Goal: Communication & Community: Answer question/provide support

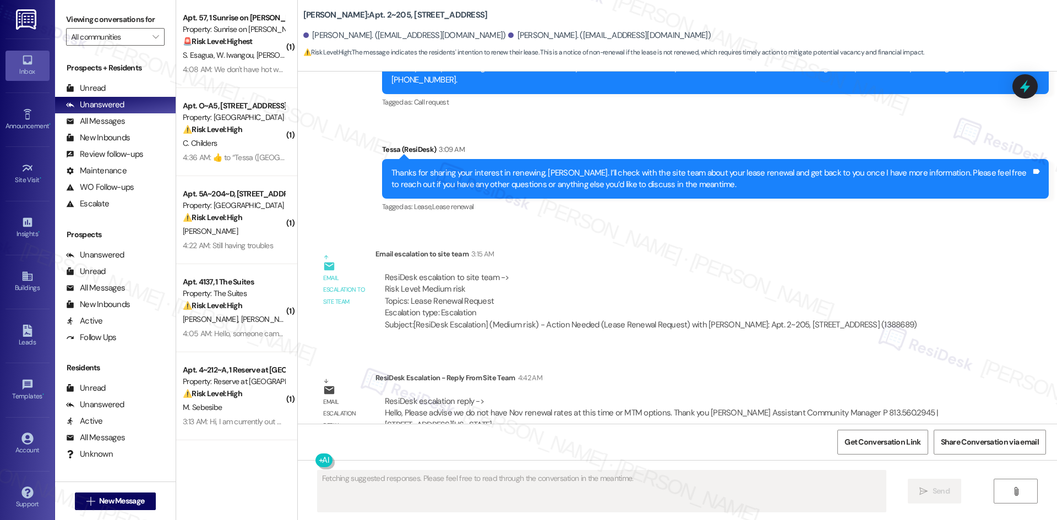
scroll to position [3100, 0]
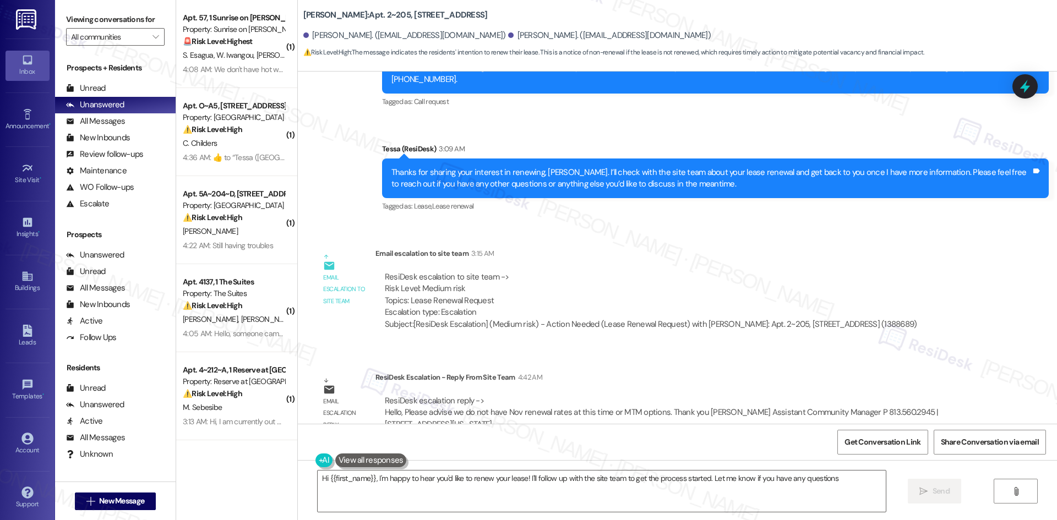
type textarea "Hi {{first_name}}, I'm happy to hear you'd like to renew your lease! I'll follo…"
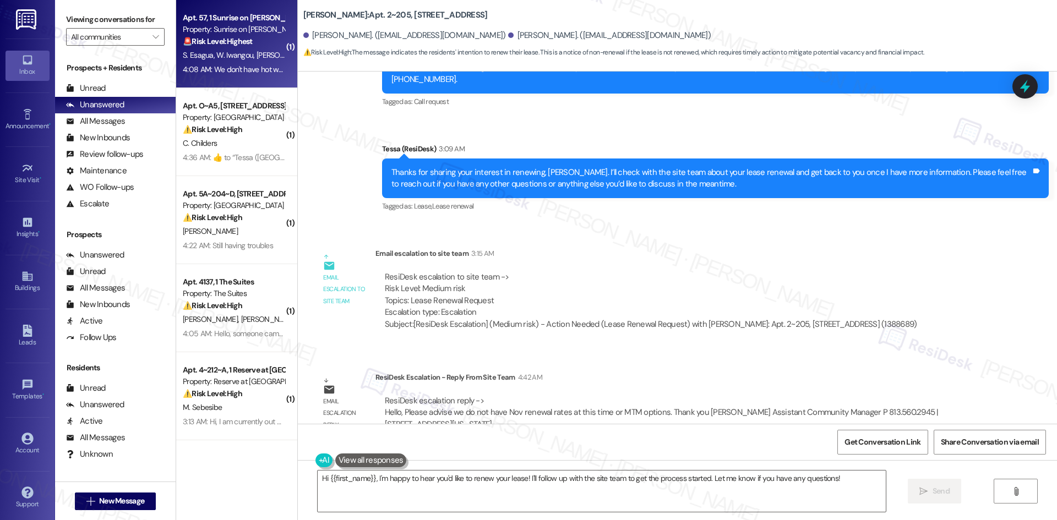
click at [239, 37] on strong "🚨 Risk Level: Highest" at bounding box center [218, 41] width 70 height 10
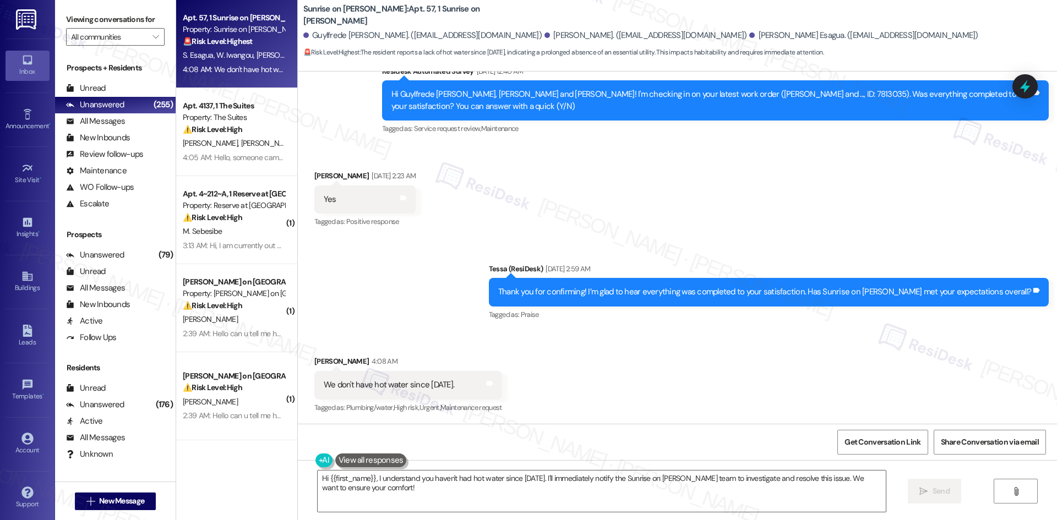
scroll to position [2190, 0]
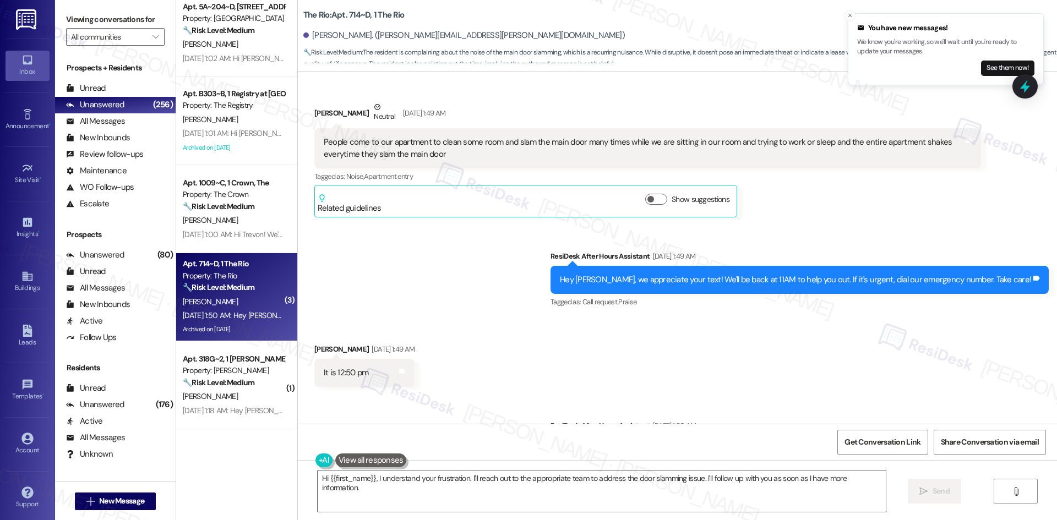
scroll to position [39319, 0]
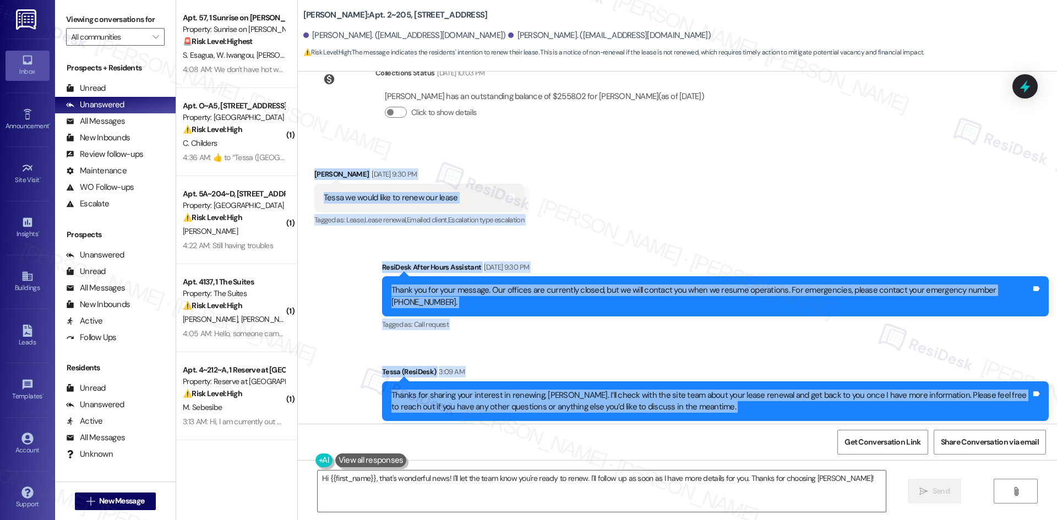
scroll to position [2935, 0]
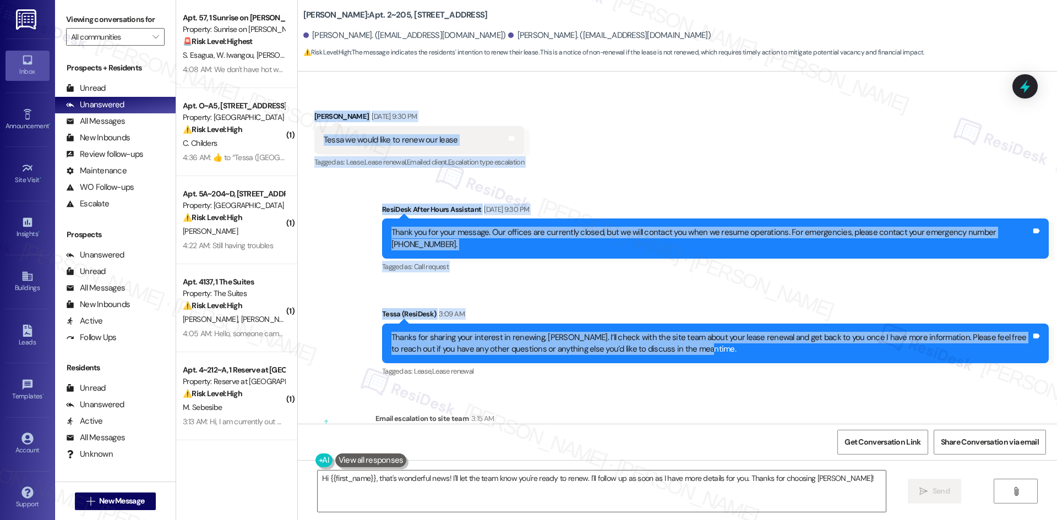
drag, startPoint x: 358, startPoint y: 254, endPoint x: 729, endPoint y: 324, distance: 378.0
click at [729, 324] on div "Lease started [DATE] 8:00 AM Survey, sent via SMS Residesk Automated Survey [DA…" at bounding box center [677, 248] width 759 height 352
copy div "Timothy Dexter Aug 09, 2025 at 9:30 PM Tessa we would like to renew our lease T…"
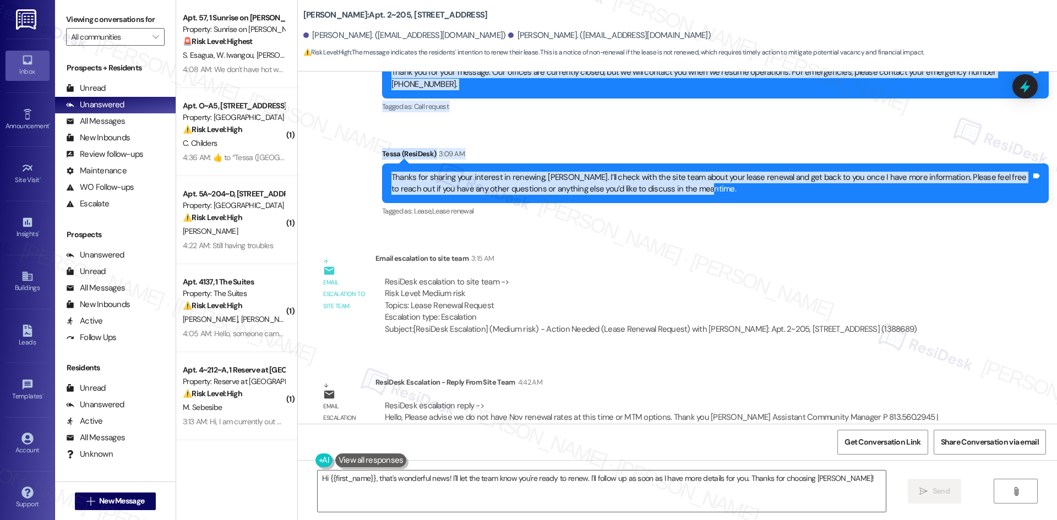
scroll to position [3100, 0]
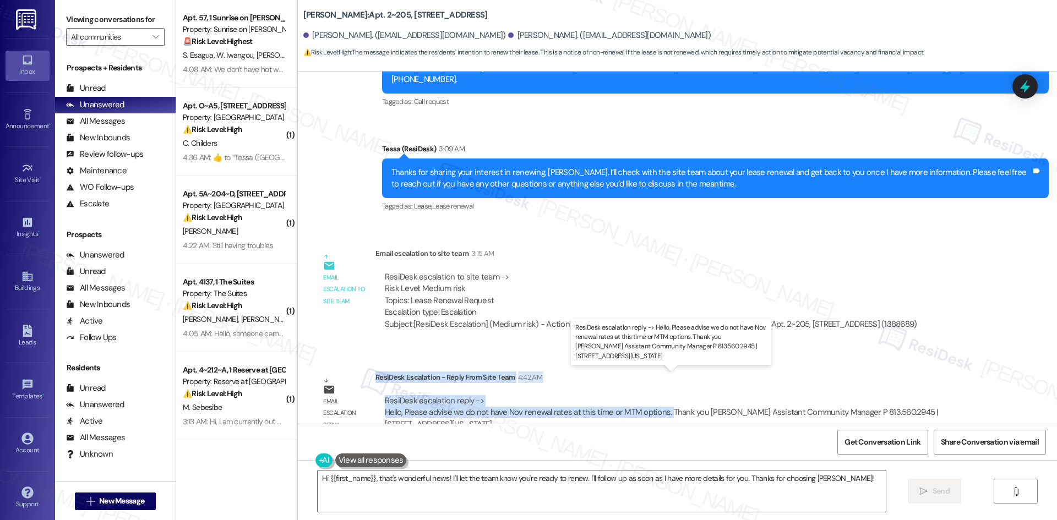
drag, startPoint x: 368, startPoint y: 353, endPoint x: 657, endPoint y: 392, distance: 291.4
click at [657, 392] on div "ResiDesk Escalation - Reply From Site Team 4:42 AM ResiDesk escalation reply ->…" at bounding box center [677, 404] width 605 height 67
copy div "ResiDesk Escalation - Reply From Site Team 4:42 AM ResiDesk escalation reply ->…"
click at [712, 502] on textarea "Hi {{first_name}}, that's wonderful news! I'll let the team know you're ready t…" at bounding box center [602, 490] width 568 height 41
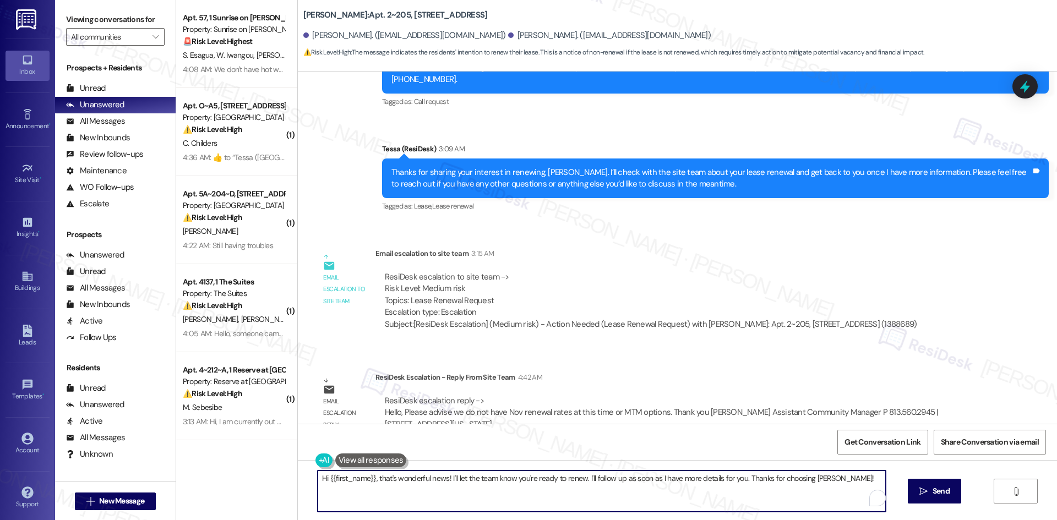
paste textarea "ChatGPT said: Hi Timothy, the site team said they don’t have November renewal r…"
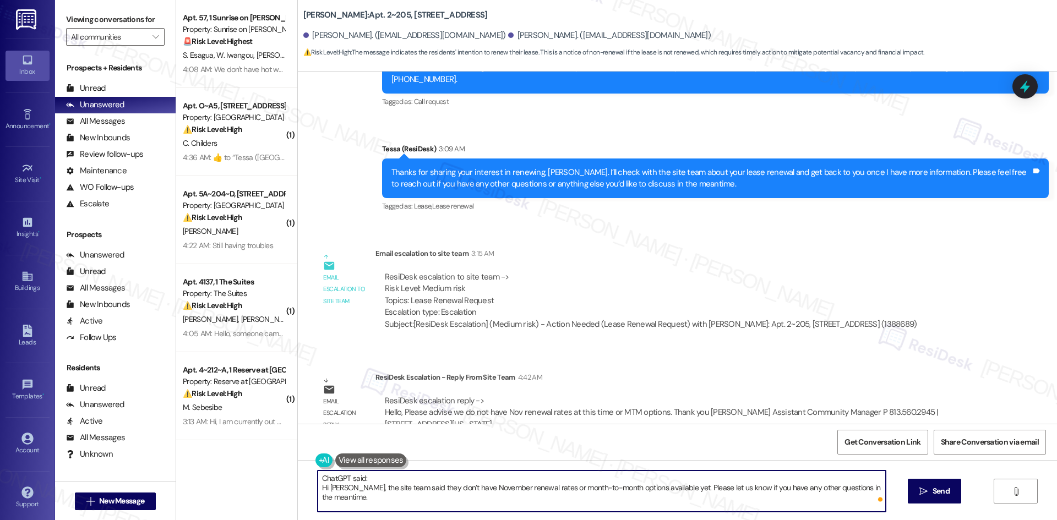
drag, startPoint x: 383, startPoint y: 479, endPoint x: 275, endPoint y: 477, distance: 108.4
click at [275, 477] on div "Apt. 57, 1 Sunrise on Bethany Property: Sunrise on Bethany 🚨 Risk Level: Highes…" at bounding box center [616, 260] width 880 height 520
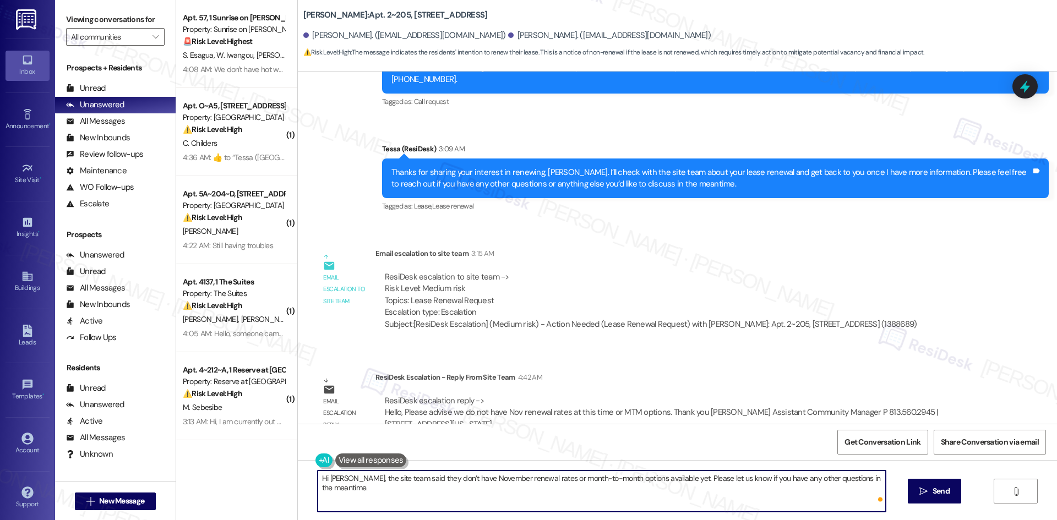
click at [405, 492] on textarea "Hi Timothy, the site team said they don’t have November renewal rates or month-…" at bounding box center [602, 490] width 568 height 41
type textarea "Hi Timothy, the site team said they don’t have November renewal rates or month-…"
click at [920, 500] on button " Send" at bounding box center [933, 491] width 53 height 25
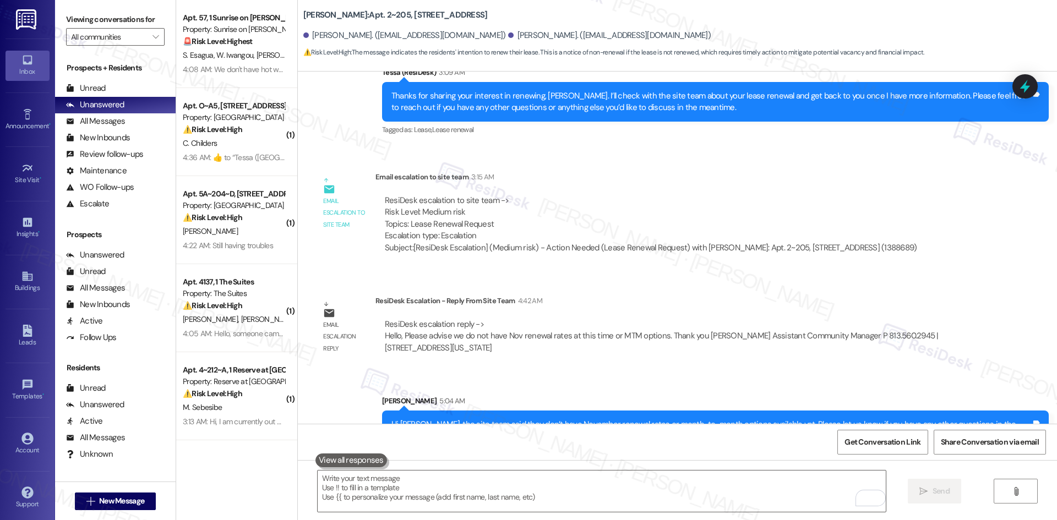
scroll to position [3177, 0]
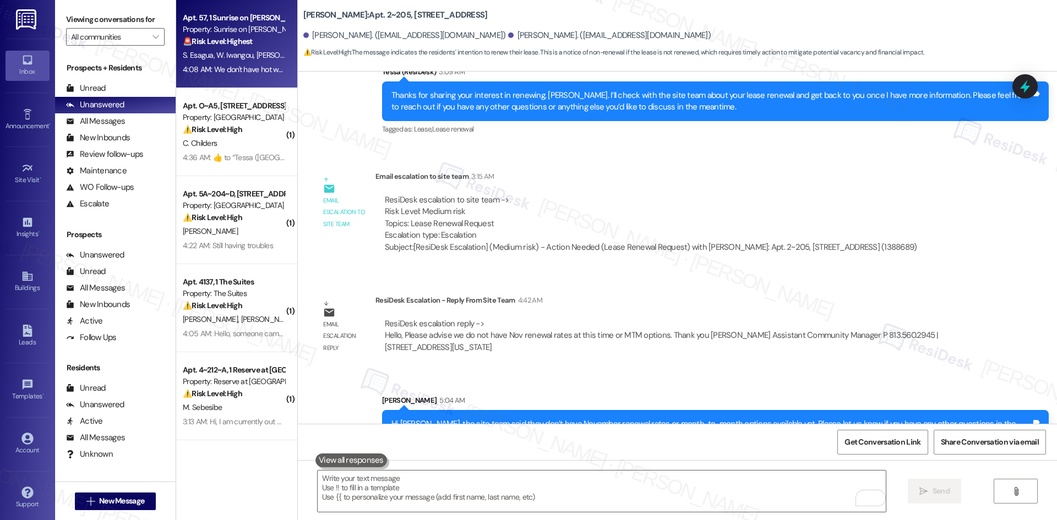
click at [201, 58] on span "S. Esagua" at bounding box center [200, 55] width 34 height 10
type textarea "Fetching suggested responses. Please feel free to read through the conversation…"
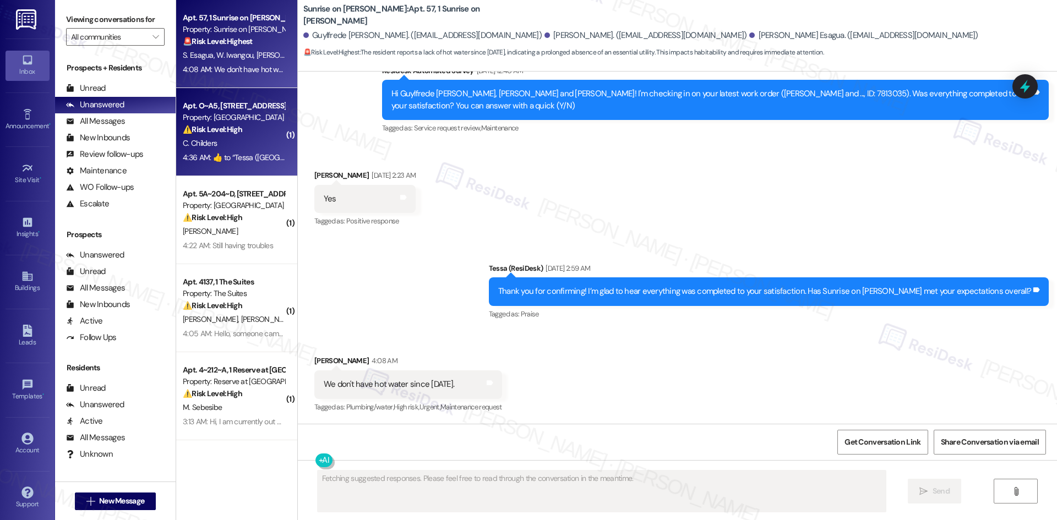
scroll to position [2189, 0]
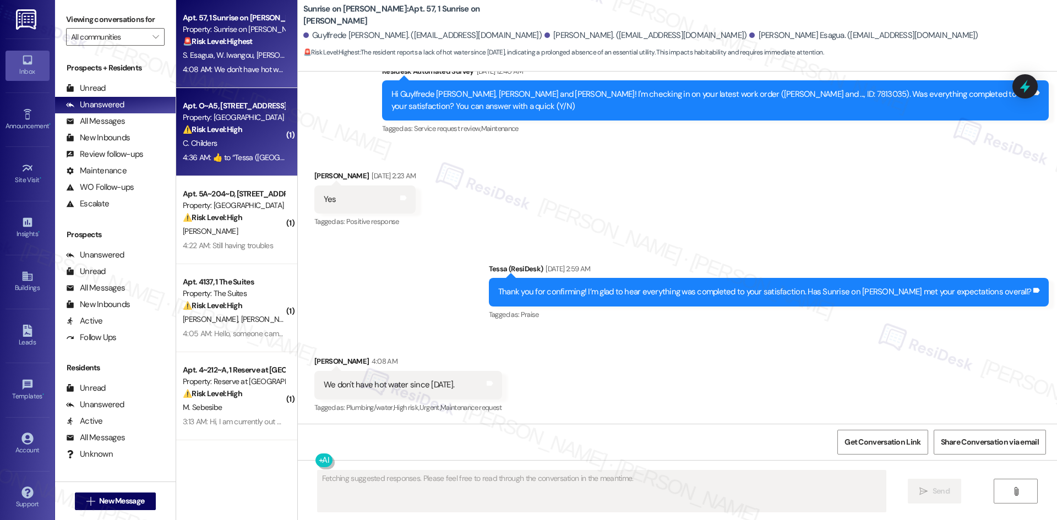
click at [224, 167] on div "Apt. O~A5, 1102 Mohawk Street Property: Lakeview Oaks ⚠️ Risk Level: High The r…" at bounding box center [236, 132] width 121 height 88
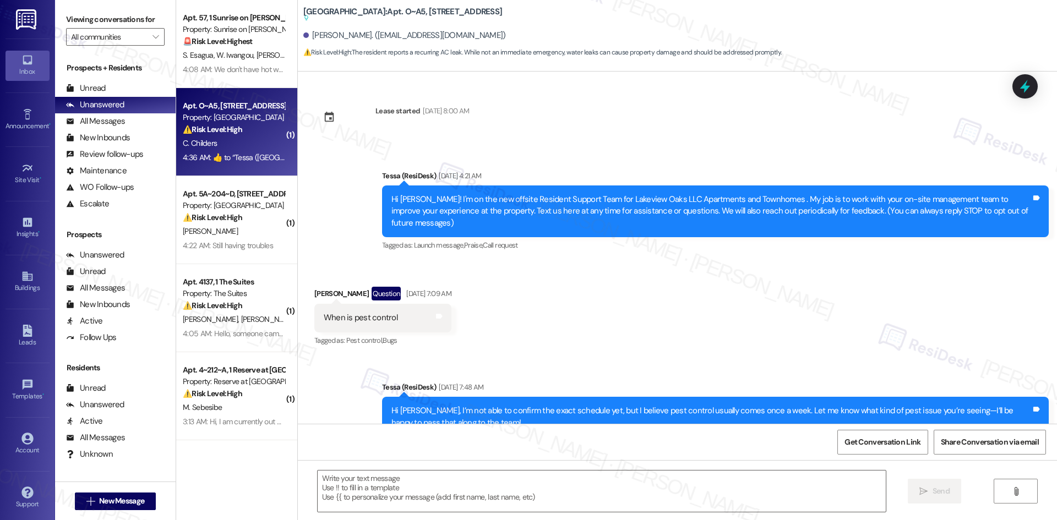
scroll to position [2505, 0]
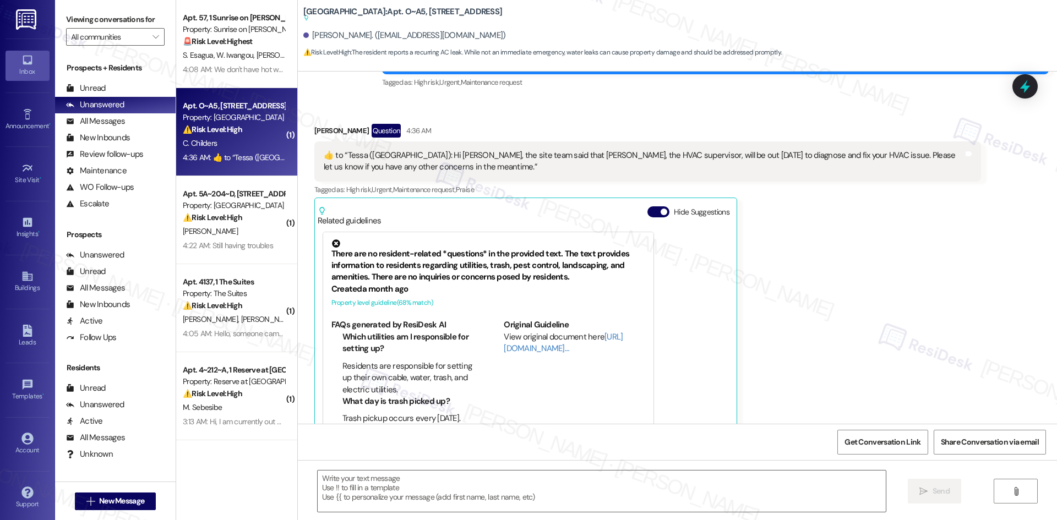
type textarea "Fetching suggested responses. Please feel free to read through the conversation…"
click at [910, 331] on div "Carolyn Childers Question 4:36 AM  ​👍​ to “ Tessa (Lakeview Oaks): Hi Carolyn, …" at bounding box center [647, 281] width 666 height 315
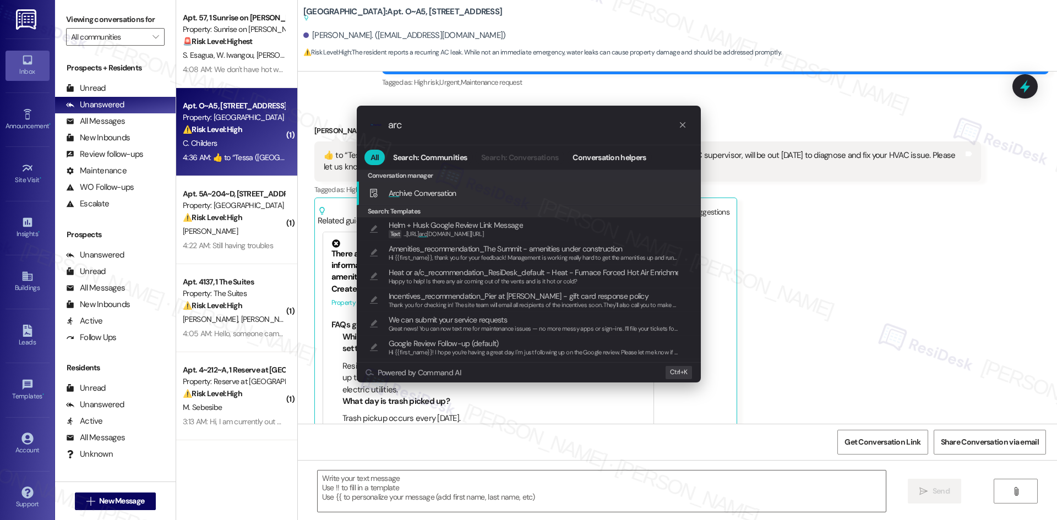
type input "arc"
click at [440, 191] on span "Arc hive Conversation" at bounding box center [422, 193] width 68 height 10
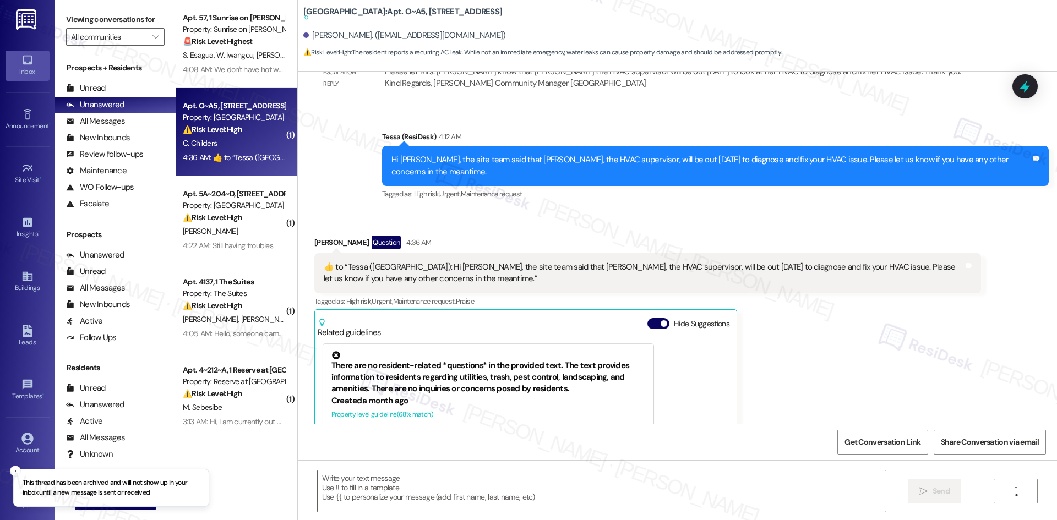
scroll to position [2340, 0]
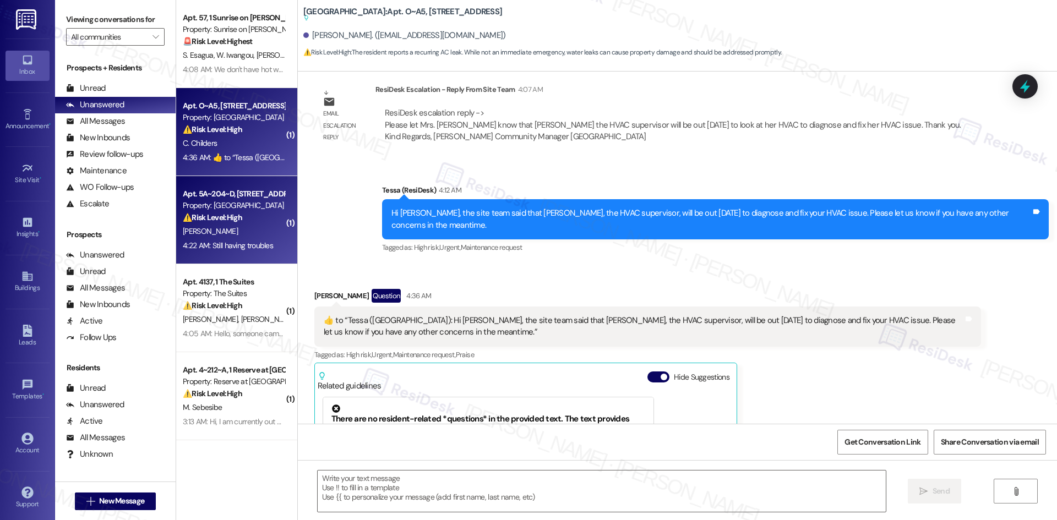
click at [244, 242] on div "4:22 AM: Still having troubles 4:22 AM: Still having troubles" at bounding box center [228, 245] width 90 height 10
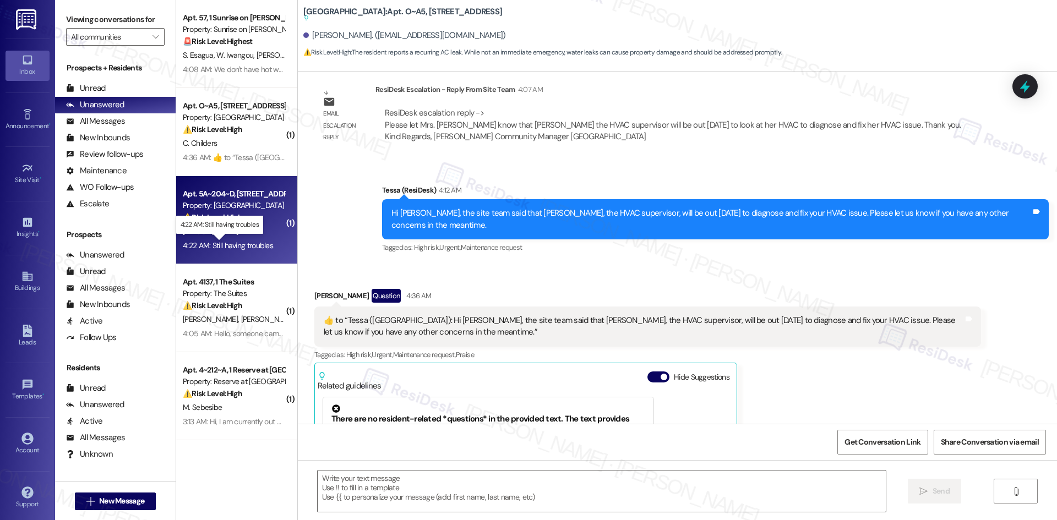
type textarea "Fetching suggested responses. Please feel free to read through the conversation…"
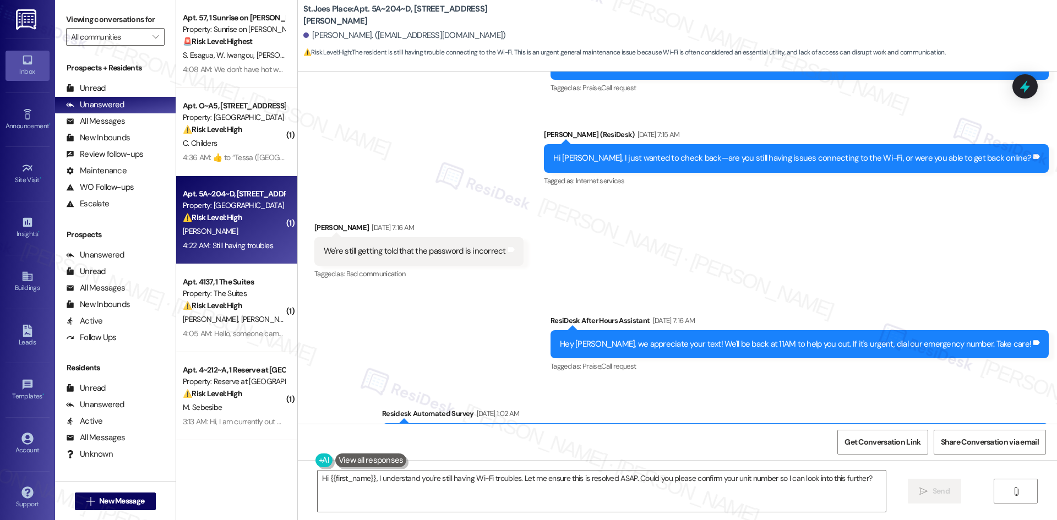
scroll to position [2721, 0]
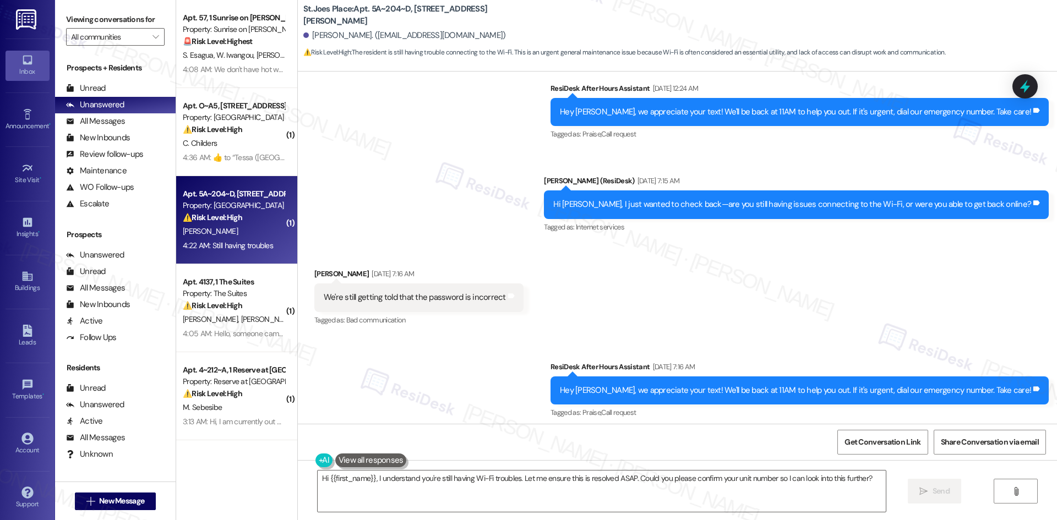
click at [689, 279] on div "Received via SMS David Shaw Aug 05, 2025 at 7:16 AM We're still getting told th…" at bounding box center [677, 289] width 759 height 93
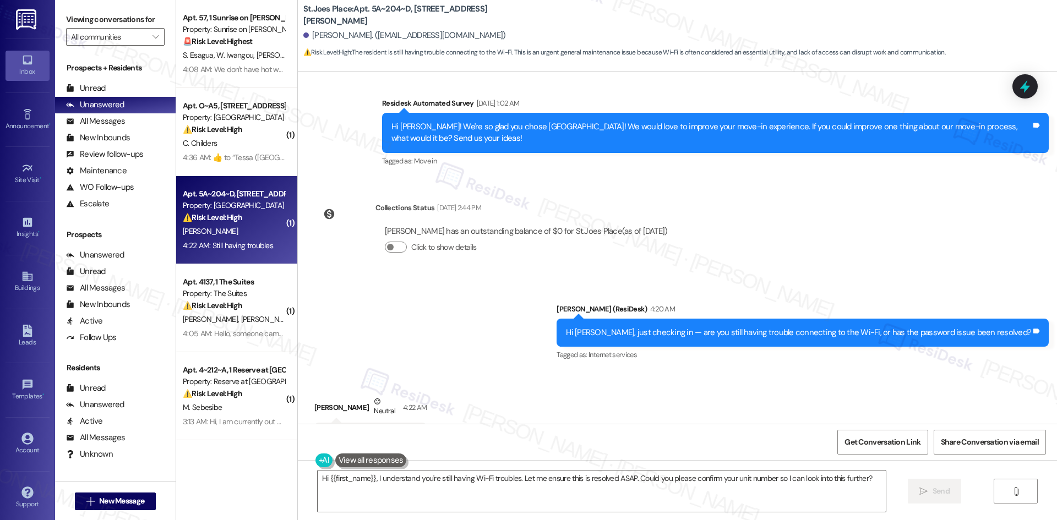
scroll to position [3106, 0]
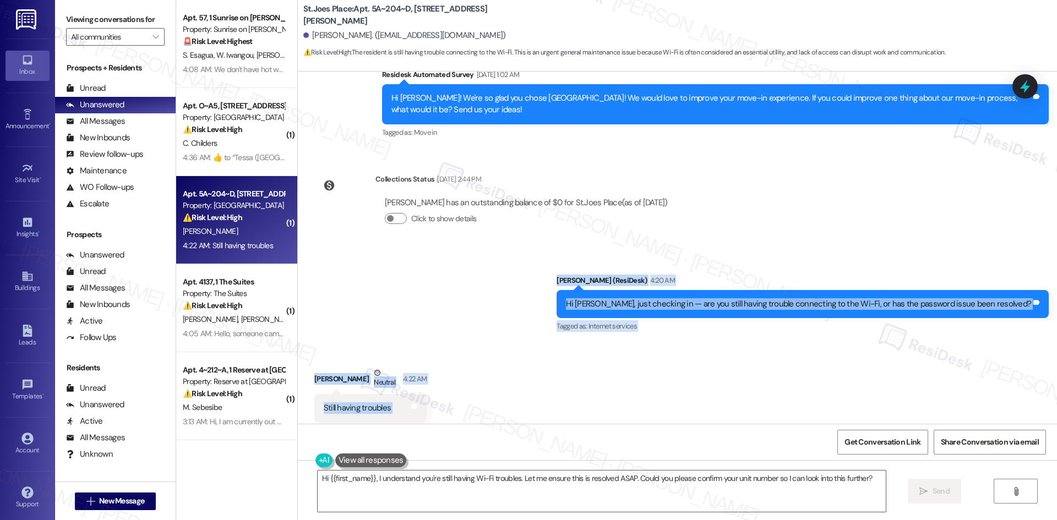
drag, startPoint x: 609, startPoint y: 264, endPoint x: 746, endPoint y: 394, distance: 188.8
click at [746, 394] on div "Survey, sent via SMS Residesk Automated Survey Sep 29, 2022 at 1:07 AM Hi David…" at bounding box center [677, 248] width 759 height 352
copy div "Sarah (ResiDesk) 4:20 AM Hi David, just checking in — are you still having trou…"
click at [382, 275] on div "Sent via SMS Sarah (ResiDesk) 4:20 AM Hi David, just checking in — are you stil…" at bounding box center [677, 296] width 759 height 93
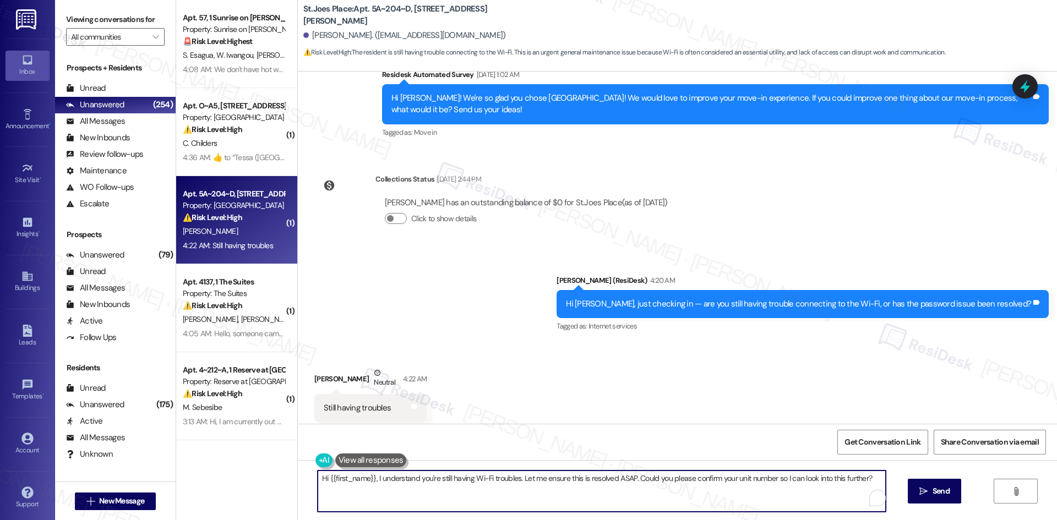
click at [423, 500] on textarea "Hi {{first_name}}, I understand you're still having Wi-Fi troubles. Let me ensu…" at bounding box center [602, 490] width 568 height 41
paste textarea "I understand, David. I’ll check with the site team about the Wi-Fi password iss…"
type textarea "I understand, David. I’ll check with the site team about the Wi-Fi password iss…"
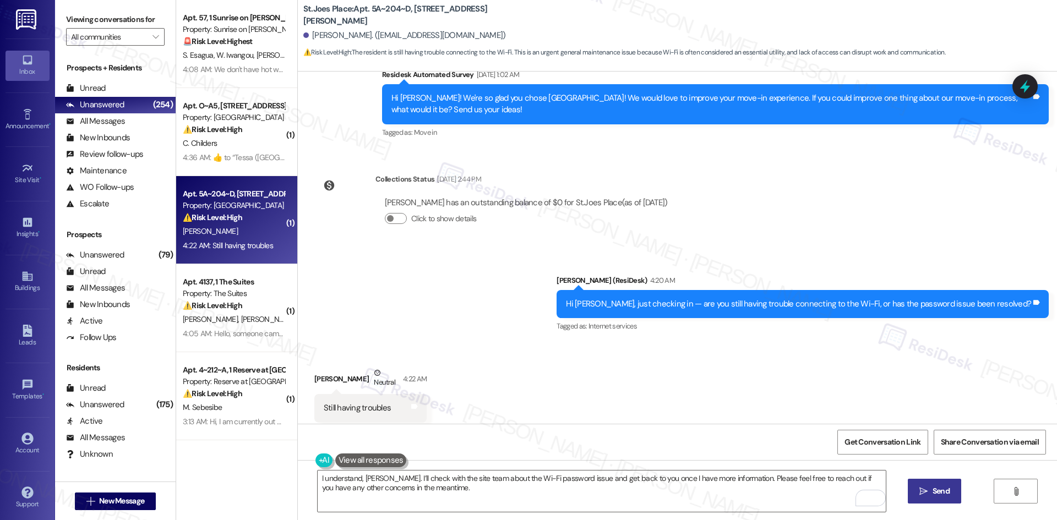
click at [932, 492] on span "Send" at bounding box center [940, 491] width 17 height 12
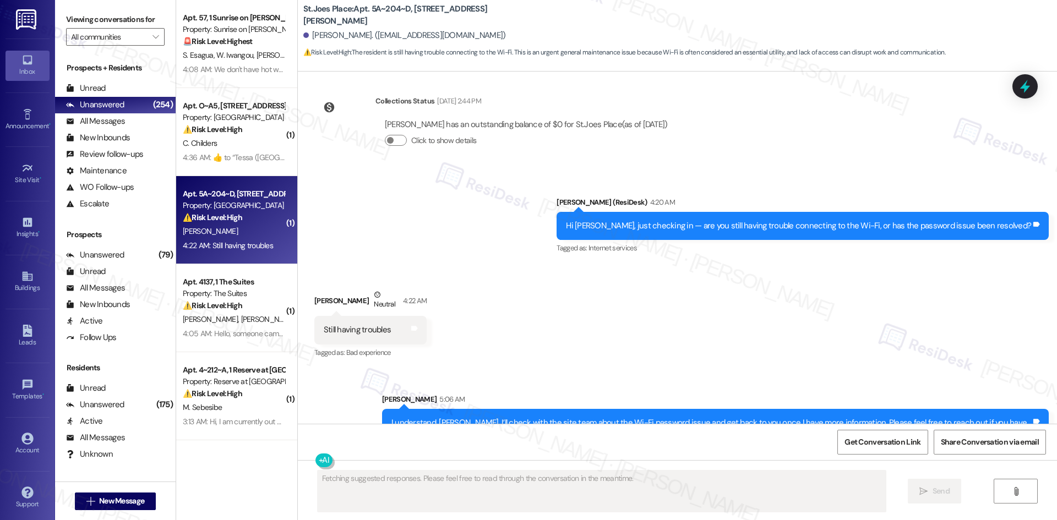
scroll to position [3195, 0]
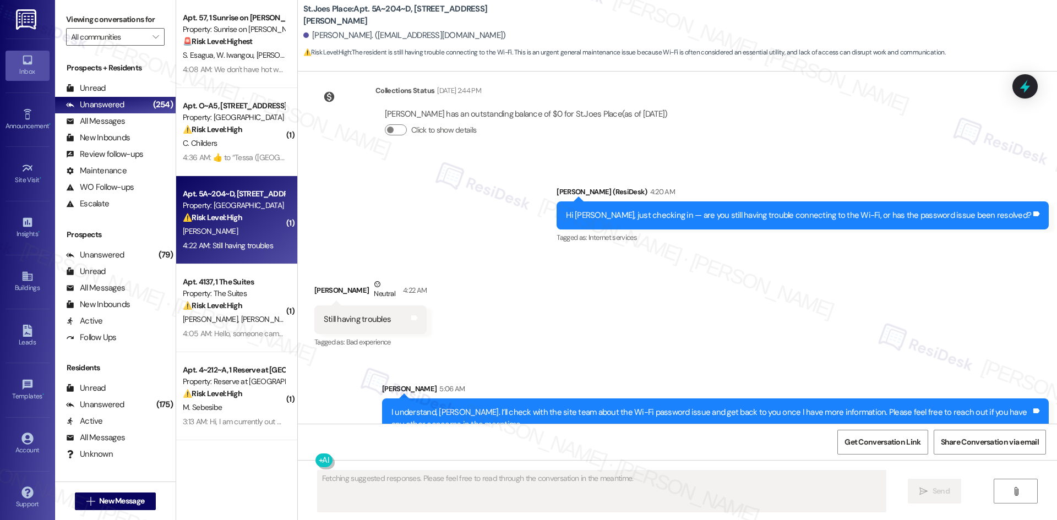
click at [617, 304] on div "Received via SMS David Shaw Neutral 4:22 AM Still having troubles Tags and note…" at bounding box center [677, 306] width 759 height 105
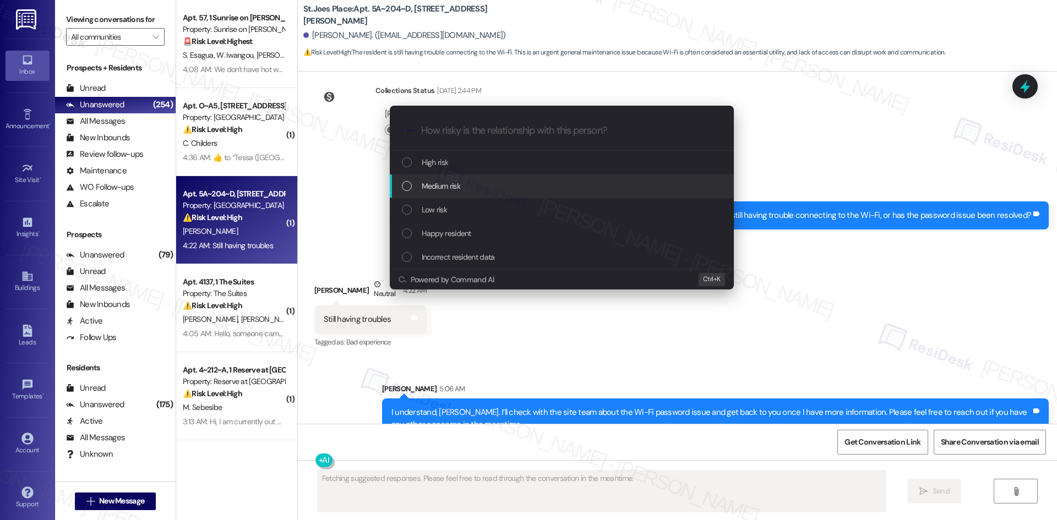
click at [485, 180] on div "Medium risk" at bounding box center [563, 186] width 322 height 12
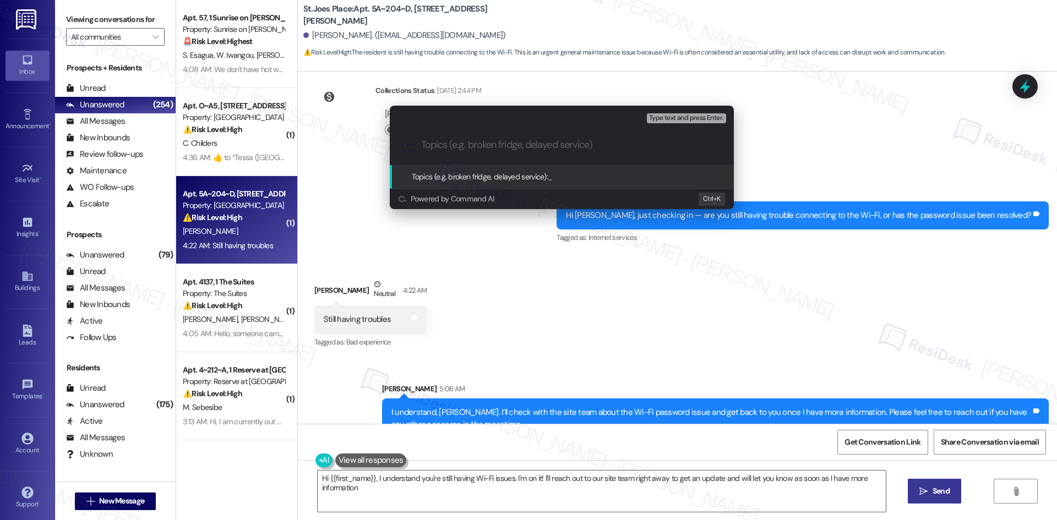
type textarea "Hi {{first_name}}, I understand you're still having Wi-Fi issues. I'm on it! I'…"
click at [443, 144] on input "Topics (e.g. broken fridge, delayed service)" at bounding box center [570, 145] width 299 height 12
paste input "Ongoing Wi-Fi Password Issue"
type input "Ongoing Wi-Fi Password Issue"
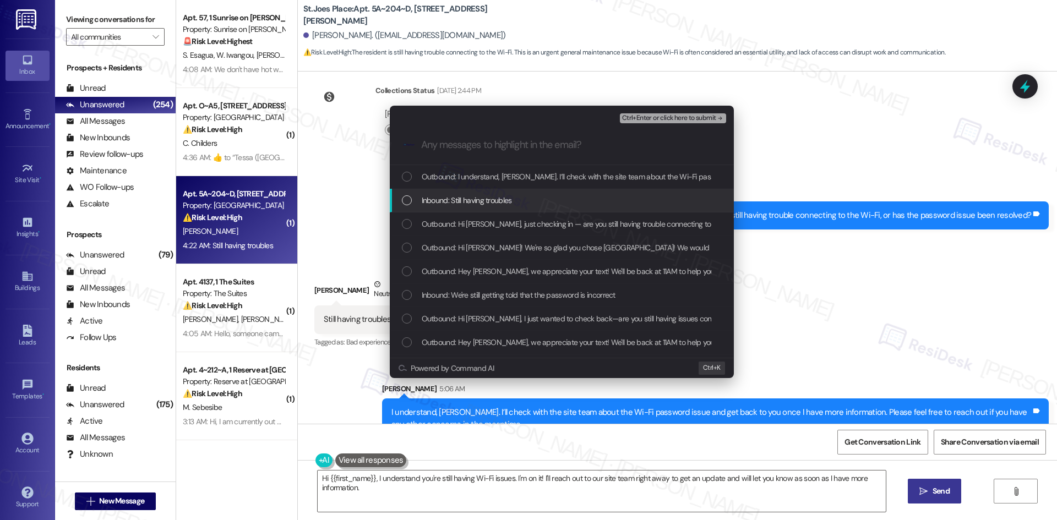
click at [494, 201] on span "Inbound: Still having troubles" at bounding box center [467, 200] width 90 height 12
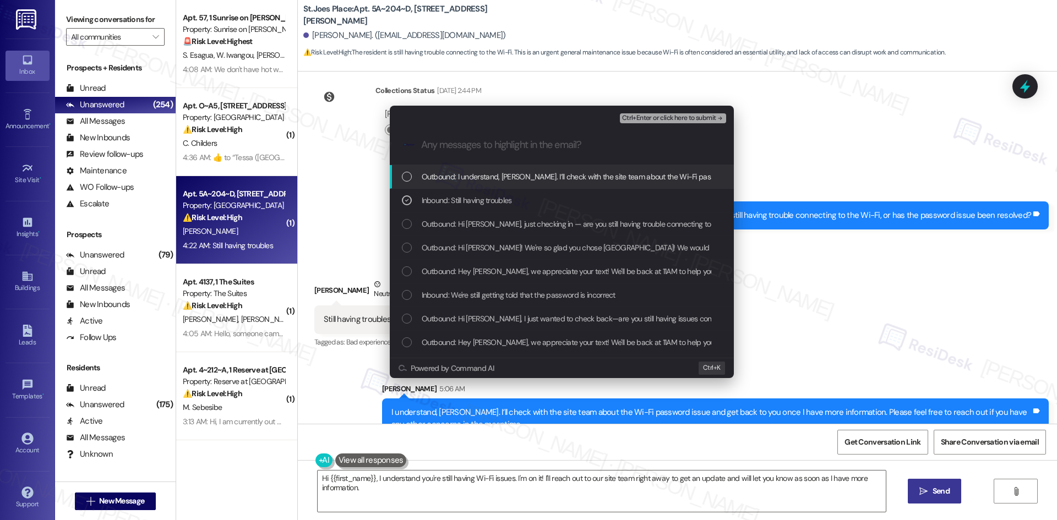
click at [698, 116] on span "Ctrl+Enter or click here to submit" at bounding box center [669, 118] width 94 height 8
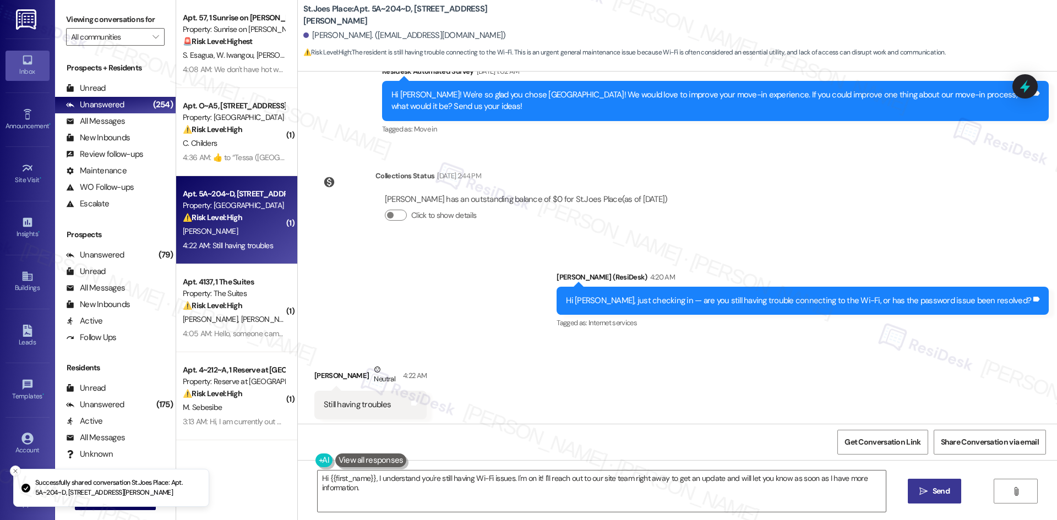
scroll to position [3106, 0]
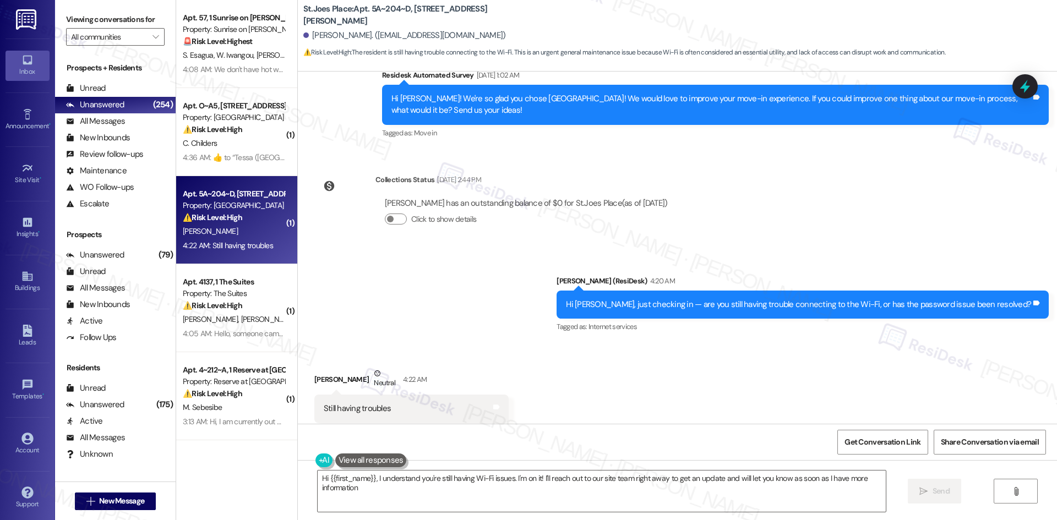
type textarea "Hi {{first_name}}, I understand you're still having Wi-Fi issues. I'm on it! I'…"
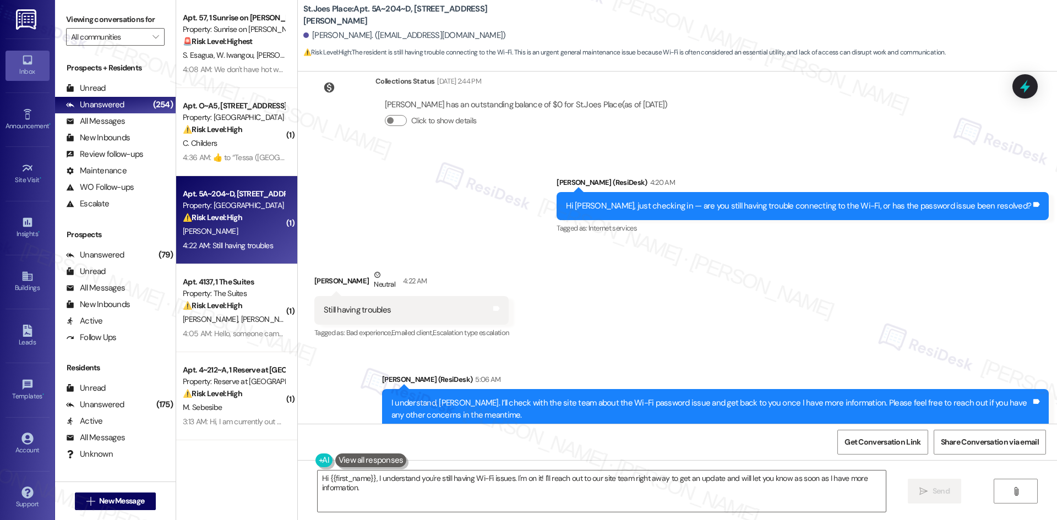
scroll to position [3211, 0]
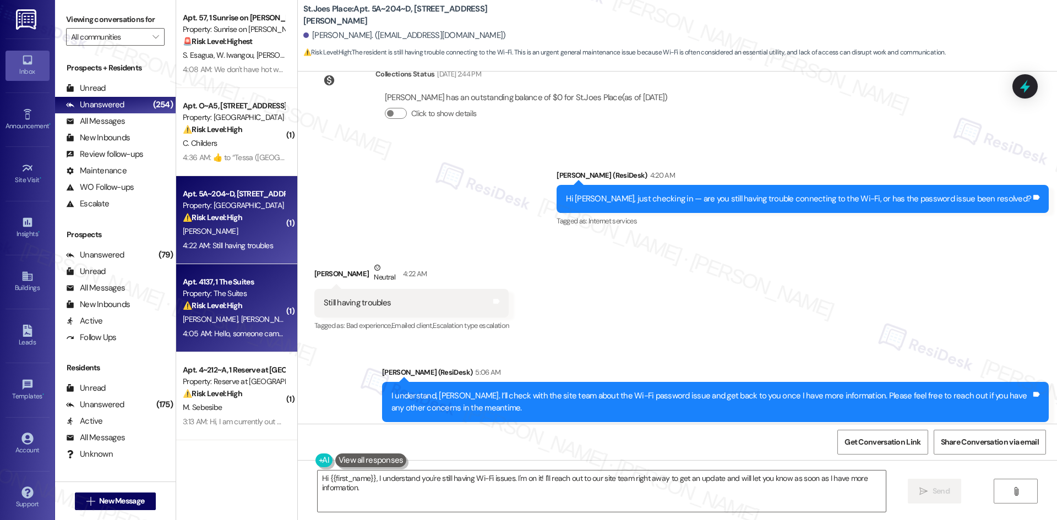
click at [229, 289] on div "Property: The Suites" at bounding box center [234, 294] width 102 height 12
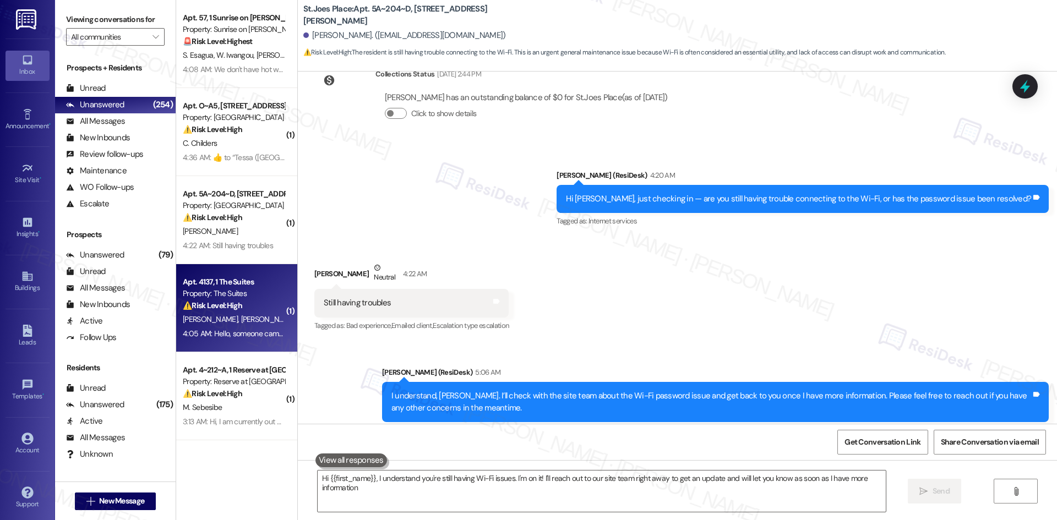
type textarea "Hi {{first_name}}, I understand you're still having Wi-Fi issues. I'm on it! I'…"
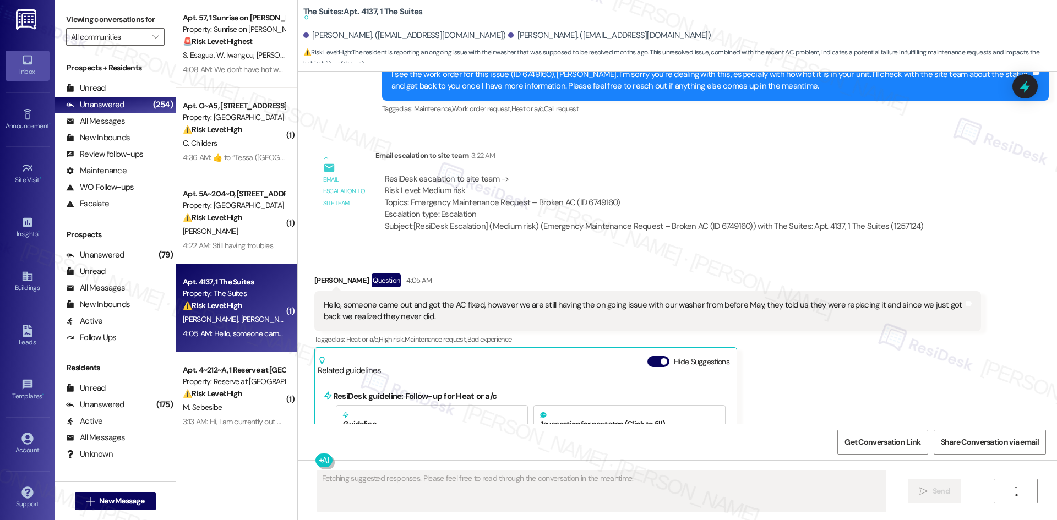
scroll to position [4375, 0]
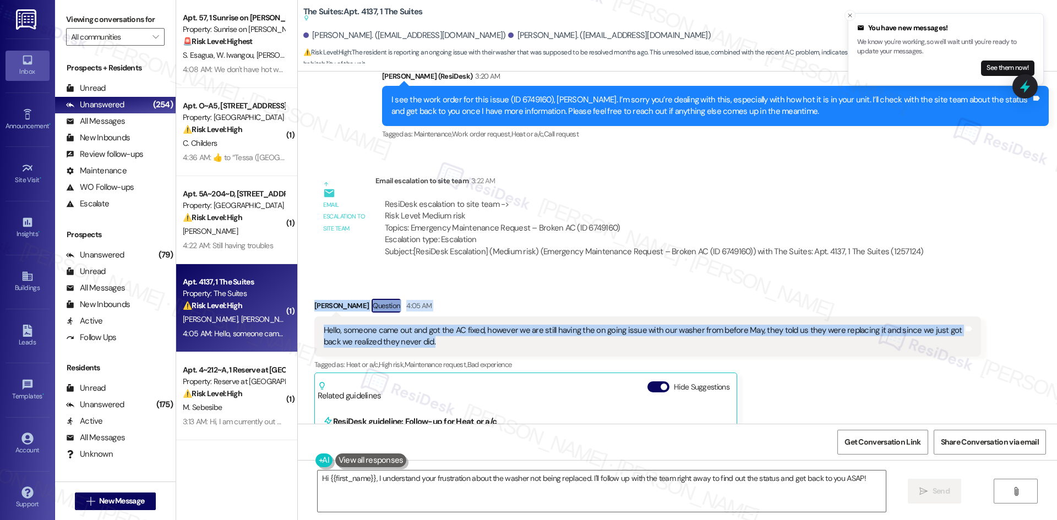
drag, startPoint x: 302, startPoint y: 250, endPoint x: 488, endPoint y: 302, distance: 193.1
click at [467, 307] on div "Received via SMS Courtney Montoya Question 4:05 AM Hello, someone came out and …" at bounding box center [647, 524] width 683 height 467
copy div "Courtney Montoya Question 4:05 AM Hello, someone came out and got the AC fixed,…"
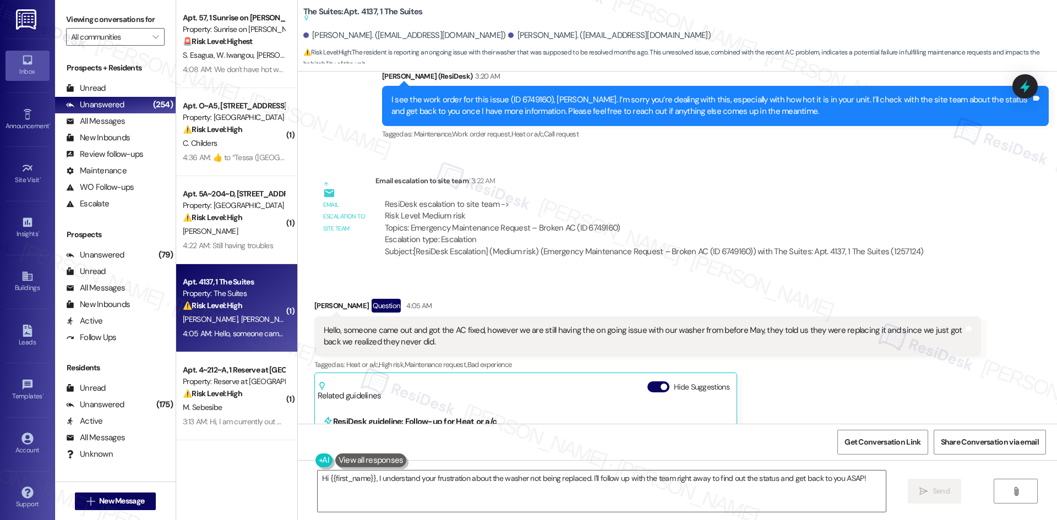
click at [940, 373] on div "Courtney Montoya Question 4:05 AM Hello, someone came out and got the AC fixed,…" at bounding box center [647, 524] width 666 height 450
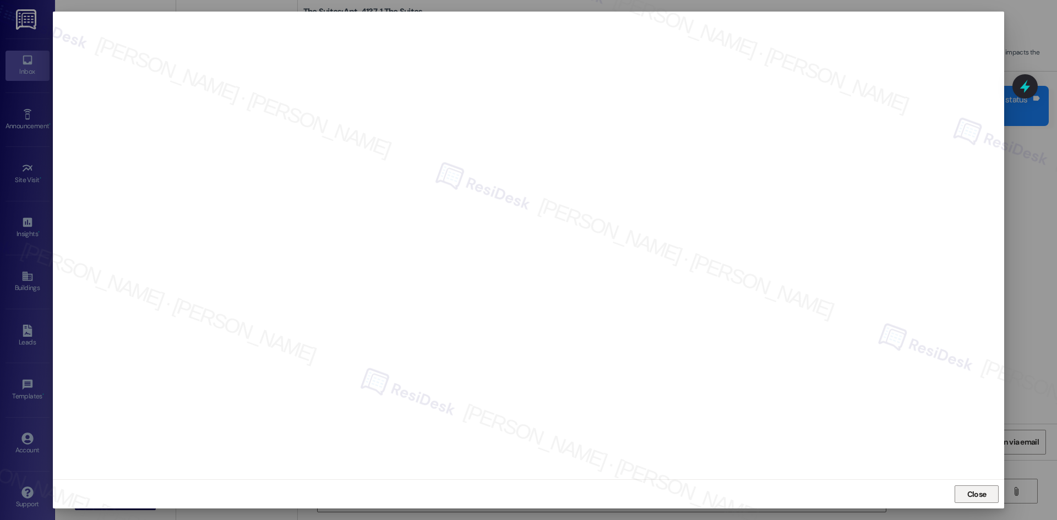
click at [978, 498] on span "Close" at bounding box center [976, 495] width 19 height 12
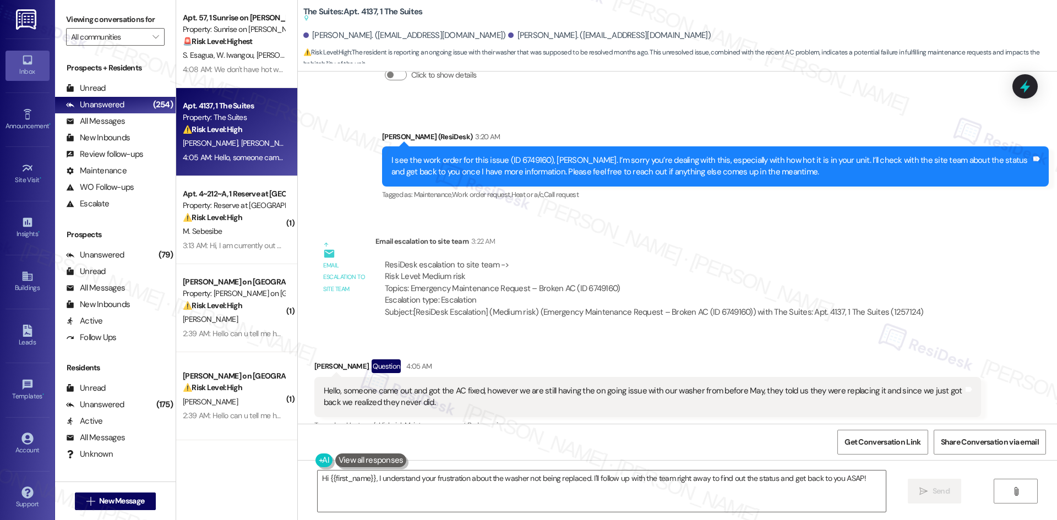
scroll to position [4265, 0]
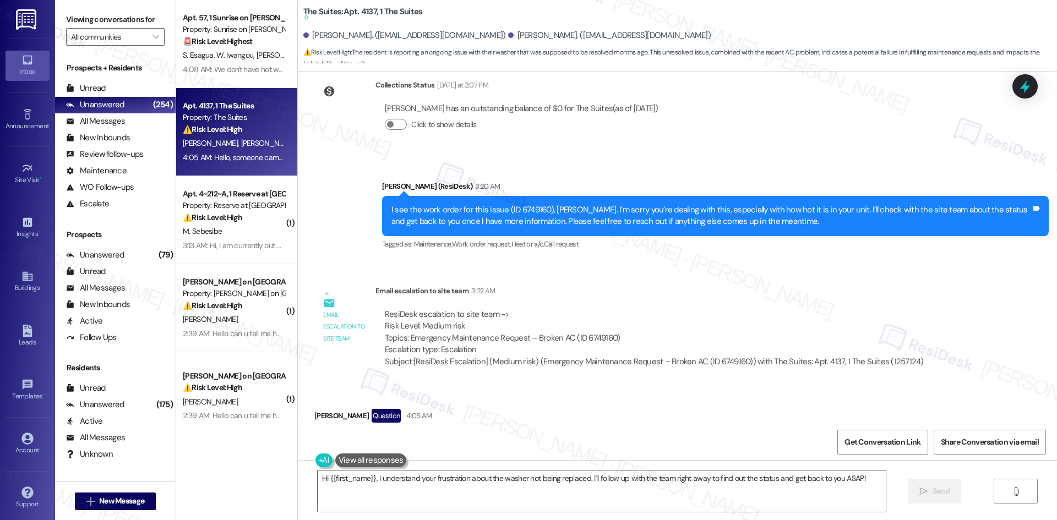
click at [589, 277] on div "Email escalation to site team Email escalation to site team 3:22 AM ResiDesk es…" at bounding box center [623, 330] width 635 height 107
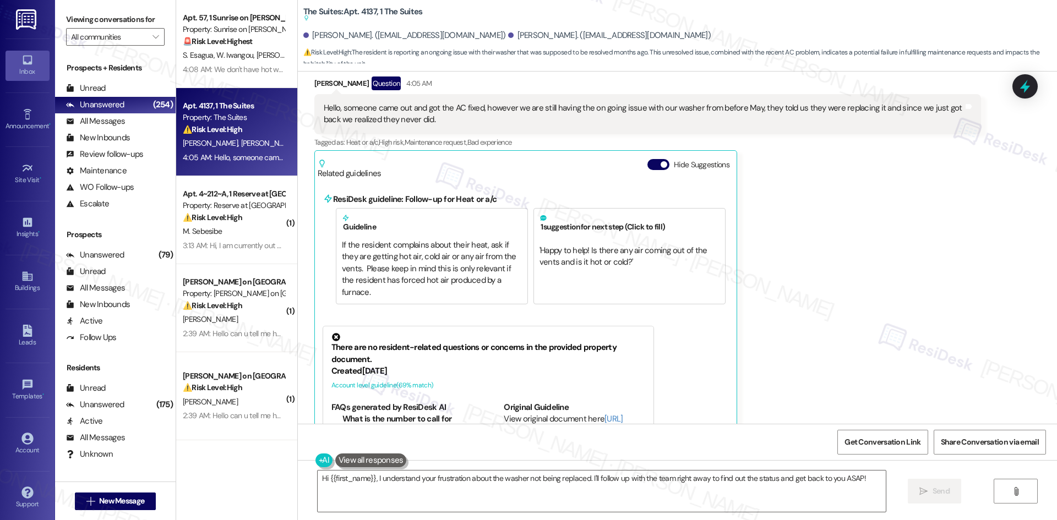
scroll to position [4430, 0]
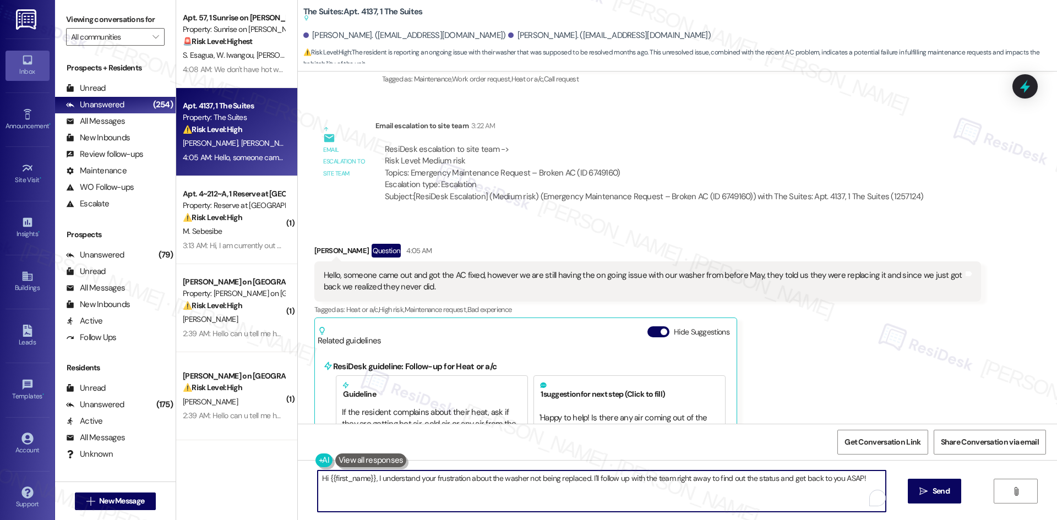
click at [567, 499] on textarea "Hi {{first_name}}, I understand your frustration about the washer not being rep…" at bounding box center [602, 490] width 568 height 41
paste textarea "I see the work order for this issue (ID 6675851), Courtney, and it notes that a…"
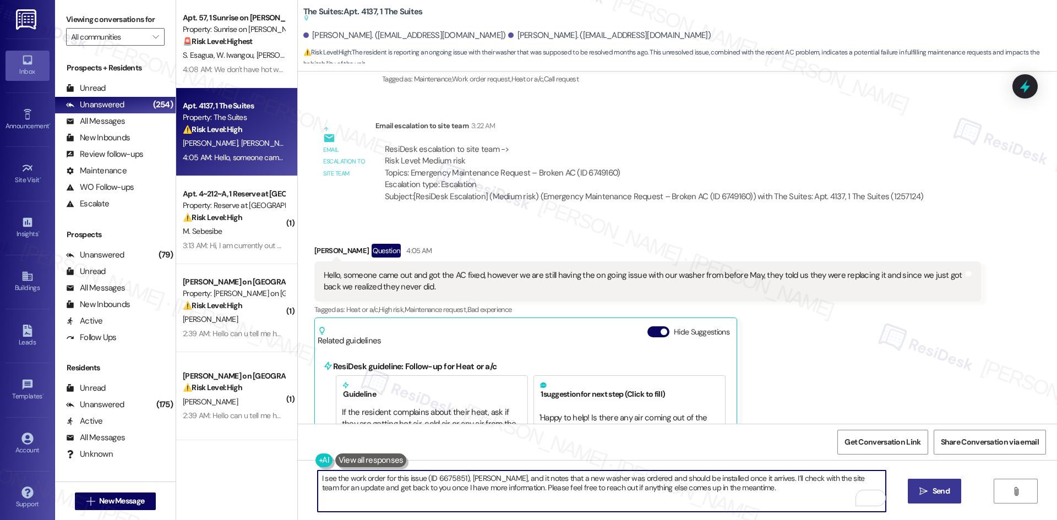
type textarea "I see the work order for this issue (ID 6675851), Courtney, and it notes that a…"
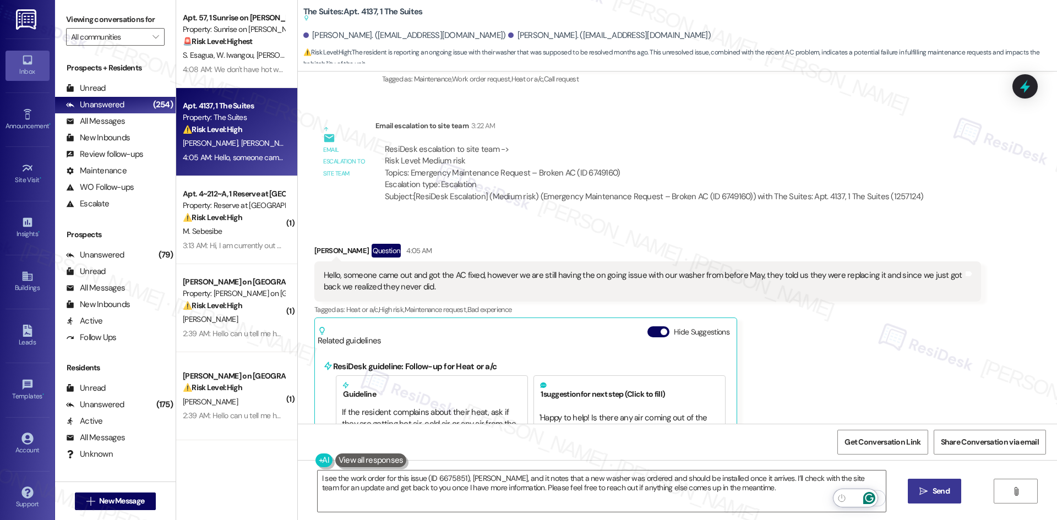
click at [938, 492] on span "Send" at bounding box center [940, 491] width 17 height 12
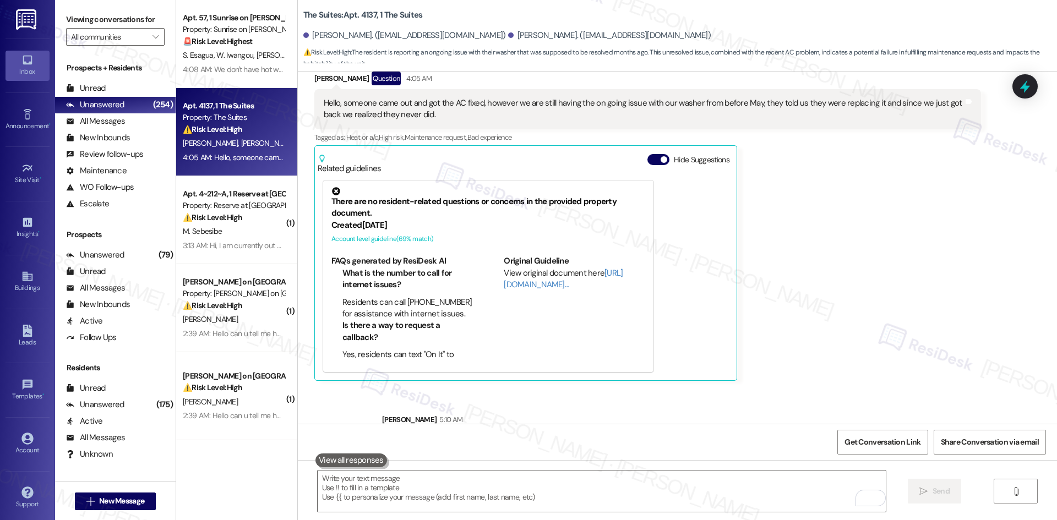
scroll to position [4610, 0]
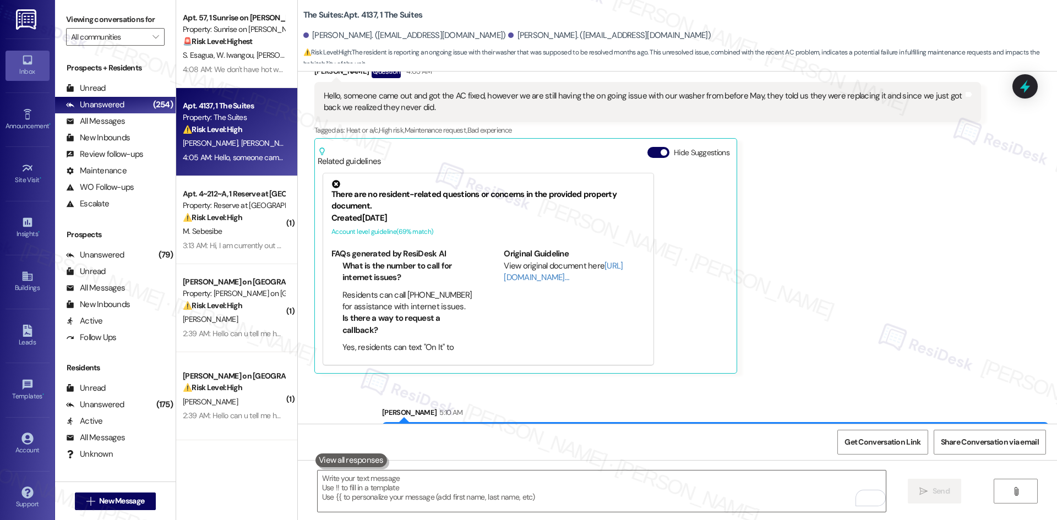
click at [824, 382] on div "Sent via SMS Sarah 5:10 AM I see the work order for this issue (ID 6675851), Co…" at bounding box center [677, 426] width 759 height 89
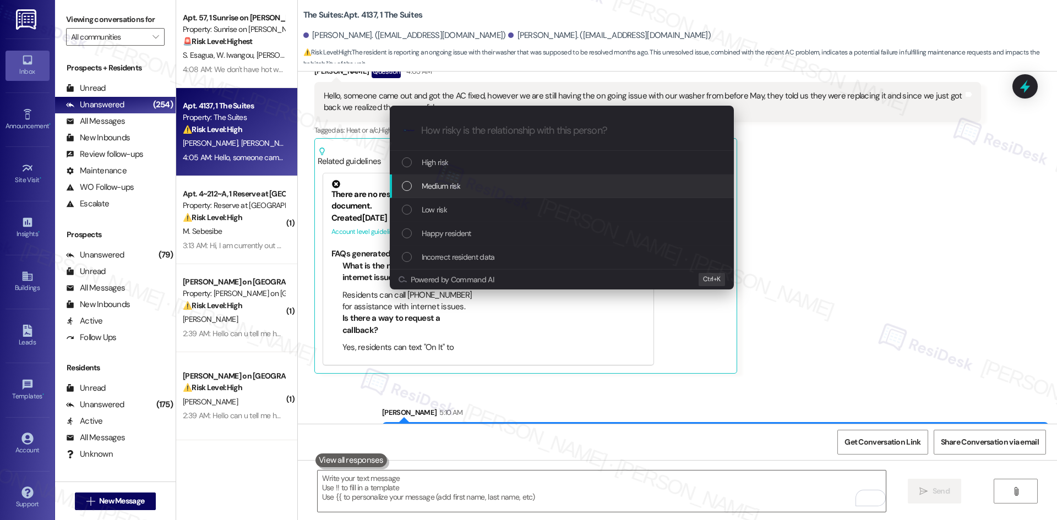
click at [440, 188] on span "Medium risk" at bounding box center [441, 186] width 39 height 12
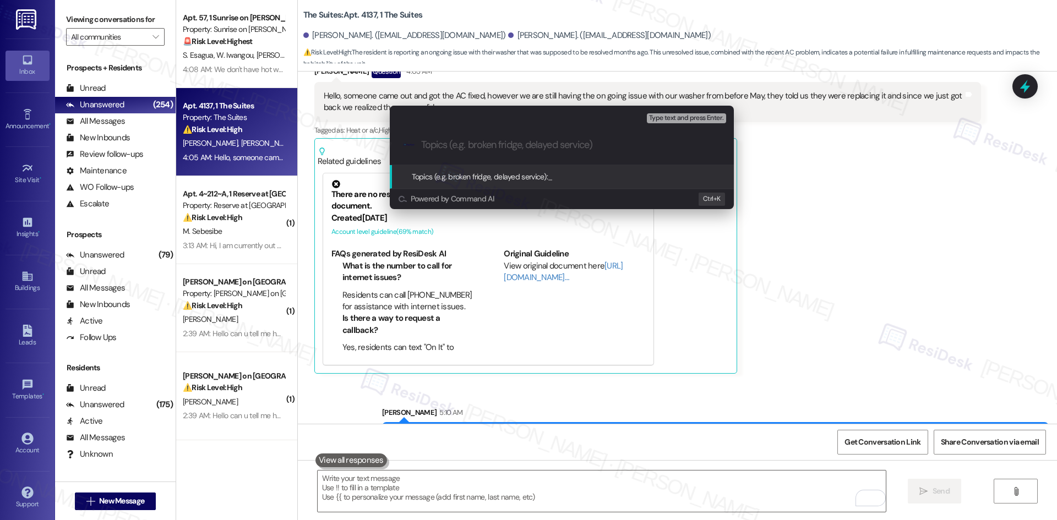
click at [520, 144] on input "Topics (e.g. broken fridge, delayed service)" at bounding box center [570, 145] width 299 height 12
paste input "Ongoing Washer Replacement Issue (ID 6675851)"
type input "Ongoing Washer Replacement Issue (ID 6675851)"
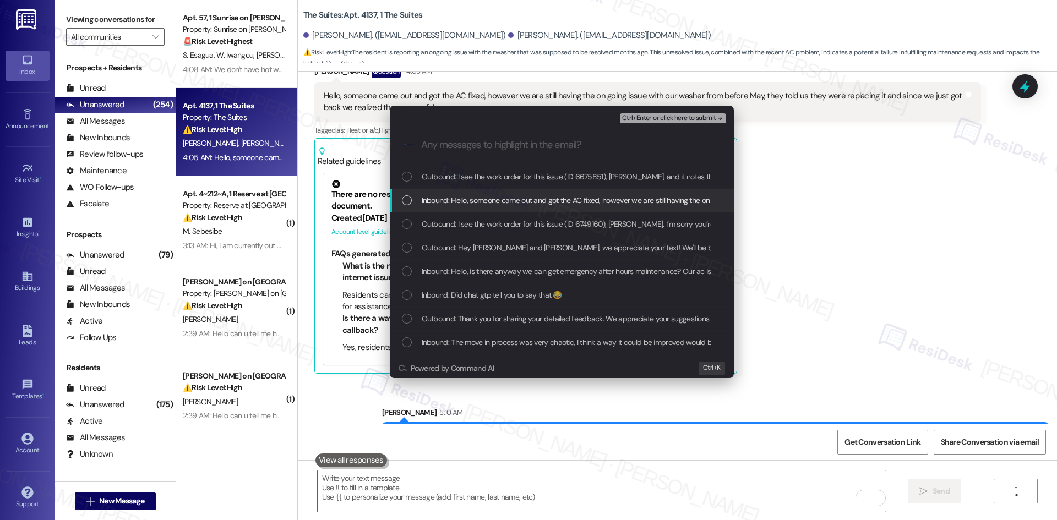
click at [527, 207] on div "Inbound: Hello, someone came out and got the AC fixed, however we are still hav…" at bounding box center [562, 201] width 344 height 24
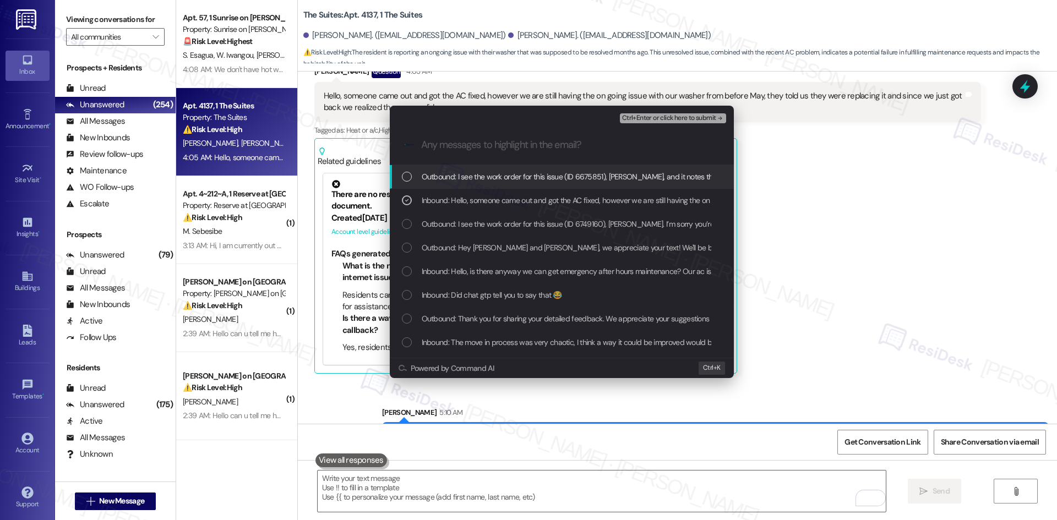
click at [718, 116] on icon "remove-block-ctrl+enter-or click here to submit" at bounding box center [720, 118] width 8 height 8
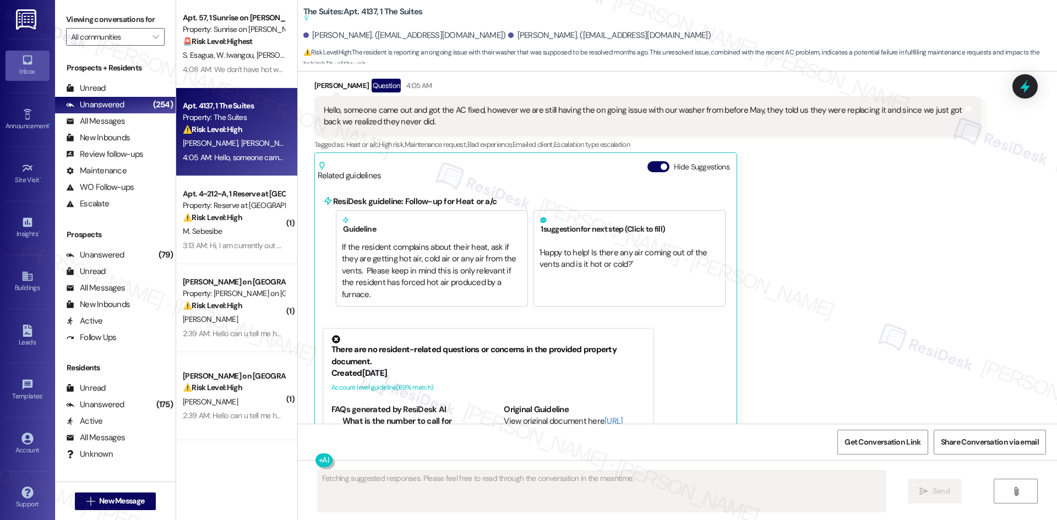
scroll to position [4650, 0]
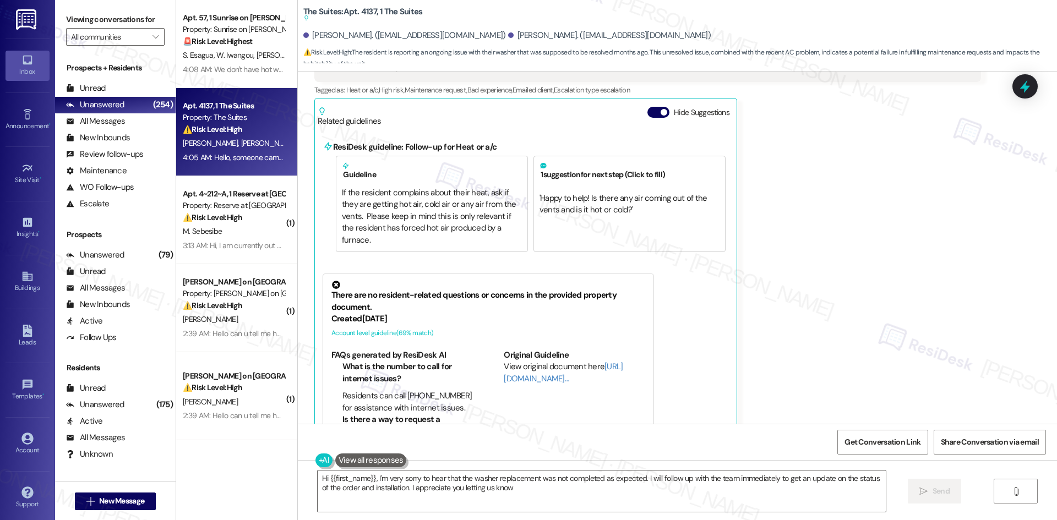
type textarea "Hi {{first_name}}, I'm very sorry to hear that the washer replacement was not c…"
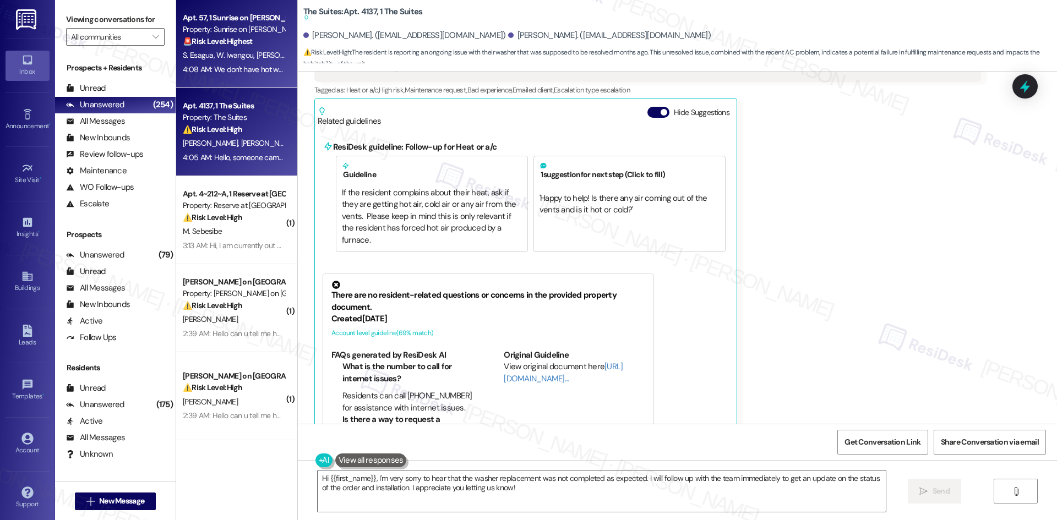
click at [252, 72] on div "4:08 AM: We don't have hot water since last Friday. 4:08 AM: We don't have hot …" at bounding box center [258, 69] width 151 height 10
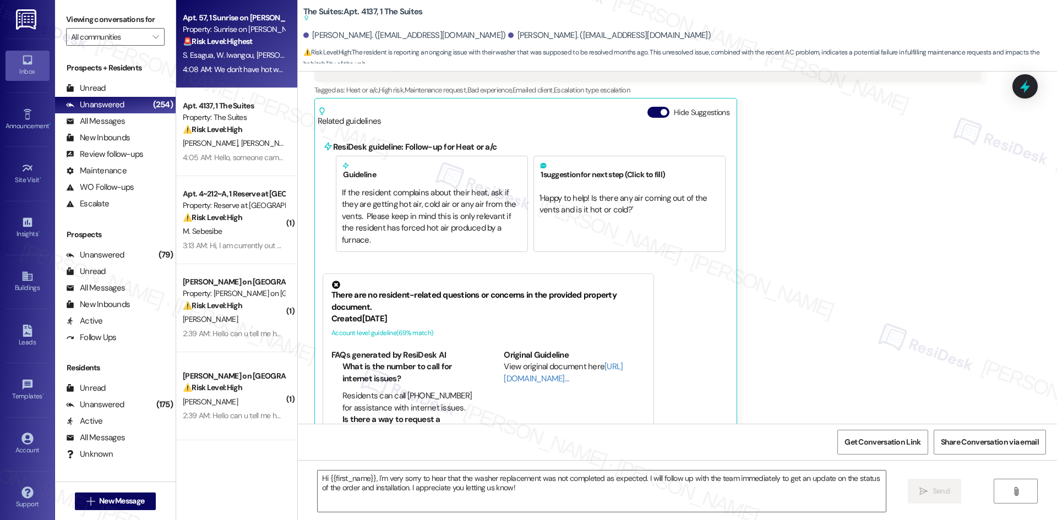
type textarea "Fetching suggested responses. Please feel free to read through the conversation…"
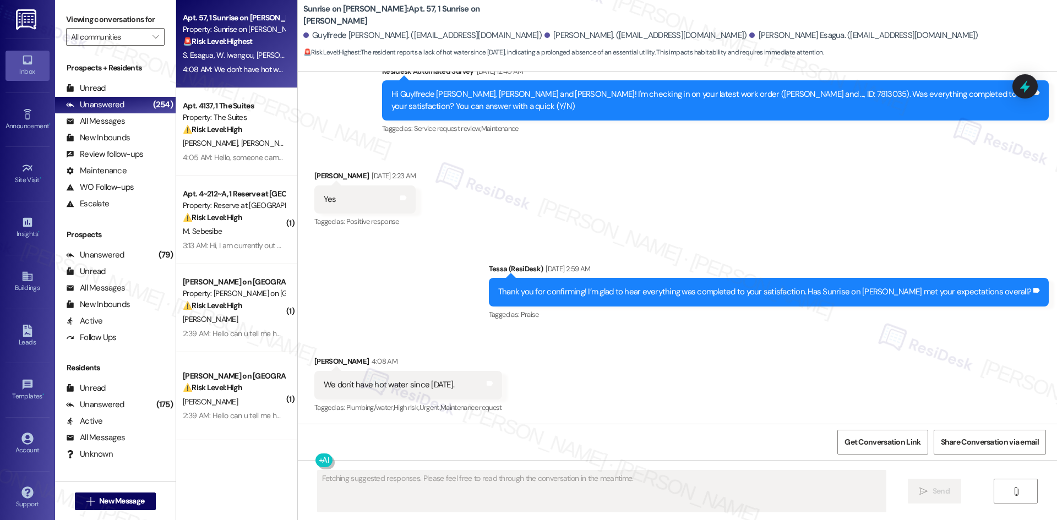
scroll to position [2190, 0]
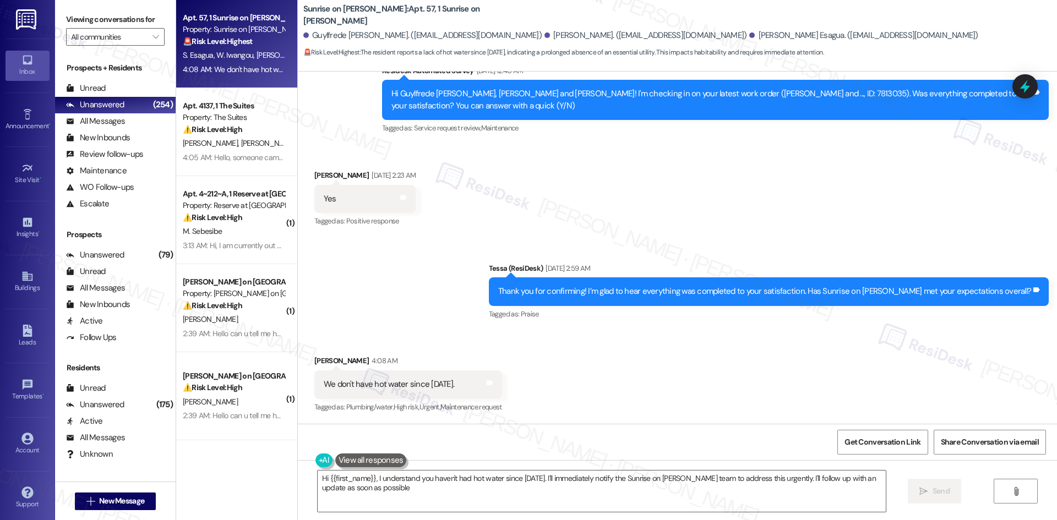
type textarea "Hi {{first_name}}, I understand you haven't had hot water since last Friday. I'…"
drag, startPoint x: 384, startPoint y: 361, endPoint x: 515, endPoint y: 389, distance: 133.9
click at [508, 387] on div "Received via SMS Wilfride Florence Iwangou 4:08 AM We don't have hot water sinc…" at bounding box center [677, 376] width 759 height 93
copy div "Wilfride Florence Iwangou 4:08 AM We don't have hot water since last Friday. Ta…"
drag, startPoint x: 548, startPoint y: 401, endPoint x: 527, endPoint y: 400, distance: 20.4
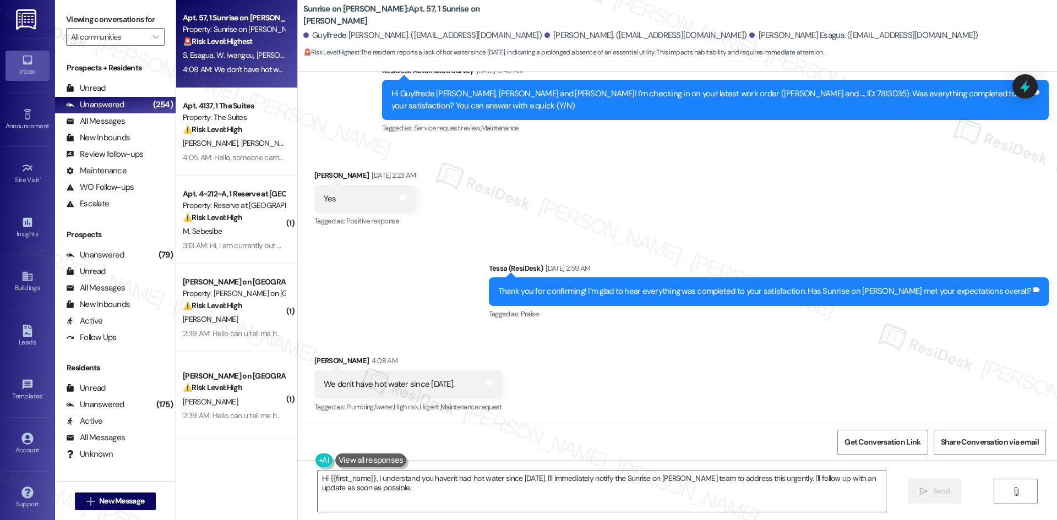
click at [548, 401] on div "Received via SMS Wilfride Florence Iwangou 4:08 AM We don't have hot water sinc…" at bounding box center [677, 376] width 759 height 93
drag, startPoint x: 465, startPoint y: 386, endPoint x: 286, endPoint y: 384, distance: 178.8
click at [286, 384] on div "Apt. 57, 1 Sunrise on Bethany Property: Sunrise on Bethany 🚨 Risk Level: Highes…" at bounding box center [616, 260] width 880 height 520
click at [314, 383] on div "We don't have hot water since last Friday. Tags and notes" at bounding box center [408, 384] width 188 height 28
drag, startPoint x: 338, startPoint y: 382, endPoint x: 464, endPoint y: 382, distance: 126.0
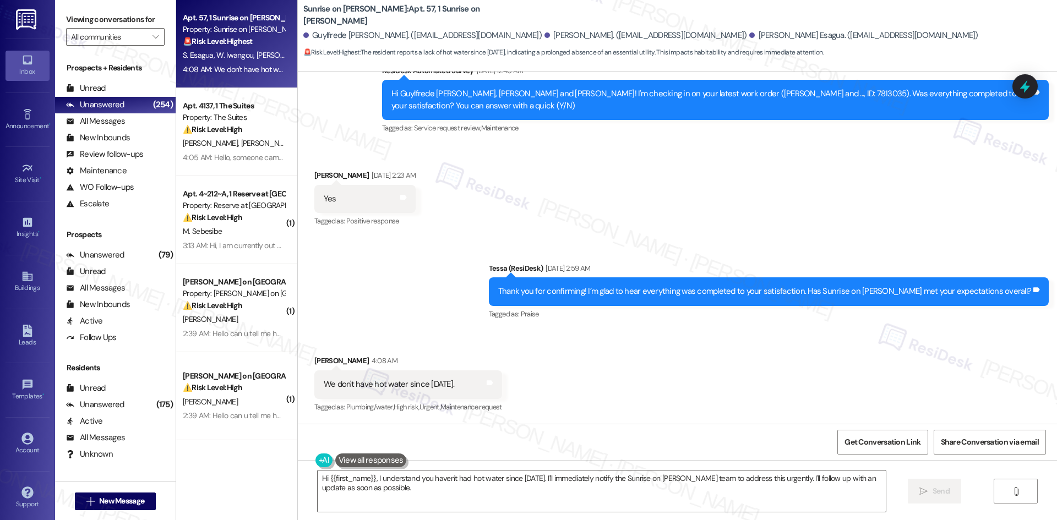
click at [464, 382] on div "We don't have hot water since last Friday. Tags and notes" at bounding box center [408, 384] width 188 height 28
copy div "We don't have hot water since [DATE]."
click at [590, 380] on div "Received via SMS Wilfride Florence Iwangou 4:08 AM We don't have hot water sinc…" at bounding box center [677, 376] width 759 height 93
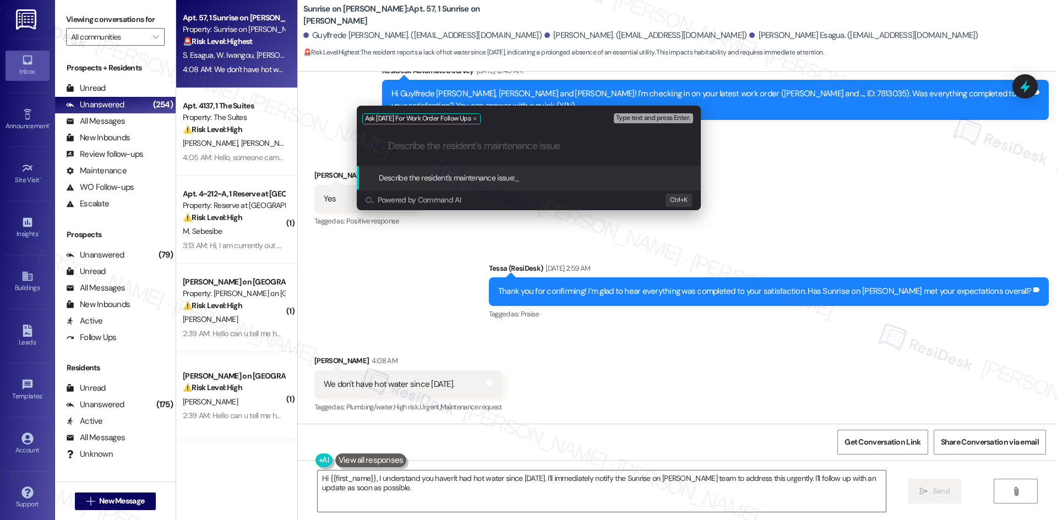
paste input "We don't have hot water since [DATE]."
type input "We don't have hot water since [DATE]."
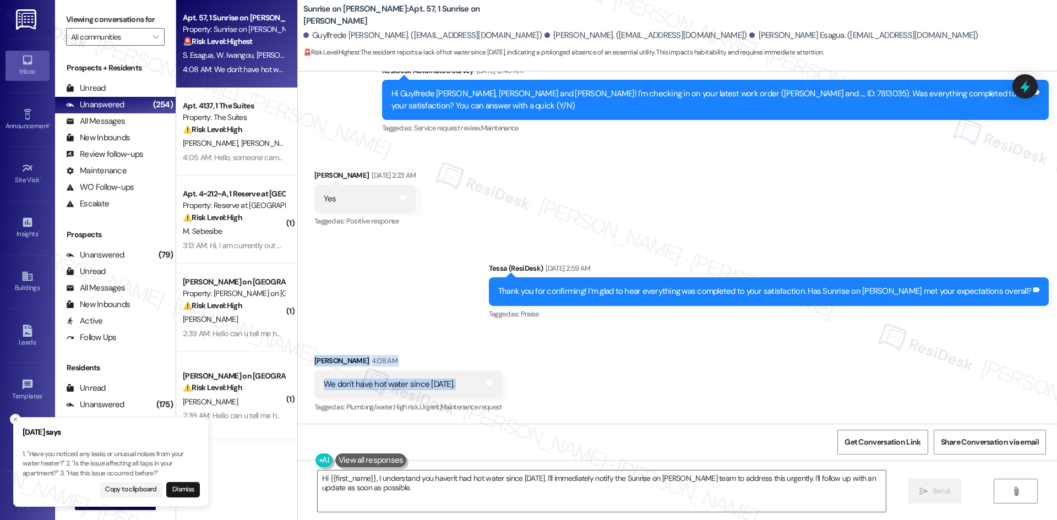
drag, startPoint x: 335, startPoint y: 367, endPoint x: 506, endPoint y: 392, distance: 173.0
click at [507, 392] on div "Received via SMS Wilfride Florence Iwangou 4:08 AM We don't have hot water sinc…" at bounding box center [408, 385] width 204 height 76
copy div "Wilfride Florence Iwangou 4:08 AM We don't have hot water since last Friday. Ta…"
click at [614, 379] on div "Received via SMS Wilfride Florence Iwangou 4:08 AM We don't have hot water sinc…" at bounding box center [677, 376] width 759 height 93
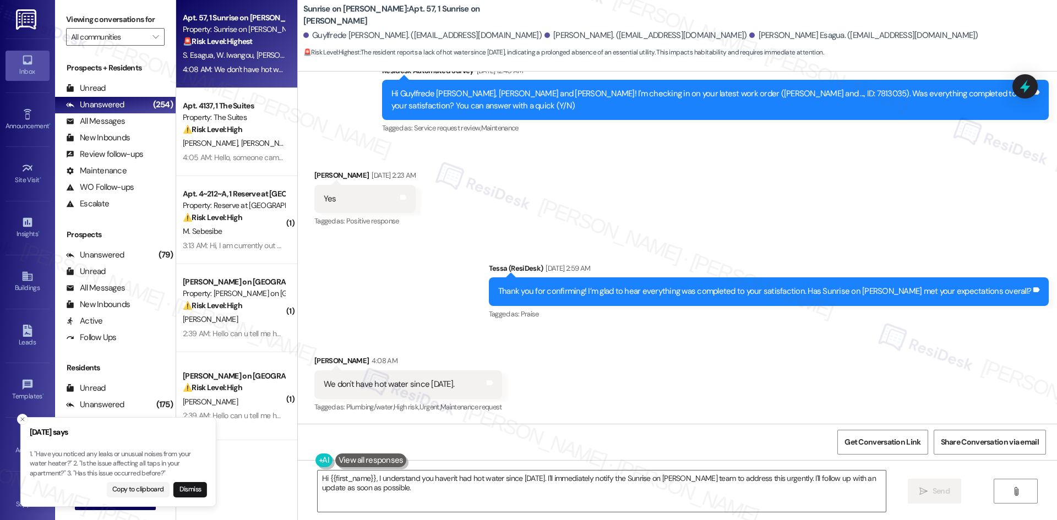
drag, startPoint x: 29, startPoint y: 454, endPoint x: 55, endPoint y: 453, distance: 25.9
click at [57, 452] on p "1. "Have you noticed any leaks or unusual noises from your water heater?" 2. "I…" at bounding box center [118, 464] width 177 height 29
click at [29, 455] on p "1. "Have you noticed any leaks or unusual noises from your water heater?" 2. "I…" at bounding box center [111, 464] width 177 height 29
drag, startPoint x: 31, startPoint y: 455, endPoint x: 61, endPoint y: 465, distance: 31.8
click at [61, 465] on p "1. "Have you noticed any leaks or unusual noises from your water heater?" 2. "I…" at bounding box center [111, 464] width 177 height 29
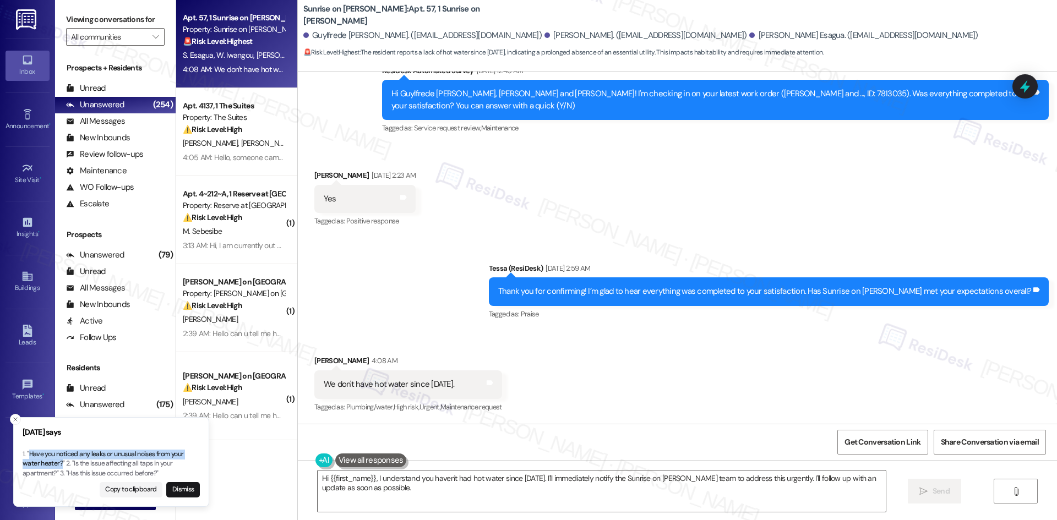
copy p "Have you noticed any leaks or unusual noises from your water heater?"
click at [601, 228] on div "Received via SMS Wilfride Florence Iwangou Aug 07, 2025 at 2:23 AM Yes Tags and…" at bounding box center [677, 191] width 759 height 93
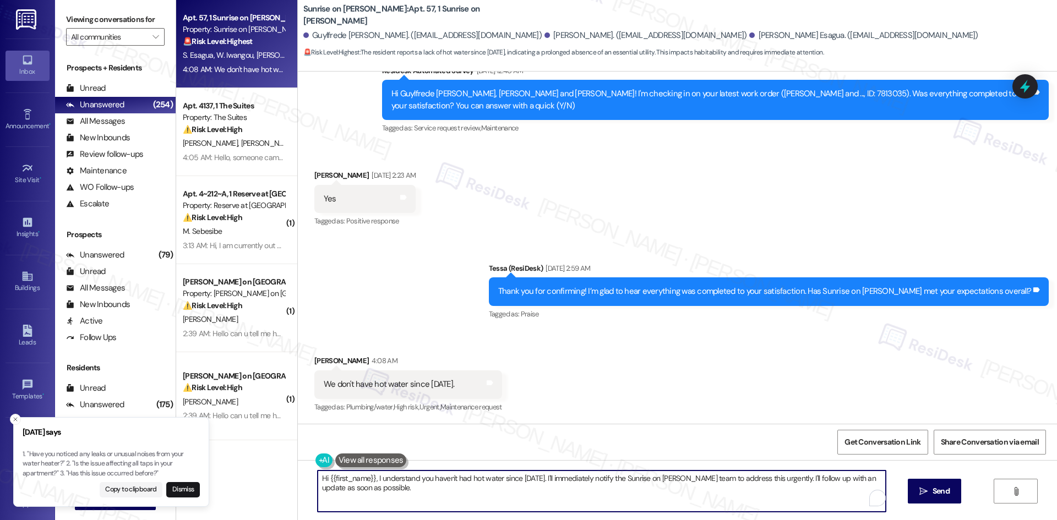
click at [495, 507] on textarea "Hi {{first_name}}, I understand you haven't had hot water since last Friday. I'…" at bounding box center [602, 490] width 568 height 41
paste textarea "Wilfride, I’m sorry you’ve been without hot water since Friday — that must be f…"
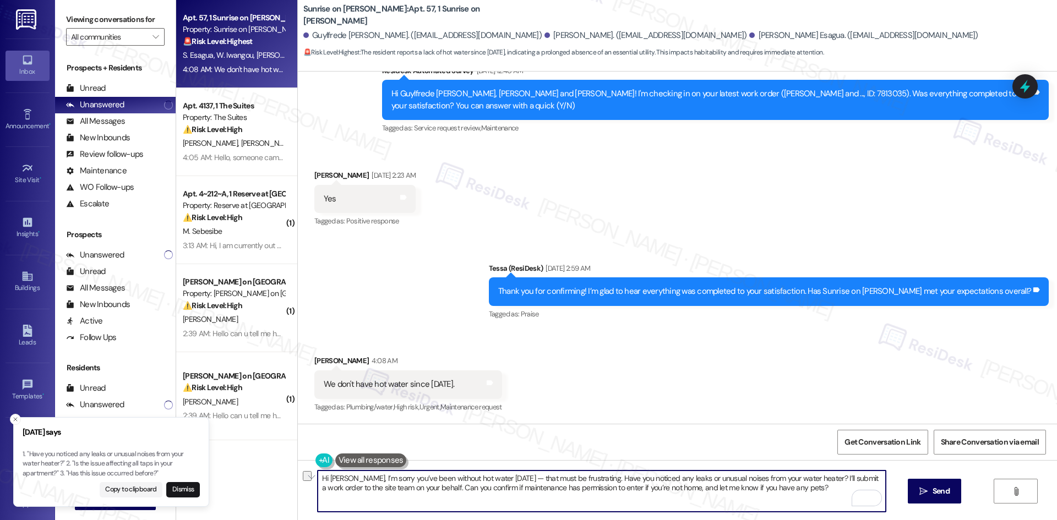
drag, startPoint x: 385, startPoint y: 500, endPoint x: 307, endPoint y: 500, distance: 78.1
click at [311, 500] on div "Hi Wilfride, I’m sorry you’ve been without hot water since Friday — that must b…" at bounding box center [595, 491] width 569 height 42
drag, startPoint x: 349, startPoint y: 475, endPoint x: 273, endPoint y: 478, distance: 75.4
click at [274, 478] on div "Apt. 57, 1 Sunrise on Bethany Property: Sunrise on Bethany 🚨 Risk Level: Highes…" at bounding box center [616, 260] width 880 height 520
drag, startPoint x: 479, startPoint y: 478, endPoint x: 565, endPoint y: 478, distance: 85.3
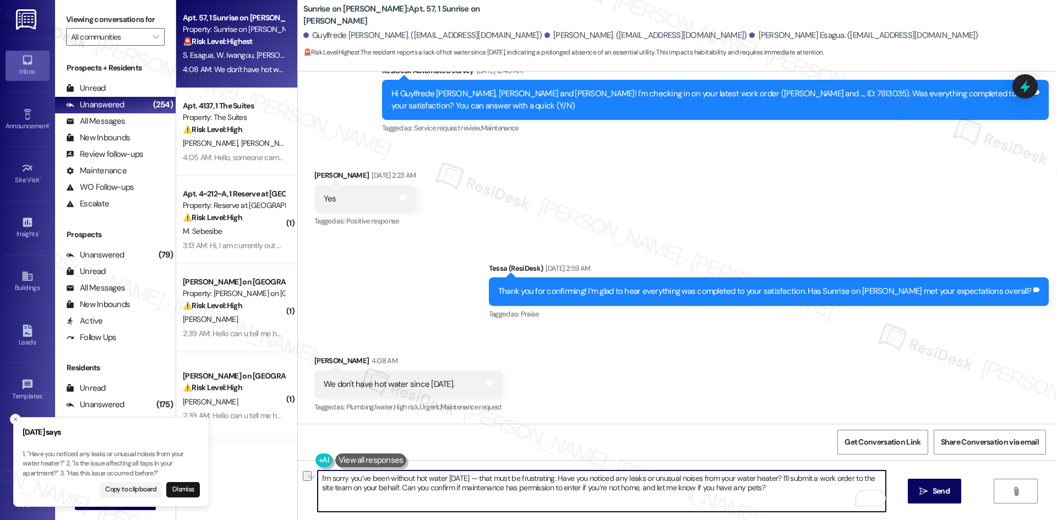
click at [565, 478] on textarea "I’m sorry you’ve been without hot water since Friday — that must be frustrating…" at bounding box center [602, 490] width 568 height 41
type textarea "I’m sorry you’ve been without hot water [DATE]. Have you noticed any leaks or u…"
click at [923, 495] on icon "" at bounding box center [923, 491] width 8 height 9
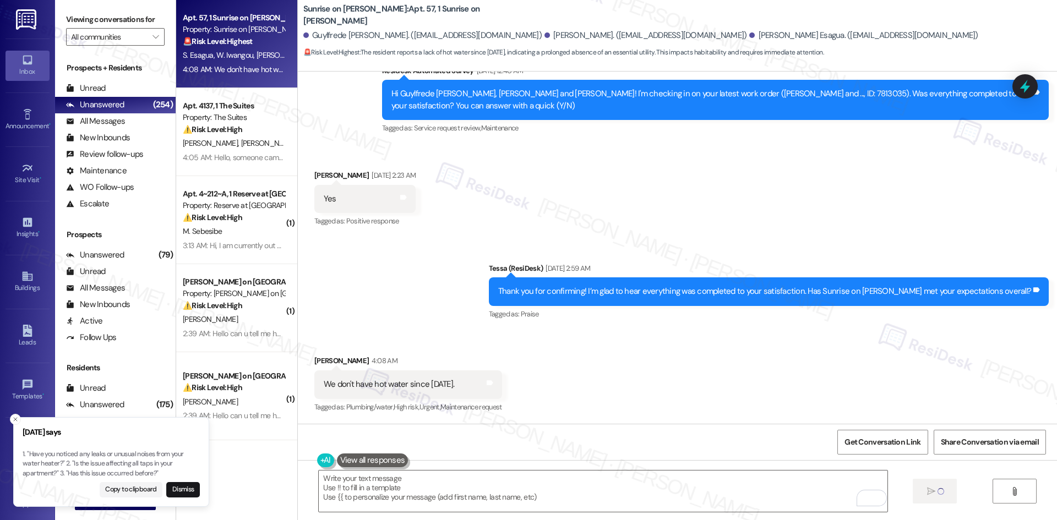
scroll to position [2189, 0]
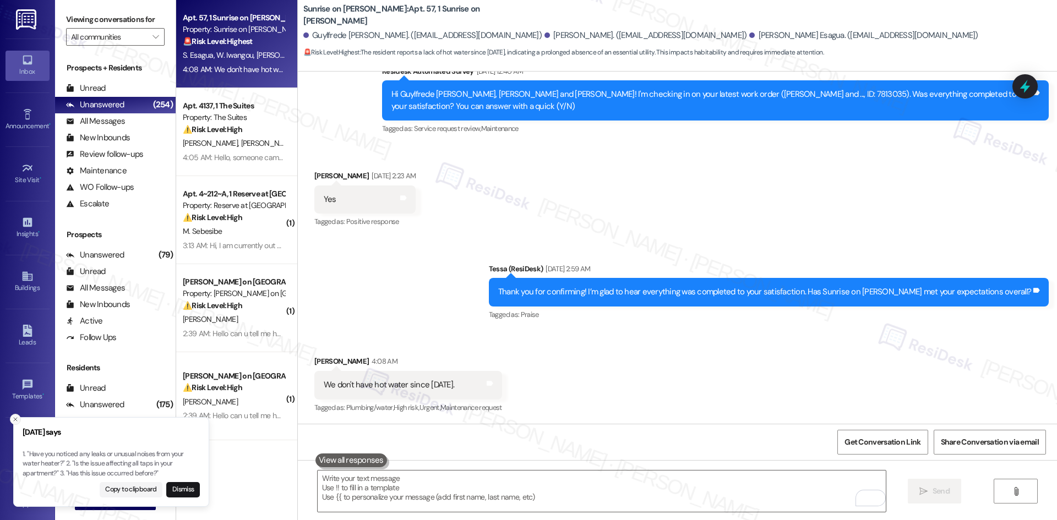
click at [13, 416] on icon "Close toast" at bounding box center [15, 419] width 7 height 7
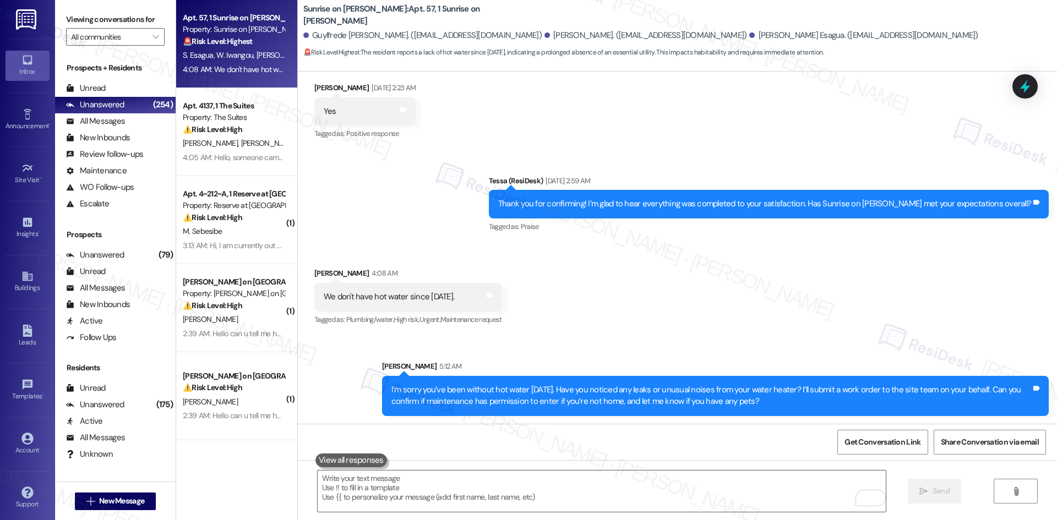
scroll to position [2278, 0]
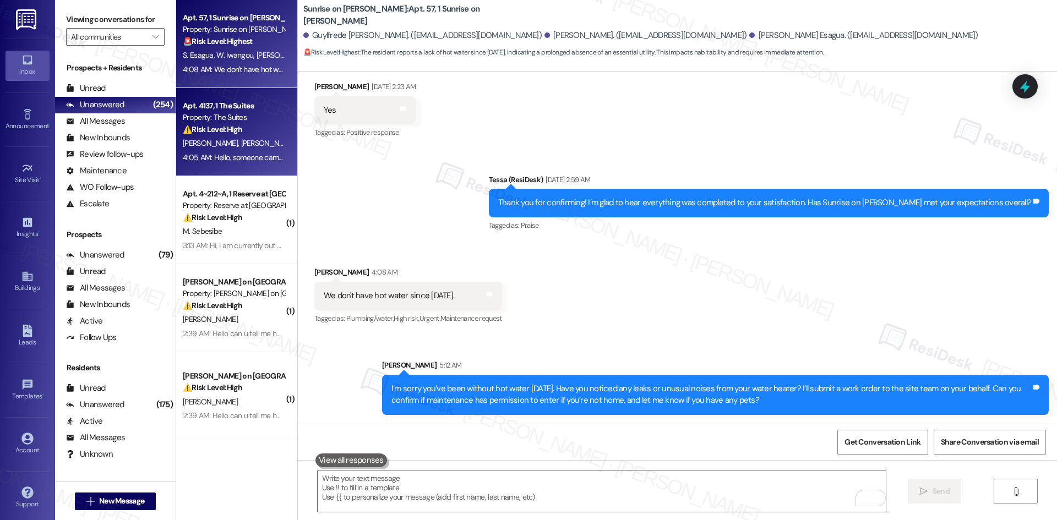
click at [207, 156] on div "4:05 AM: Hello, someone came out and got the AC fixed, however we are still hav…" at bounding box center [544, 157] width 722 height 10
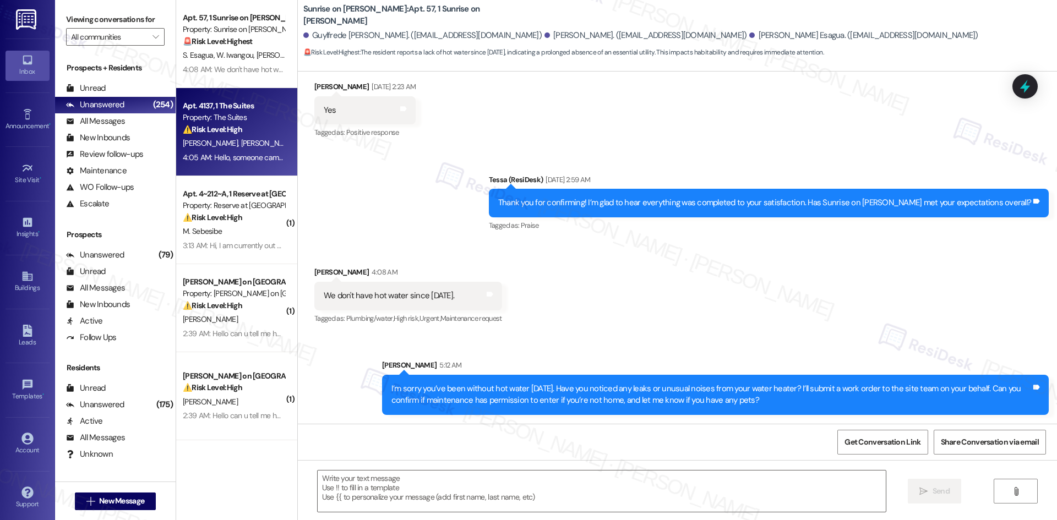
type textarea "Fetching suggested responses. Please feel free to read through the conversation…"
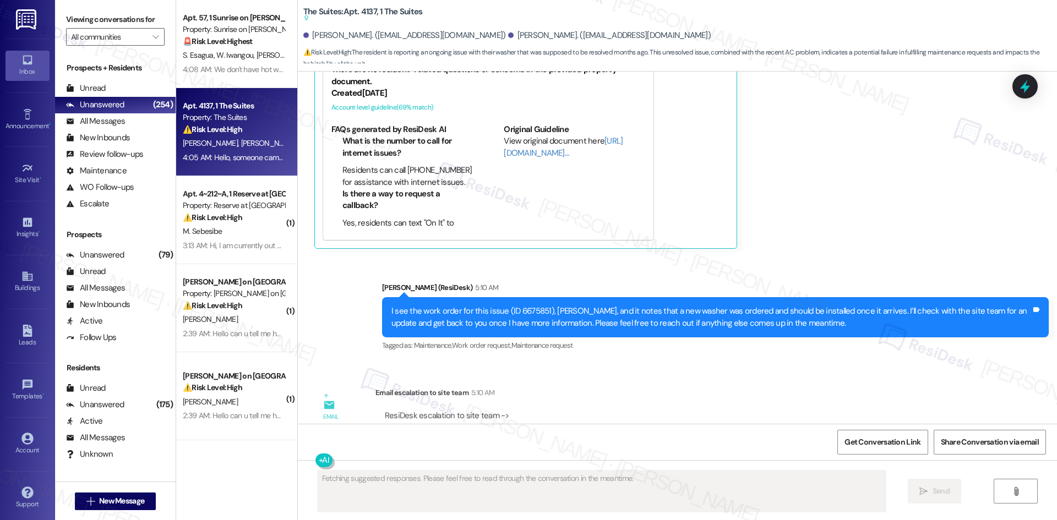
scroll to position [4879, 0]
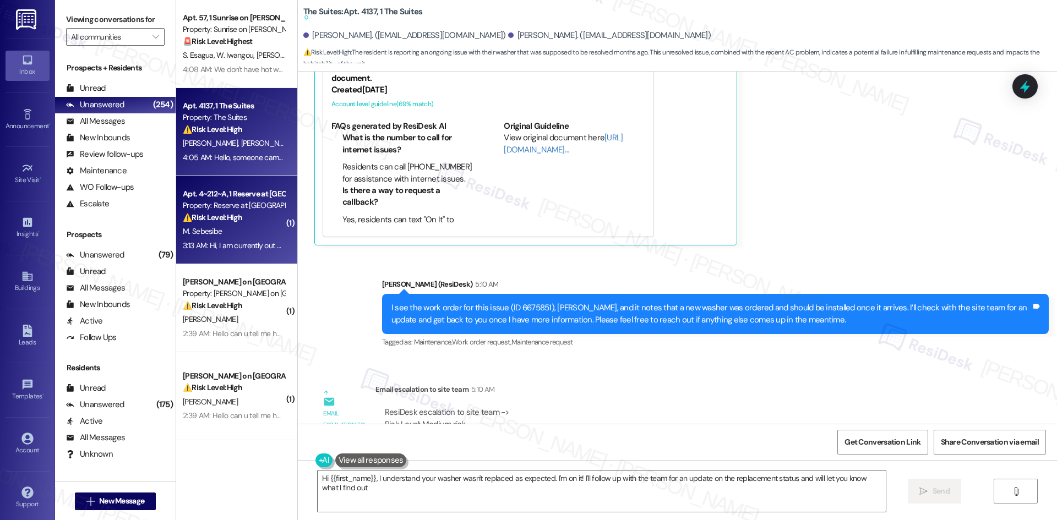
type textarea "Hi {{first_name}}, I understand your washer wasn't replaced as expected. I'm on…"
click at [212, 231] on span "M. Sebesibe" at bounding box center [202, 231] width 39 height 10
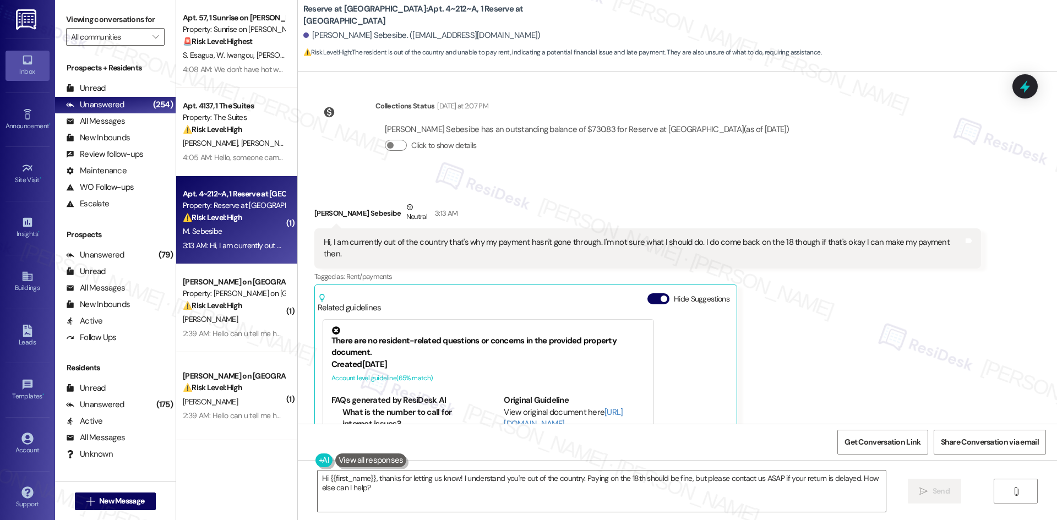
scroll to position [470, 0]
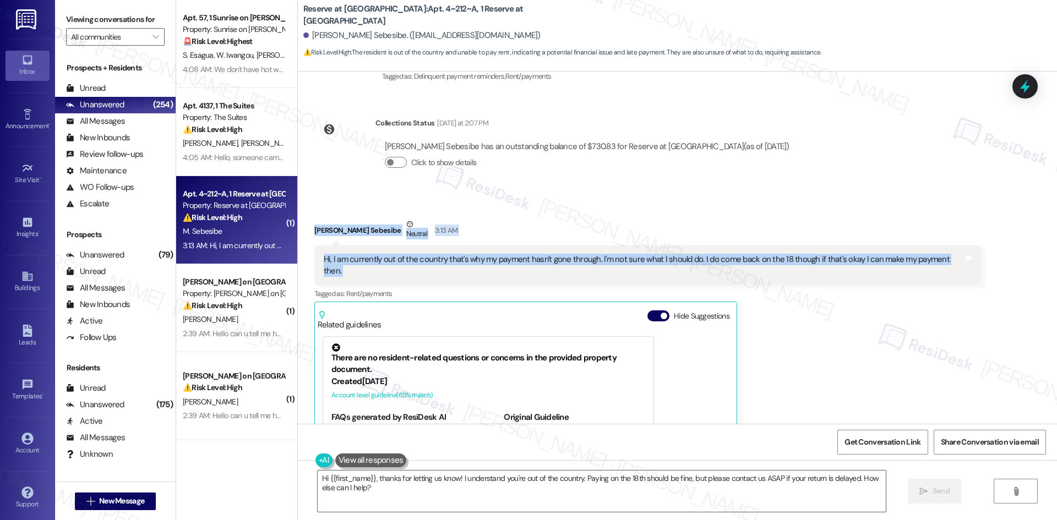
drag, startPoint x: 329, startPoint y: 238, endPoint x: 979, endPoint y: 254, distance: 650.6
click at [979, 254] on div "Received via SMS Mihret Sebesibe Neutral 3:13 AM Hi, I am currently out of the …" at bounding box center [677, 370] width 759 height 352
copy div "Mihret Sebesibe Neutral 3:13 AM Hi, I am currently out of the country that's wh…"
click at [585, 209] on div "Received via SMS Mihret Sebesibe Neutral 3:13 AM Hi, I am currently out of the …" at bounding box center [677, 370] width 759 height 352
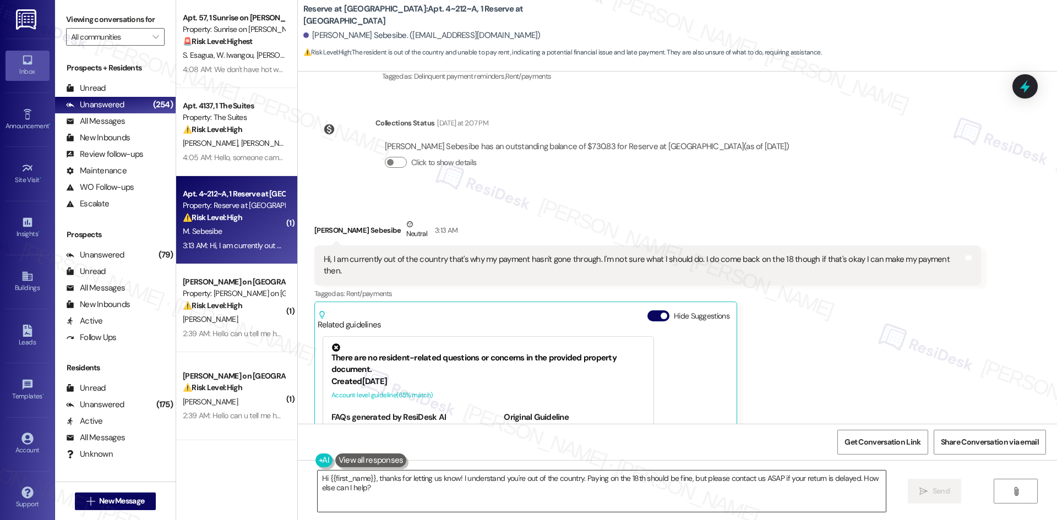
click at [483, 484] on textarea "Hi {{first_name}}, thanks for letting us know! I understand you're out of the c…" at bounding box center [602, 490] width 568 height 41
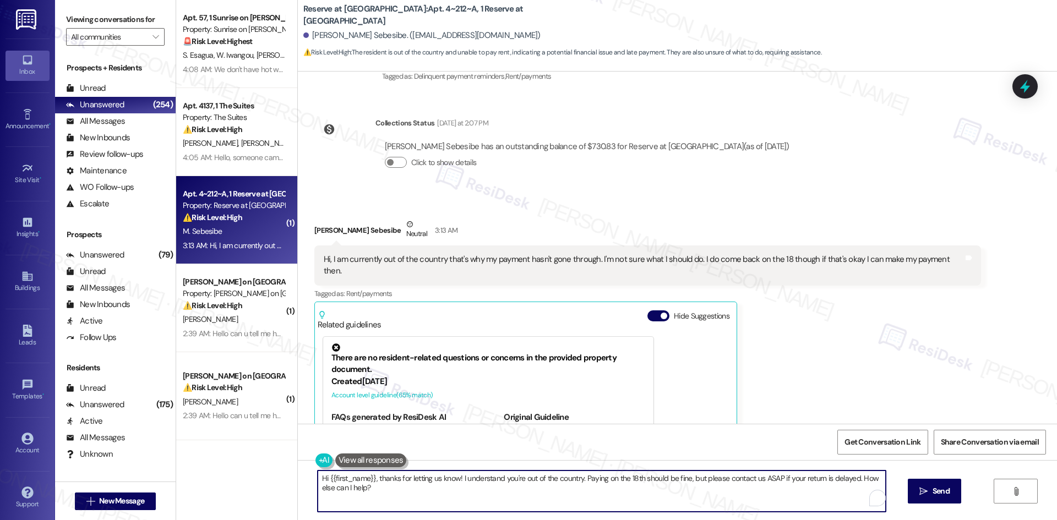
paste textarea "I understand, Mihret. I’ll check with the site team regarding your situation an…"
click at [514, 496] on textarea "Hi {{first_name}}, thanks for letting us know! I understand you're out of the c…" at bounding box center [602, 490] width 568 height 41
drag, startPoint x: 454, startPoint y: 477, endPoint x: 469, endPoint y: 501, distance: 28.4
click at [469, 501] on textarea "Hi {{first_name}}, thanks for letting us know! I understand you're out of the c…" at bounding box center [602, 490] width 568 height 41
paste textarea "I understand, Mihret. I’ll check with the site team regarding your situation an…"
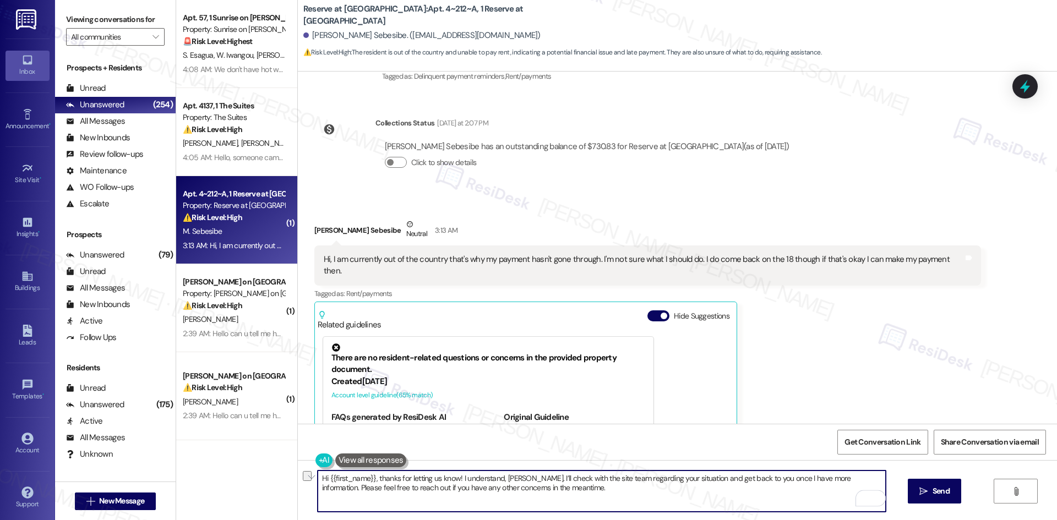
drag, startPoint x: 374, startPoint y: 479, endPoint x: 254, endPoint y: 479, distance: 119.4
click at [254, 479] on div "Apt. 57, 1 Sunrise on Bethany Property: Sunrise on Bethany 🚨 Risk Level: Highes…" at bounding box center [616, 260] width 880 height 520
click at [946, 496] on span "Send" at bounding box center [940, 491] width 17 height 12
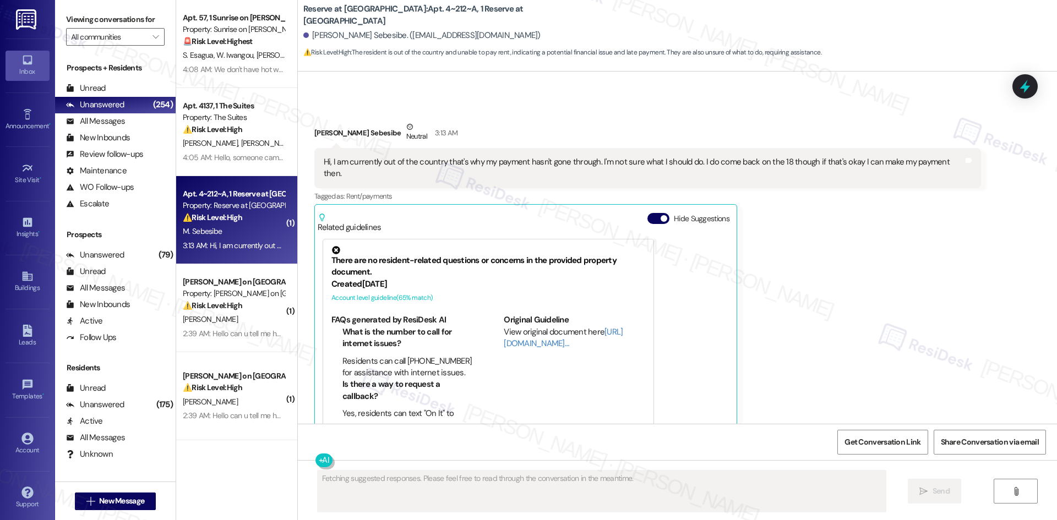
scroll to position [580, 0]
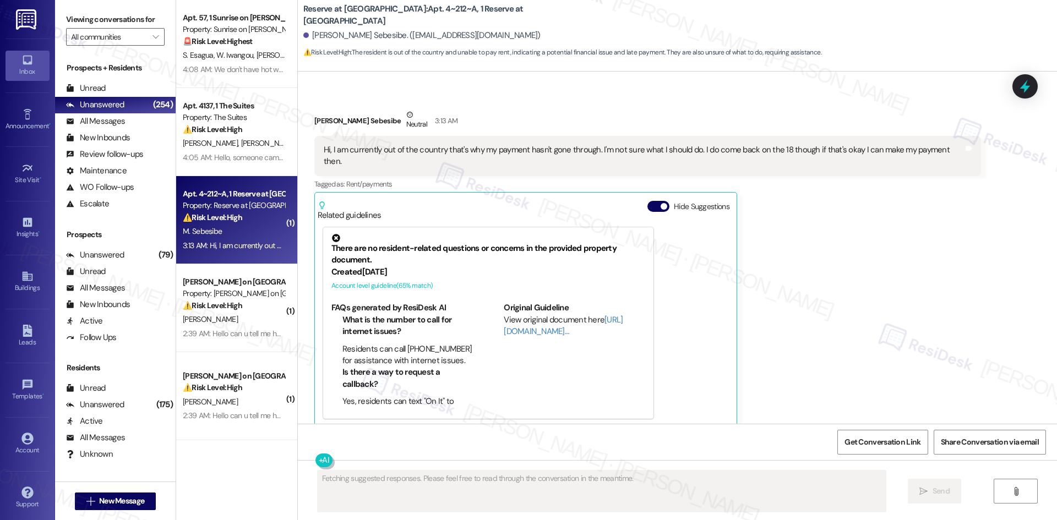
click at [825, 221] on div "Mihret Sebesibe Neutral 3:13 AM Hi, I am currently out of the country that's wh…" at bounding box center [647, 268] width 666 height 319
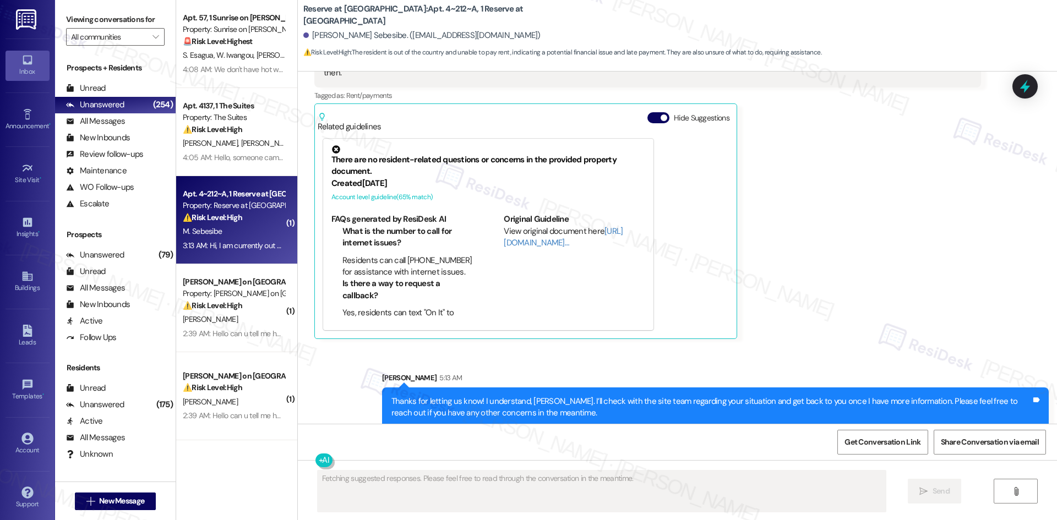
scroll to position [669, 0]
click at [842, 310] on div "Mihret Sebesibe Neutral 3:13 AM Hi, I am currently out of the country that's wh…" at bounding box center [647, 179] width 666 height 319
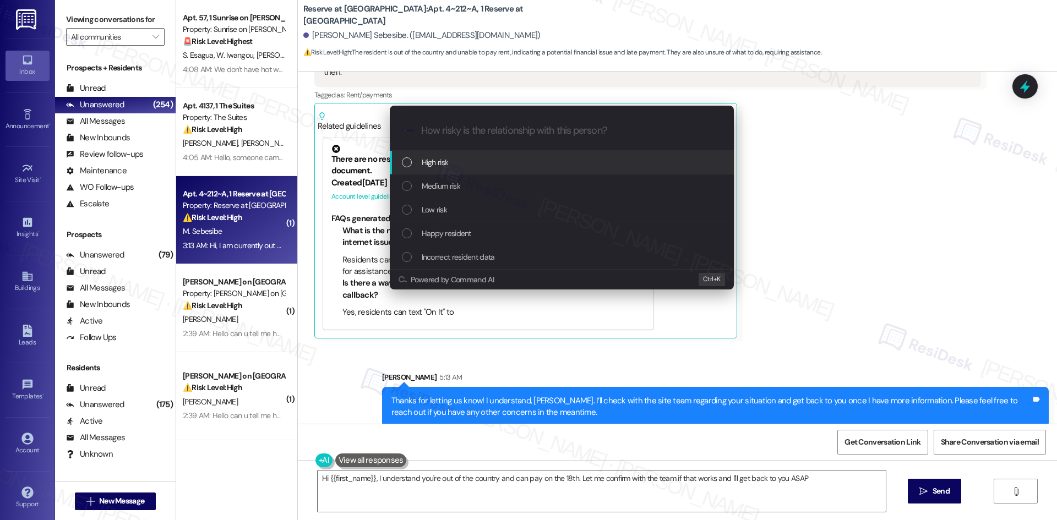
type textarea "Hi {{first_name}}, I understand you're out of the country and can pay on the 18…"
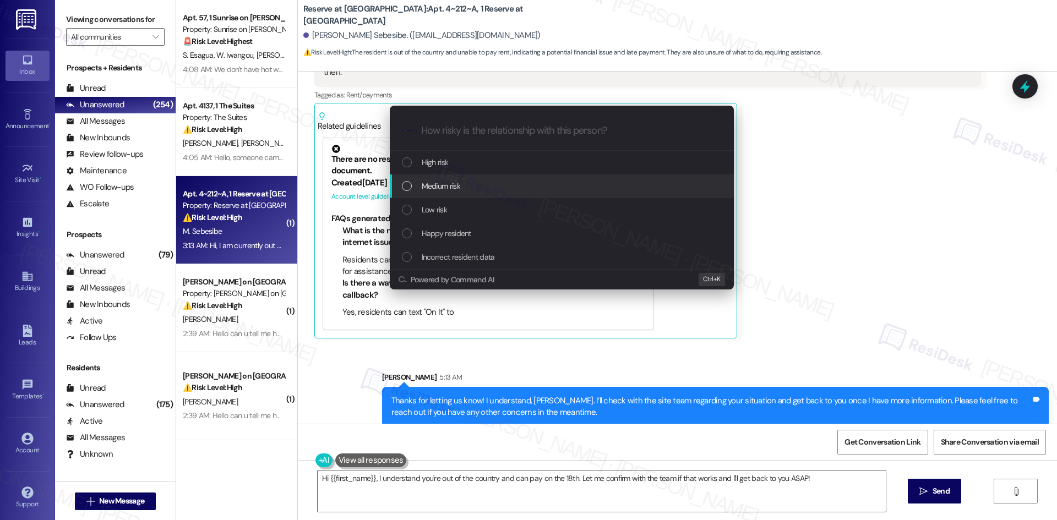
click at [442, 184] on span "Medium risk" at bounding box center [441, 186] width 39 height 12
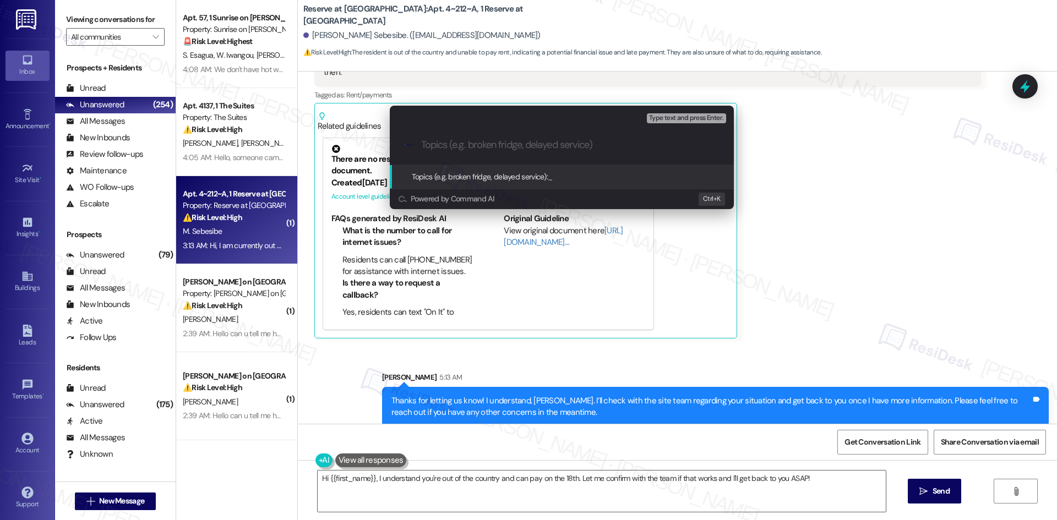
click at [448, 145] on input "Topics (e.g. broken fridge, delayed service)" at bounding box center [570, 145] width 299 height 12
paste input "Payment Delay – Out of Country"
type input "Payment Delay – Out of Country"
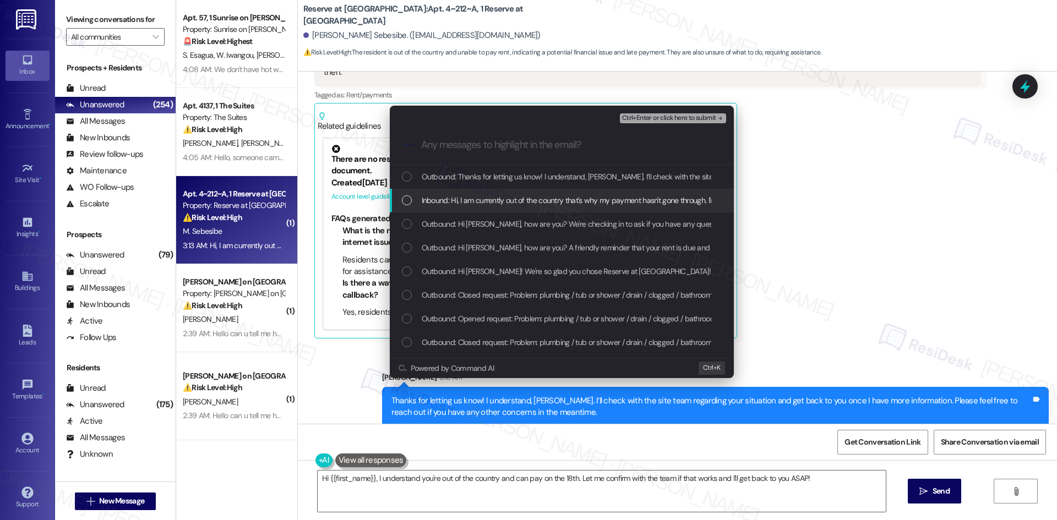
click at [474, 201] on span "Inbound: Hi, I am currently out of the country that's why my payment hasn't gon…" at bounding box center [733, 200] width 623 height 12
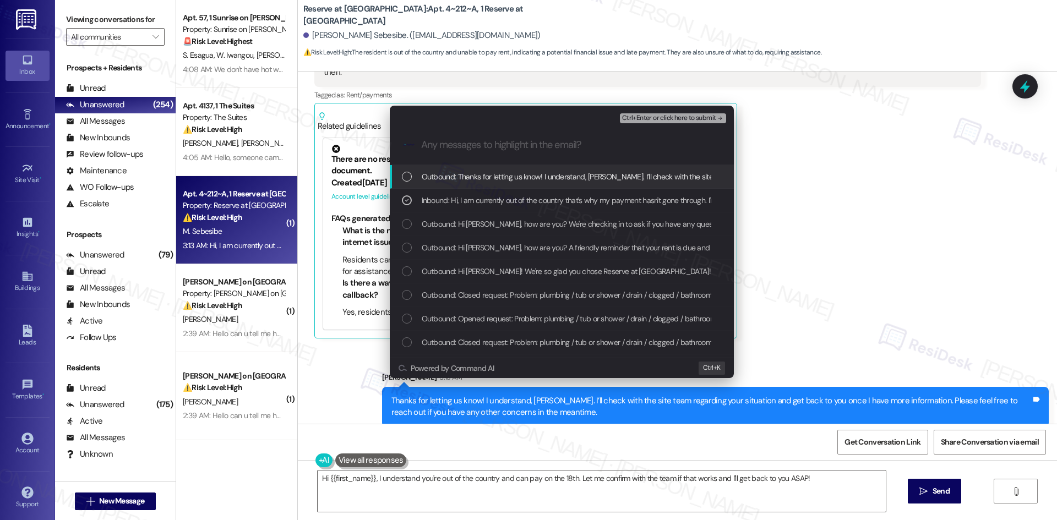
click at [700, 121] on span "Ctrl+Enter or click here to submit" at bounding box center [669, 118] width 94 height 8
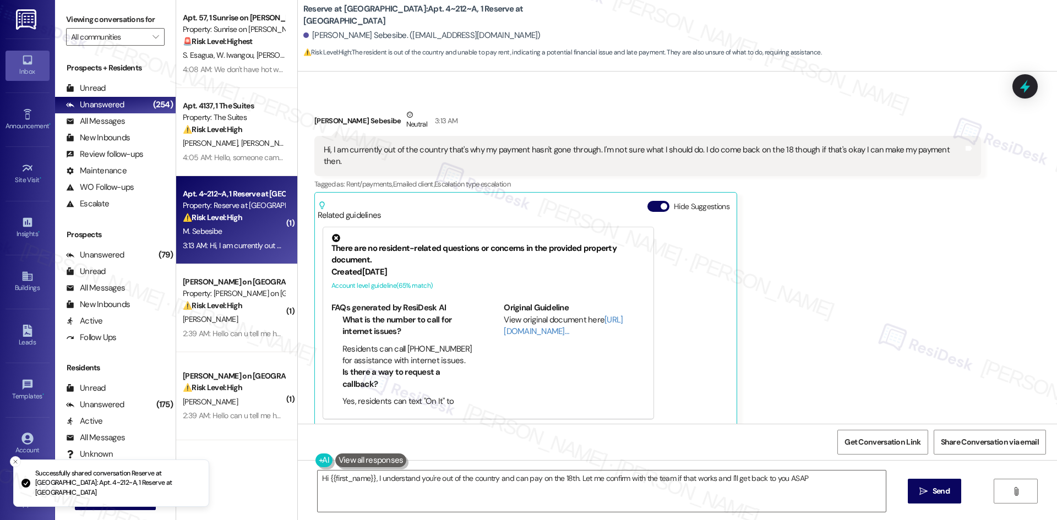
type textarea "Hi {{first_name}}, I understand you're out of the country and can pay on the 18…"
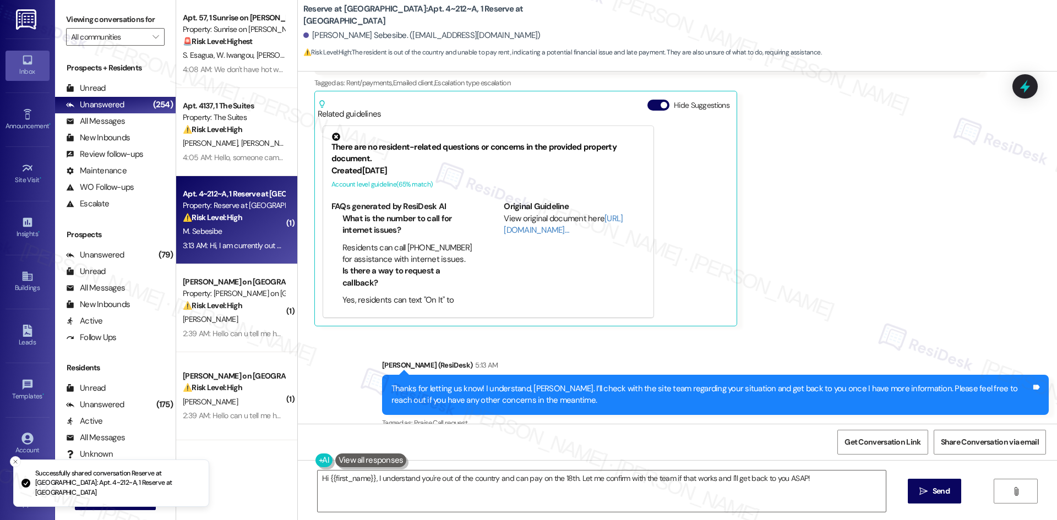
scroll to position [686, 0]
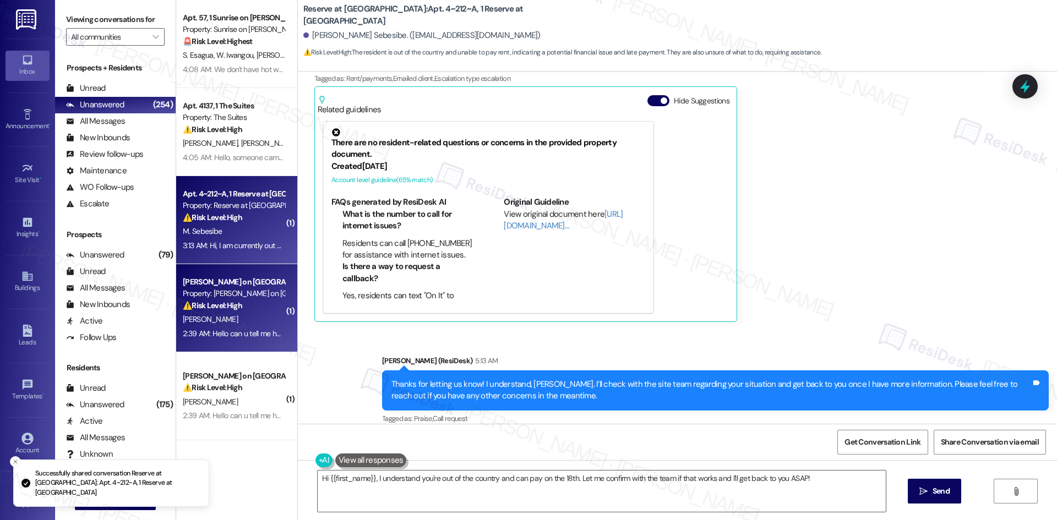
click at [220, 317] on div "N. Palmer" at bounding box center [234, 320] width 104 height 14
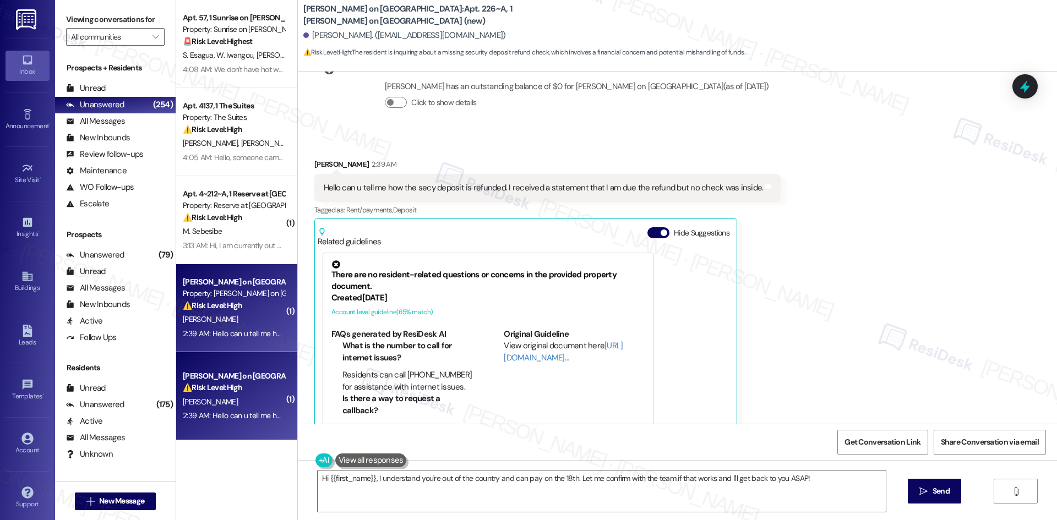
scroll to position [475, 0]
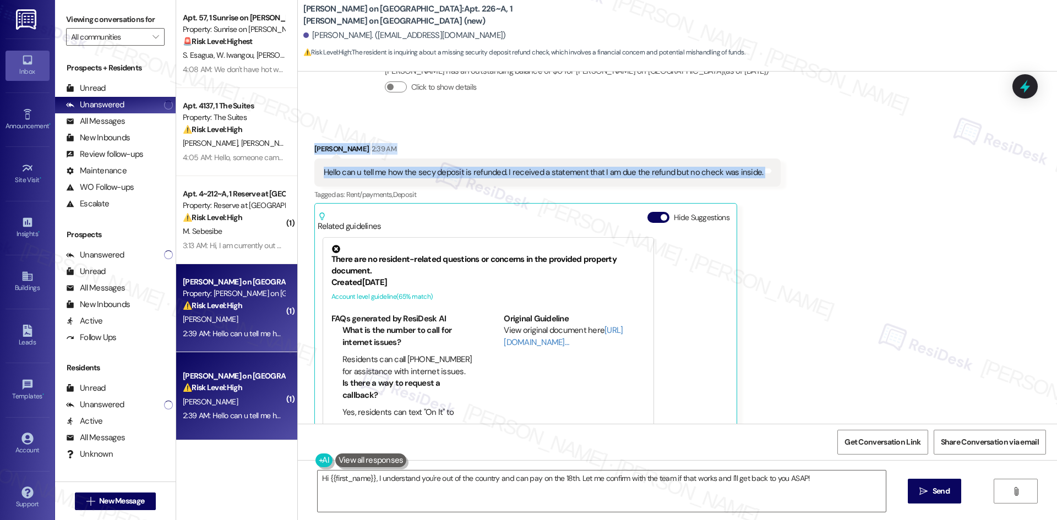
drag, startPoint x: 308, startPoint y: 127, endPoint x: 794, endPoint y: 139, distance: 486.6
click at [794, 139] on div "Received via SMS Nicholas Palmer 2:39 AM Hello can u tell me how the secy depos…" at bounding box center [677, 282] width 759 height 328
copy div "Nicholas Palmer 2:39 AM Hello can u tell me how the secy deposit is refunded. I…"
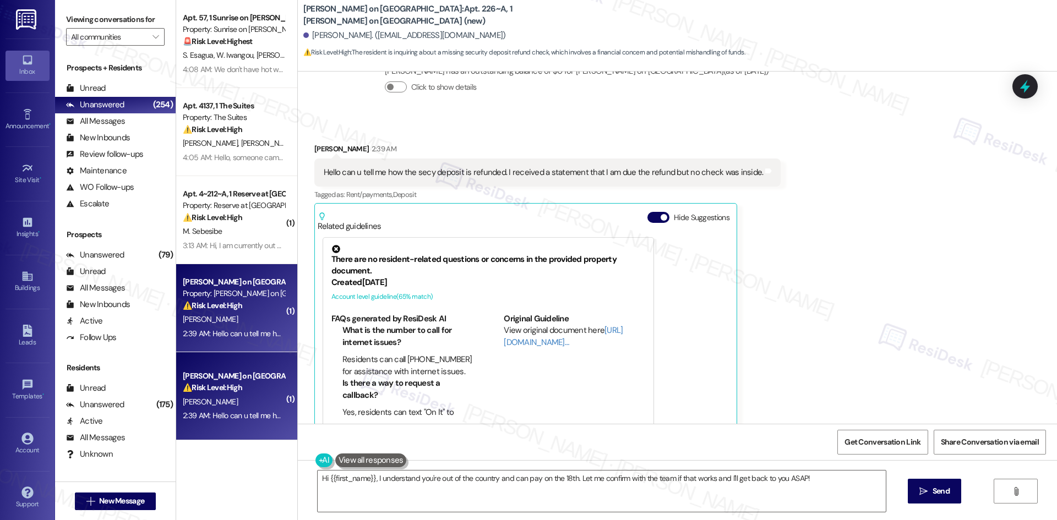
click at [766, 239] on div "Received via SMS Nicholas Palmer 2:39 AM Hello can u tell me how the secy depos…" at bounding box center [547, 290] width 483 height 311
click at [597, 492] on textarea "Hi {{first_name}}, I understand you're out of the country and can pay on the 18…" at bounding box center [602, 490] width 568 height 41
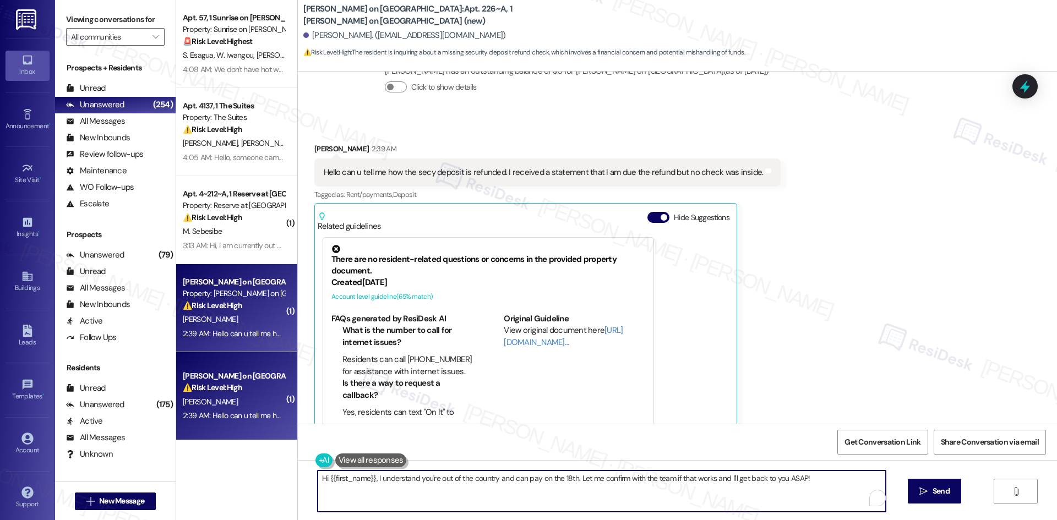
paste textarea "I understand, Nicholas. I’ll check with the site team about your security depos…"
type textarea "I understand, Nicholas. I’ll check with the site team about your security depos…"
click at [940, 494] on span "Send" at bounding box center [940, 491] width 17 height 12
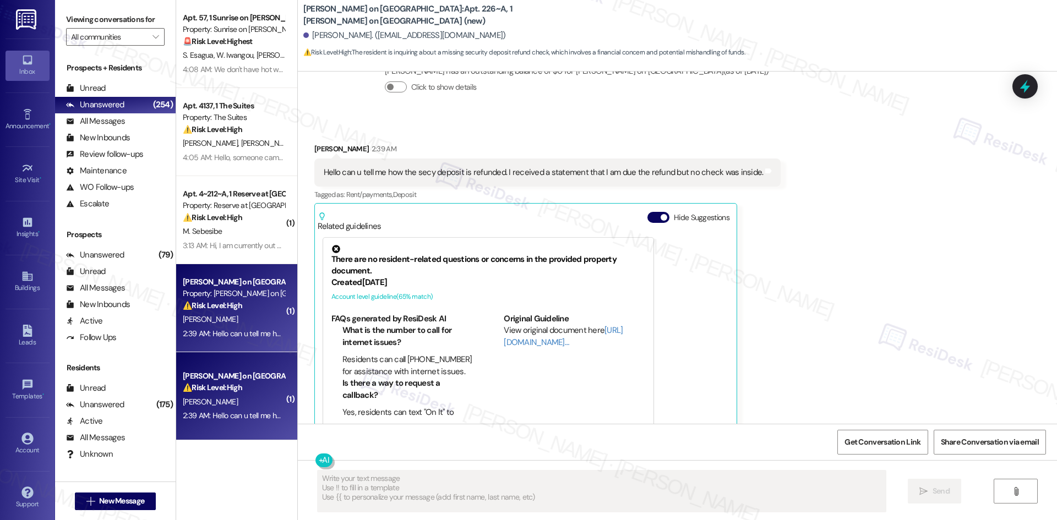
type textarea "Fetching suggested responses. Please feel free to read through the conversation…"
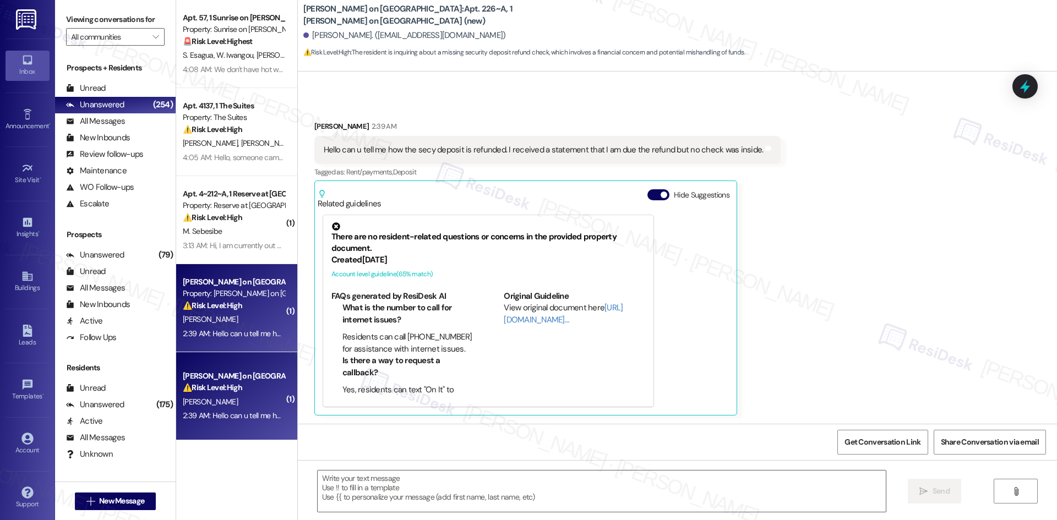
scroll to position [563, 0]
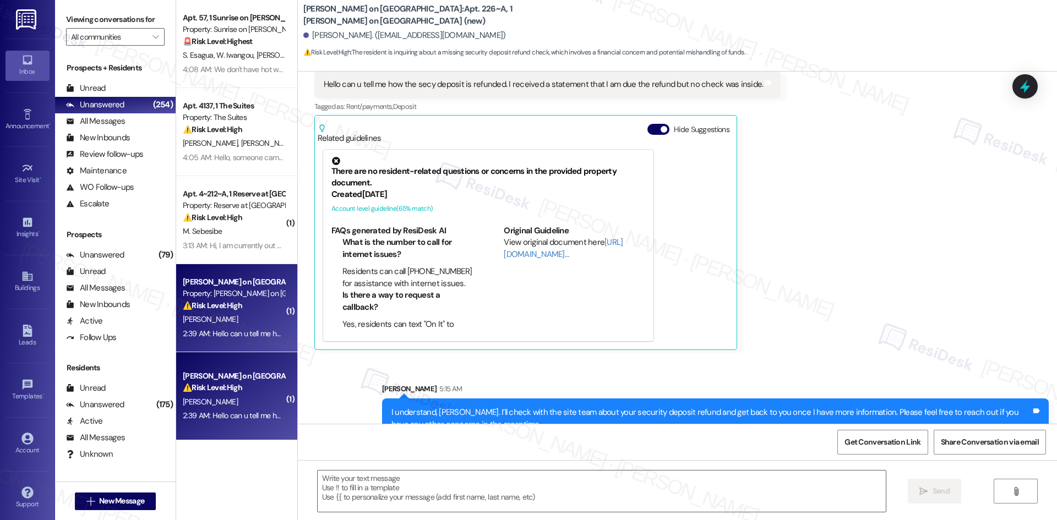
click at [885, 327] on div "Received via SMS Nicholas Palmer 2:39 AM Hello can u tell me how the secy depos…" at bounding box center [677, 194] width 759 height 328
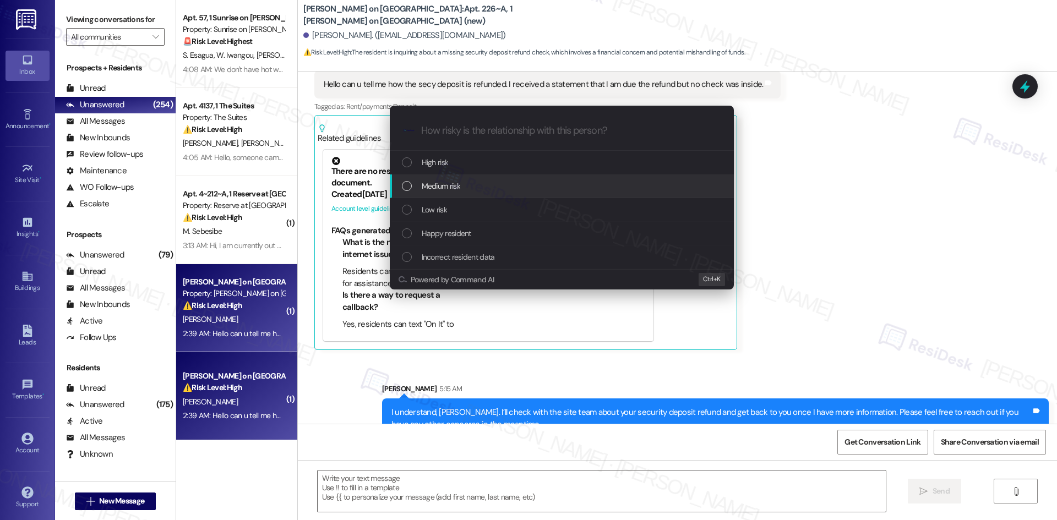
click at [472, 191] on div "Medium risk" at bounding box center [563, 186] width 322 height 12
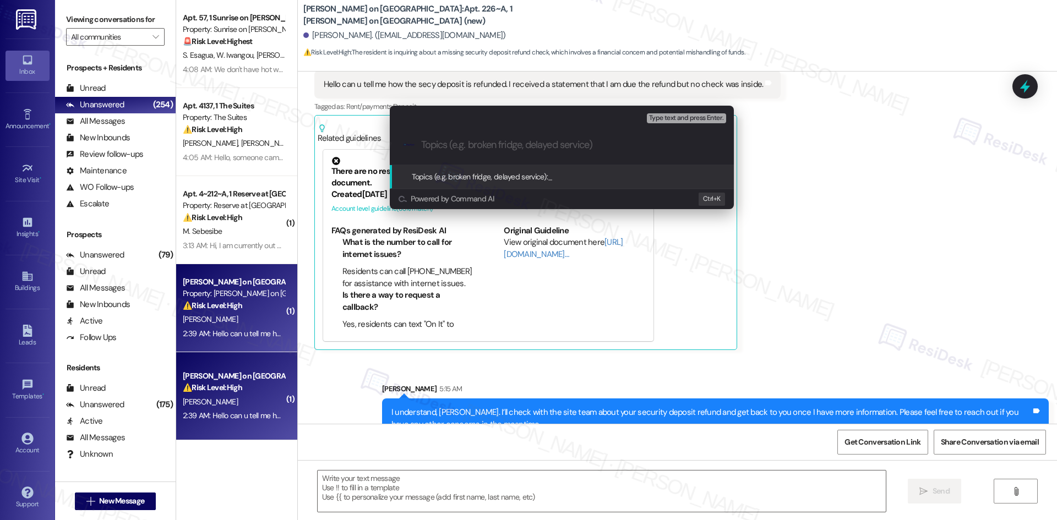
click at [494, 150] on input "Topics (e.g. broken fridge, delayed service)" at bounding box center [570, 145] width 299 height 12
paste input "Security Deposit Refund Inquiry"
type input "Security Deposit Refund Inquiry"
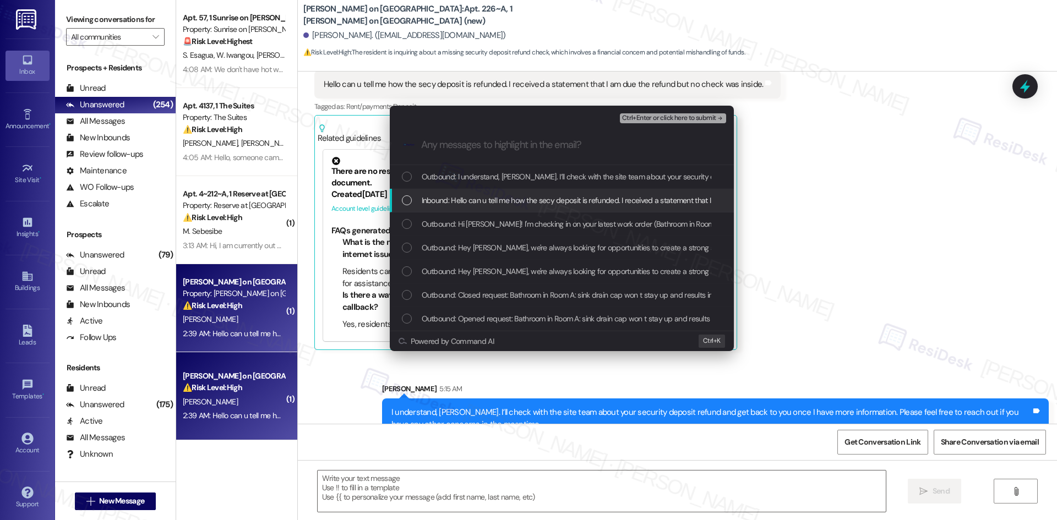
click at [512, 208] on div "Inbound: Hello can u tell me how the secy deposit is refunded. I received a sta…" at bounding box center [562, 201] width 344 height 24
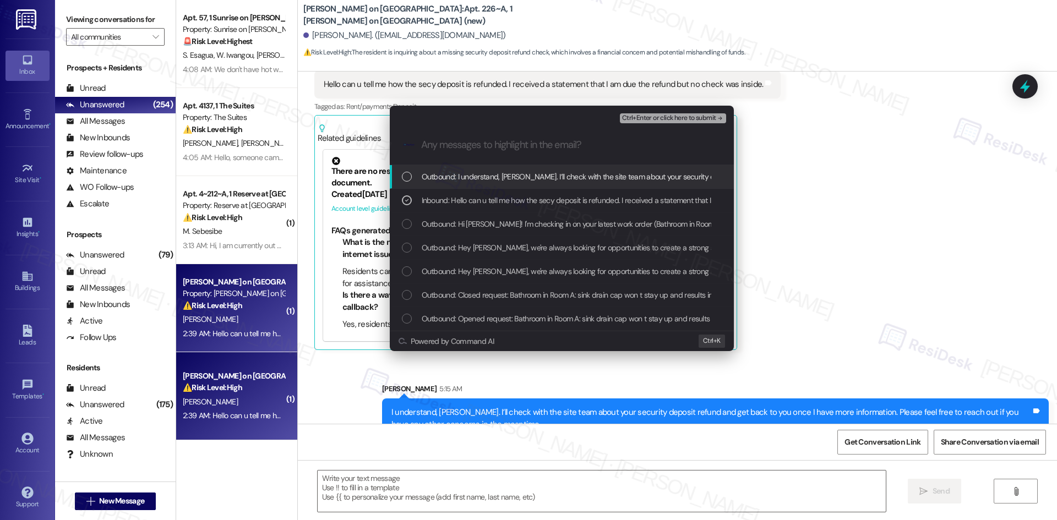
click at [696, 118] on span "Ctrl+Enter or click here to submit" at bounding box center [669, 118] width 94 height 8
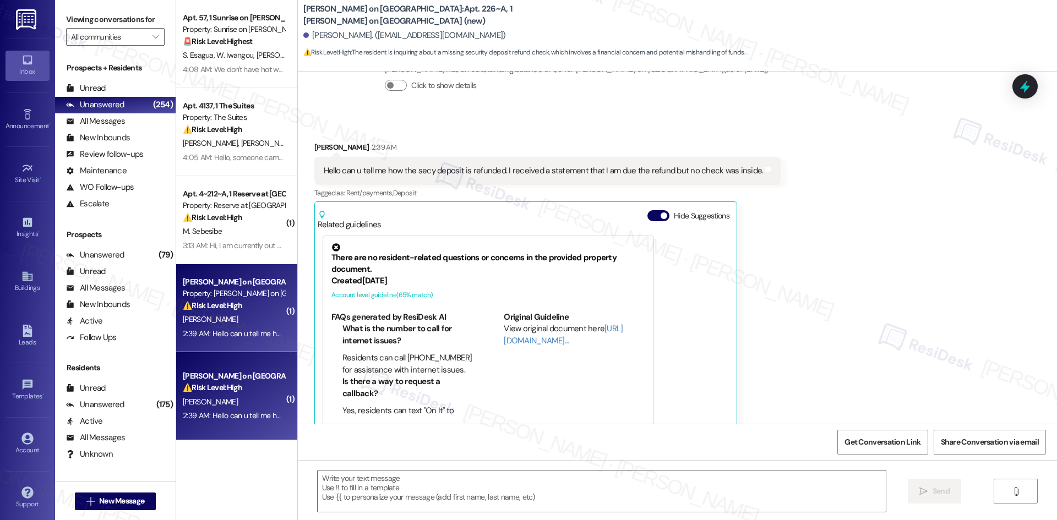
scroll to position [475, 0]
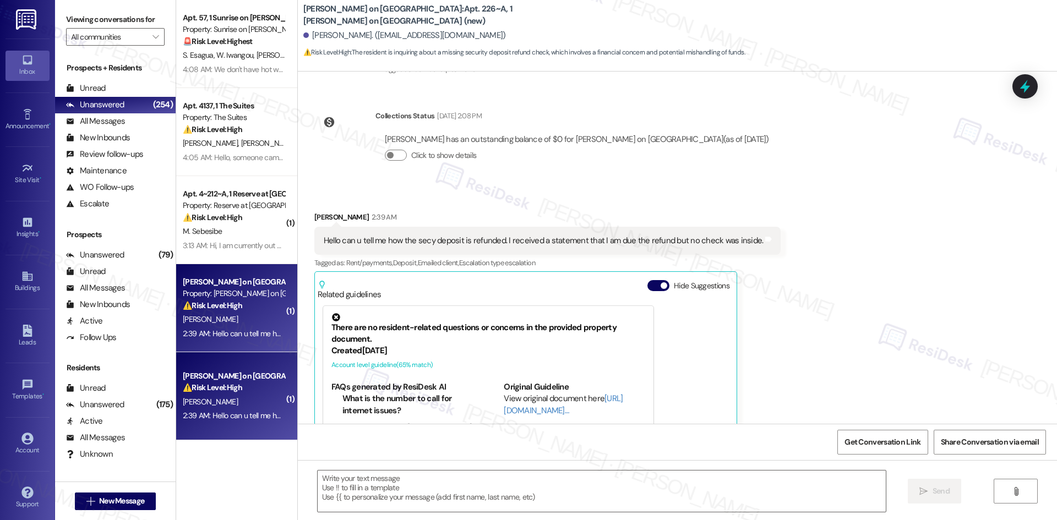
type textarea "Fetching suggested responses. Please feel free to read through the conversation…"
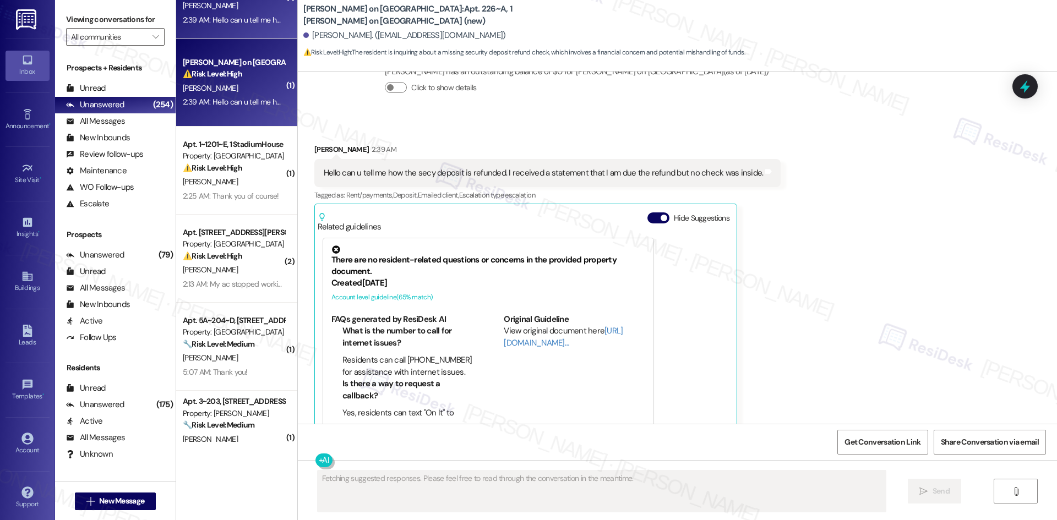
scroll to position [330, 0]
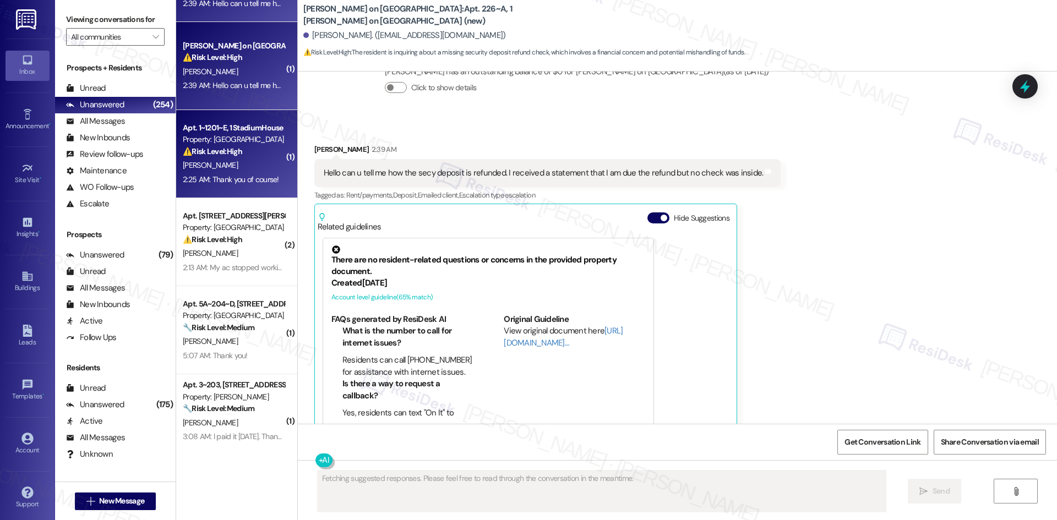
click at [217, 179] on div "2:25 AM: Thank you of course! 2:25 AM: Thank you of course!" at bounding box center [231, 179] width 96 height 10
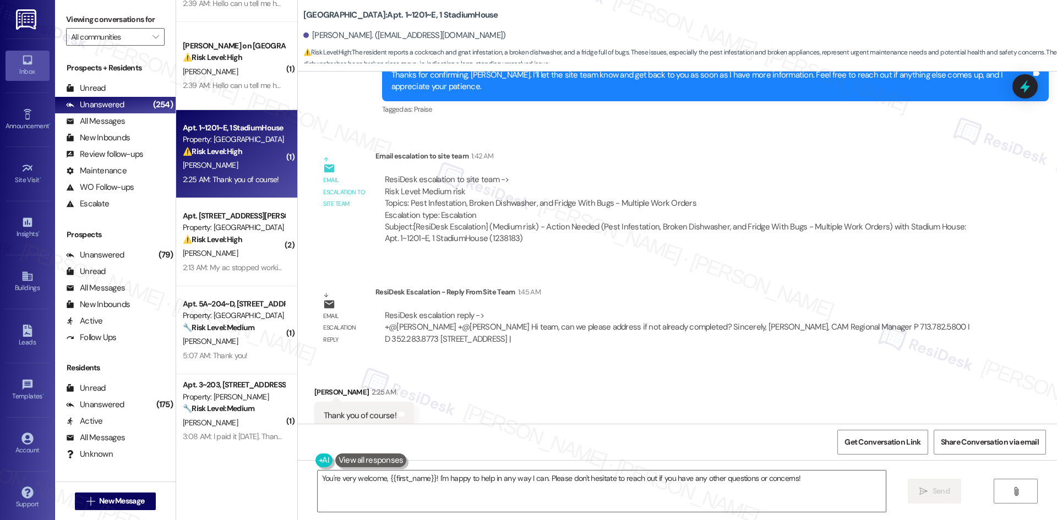
scroll to position [1280, 0]
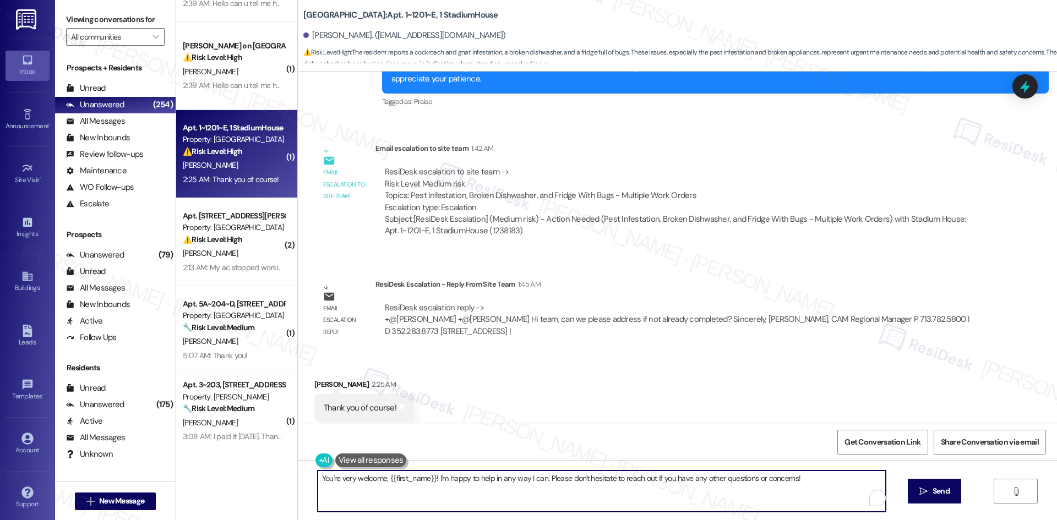
drag, startPoint x: 431, startPoint y: 480, endPoint x: 800, endPoint y: 481, distance: 369.2
click at [800, 481] on textarea "You're very welcome, {{first_name}}! I'm happy to help in any way I can. Please…" at bounding box center [602, 490] width 568 height 41
type textarea "You're very welcome, {{first_name}}!"
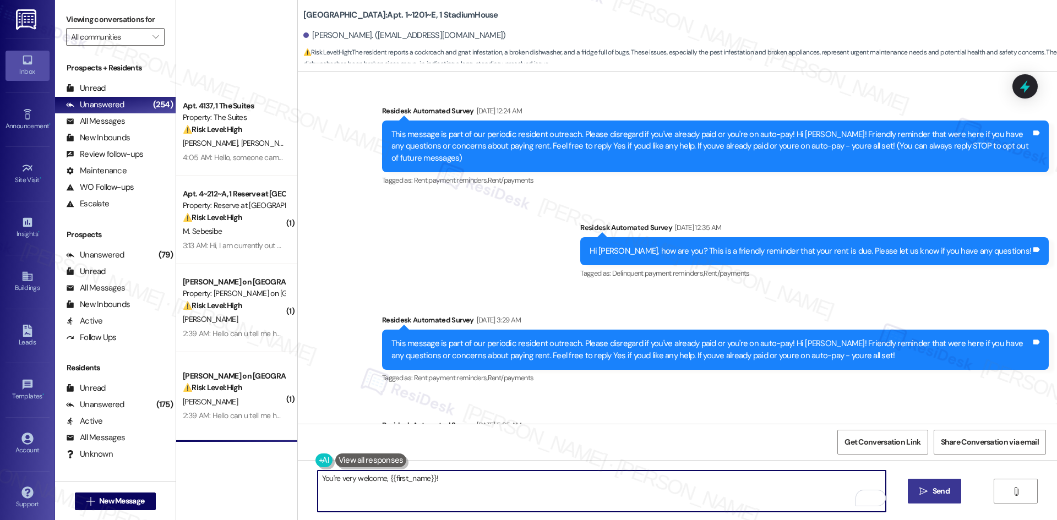
scroll to position [1280, 0]
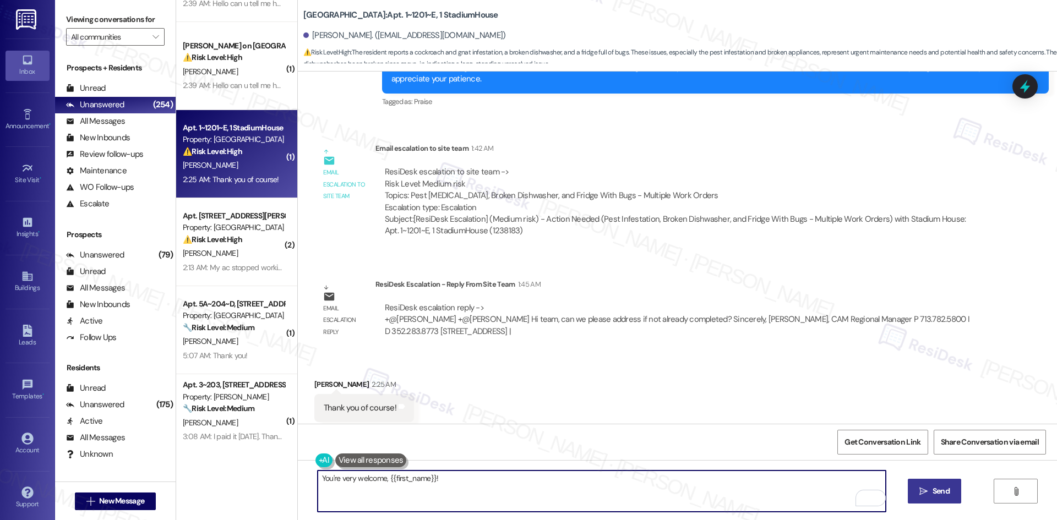
type textarea "You're very welcome, {{first_name}}!"
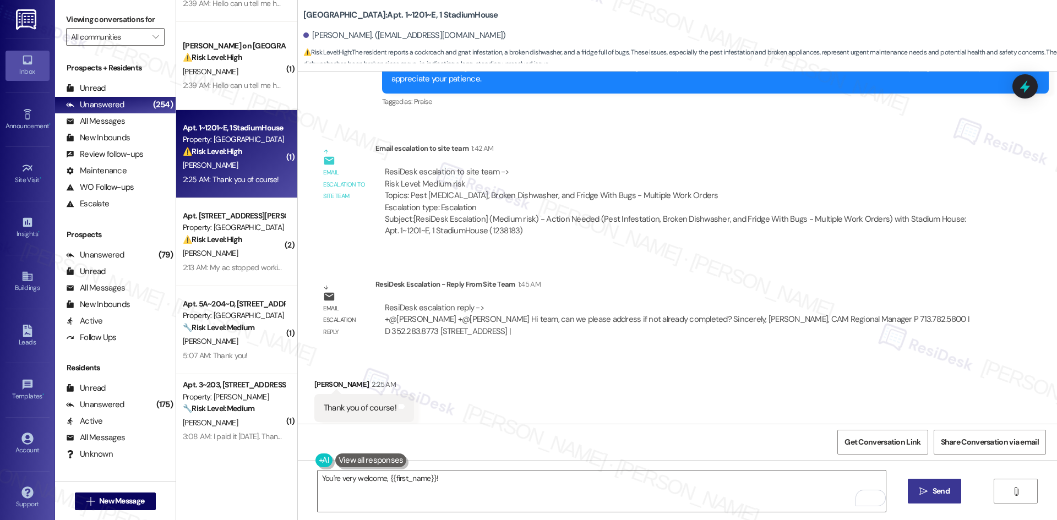
click at [920, 497] on button " Send" at bounding box center [933, 491] width 53 height 25
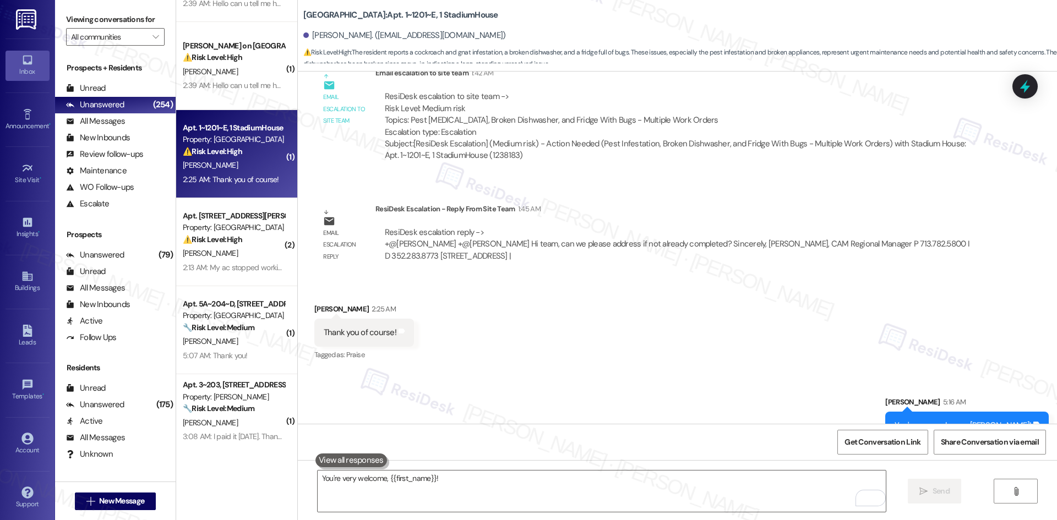
scroll to position [1357, 0]
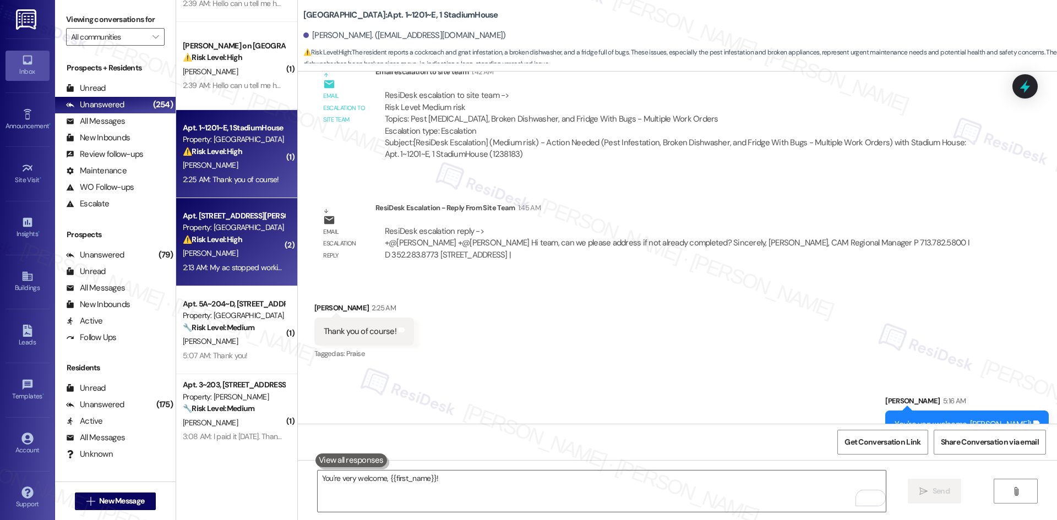
click at [237, 248] on div "[PERSON_NAME]" at bounding box center [234, 254] width 104 height 14
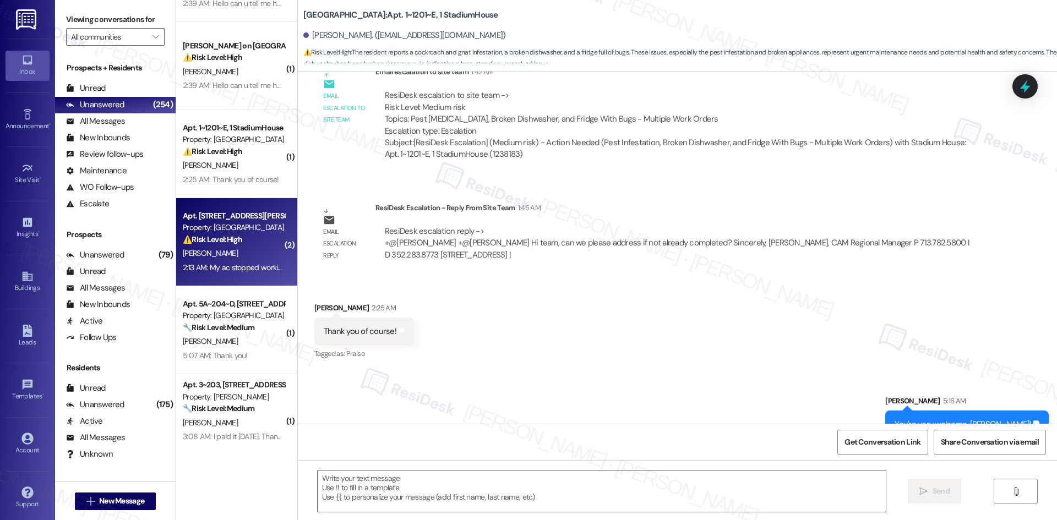
type textarea "Fetching suggested responses. Please feel free to read through the conversation…"
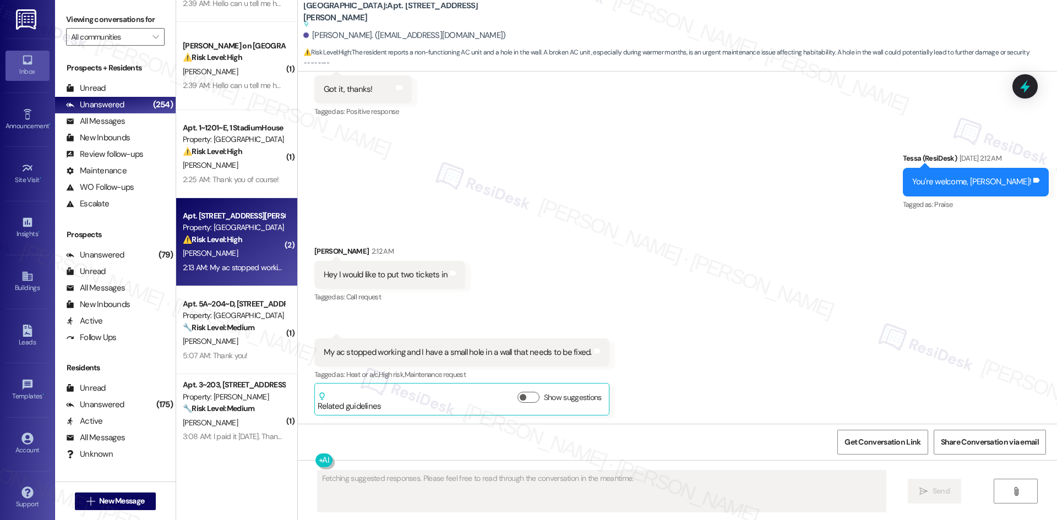
scroll to position [922, 0]
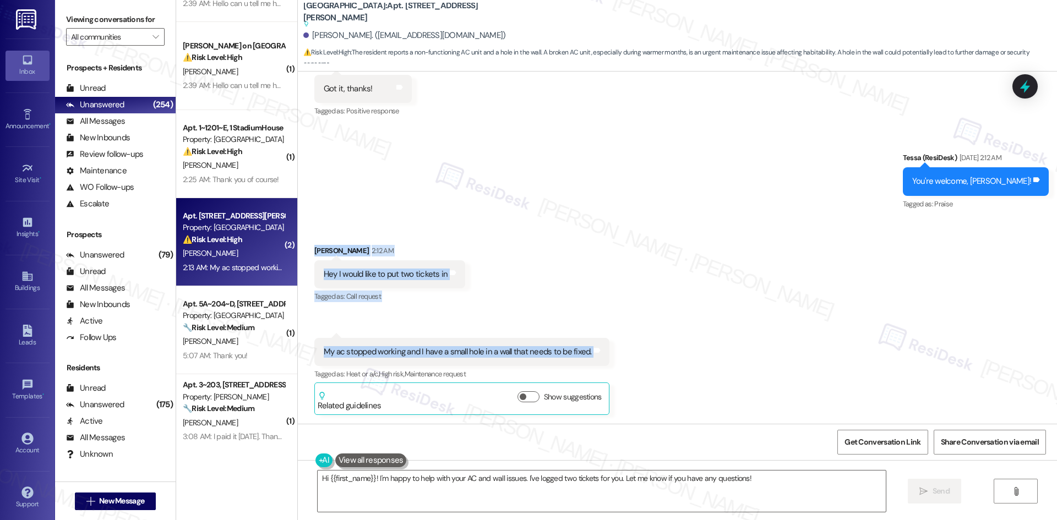
drag, startPoint x: 303, startPoint y: 251, endPoint x: 707, endPoint y: 358, distance: 417.6
click at [707, 358] on div "Received via SMS Marilynn Severino 2:12 AM Hey I would like to put two tickets …" at bounding box center [677, 321] width 759 height 203
copy div "Marilynn Severino 2:12 AM Hey I would like to put two tickets in Tags and notes…"
click at [829, 298] on div "Received via SMS Marilynn Severino 2:12 AM Hey I would like to put two tickets …" at bounding box center [677, 321] width 759 height 203
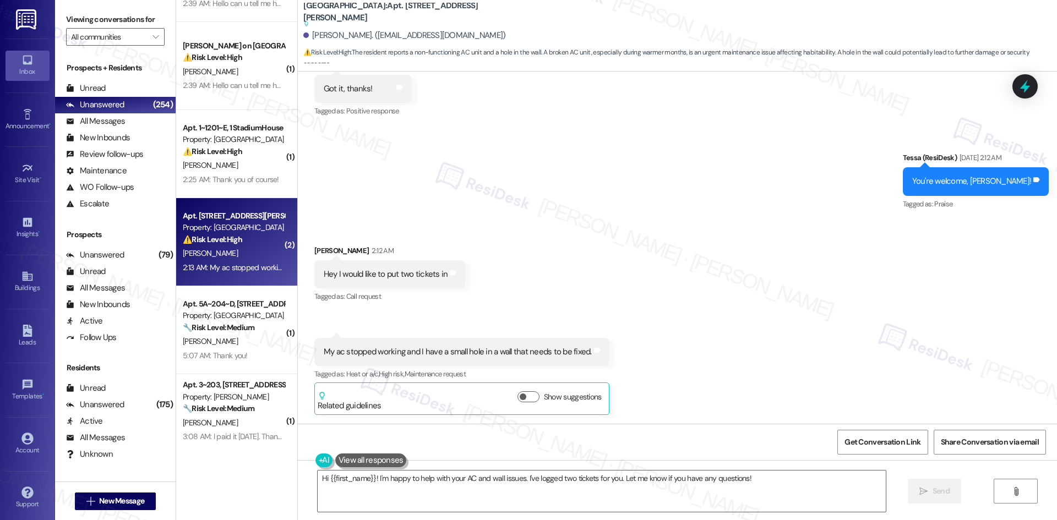
click at [494, 211] on div "Sent via SMS Tessa (ResiDesk) Jul 18, 2025 at 2:12 AM You're welcome, Marilynn!…" at bounding box center [677, 173] width 759 height 93
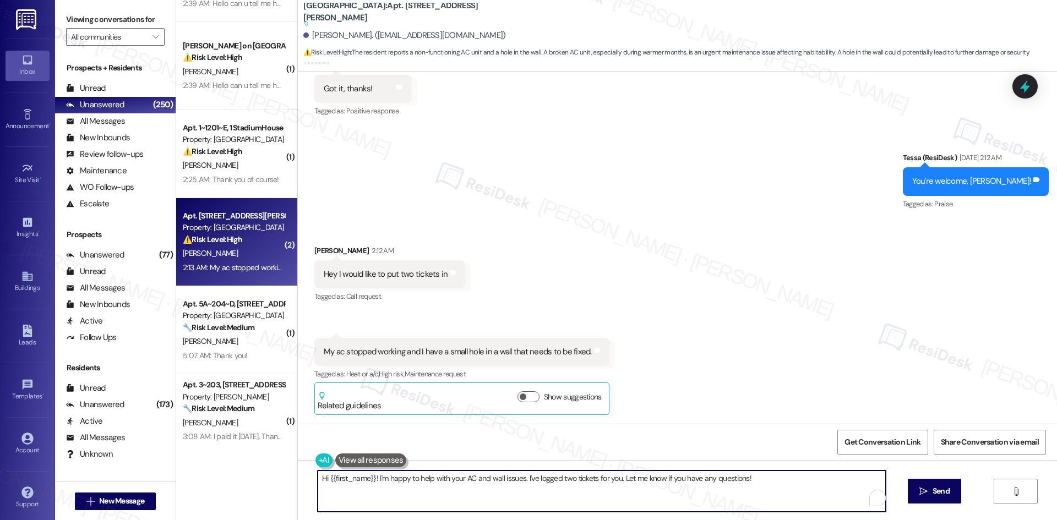
click at [496, 503] on textarea "Hi {{first_name}}! I'm happy to help with your AC and wall issues. I've logged …" at bounding box center [602, 490] width 568 height 41
paste textarea "Marilynn, I’m sorry you’re dealing with both the AC issue and wall damage — tha…"
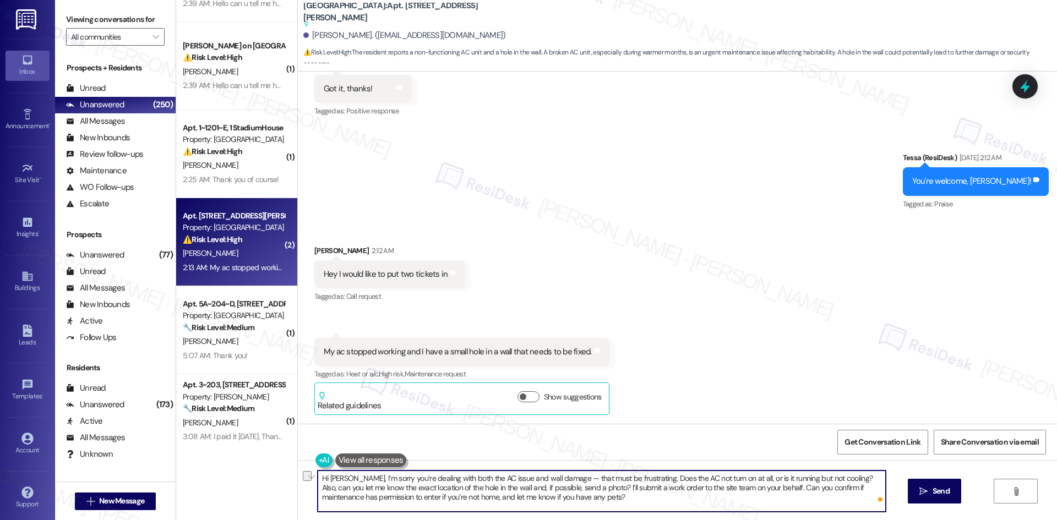
drag, startPoint x: 554, startPoint y: 479, endPoint x: 638, endPoint y: 482, distance: 84.3
click at [638, 482] on textarea "Hi Marilynn, I’m sorry you’re dealing with both the AC issue and wall damage — …" at bounding box center [602, 490] width 568 height 41
drag, startPoint x: 506, startPoint y: 489, endPoint x: 507, endPoint y: 499, distance: 10.0
click at [507, 499] on textarea "Hi Marilynn, I’m sorry you’re dealing with both the AC issue and wall damage. D…" at bounding box center [602, 490] width 568 height 41
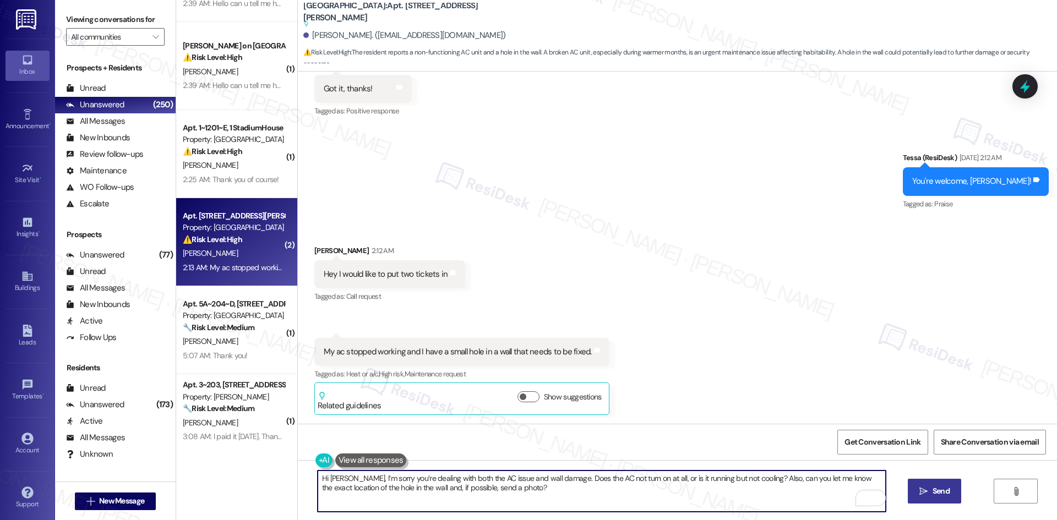
type textarea "Hi [PERSON_NAME], I’m sorry you’re dealing with both the AC issue and wall dama…"
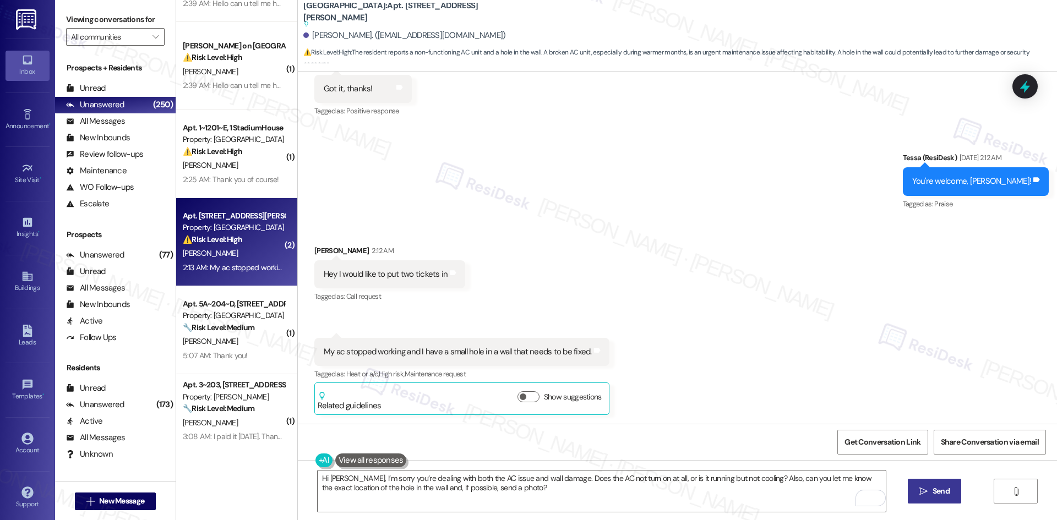
click at [949, 486] on span "Send" at bounding box center [940, 491] width 21 height 12
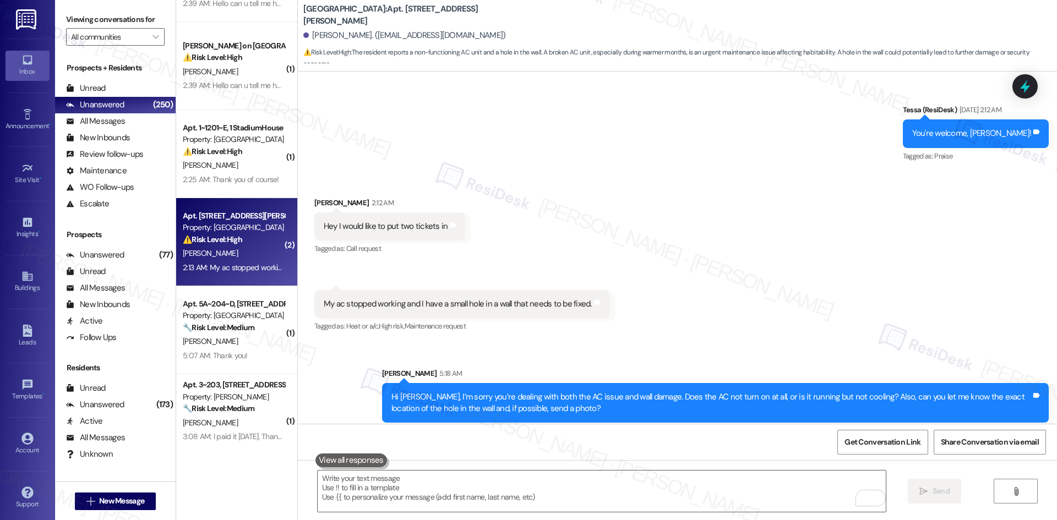
scroll to position [978, 0]
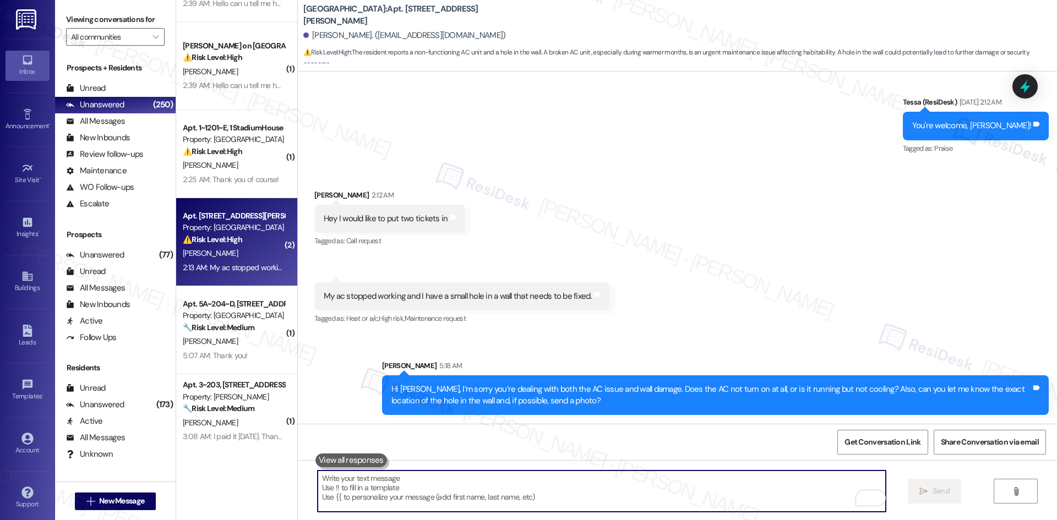
click at [603, 494] on textarea "To enrich screen reader interactions, please activate Accessibility in Grammarl…" at bounding box center [602, 490] width 568 height 41
paste textarea "I’ll submit a work order to the site team on your behalf. Can you confirm if ma…"
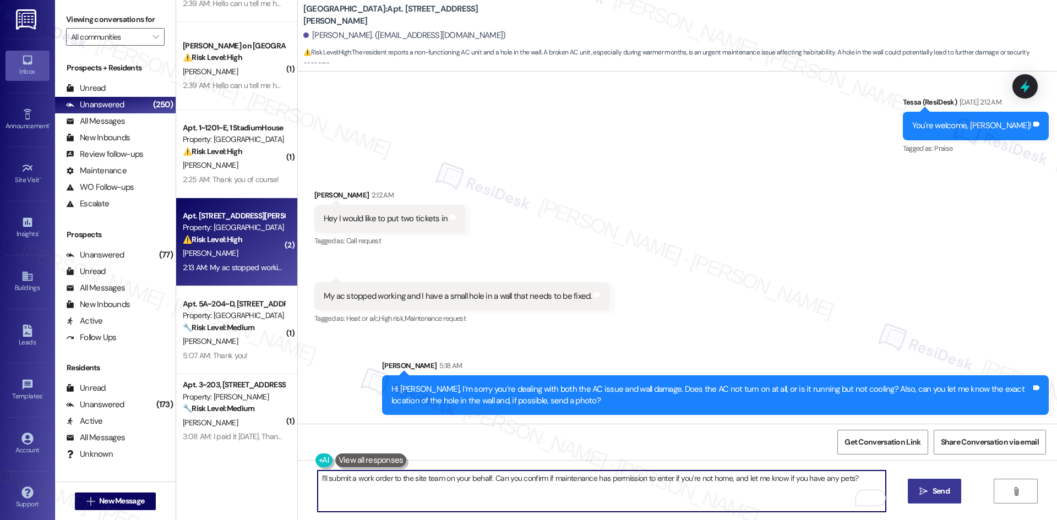
click at [484, 478] on textarea "I’ll submit a work order to the site team on your behalf. Can you confirm if ma…" at bounding box center [602, 490] width 568 height 41
click at [596, 496] on textarea "I’ll submit a work order to the site team on your behalf once I have the detail…" at bounding box center [602, 490] width 568 height 41
click at [589, 481] on textarea "I’ll submit a work order to the site team on your behalf once I have the detail…" at bounding box center [602, 490] width 568 height 41
type textarea "I’ll submit a work order to the site team on your behalf once I have the detail…"
click at [943, 496] on span "Send" at bounding box center [940, 491] width 17 height 12
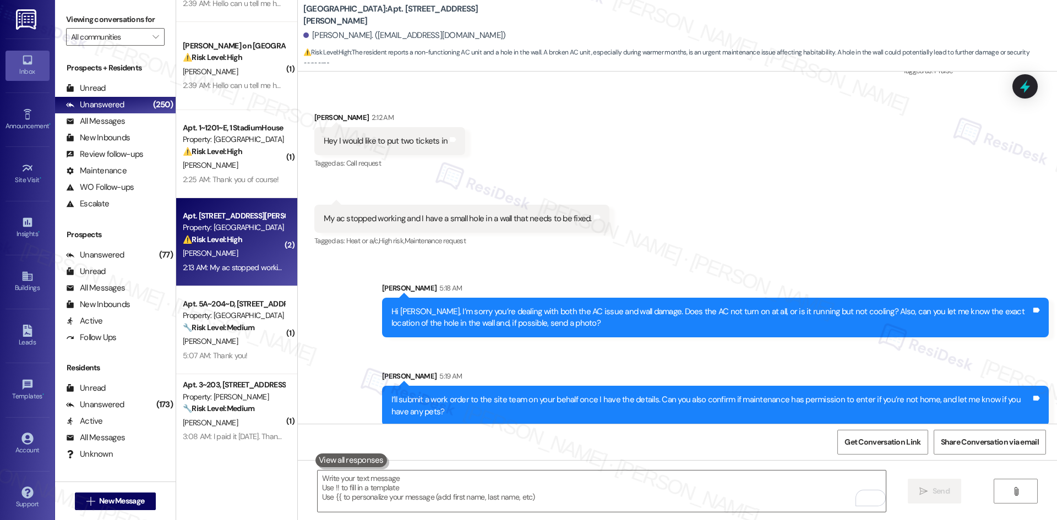
scroll to position [1066, 0]
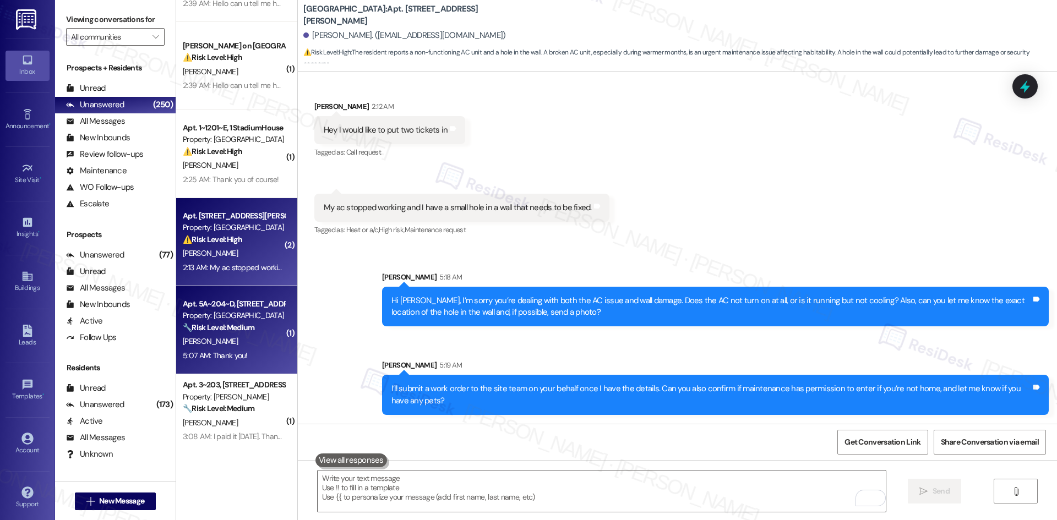
click at [247, 325] on strong "🔧 Risk Level: Medium" at bounding box center [219, 327] width 72 height 10
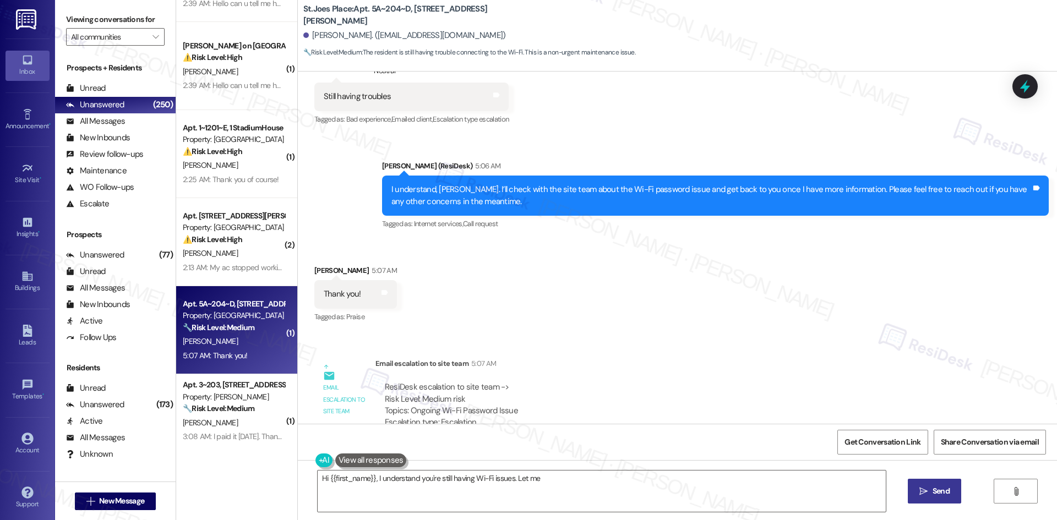
scroll to position [3428, 0]
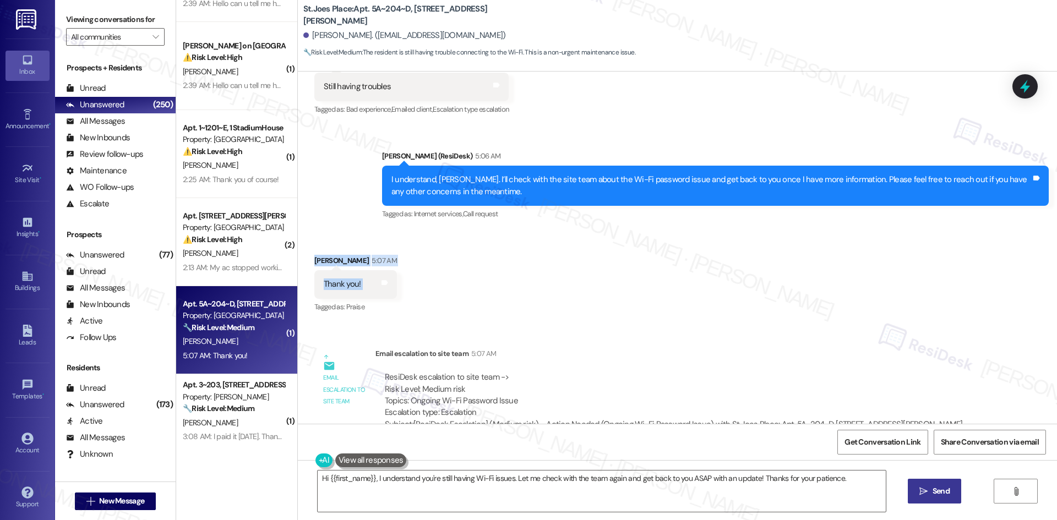
drag, startPoint x: 300, startPoint y: 236, endPoint x: 356, endPoint y: 270, distance: 65.5
click at [356, 270] on div "Received via SMS David Shaw 5:07 AM Thank you! Tags and notes Tagged as: Praise…" at bounding box center [355, 285] width 99 height 76
copy div "David Shaw 5:07 AM Thank you! Tags and notes"
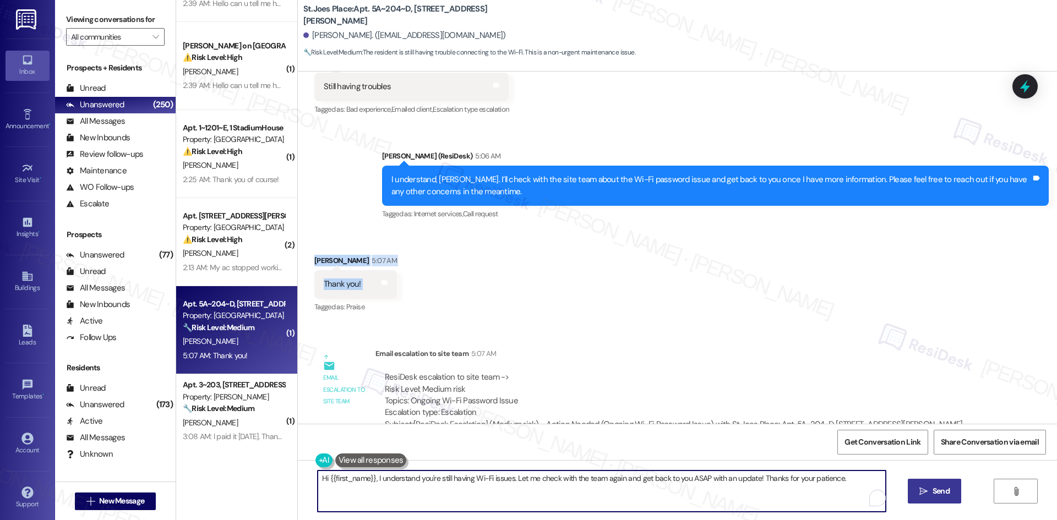
click at [487, 490] on textarea "Hi {{first_name}}, I understand you're still having Wi-Fi issues. Let me check …" at bounding box center [602, 490] width 568 height 41
paste textarea "You’re welcome, David"
type textarea "You’re welcome, David!"
drag, startPoint x: 924, startPoint y: 495, endPoint x: 911, endPoint y: 496, distance: 13.8
click at [922, 495] on icon "" at bounding box center [923, 491] width 8 height 9
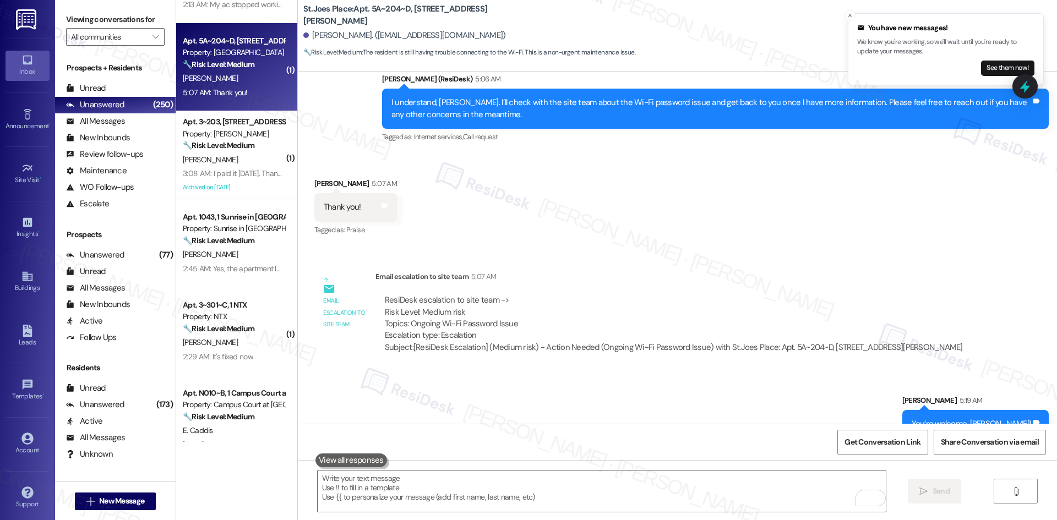
scroll to position [605, 0]
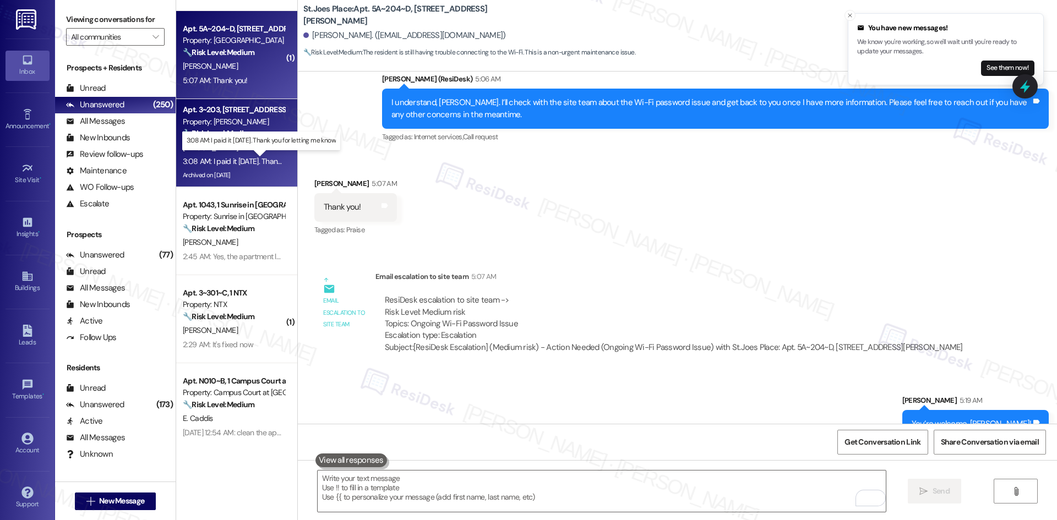
click at [251, 159] on div "3:08 AM: I paid it today. Thank you for letting me know 3:08 AM: I paid it toda…" at bounding box center [270, 161] width 174 height 10
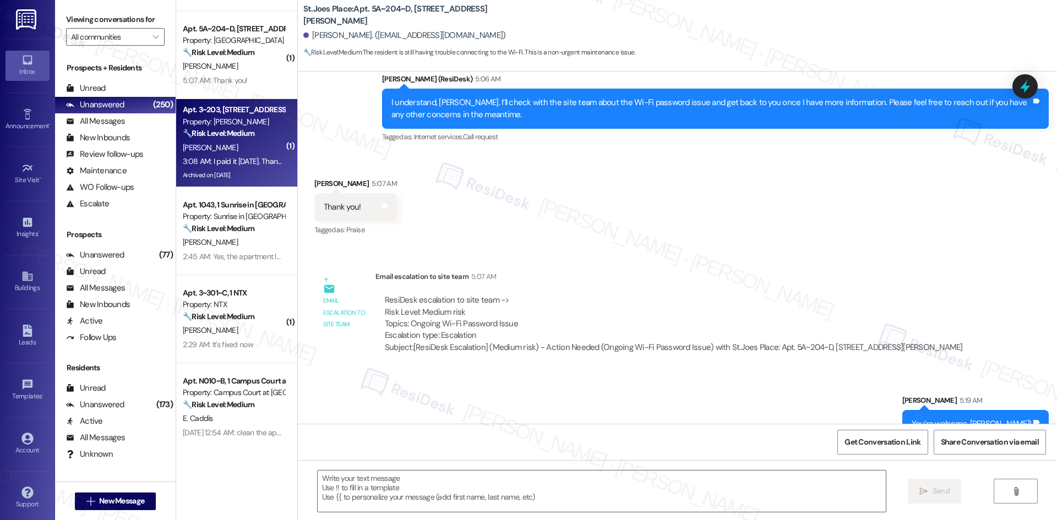
type textarea "Fetching suggested responses. Please feel free to read through the conversation…"
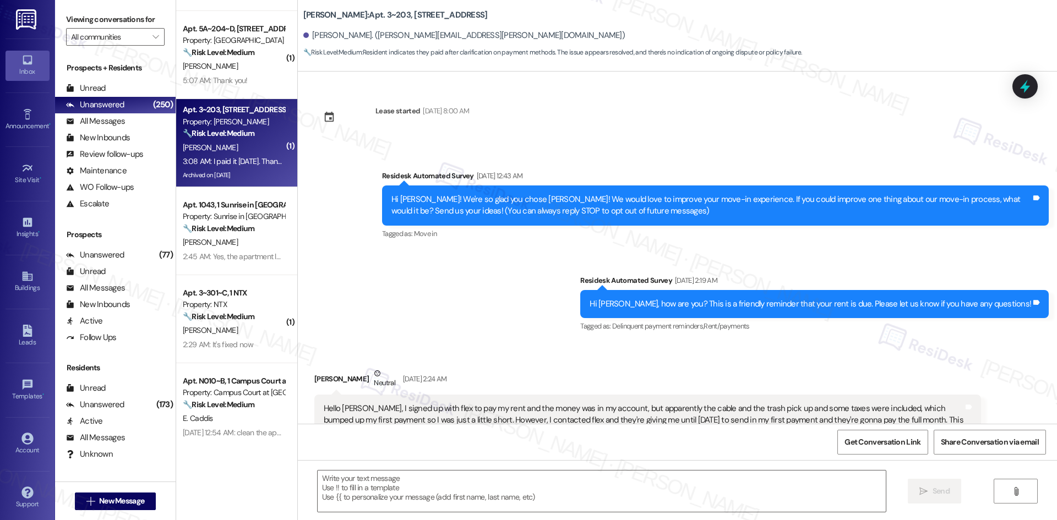
scroll to position [3054, 0]
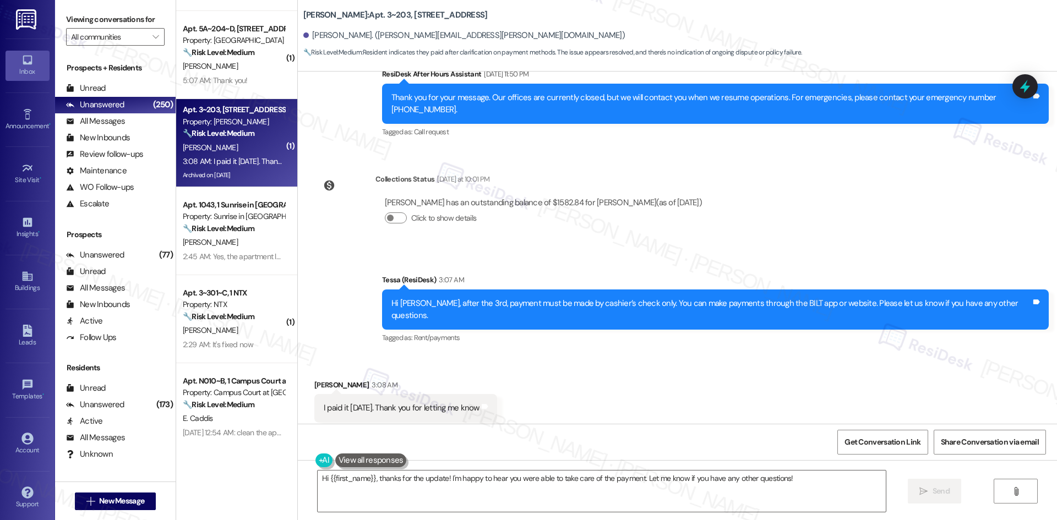
click at [596, 274] on div "Tessa (ResiDesk) 3:07 AM" at bounding box center [715, 281] width 666 height 15
click at [470, 500] on textarea "Hi {{first_name}}, thanks for the update! I'm happy to hear you were able to ta…" at bounding box center [602, 490] width 568 height 41
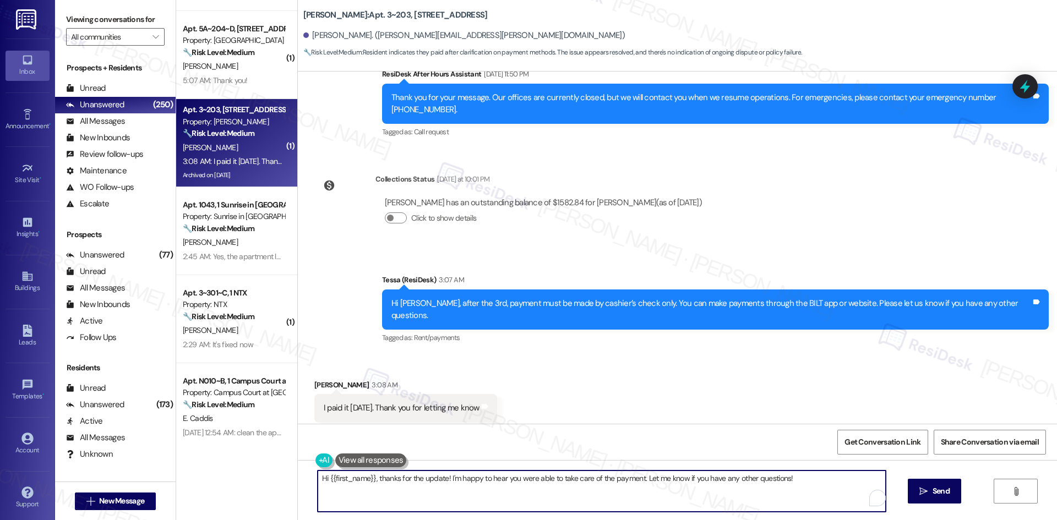
paste textarea "Thank you for letting us know! We appreciate it, and if you have any questions …"
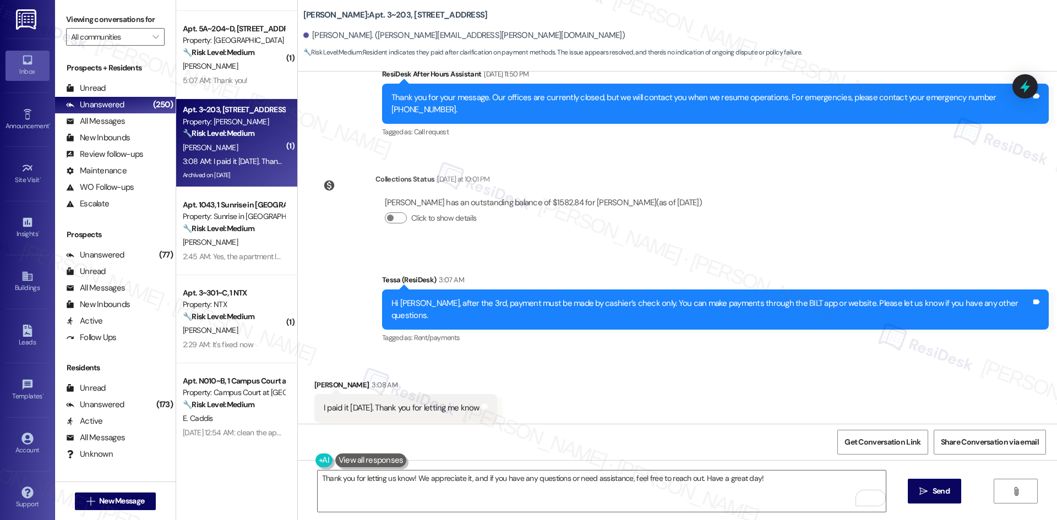
click at [377, 263] on div "Sent via SMS Tessa (ResiDesk) 3:07 AM Hi Carrie, after the 3rd, payment must be…" at bounding box center [677, 301] width 759 height 105
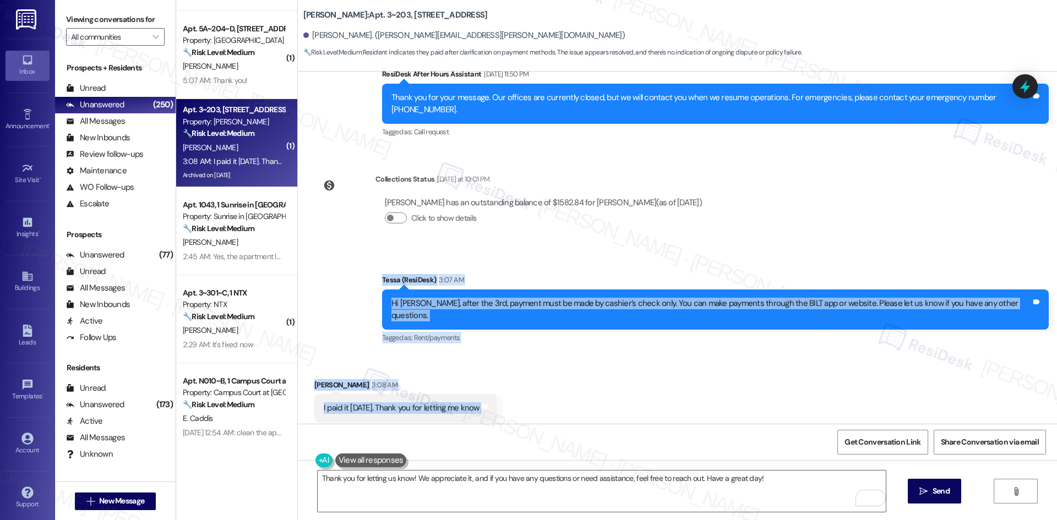
drag, startPoint x: 458, startPoint y: 327, endPoint x: 500, endPoint y: 388, distance: 74.3
click at [500, 388] on div "Lease started Jun 16, 2025 at 8:00 AM Survey, sent via SMS Residesk Automated S…" at bounding box center [677, 248] width 759 height 352
click at [394, 249] on div "Sent via SMS Tessa (ResiDesk) 3:07 AM Hi Carrie, after the 3rd, payment must be…" at bounding box center [677, 301] width 759 height 105
drag, startPoint x: 387, startPoint y: 260, endPoint x: 505, endPoint y: 386, distance: 172.1
click at [505, 386] on div "Lease started Jun 16, 2025 at 8:00 AM Survey, sent via SMS Residesk Automated S…" at bounding box center [677, 248] width 759 height 352
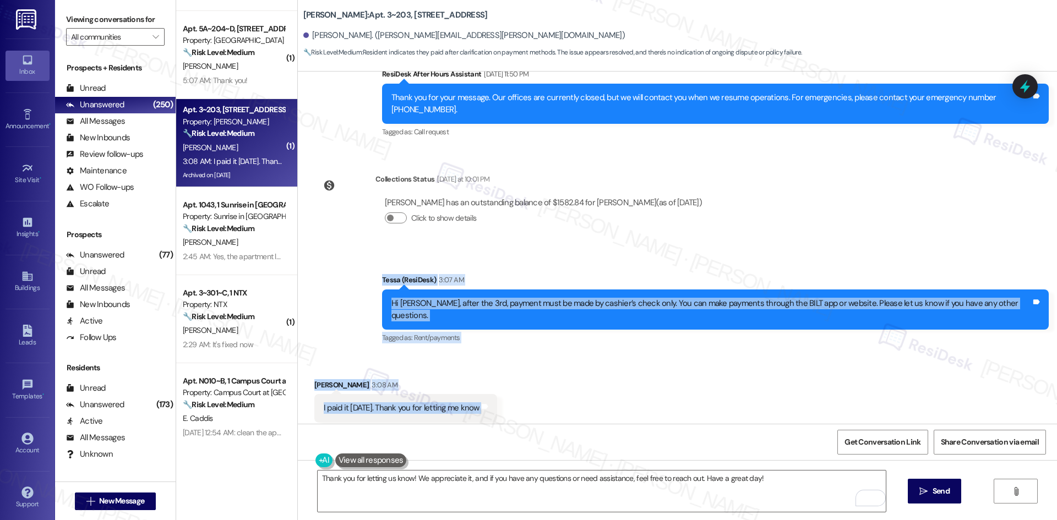
copy div "Tessa (ResiDesk) 3:07 AM Hi Carrie, after the 3rd, payment must be made by cash…"
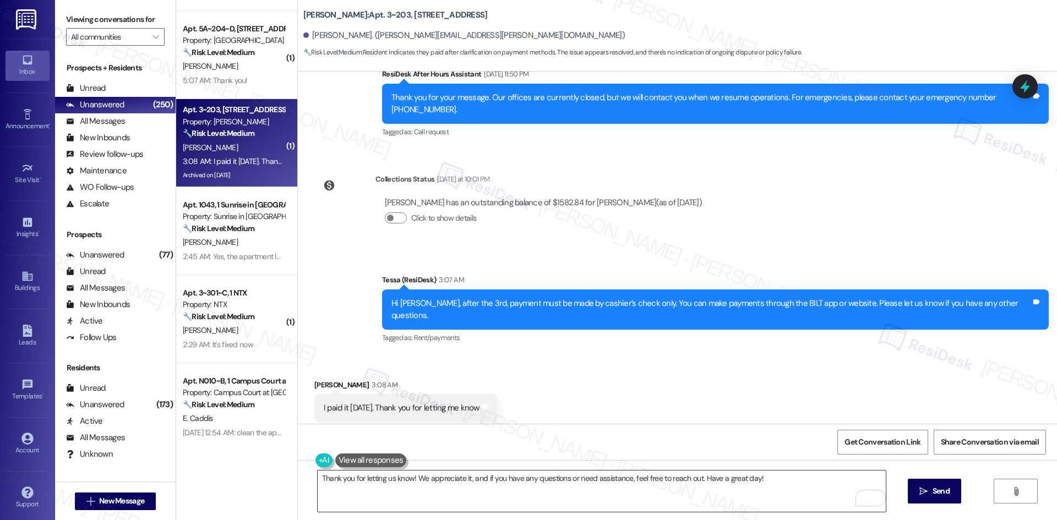
click at [510, 486] on textarea "Thank you for letting us know! We appreciate it, and if you have any questions …" at bounding box center [602, 490] width 568 height 41
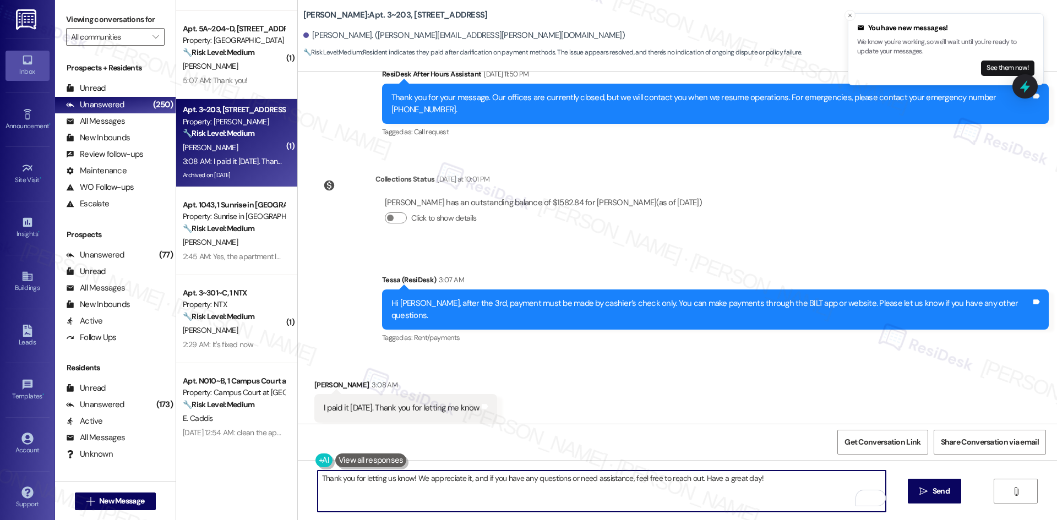
click at [661, 501] on textarea "Thank you for letting us know! We appreciate it, and if you have any questions …" at bounding box center [602, 490] width 568 height 41
drag, startPoint x: 689, startPoint y: 478, endPoint x: 294, endPoint y: 479, distance: 395.1
click at [298, 479] on div "Thank you for letting us know! We appreciate it, and if you have any questions …" at bounding box center [677, 501] width 759 height 83
paste textarea "Glad to hear you got it taken care of, Carrie."
type textarea "Glad to hear you got it taken care of, Carrie. Have a great day!"
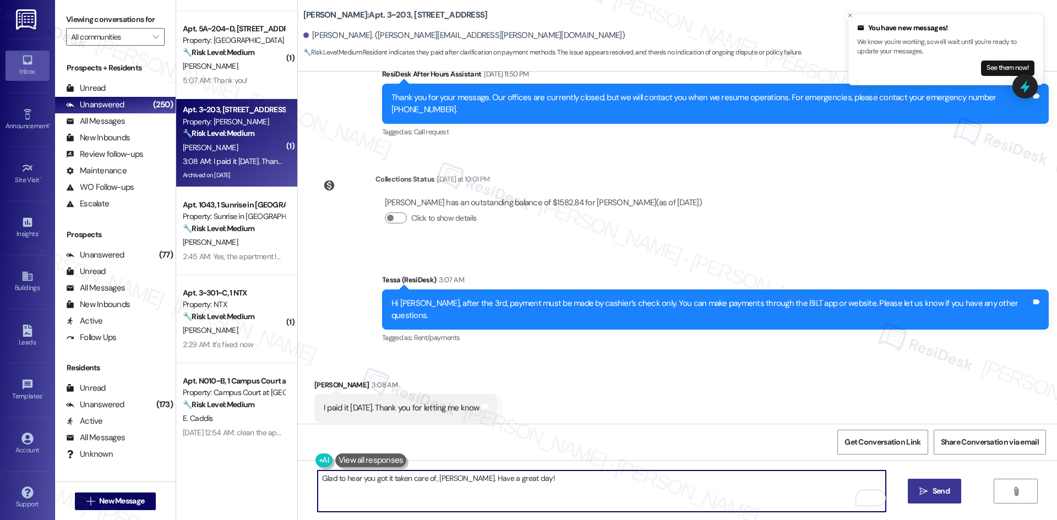
click at [937, 490] on span "Send" at bounding box center [940, 491] width 17 height 12
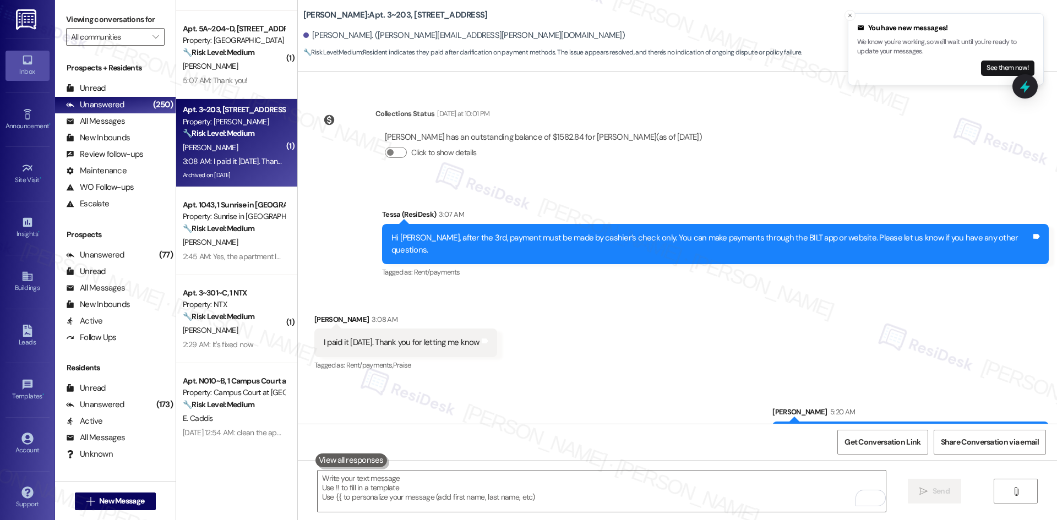
scroll to position [3131, 0]
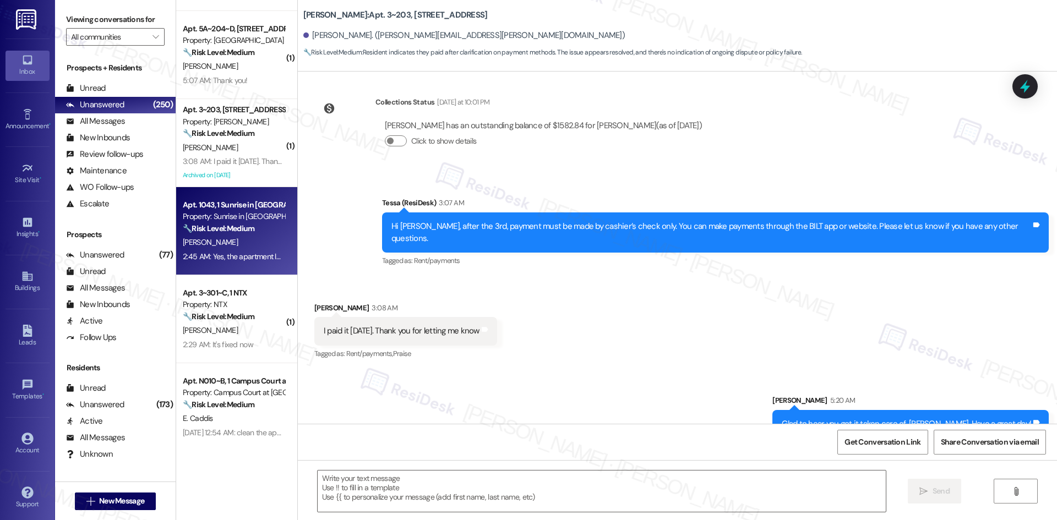
type textarea "Fetching suggested responses. Please feel free to read through the conversation…"
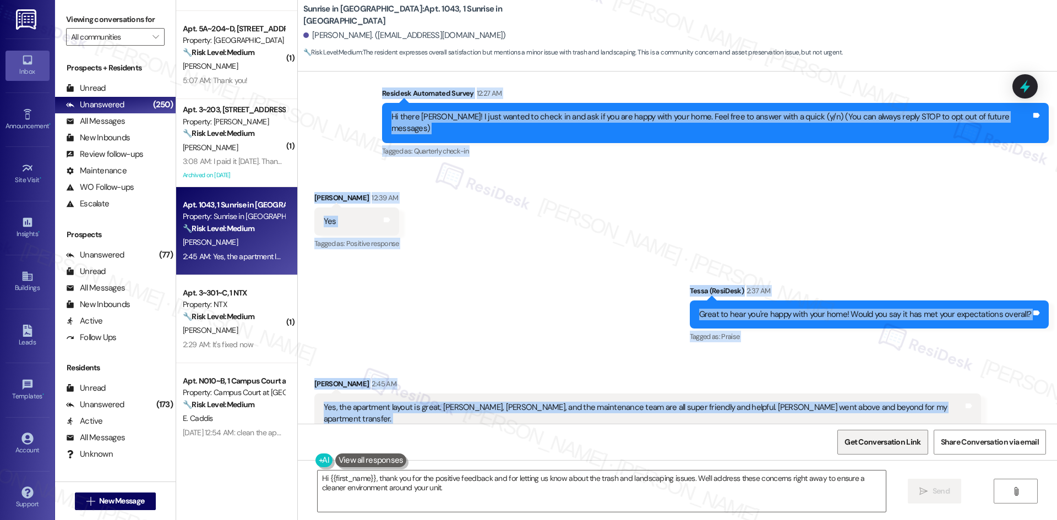
scroll to position [358, 0]
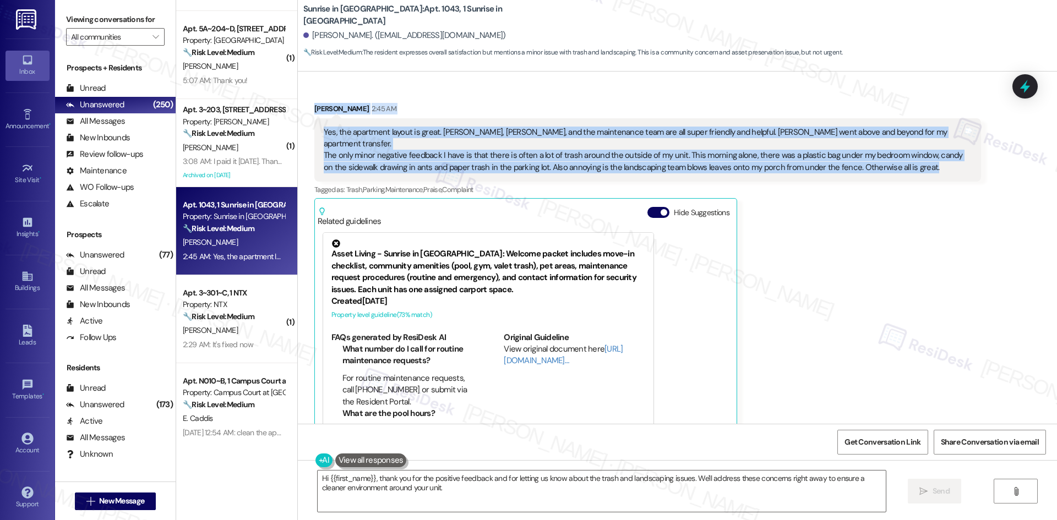
drag, startPoint x: 409, startPoint y: 92, endPoint x: 931, endPoint y: 143, distance: 524.7
click at [931, 143] on div "Lease started May 12, 2025 at 8:00 AM Survey, sent via SMS Residesk Automated S…" at bounding box center [677, 248] width 759 height 352
copy div "Residesk Automated Survey 12:27 AM Hi there Sarah! I just wanted to check in an…"
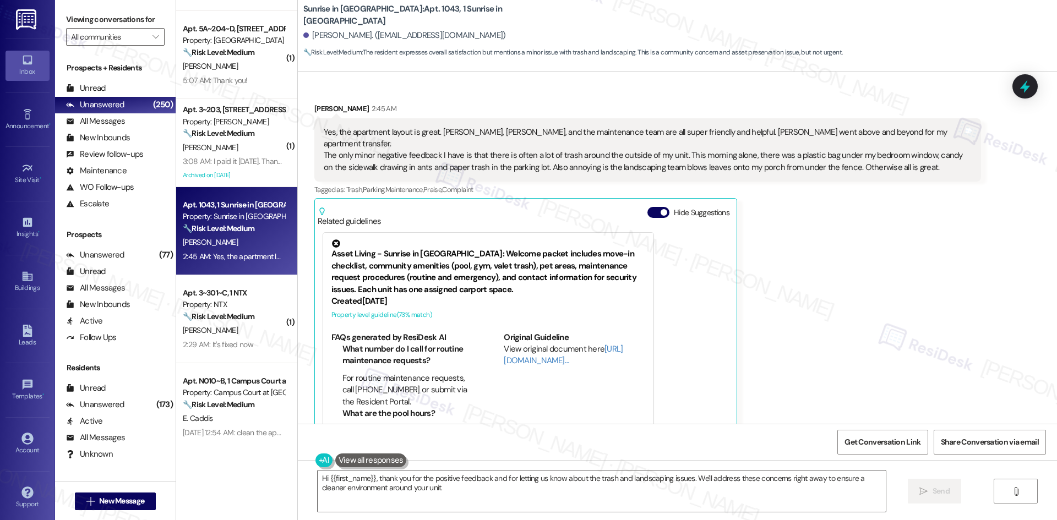
click at [900, 323] on div "Sarah Boyer 2:45 AM Yes, the apartment layout is great. Megan, Mercedes, and th…" at bounding box center [647, 271] width 666 height 336
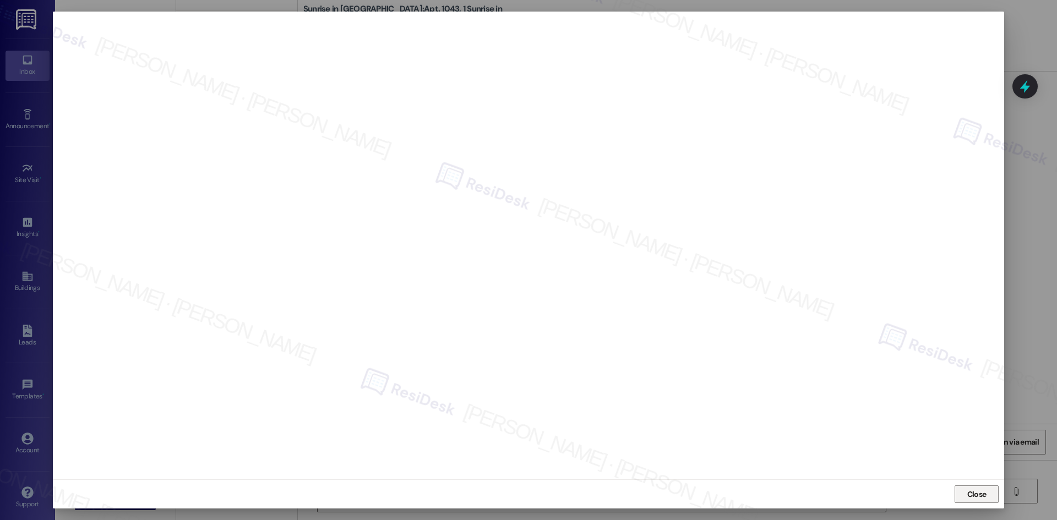
click at [971, 498] on span "Close" at bounding box center [976, 495] width 19 height 12
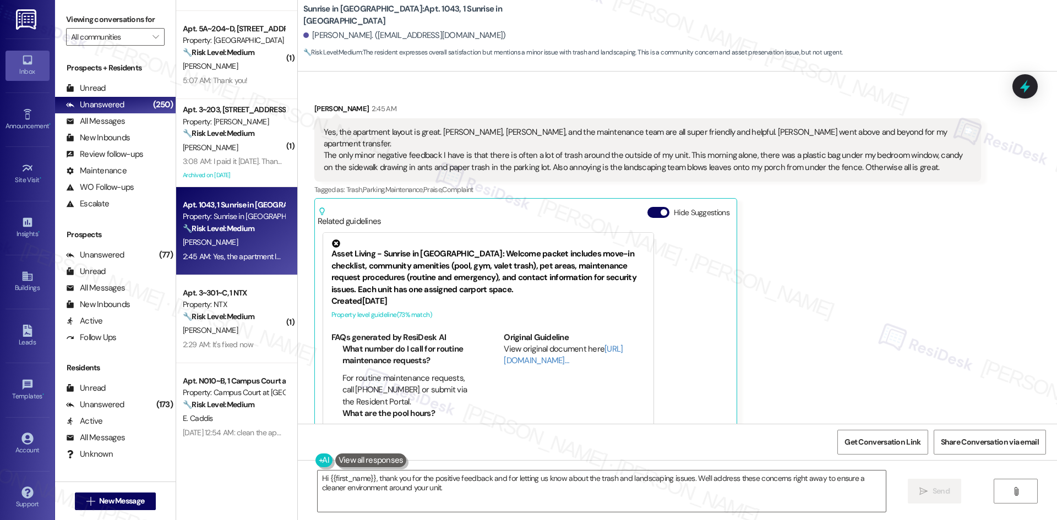
click at [917, 343] on div "Sarah Boyer 2:45 AM Yes, the apartment layout is great. Megan, Mercedes, and th…" at bounding box center [647, 271] width 666 height 336
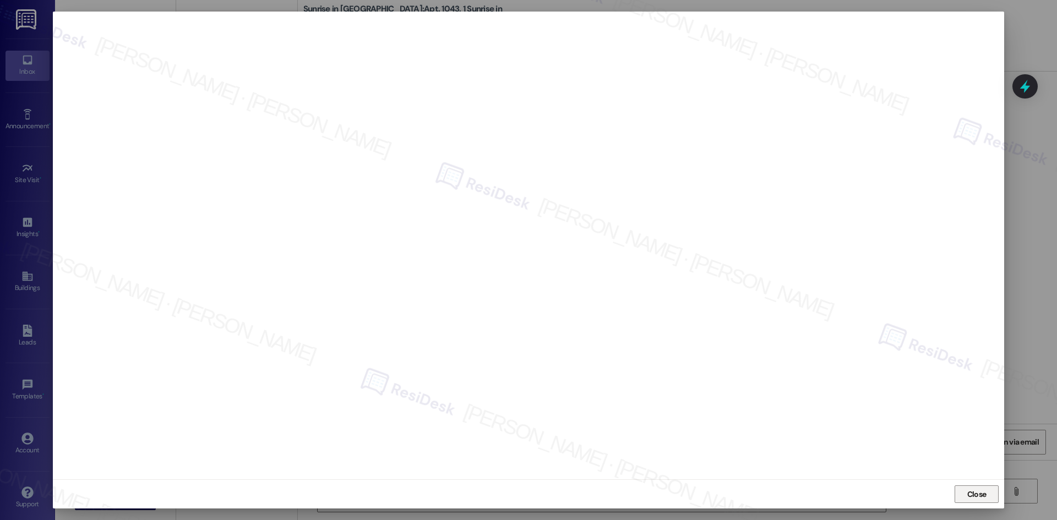
click at [975, 500] on span "Close" at bounding box center [976, 495] width 19 height 12
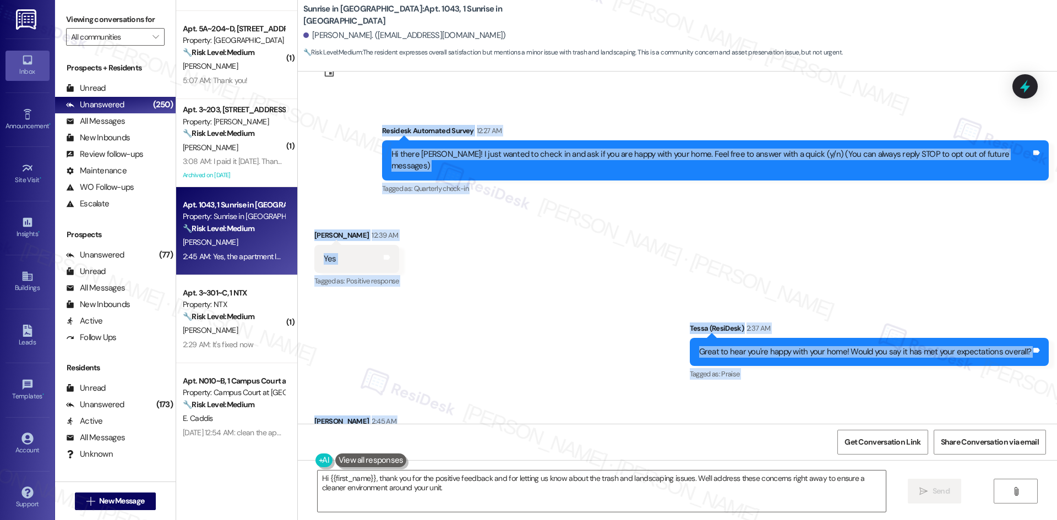
scroll to position [220, 0]
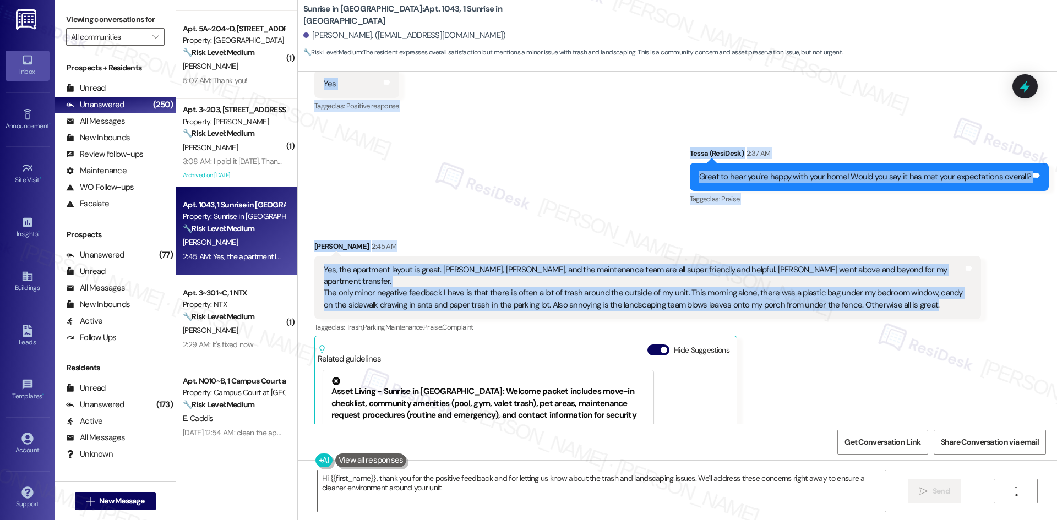
drag, startPoint x: 404, startPoint y: 171, endPoint x: 938, endPoint y: 288, distance: 546.9
click at [938, 288] on div "Lease started May 12, 2025 at 8:00 AM Survey, sent via SMS Residesk Automated S…" at bounding box center [677, 248] width 759 height 352
copy div "Residesk Automated Survey 12:27 AM Hi there Sarah! I just wanted to check in an…"
click at [441, 203] on div "Sent via SMS Tessa (ResiDesk) 2:37 AM Great to hear you're happy with your home…" at bounding box center [677, 169] width 759 height 93
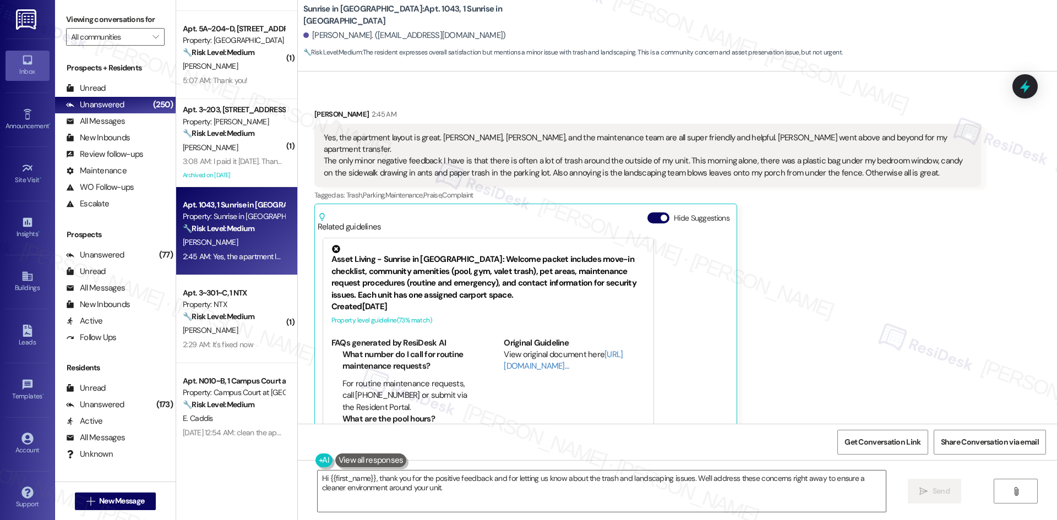
scroll to position [358, 0]
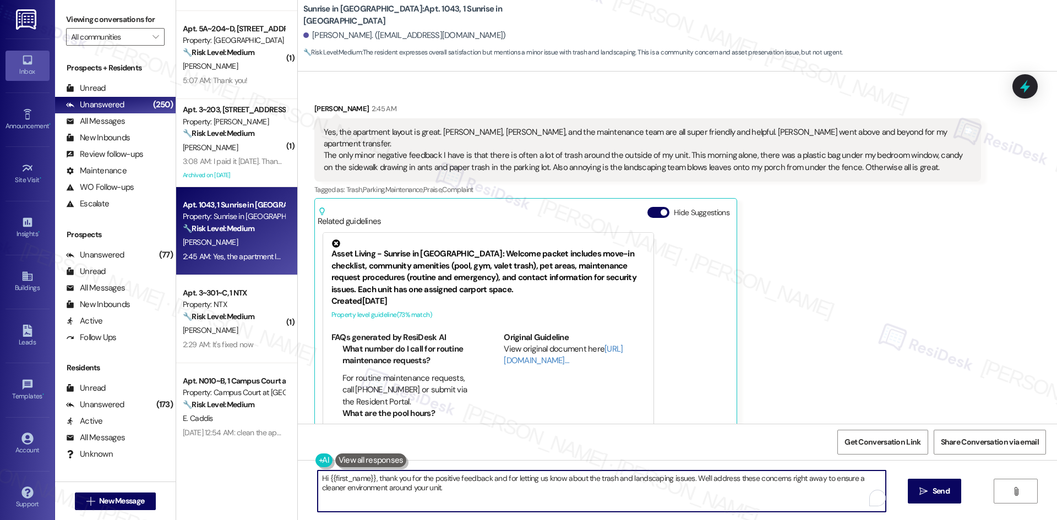
click at [483, 473] on textarea "Hi {{first_name}}, thank you for the positive feedback and for letting us know …" at bounding box center [602, 490] width 568 height 41
paste textarea "Thank you for sharing your feedback, Sarah — I’m glad to hear you’ve had a grea…"
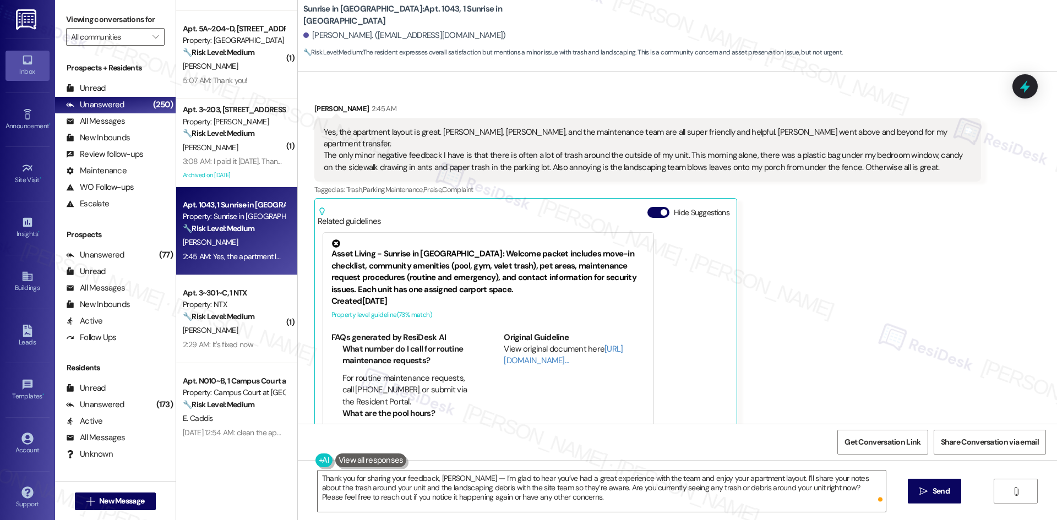
click at [835, 273] on div "Sarah Boyer 2:45 AM Yes, the apartment layout is great. Megan, Mercedes, and th…" at bounding box center [647, 271] width 666 height 336
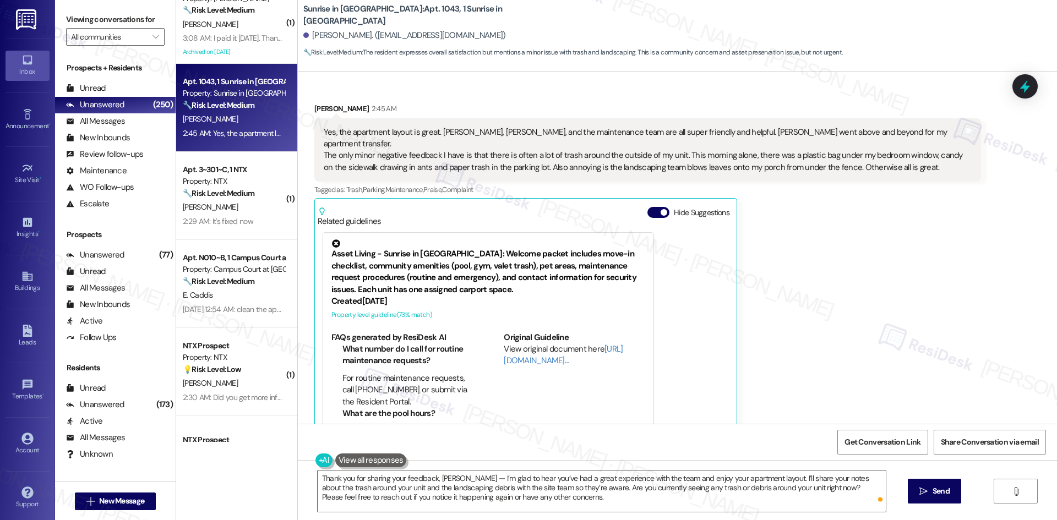
scroll to position [770, 0]
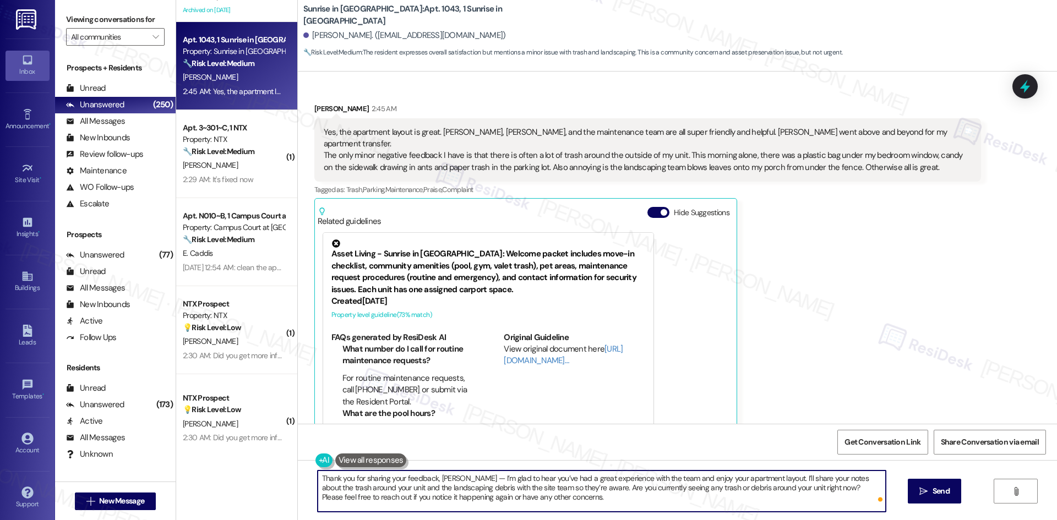
click at [522, 490] on textarea "Thank you for sharing your feedback, Sarah — I’m glad to hear you’ve had a grea…" at bounding box center [602, 490] width 568 height 41
paste textarea "your feedback, Sarah — I’m glad you’ve had a great experience with the team and…"
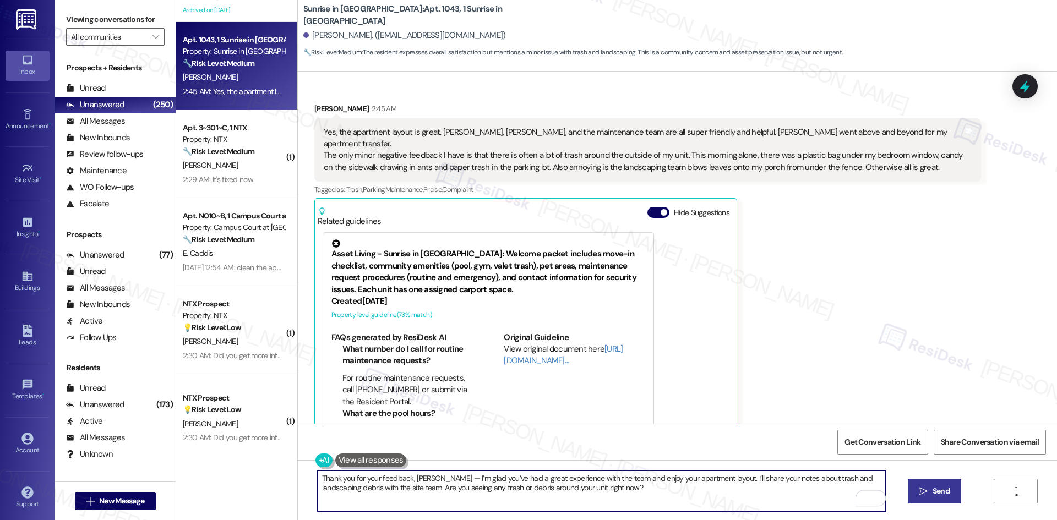
type textarea "Thank you for your feedback, Sarah — I’m glad you’ve had a great experience wit…"
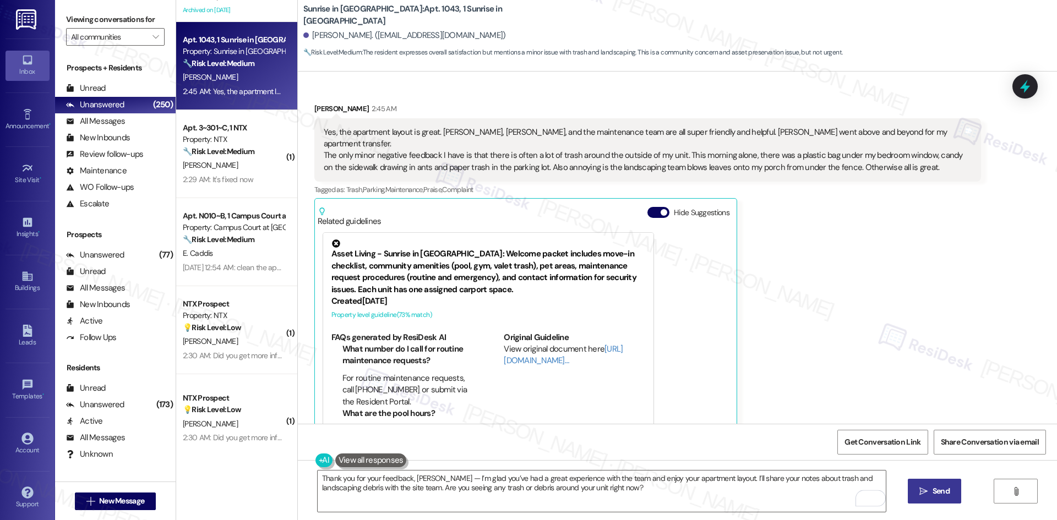
click at [922, 489] on icon "" at bounding box center [923, 491] width 8 height 9
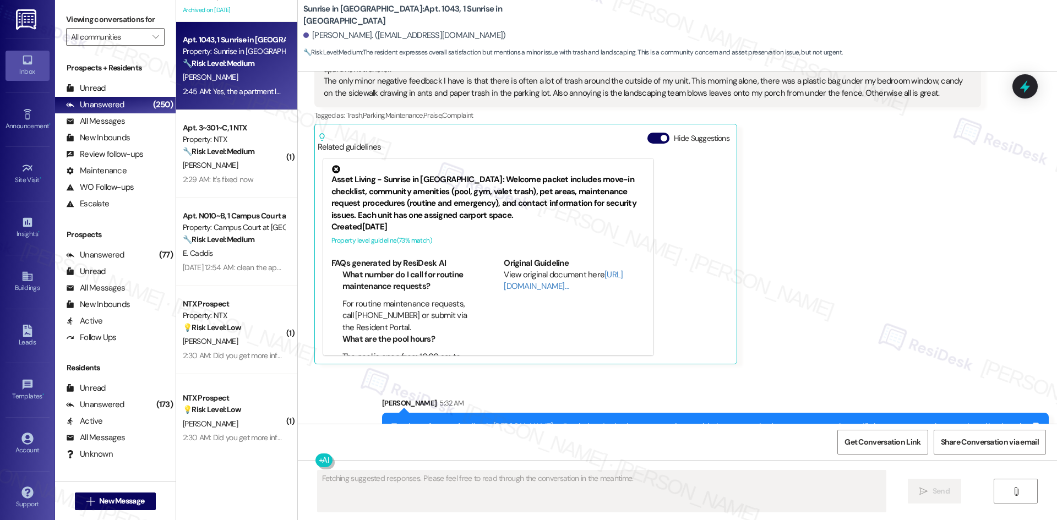
scroll to position [446, 0]
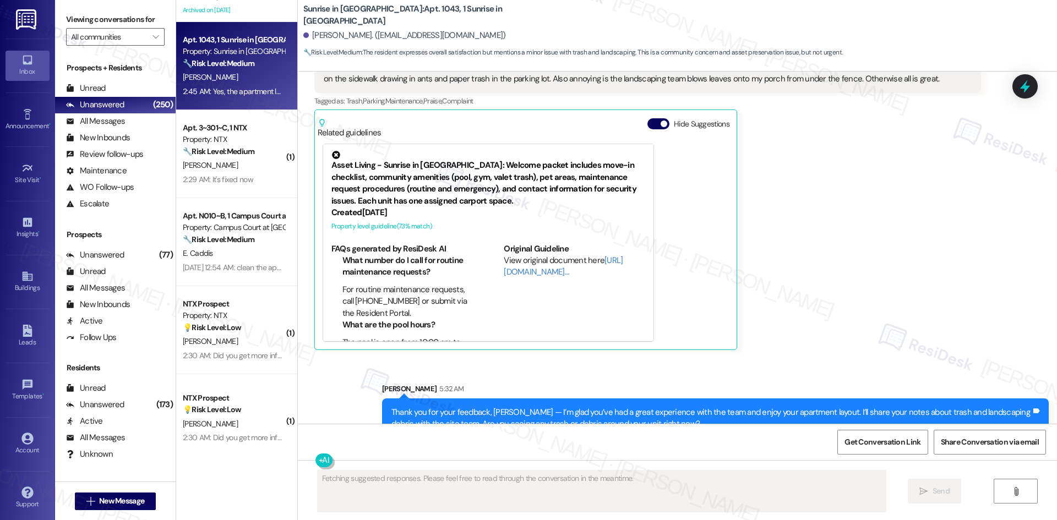
click at [834, 358] on div "Sent via SMS Sarah 5:32 AM Thank you for your feedback, Sarah — I’m glad you’ve…" at bounding box center [677, 402] width 759 height 89
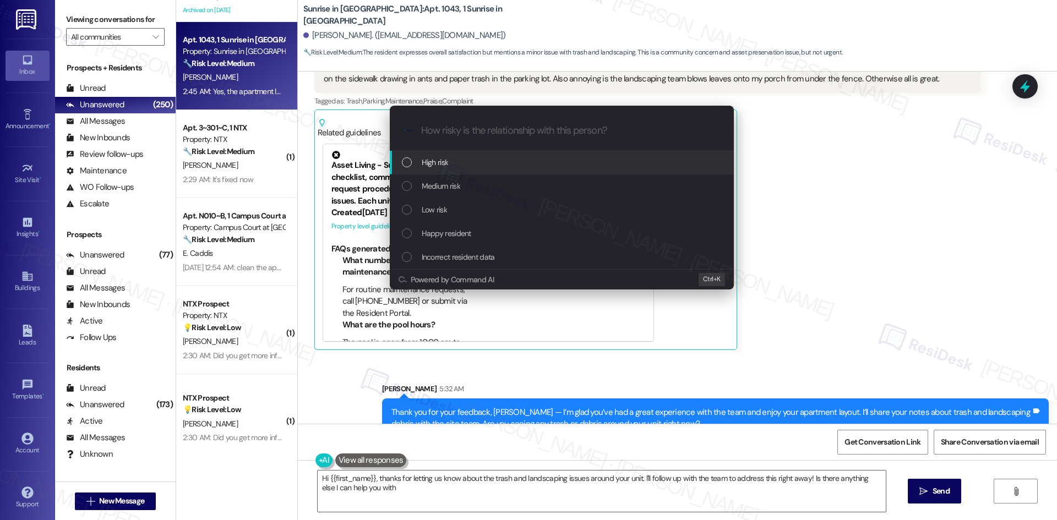
type textarea "Hi {{first_name}}, thanks for letting us know about the trash and landscaping i…"
click at [972, 167] on div "Escalate Conversation How risky is the relationship with this person? Topics (e…" at bounding box center [528, 260] width 1057 height 520
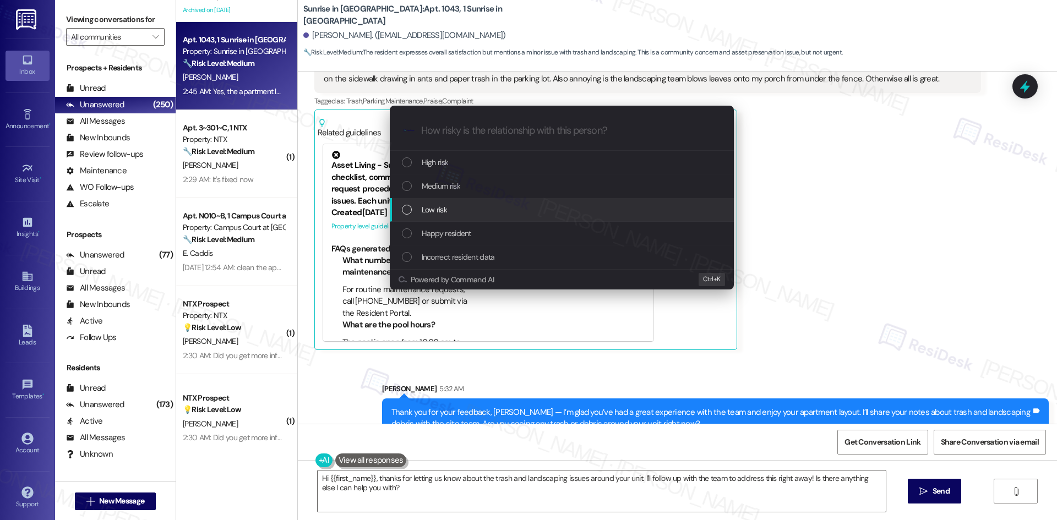
click at [478, 209] on div "Low risk" at bounding box center [563, 210] width 322 height 12
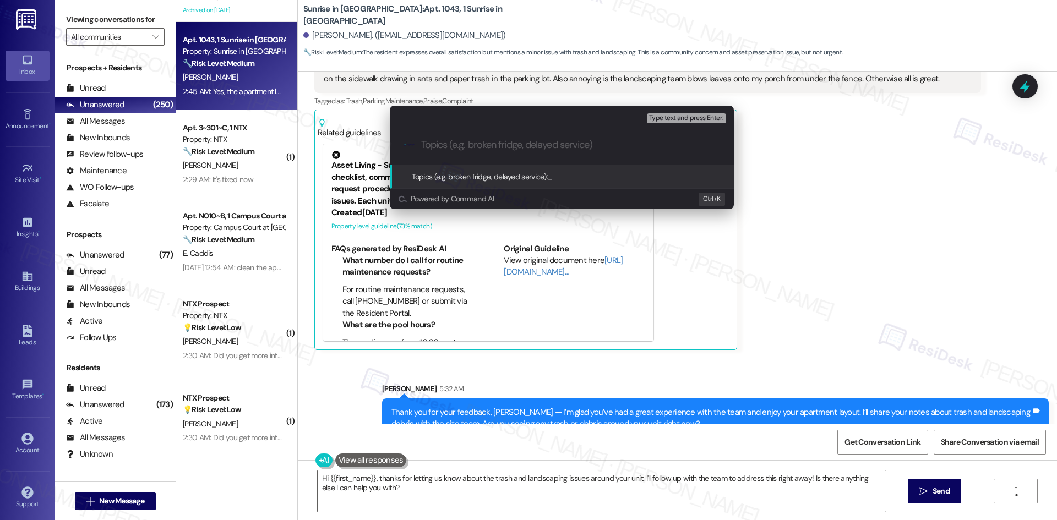
click at [474, 147] on input "Topics (e.g. broken fridge, delayed service)" at bounding box center [570, 145] width 299 height 12
paste input "Positive Feedback with Minor Concerns – Trash & Landscaping Debris"
type input "Positive Feedback with Minor Concerns – Trash & Landscaping Debris"
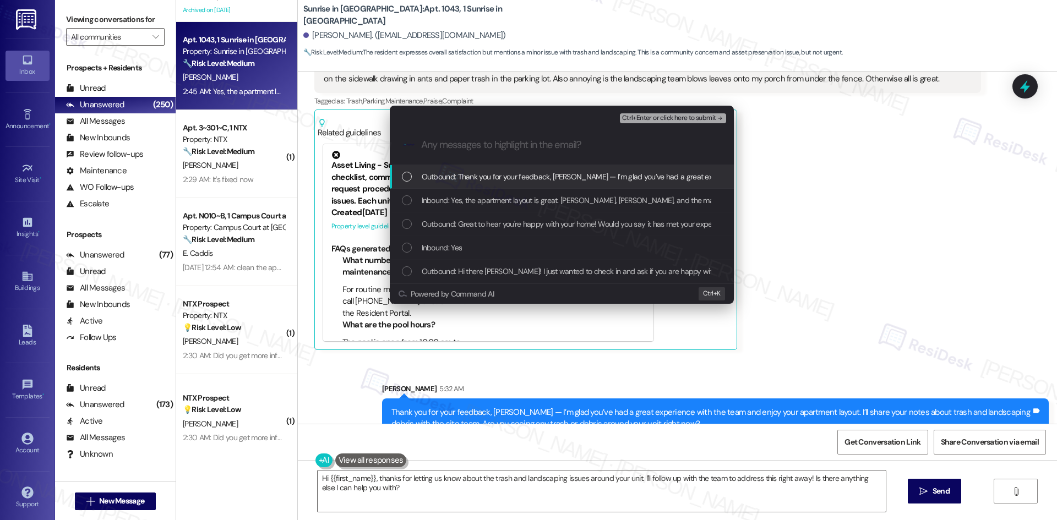
scroll to position [0, 0]
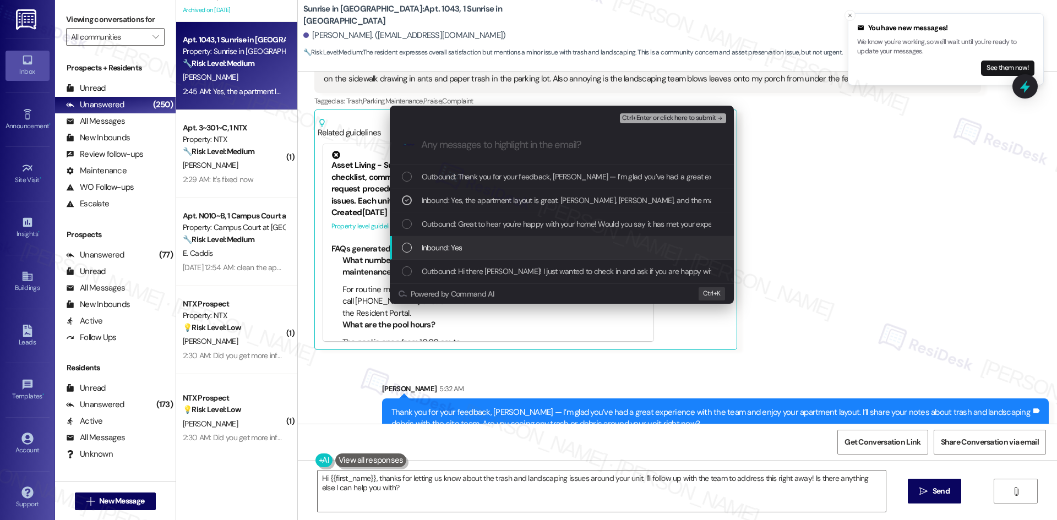
click at [475, 250] on div "Inbound: Yes" at bounding box center [563, 248] width 322 height 12
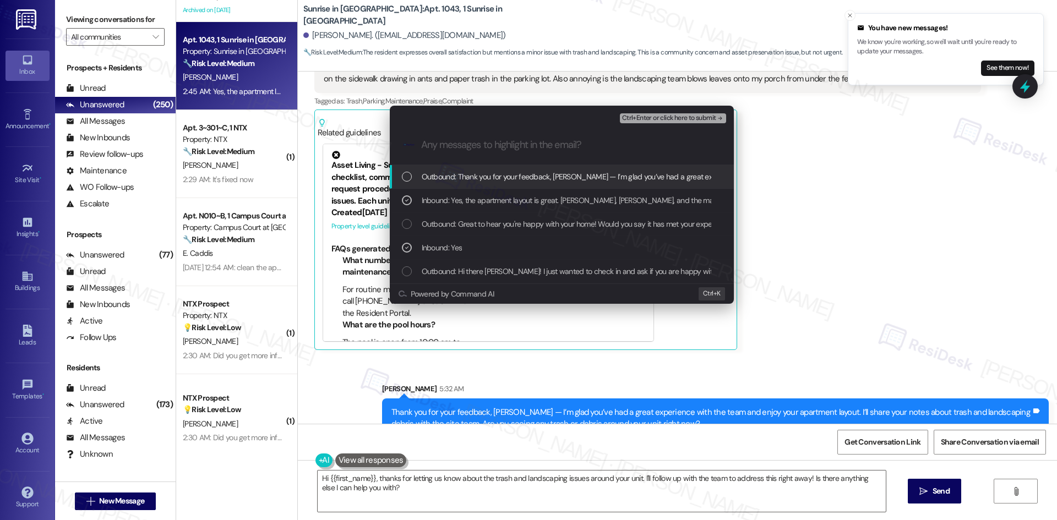
click at [707, 119] on span "Ctrl+Enter or click here to submit" at bounding box center [669, 118] width 94 height 8
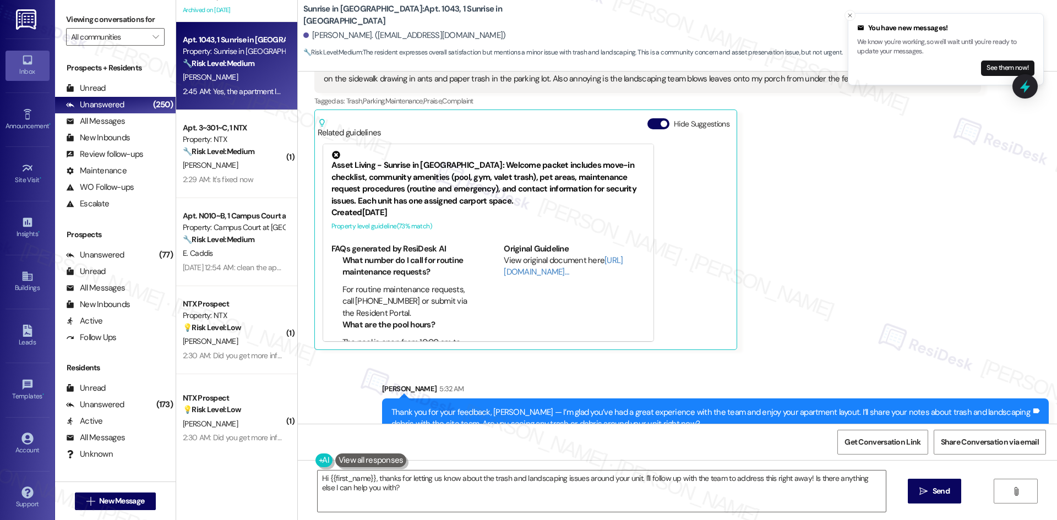
click at [797, 224] on div "Sarah Boyer 2:45 AM Yes, the apartment layout is great. Megan, Mercedes, and th…" at bounding box center [647, 182] width 666 height 336
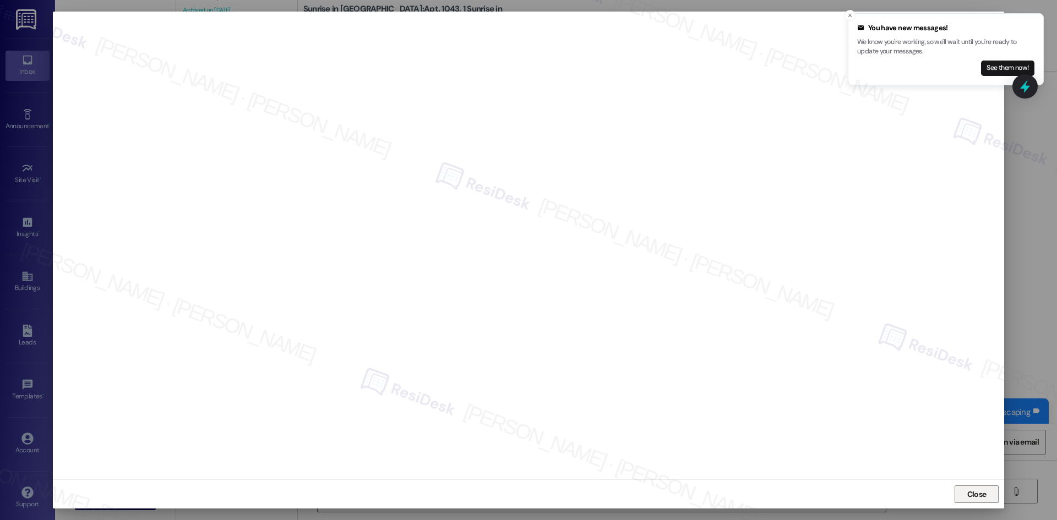
click at [961, 495] on button "Close" at bounding box center [976, 494] width 44 height 18
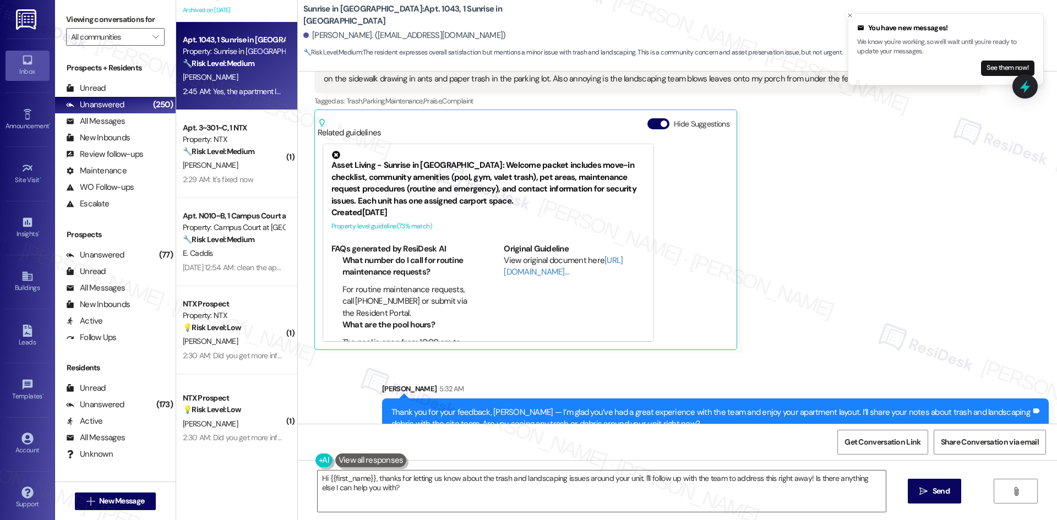
click at [842, 321] on div "Sarah Boyer 2:45 AM Yes, the apartment layout is great. Megan, Mercedes, and th…" at bounding box center [647, 182] width 666 height 336
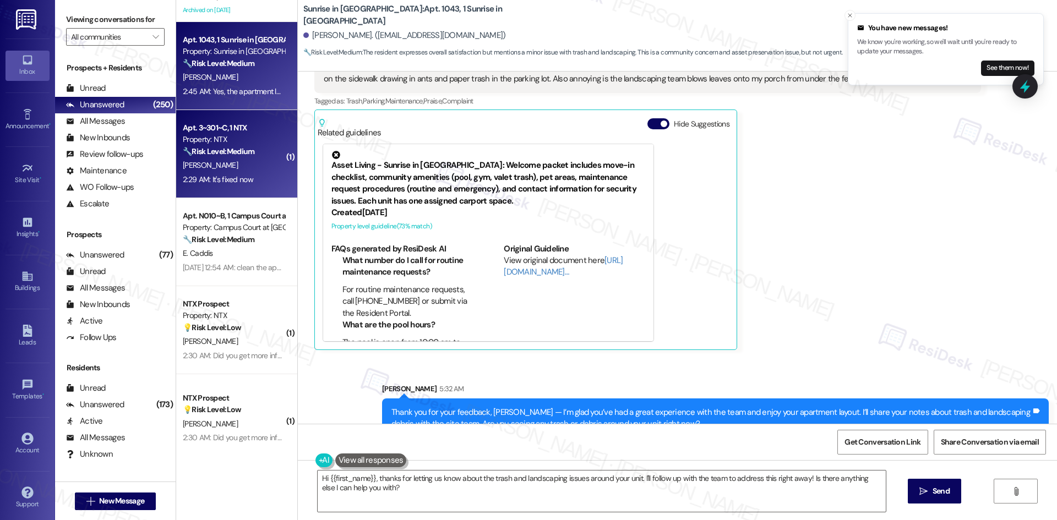
click at [227, 157] on div "🔧 Risk Level: Medium The resident initially reported a 'walking sink,' which co…" at bounding box center [234, 152] width 102 height 12
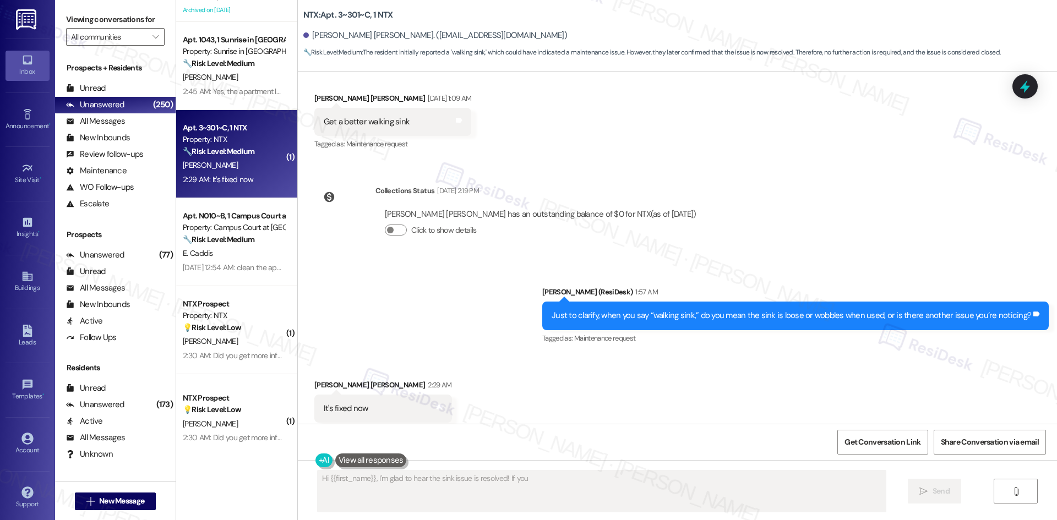
scroll to position [519, 0]
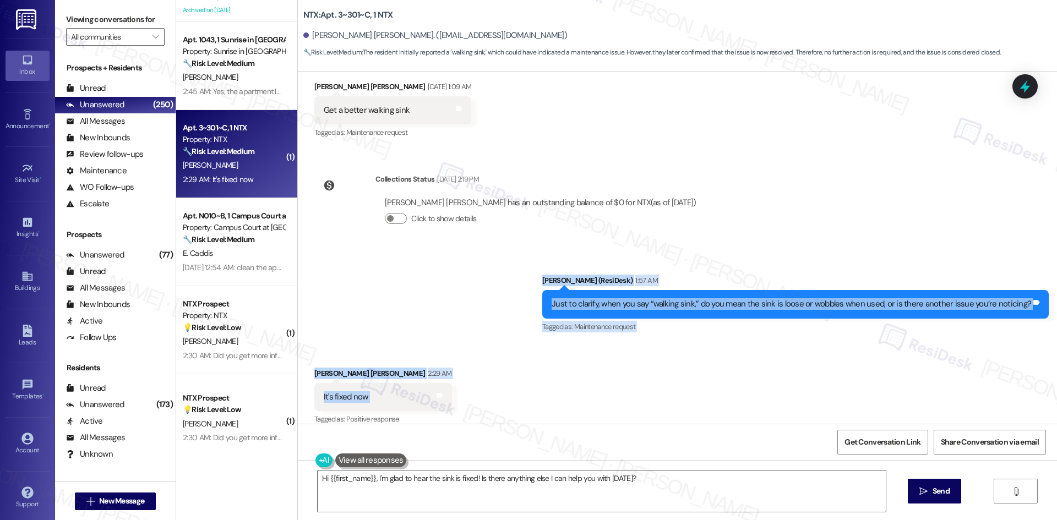
drag, startPoint x: 534, startPoint y: 271, endPoint x: 569, endPoint y: 382, distance: 116.4
click at [569, 382] on div "Survey, sent via SMS Residesk Automated Survey Aug 14, 2024 at 12:44 AM This me…" at bounding box center [677, 248] width 759 height 352
copy div "Sarah (ResiDesk) 1:57 AM Just to clarify, when you say “walking sink,” do you m…"
click at [437, 320] on div "Sent via SMS Sarah (ResiDesk) 1:57 AM Just to clarify, when you say “walking si…" at bounding box center [677, 296] width 759 height 93
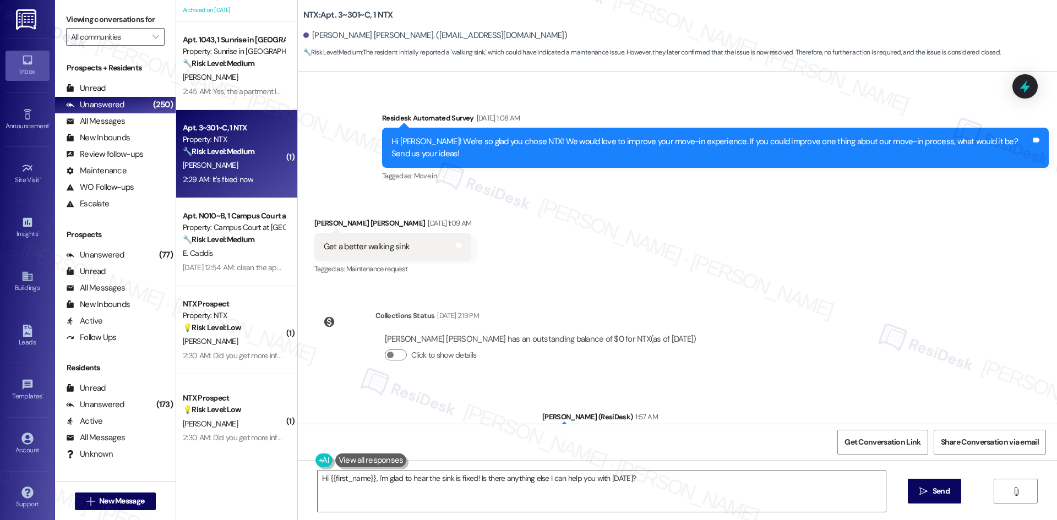
scroll to position [354, 0]
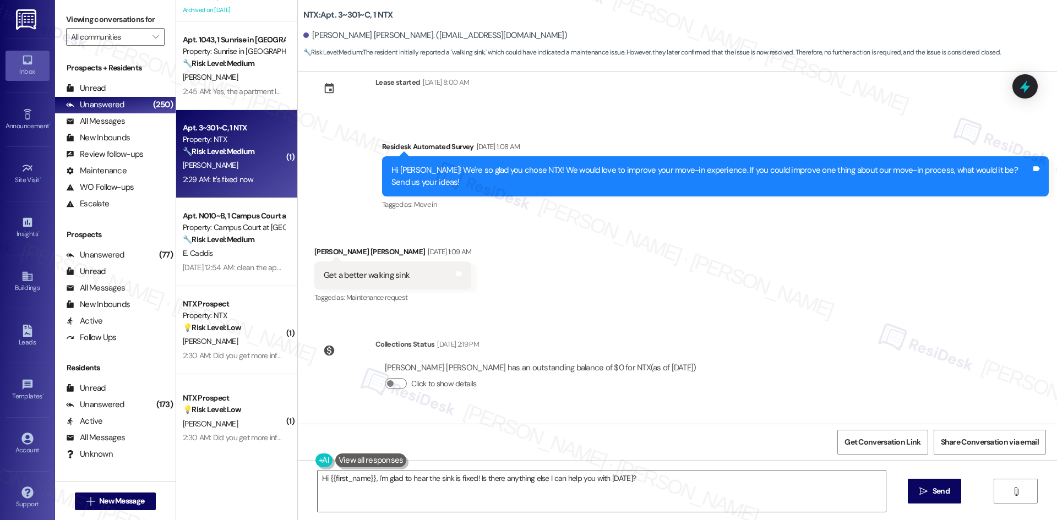
click at [650, 348] on div "Survey, sent via SMS Residesk Automated Survey Aug 14, 2024 at 12:44 AM This me…" at bounding box center [677, 248] width 759 height 352
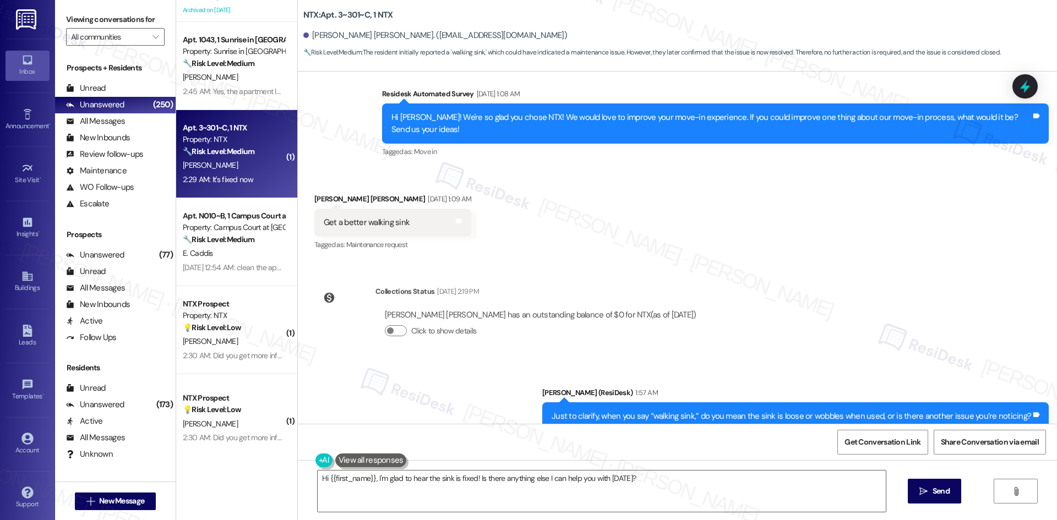
scroll to position [519, 0]
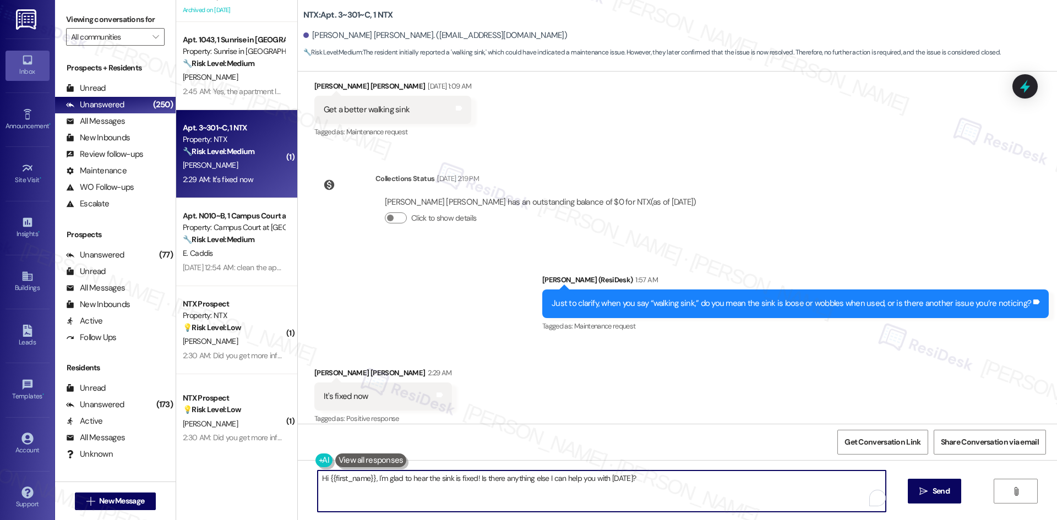
click at [626, 476] on textarea "Hi {{first_name}}, I'm glad to hear the sink is fixed! Is there anything else I…" at bounding box center [602, 490] width 568 height 41
paste textarea "Glad to hear it’s fixed, Collins. Please let us know if anything else comes up."
type textarea "Glad to hear it’s fixed, Collins. Please let us know if anything else comes up."
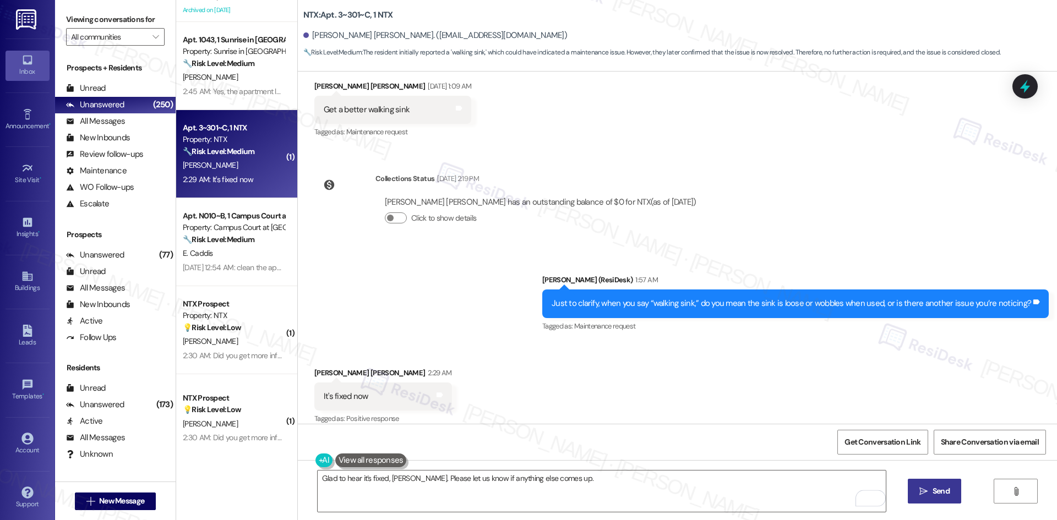
click at [938, 493] on span "Send" at bounding box center [940, 491] width 17 height 12
type textarea "Hi {{first_name}}, I'm glad to hear the sink is fixed! Is there anything else I…"
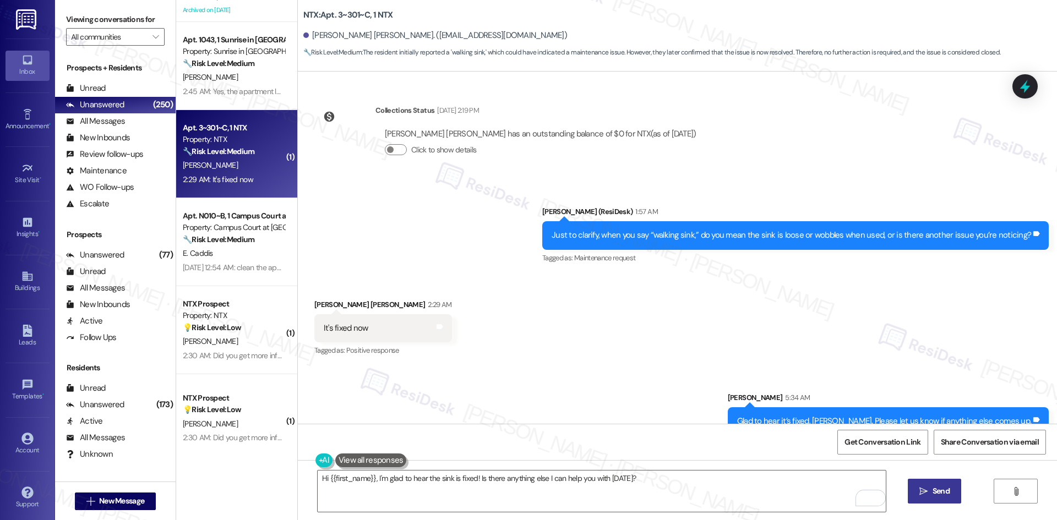
scroll to position [596, 0]
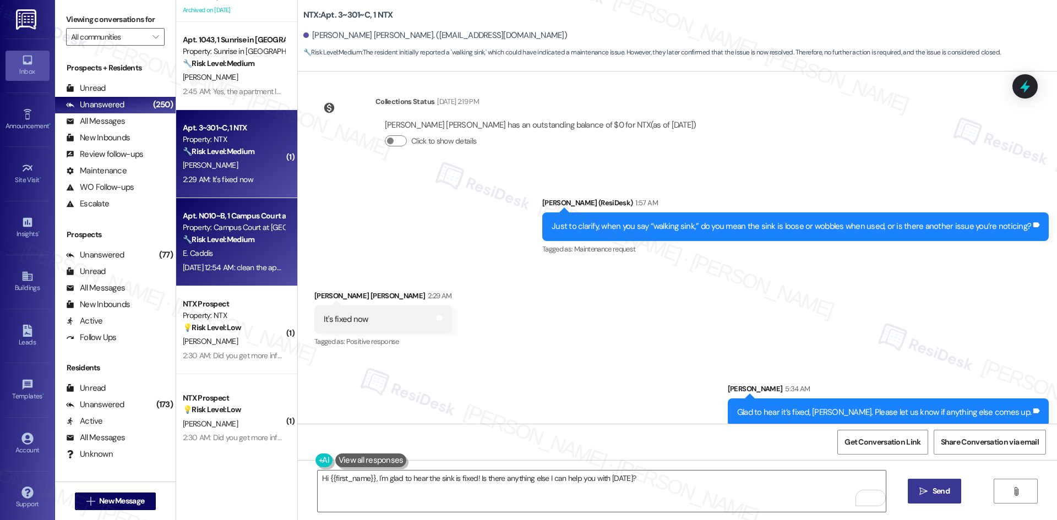
click at [251, 248] on div "E. Caddis" at bounding box center [234, 254] width 104 height 14
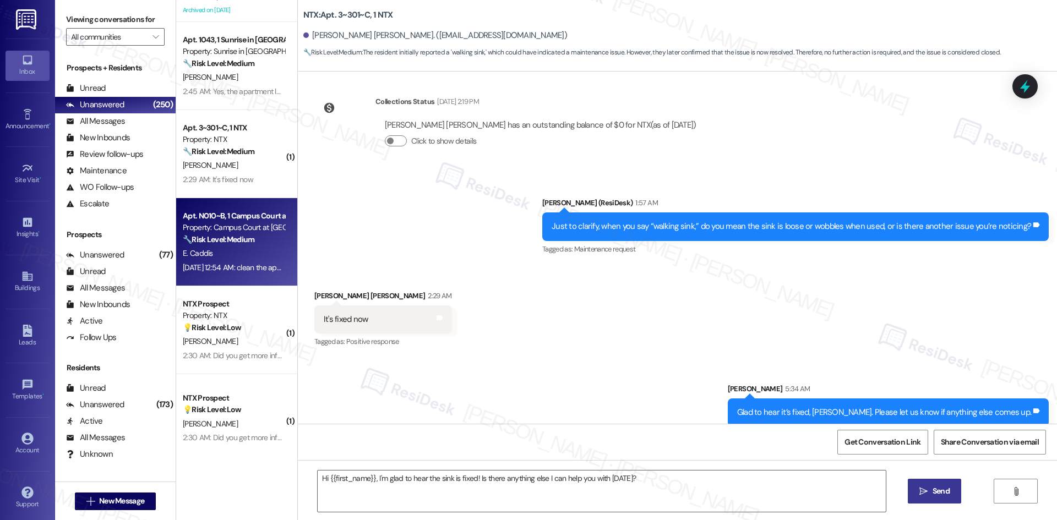
type textarea "Fetching suggested responses. Please feel free to read through the conversation…"
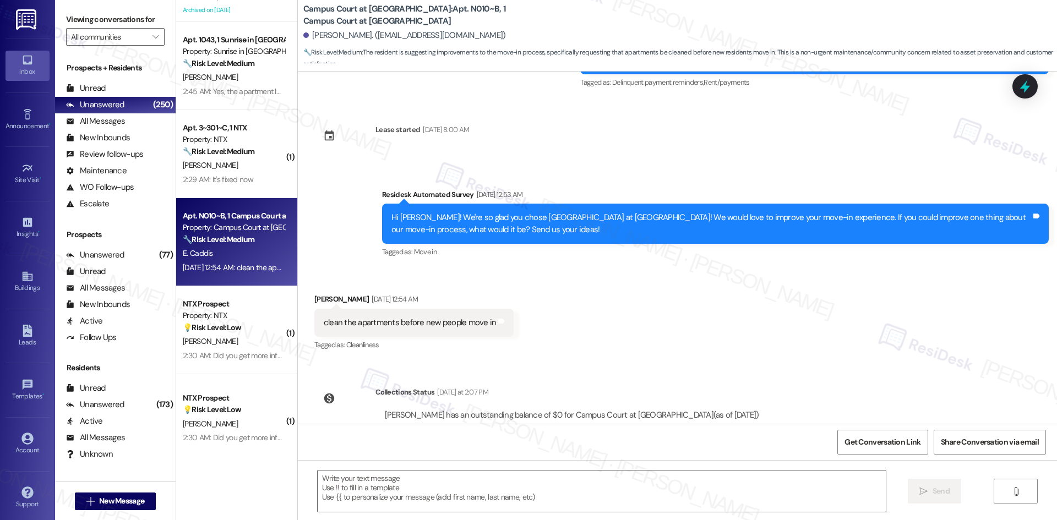
scroll to position [704, 0]
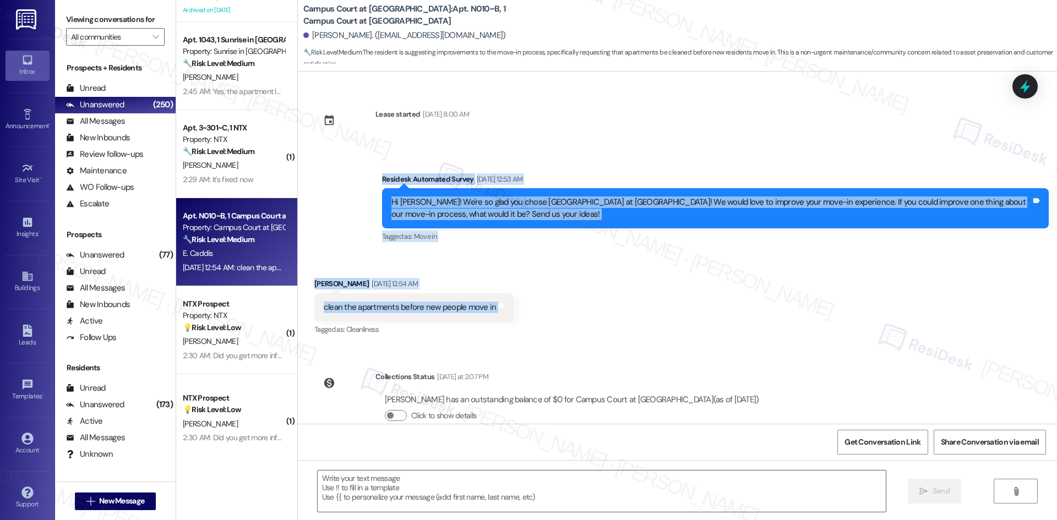
drag, startPoint x: 360, startPoint y: 150, endPoint x: 539, endPoint y: 296, distance: 231.5
click at [539, 296] on div "WO Opened request: washer brok... Sep 02, 2024 at 7:26 PM Status : Completed Sh…" at bounding box center [677, 248] width 759 height 352
copy div "Residesk Automated Survey Aug 09, 2025 at 12:53 AM Hi Emma! We're so glad you c…"
click at [586, 267] on div "Received via SMS Emma Caddis Aug 09, 2025 at 12:54 AM clean the apartments befo…" at bounding box center [677, 299] width 759 height 93
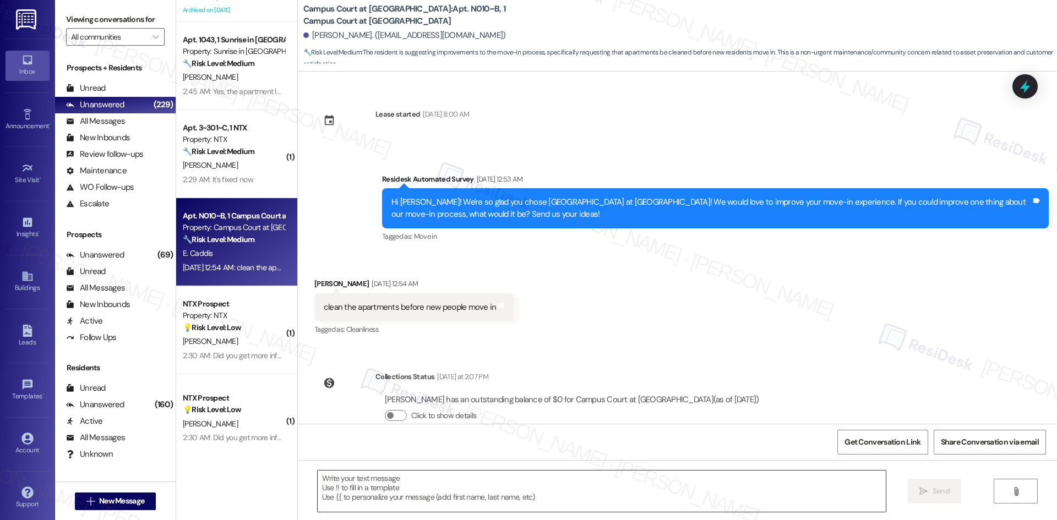
click at [492, 483] on textarea at bounding box center [602, 490] width 568 height 41
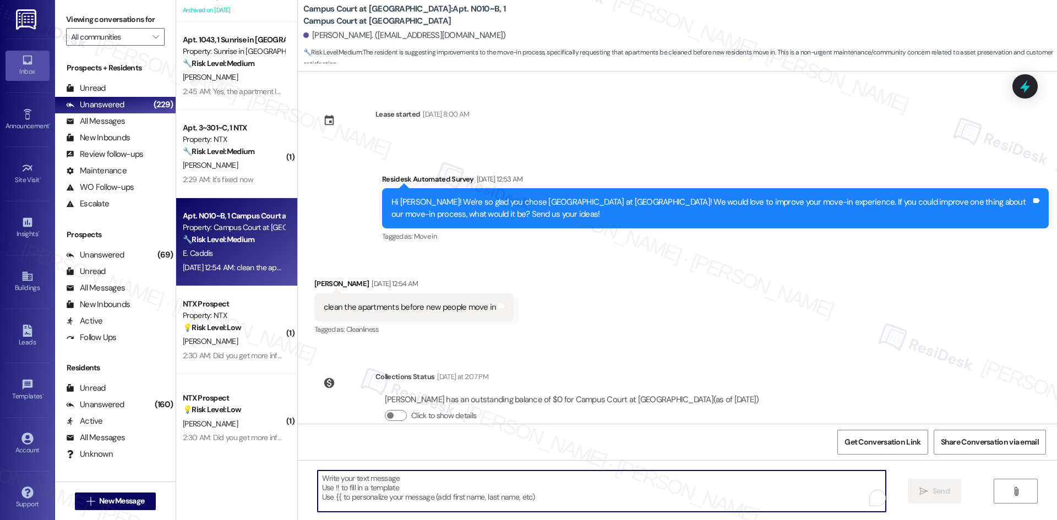
paste textarea "I’m sorry to hear your apartment wasn’t cleaned before move-in. Thank you for y…"
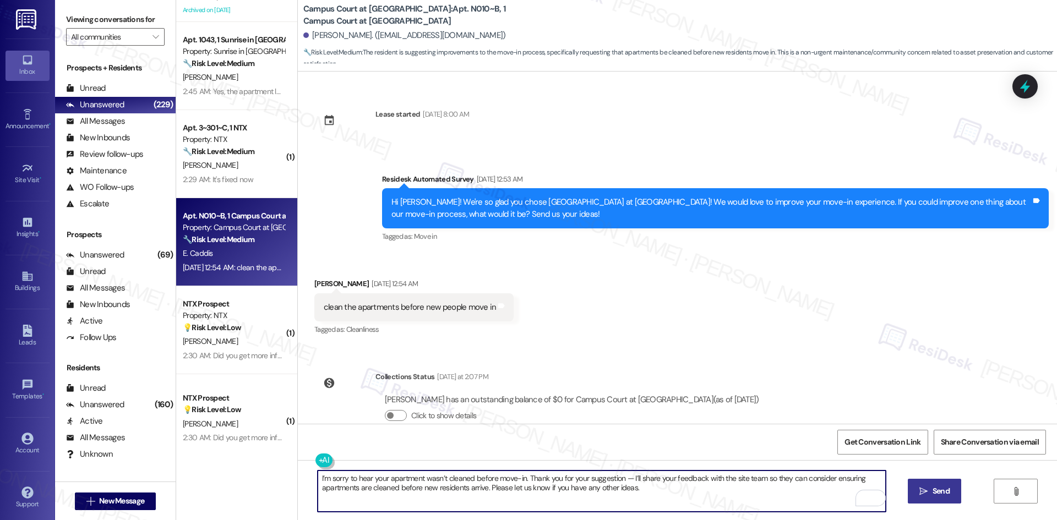
type textarea "I’m sorry to hear your apartment wasn’t cleaned before move-in. Thank you for y…"
click at [932, 492] on span "Send" at bounding box center [940, 491] width 17 height 12
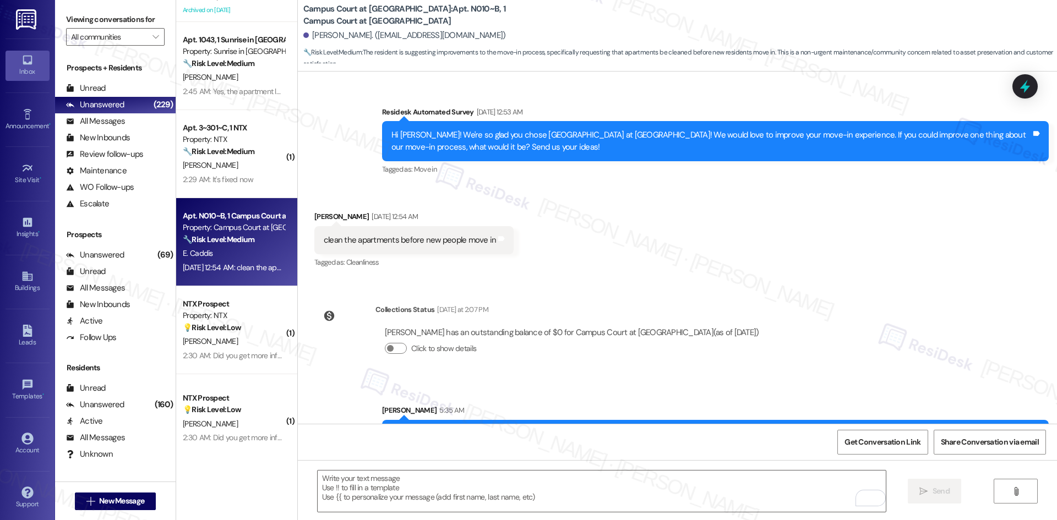
scroll to position [793, 0]
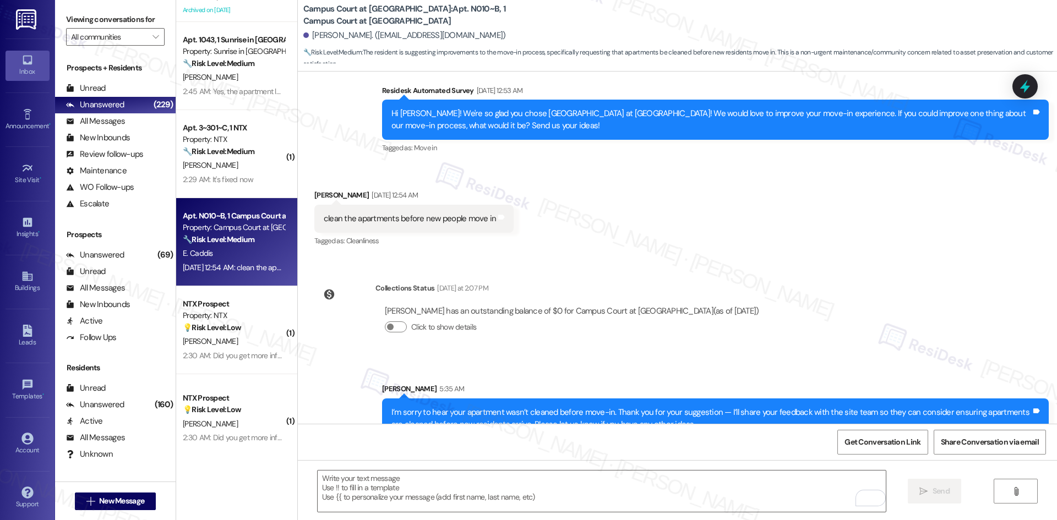
click at [800, 314] on div "WO Opened request: washer brok... Sep 02, 2024 at 7:26 PM Status : Completed Sh…" at bounding box center [677, 248] width 759 height 352
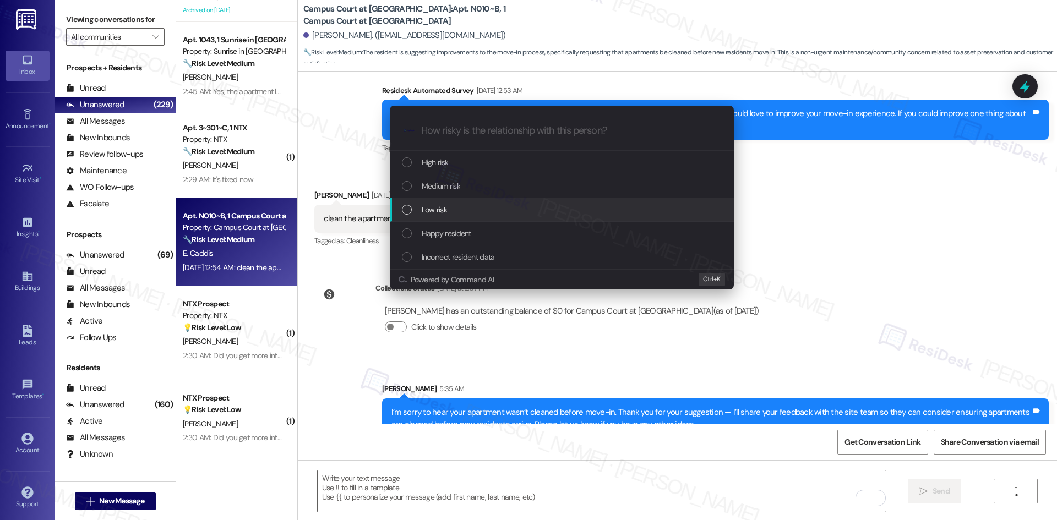
click at [448, 206] on div "Low risk" at bounding box center [563, 210] width 322 height 12
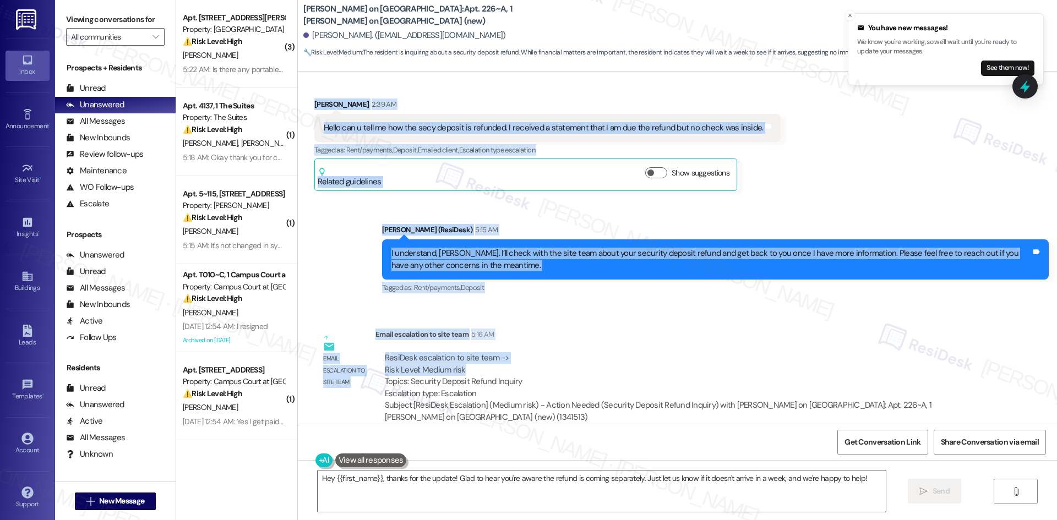
scroll to position [596, 0]
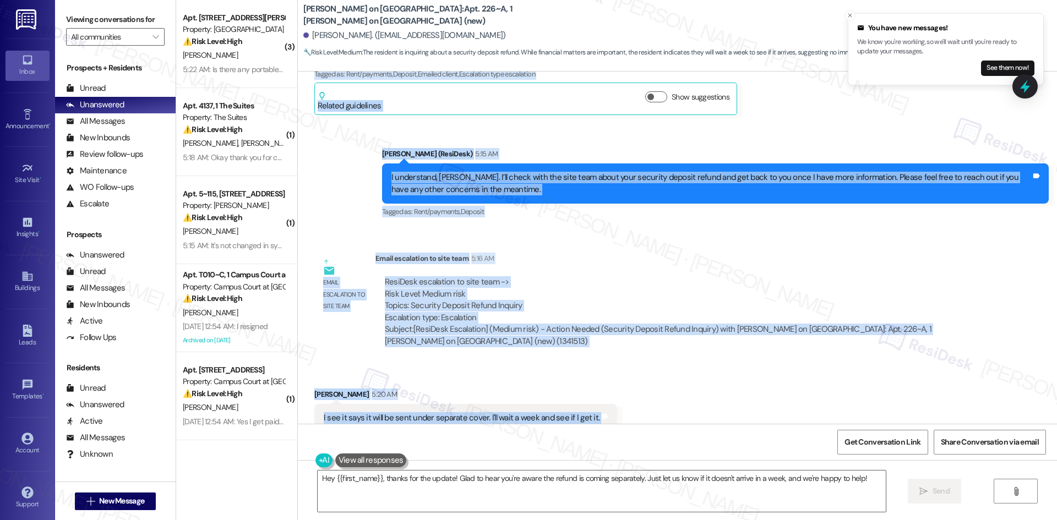
drag, startPoint x: 298, startPoint y: 159, endPoint x: 648, endPoint y: 396, distance: 422.9
click at [648, 396] on div "WO [PERSON_NAME] started [DATE] 8:00 AM Show details Announcement, sent via SMS…" at bounding box center [677, 248] width 759 height 352
copy div "Loremips Dolors 9:90 AM Conse adi e sedd ei tem inc utla etdolor ma aliquaen. A…"
click at [544, 364] on div "Received via SMS [PERSON_NAME] 5:20 AM I see it says it will be sent under sepa…" at bounding box center [677, 410] width 759 height 93
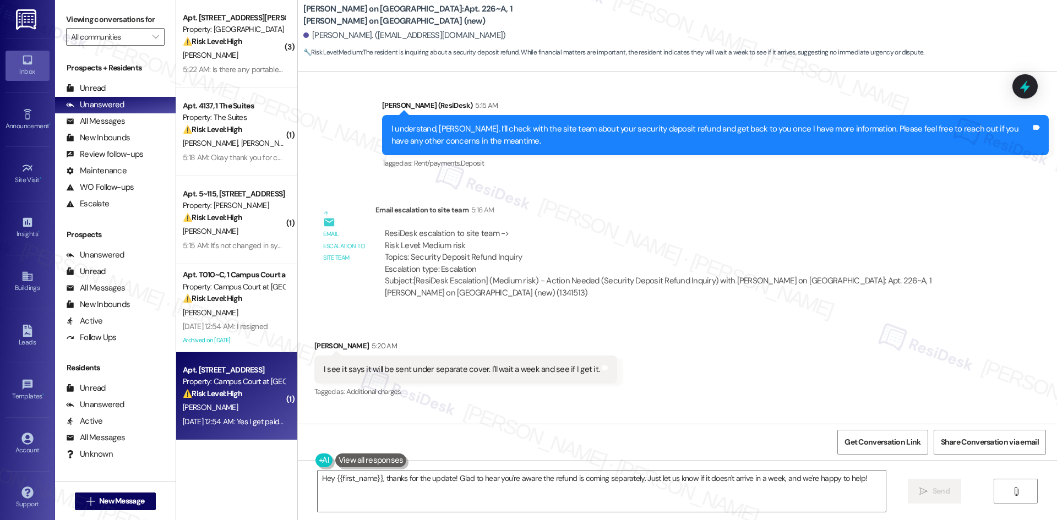
scroll to position [706, 0]
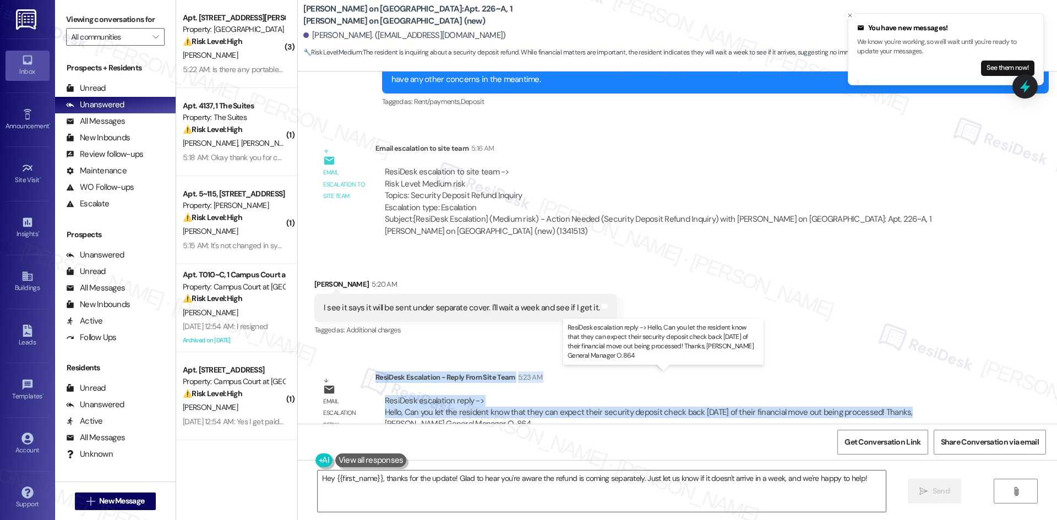
drag, startPoint x: 367, startPoint y: 354, endPoint x: 890, endPoint y: 389, distance: 524.5
click at [890, 389] on div "ResiDesk Escalation - Reply From Site Team 5:23 AM ResiDesk escalation reply ->…" at bounding box center [677, 404] width 605 height 67
copy div "ResiDesk Escalation - Reply From Site Team 5:23 AM ResiDesk escalation reply ->…"
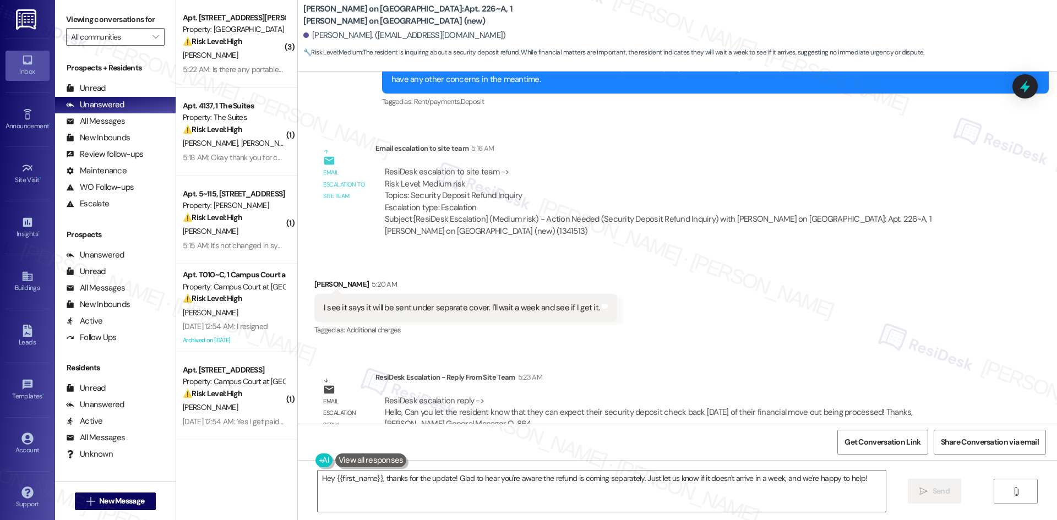
click at [656, 298] on div "Received via SMS Nicholas Palmer 5:20 AM I see it says it will be sent under se…" at bounding box center [677, 300] width 759 height 93
click at [627, 492] on textarea "Hey {{first_name}}, thanks for the update! Glad to hear you're aware the refund…" at bounding box center [602, 490] width 568 height 41
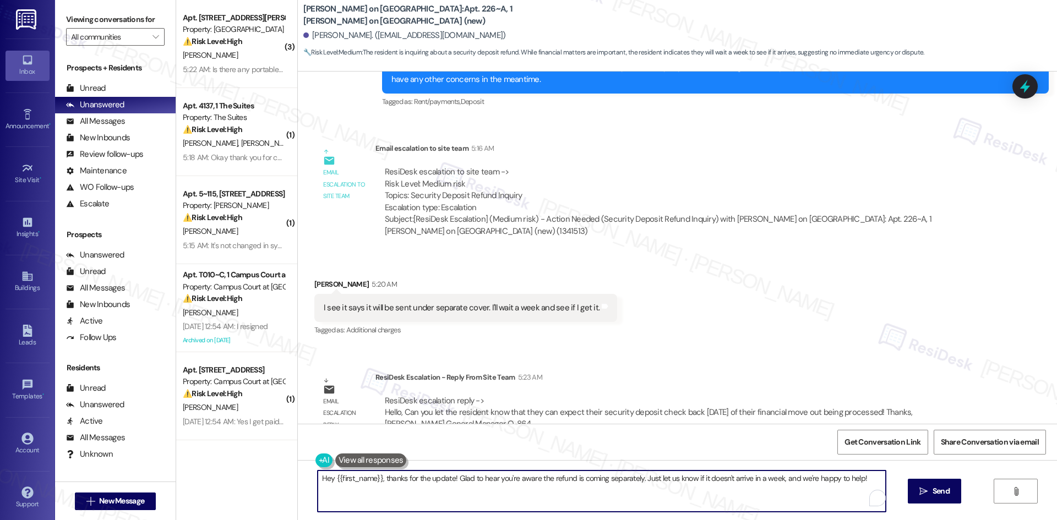
paste textarea "Thank you for your patience, Nicholas. The site team said you can expect your s…"
type textarea "Thank you for your patience, Nicholas. The site team said you can expect your s…"
click at [952, 489] on button " Send" at bounding box center [933, 491] width 53 height 25
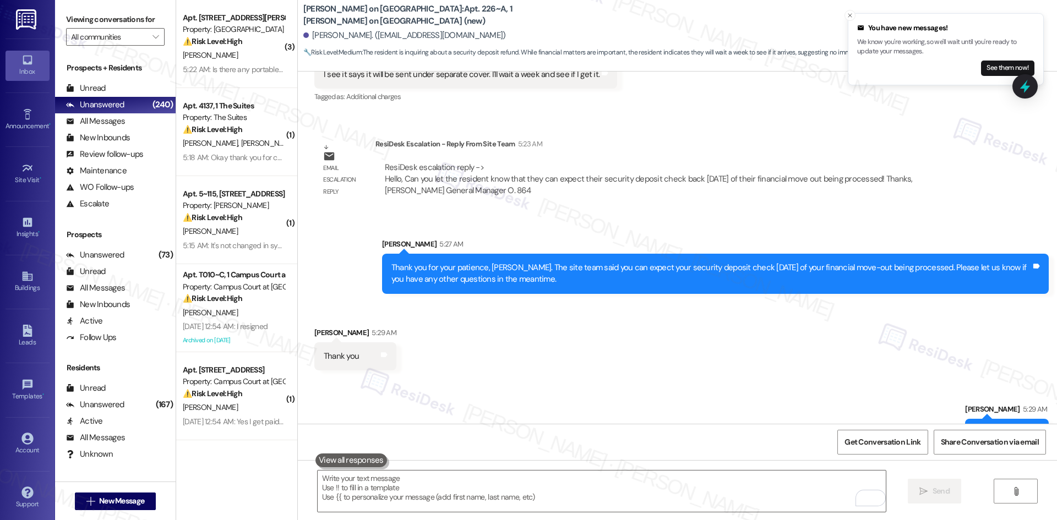
scroll to position [948, 0]
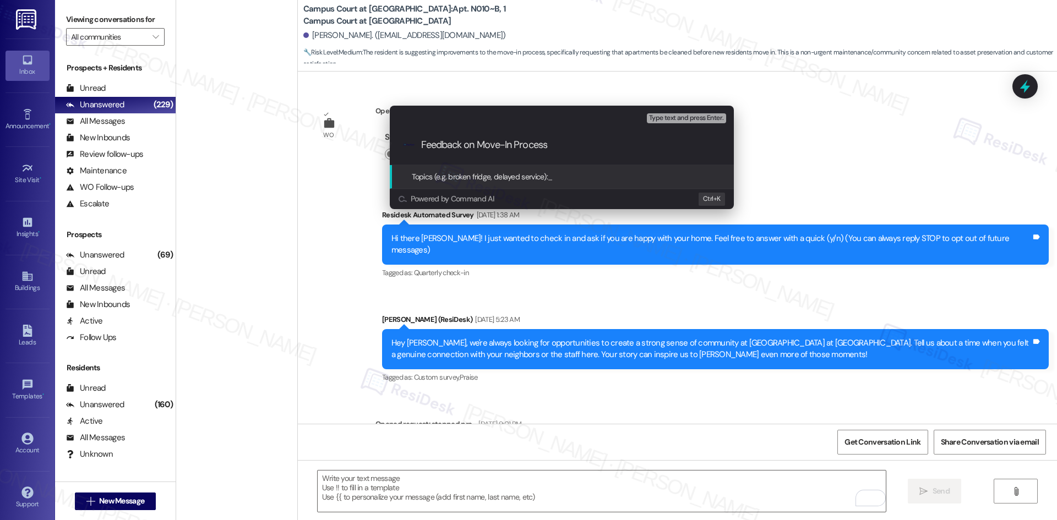
scroll to position [793, 0]
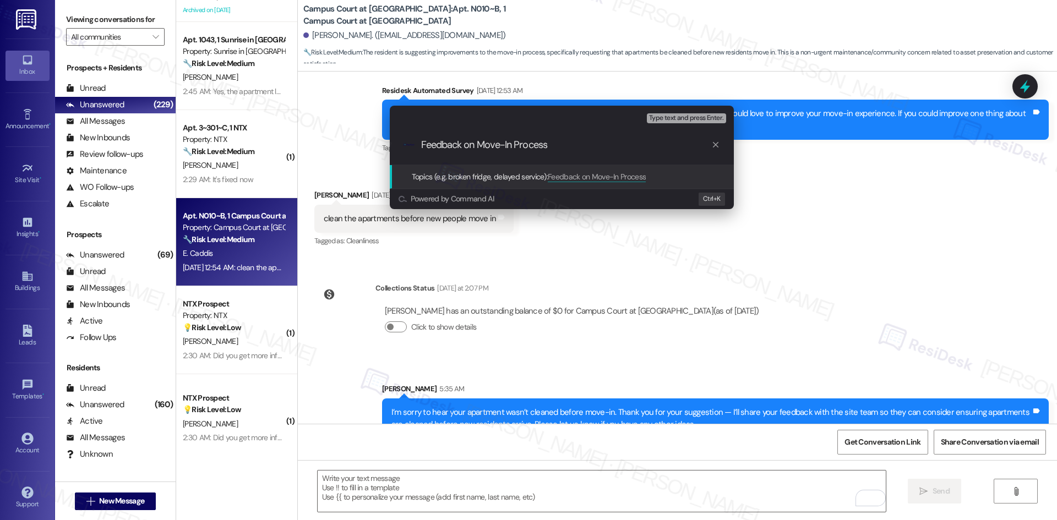
click at [555, 145] on input "Feedback on Move-In Process" at bounding box center [566, 145] width 290 height 12
paste input "– Apartment Cleaning Before Move-In"
type input "Feedback on Move-In Process – Apartment Cleaning Before Move-In"
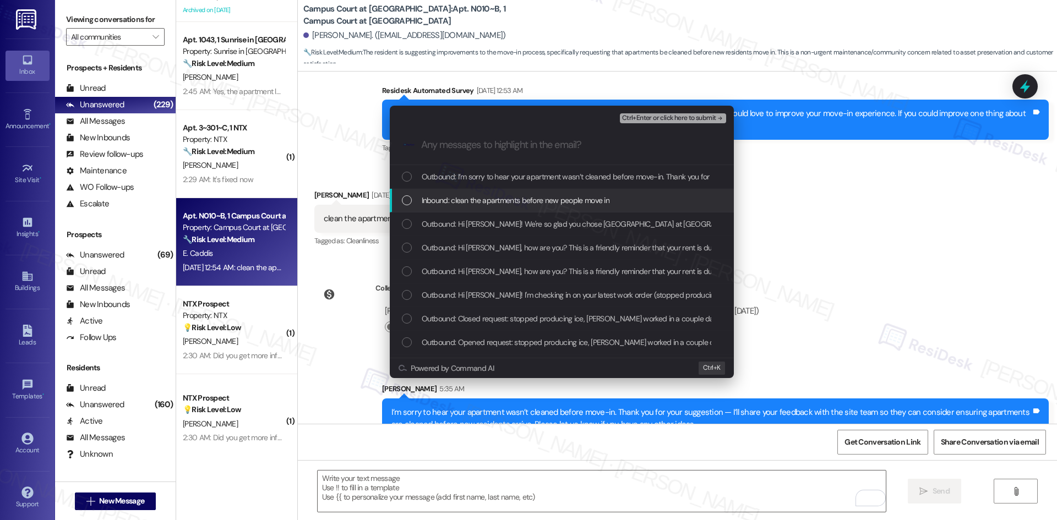
click at [568, 204] on span "Inbound: clean the apartments before new people move in" at bounding box center [516, 200] width 188 height 12
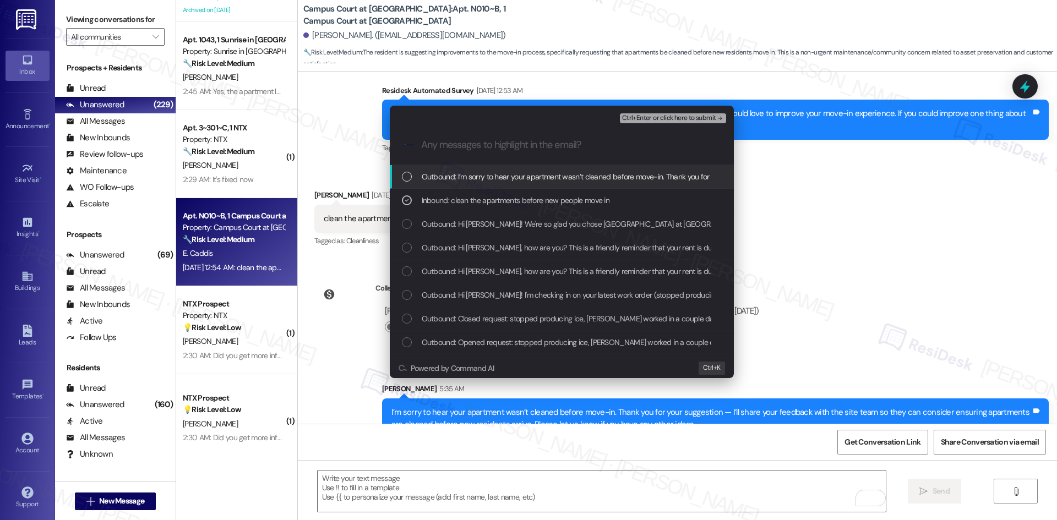
click at [708, 117] on span "Ctrl+Enter or click here to submit" at bounding box center [669, 118] width 94 height 8
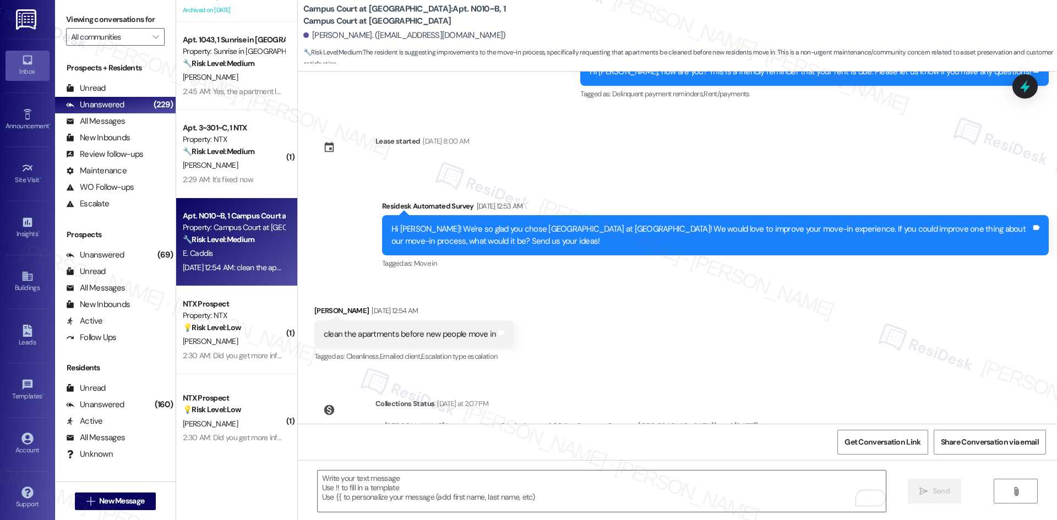
scroll to position [809, 0]
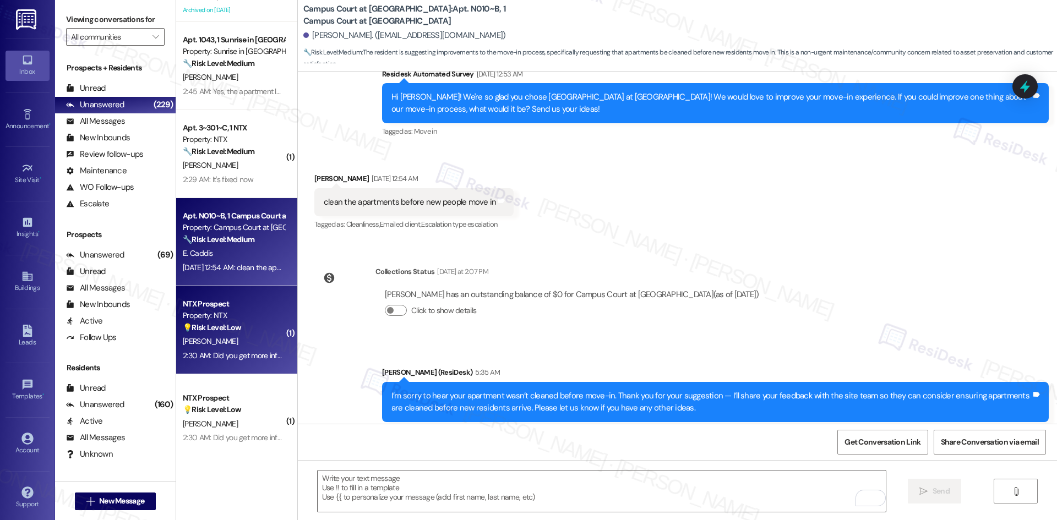
click at [222, 328] on strong "💡 Risk Level: Low" at bounding box center [212, 327] width 58 height 10
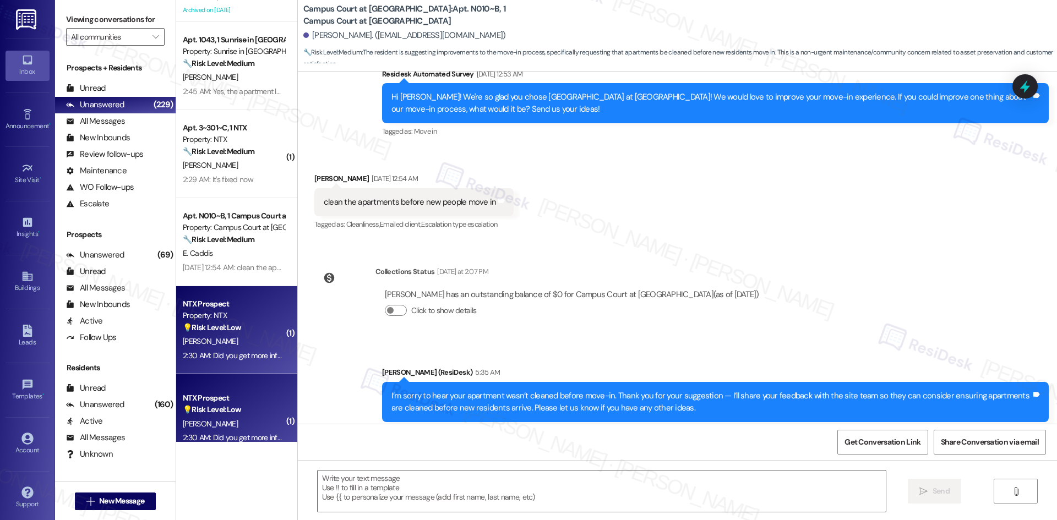
type textarea "Fetching suggested responses. Please feel free to read through the conversation…"
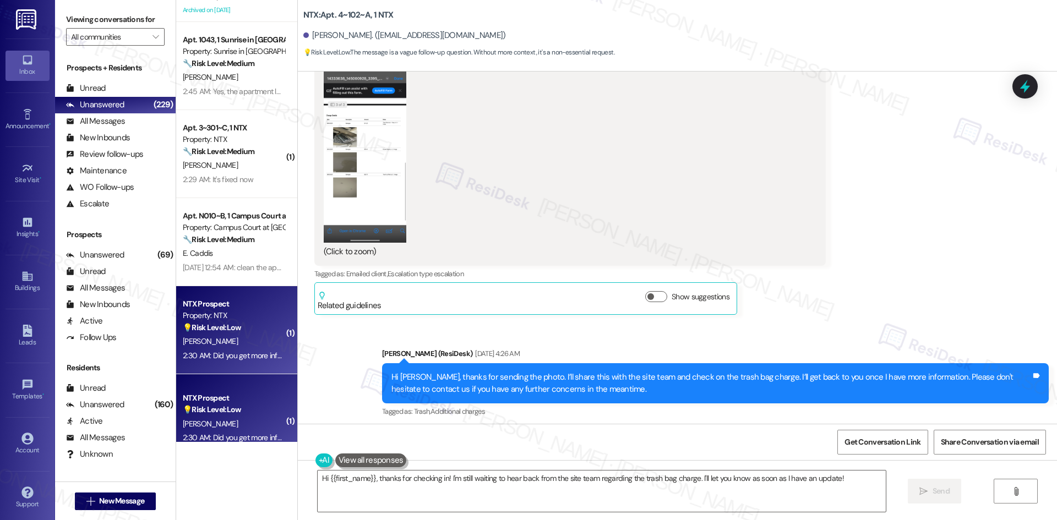
scroll to position [2759, 0]
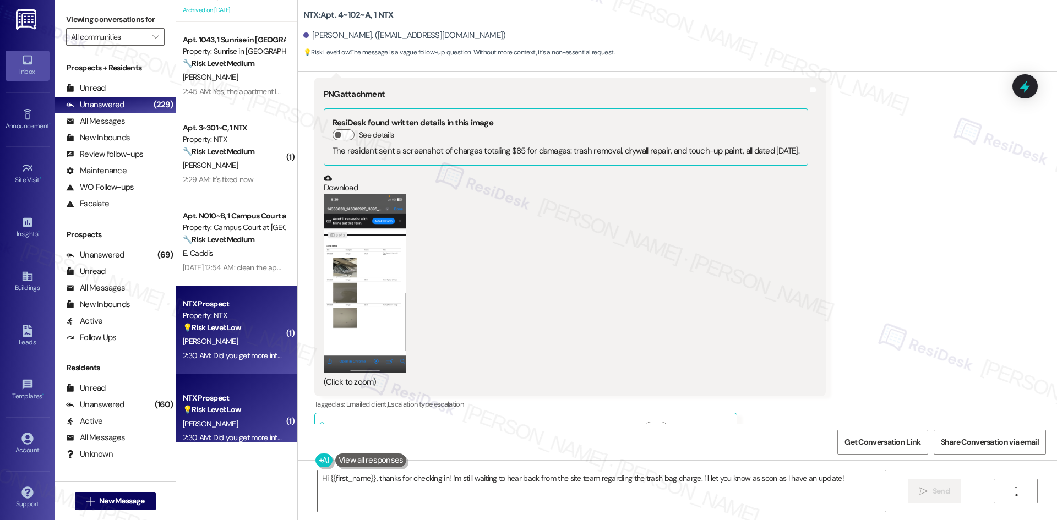
click at [356, 297] on button "Zoom image" at bounding box center [365, 283] width 83 height 179
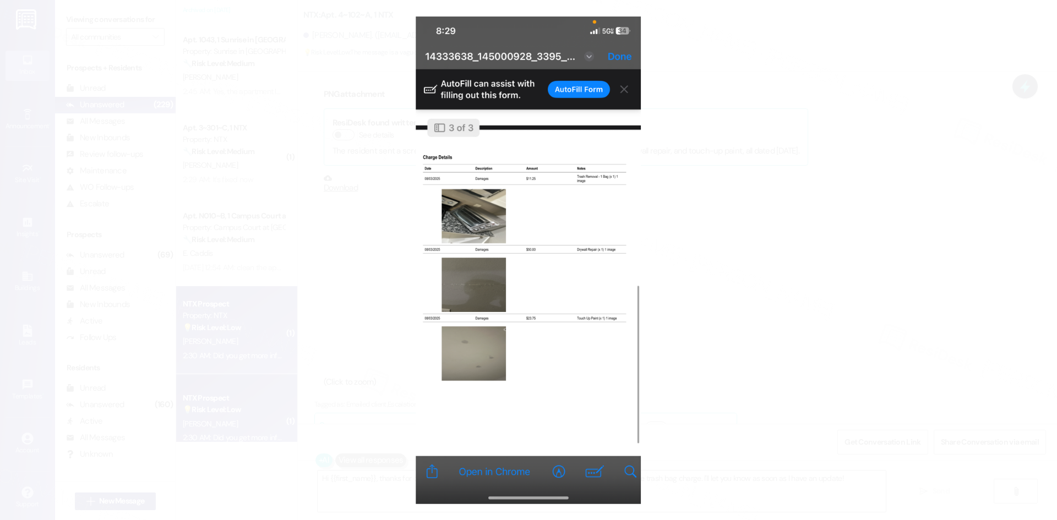
click at [797, 274] on button "Unzoom image" at bounding box center [528, 260] width 1057 height 520
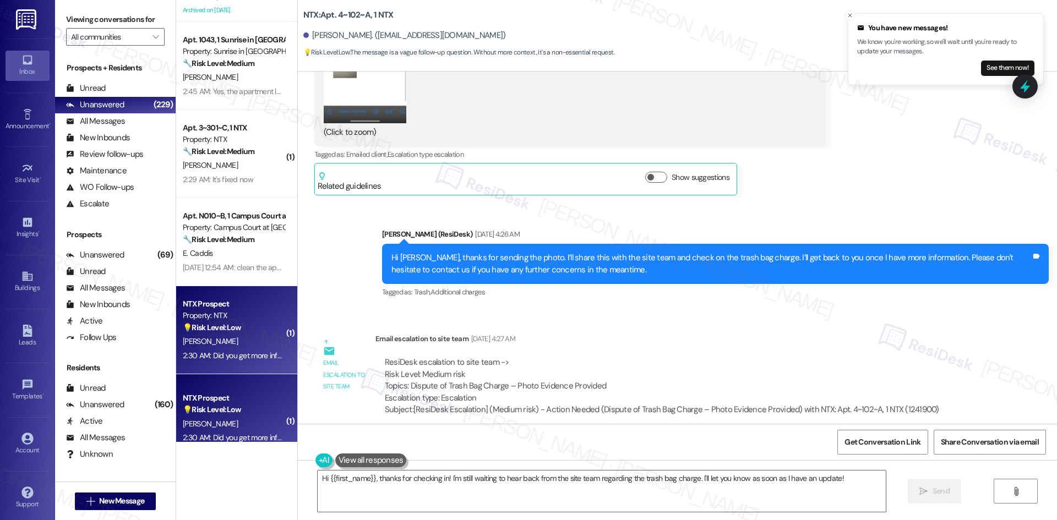
scroll to position [3089, 0]
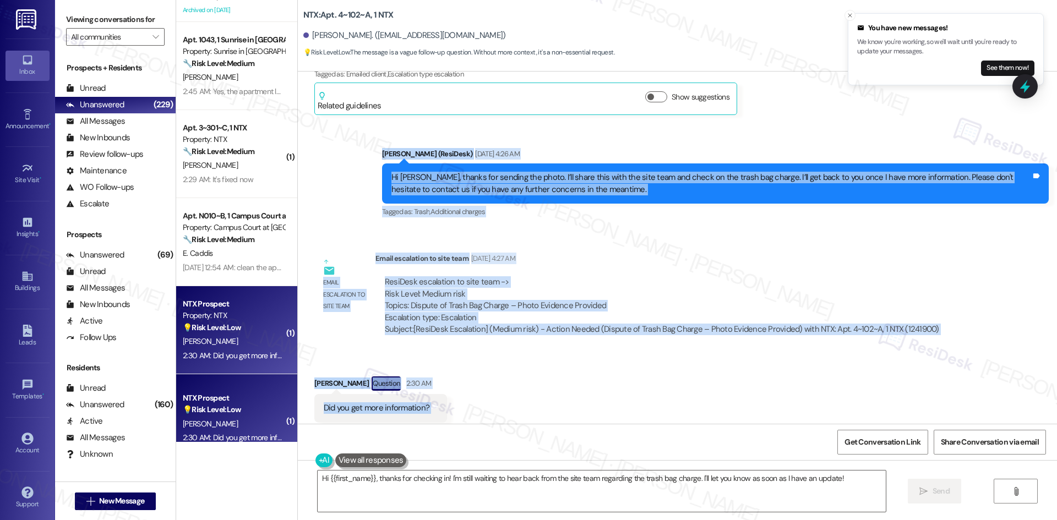
drag, startPoint x: 353, startPoint y: 118, endPoint x: 590, endPoint y: 396, distance: 365.7
click at [590, 396] on div "Lease started Aug 17, 2024 at 8:00 AM Survey, sent via SMS Residesk Automated S…" at bounding box center [677, 248] width 759 height 352
copy div "Sarah (ResiDesk) Aug 06, 2025 at 4:26 AM Hi Chloe, thanks for sending the photo…"
click at [625, 369] on div "Received via SMS Chloe Gonzales Question 2:30 AM Did you get more information? …" at bounding box center [677, 399] width 759 height 95
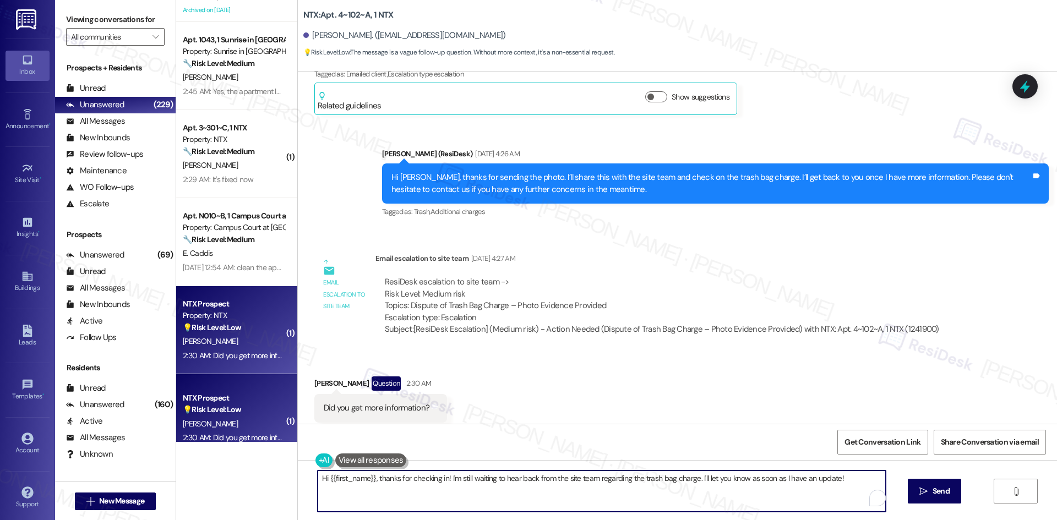
drag, startPoint x: 691, startPoint y: 478, endPoint x: 262, endPoint y: 480, distance: 428.7
click at [214, 479] on div "( 2 ) Apt. 117, 1015 King George Blvd Property: Georgetown Oaks ⚠️ Risk Level: …" at bounding box center [616, 260] width 880 height 520
paste textarea "Not yet, Chloe. I’ll follow up with the site team"
click at [459, 479] on textarea "Not yet, Chloe. I’ll follow up with the site team. I'll let you know as soon as…" at bounding box center [602, 490] width 568 height 41
paste textarea "n the meantime, if you’re able, you might also try stopping by the site office …"
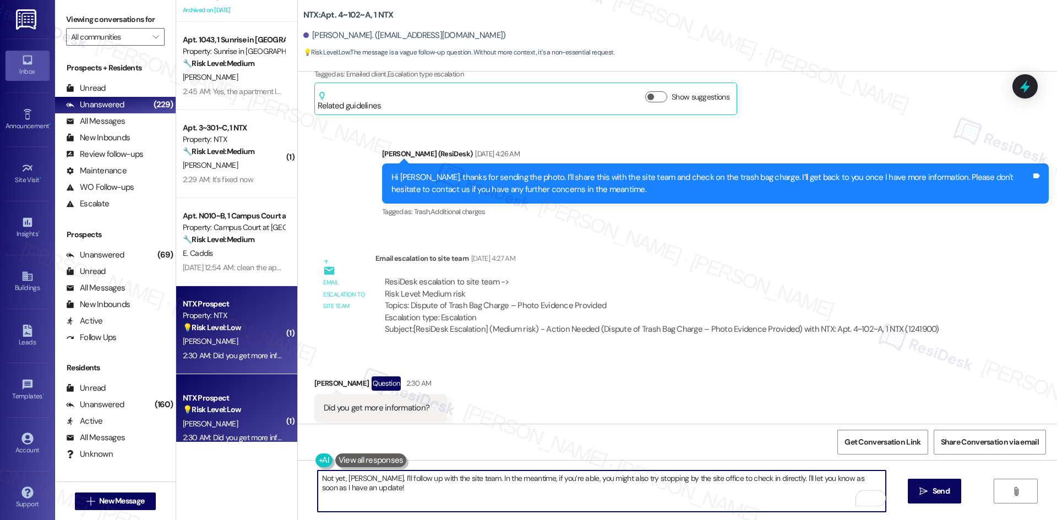
click at [340, 490] on textarea "Not yet, Chloe. I’ll follow up with the site team. In the meantime, if you’re a…" at bounding box center [602, 490] width 568 height 41
drag, startPoint x: 343, startPoint y: 491, endPoint x: 299, endPoint y: 478, distance: 46.3
click at [299, 478] on div "Not yet, Chloe. I’ll follow up with the site team. In the meantime, if you’re a…" at bounding box center [677, 501] width 759 height 83
type textarea "Not yet, Chloe. I’ll follow up with the site team. In the meantime, if you’re a…"
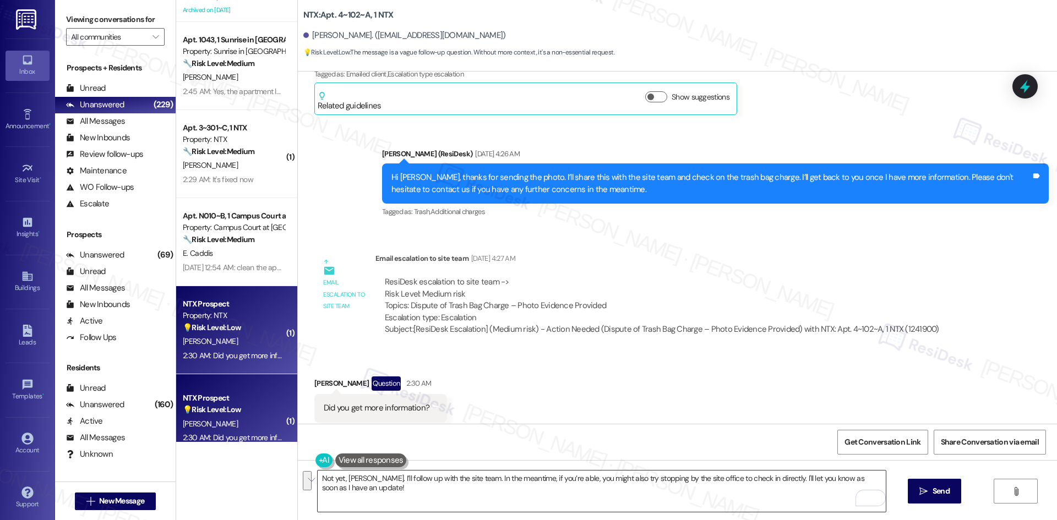
click at [449, 477] on textarea "Not yet, Chloe. I’ll follow up with the site team. In the meantime, if you’re a…" at bounding box center [602, 490] width 568 height 41
click at [935, 498] on button " Send" at bounding box center [933, 491] width 53 height 25
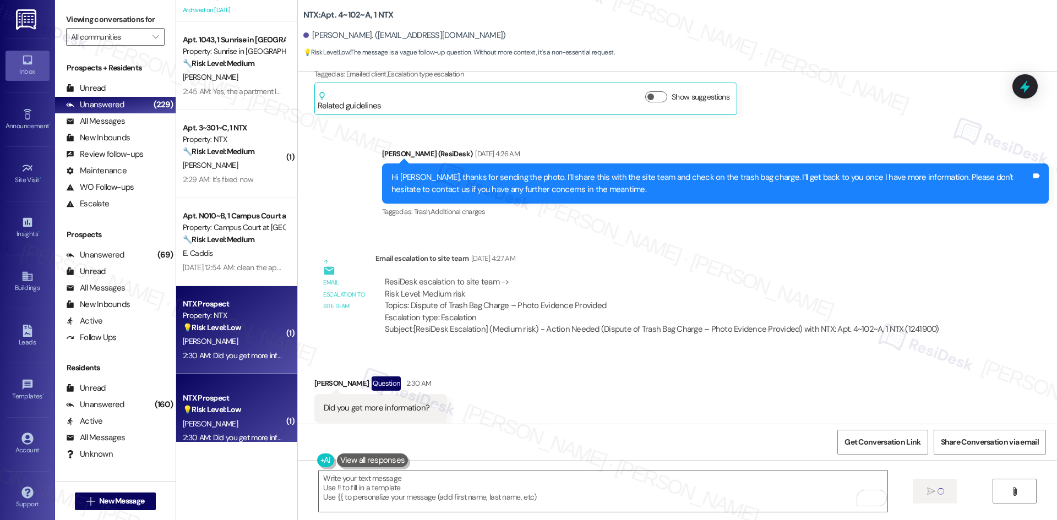
scroll to position [3088, 0]
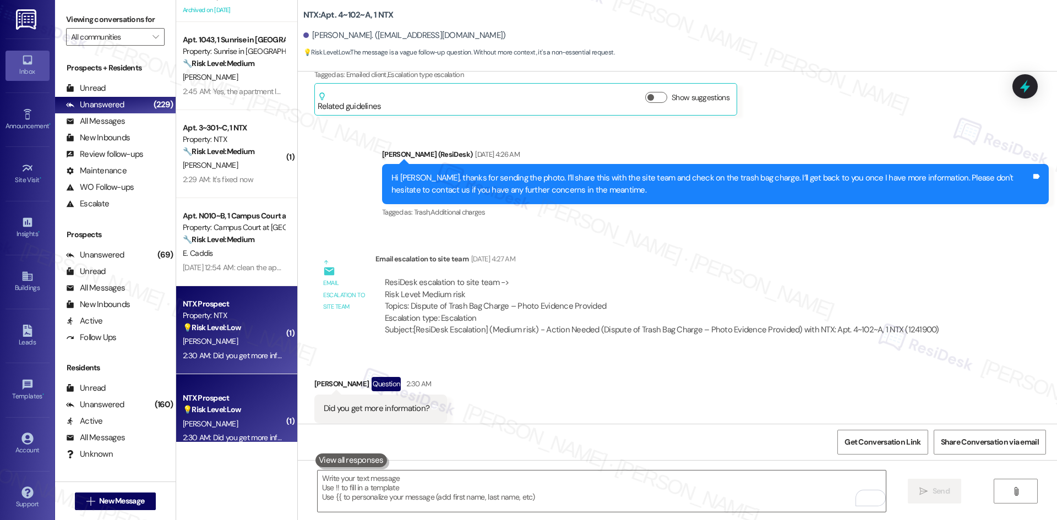
click at [673, 277] on div "ResiDesk escalation to site team -> Risk Level: Medium risk Topics: Dispute of …" at bounding box center [662, 300] width 554 height 47
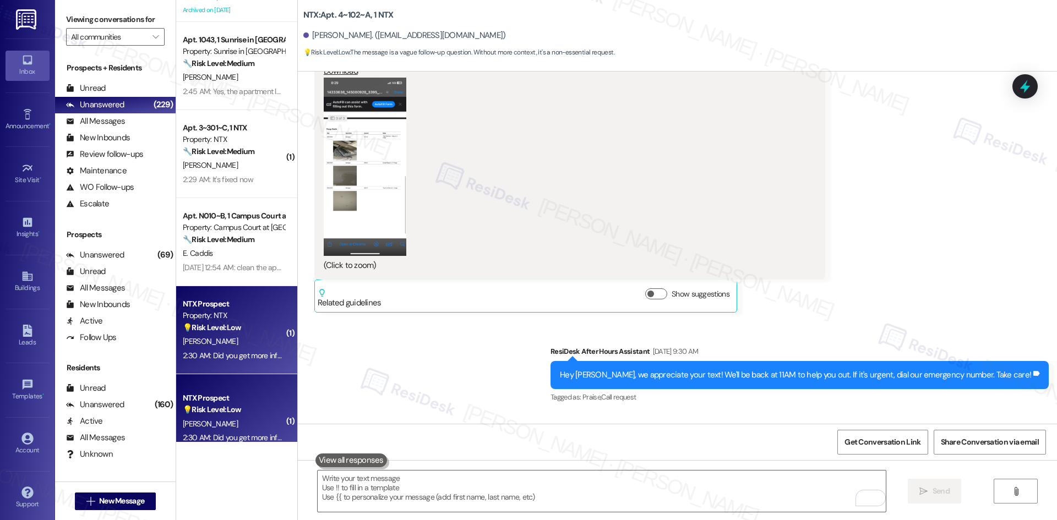
scroll to position [2098, 0]
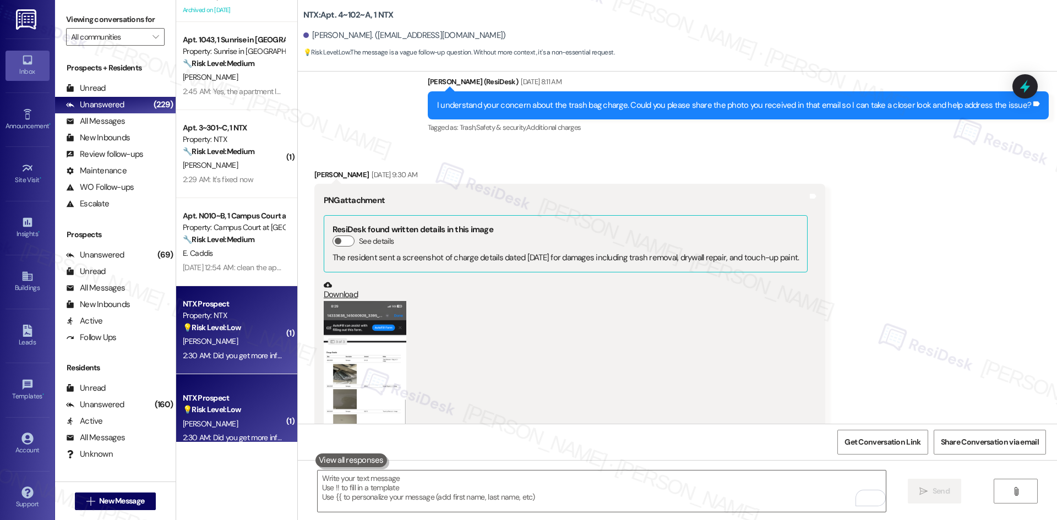
click at [341, 385] on button "Zoom image" at bounding box center [365, 390] width 83 height 179
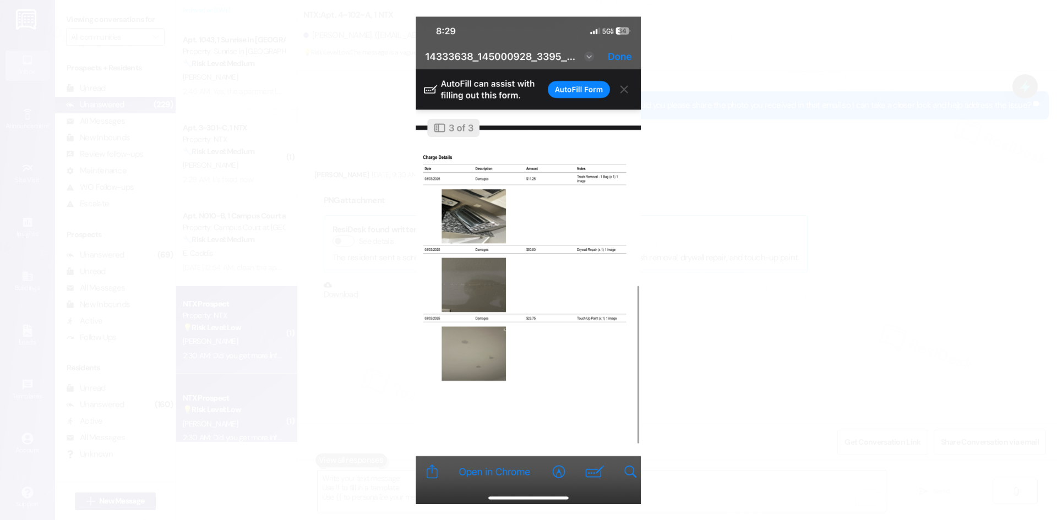
click at [933, 272] on button "Unzoom image" at bounding box center [528, 260] width 1057 height 520
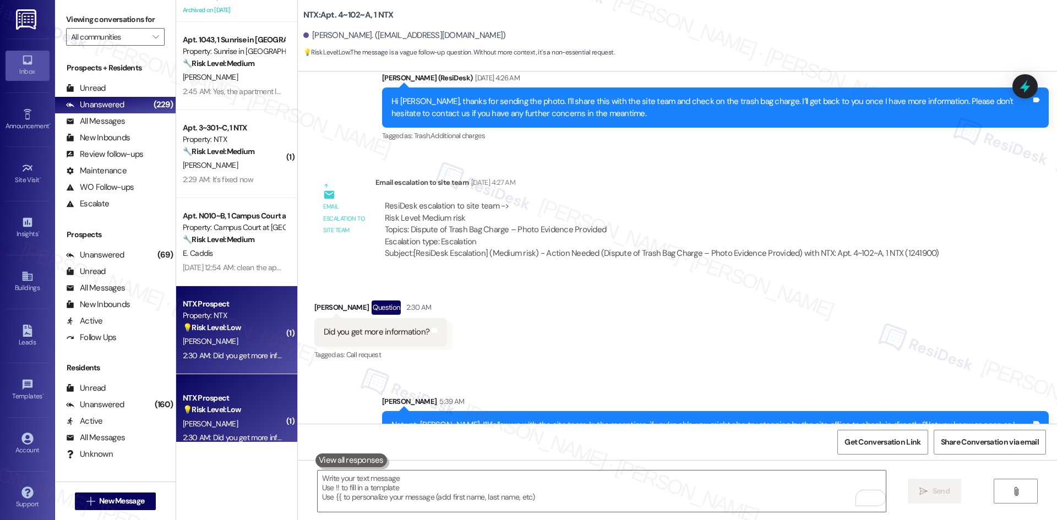
scroll to position [3166, 0]
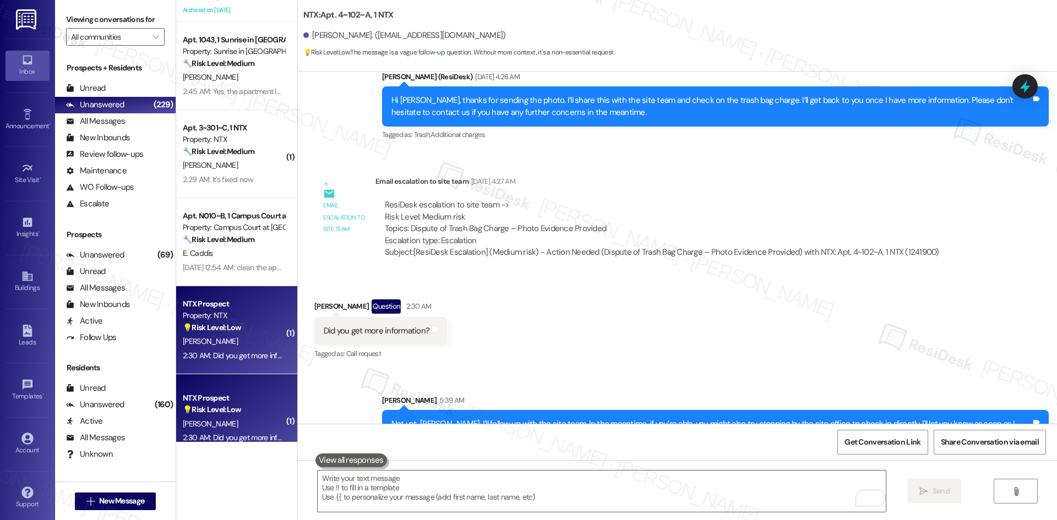
click at [860, 317] on div "Received via SMS Chloe Gonzales Question 2:30 AM Did you get more information? …" at bounding box center [677, 322] width 759 height 95
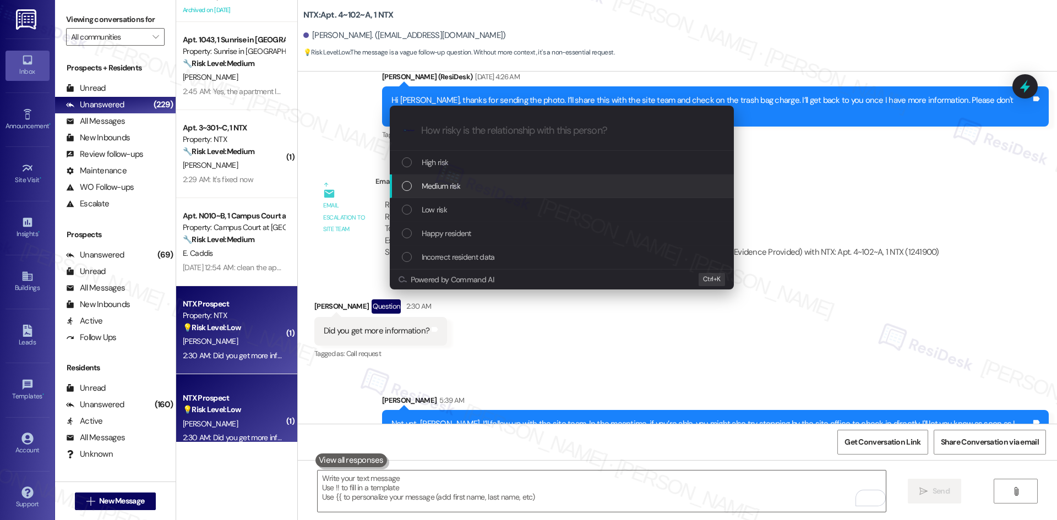
click at [480, 189] on div "Medium risk" at bounding box center [563, 186] width 322 height 12
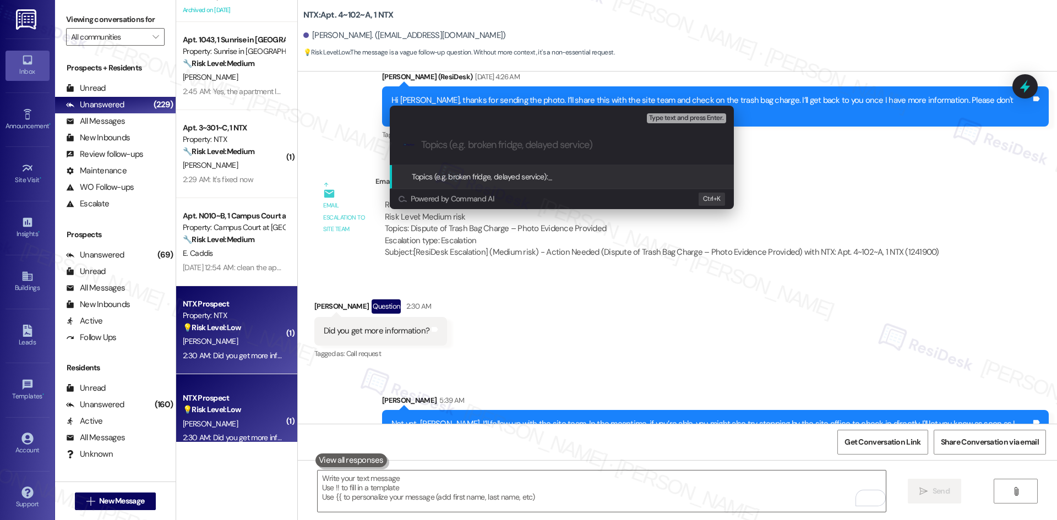
click at [517, 142] on input "Topics (e.g. broken fridge, delayed service)" at bounding box center [570, 145] width 299 height 12
paste input "Follow-Up – Dispute of Trash Bag Charge"
type input "Follow-Up – Dispute of Trash Bag Charge"
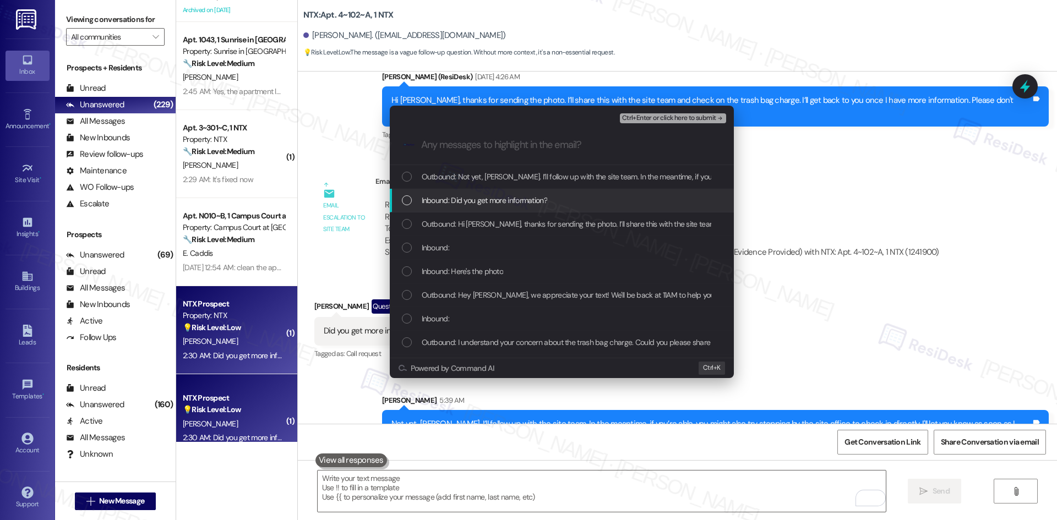
click at [522, 196] on span "Inbound: Did you get more information?" at bounding box center [484, 200] width 125 height 12
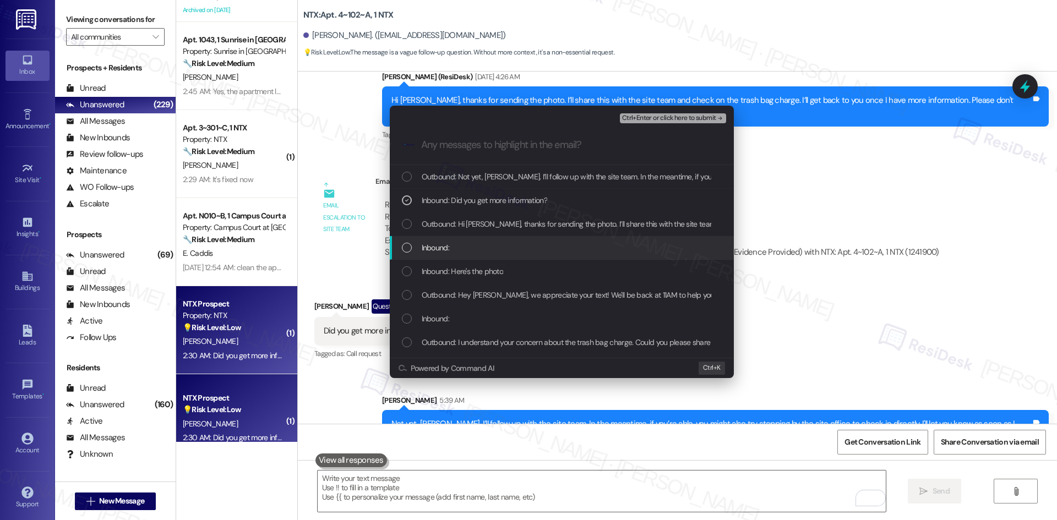
click at [502, 243] on div "Inbound:" at bounding box center [563, 248] width 322 height 12
click at [501, 272] on span "Inbound: Here's the photo" at bounding box center [463, 271] width 82 height 12
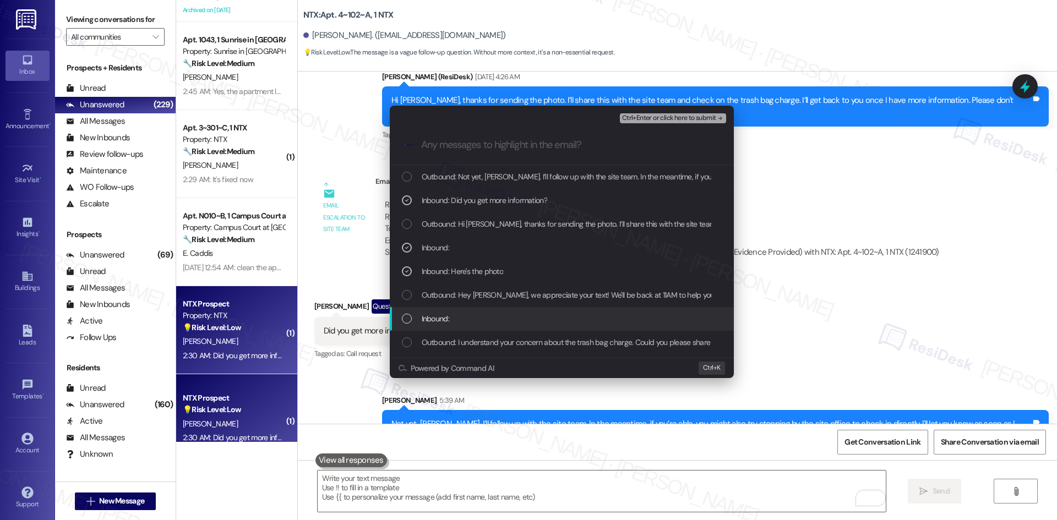
click at [480, 315] on div "Inbound:" at bounding box center [563, 319] width 322 height 12
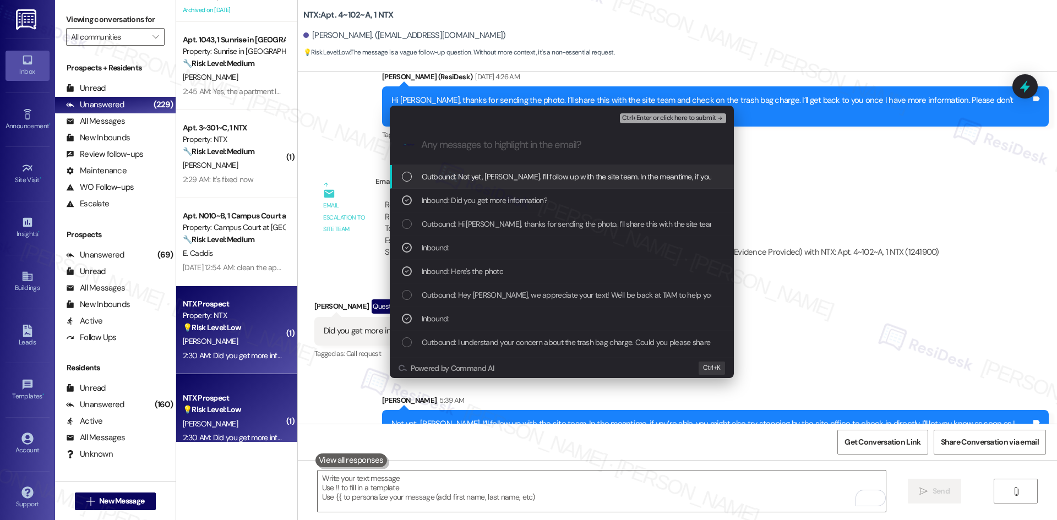
click at [707, 119] on span "Ctrl+Enter or click here to submit" at bounding box center [669, 118] width 94 height 8
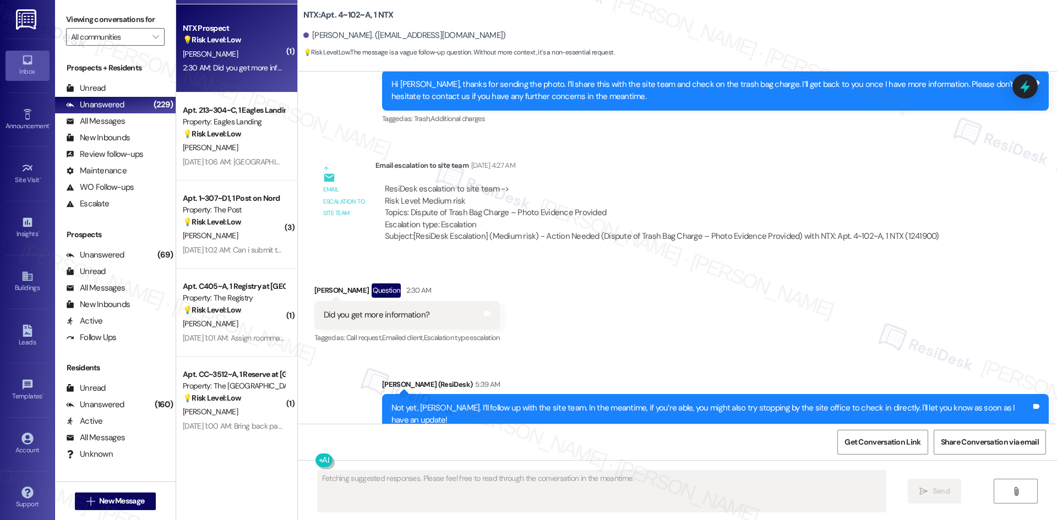
scroll to position [1156, 0]
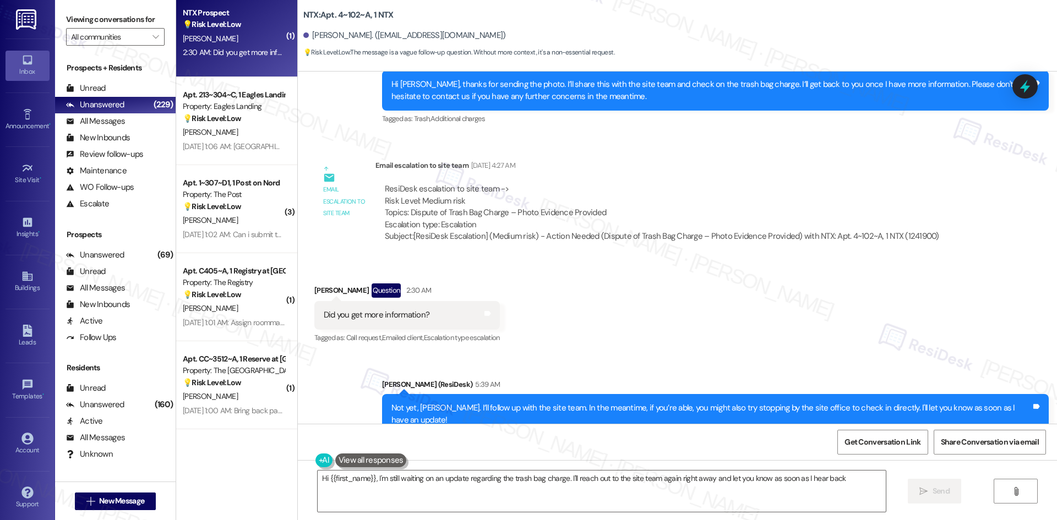
type textarea "Hi {{first_name}}, I'm still waiting on an update regarding the trash bag charg…"
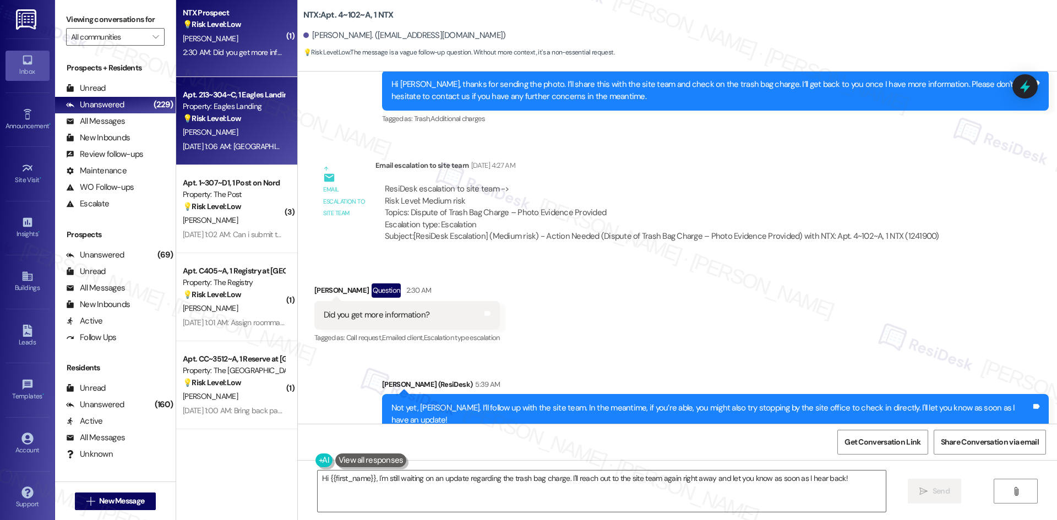
click at [209, 142] on div "Aug 09, 2025 at 1:06 AM: Bouncy house Aug 09, 2025 at 1:06 AM: Bouncy house" at bounding box center [243, 146] width 121 height 10
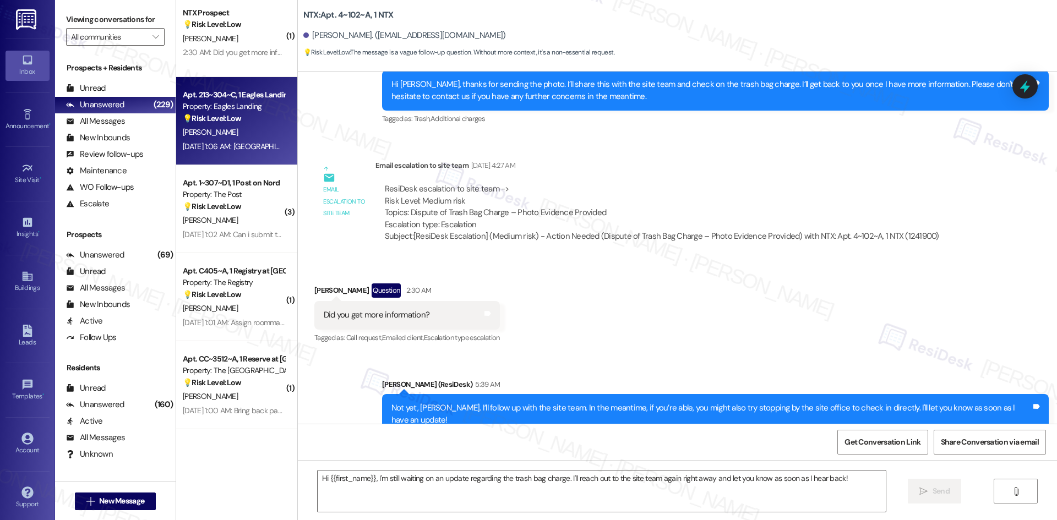
type textarea "Fetching suggested responses. Please feel free to read through the conversation…"
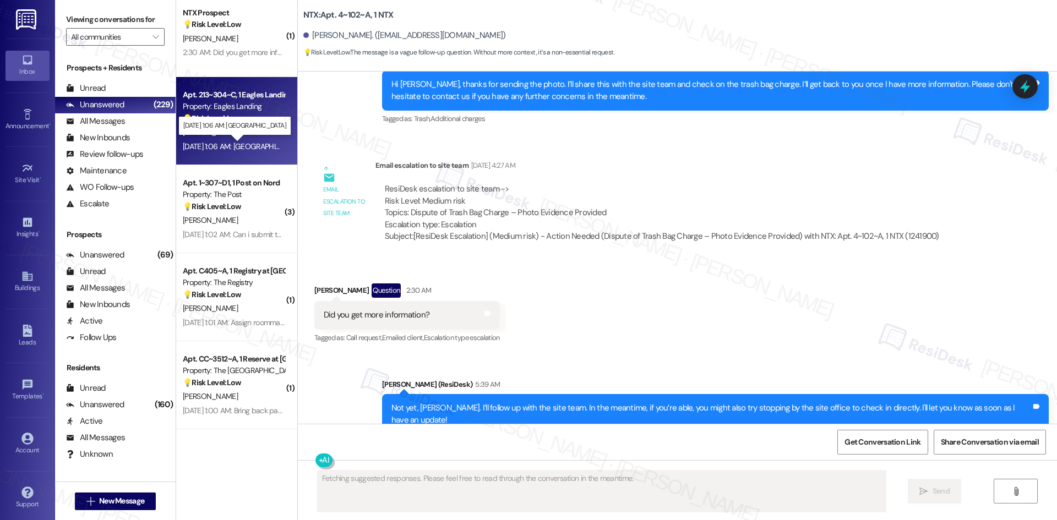
scroll to position [791, 0]
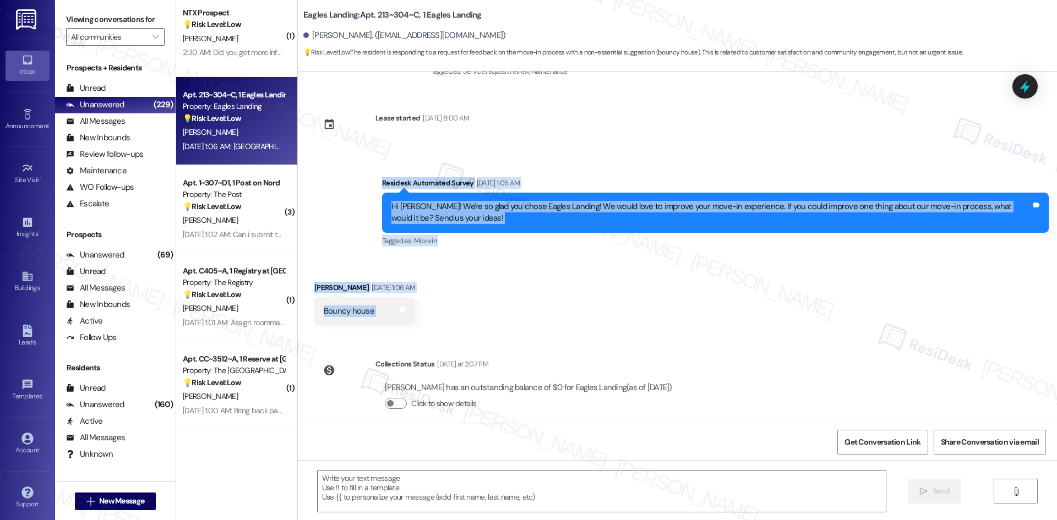
drag, startPoint x: 352, startPoint y: 167, endPoint x: 475, endPoint y: 313, distance: 190.5
click at [475, 313] on div "Survey, sent via SMS Residesk Automated Survey Oct 03, 2024 at 2:13 AM Hi Bryan…" at bounding box center [677, 248] width 759 height 352
copy div "Residesk Automated Survey Aug 09, 2025 at 1:05 AM Hi Bryan! We're so glad you c…"
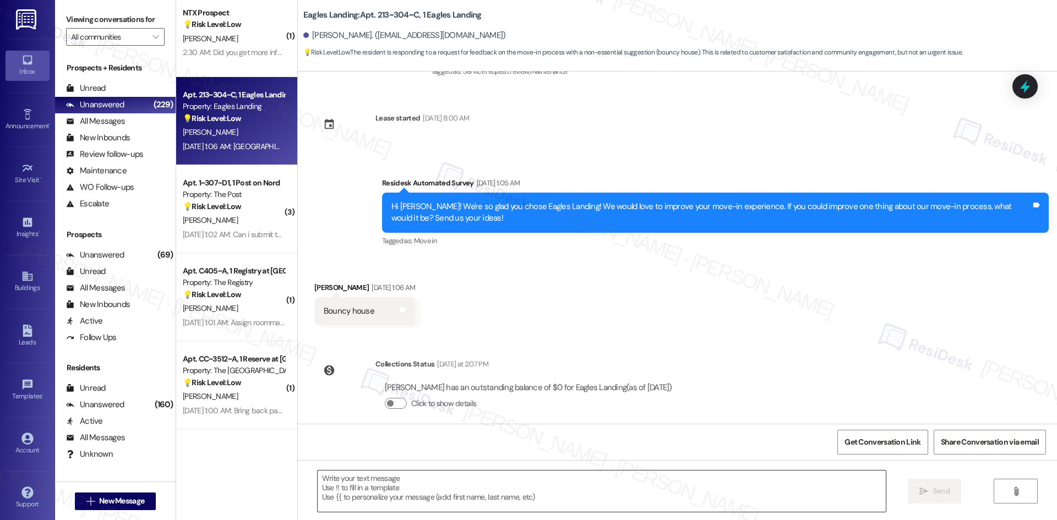
click at [500, 484] on textarea at bounding box center [602, 490] width 568 height 41
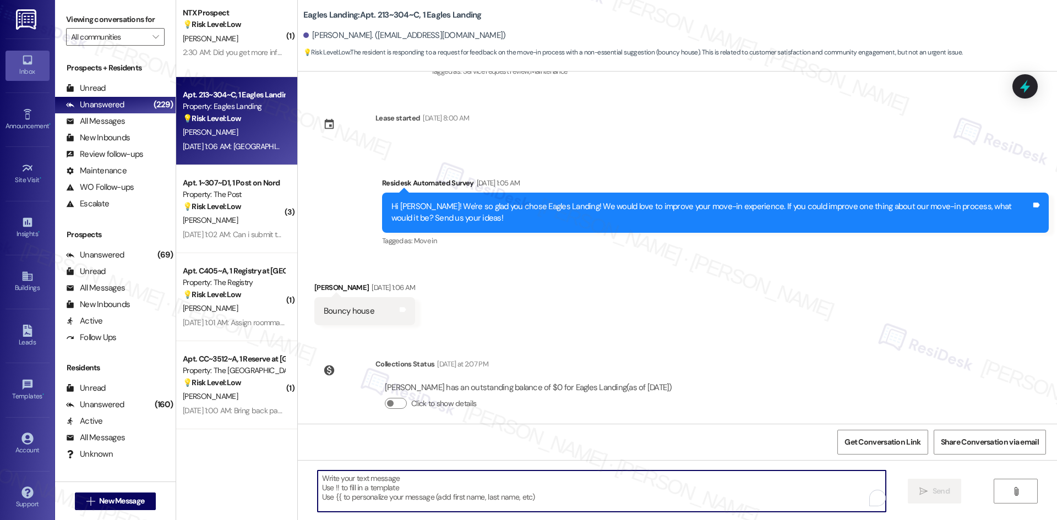
paste textarea "Hi Bryan, thanks for the fun suggestion! I’ll share your idea for a bouncy hous…"
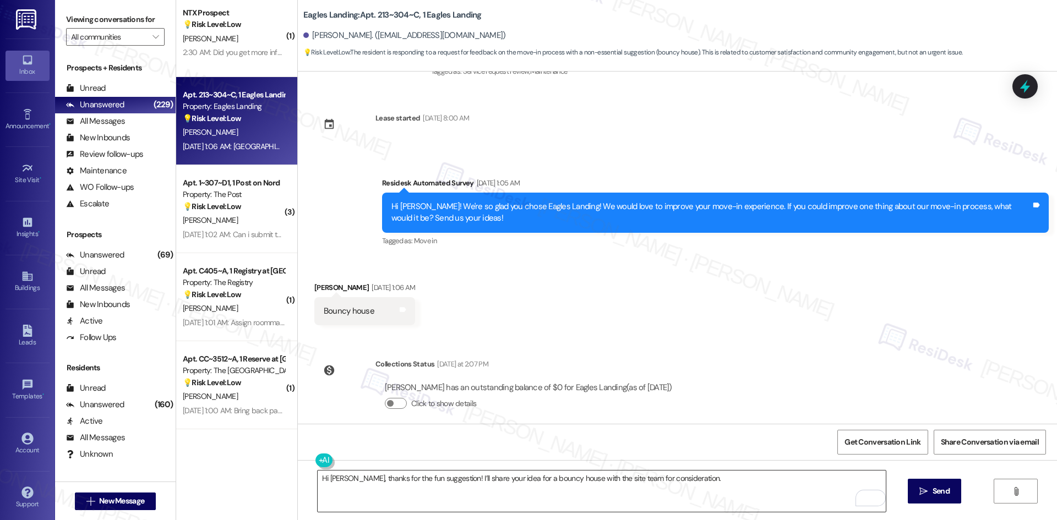
drag, startPoint x: 942, startPoint y: 497, endPoint x: 373, endPoint y: 485, distance: 569.7
click at [402, 483] on div "Hi Bryan, thanks for the fun suggestion! I’ll share your idea for a bouncy hous…" at bounding box center [677, 501] width 759 height 83
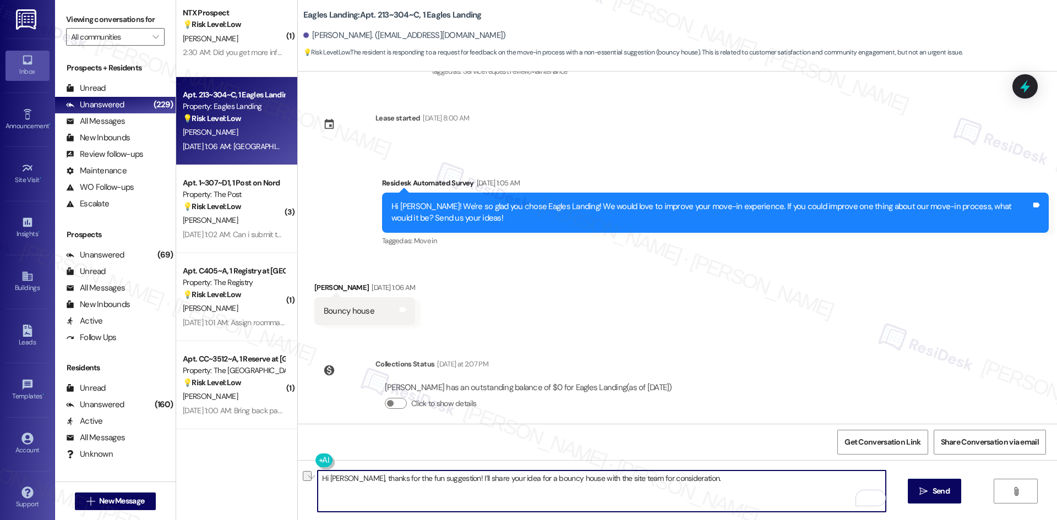
drag, startPoint x: 344, startPoint y: 479, endPoint x: 280, endPoint y: 482, distance: 65.0
click at [280, 482] on div "Apt. N010~B, 1 Campus Court at Knollwood Property: Campus Court at Knollwood 🔧 …" at bounding box center [616, 260] width 880 height 520
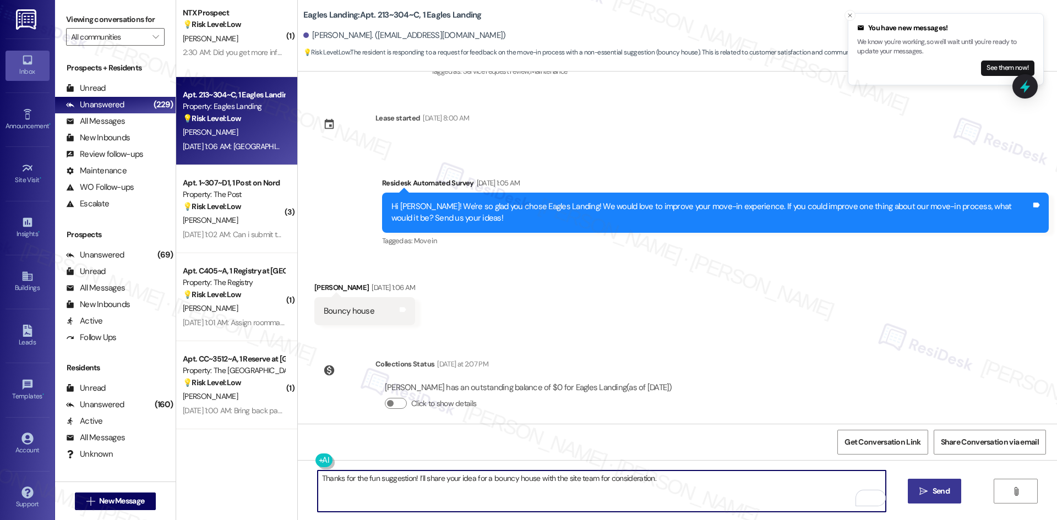
type textarea "Thanks for the fun suggestion! I’ll share your idea for a bouncy house with the…"
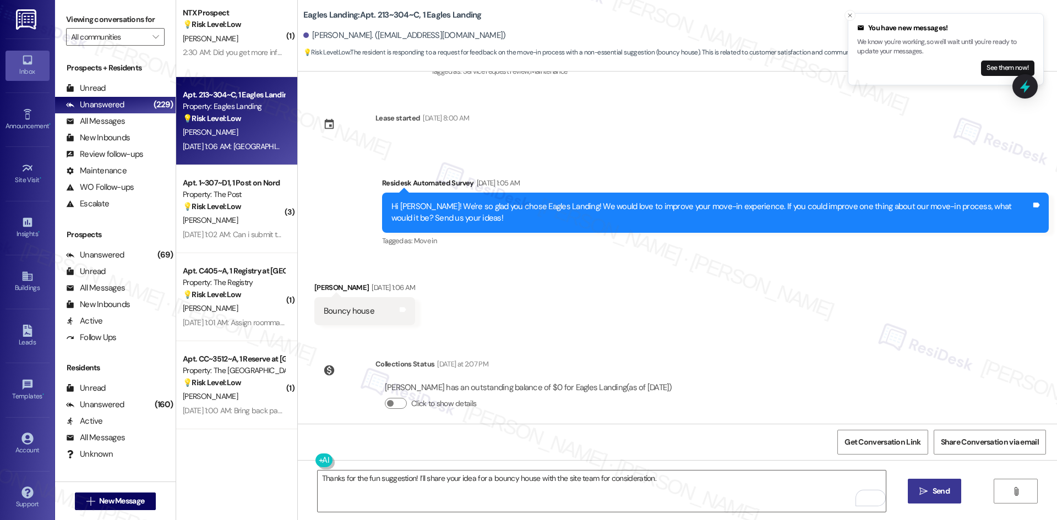
drag, startPoint x: 926, startPoint y: 493, endPoint x: 917, endPoint y: 500, distance: 11.0
click at [926, 493] on icon "" at bounding box center [923, 491] width 8 height 9
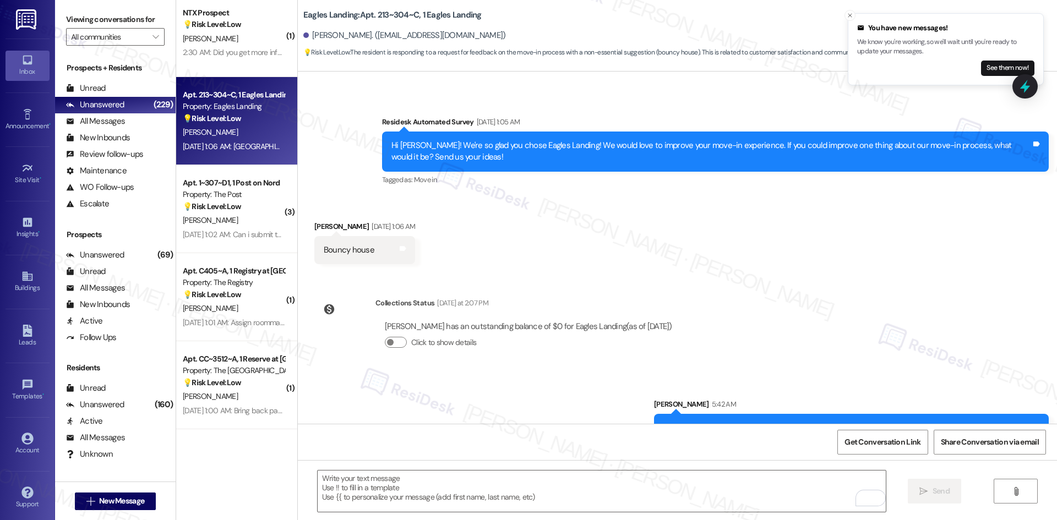
scroll to position [868, 0]
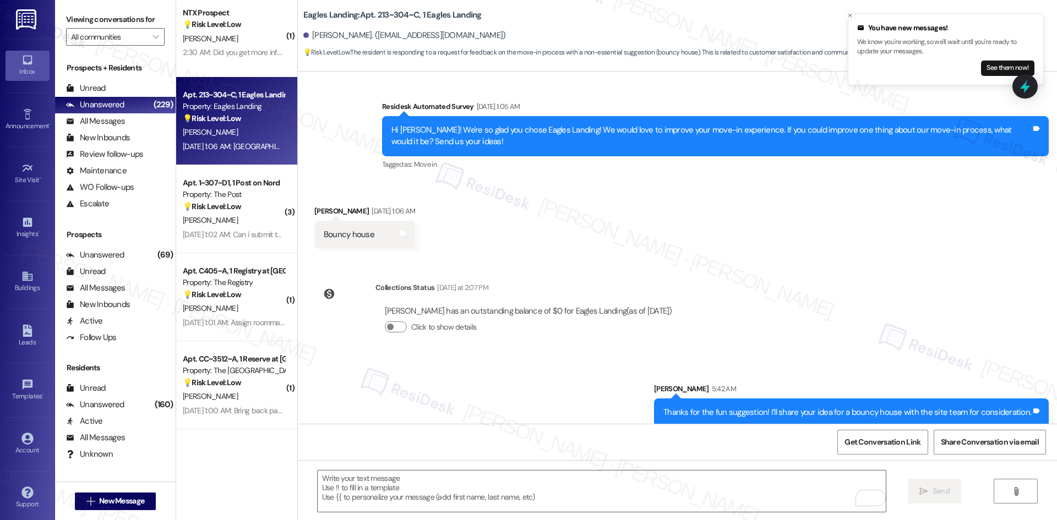
click at [846, 320] on div "Survey, sent via SMS Residesk Automated Survey Oct 03, 2024 at 2:13 AM Hi Bryan…" at bounding box center [677, 248] width 759 height 352
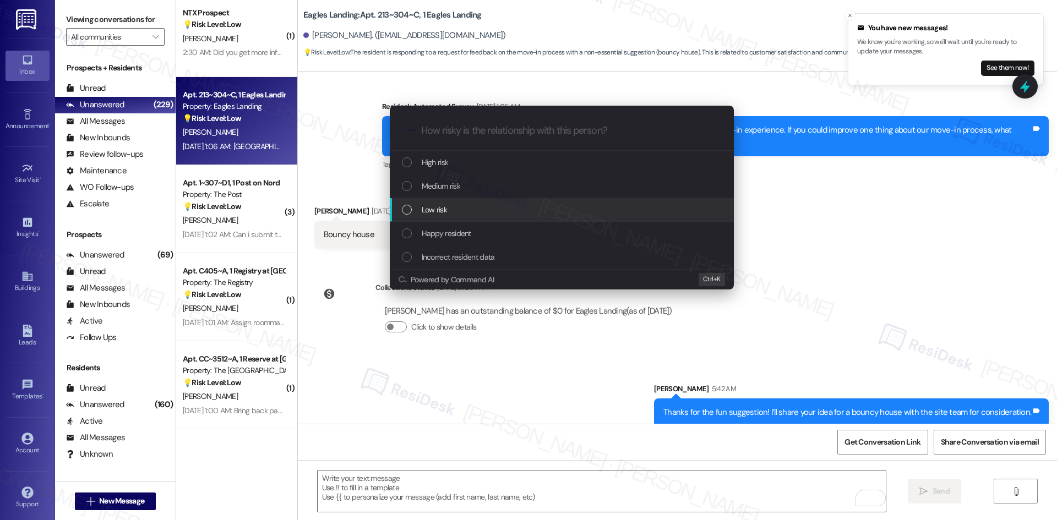
click at [468, 206] on div "Low risk" at bounding box center [563, 210] width 322 height 12
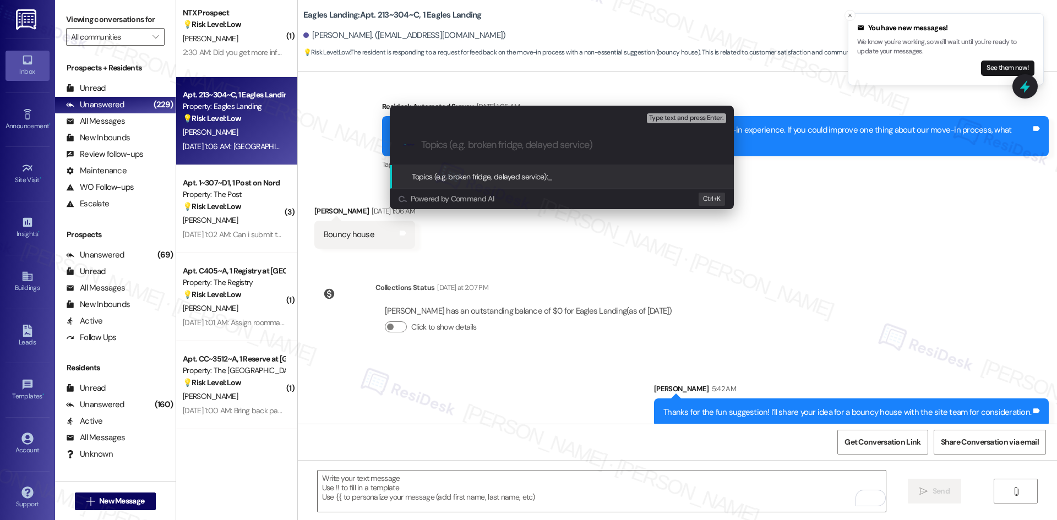
click at [495, 144] on input "Topics (e.g. broken fridge, delayed service)" at bounding box center [570, 145] width 299 height 12
paste input "Feedback on Move-In Process – Bouncy House Suggestion"
type input "Feedback on Move-In Process – Bouncy House Suggestion"
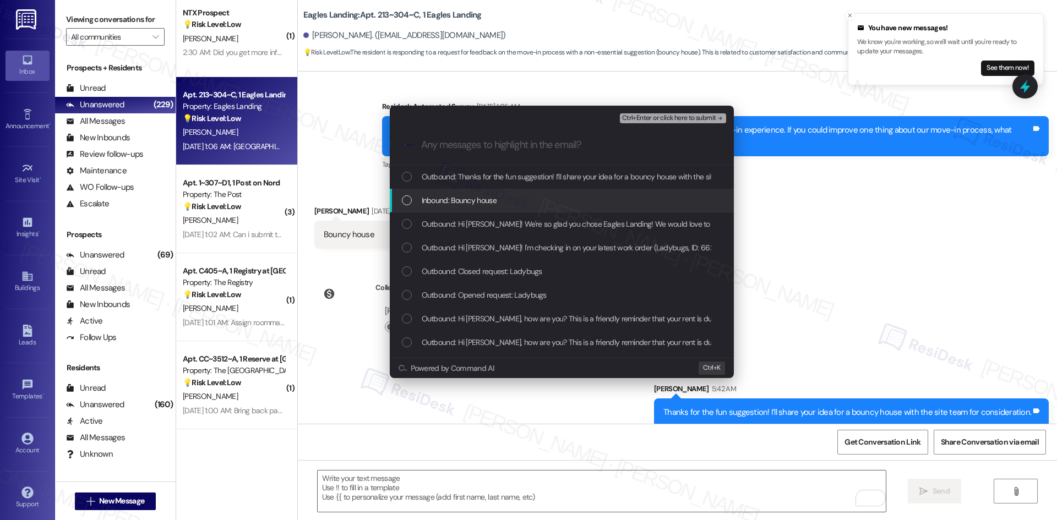
click at [470, 200] on span "Inbound: Bouncy house" at bounding box center [459, 200] width 75 height 12
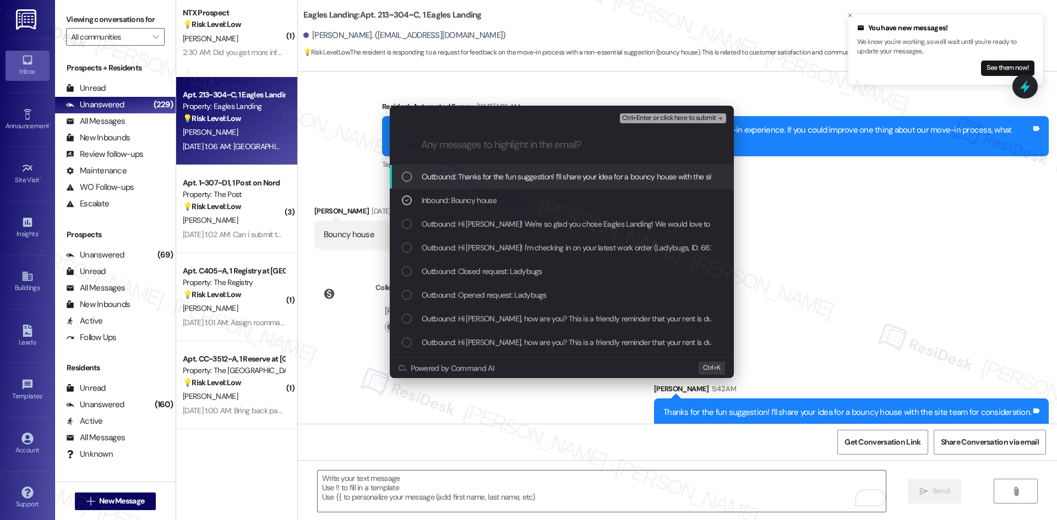
click at [707, 119] on span "Ctrl+Enter or click here to submit" at bounding box center [669, 118] width 94 height 8
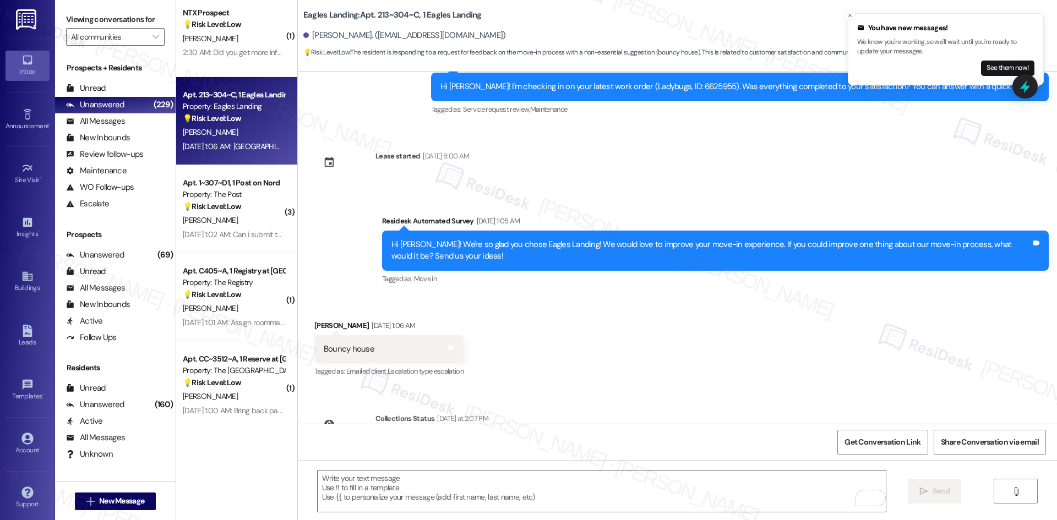
scroll to position [900, 0]
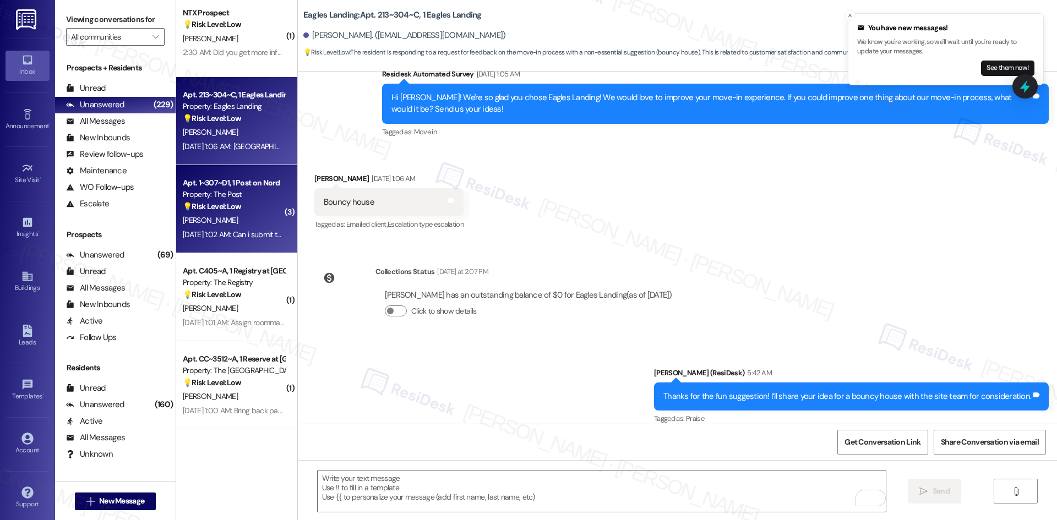
click at [220, 230] on div "Aug 09, 2025 at 1:02 AM: Can i submit the post chair to you guys? Aug 09, 2025 …" at bounding box center [272, 234] width 178 height 10
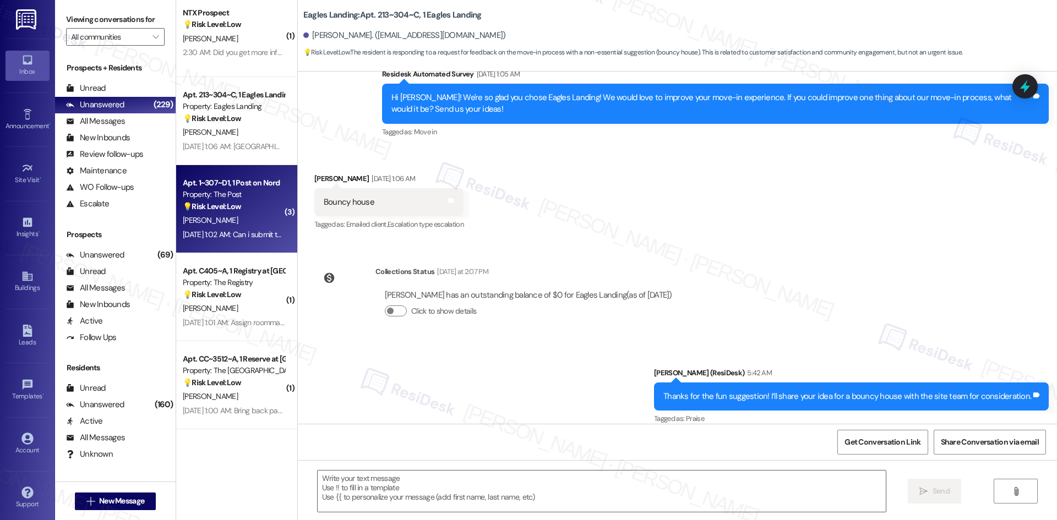
type textarea "Fetching suggested responses. Please feel free to read through the conversation…"
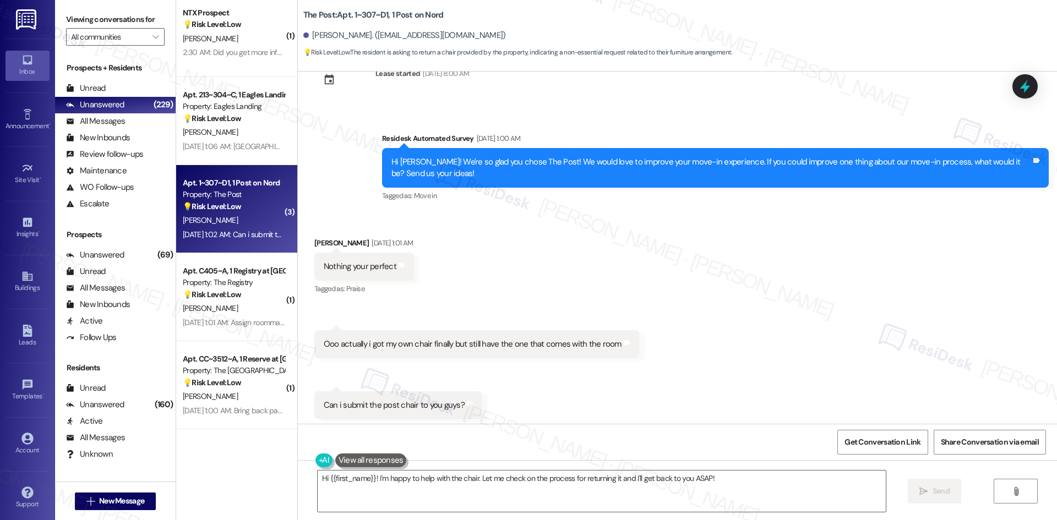
scroll to position [2324, 0]
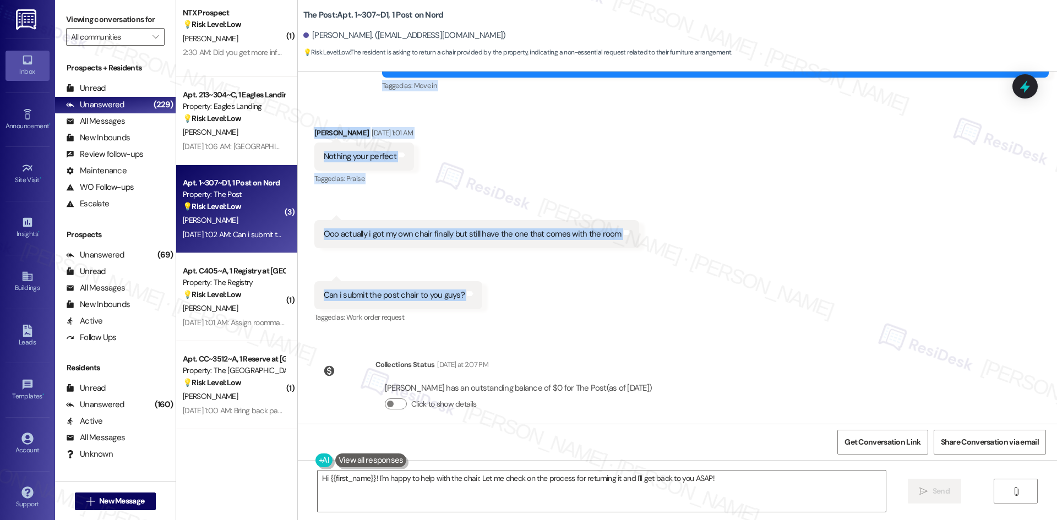
drag, startPoint x: 360, startPoint y: 123, endPoint x: 496, endPoint y: 281, distance: 208.4
click at [496, 281] on div "WO Opened request: resident st... Sep 15, 2023 at 10:55 PM Status : Completed S…" at bounding box center [677, 248] width 759 height 352
copy div "Residesk Automated Survey Aug 09, 2025 at 1:00 AM Hi Michael! We're so glad you…"
click at [827, 293] on div "Received via SMS Michael Demetriou Aug 09, 2025 at 1:01 AM Nothing your perfect…" at bounding box center [677, 218] width 759 height 232
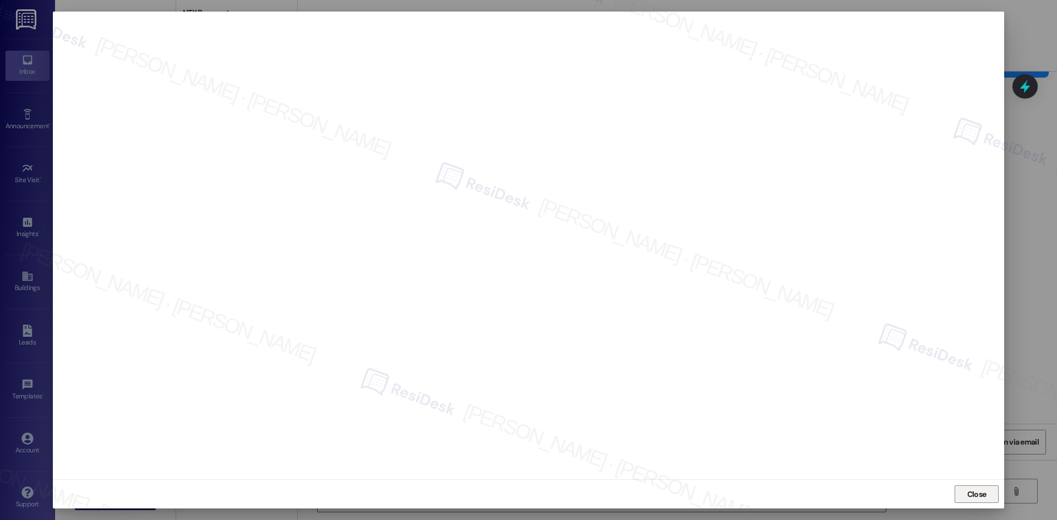
click at [967, 496] on span "Close" at bounding box center [976, 495] width 19 height 12
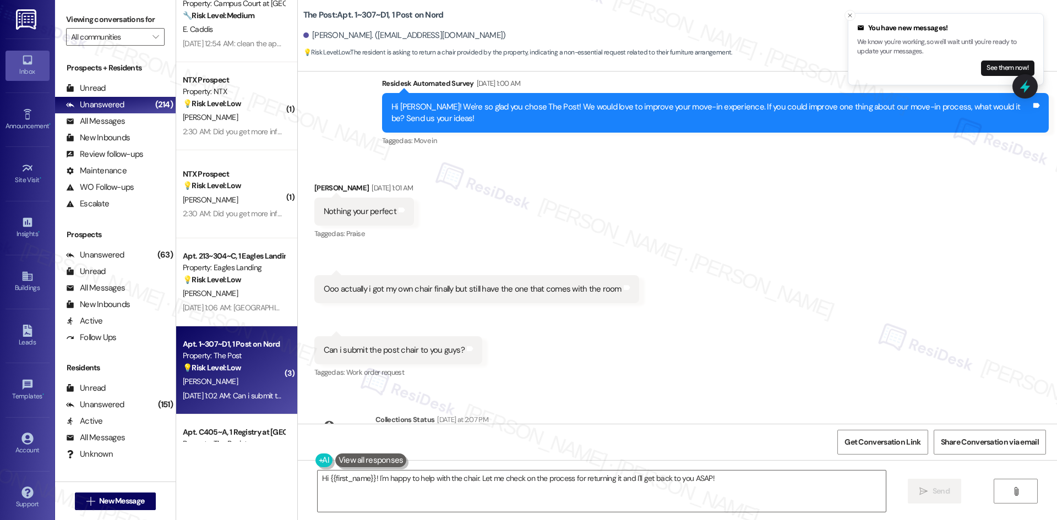
scroll to position [1101, 0]
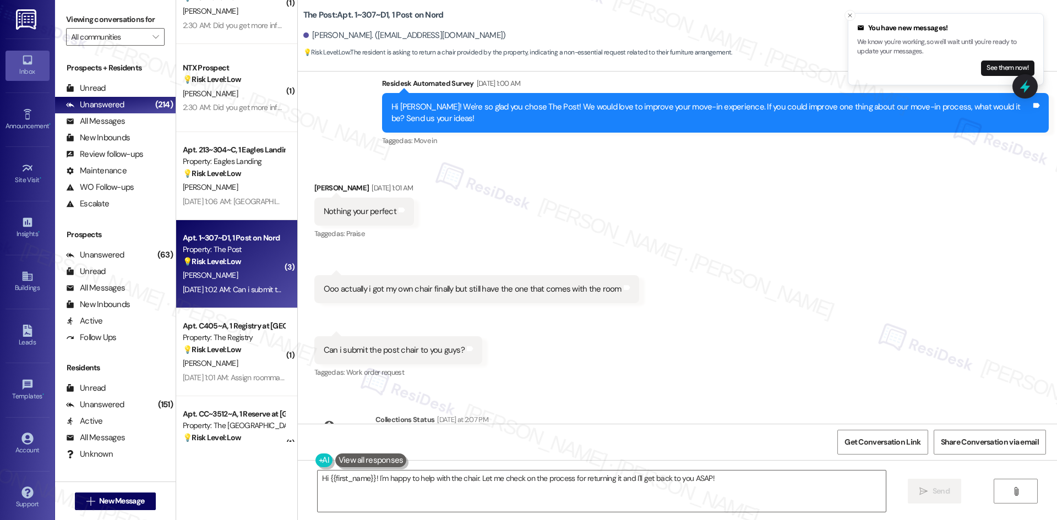
click at [676, 332] on div "Received via SMS Michael Demetriou Aug 09, 2025 at 1:01 AM Nothing your perfect…" at bounding box center [677, 273] width 759 height 232
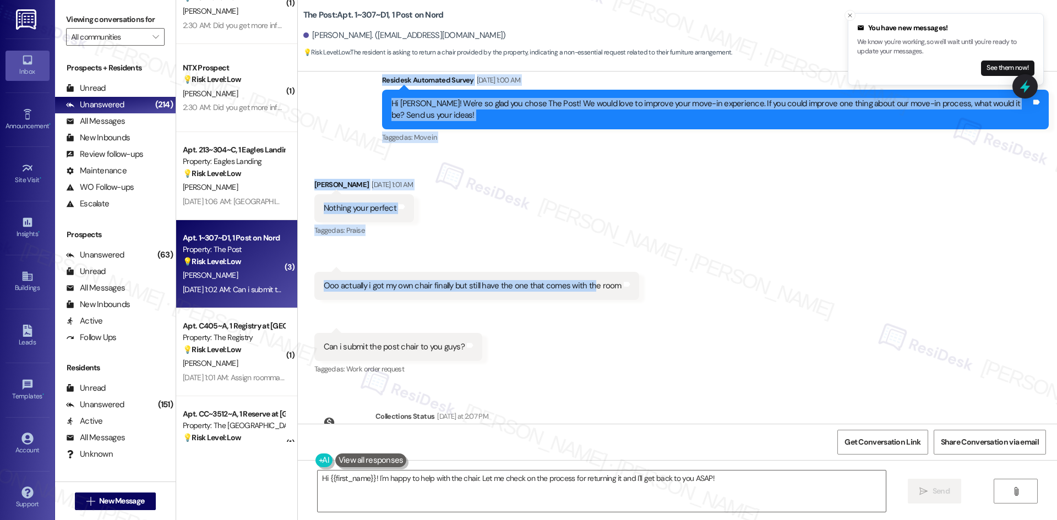
scroll to position [2324, 0]
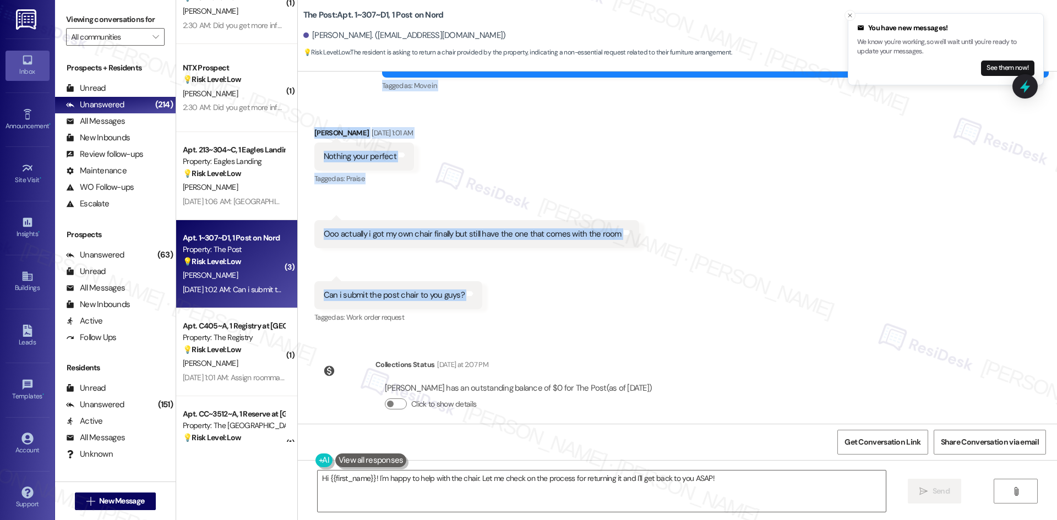
drag, startPoint x: 357, startPoint y: 179, endPoint x: 520, endPoint y: 293, distance: 199.2
click at [520, 293] on div "WO Opened request: resident st... Sep 15, 2023 at 10:55 PM Status : Completed S…" at bounding box center [677, 248] width 759 height 352
copy div "Residesk Automated Survey Aug 09, 2025 at 1:00 AM Hi Michael! We're so glad you…"
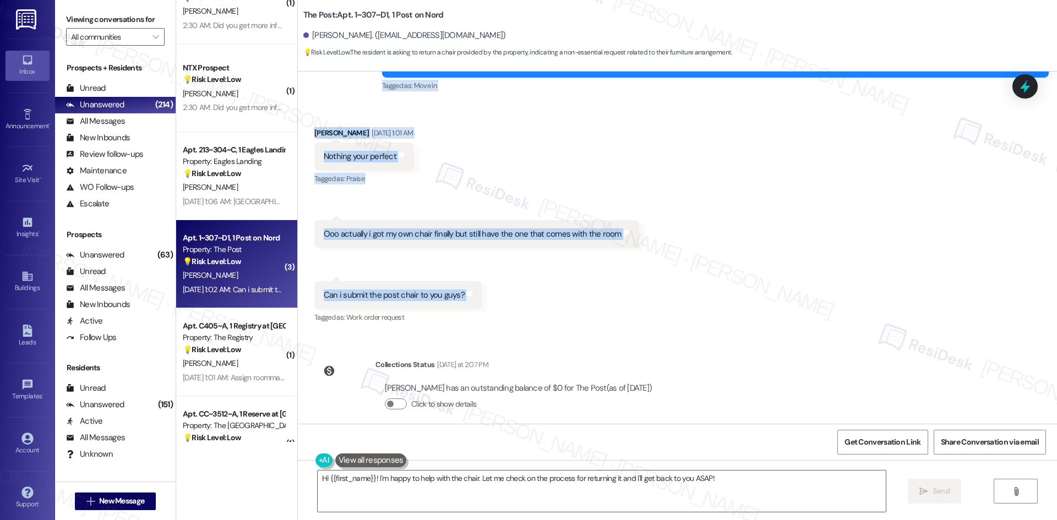
click at [654, 171] on div "Received via SMS Michael Demetriou Aug 09, 2025 at 1:01 AM Nothing your perfect…" at bounding box center [677, 218] width 759 height 232
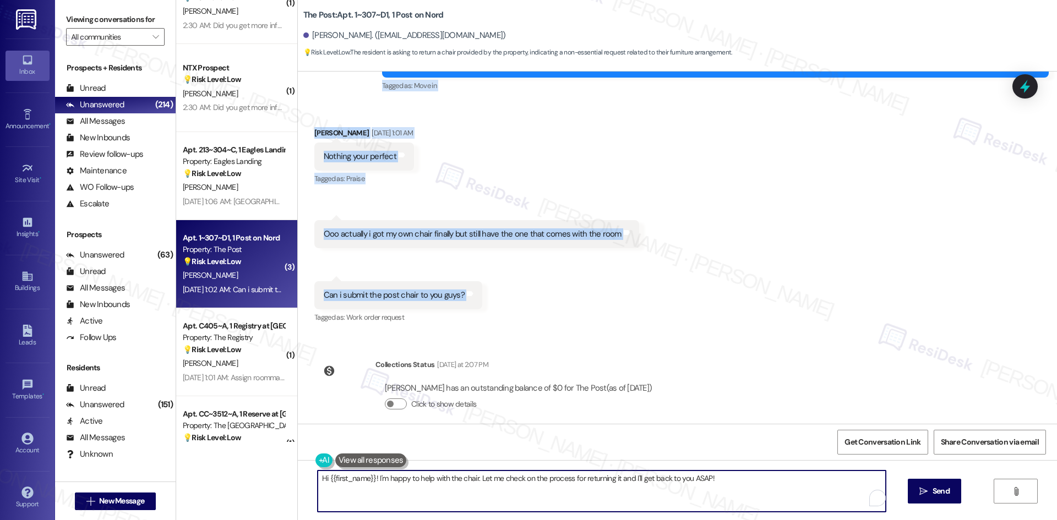
click at [601, 495] on textarea "Hi {{first_name}}! I'm happy to help with the chair. Let me check on the proces…" at bounding box center [602, 490] width 568 height 41
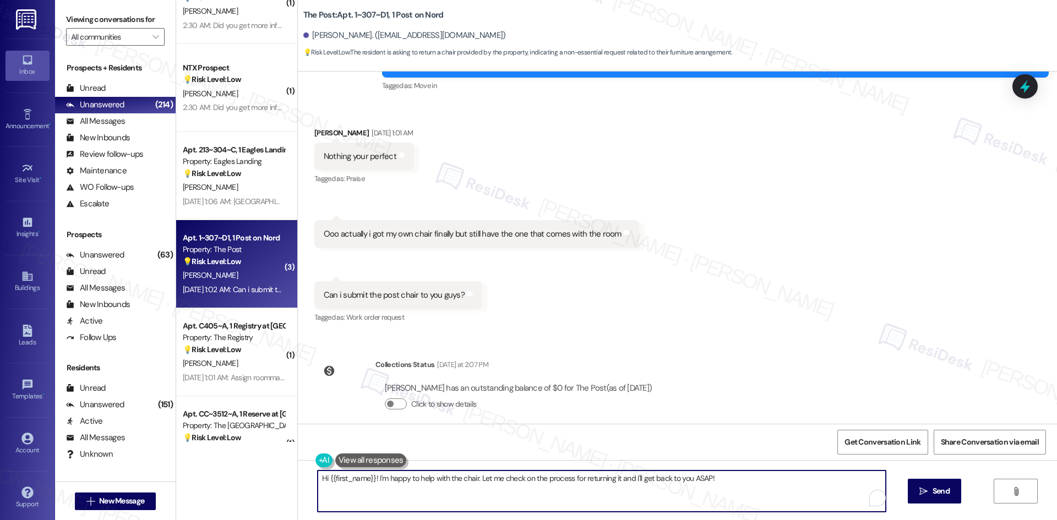
paste textarea "Thanks for the kind words, Michael — I’m glad to hear you’re happy with your mo…"
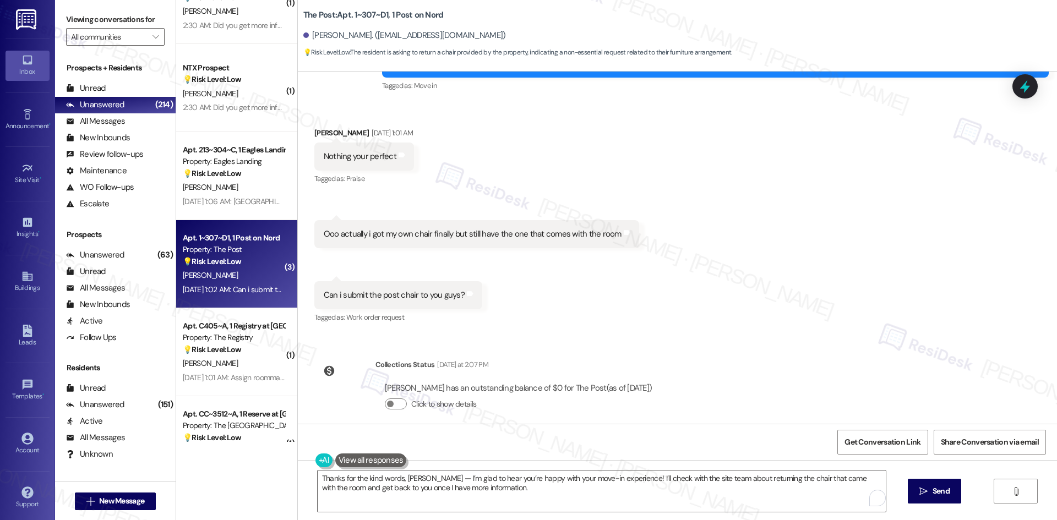
click at [764, 359] on div "WO Opened request: resident st... Sep 15, 2023 at 10:55 PM Status : Completed S…" at bounding box center [677, 248] width 759 height 352
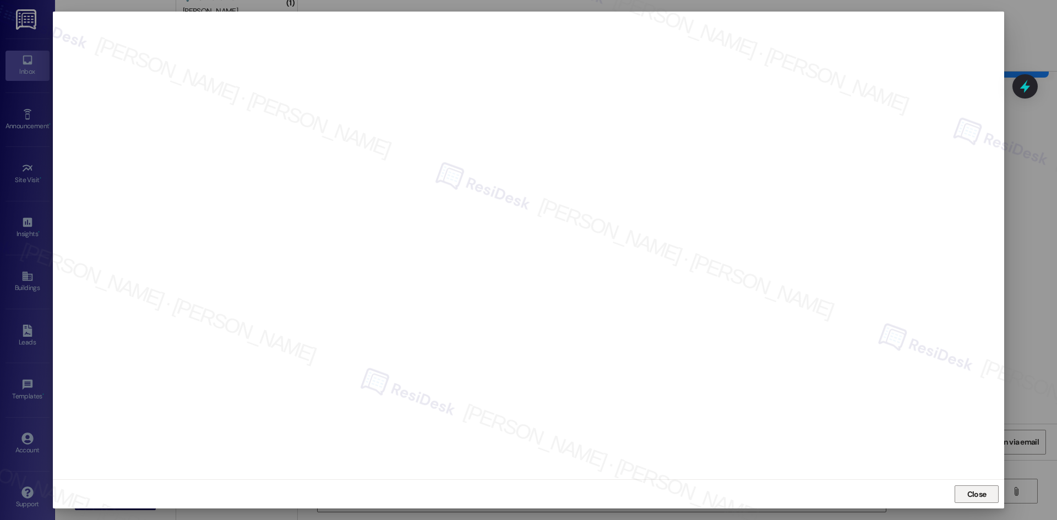
drag, startPoint x: 982, startPoint y: 496, endPoint x: 964, endPoint y: 491, distance: 18.8
click at [981, 496] on span "Close" at bounding box center [976, 495] width 19 height 12
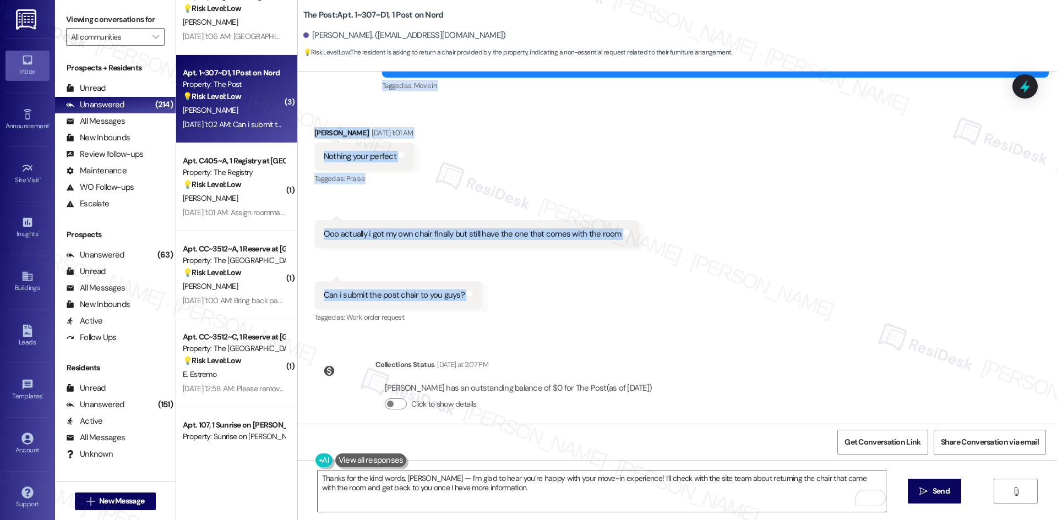
drag, startPoint x: 361, startPoint y: 169, endPoint x: 505, endPoint y: 284, distance: 184.4
click at [505, 284] on div "WO Opened request: resident st... Sep 15, 2023 at 10:55 PM Status : Completed S…" at bounding box center [677, 248] width 759 height 352
copy div "Residesk Automated Survey Aug 09, 2025 at 1:00 AM Hi Michael! We're so glad you…"
click at [631, 161] on div "Received via SMS Michael Demetriou Aug 09, 2025 at 1:01 AM Nothing your perfect…" at bounding box center [677, 218] width 759 height 232
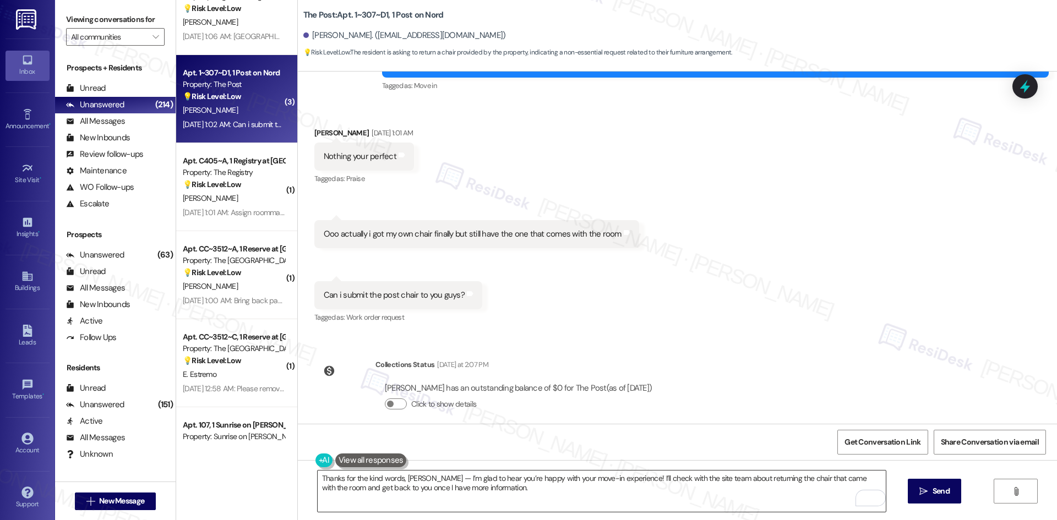
click at [499, 481] on textarea "Thanks for the kind words, Michael — I’m glad to hear you’re happy with your mo…" at bounding box center [602, 490] width 568 height 41
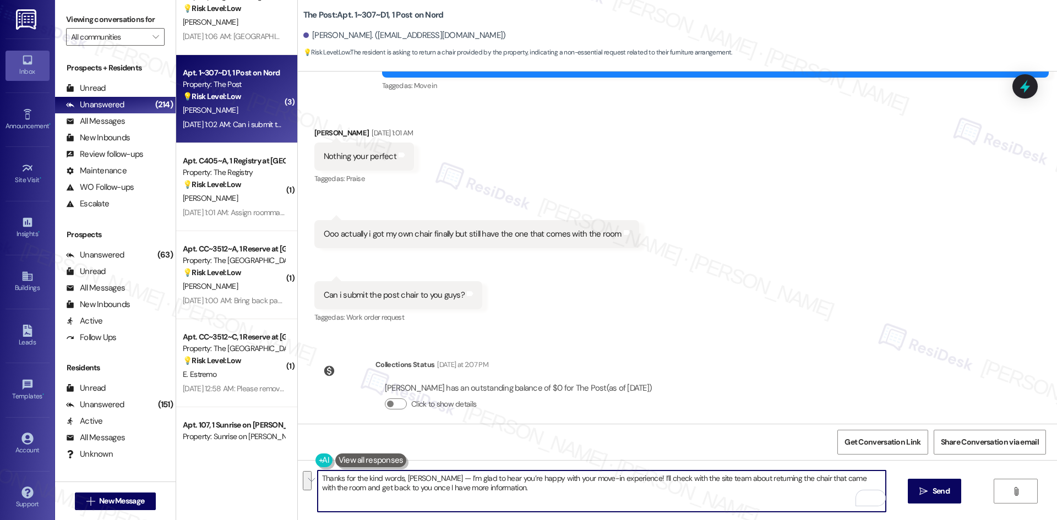
paste textarea "letting me know, Michael! I’ll submit a work order for the chair. Can you confi…"
click at [755, 483] on textarea "Thanks for letting me know, Michael! I’ll submit a work order for the chair. Ca…" at bounding box center [602, 490] width 568 height 41
type textarea "Thanks for letting me know, Michael! I’ll submit a work order for the chair. Ca…"
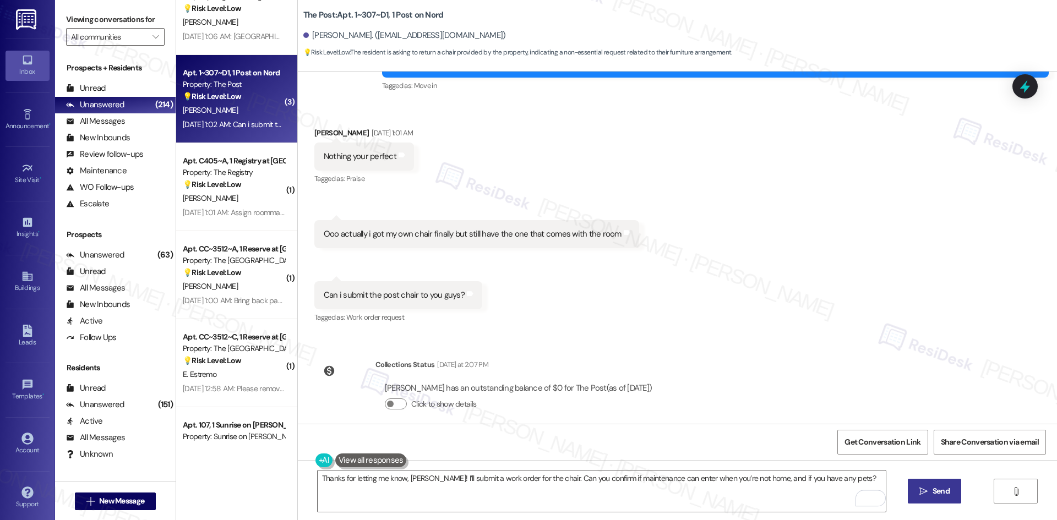
click at [924, 496] on span " Send" at bounding box center [934, 491] width 35 height 12
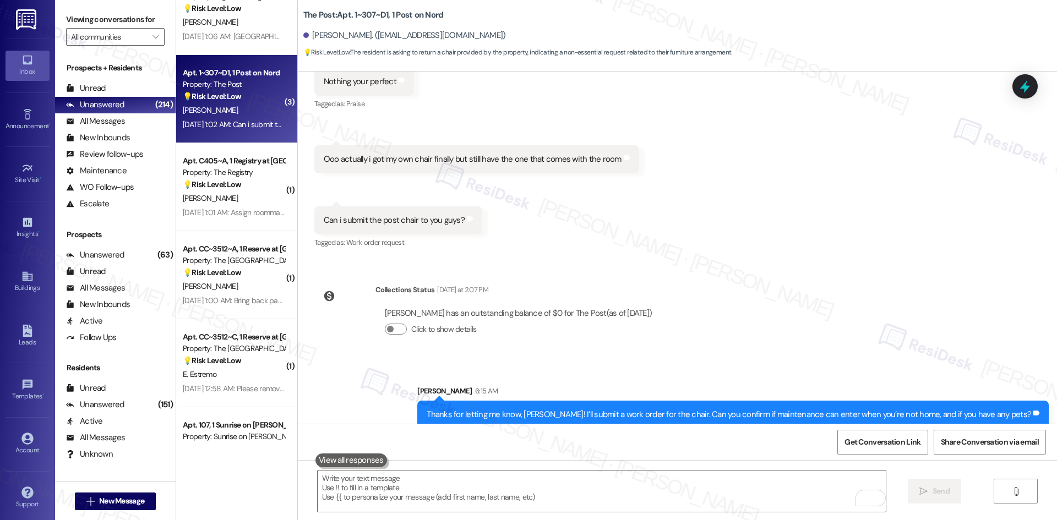
scroll to position [2401, 0]
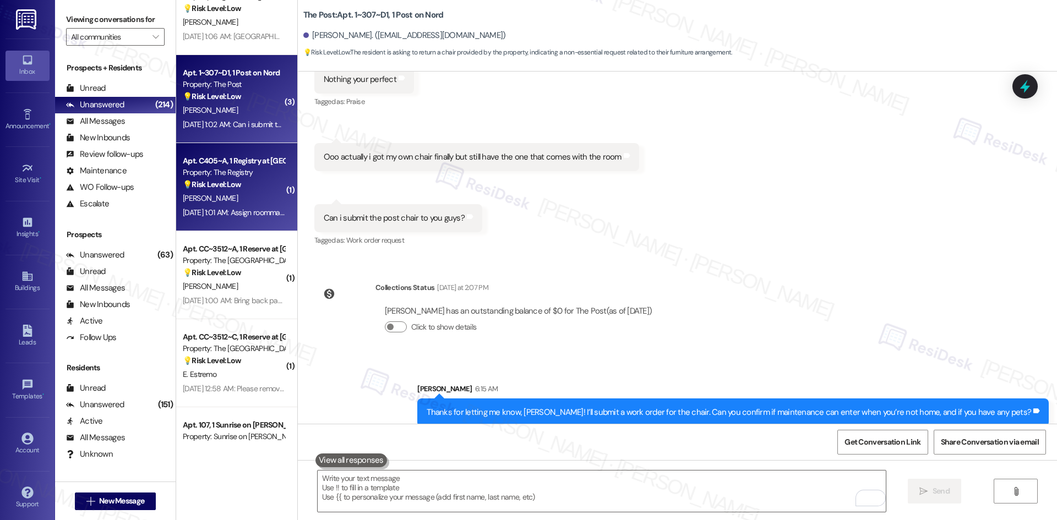
click at [237, 203] on div "C. Stanford" at bounding box center [234, 198] width 104 height 14
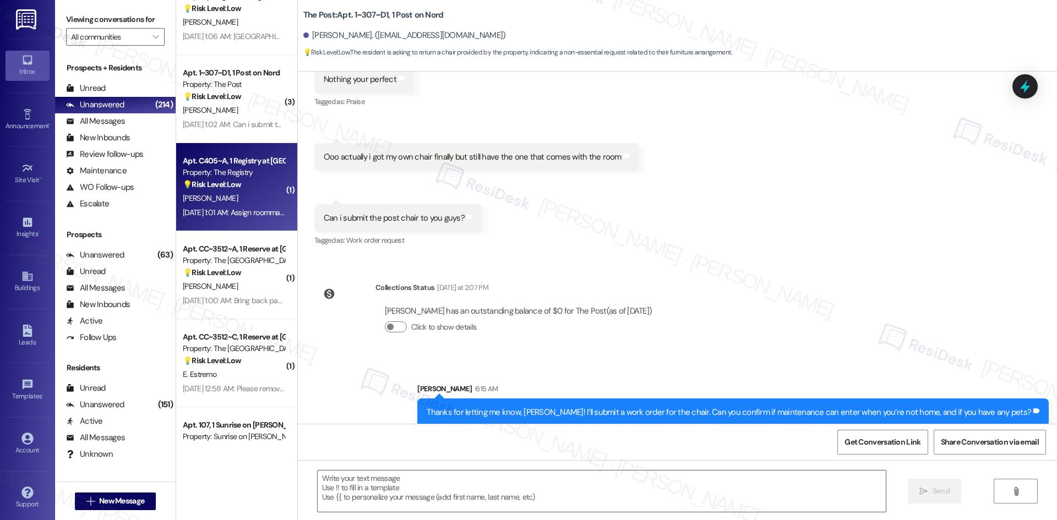
type textarea "Fetching suggested responses. Please feel free to read through the conversation…"
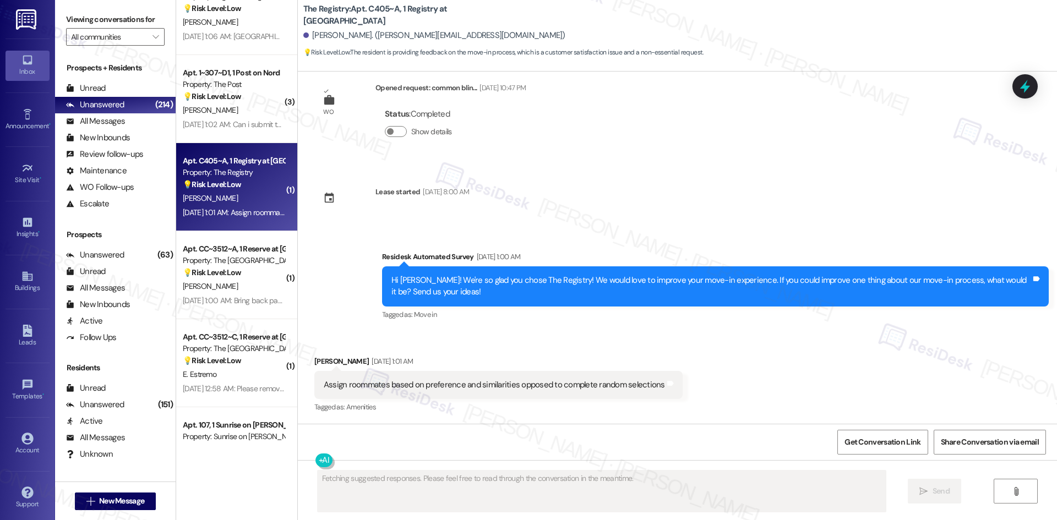
scroll to position [932, 0]
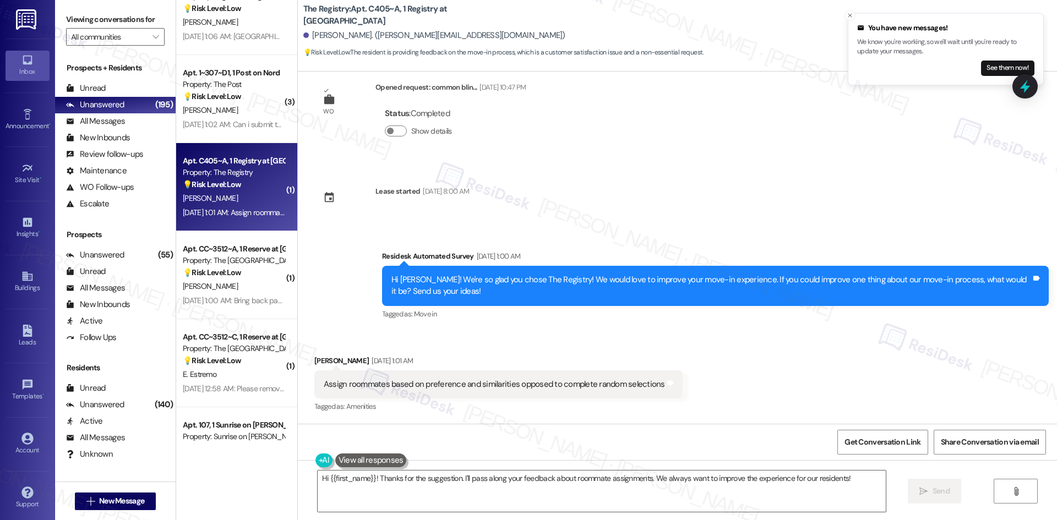
click at [771, 163] on div "WO Opened request: All common ... Aug 20, 2024 at 1:00 AM Status : Completed Sh…" at bounding box center [677, 248] width 759 height 352
click at [847, 17] on icon "Close toast" at bounding box center [849, 15] width 7 height 7
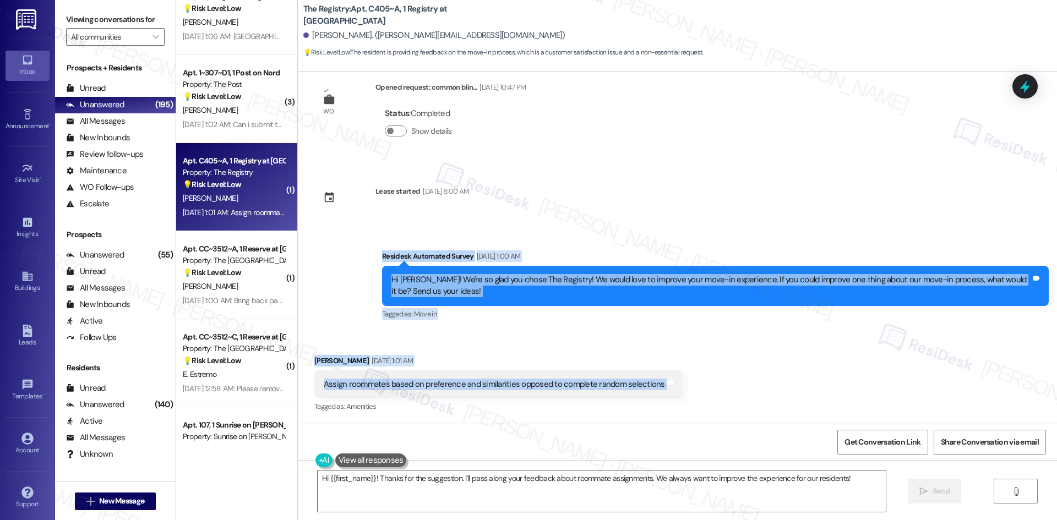
drag, startPoint x: 366, startPoint y: 253, endPoint x: 742, endPoint y: 387, distance: 399.1
click at [742, 387] on div "WO Opened request: All common ... Aug 20, 2024 at 1:00 AM Status : Completed Sh…" at bounding box center [677, 248] width 759 height 352
copy div "Residesk Automated Survey Aug 09, 2025 at 1:00 AM Hi Chaya! We're so glad you c…"
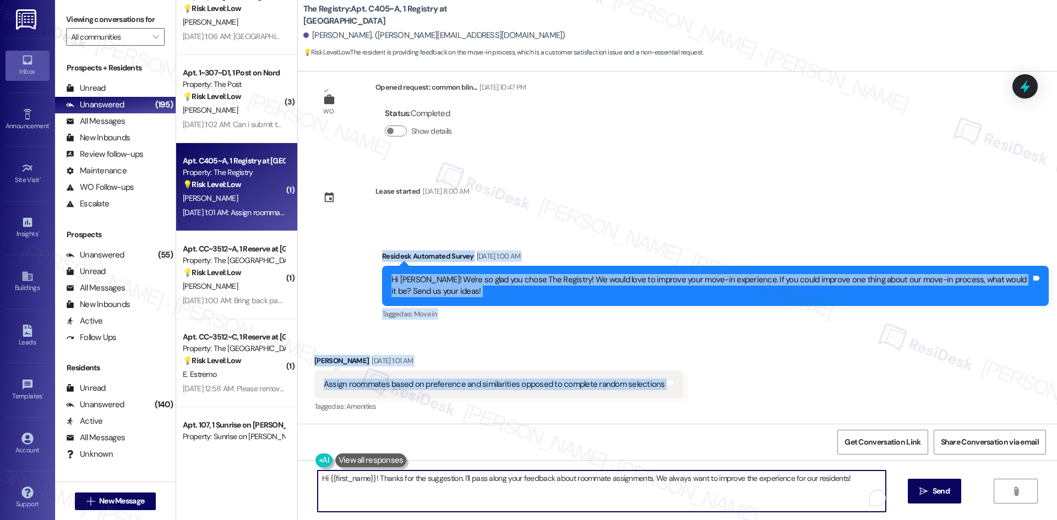
click at [578, 490] on textarea "Hi {{first_name}}! Thanks for the suggestion. I'll pass along your feedback abo…" at bounding box center [602, 490] width 568 height 41
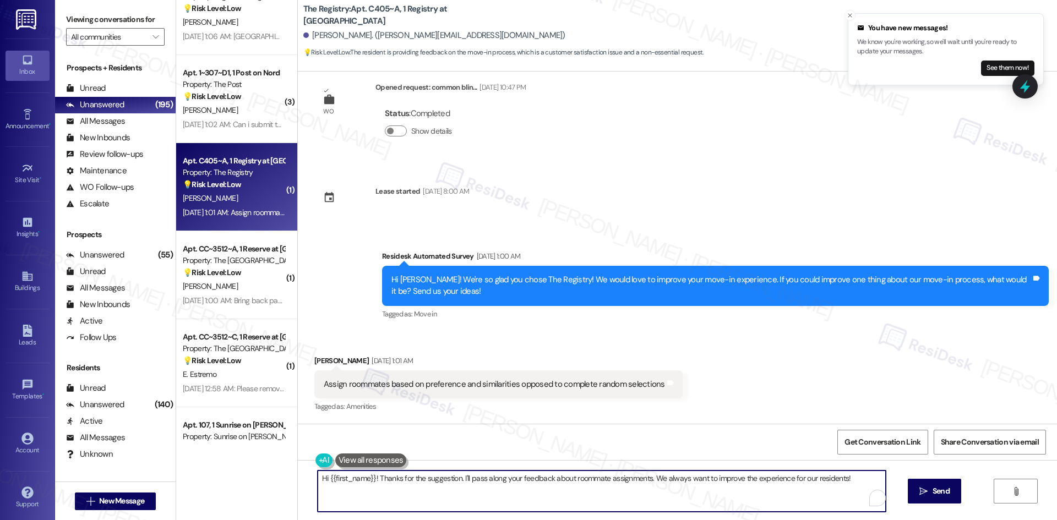
paste textarea "Thanks for sharing your feedback, Chaya. I’ll pass your suggestion about assign…"
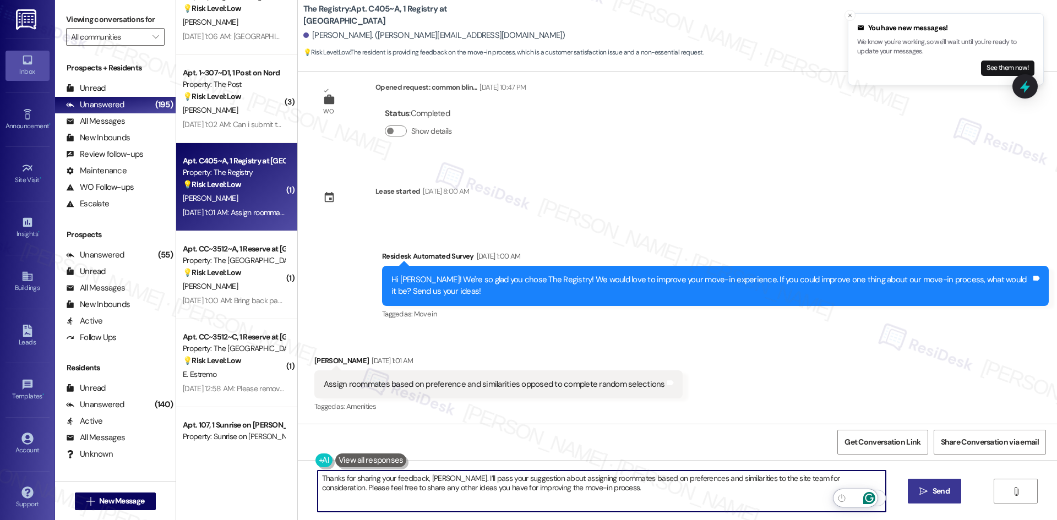
type textarea "Thanks for sharing your feedback, Chaya. I’ll pass your suggestion about assign…"
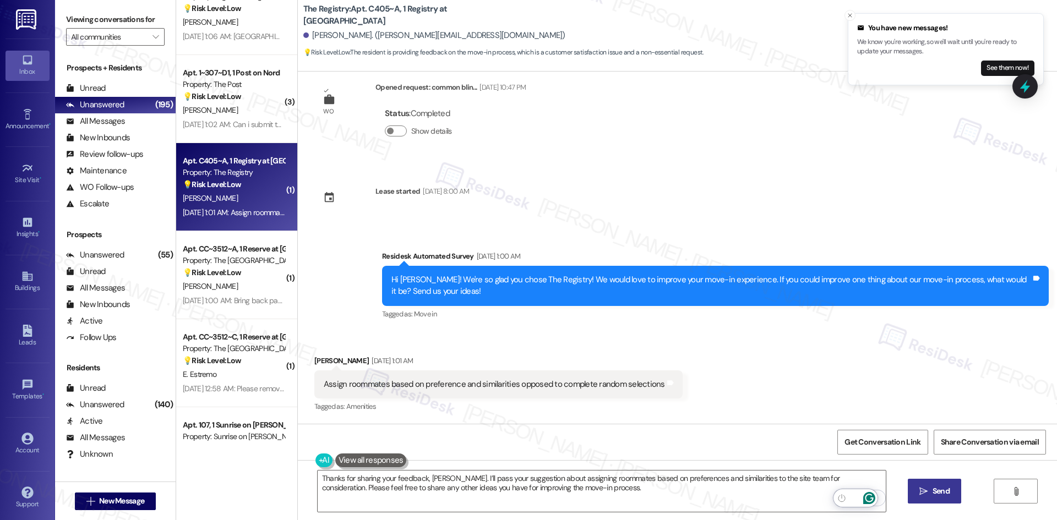
click at [930, 494] on span "Send" at bounding box center [940, 491] width 21 height 12
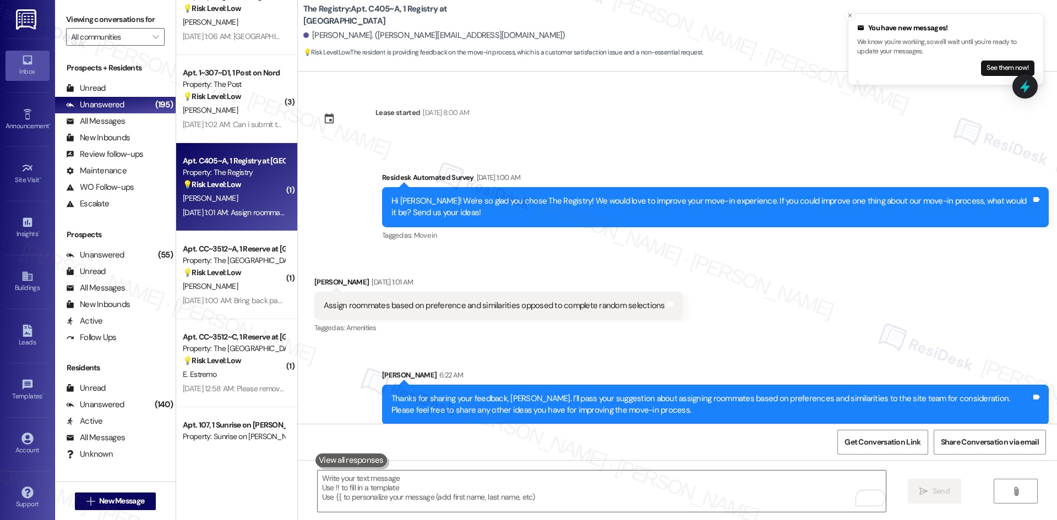
scroll to position [1021, 0]
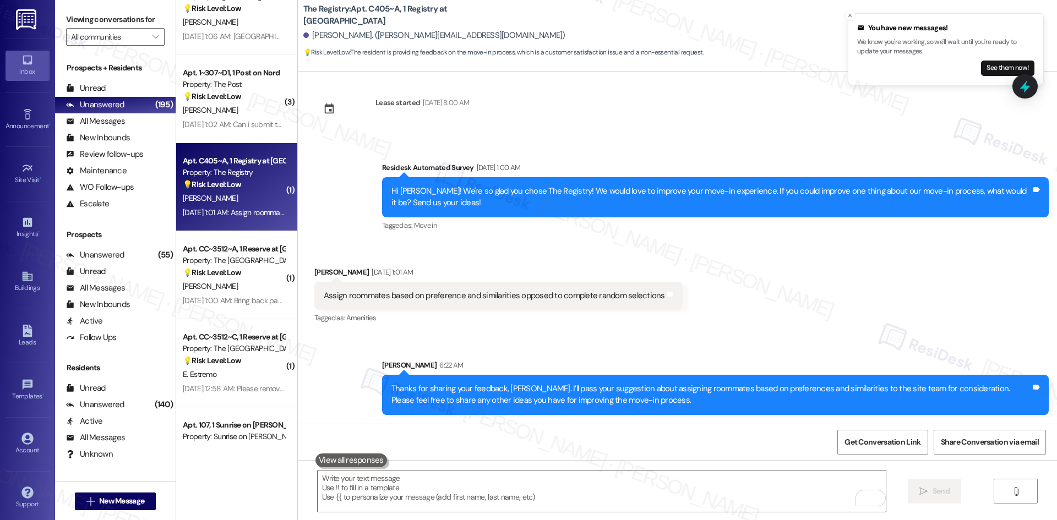
click at [844, 320] on div "Received via SMS Chaya Stanford Aug 09, 2025 at 1:01 AM Assign roommates based …" at bounding box center [677, 288] width 759 height 93
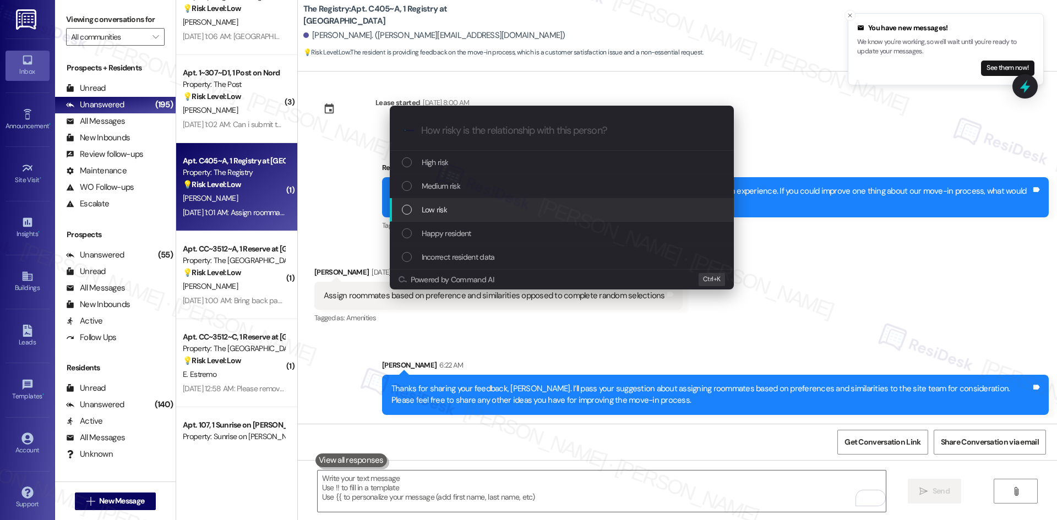
click at [492, 214] on div "Low risk" at bounding box center [563, 210] width 322 height 12
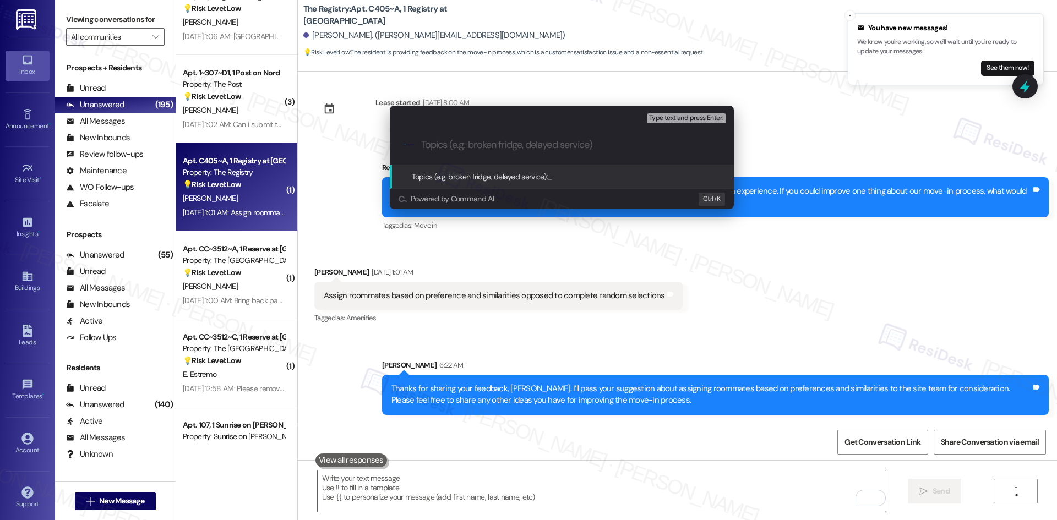
click at [456, 144] on input "Topics (e.g. broken fridge, delayed service)" at bounding box center [570, 145] width 299 height 12
paste input "Move-In Feedback – Roommate Assignment Preferences"
type input "Move-In Feedback – Roommate Assignment Preferences"
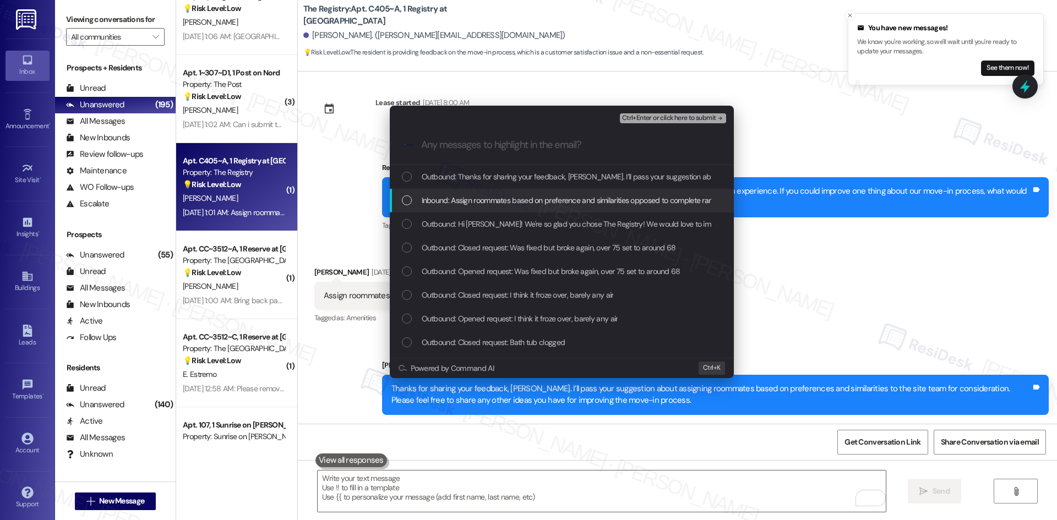
click at [645, 206] on span "Inbound: Assign roommates based on preference and similarities opposed to compl…" at bounding box center [592, 200] width 340 height 12
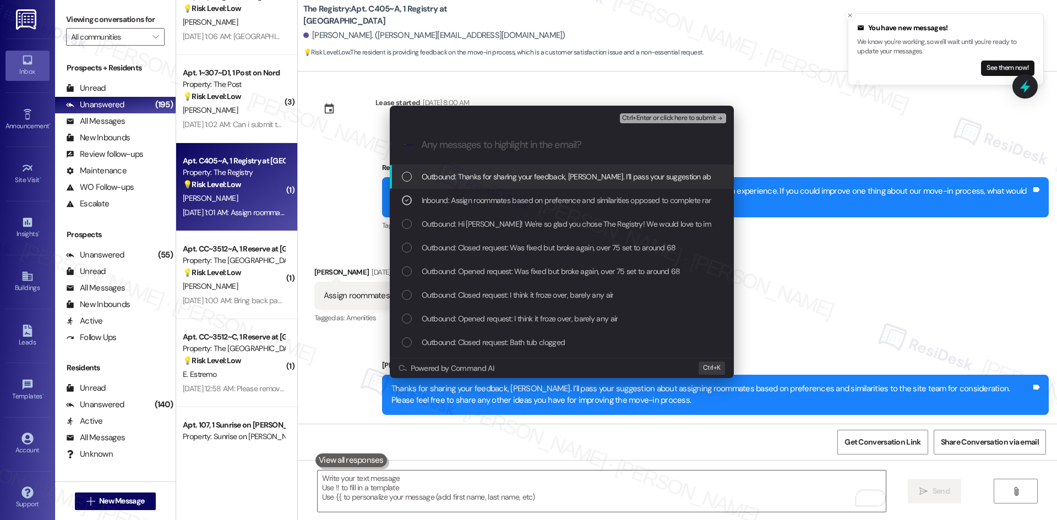
click at [716, 118] on icon "remove-block-ctrl+enter-or click here to submit" at bounding box center [720, 118] width 8 height 8
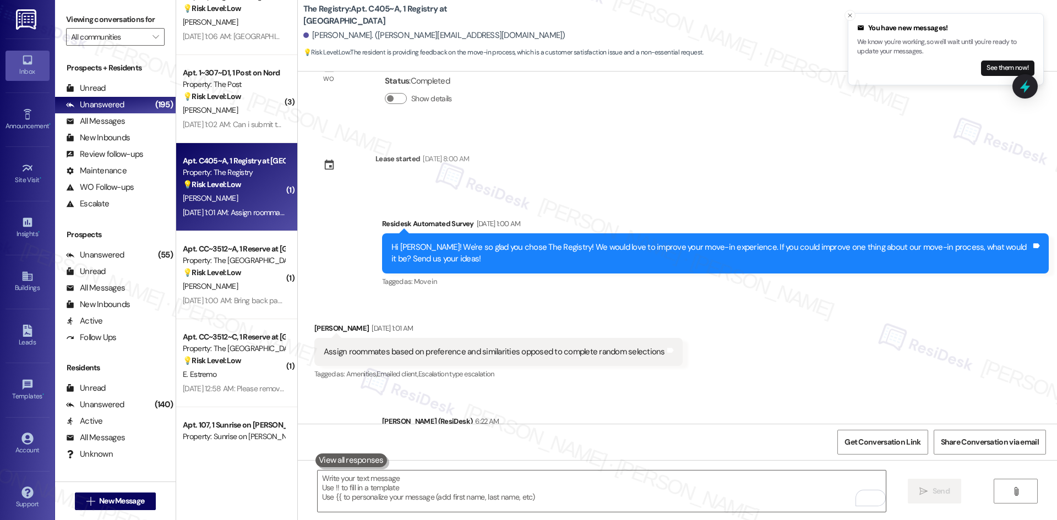
scroll to position [1037, 0]
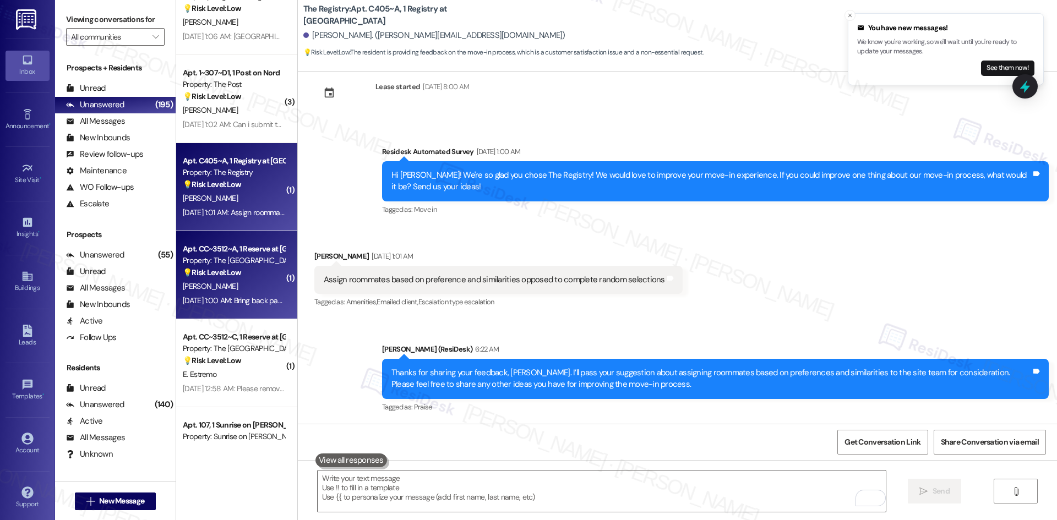
click at [217, 296] on div "Aug 09, 2025 at 1:00 AM: Bring back parking on the streets Aug 09, 2025 at 1:00…" at bounding box center [261, 300] width 156 height 10
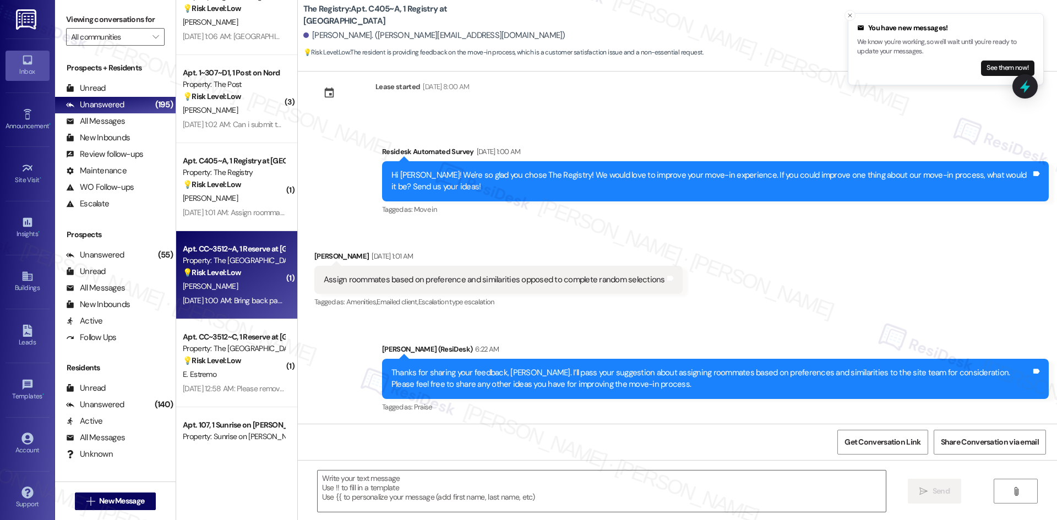
type textarea "Fetching suggested responses. Please feel free to read through the conversation…"
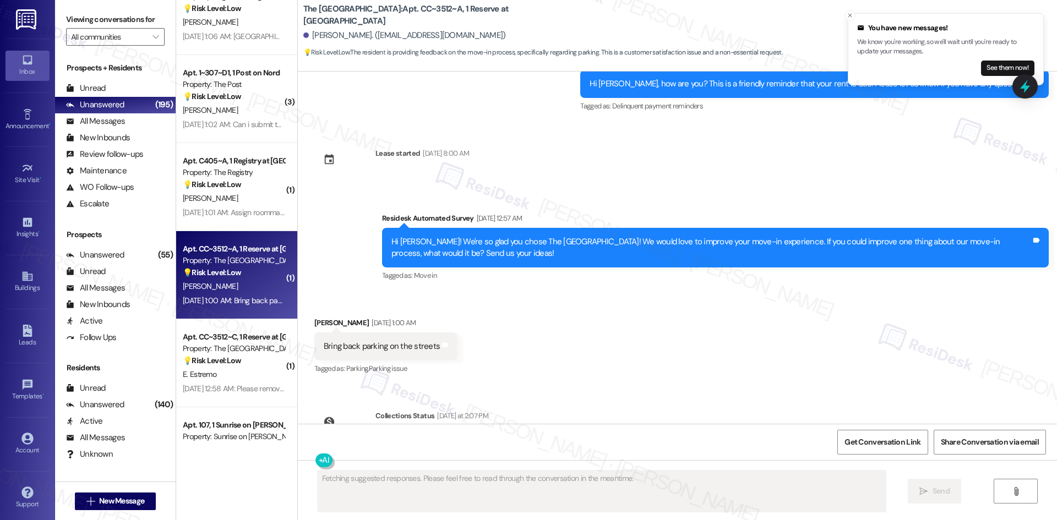
scroll to position [4231, 0]
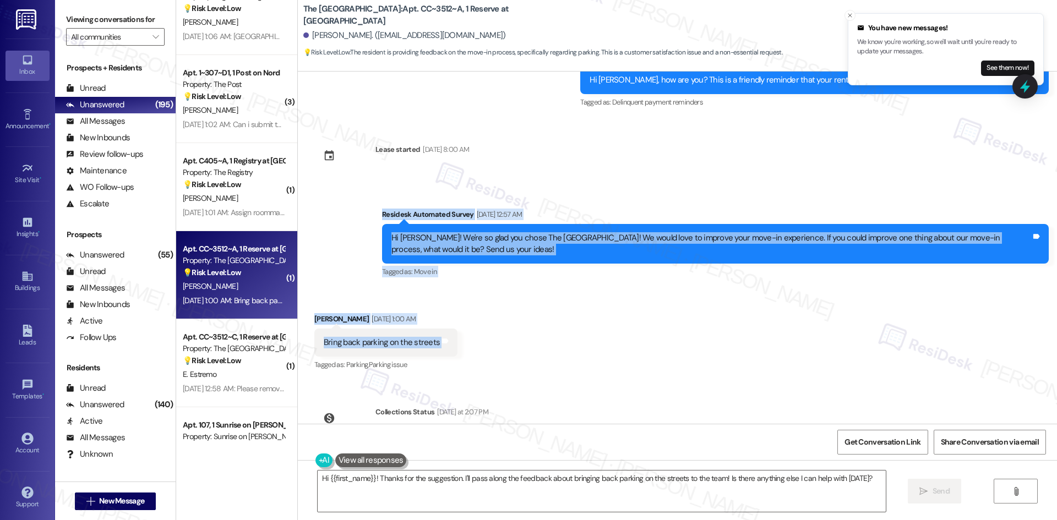
drag, startPoint x: 344, startPoint y: 149, endPoint x: 439, endPoint y: 281, distance: 162.0
click at [439, 281] on div "Announcement, sent via SMS Sarah (ResiDesk) Sep 01, 2023 at 11:57 PM Hi Jennife…" at bounding box center [677, 248] width 759 height 352
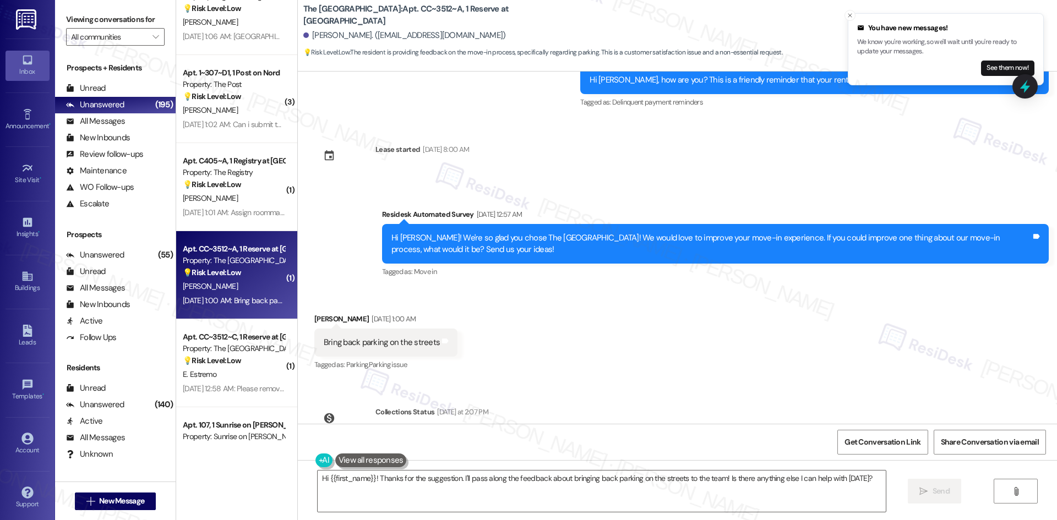
click at [436, 357] on div "Tagged as: Parking , Click to highlight conversations about Parking Parking iss…" at bounding box center [385, 365] width 143 height 16
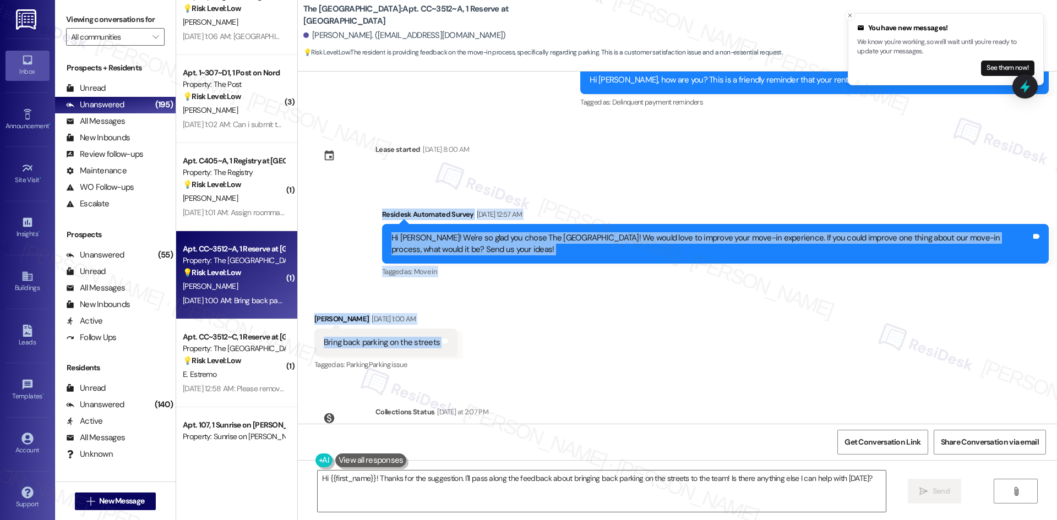
drag, startPoint x: 323, startPoint y: 155, endPoint x: 417, endPoint y: 271, distance: 149.4
click at [442, 281] on div "Announcement, sent via SMS Sarah (ResiDesk) Sep 01, 2023 at 11:57 PM Hi Jennife…" at bounding box center [677, 248] width 759 height 352
copy div "Residesk Automated Survey Aug 09, 2025 at 12:57 AM Hi Jennifer! We're so glad y…"
drag, startPoint x: 591, startPoint y: 495, endPoint x: 605, endPoint y: 491, distance: 14.4
click at [593, 495] on textarea "Hi {{first_name}}! Thanks for the suggestion. I'll pass along the feedback abou…" at bounding box center [602, 490] width 568 height 41
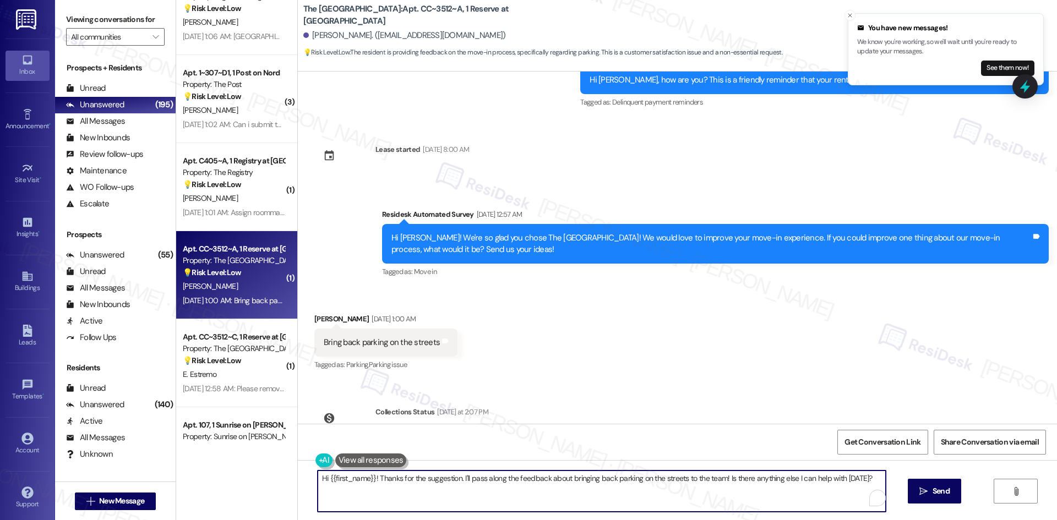
paste textarea "Thanks for your feedback, Jennifer. I’ll share your suggestion about bringing b…"
type textarea "Thanks for your feedback, Jennifer. I’ll share your suggestion about bringing b…"
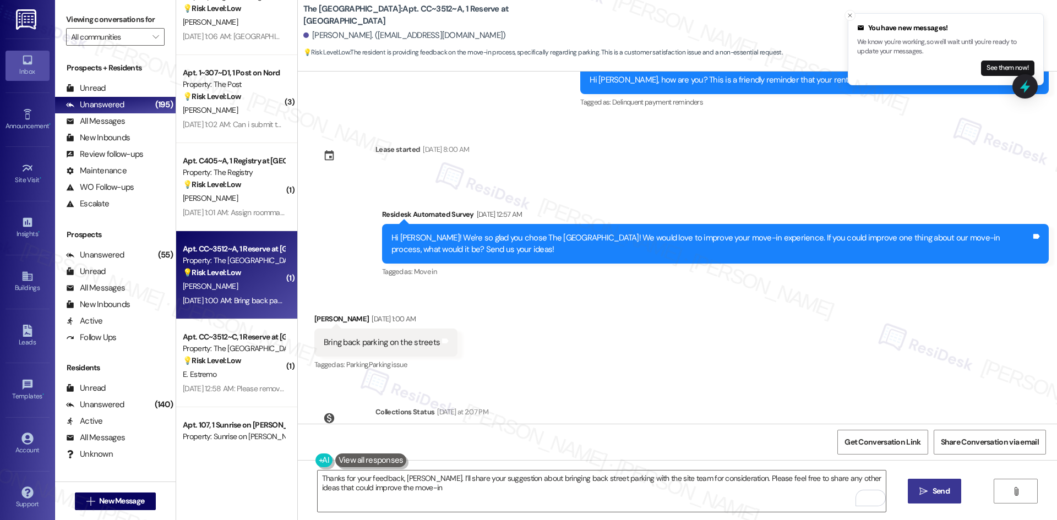
click at [921, 498] on button " Send" at bounding box center [933, 491] width 53 height 25
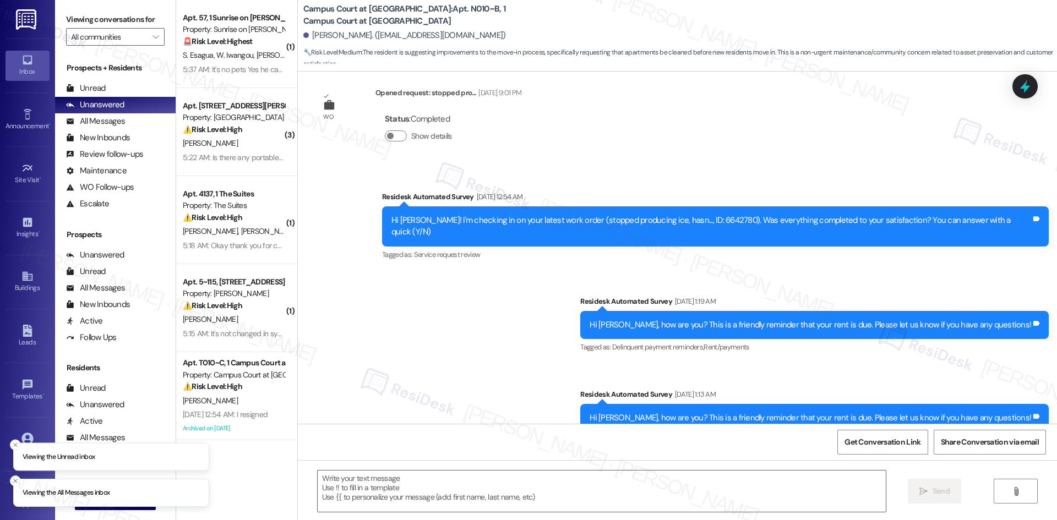
type textarea "Fetching suggested responses. Please feel free to read through the conversation…"
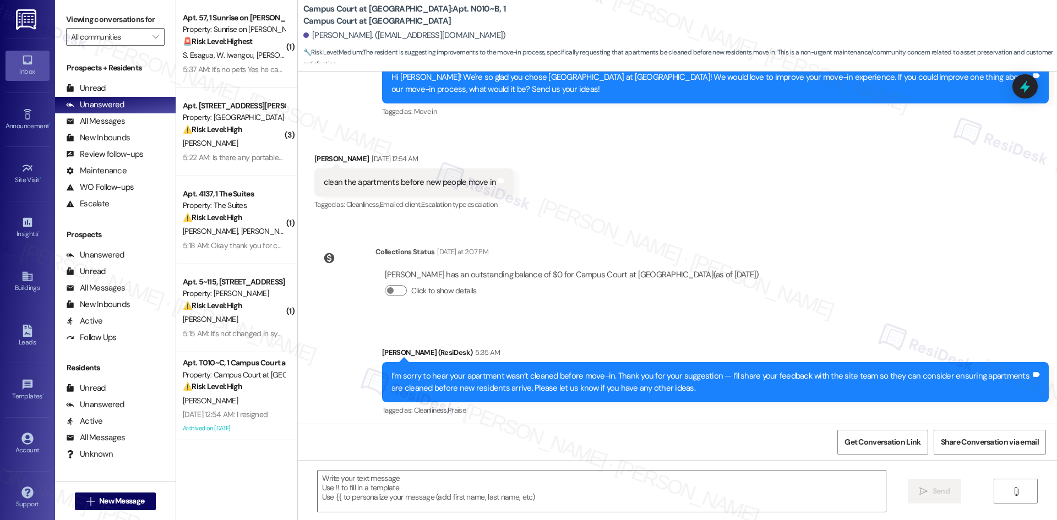
scroll to position [825, 0]
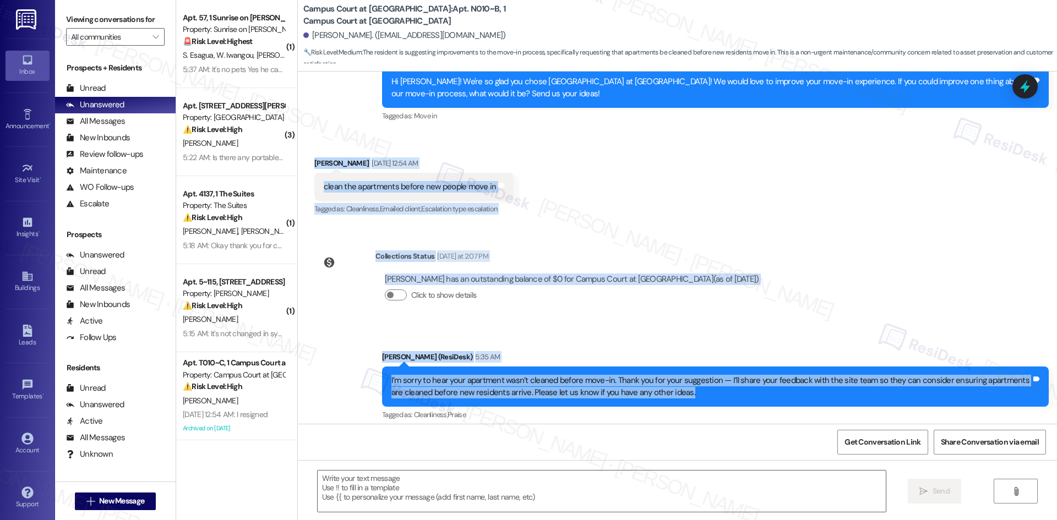
drag, startPoint x: 299, startPoint y: 137, endPoint x: 777, endPoint y: 378, distance: 535.0
click at [777, 378] on div "WO Opened request: washer brok... [DATE] 7:26 PM Status : Completed Show detail…" at bounding box center [677, 248] width 759 height 352
copy div "[PERSON_NAME] [DATE] 12:54 AM clean the apartments before new people move in Ta…"
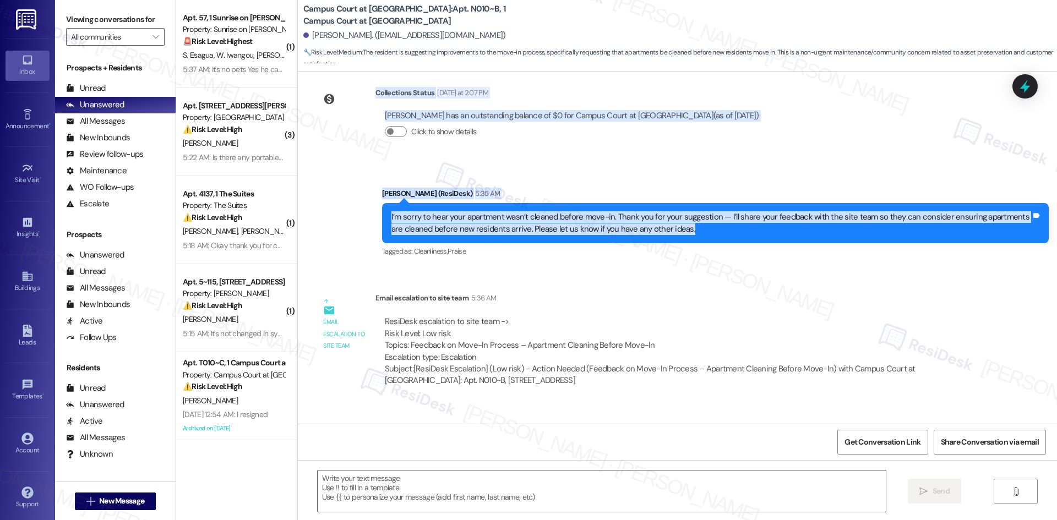
scroll to position [990, 0]
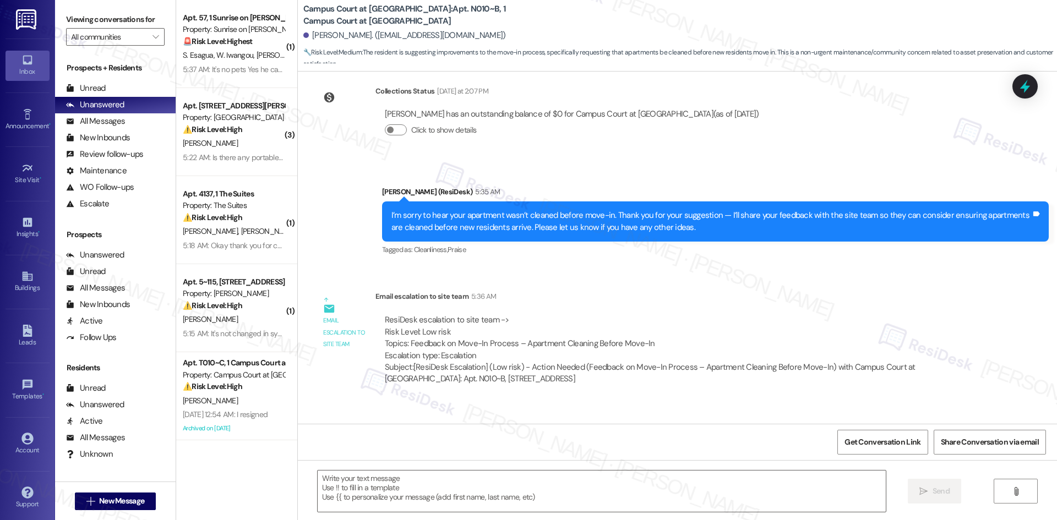
click at [614, 385] on div "WO Opened request: washer brok... [DATE] 7:26 PM Status : Completed Show detail…" at bounding box center [677, 248] width 759 height 352
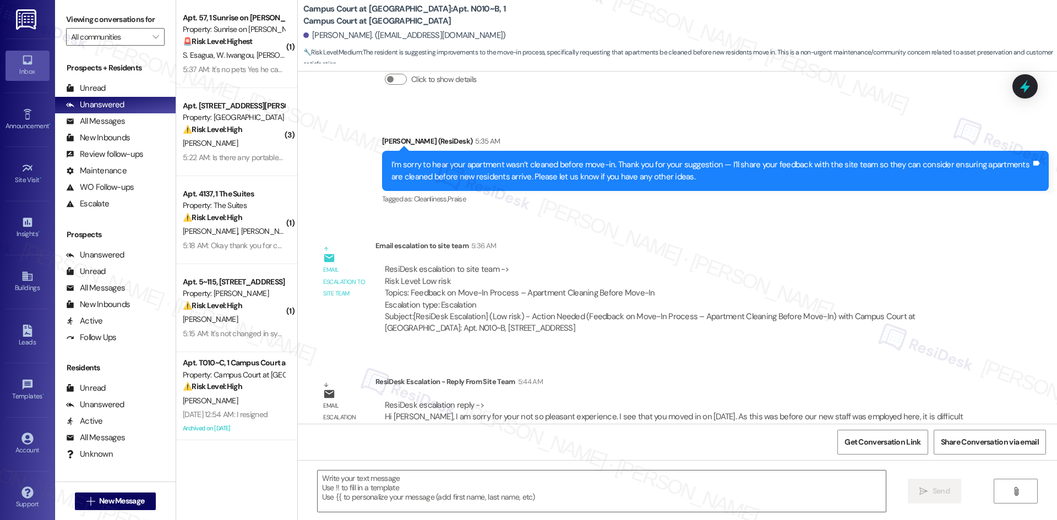
scroll to position [1045, 0]
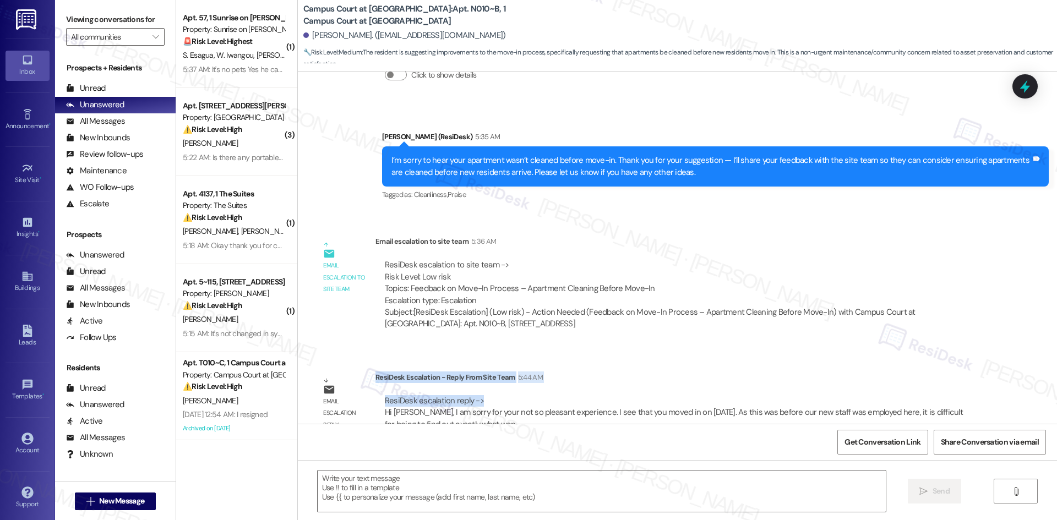
drag, startPoint x: 366, startPoint y: 353, endPoint x: 473, endPoint y: 372, distance: 108.4
click at [473, 372] on div "ResiDesk Escalation - Reply From Site Team 5:44 AM ResiDesk escalation reply ->…" at bounding box center [677, 404] width 605 height 67
copy div "ResiDesk Escalation - Reply From Site Team 5:44 AM ResiDesk escalation reply ->"
click at [734, 259] on div "ResiDesk escalation to site team -> Risk Level: Low risk Topics: Feedback on Mo…" at bounding box center [678, 282] width 587 height 47
click at [426, 496] on textarea at bounding box center [602, 490] width 568 height 41
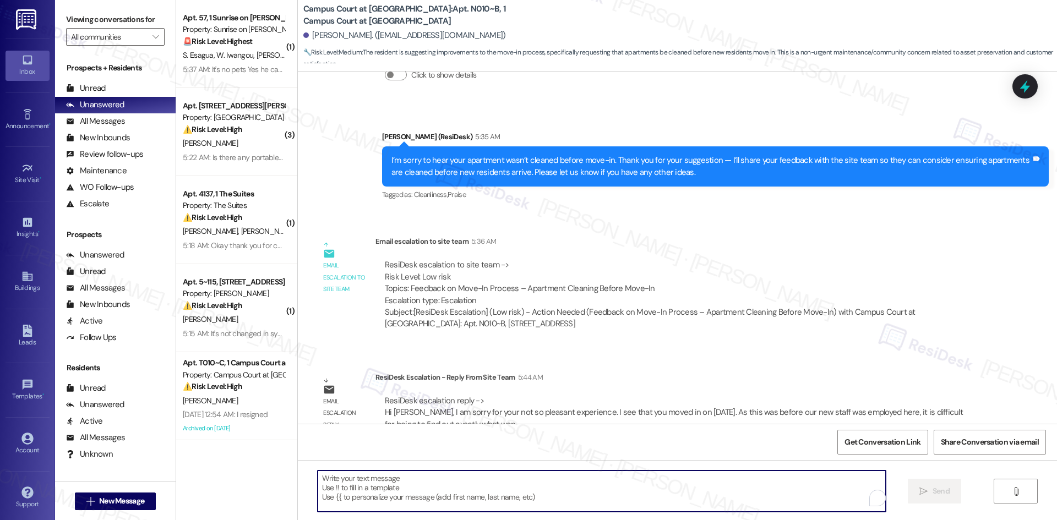
paste textarea "Hi [PERSON_NAME], the site team apologized for your experience and noted that y…"
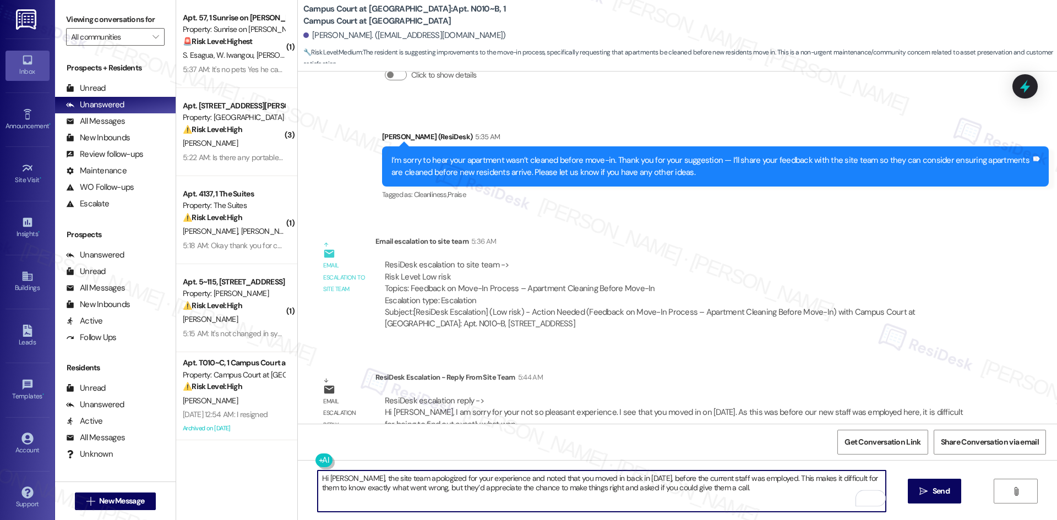
click at [721, 489] on textarea "Hi [PERSON_NAME], the site team apologized for your experience and noted that y…" at bounding box center [602, 490] width 568 height 41
click at [718, 489] on textarea "Hi [PERSON_NAME], the site team apologized for your experience and noted that y…" at bounding box center [602, 490] width 568 height 41
click at [722, 494] on textarea "Hi [PERSON_NAME], the site team apologized for your experience and noted that y…" at bounding box center [602, 490] width 568 height 41
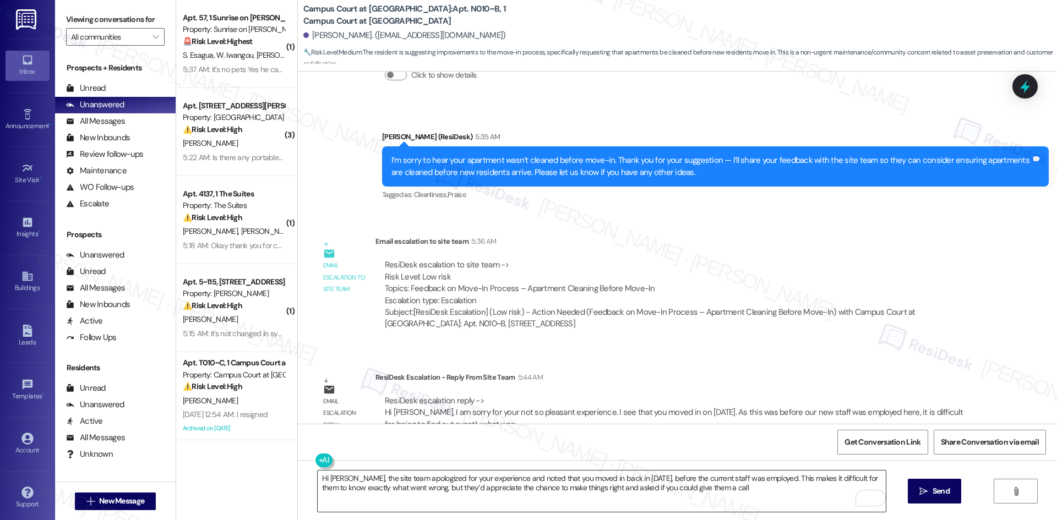
click at [734, 486] on textarea "Hi [PERSON_NAME], the site team apologized for your experience and noted that y…" at bounding box center [602, 490] width 568 height 41
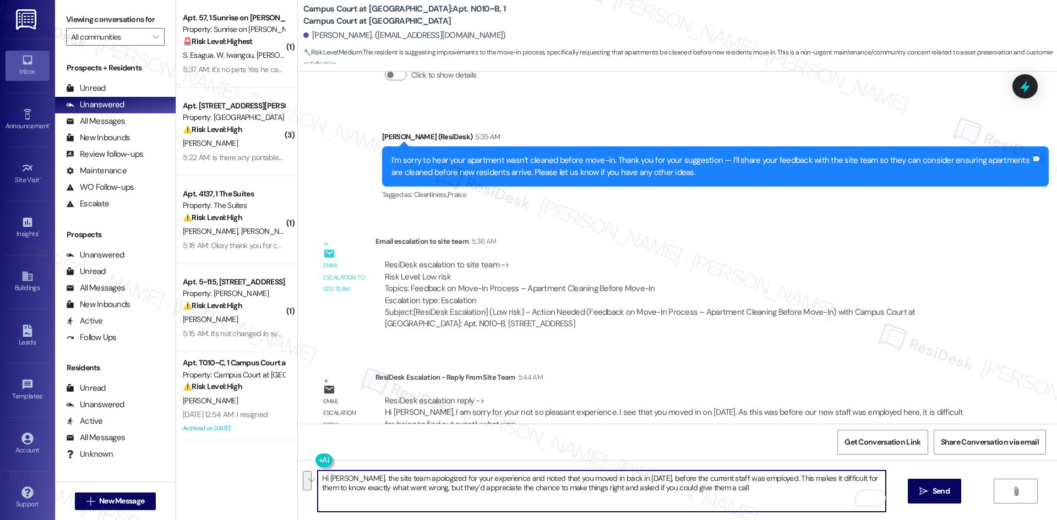
paste textarea "."
type textarea "Hi [PERSON_NAME], the site team apologized for your experience and noted that y…"
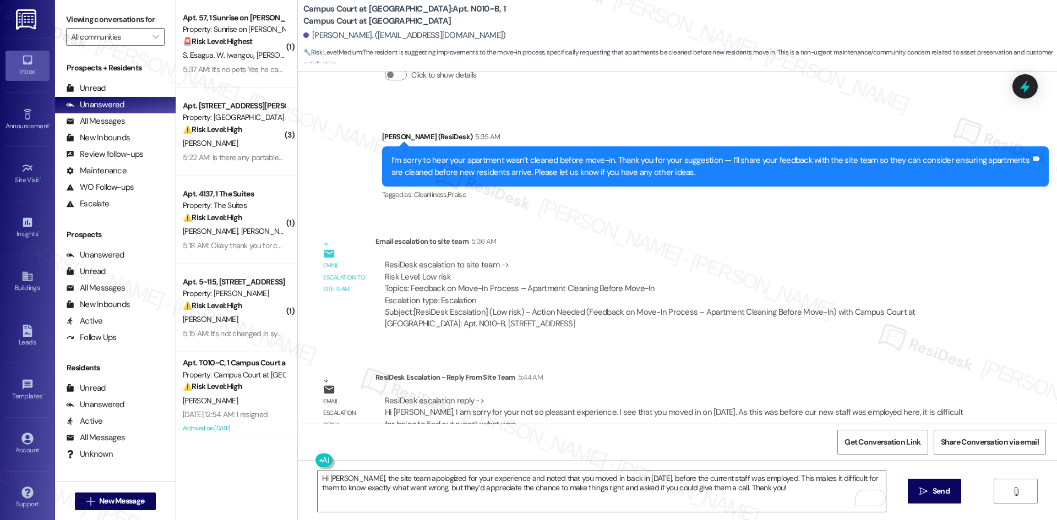
click at [689, 236] on div "Email escalation to site team 5:36 AM" at bounding box center [677, 243] width 605 height 15
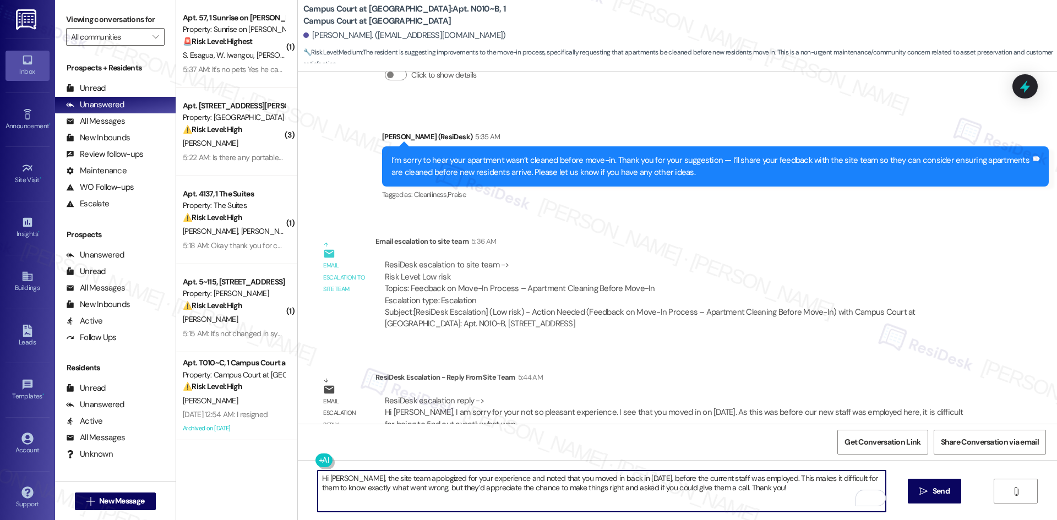
click at [763, 500] on textarea "Hi [PERSON_NAME], the site team apologized for your experience and noted that y…" at bounding box center [602, 490] width 568 height 41
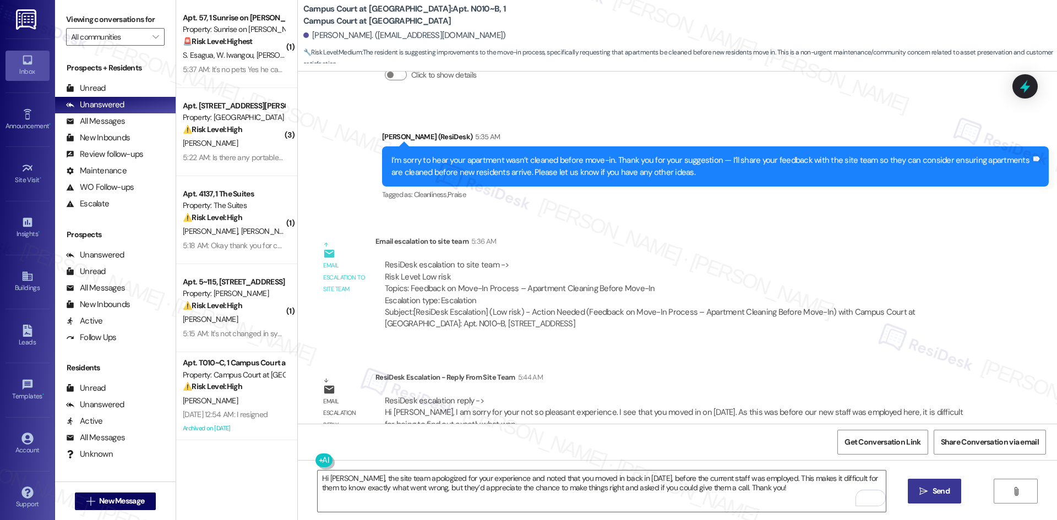
click at [940, 493] on span "Send" at bounding box center [940, 491] width 17 height 12
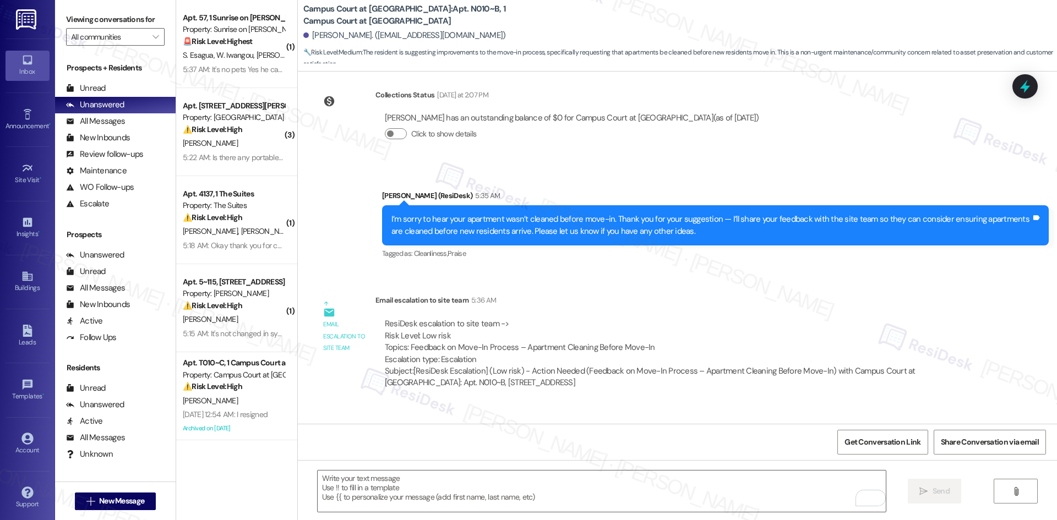
scroll to position [1134, 0]
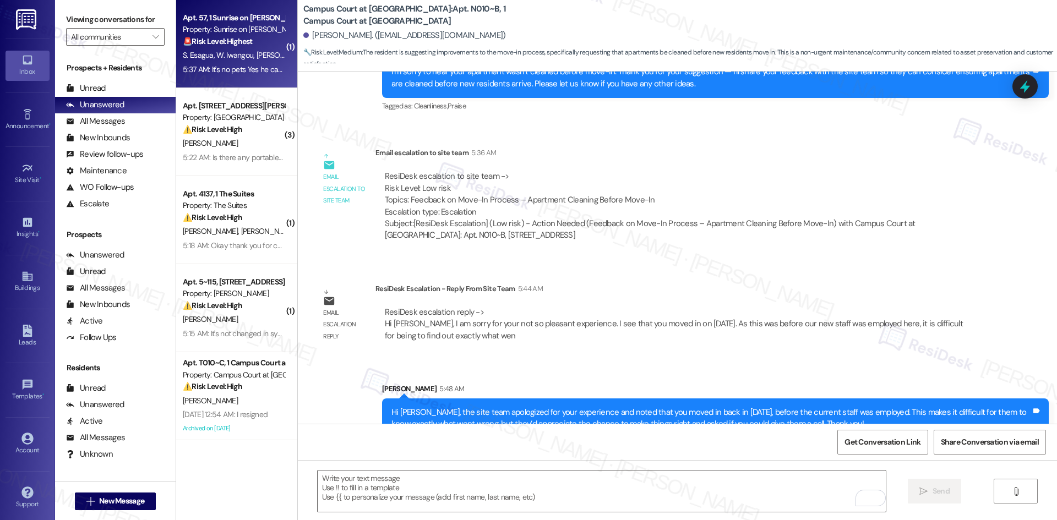
click at [226, 56] on span "W. Iwangou" at bounding box center [236, 55] width 40 height 10
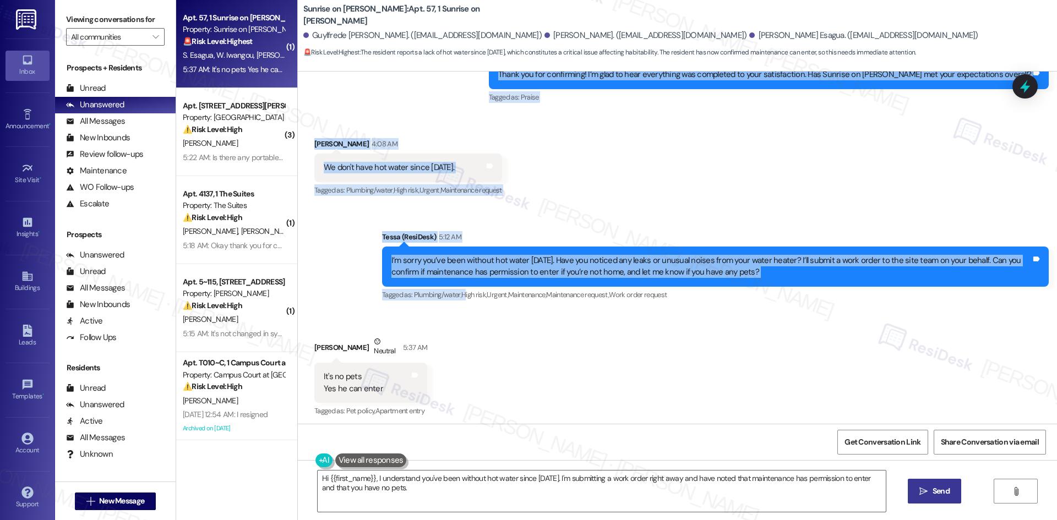
scroll to position [2410, 0]
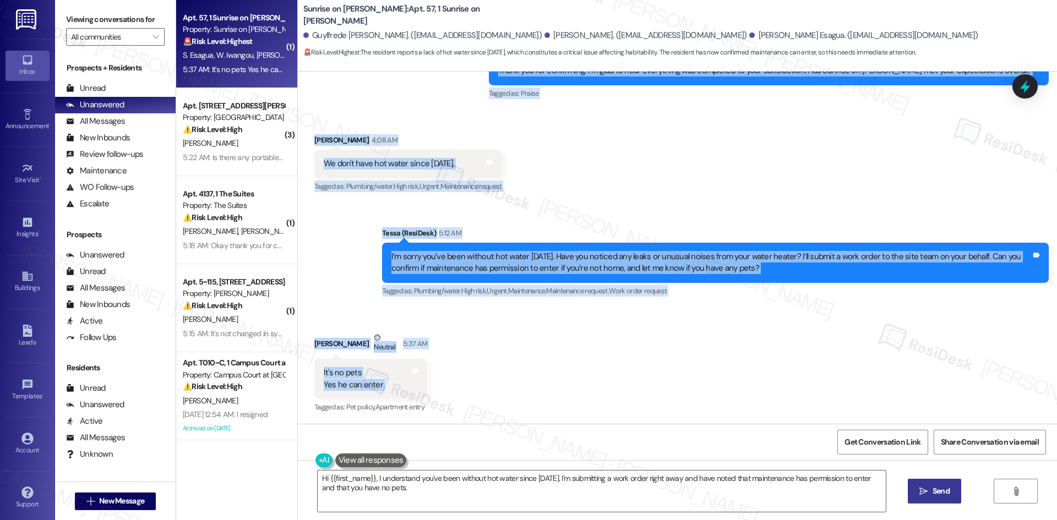
drag, startPoint x: 341, startPoint y: 174, endPoint x: 466, endPoint y: 384, distance: 244.5
click at [466, 384] on div "Lease started [DATE] 8:00 AM Survey, sent via SMS Residesk Automated Survey [DA…" at bounding box center [677, 248] width 759 height 352
copy div "Loremips Dolorsita Consec Adi 13, 5333 el 44:10 SE Do Eiusmodte Incid, Utlabore…"
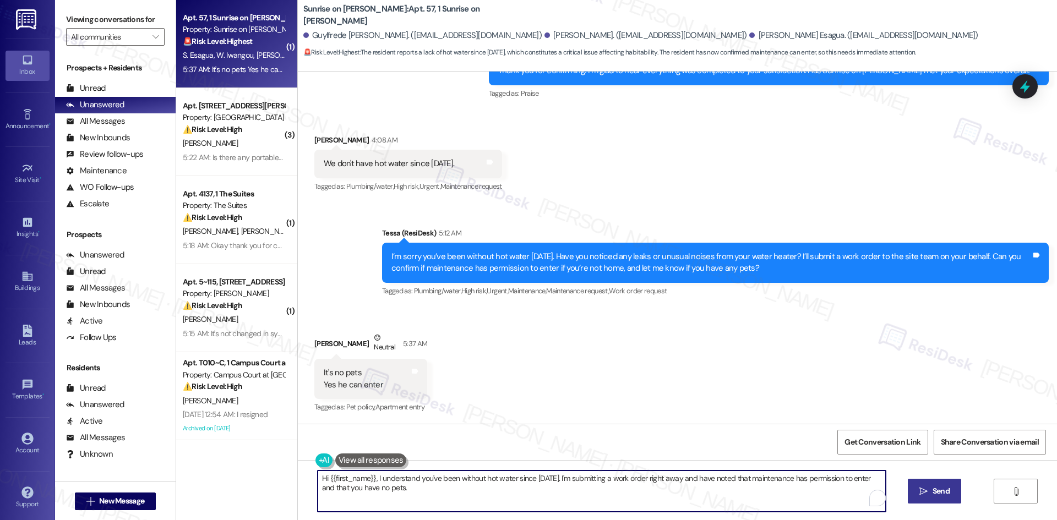
drag, startPoint x: 408, startPoint y: 490, endPoint x: 296, endPoint y: 484, distance: 112.4
click at [275, 478] on div "( 1 ) Apt. 57, 1 Sunrise on [PERSON_NAME] Property: Sunrise on [PERSON_NAME] 🚨 …" at bounding box center [616, 260] width 880 height 520
paste textarea "Thanks for confirming, [PERSON_NAME]. Have you noticed any leaks or unusual noi…"
type textarea "Thanks for confirming, [PERSON_NAME]. Have you noticed any leaks or unusual noi…"
click at [942, 488] on span "Send" at bounding box center [940, 491] width 17 height 12
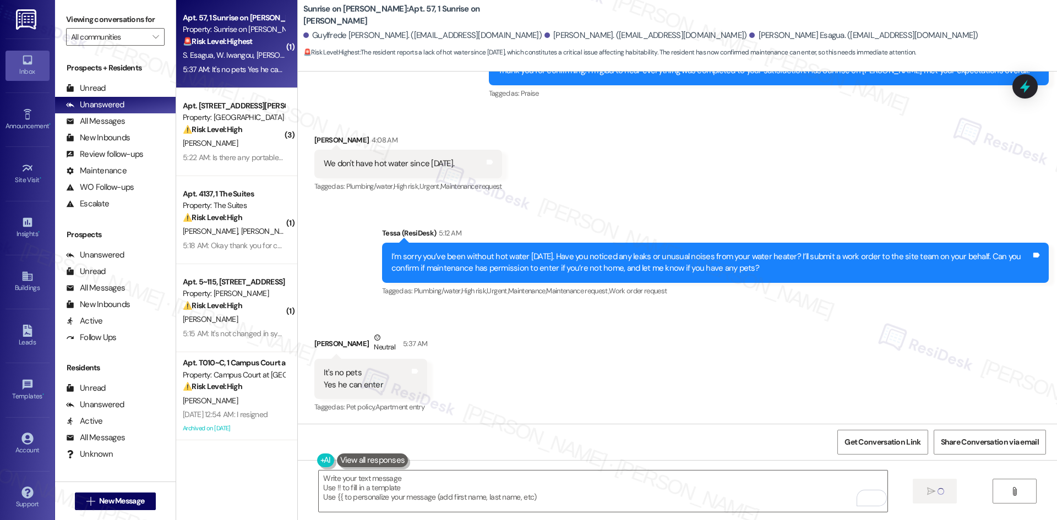
scroll to position [2410, 0]
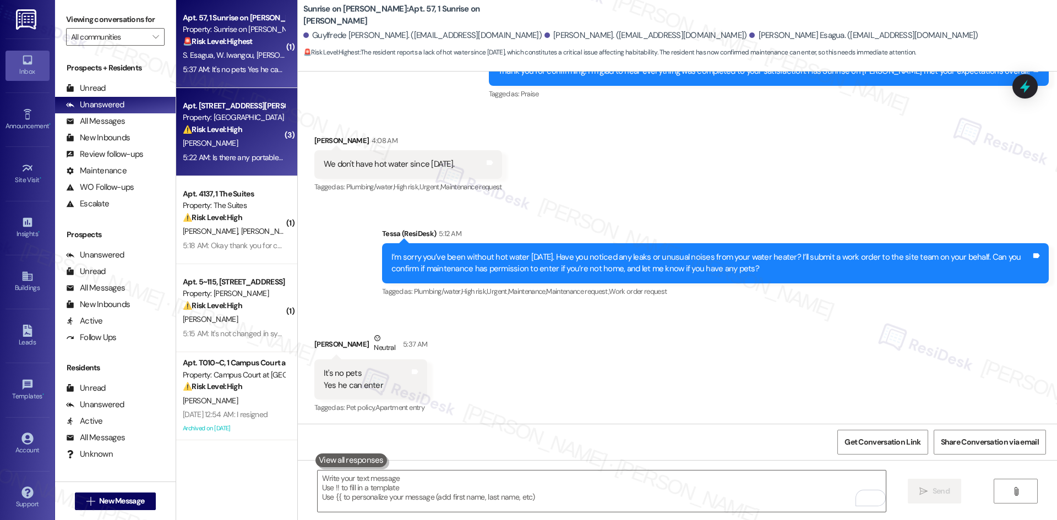
click at [214, 160] on div "5:22 AM: Is there any portable ac's available in the meantime. I'm not sure I c…" at bounding box center [445, 157] width 524 height 10
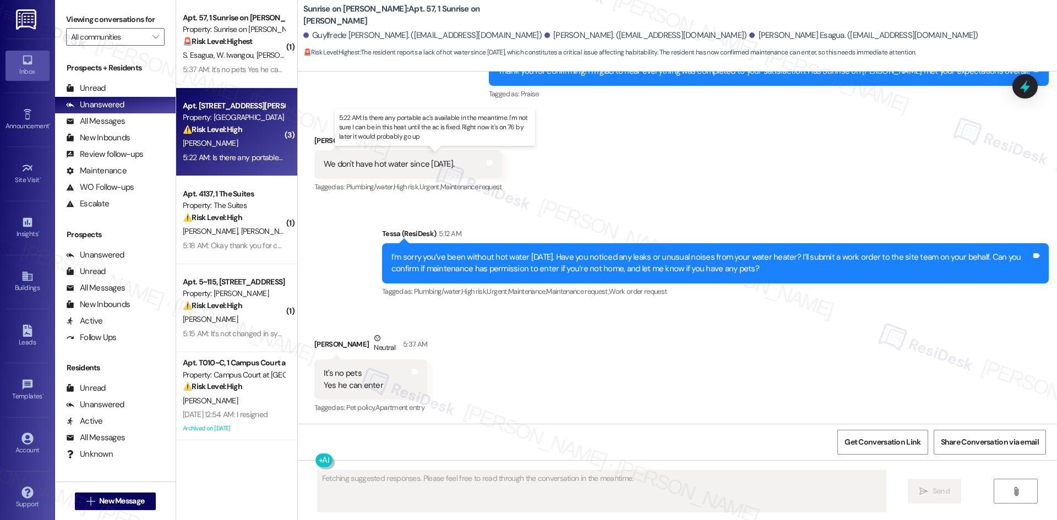
scroll to position [1599, 0]
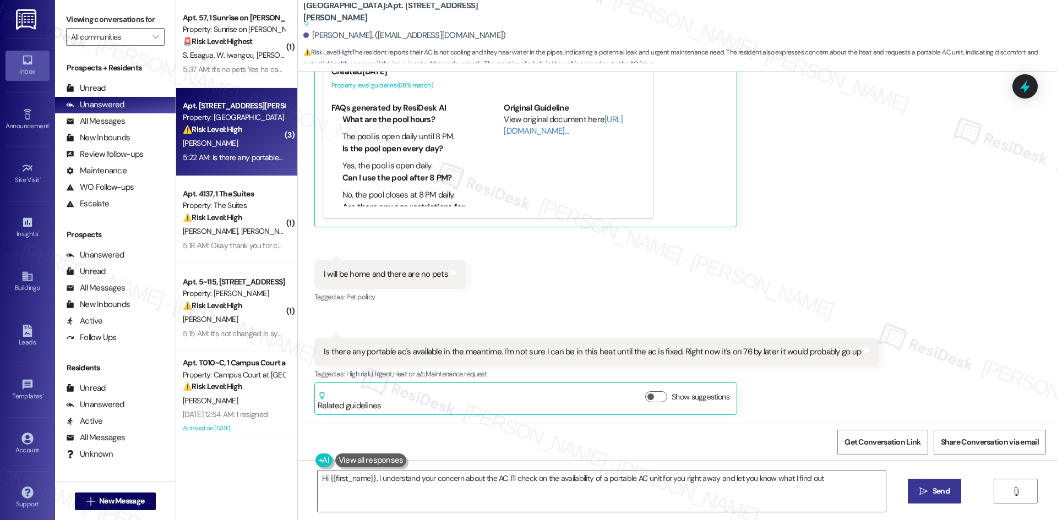
type textarea "Hi {{first_name}}, I understand your concern about the AC. I'll check on the av…"
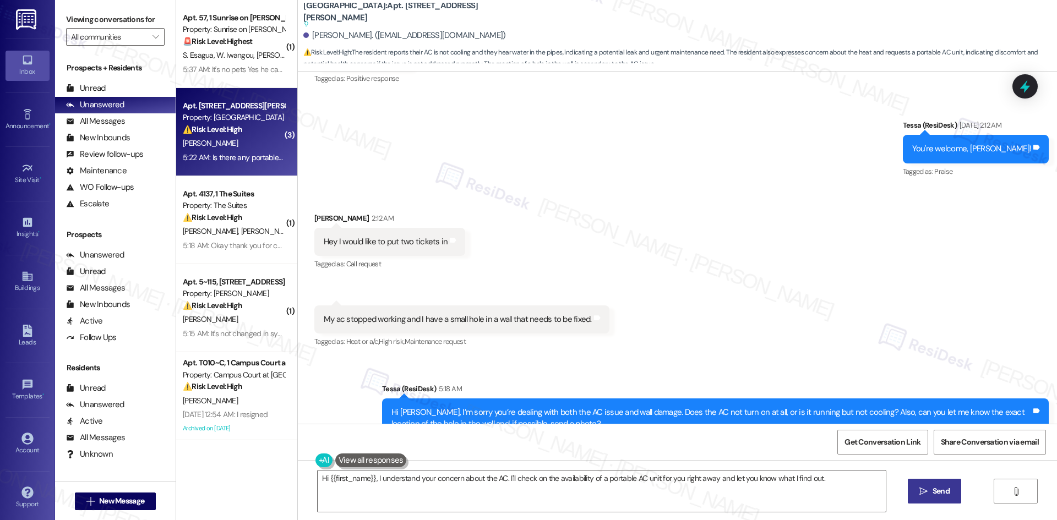
scroll to position [994, 0]
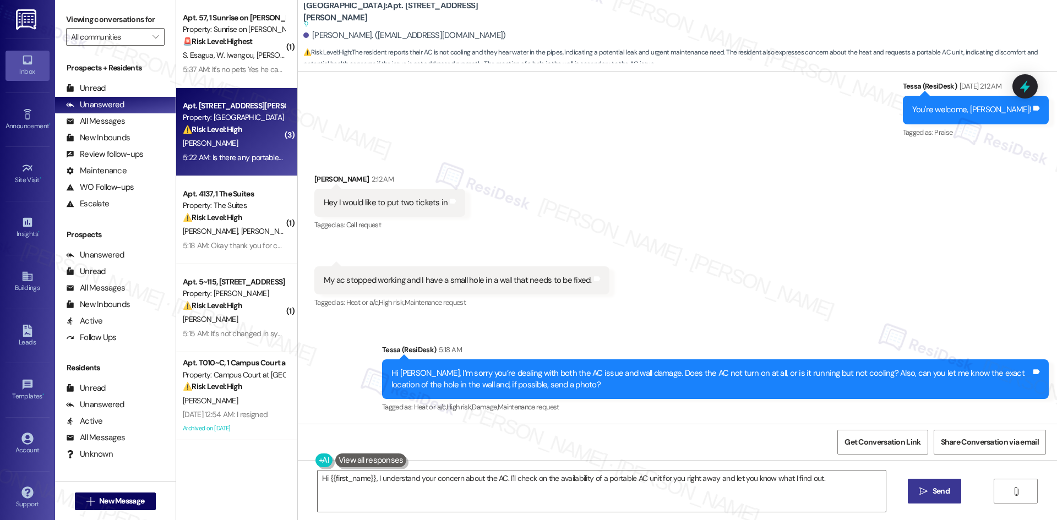
click at [800, 259] on div "Received via SMS [PERSON_NAME] 2:12 AM Hey I would like to put two tickets in T…" at bounding box center [677, 234] width 759 height 171
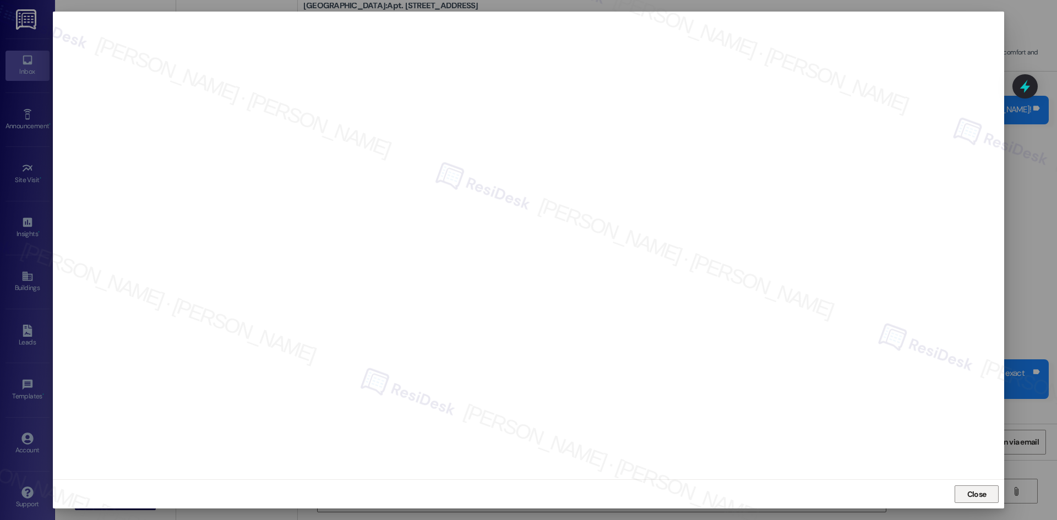
click at [976, 499] on span "Close" at bounding box center [976, 495] width 19 height 12
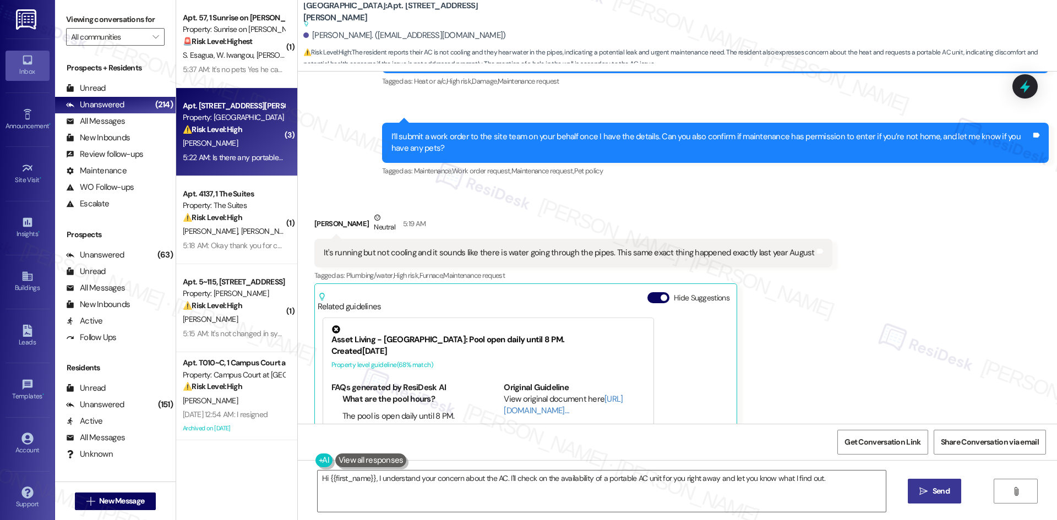
scroll to position [1324, 0]
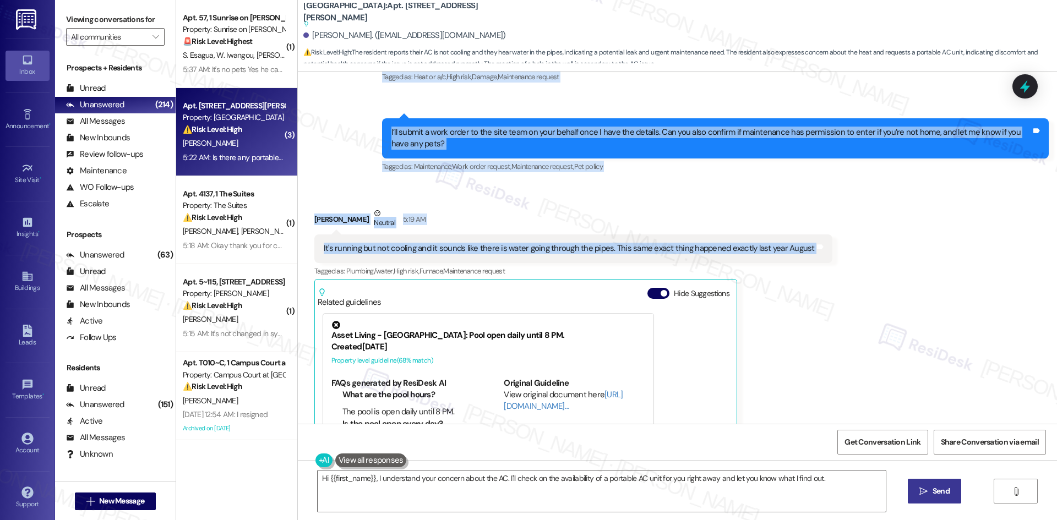
drag, startPoint x: 296, startPoint y: 185, endPoint x: 853, endPoint y: 261, distance: 562.6
click at [853, 259] on div "Lease started [DATE] 8:00 AM Announcement, sent via SMS Tessa (ResiDesk) [DATE]…" at bounding box center [677, 248] width 759 height 352
click at [853, 261] on div "Received via SMS [PERSON_NAME] Neutral 5:19 AM It's running but not cooling and…" at bounding box center [677, 441] width 759 height 516
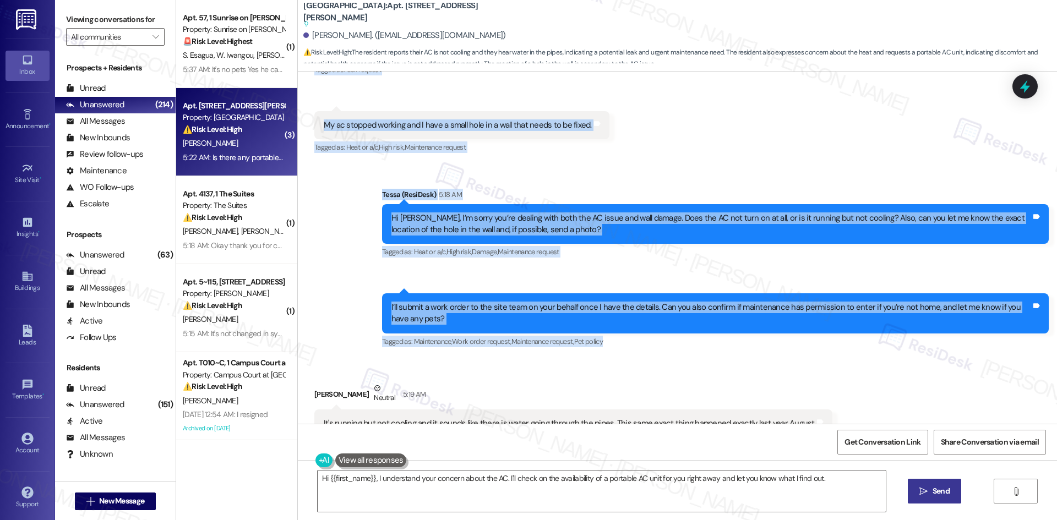
scroll to position [1269, 0]
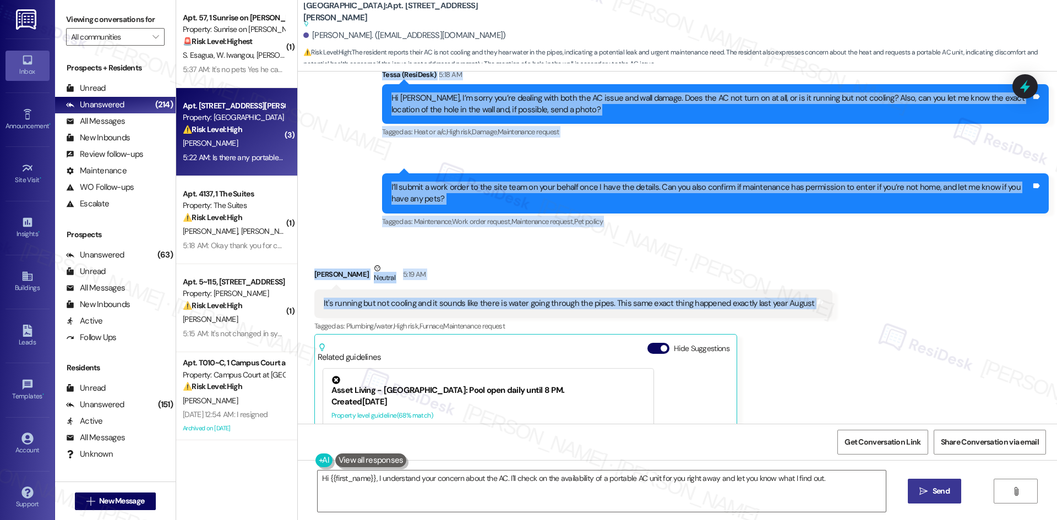
drag, startPoint x: 302, startPoint y: 283, endPoint x: 831, endPoint y: 316, distance: 530.4
click at [831, 316] on div "Lease started [DATE] 8:00 AM Announcement, sent via SMS Tessa (ResiDesk) [DATE]…" at bounding box center [677, 248] width 759 height 352
copy div "Loremips Dolorsit 7:70 AM Con A elits doei te inc utl etdolor ma Aliq eni admin…"
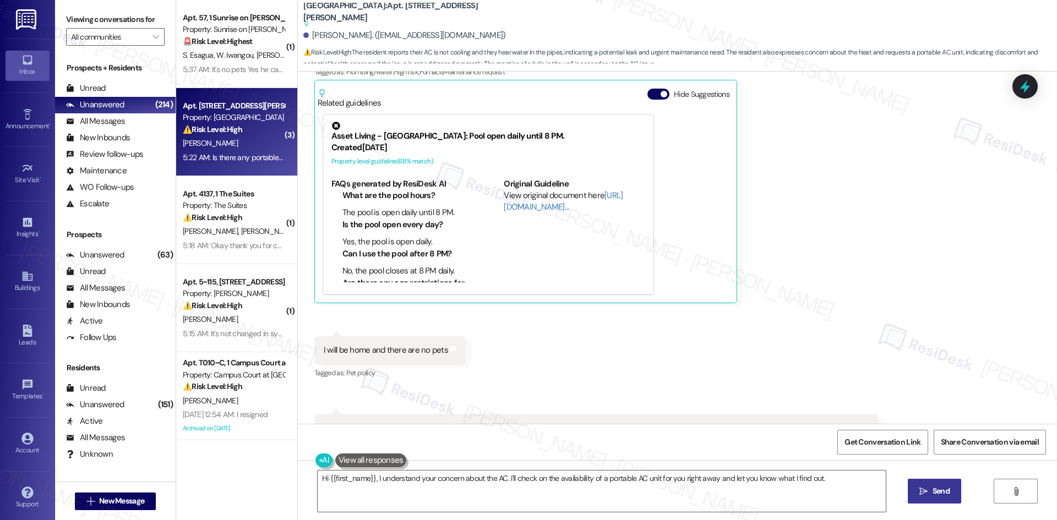
scroll to position [1599, 0]
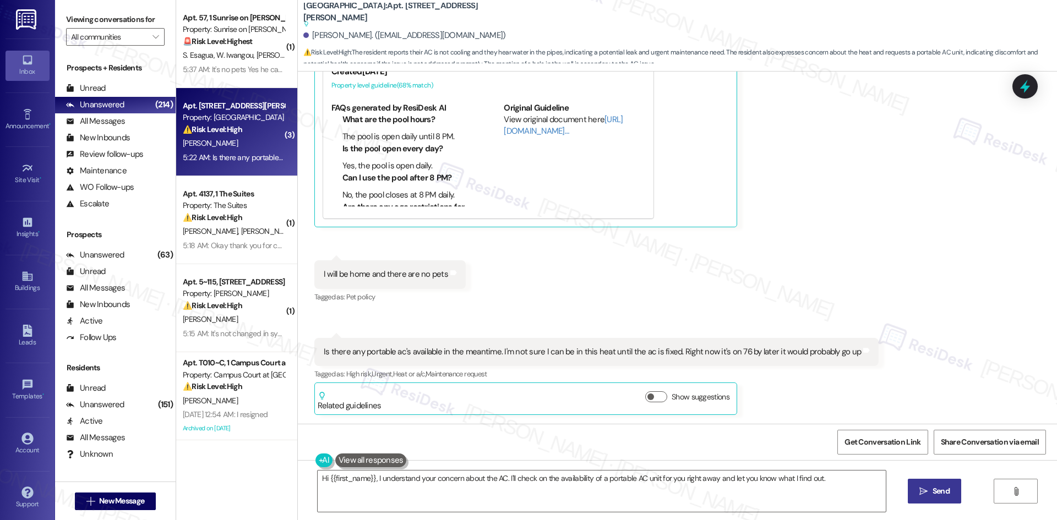
click at [761, 313] on div "Received via SMS [PERSON_NAME] Neutral 5:19 AM It's running but not cooling and…" at bounding box center [677, 166] width 759 height 516
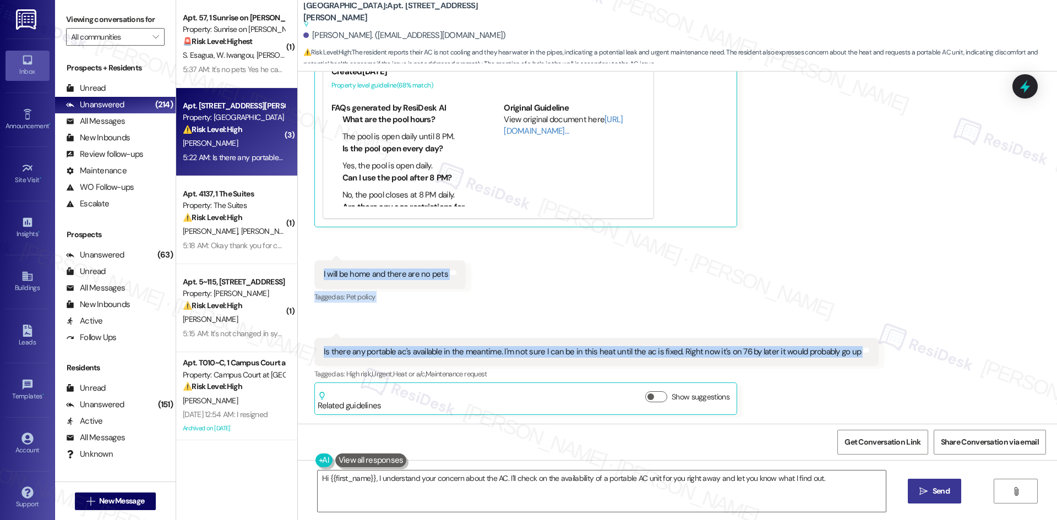
drag, startPoint x: 310, startPoint y: 268, endPoint x: 867, endPoint y: 339, distance: 561.4
click at [867, 339] on div "Received via SMS [PERSON_NAME] Neutral 5:19 AM It's running but not cooling and…" at bounding box center [677, 166] width 759 height 516
copy div "I will be home and there are no pets Tags and notes Tagged as: Pet policy Click…"
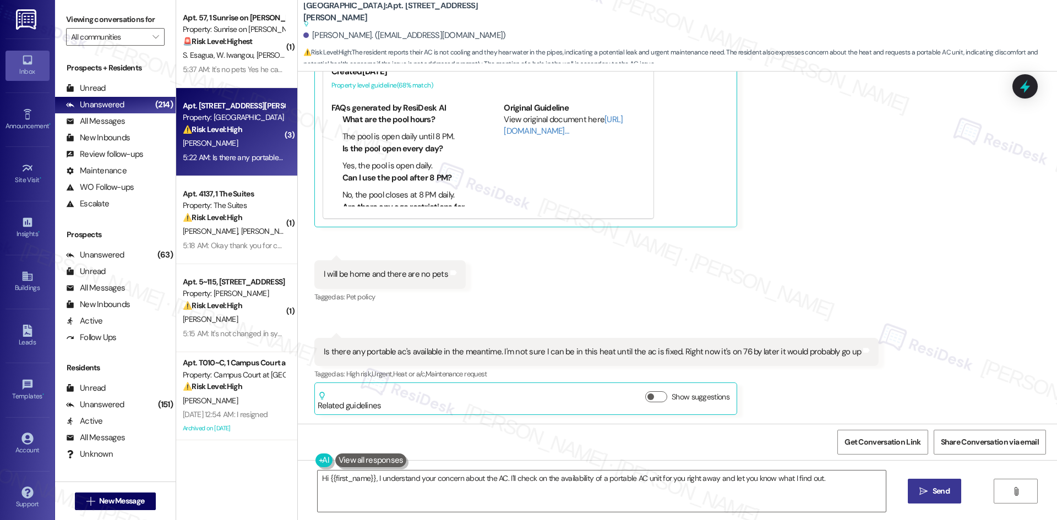
click at [710, 248] on div "Received via SMS [PERSON_NAME] Neutral 5:19 AM It's running but not cooling and…" at bounding box center [677, 166] width 759 height 516
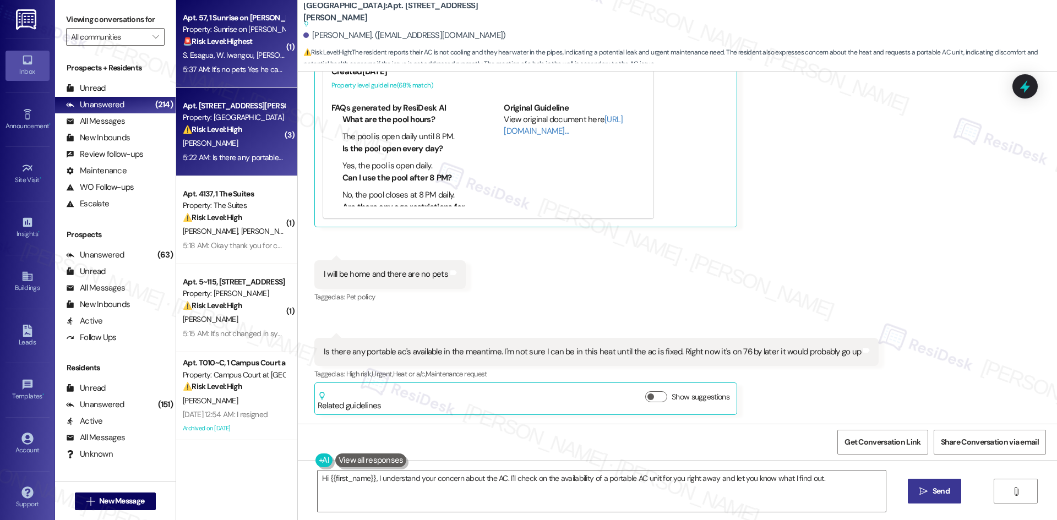
click at [227, 68] on div "5:37 AM: It's no pets Yes he can enter 5:37 AM: It's no pets Yes he can enter" at bounding box center [242, 69] width 118 height 10
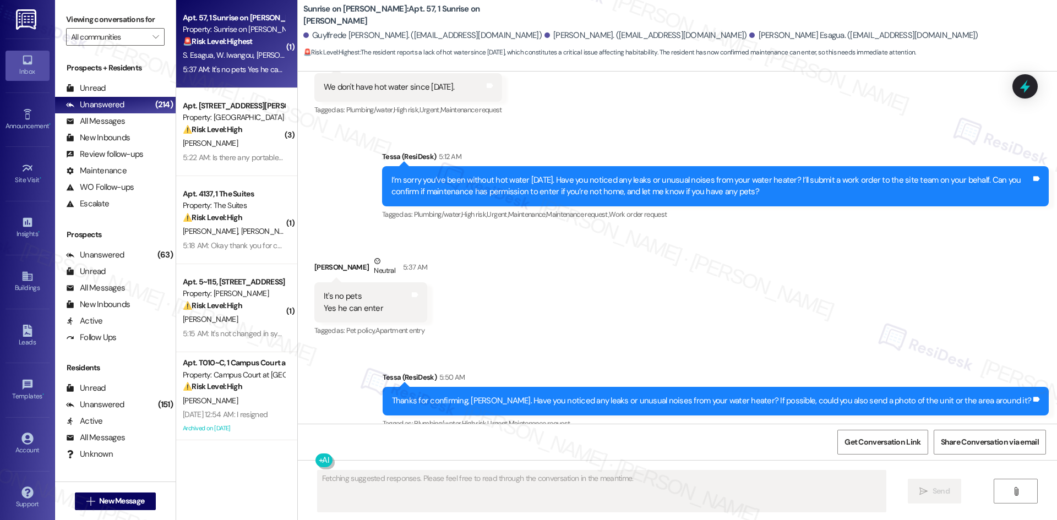
scroll to position [2503, 0]
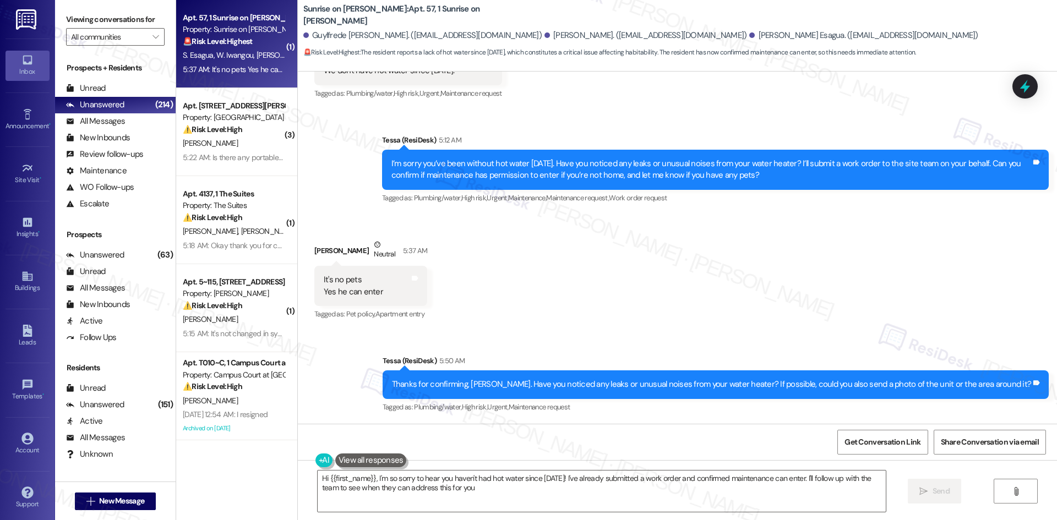
type textarea "Hi {{first_name}}, I'm so sorry to hear you haven't had hot water since [DATE]!…"
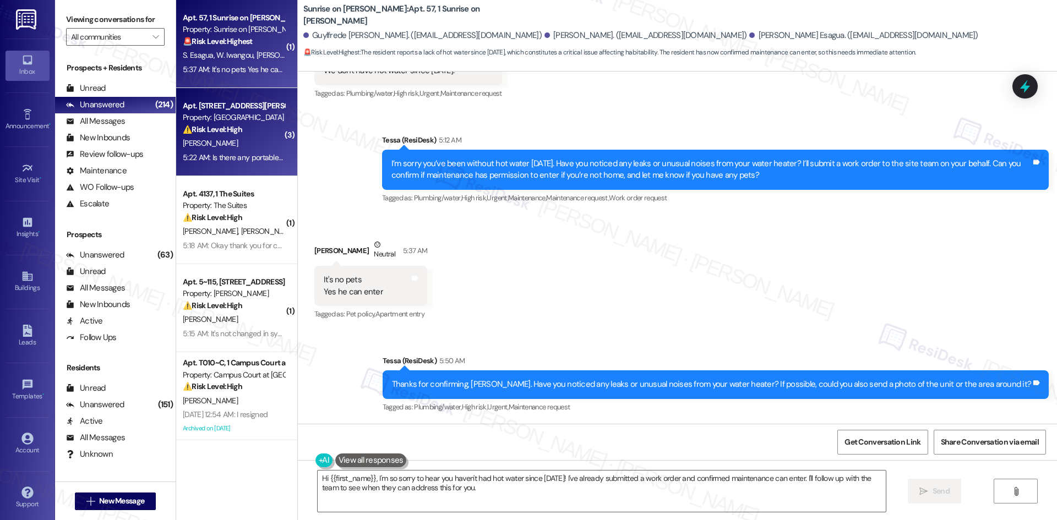
click at [215, 130] on strong "⚠️ Risk Level: High" at bounding box center [212, 129] width 59 height 10
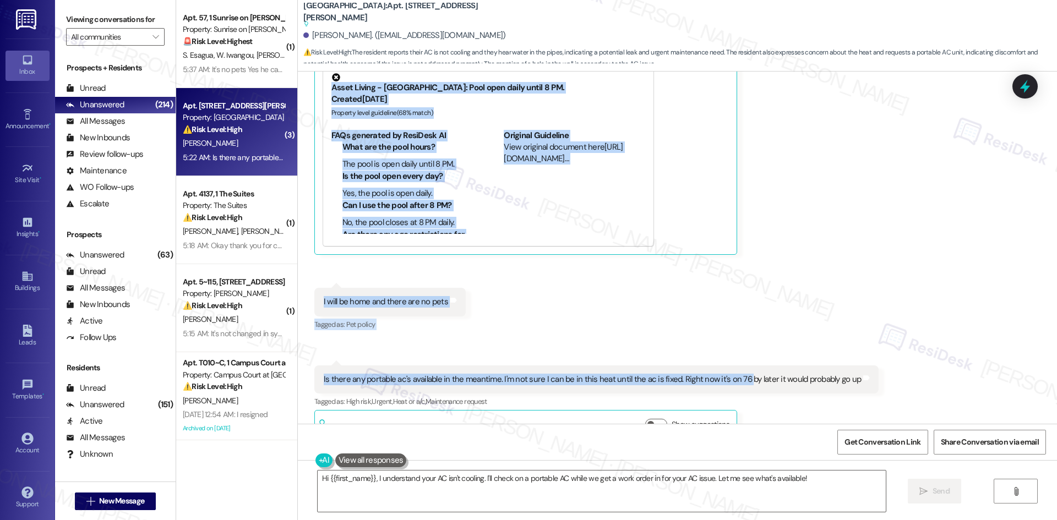
scroll to position [1599, 0]
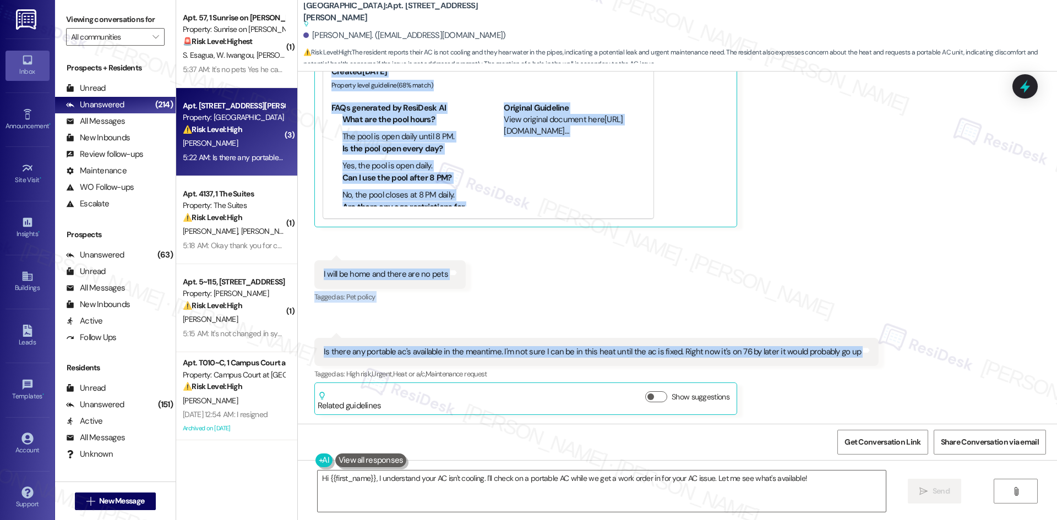
drag, startPoint x: 302, startPoint y: 231, endPoint x: 859, endPoint y: 356, distance: 570.8
click at [859, 356] on div "Lease started [DATE] 8:00 AM Announcement, sent via SMS Tessa (ResiDesk) [DATE]…" at bounding box center [677, 248] width 759 height 352
click at [832, 271] on div "Received via SMS [PERSON_NAME] Neutral 5:19 AM It's running but not cooling and…" at bounding box center [677, 166] width 759 height 516
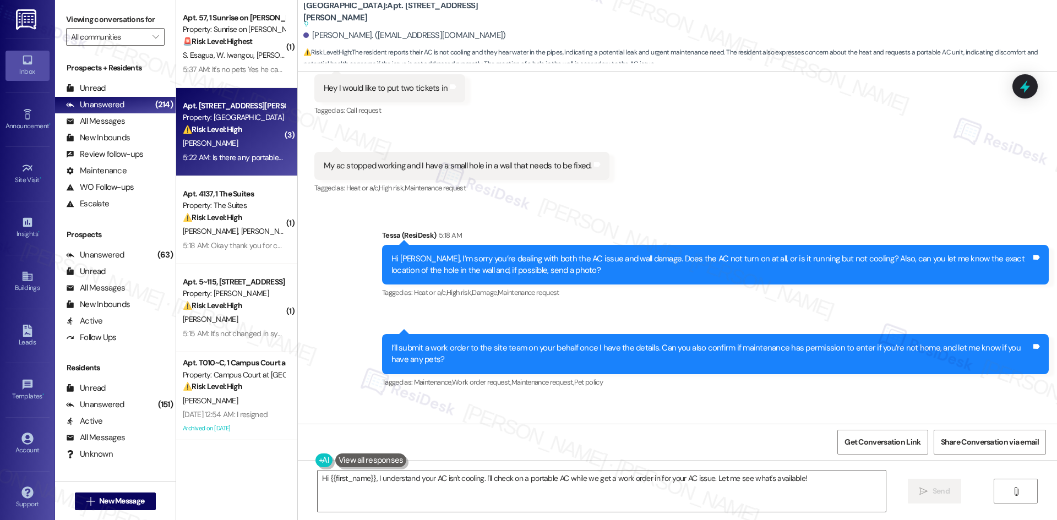
scroll to position [1104, 0]
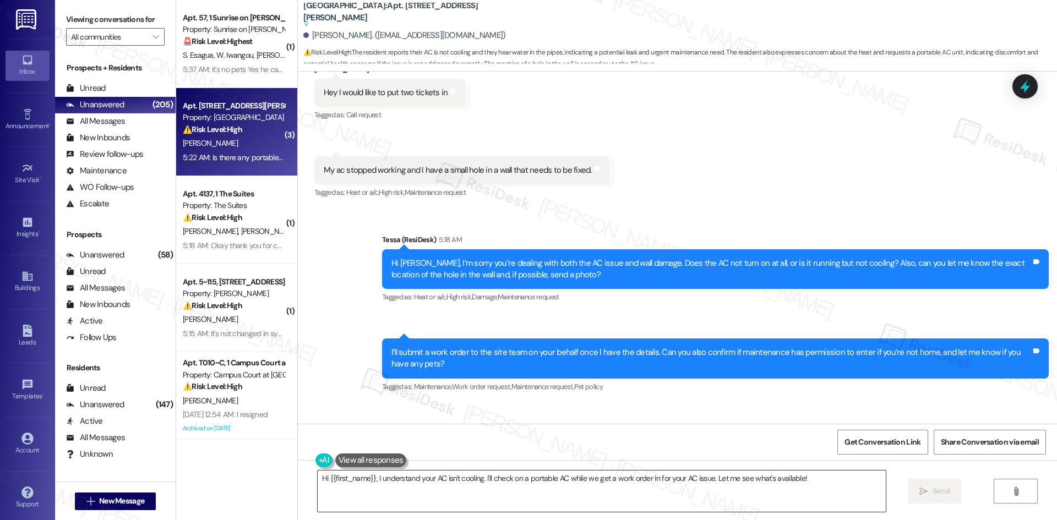
click at [455, 497] on textarea "Hi {{first_name}}, I understand your AC isn't cooling. I'll check on a portable…" at bounding box center [602, 490] width 568 height 41
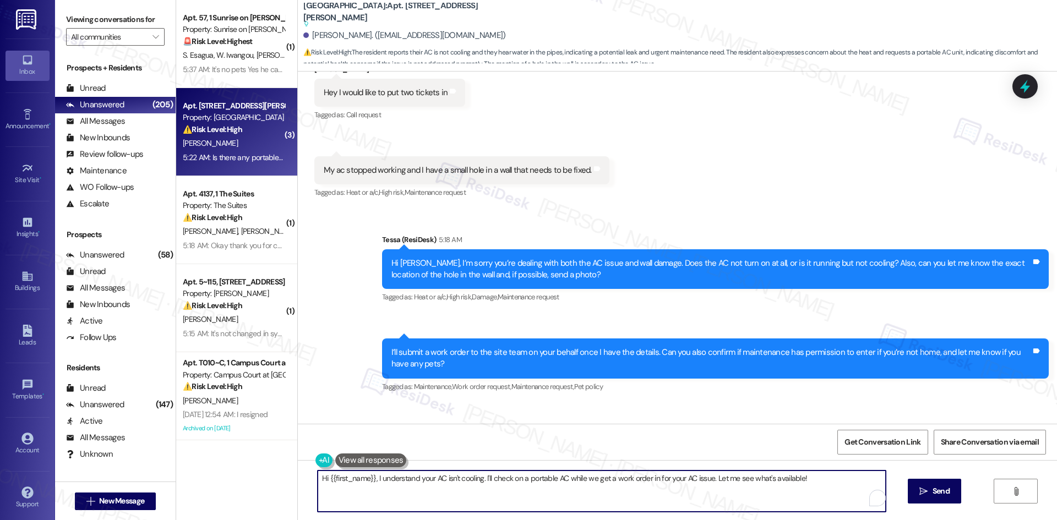
paste textarea "Thanks for the details, [PERSON_NAME]. I can’t confirm if the AC will be fixed …"
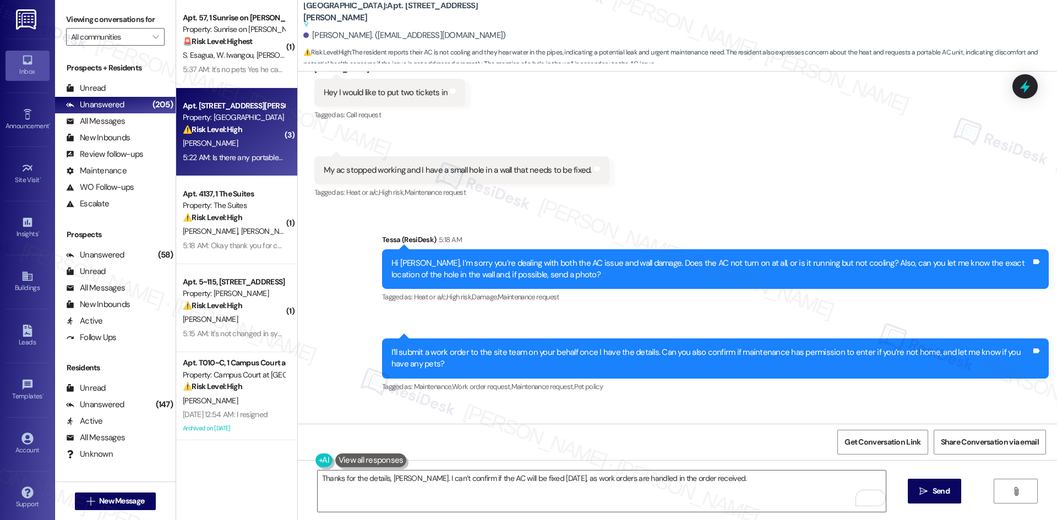
click at [714, 469] on div "Thanks for the details, [PERSON_NAME]. I can’t confirm if the AC will be fixed …" at bounding box center [677, 501] width 759 height 83
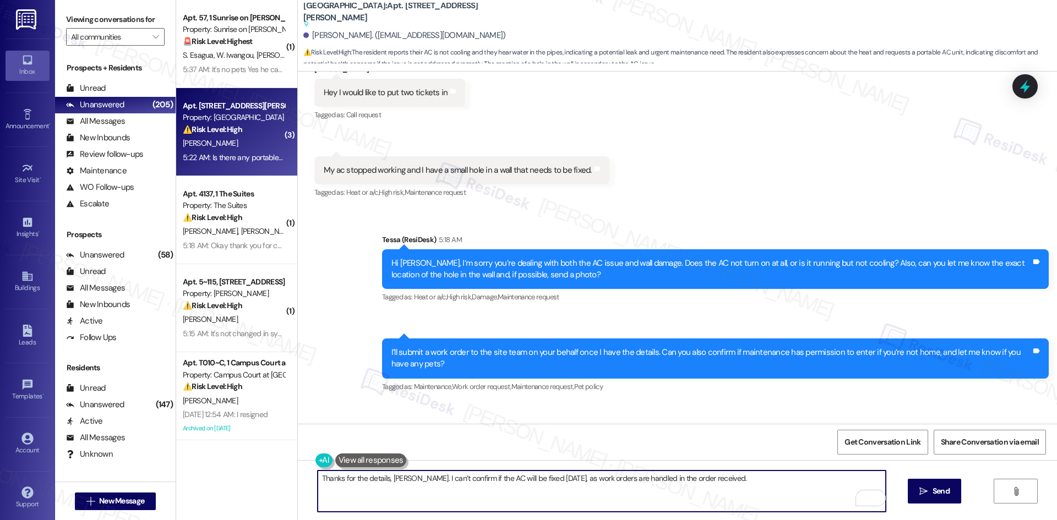
click at [725, 489] on textarea "Thanks for the details, [PERSON_NAME]. I can’t confirm if the AC will be fixed …" at bounding box center [602, 490] width 568 height 41
paste textarea "Can you let me know the exact location of the hole in the wall and, if possible…"
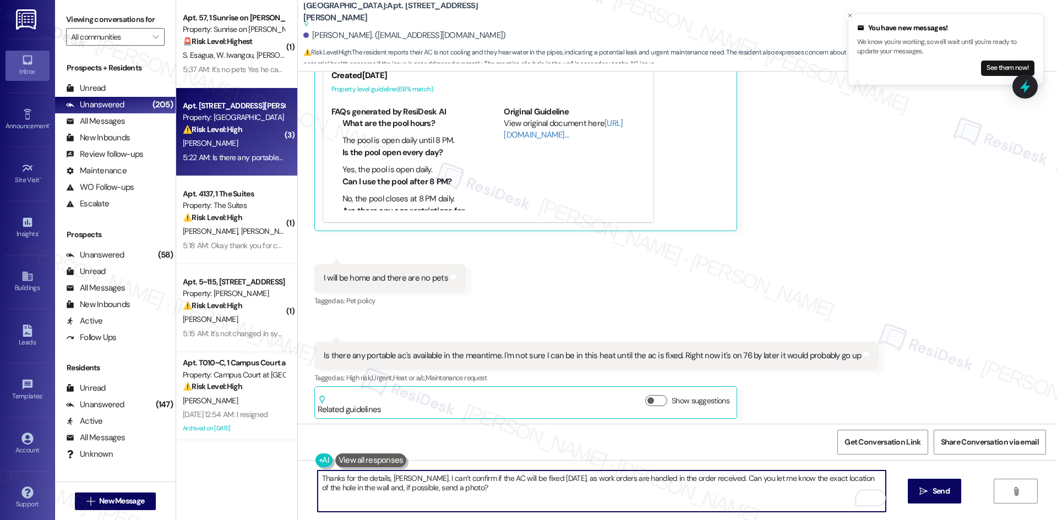
scroll to position [1599, 0]
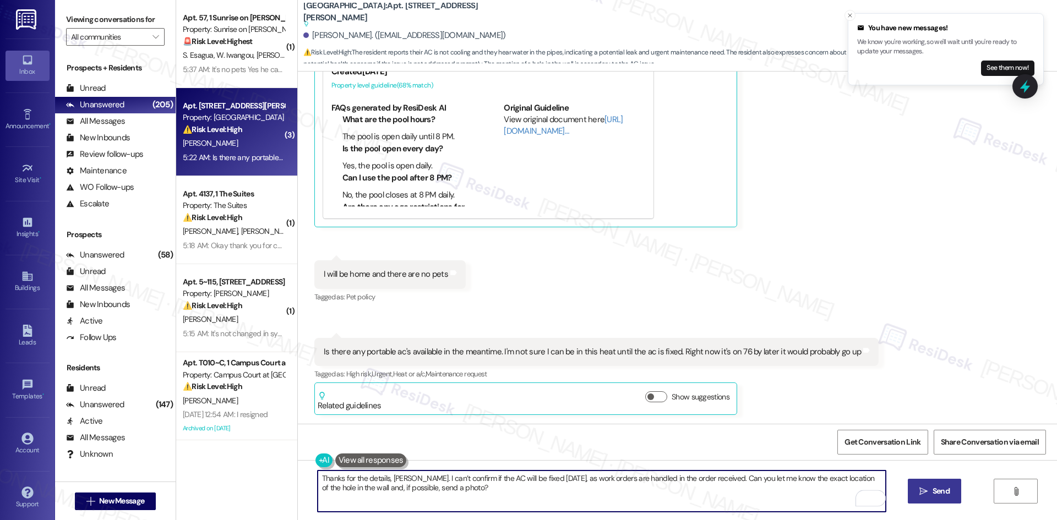
type textarea "Thanks for the details, [PERSON_NAME]. I can’t confirm if the AC will be fixed …"
click at [933, 494] on span "Send" at bounding box center [940, 491] width 17 height 12
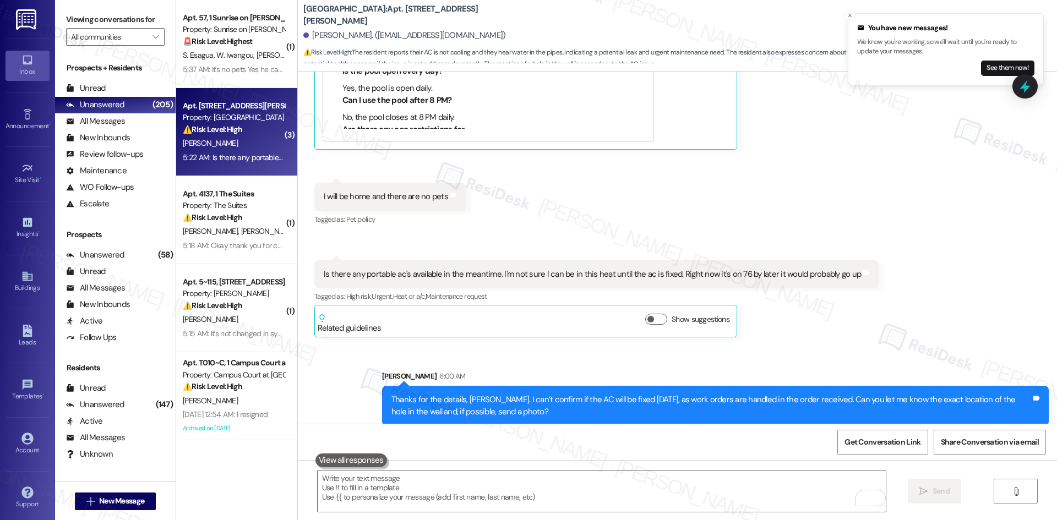
scroll to position [1688, 0]
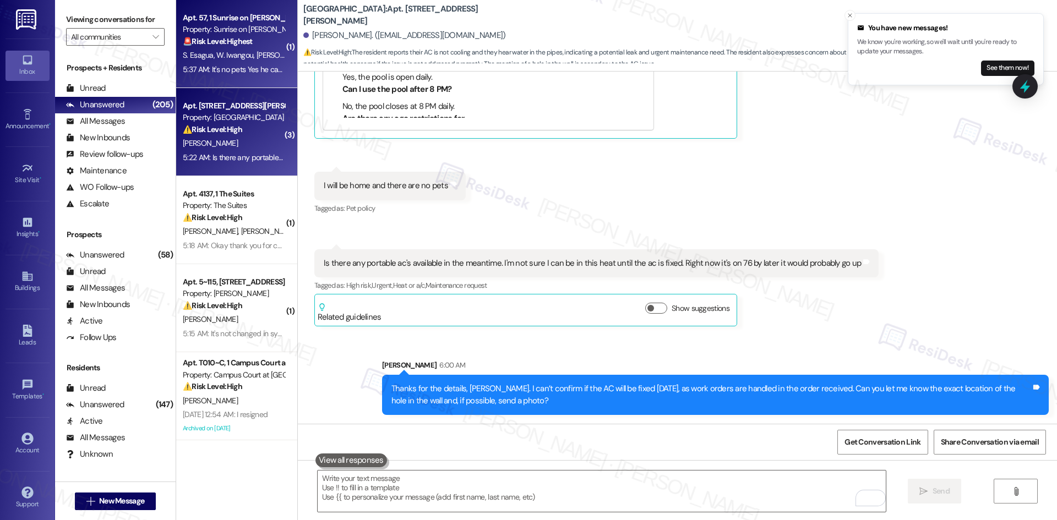
click at [205, 63] on div "5:37 AM: It's no pets Yes he can enter 5:37 AM: It's no pets Yes he can enter" at bounding box center [234, 70] width 104 height 14
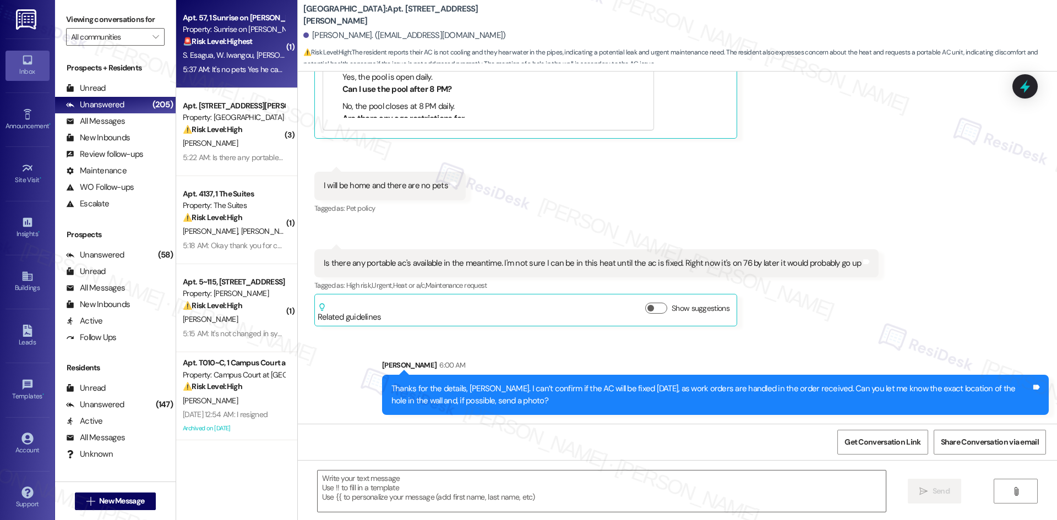
type textarea "Fetching suggested responses. Please feel free to read through the conversation…"
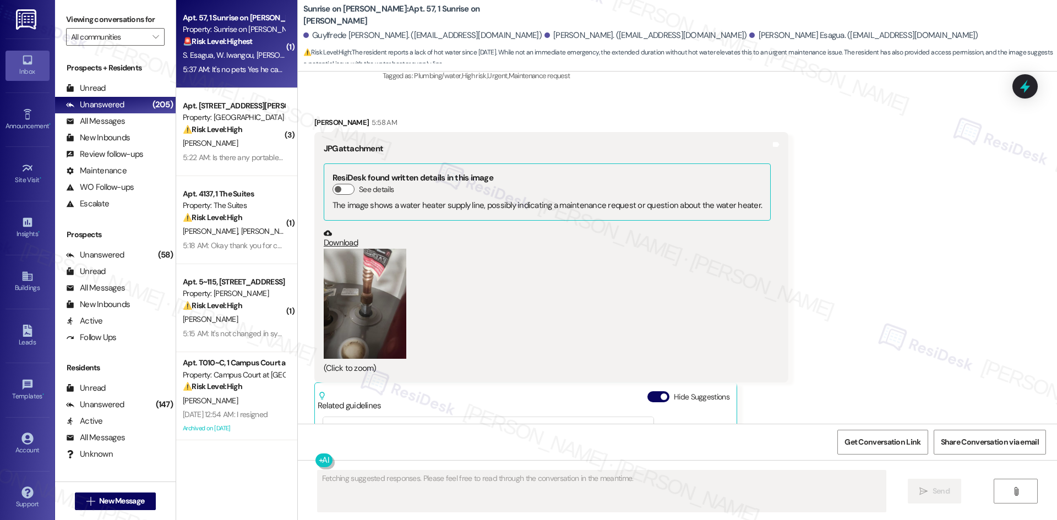
scroll to position [2822, 0]
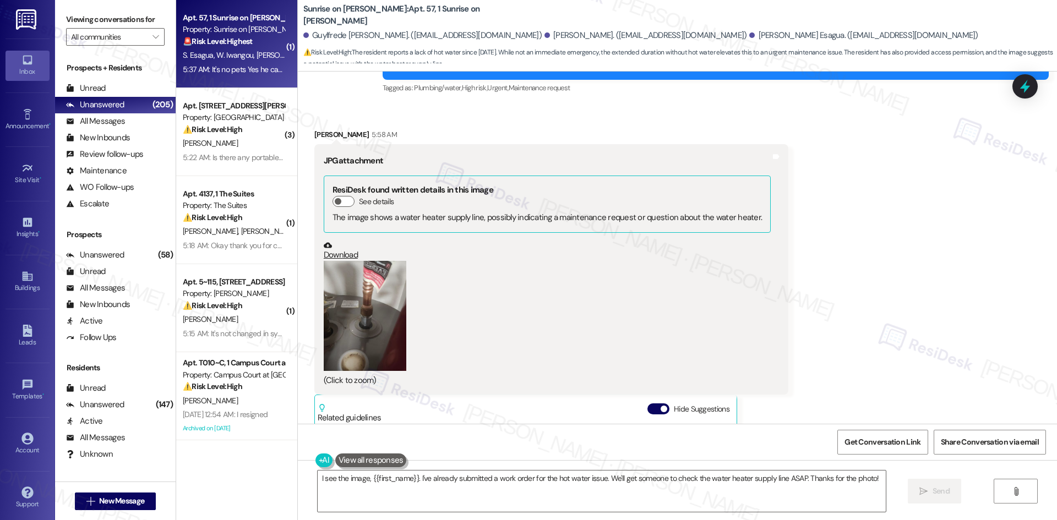
click at [368, 314] on button "Zoom image" at bounding box center [365, 316] width 83 height 110
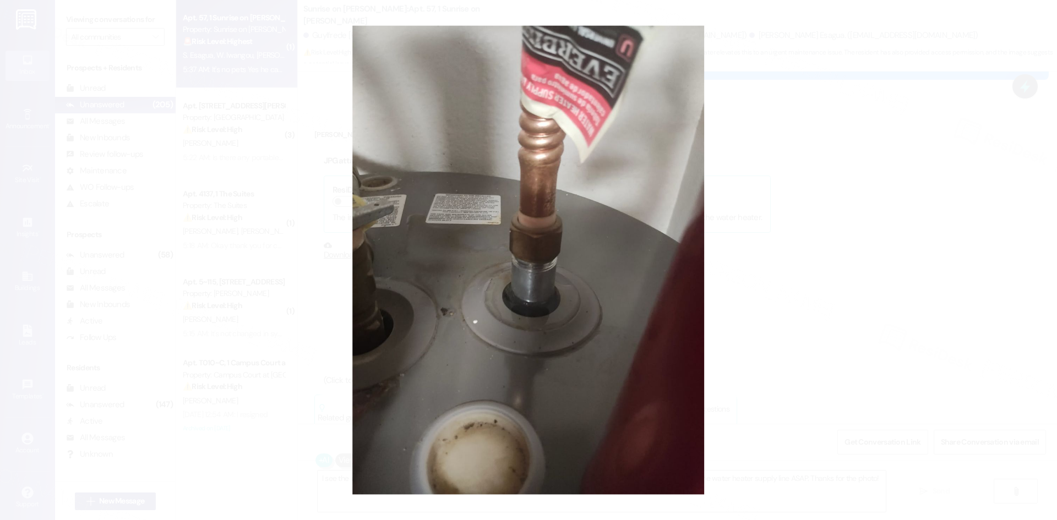
click at [819, 330] on button "Unzoom image" at bounding box center [528, 260] width 1057 height 520
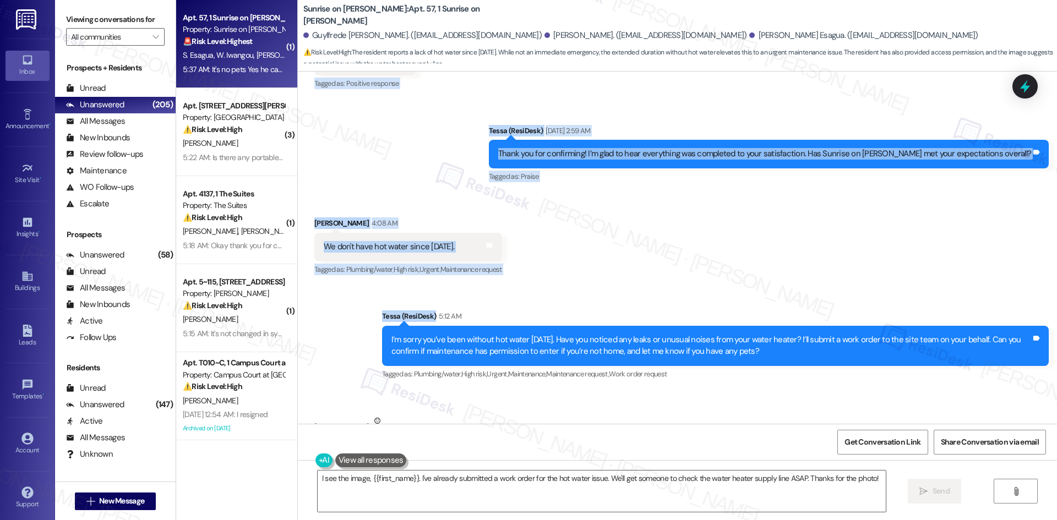
scroll to position [2382, 0]
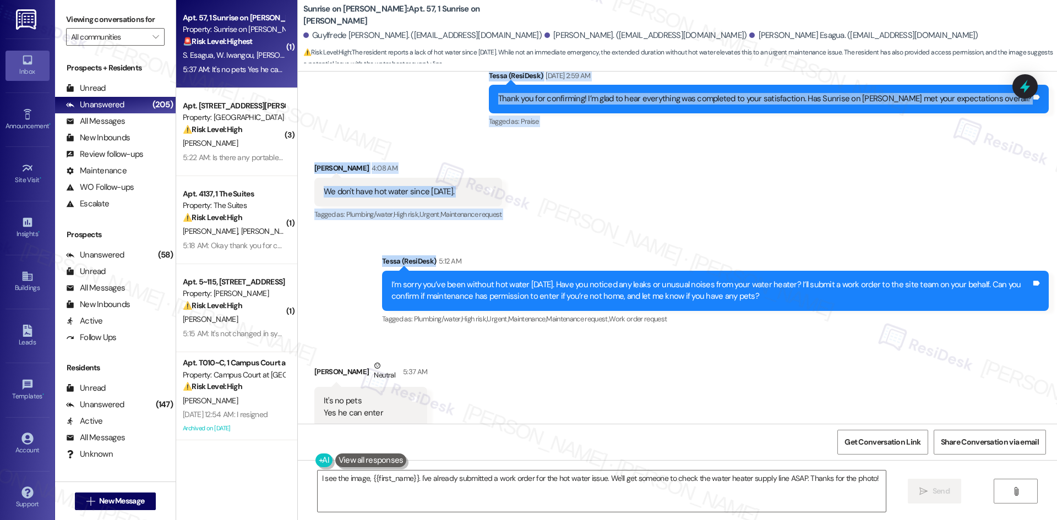
drag, startPoint x: 354, startPoint y: 145, endPoint x: 497, endPoint y: 233, distance: 167.5
click at [492, 240] on div "Lease started [DATE] 8:00 AM Survey, sent via SMS Residesk Automated Survey [DA…" at bounding box center [677, 248] width 759 height 352
click at [508, 232] on div "Sent via SMS Tessa (ResiDesk) 5:12 AM I’m sorry you’ve been without hot water […" at bounding box center [677, 283] width 759 height 105
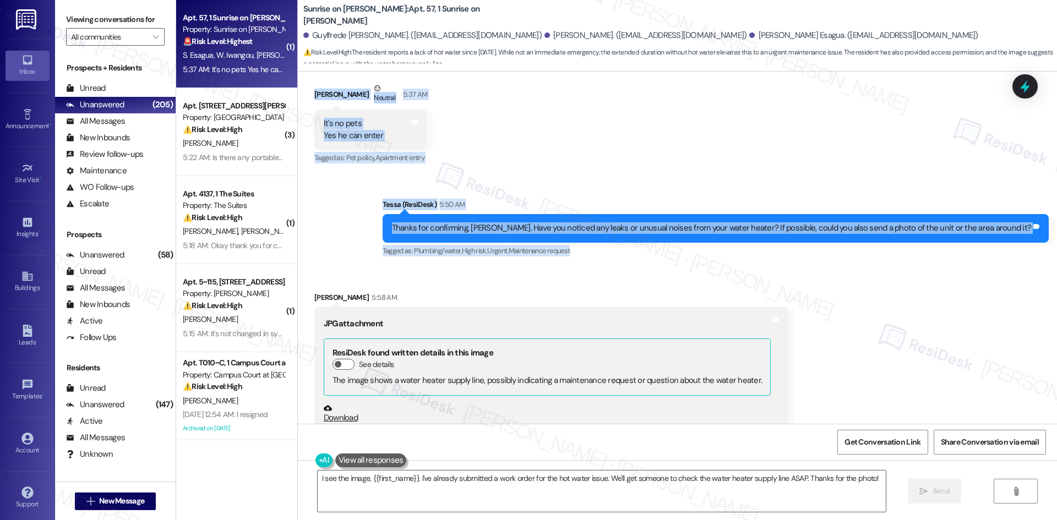
scroll to position [2657, 0]
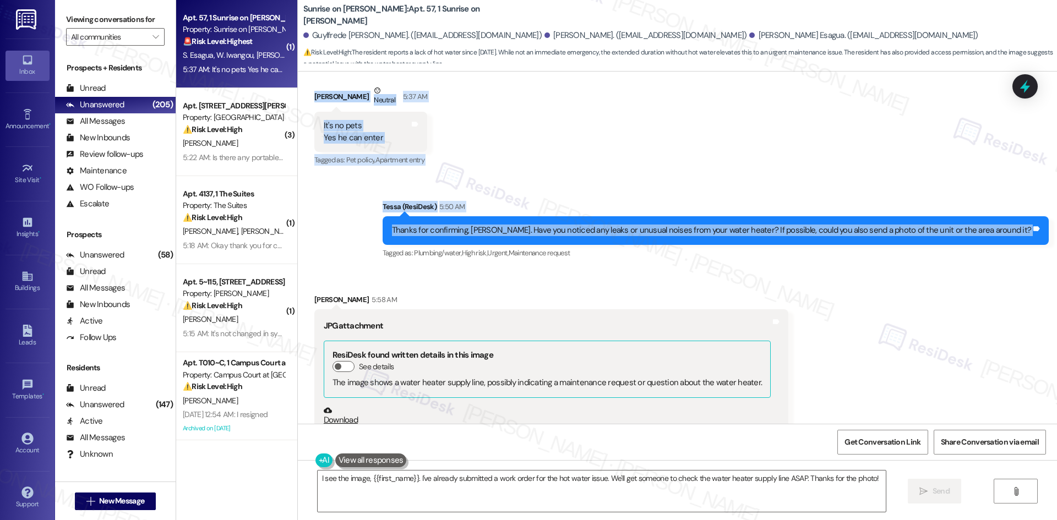
drag, startPoint x: 295, startPoint y: 218, endPoint x: 1047, endPoint y: 237, distance: 751.9
click at [1047, 237] on div "Lease started [DATE] 8:00 AM Survey, sent via SMS Residesk Automated Survey [DA…" at bounding box center [677, 248] width 759 height 352
copy div "Loremips Dolorsit Ametcon 8:82 AD El sed'd eius tem incid utlab etdo Magnaa. En…"
click at [366, 229] on div "Sent via SMS Tessa (ResiDesk) 5:50 AM Thanks for confirming, Wilfride. Have you…" at bounding box center [677, 222] width 759 height 93
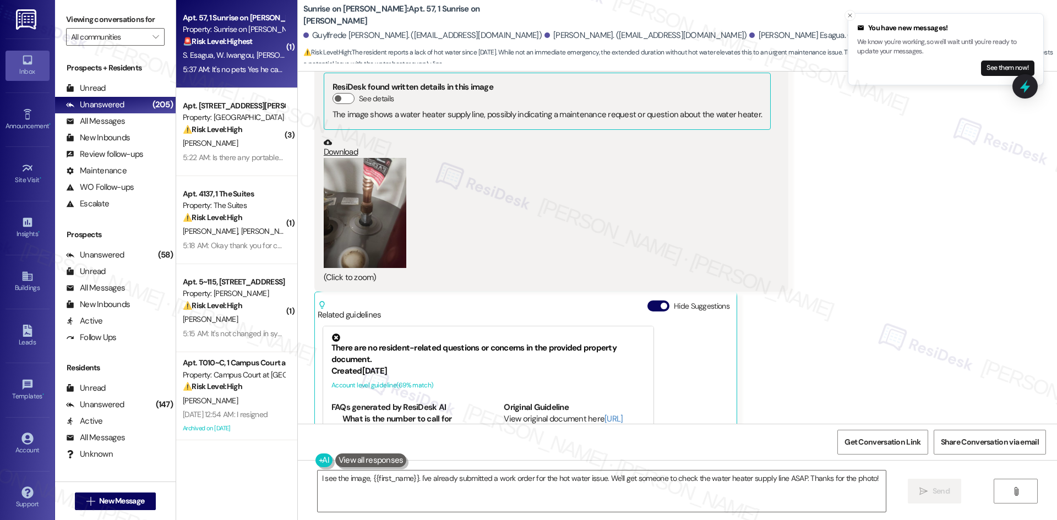
scroll to position [2932, 0]
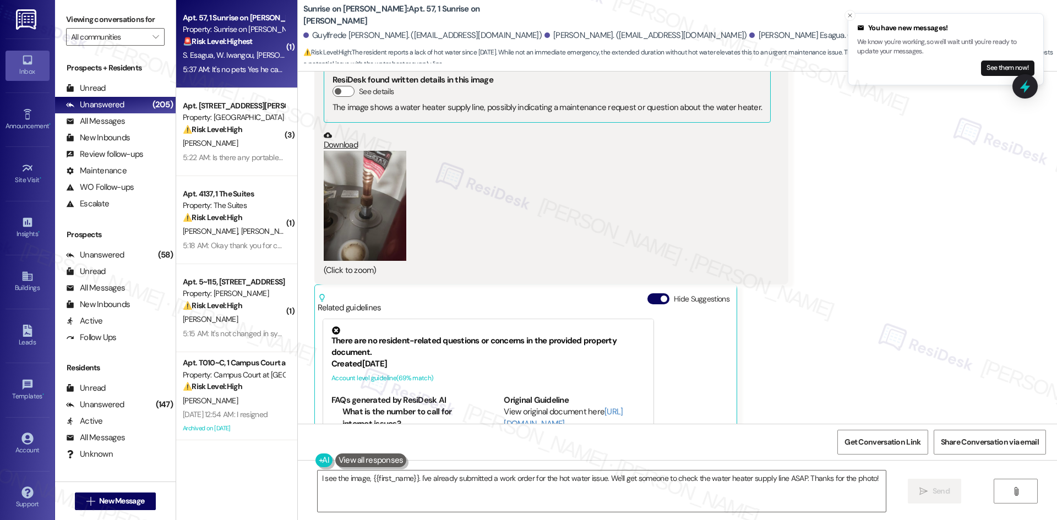
click at [365, 237] on button "Zoom image" at bounding box center [365, 206] width 83 height 110
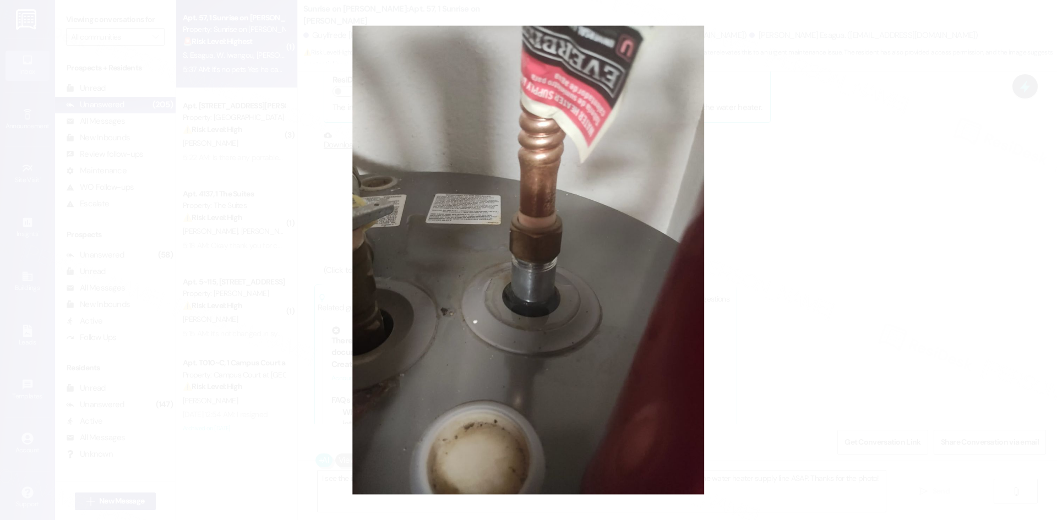
click at [905, 321] on button "Unzoom image" at bounding box center [528, 260] width 1057 height 520
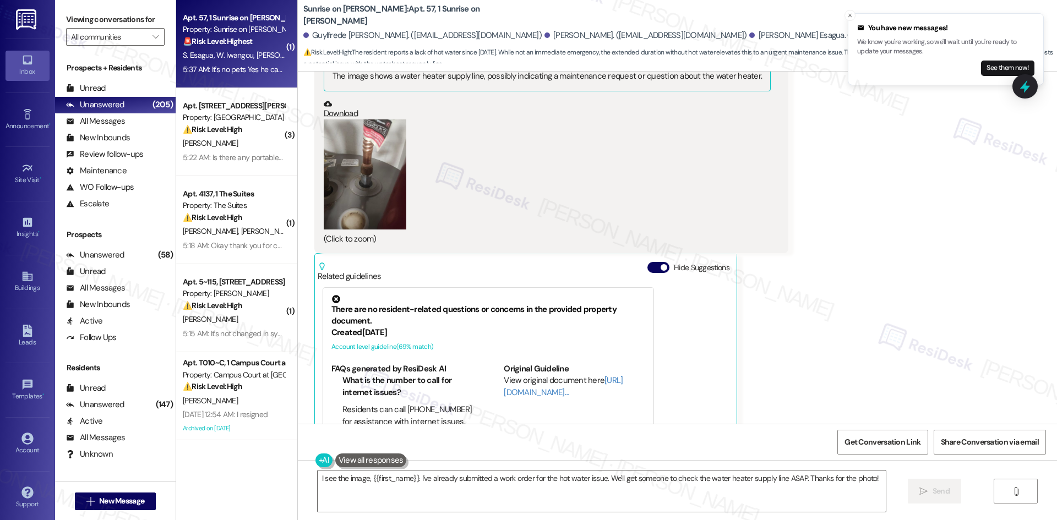
scroll to position [3042, 0]
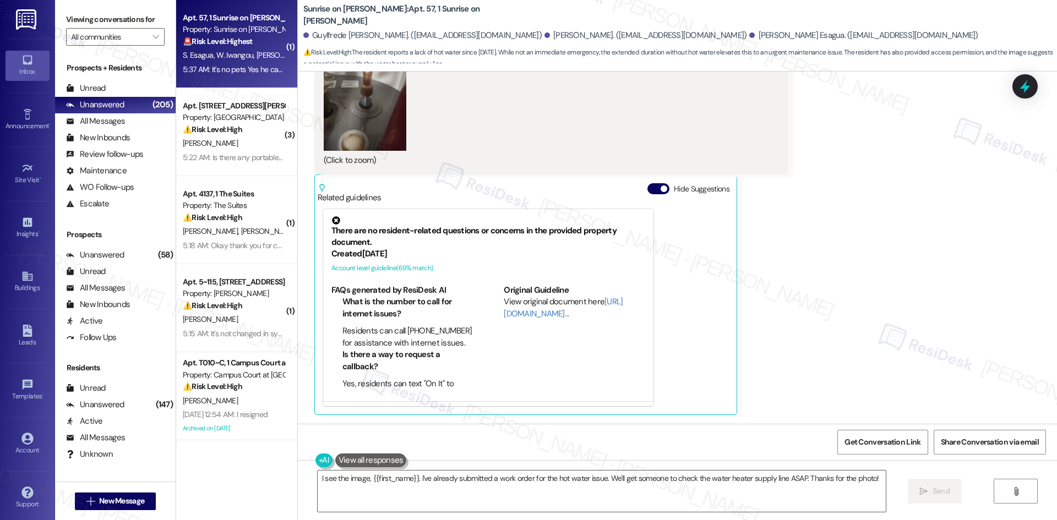
click at [917, 301] on div "Received via SMS [PERSON_NAME] 5:58 AM JPG attachment ResiDesk found written de…" at bounding box center [677, 153] width 759 height 539
click at [658, 491] on textarea "I see the image, {{first_name}}. I've already submitted a work order for the ho…" at bounding box center [602, 490] width 568 height 41
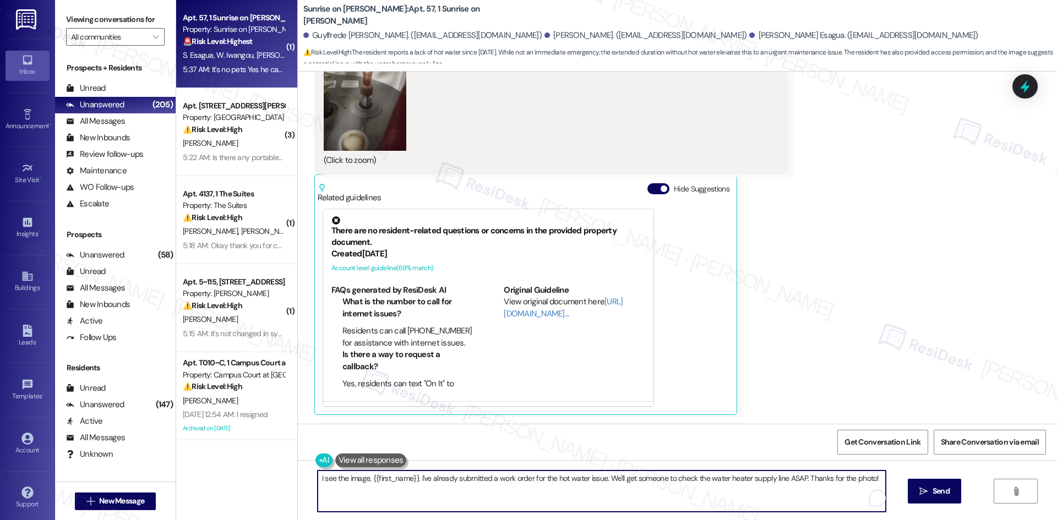
paste textarea "Thanks for the photo, Wilfride. I’ll let the site team know and get back to you…"
type textarea "Thanks for the photo, Wilfride. I’ll let the site team know and get back to you…"
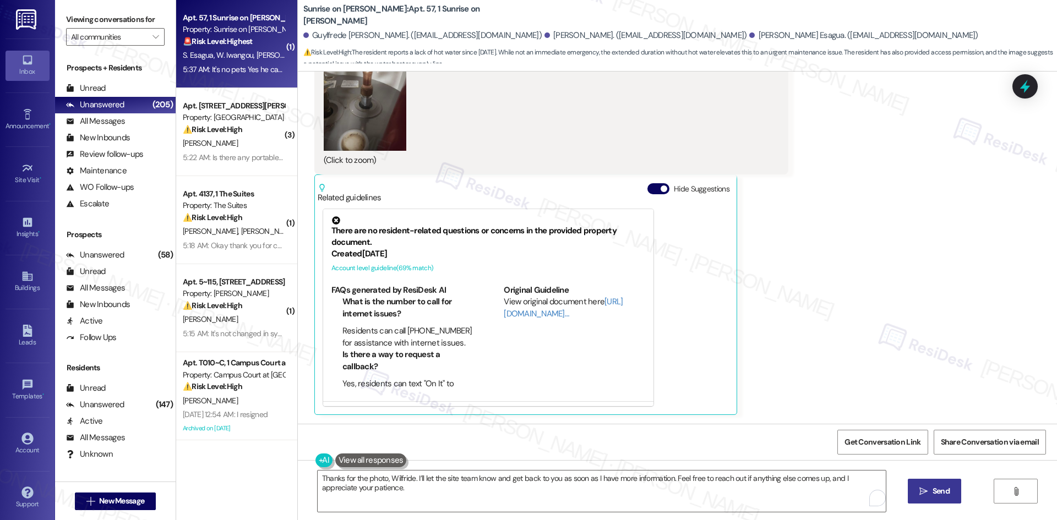
click at [947, 500] on button " Send" at bounding box center [933, 491] width 53 height 25
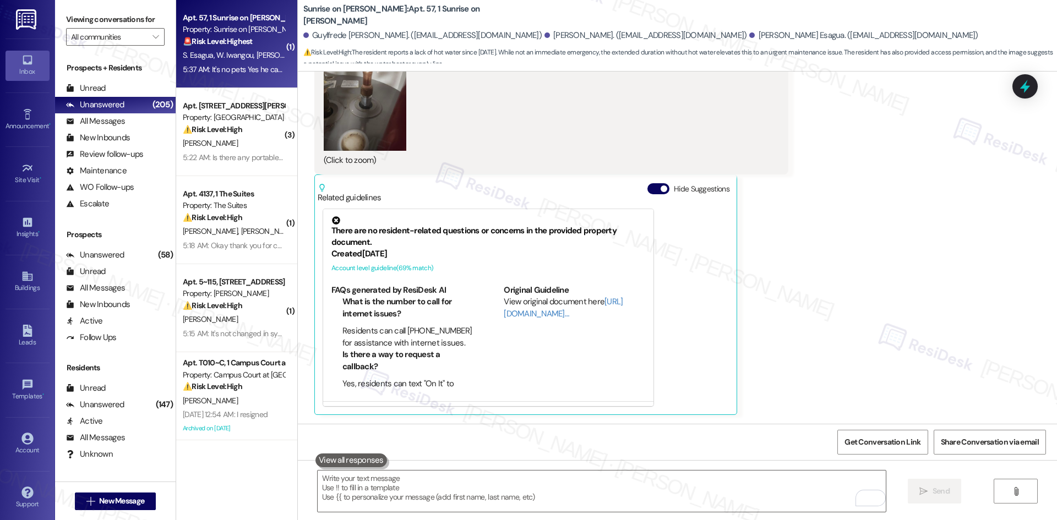
scroll to position [3042, 0]
click at [915, 270] on div "Received via SMS [PERSON_NAME] 5:58 AM JPG attachment ResiDesk found written de…" at bounding box center [677, 153] width 759 height 539
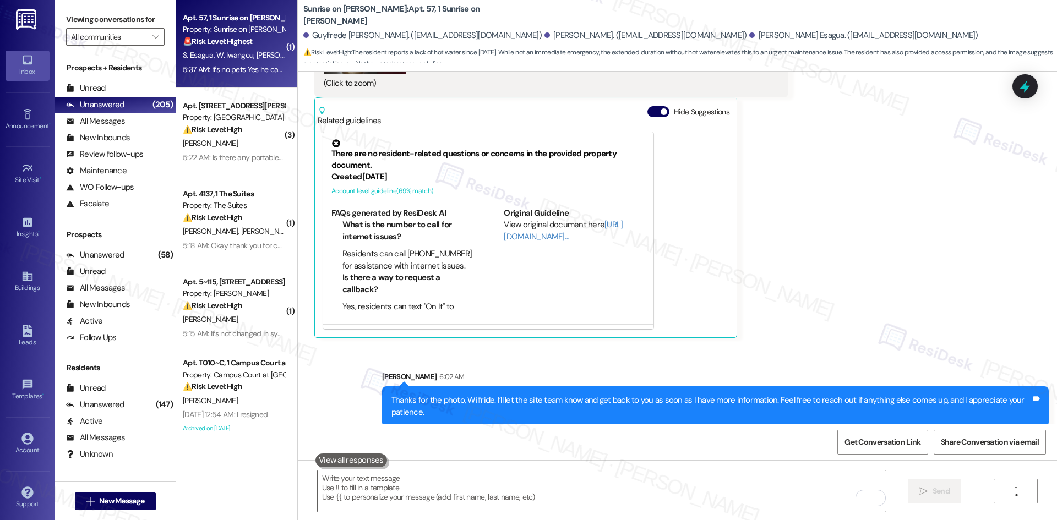
scroll to position [3131, 0]
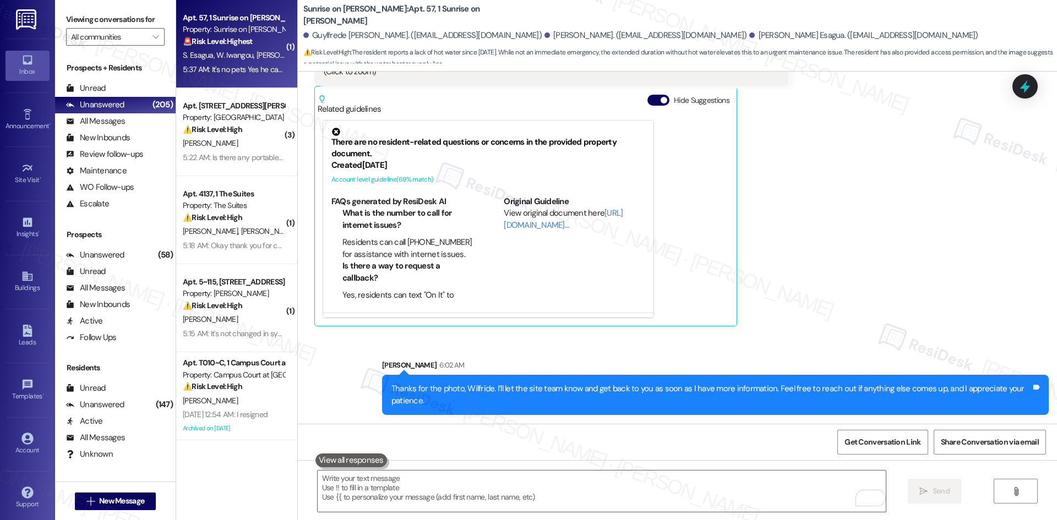
click at [828, 265] on div "Received via SMS [PERSON_NAME] 5:58 AM JPG attachment ResiDesk found written de…" at bounding box center [677, 64] width 759 height 539
click at [845, 269] on div "Received via SMS [PERSON_NAME] 5:58 AM JPG attachment ResiDesk found written de…" at bounding box center [677, 64] width 759 height 539
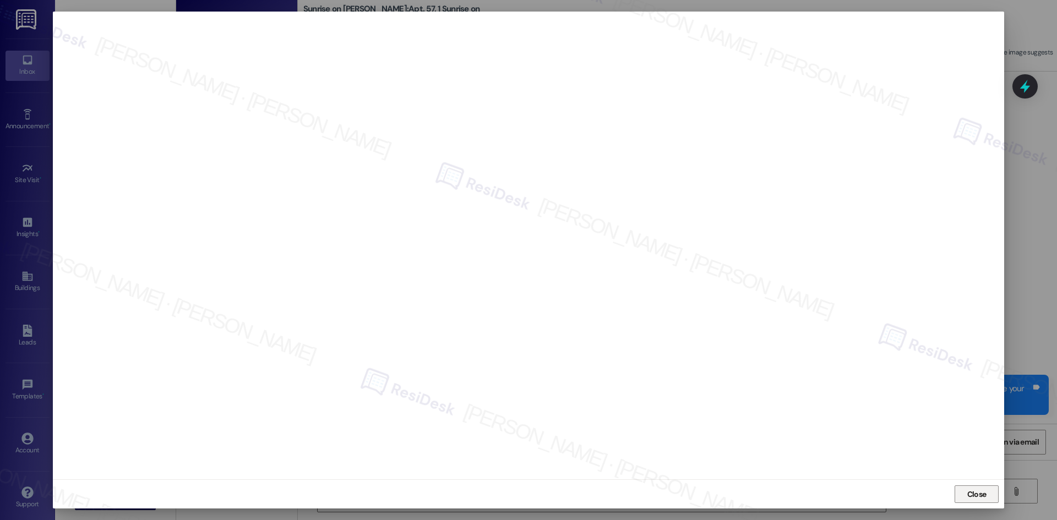
click at [979, 498] on span "Close" at bounding box center [976, 495] width 19 height 12
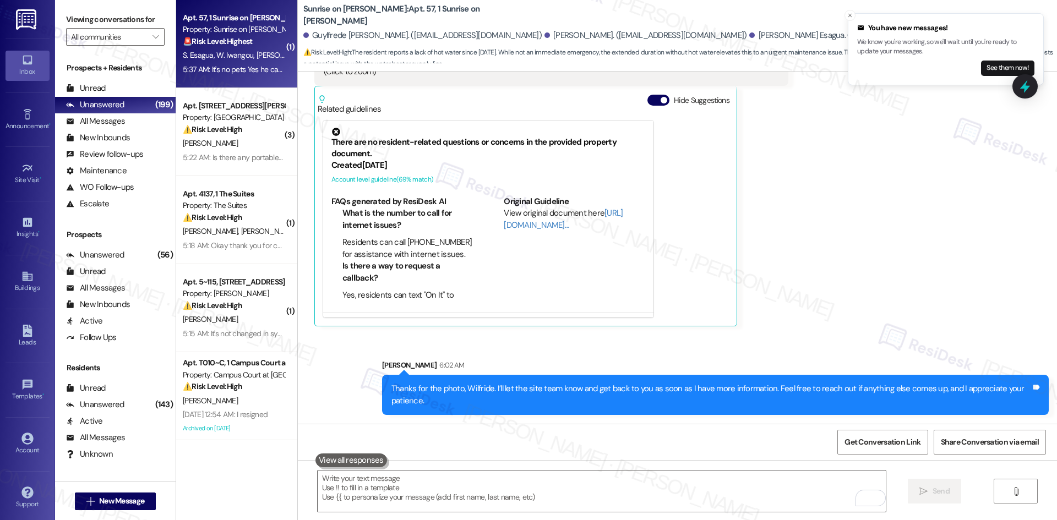
click at [914, 330] on div "Received via SMS [PERSON_NAME] 5:58 AM JPG attachment ResiDesk found written de…" at bounding box center [677, 64] width 759 height 539
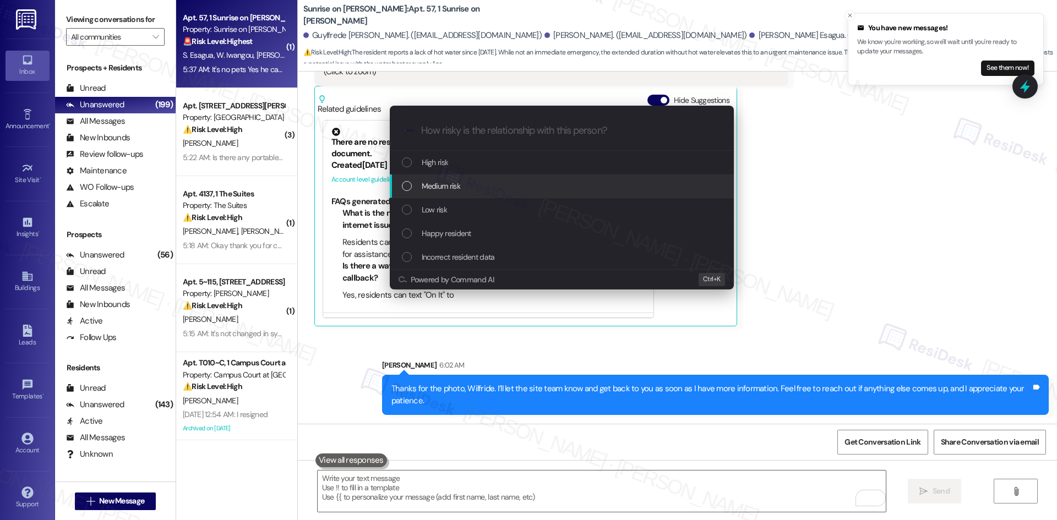
click at [464, 176] on div "Medium risk" at bounding box center [562, 186] width 344 height 24
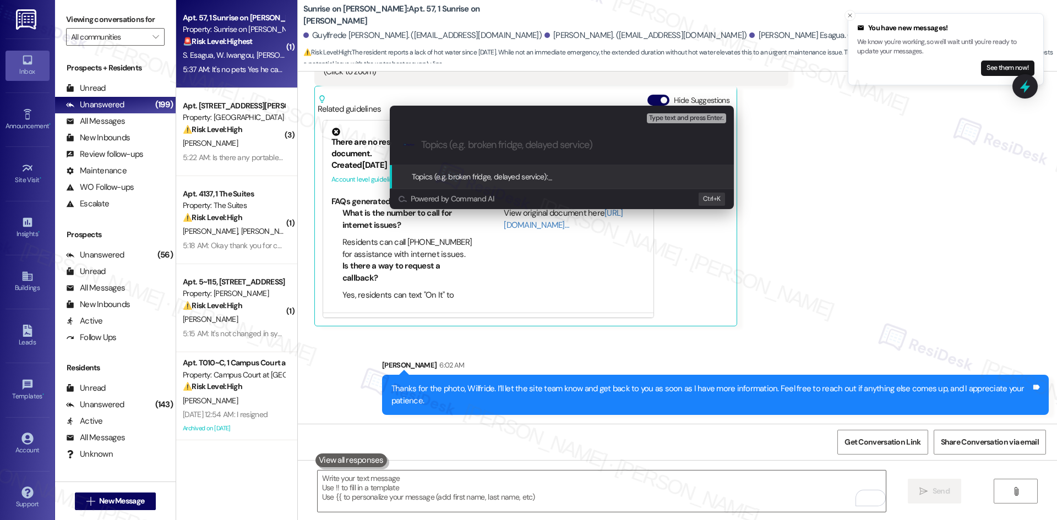
click at [511, 146] on input "Topics (e.g. broken fridge, delayed service)" at bounding box center [570, 145] width 299 height 12
paste input "No Hot Water [DATE] – Photo Provided (ID 7824835)"
type input "No Hot Water [DATE] – Photo Provided (ID 7824835)"
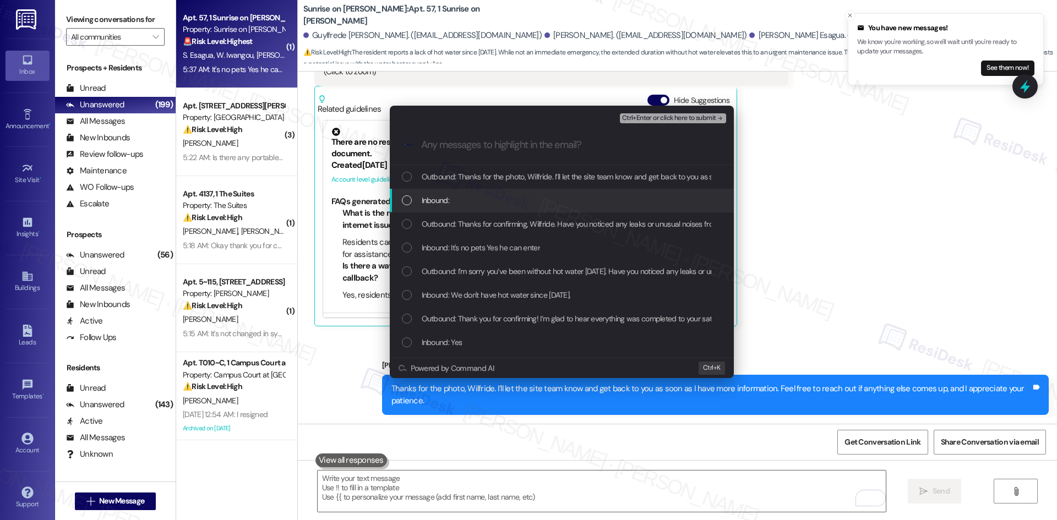
click at [439, 200] on span "Inbound:" at bounding box center [436, 200] width 28 height 12
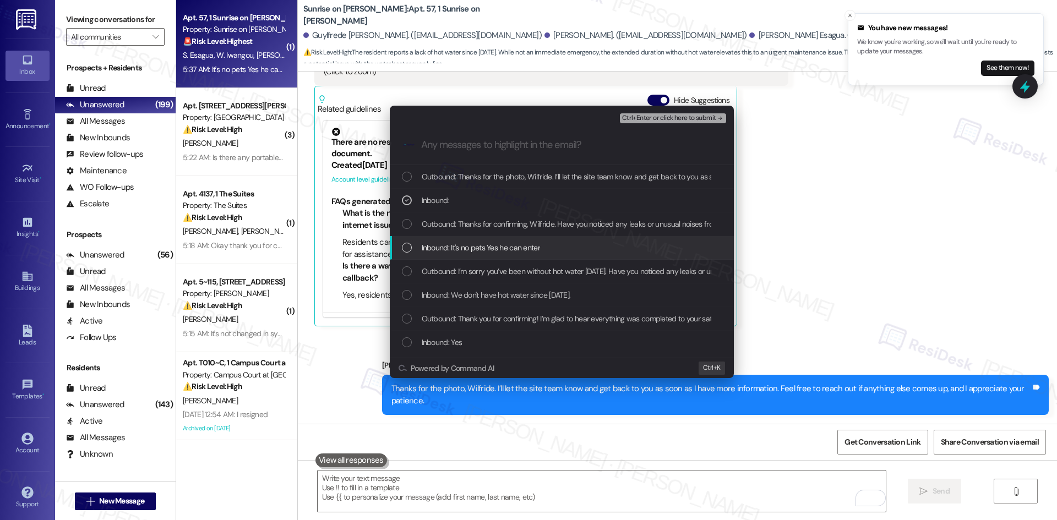
click at [444, 248] on span "Inbound: It's no pets Yes he can enter" at bounding box center [481, 248] width 118 height 12
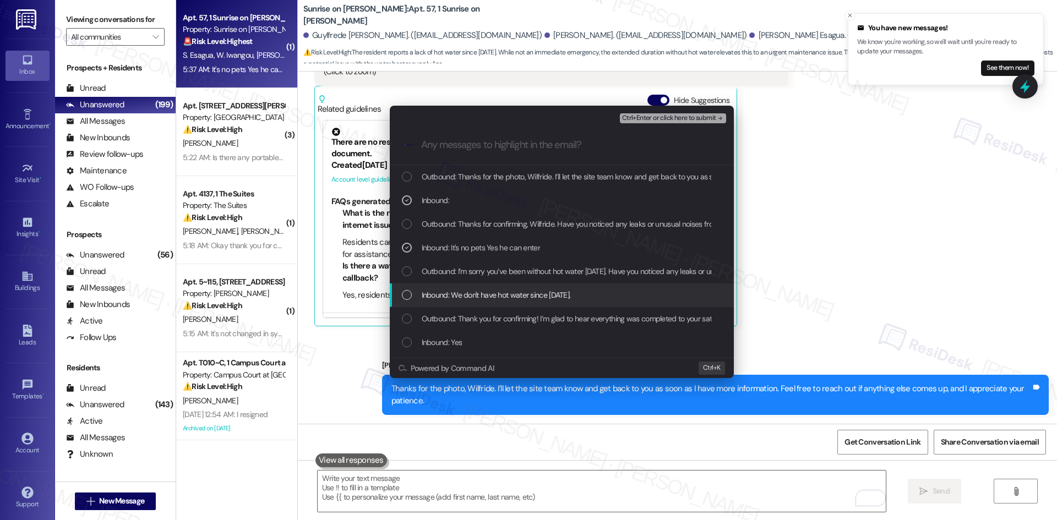
click at [480, 299] on span "Inbound: We don't have hot water since [DATE]." at bounding box center [496, 295] width 149 height 12
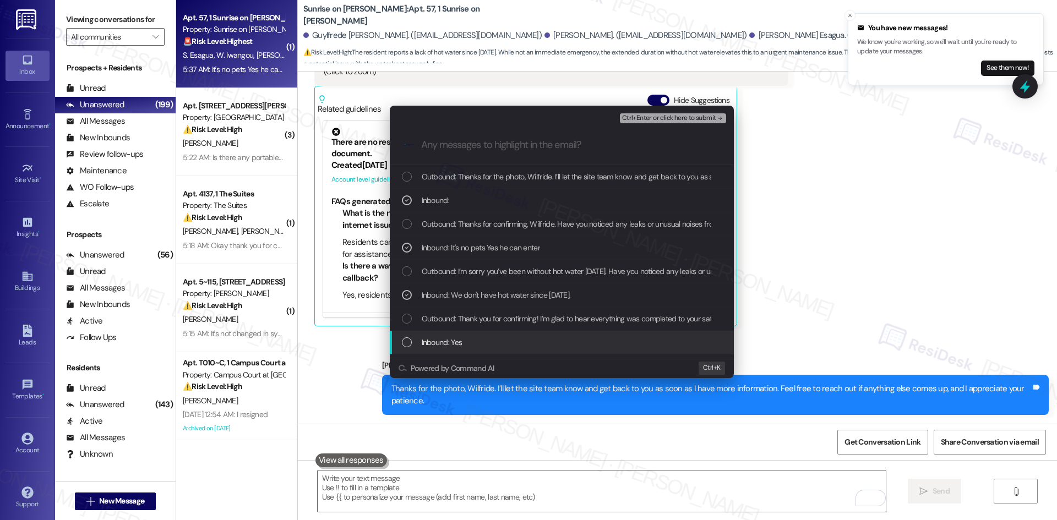
click at [490, 338] on div "Inbound: Yes" at bounding box center [563, 342] width 322 height 12
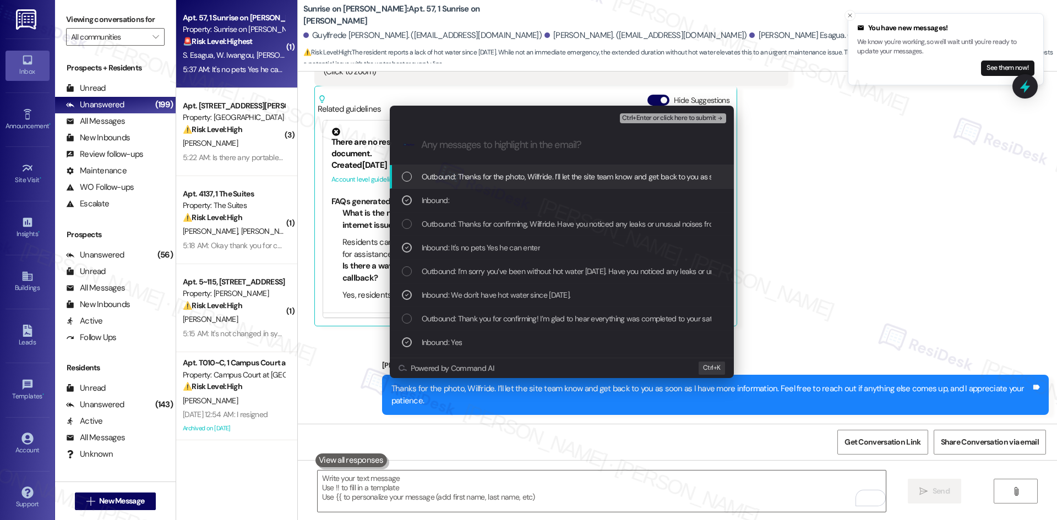
click at [716, 118] on icon "remove-block-ctrl+enter-or click here to submit" at bounding box center [720, 118] width 8 height 8
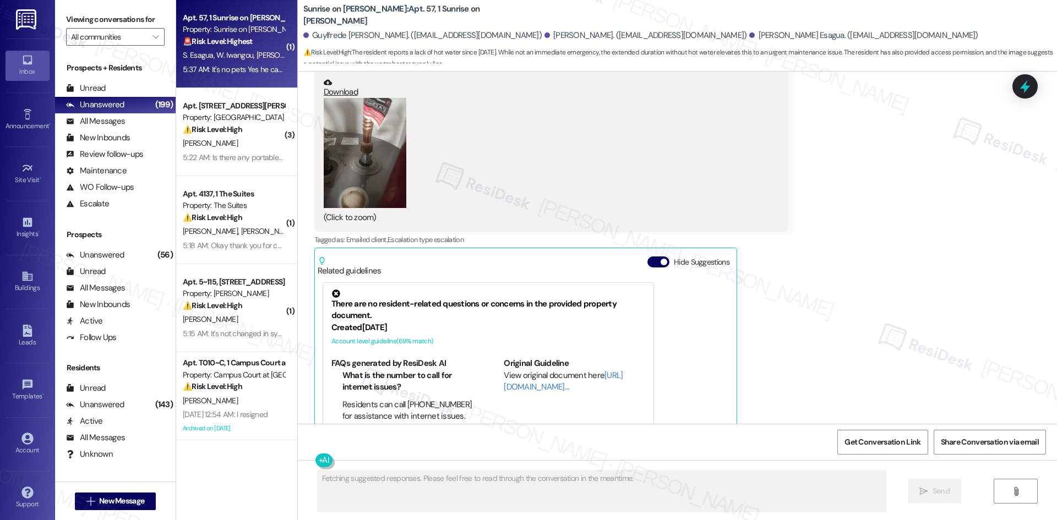
scroll to position [2982, 0]
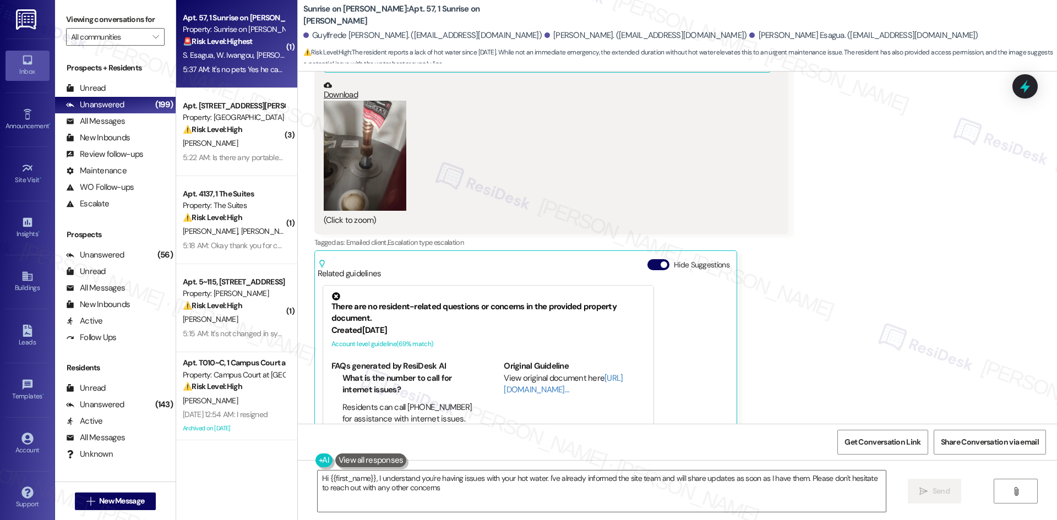
type textarea "Hi {{first_name}}, I understand you're having issues with your hot water. I've …"
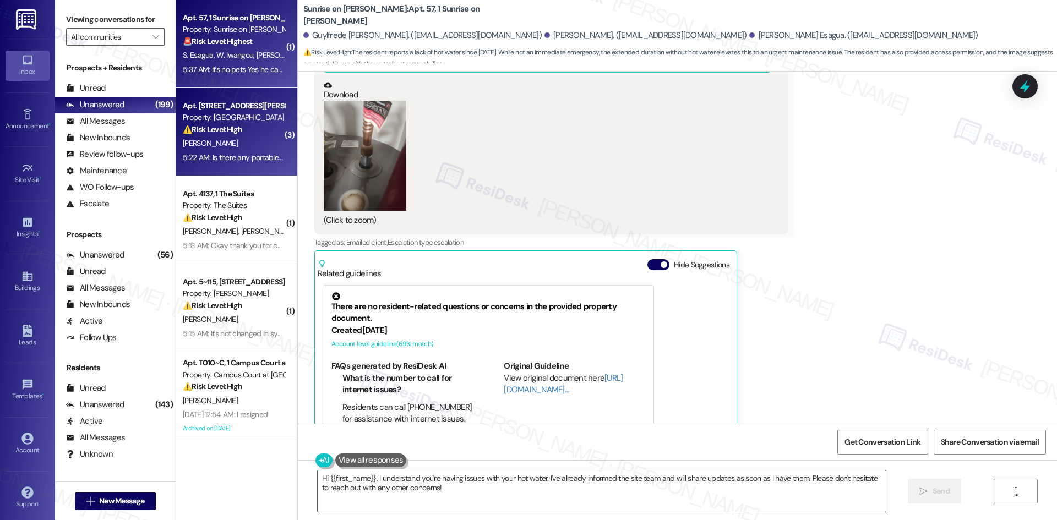
click at [215, 135] on div "⚠️ Risk Level: High The resident reports their AC is not cooling and they hear …" at bounding box center [234, 130] width 102 height 12
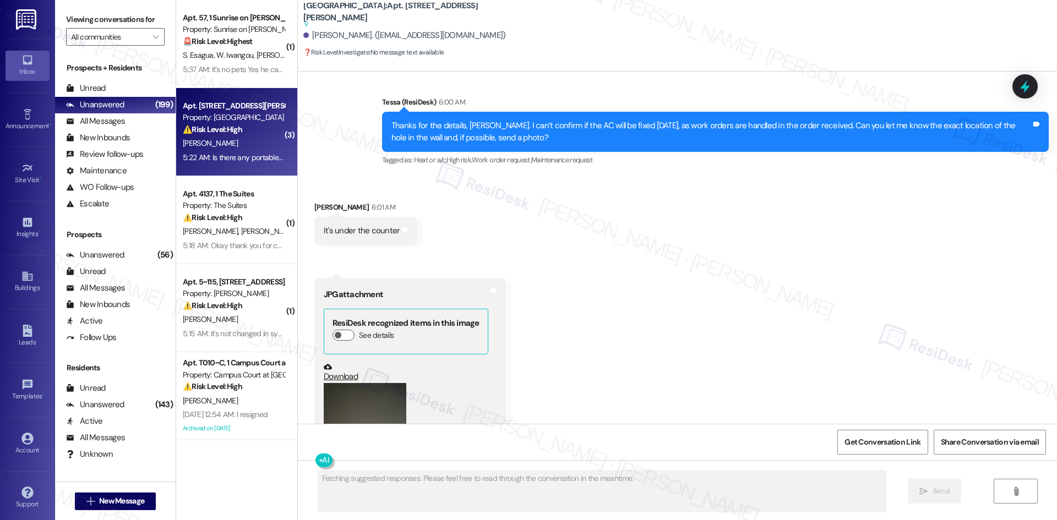
scroll to position [1861, 0]
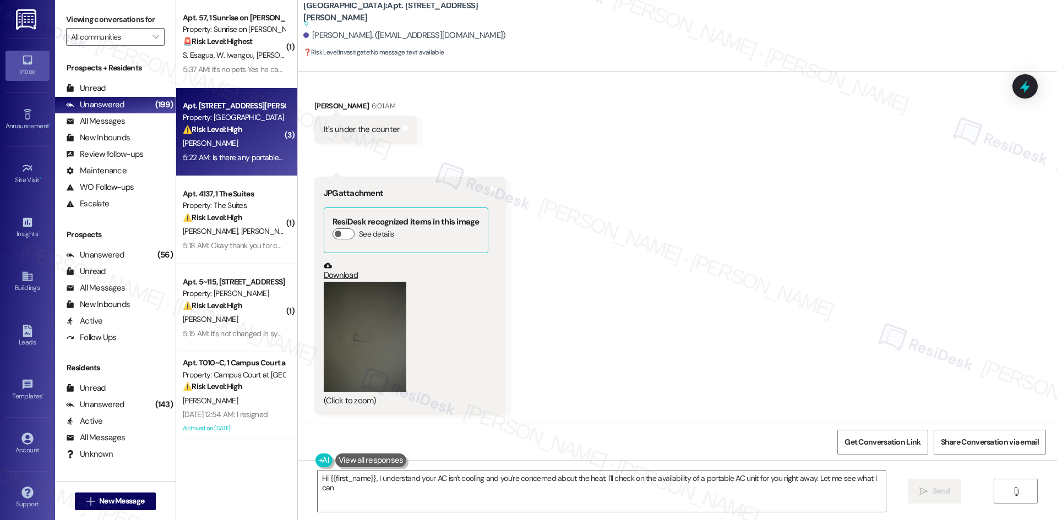
click at [345, 341] on button "Zoom image" at bounding box center [365, 337] width 83 height 110
type textarea "Hi {{first_name}}, I understand your AC isn't cooling and you're concerned abou…"
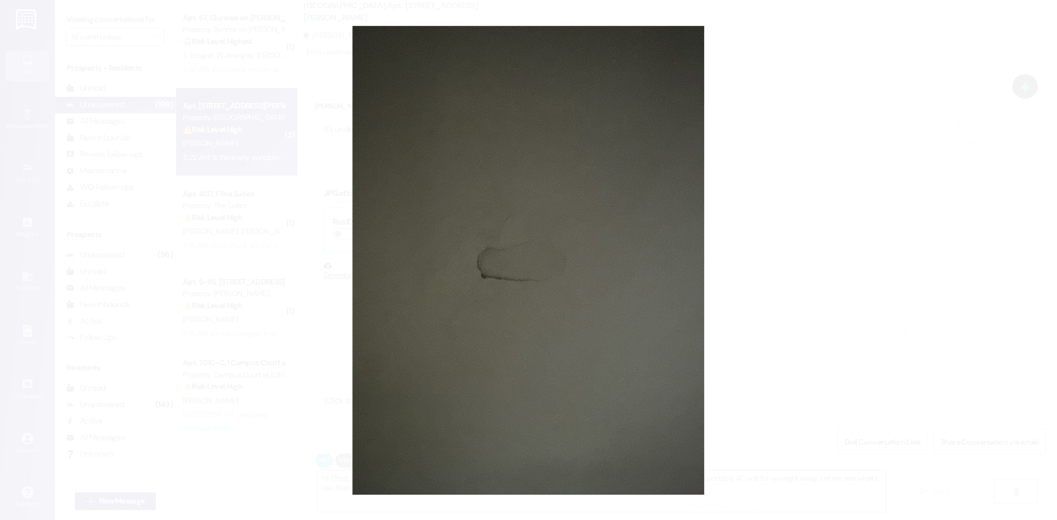
click at [857, 310] on button "Unzoom image" at bounding box center [528, 260] width 1057 height 520
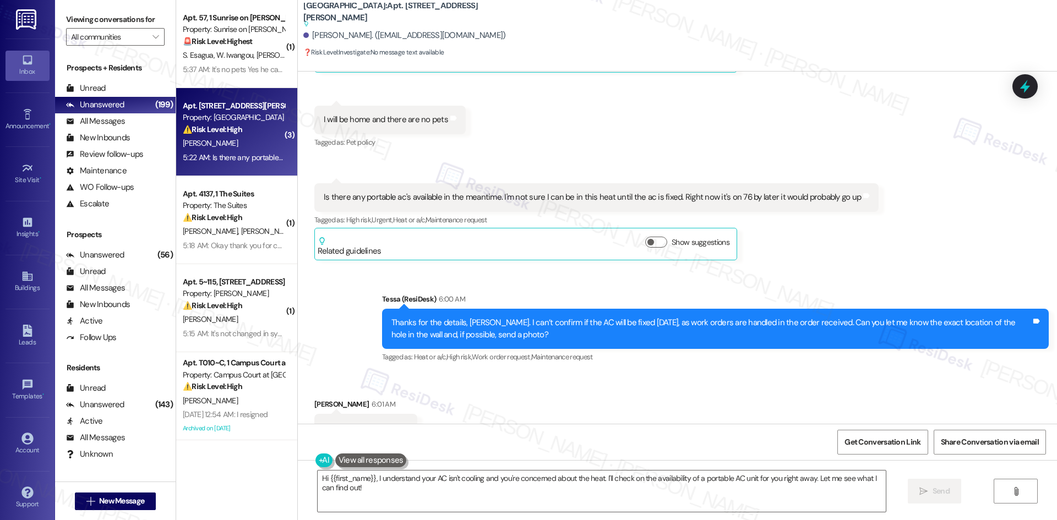
scroll to position [1531, 0]
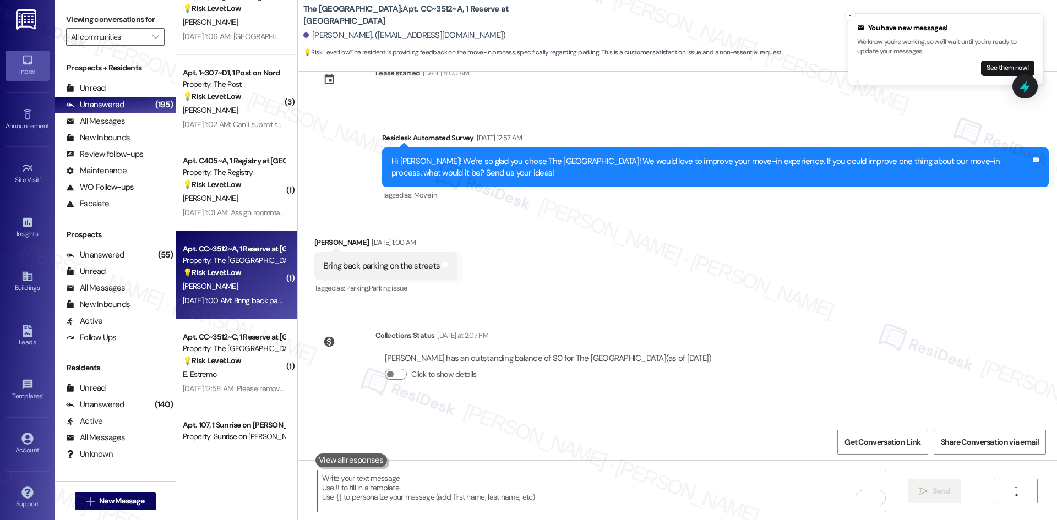
scroll to position [4320, 0]
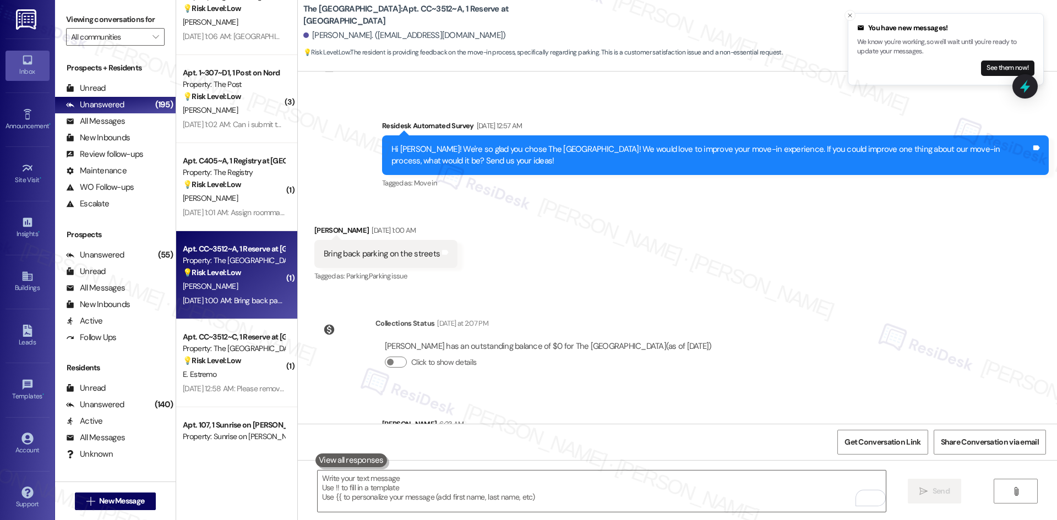
click at [832, 317] on div "Announcement, sent via SMS Sarah (ResiDesk) Sep 01, 2023 at 11:57 PM Hi Jennife…" at bounding box center [677, 248] width 759 height 352
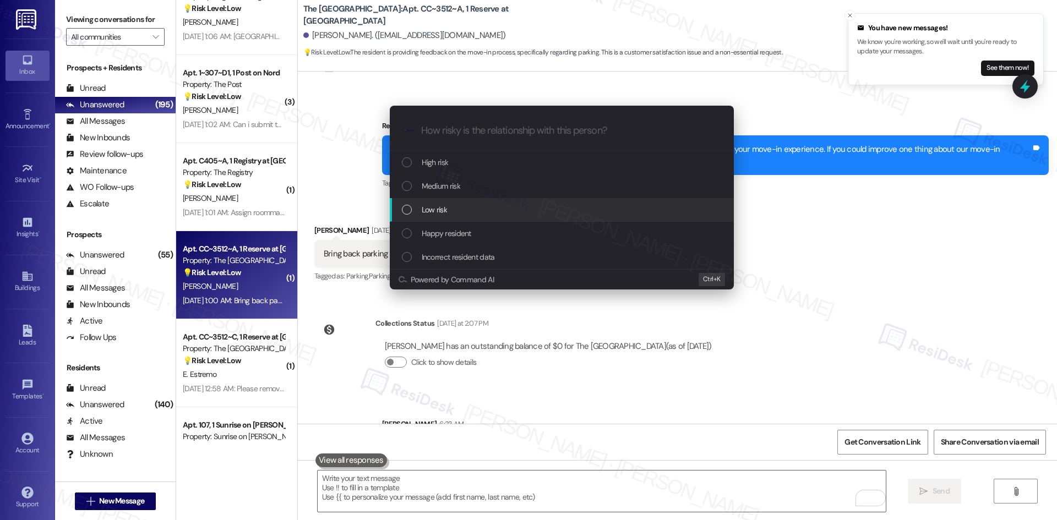
click at [466, 205] on div "Low risk" at bounding box center [563, 210] width 322 height 12
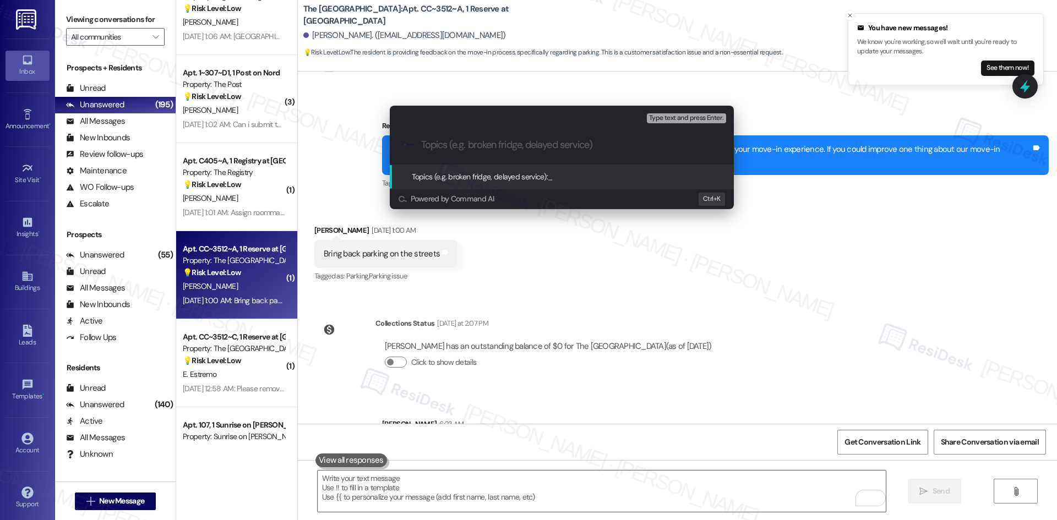
click at [472, 147] on input "Topics (e.g. broken fridge, delayed service)" at bounding box center [570, 145] width 299 height 12
paste input "Move-In Feedback – Street Parking Availability"
type input "Move-In Feedback – Street Parking Availability"
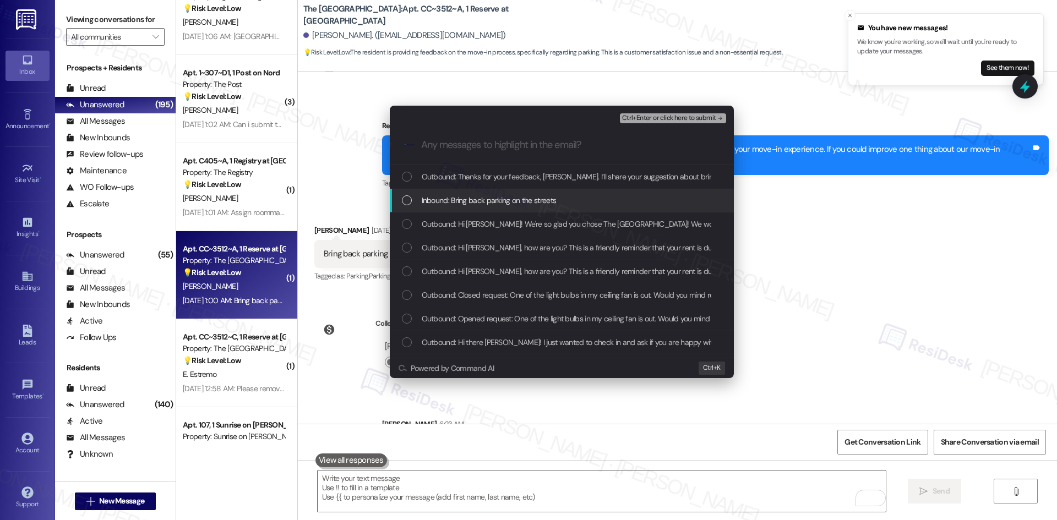
click at [502, 196] on span "Inbound: Bring back parking on the streets" at bounding box center [489, 200] width 135 height 12
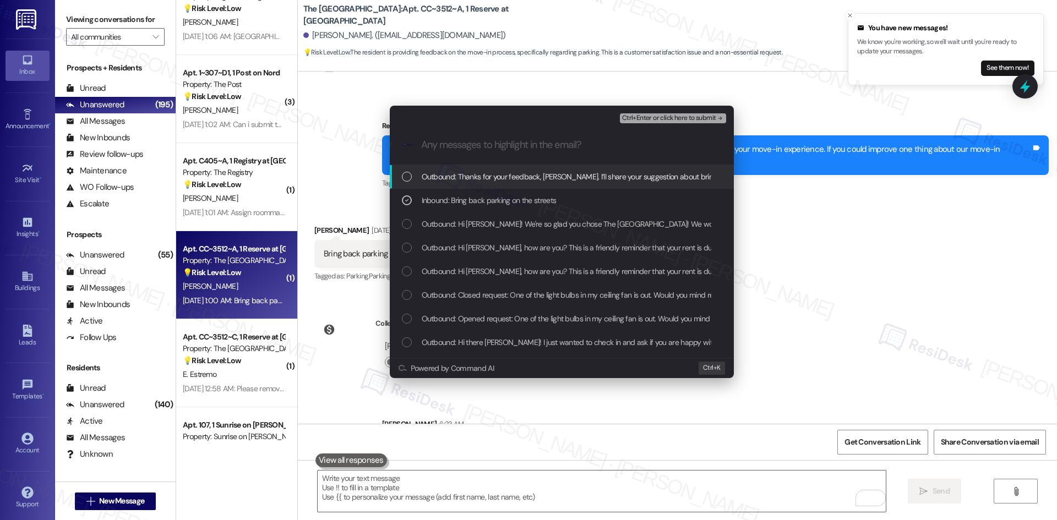
click at [707, 121] on span "Ctrl+Enter or click here to submit" at bounding box center [669, 118] width 94 height 8
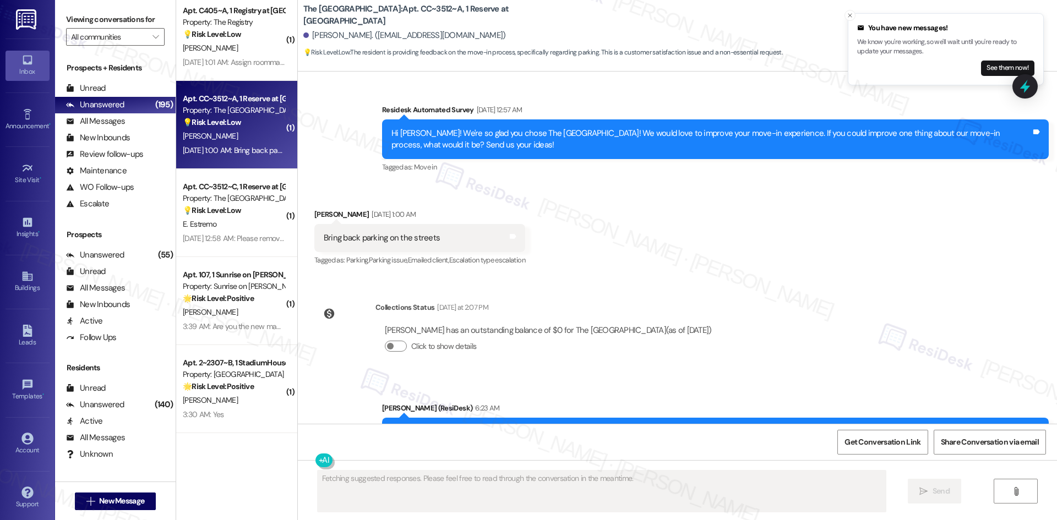
scroll to position [1431, 0]
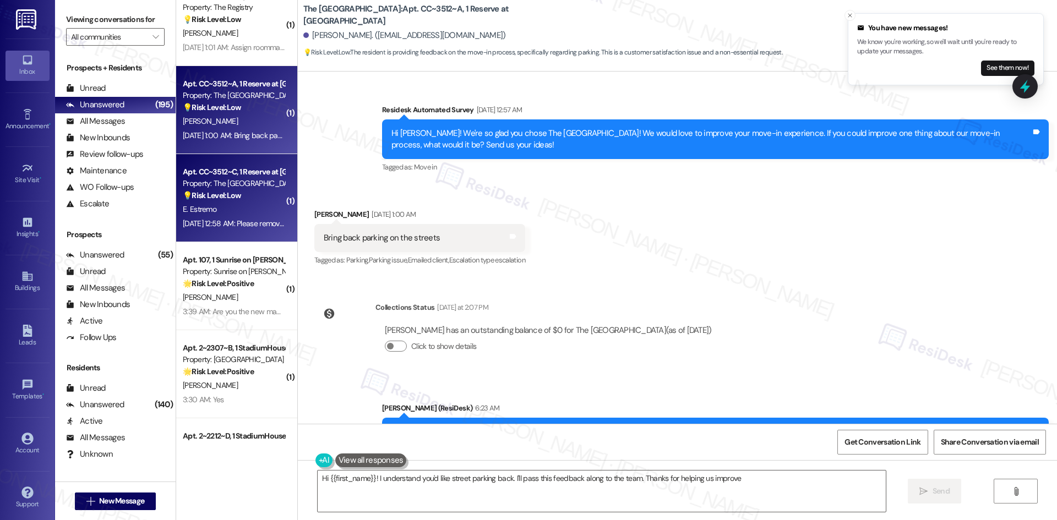
type textarea "Hi {{first_name}}! I understand you'd like street parking back. I'll pass this …"
click at [231, 221] on div "Aug 09, 2025 at 12:58 AM: Please remove me from your list, I have not been a re…" at bounding box center [334, 223] width 302 height 10
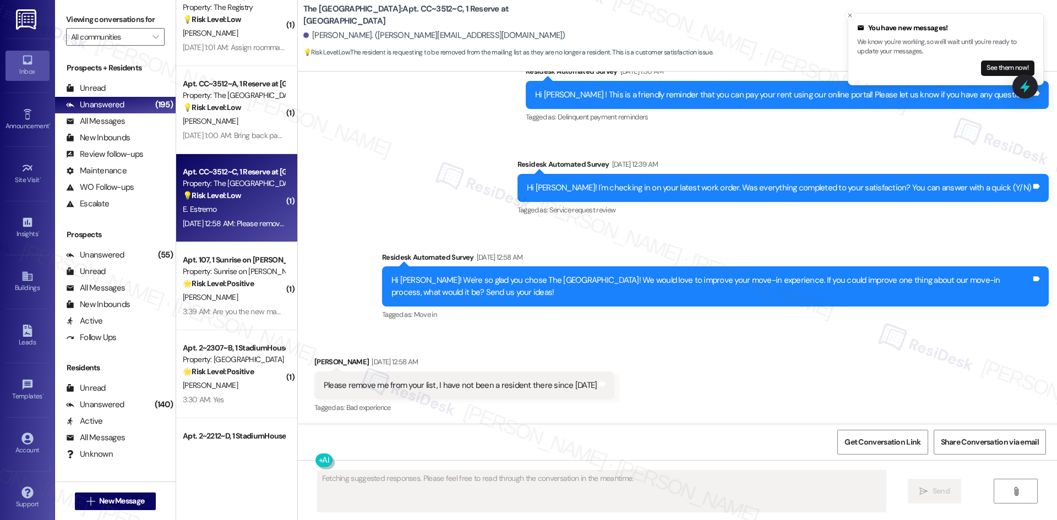
scroll to position [484, 0]
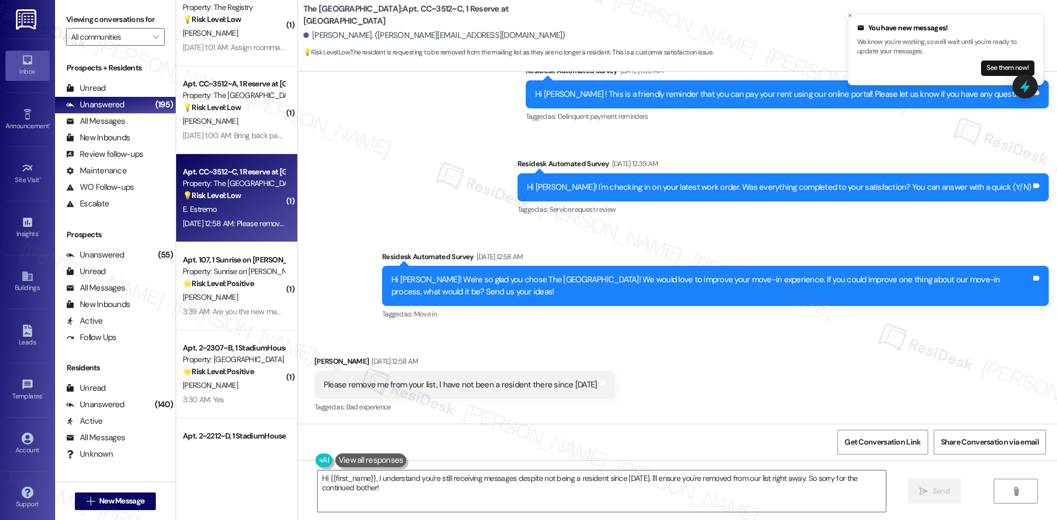
click at [334, 267] on div "Sent via SMS Sarah (ResiDesk) May 06, 2025 at 11:40 PM Ah I'm so sorry to bothe…" at bounding box center [677, 92] width 759 height 476
click at [464, 497] on textarea "Hi {{first_name}}, I understand you're still receiving messages despite not bei…" at bounding box center [602, 490] width 568 height 41
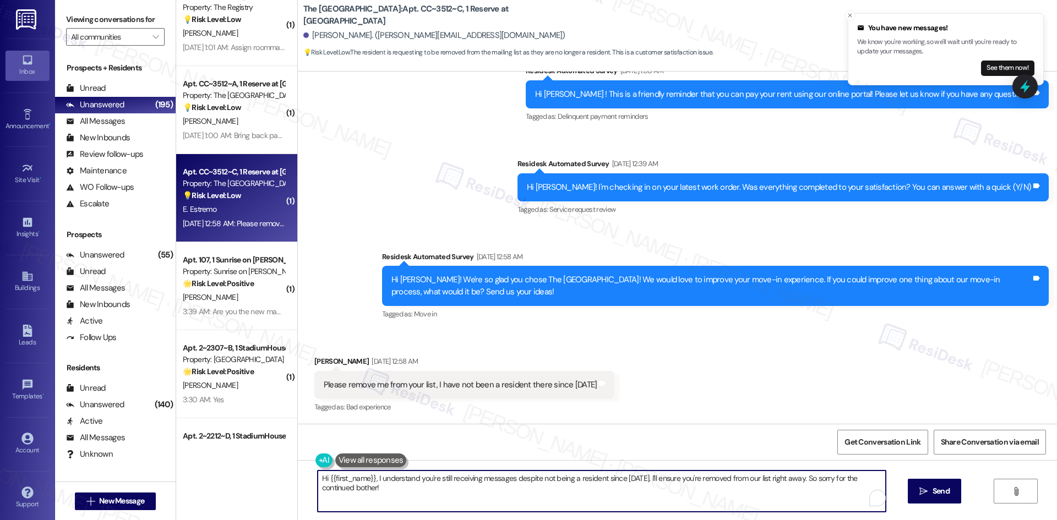
paste textarea "I'm so sorry to bother you! I'll take you off our distribution list. Would you …"
type textarea "I'm so sorry to bother you! I'll take you off our distribution list. Would you …"
click at [919, 492] on icon "" at bounding box center [923, 491] width 8 height 9
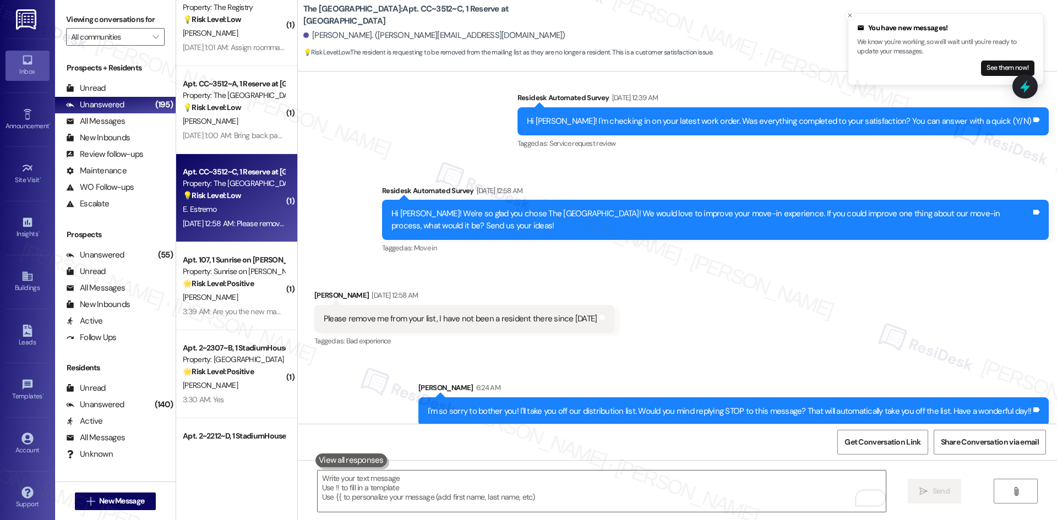
scroll to position [561, 0]
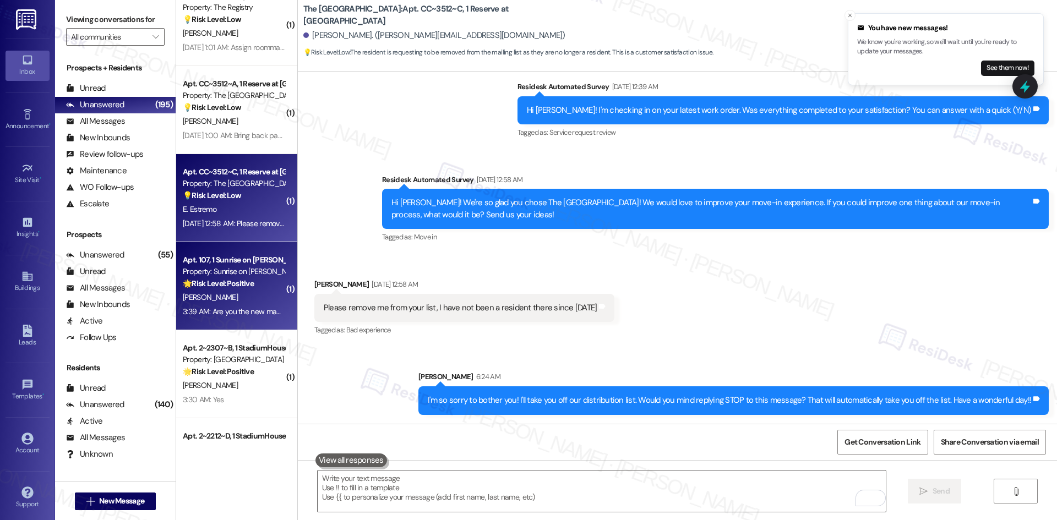
click at [218, 280] on strong "🌟 Risk Level: Positive" at bounding box center [218, 283] width 71 height 10
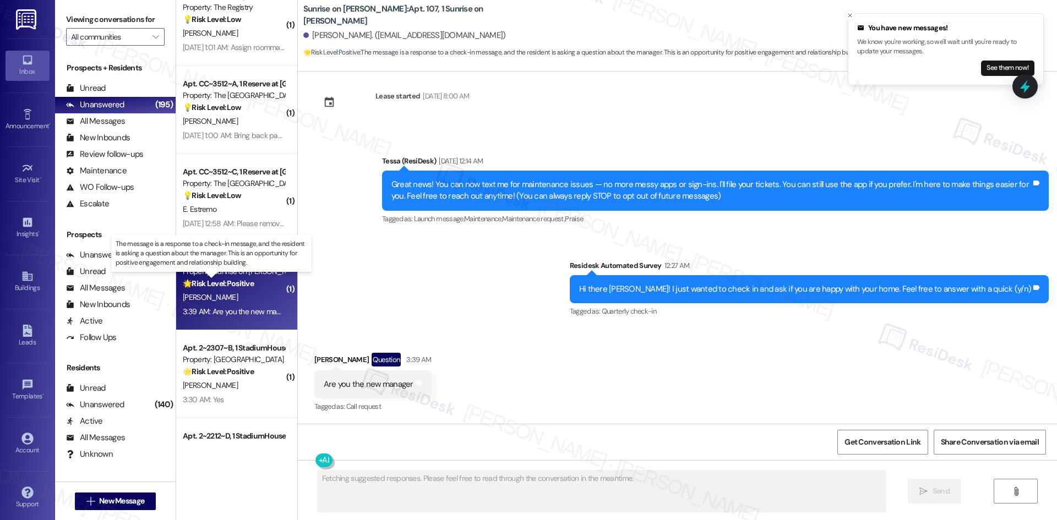
scroll to position [15, 0]
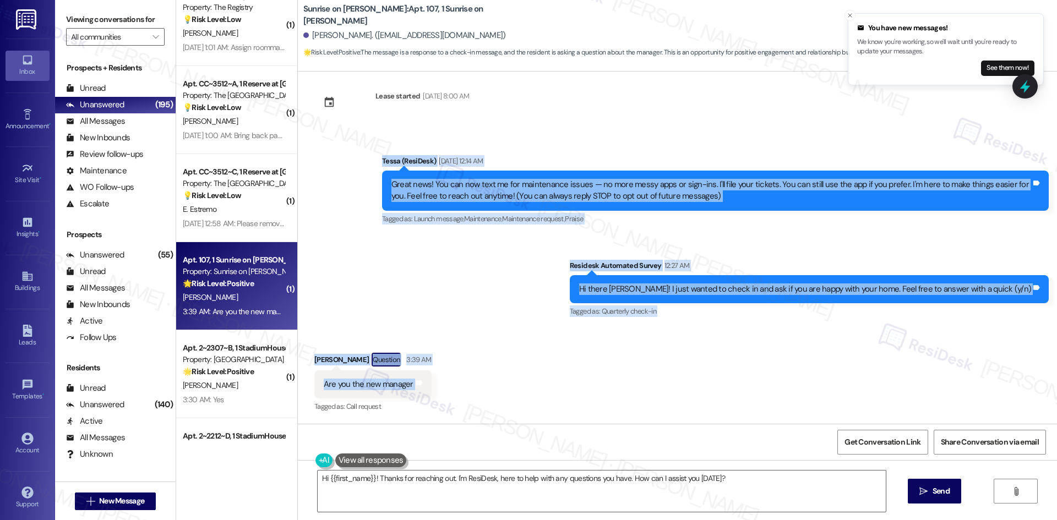
drag, startPoint x: 360, startPoint y: 152, endPoint x: 558, endPoint y: 387, distance: 306.9
click at [558, 387] on div "Lease started Feb 11, 2025 at 8:00 AM Announcement, sent via SMS Tessa (ResiDes…" at bounding box center [677, 248] width 759 height 352
copy div "Tessa (ResiDesk) Jul 31, 2025 at 12:14 AM Great news! You can now text me for m…"
click at [574, 366] on div "Received via SMS Alfonso Mireles Question 3:39 AM Are you the new manager Tags …" at bounding box center [677, 375] width 759 height 95
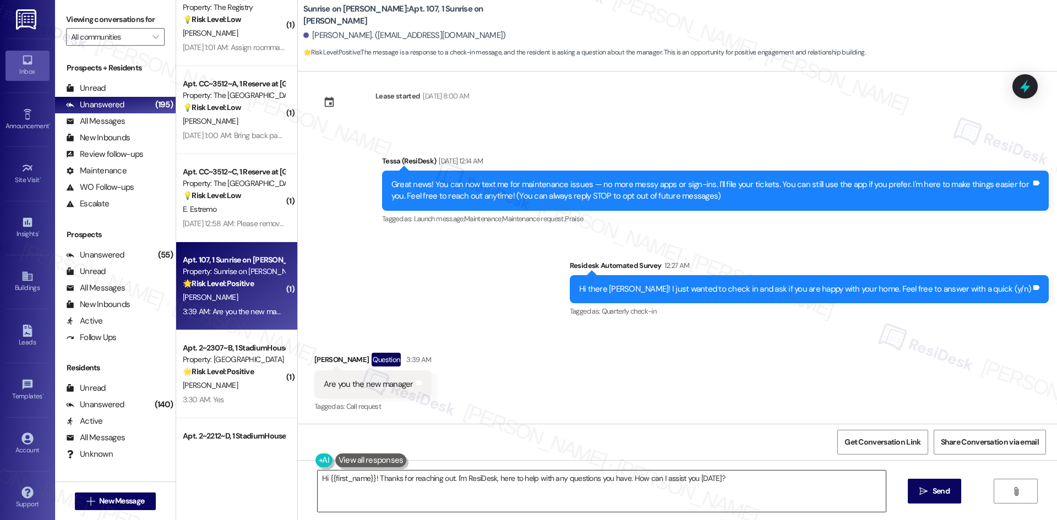
click at [533, 491] on textarea "Hi {{first_name}}! Thanks for reaching out. I'm ResiDesk, here to help with any…" at bounding box center [602, 490] width 568 height 41
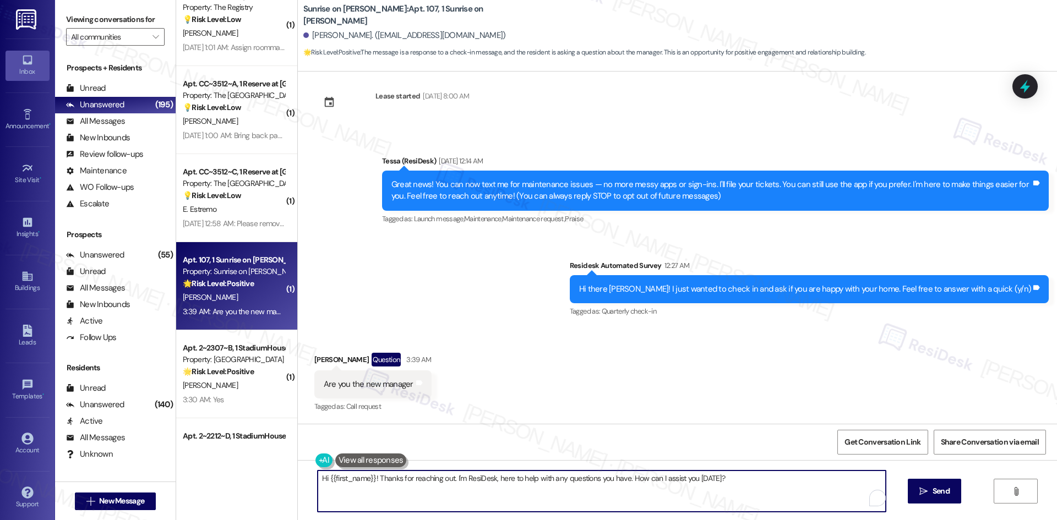
paste textarea "I’m not the manager — I’m here to help by relaying your questions and requests …"
drag, startPoint x: 617, startPoint y: 479, endPoint x: 704, endPoint y: 481, distance: 87.0
click at [704, 481] on textarea "I’m not the manager — I’m here to help by relaying your questions and requests …" at bounding box center [602, 490] width 568 height 41
click at [517, 491] on textarea "I’m not the manager — I’m here to help by relaying your questions and requests …" at bounding box center [602, 490] width 568 height 41
type textarea "I’m not the manager — I’m here to help by relaying your questions and requests …"
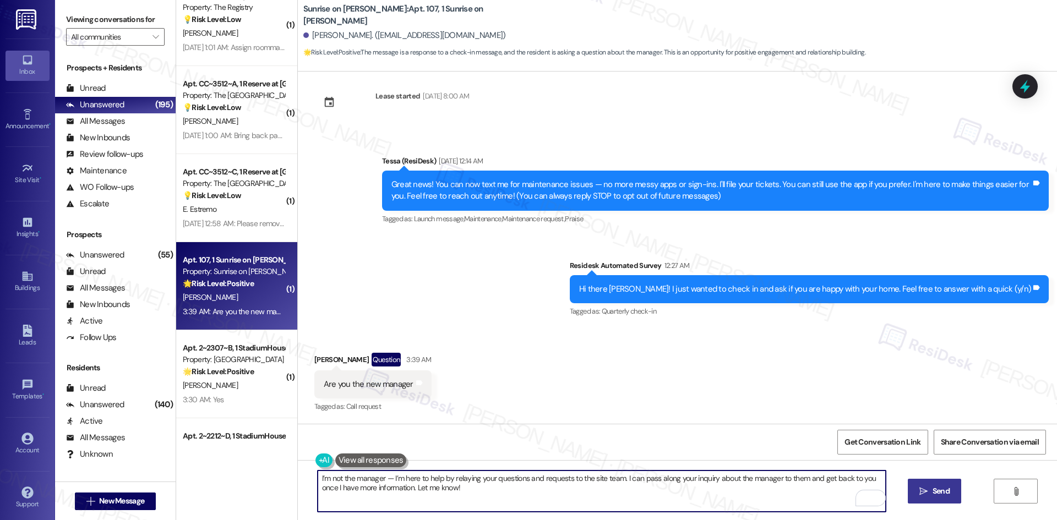
click at [930, 489] on span "Send" at bounding box center [940, 491] width 21 height 12
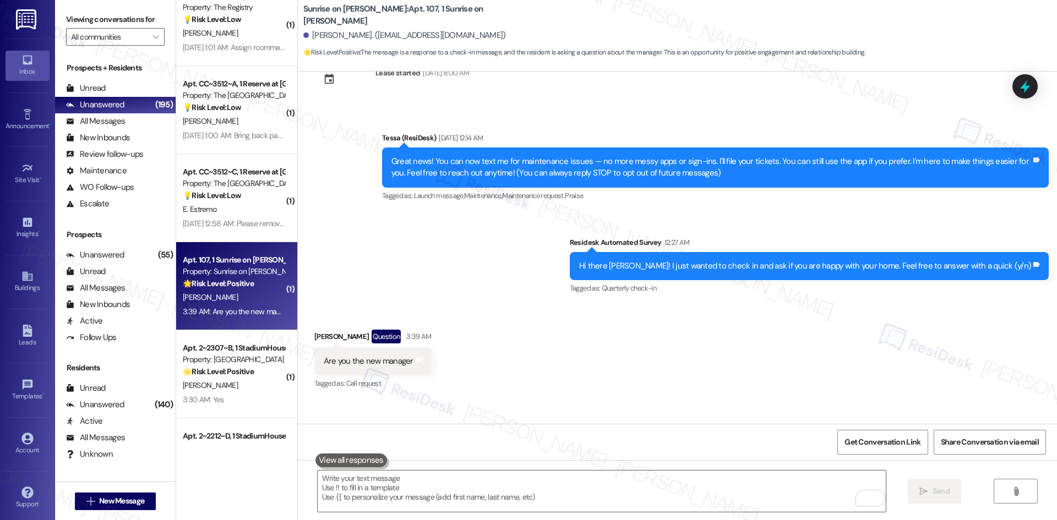
scroll to position [103, 0]
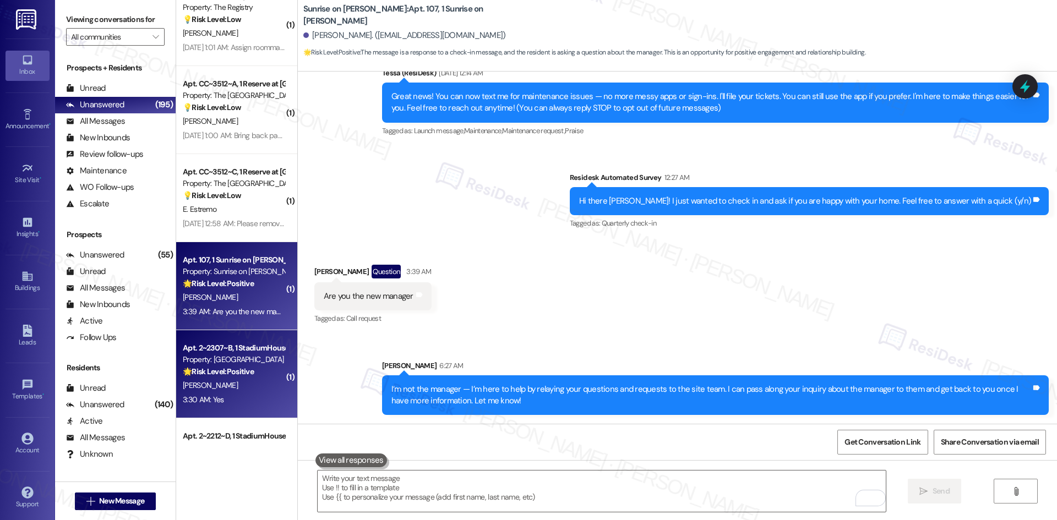
click at [241, 374] on strong "🌟 Risk Level: Positive" at bounding box center [218, 371] width 71 height 10
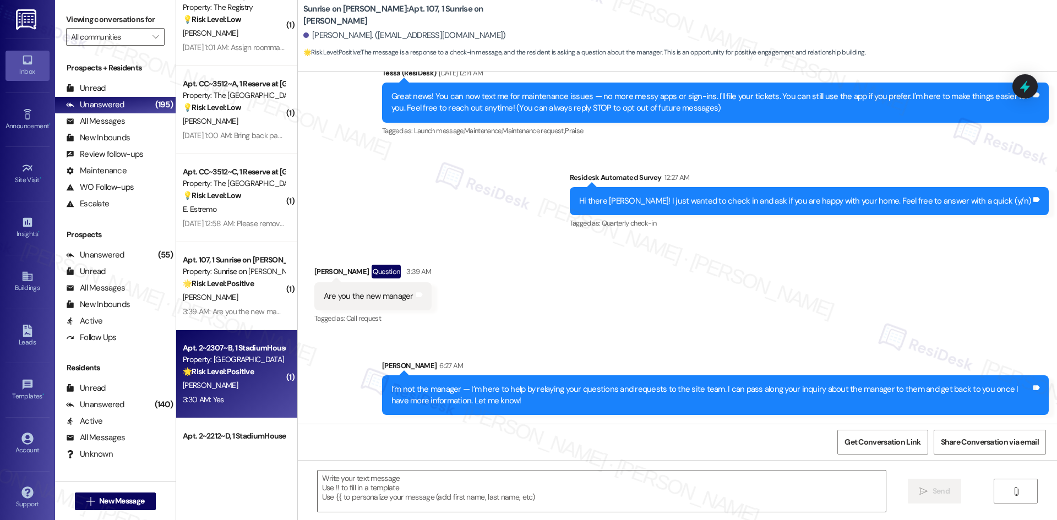
type textarea "Fetching suggested responses. Please feel free to read through the conversation…"
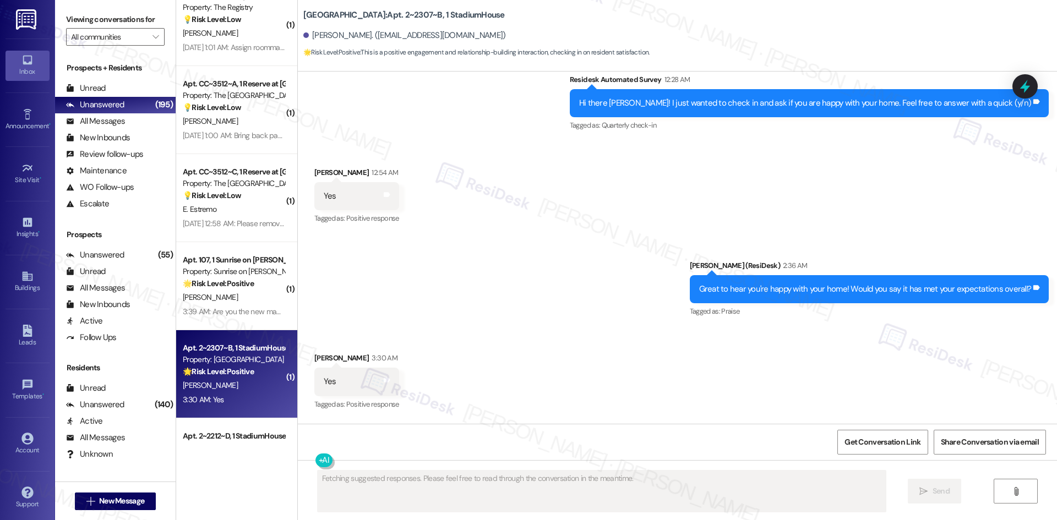
scroll to position [4357, 0]
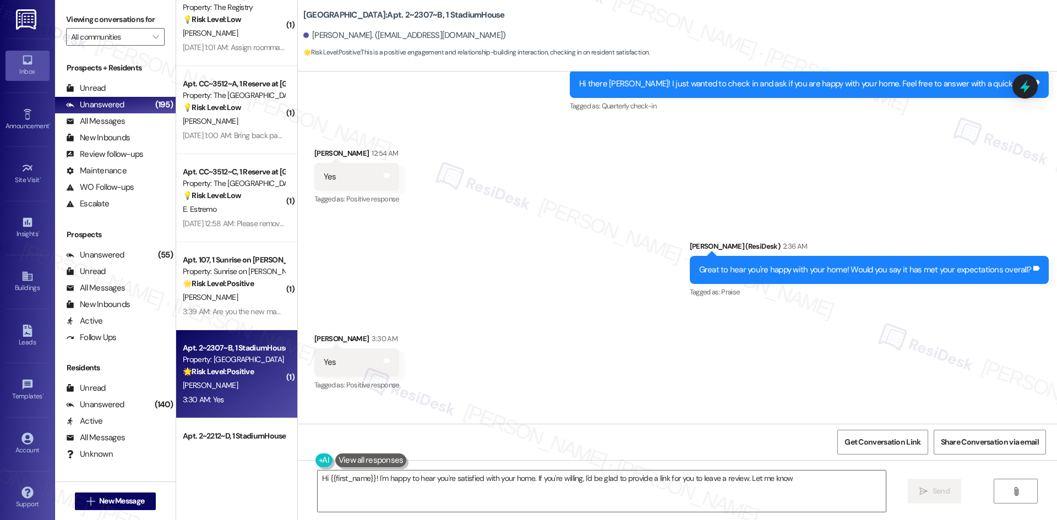
type textarea "Hi {{first_name}}! I'm happy to hear you're satisfied with your home. If you're…"
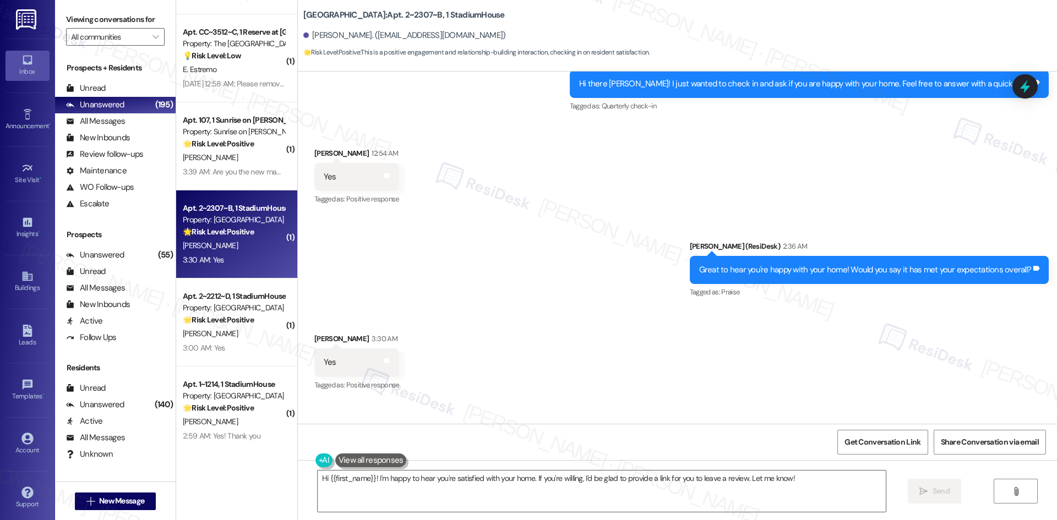
scroll to position [1651, 0]
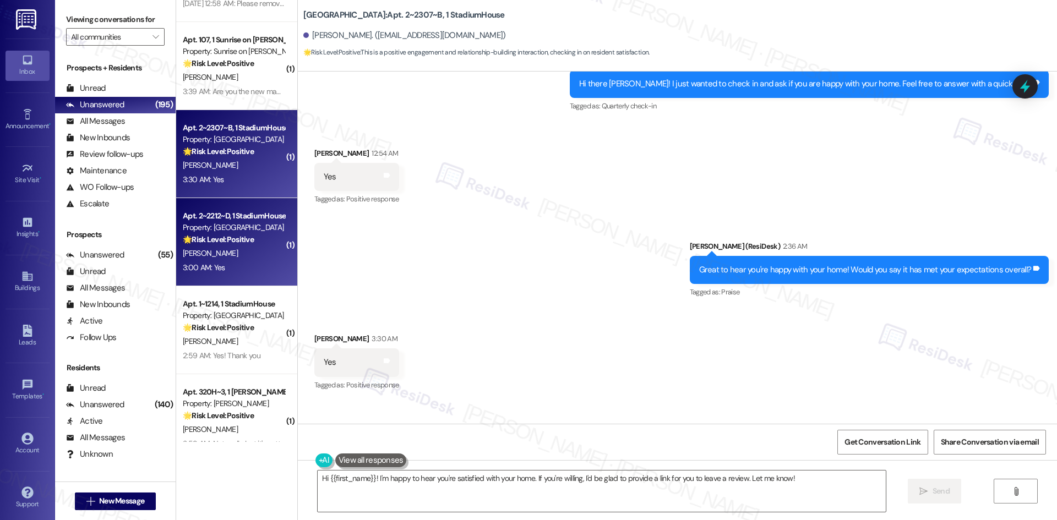
click at [241, 252] on div "D. Barzana" at bounding box center [234, 254] width 104 height 14
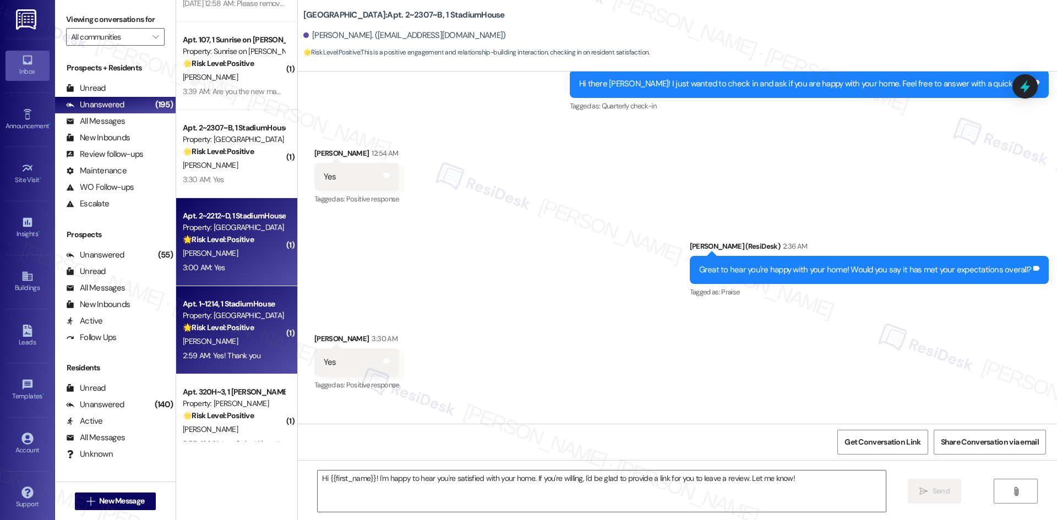
type textarea "Fetching suggested responses. Please feel free to read through the conversation…"
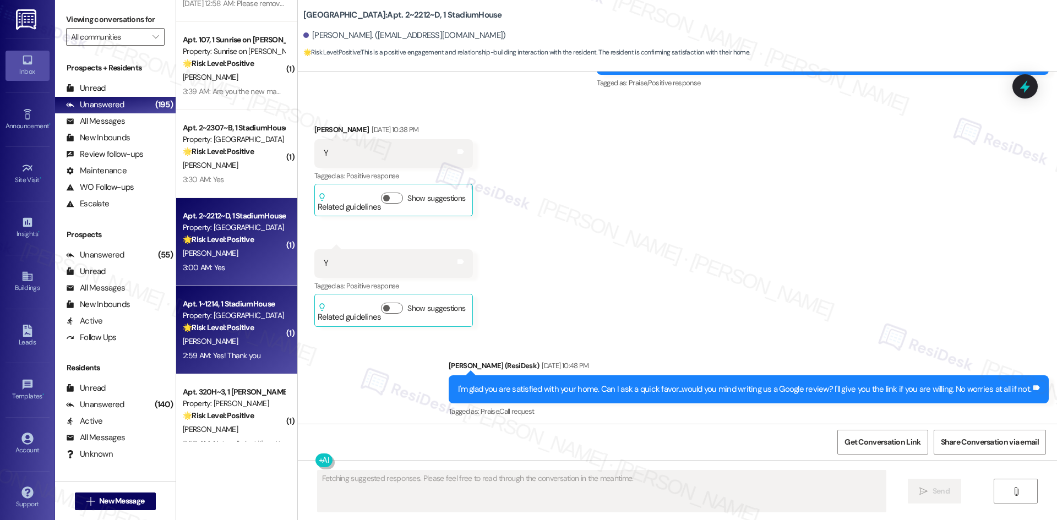
click at [253, 353] on div "2:59 AM: Yes! Thank you 2:59 AM: Yes! Thank you" at bounding box center [234, 356] width 104 height 14
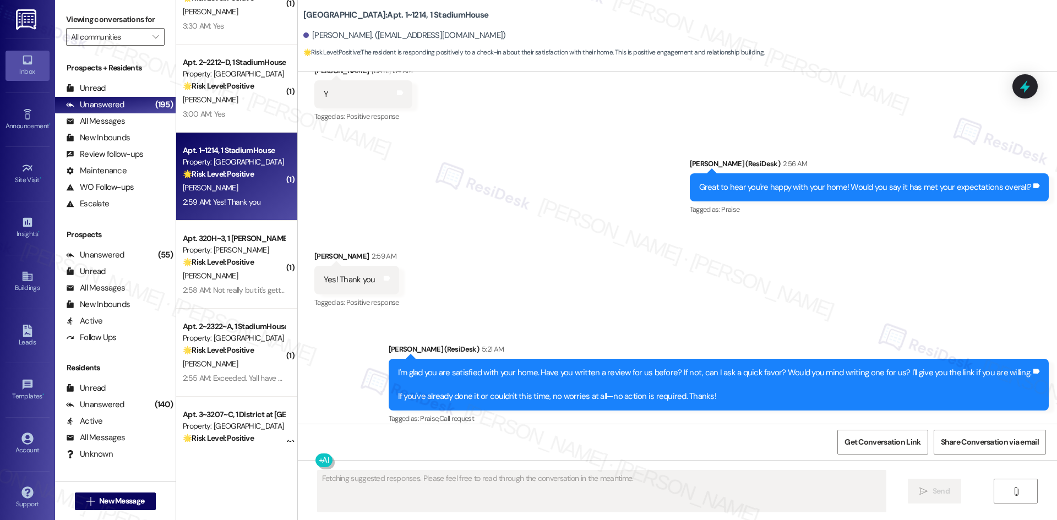
scroll to position [1816, 0]
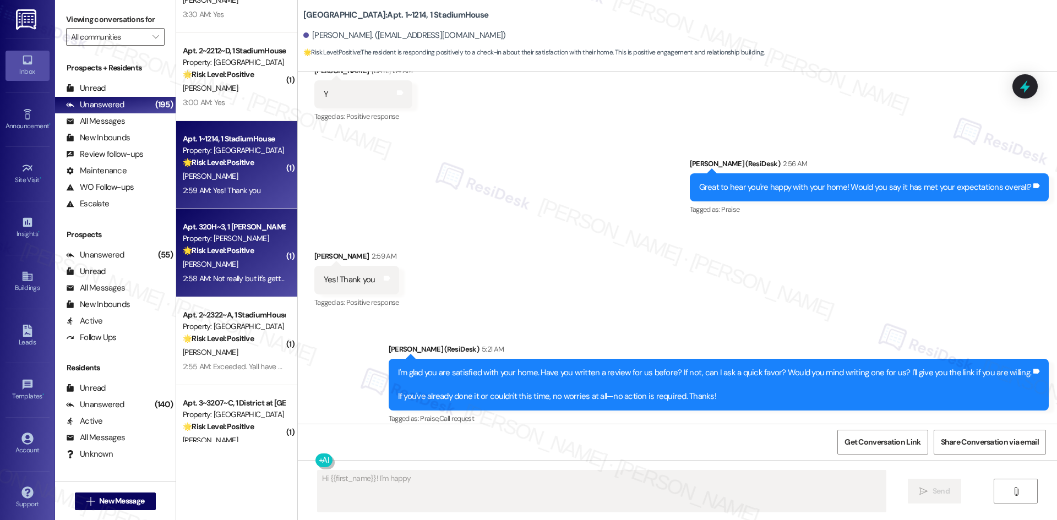
type textarea "Hi {{first_name}}! I'm happy"
click at [228, 262] on div "M. Haslam" at bounding box center [234, 265] width 104 height 14
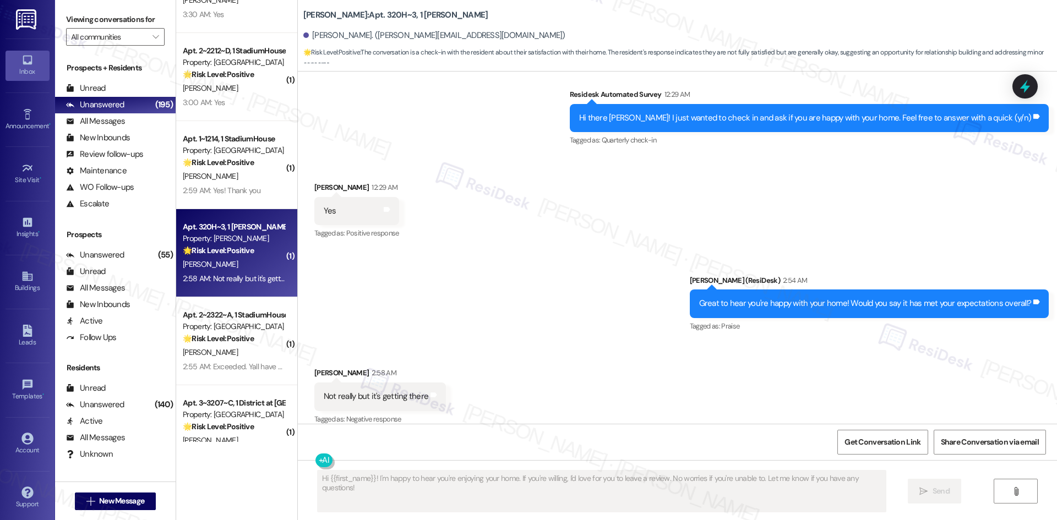
scroll to position [2177, 0]
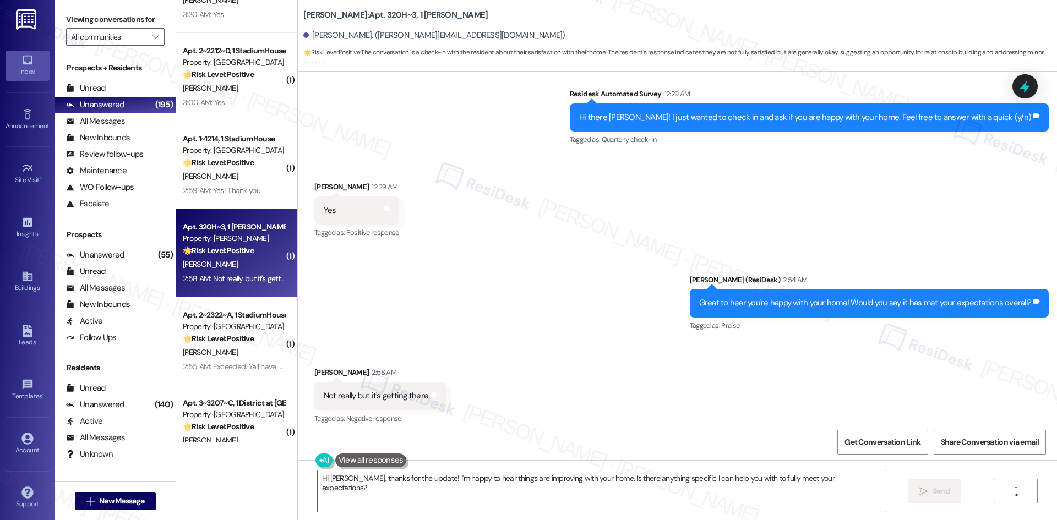
click at [527, 280] on div "Sent via SMS Sarah (ResiDesk) 2:54 AM Great to hear you're happy with your home…" at bounding box center [677, 295] width 759 height 93
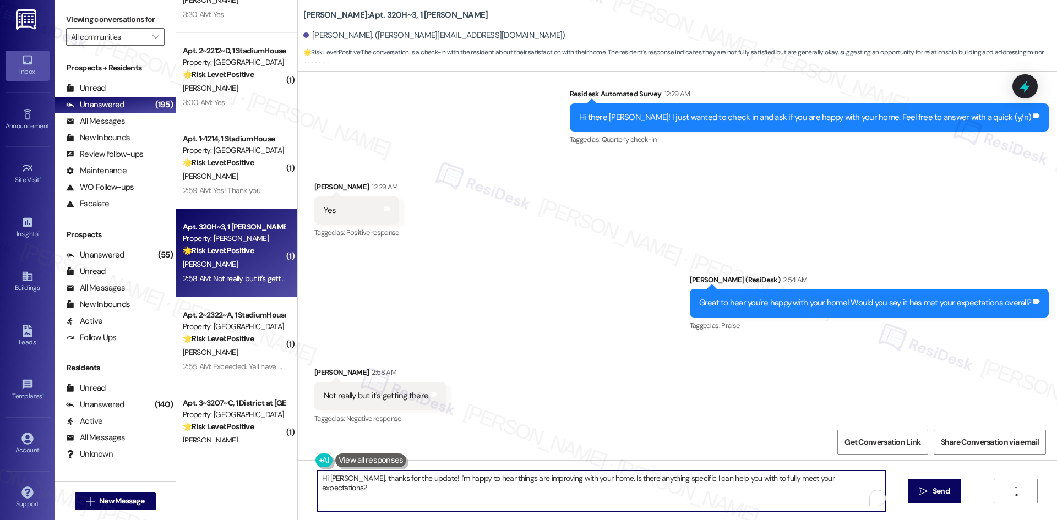
click at [453, 494] on textarea "Hi Melissa, thanks for the update! I'm happy to hear things are improving with …" at bounding box center [602, 490] width 568 height 41
paste textarea "Is there anything specific you'd like to share or discuss further"
click at [400, 491] on textarea "Hi Melissa, thanks for the update! I'm happy to hear things are improving with …" at bounding box center [602, 490] width 568 height 41
drag, startPoint x: 350, startPoint y: 479, endPoint x: 271, endPoint y: 479, distance: 79.2
click at [271, 479] on div "( 1 ) Apt. CC~3512~C, 1 Reserve at College Station Property: The Reserve Colleg…" at bounding box center [616, 260] width 880 height 520
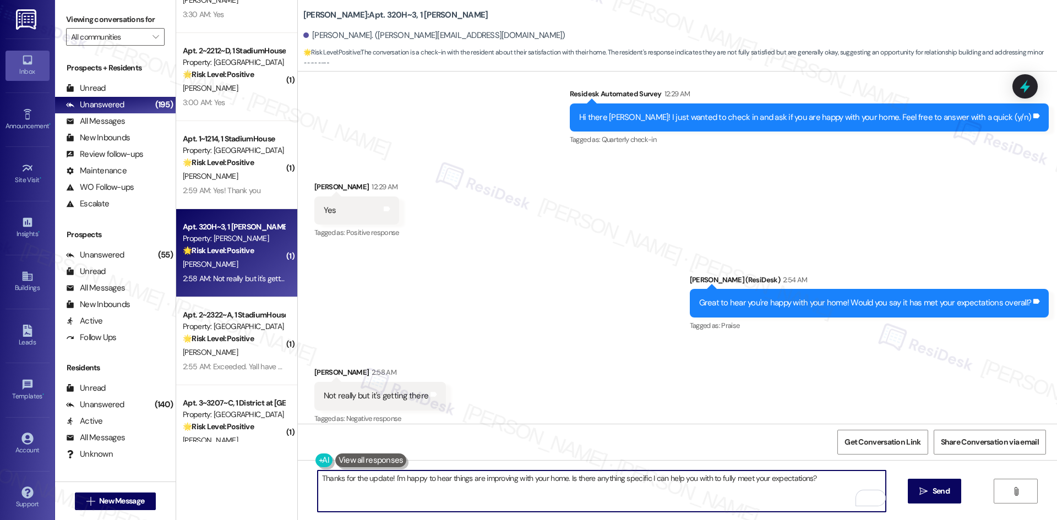
click at [813, 485] on textarea "Thanks for the update! I'm happy to hear things are improving with your home. I…" at bounding box center [602, 490] width 568 height 41
type textarea "Thanks for the update! I'm happy to hear things are improving with your home. I…"
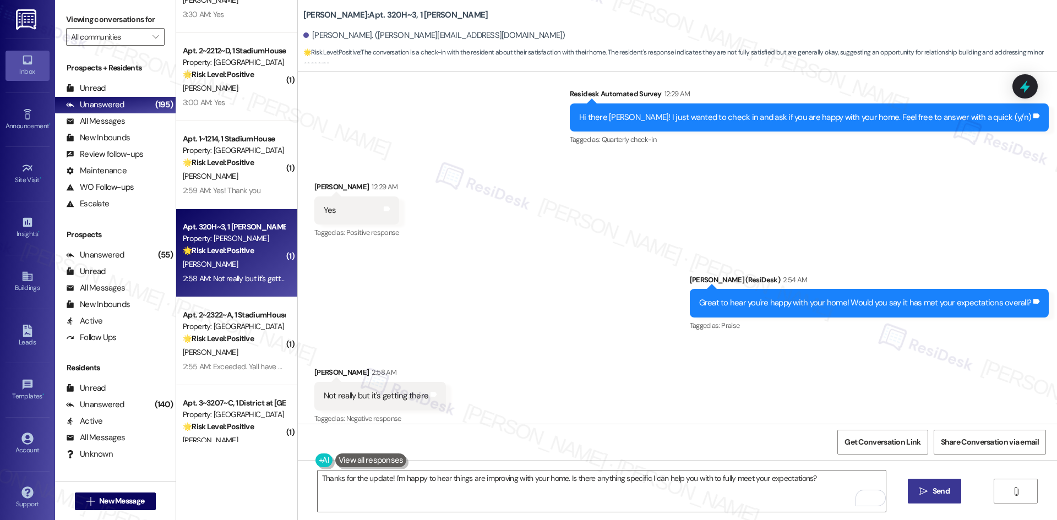
drag, startPoint x: 931, startPoint y: 498, endPoint x: 936, endPoint y: 495, distance: 5.7
click at [934, 496] on button " Send" at bounding box center [933, 491] width 53 height 25
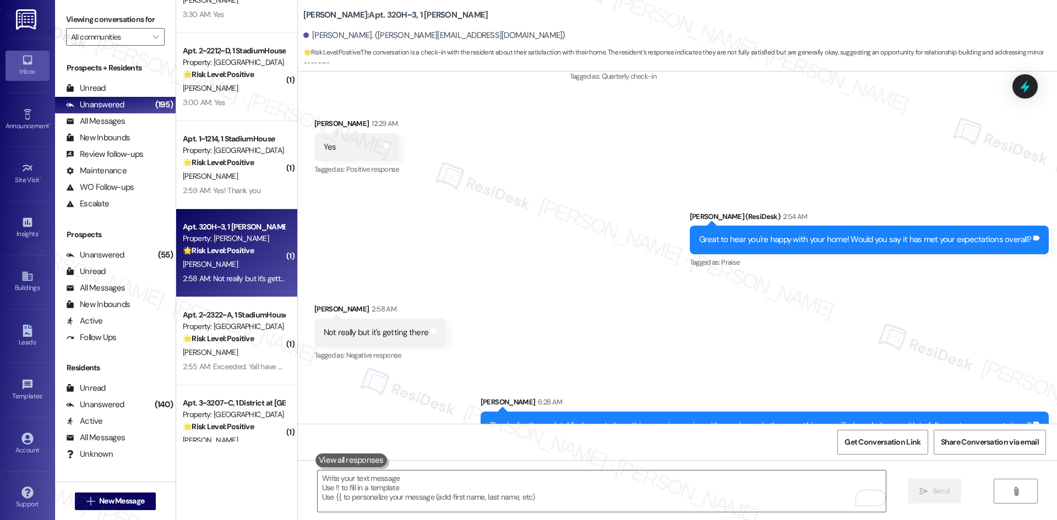
scroll to position [2253, 0]
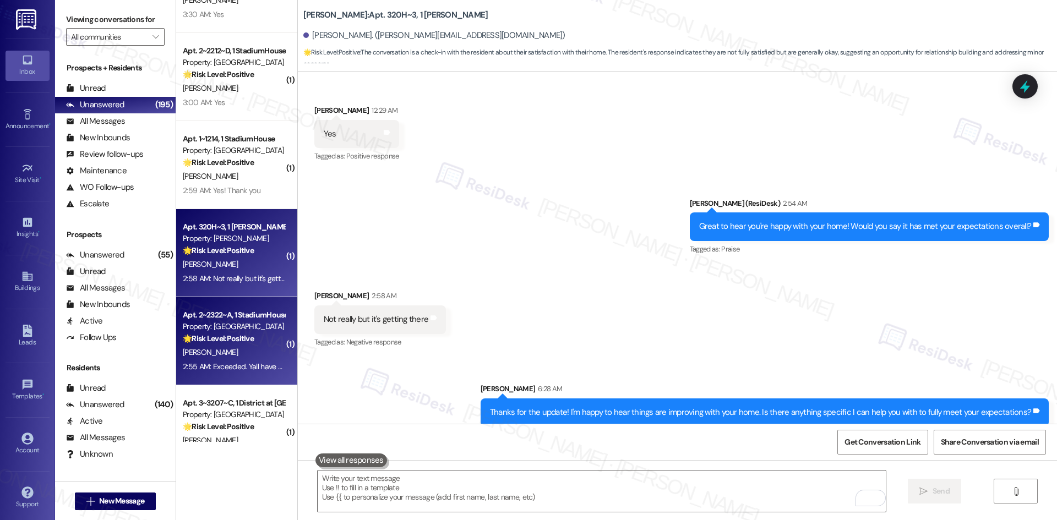
click at [244, 355] on div "E. Neff" at bounding box center [234, 353] width 104 height 14
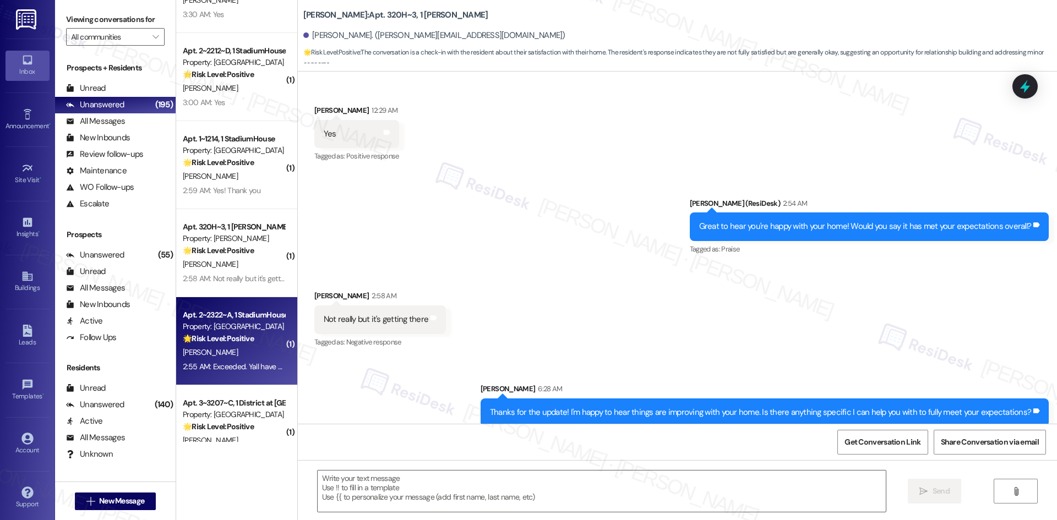
type textarea "Fetching suggested responses. Please feel free to read through the conversation…"
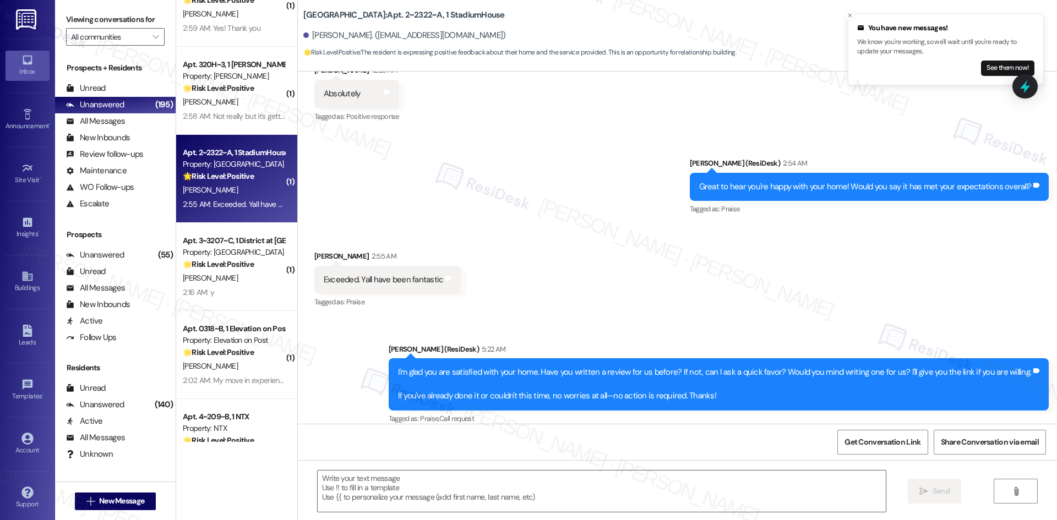
scroll to position [1981, 0]
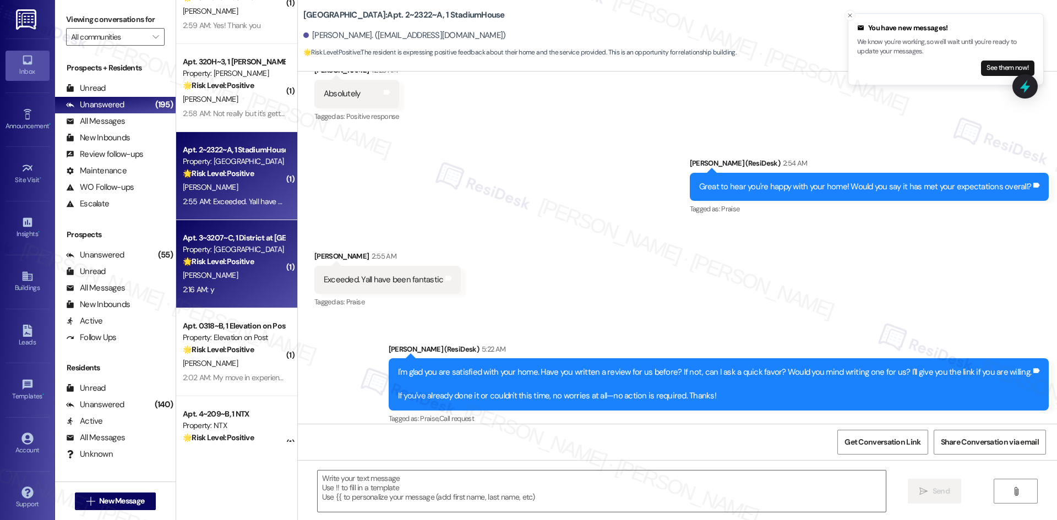
click at [239, 284] on div "2:16 AM: y 2:16 AM: y" at bounding box center [234, 290] width 104 height 14
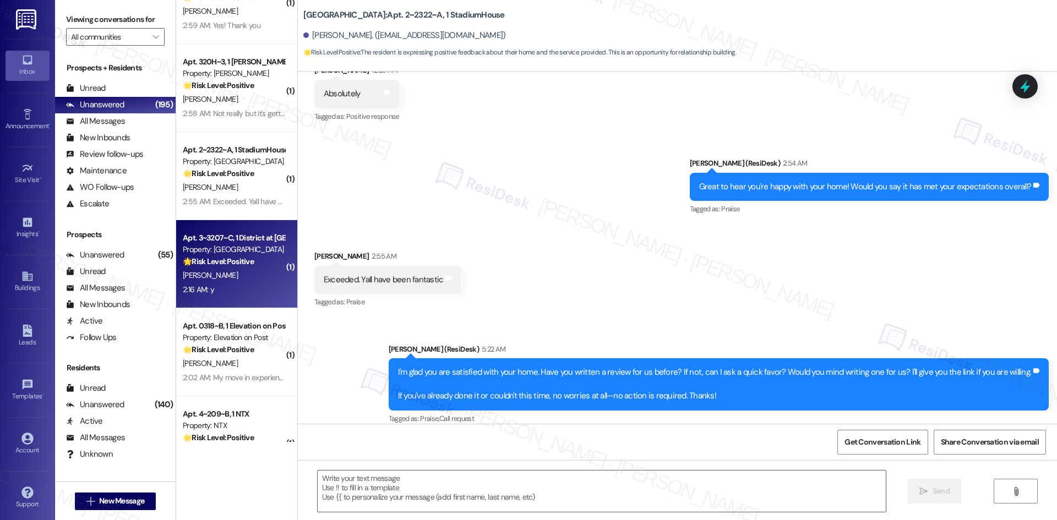
type textarea "Fetching suggested responses. Please feel free to read through the conversation…"
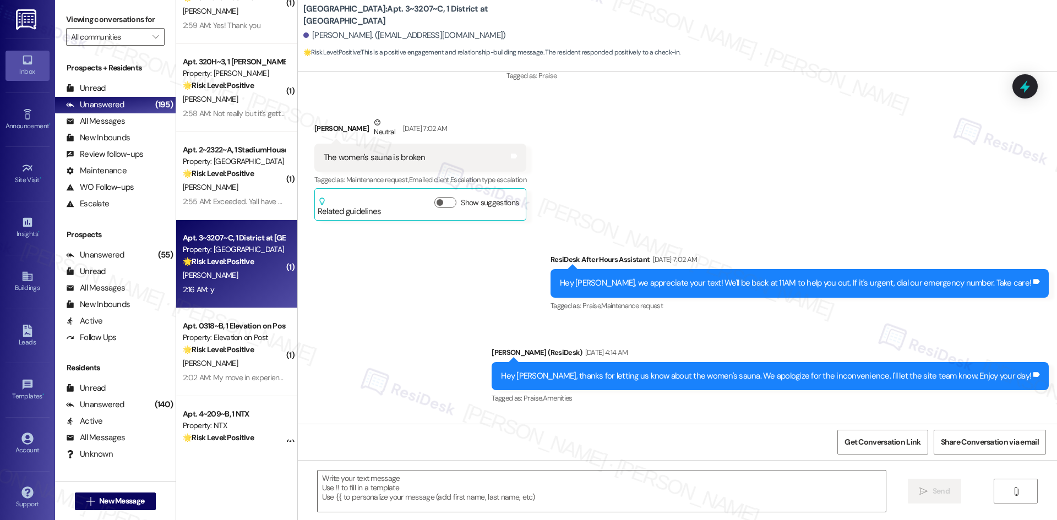
type textarea "Fetching suggested responses. Please feel free to read through the conversation…"
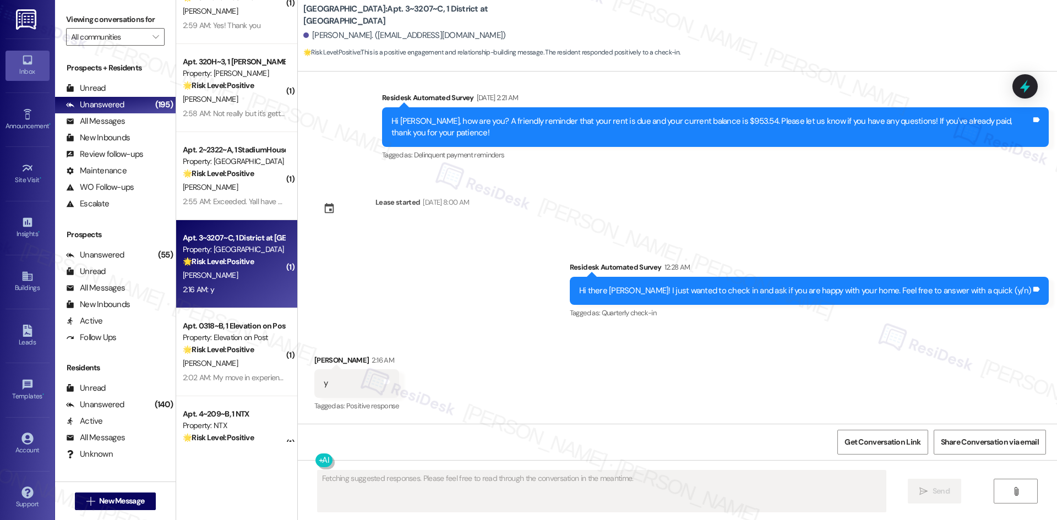
scroll to position [2971, 0]
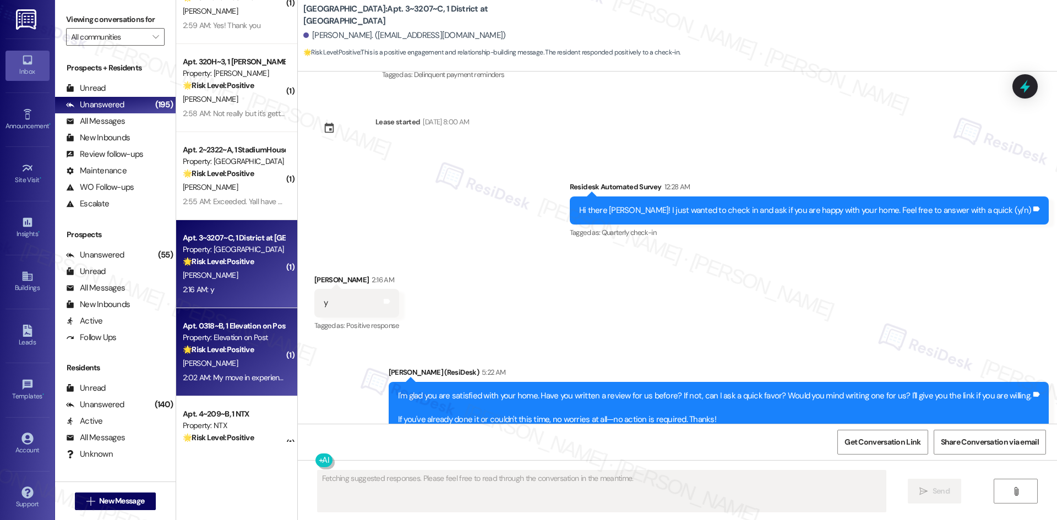
click at [240, 364] on div "K. Matthews" at bounding box center [234, 364] width 104 height 14
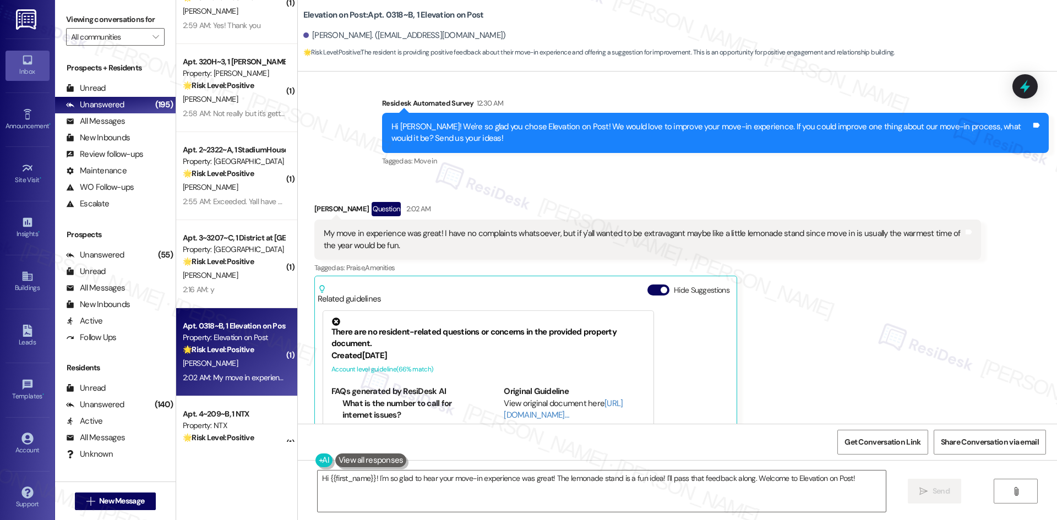
scroll to position [792, 0]
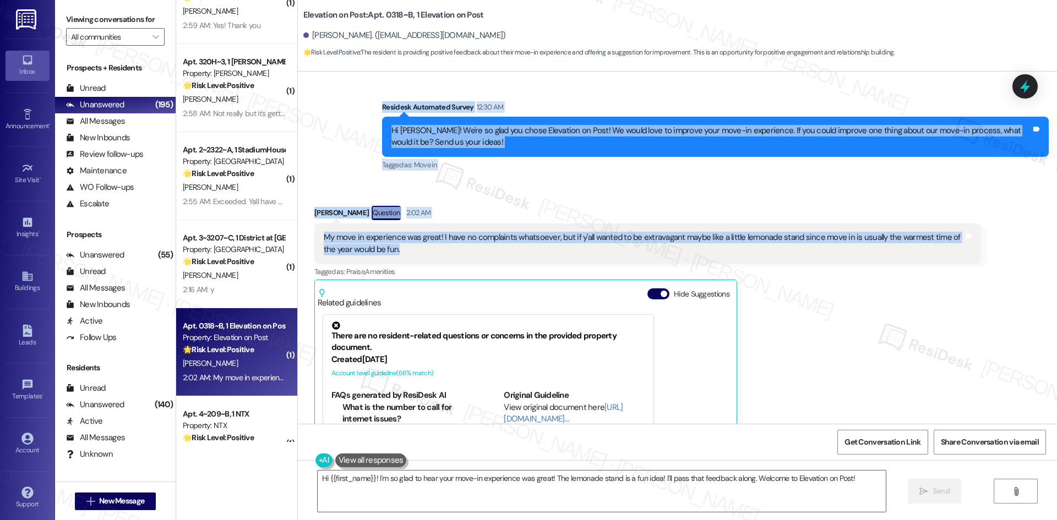
drag, startPoint x: 343, startPoint y: 96, endPoint x: 493, endPoint y: 249, distance: 214.4
click at [493, 249] on div "WO Opened request: Filled up w... Jul 19, 2025 at 8:35 PM Status : Completed Sh…" at bounding box center [677, 248] width 759 height 352
copy div "Residesk Automated Survey 12:30 AM Hi Katelyn! We're so glad you chose Elevatio…"
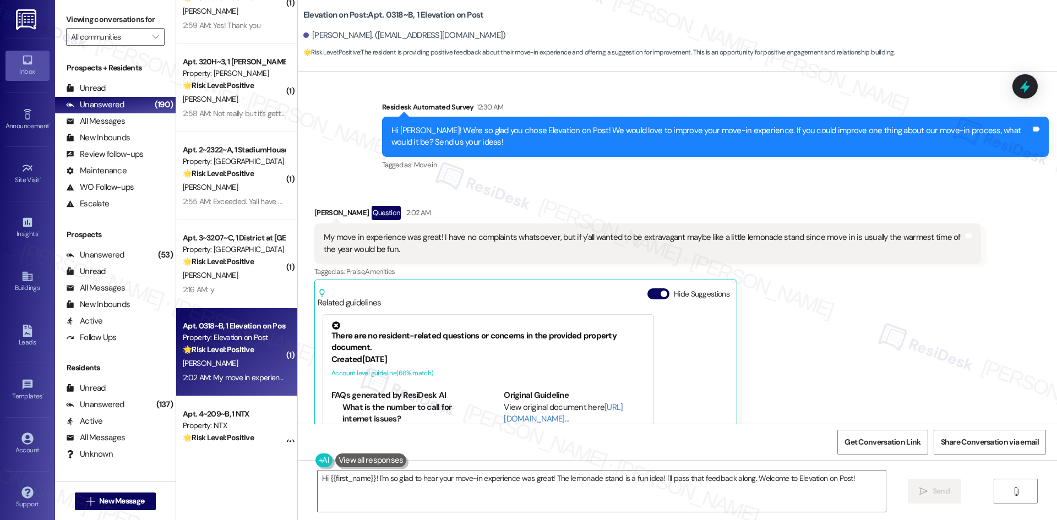
click at [829, 342] on div "Katelyn Matthews Question 2:02 AM My move in experience was great! I have no co…" at bounding box center [647, 360] width 666 height 309
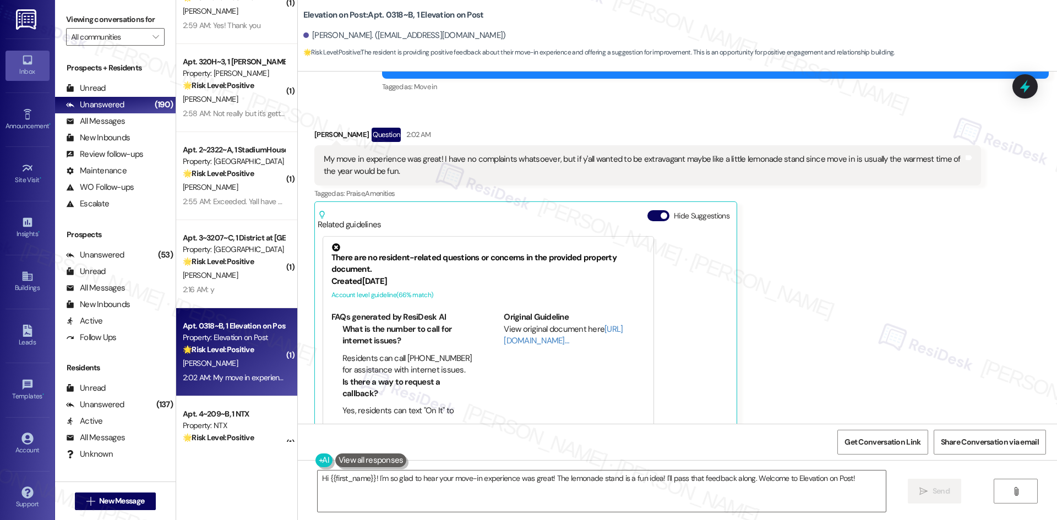
scroll to position [957, 0]
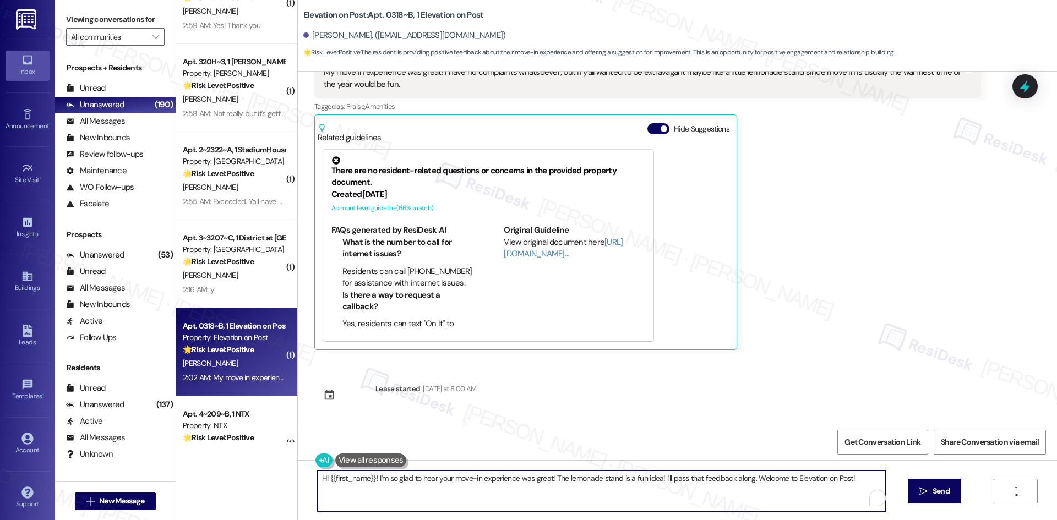
drag, startPoint x: 742, startPoint y: 478, endPoint x: 205, endPoint y: 478, distance: 536.5
click at [205, 478] on div "( 1 ) Apt. 2~2307~B, 1 StadiumHouse Property: Stadium House 🌟 Risk Level: Posit…" at bounding box center [616, 260] width 880 height 520
paste textarea "Thanks for sharing your feedback, Katelyn! I’m glad to hear your move-in experi…"
click at [528, 488] on textarea "Thanks for sharing your feedback, Katelyn! I’m glad to hear your move-in experi…" at bounding box center [602, 490] width 568 height 41
type textarea "Thanks for sharing your feedback, Katelyn! I’m glad to hear your move-in experi…"
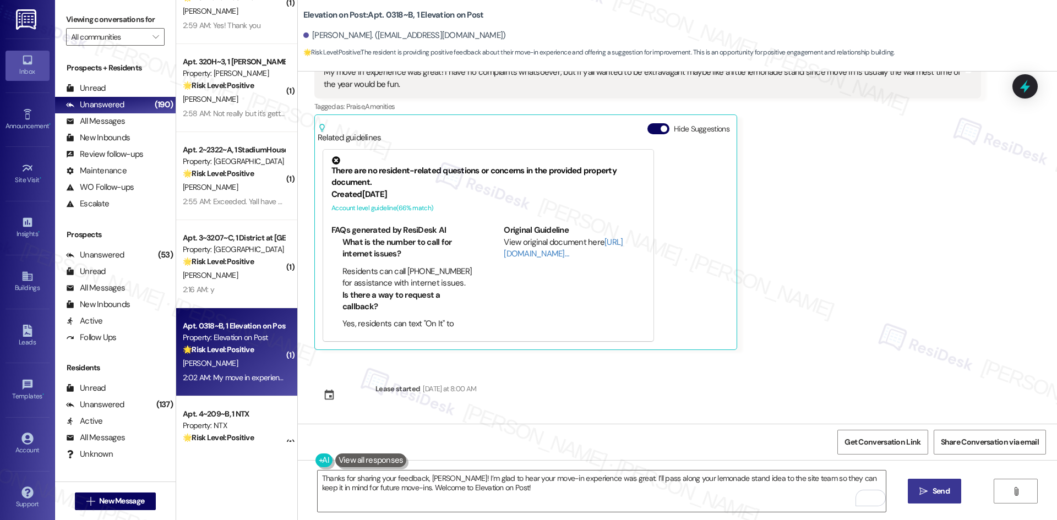
click at [927, 491] on span " Send" at bounding box center [934, 491] width 35 height 12
type textarea "Hi {{first_name}}! I'm so glad to hear your move-in experience was great! The l…"
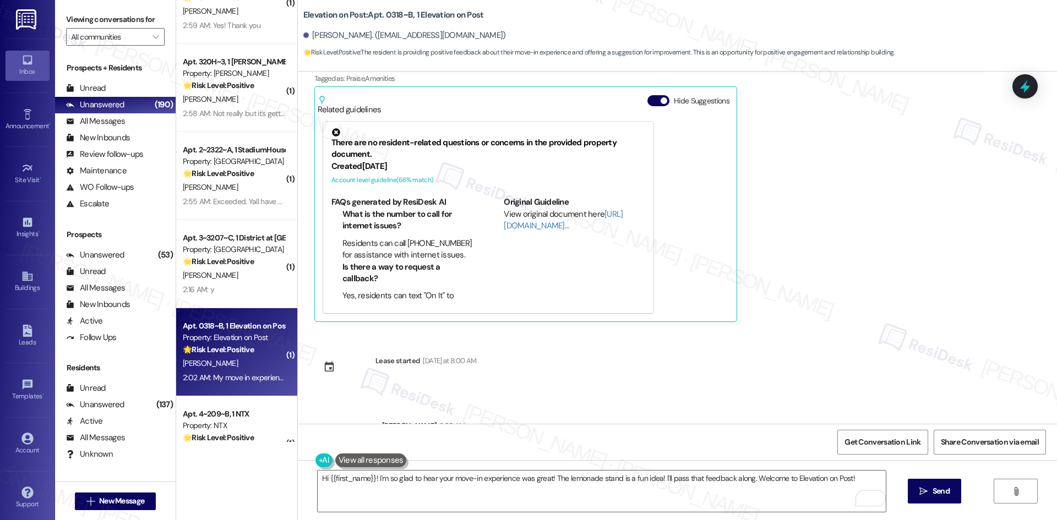
scroll to position [1046, 0]
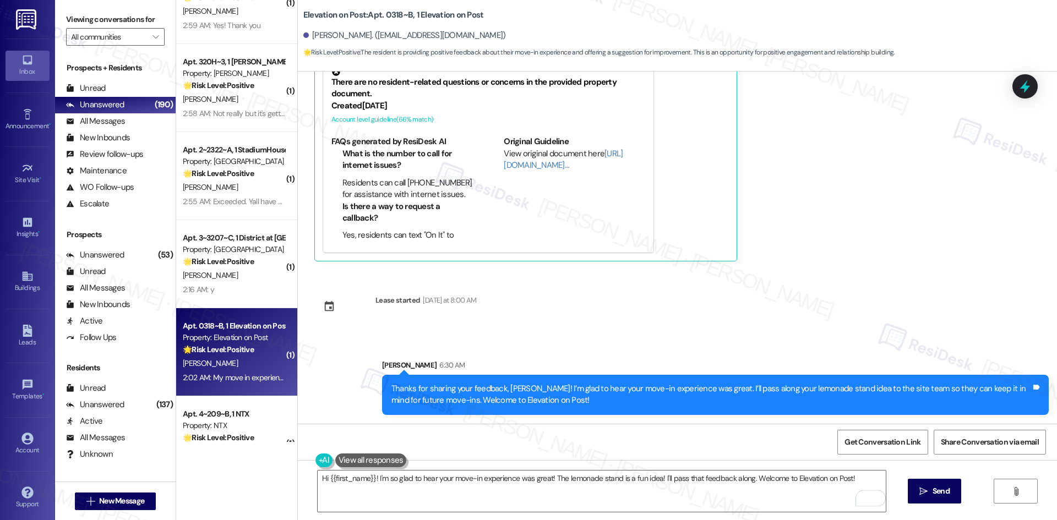
click at [878, 208] on div "Katelyn Matthews Question 2:02 AM My move in experience was great! I have no co…" at bounding box center [647, 106] width 666 height 309
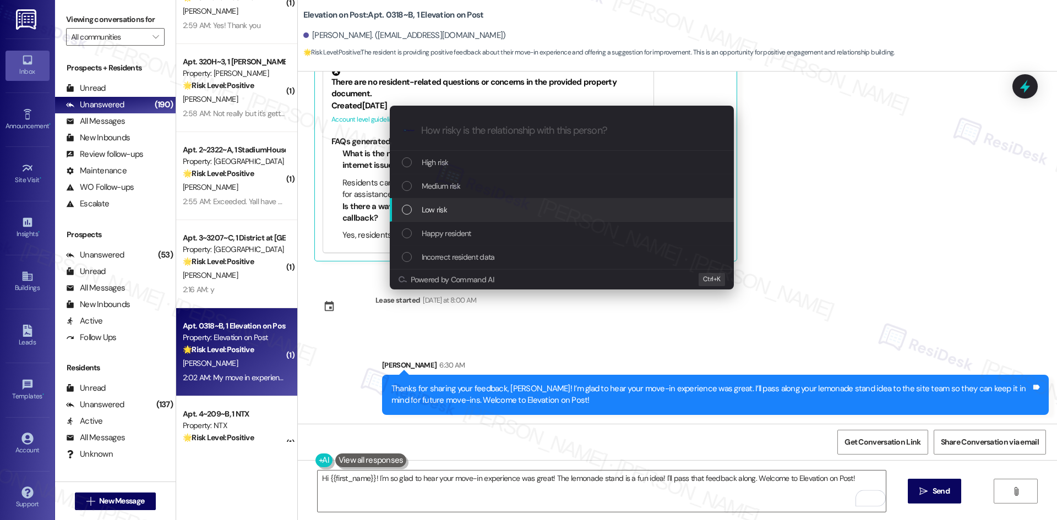
click at [491, 211] on div "Low risk" at bounding box center [563, 210] width 322 height 12
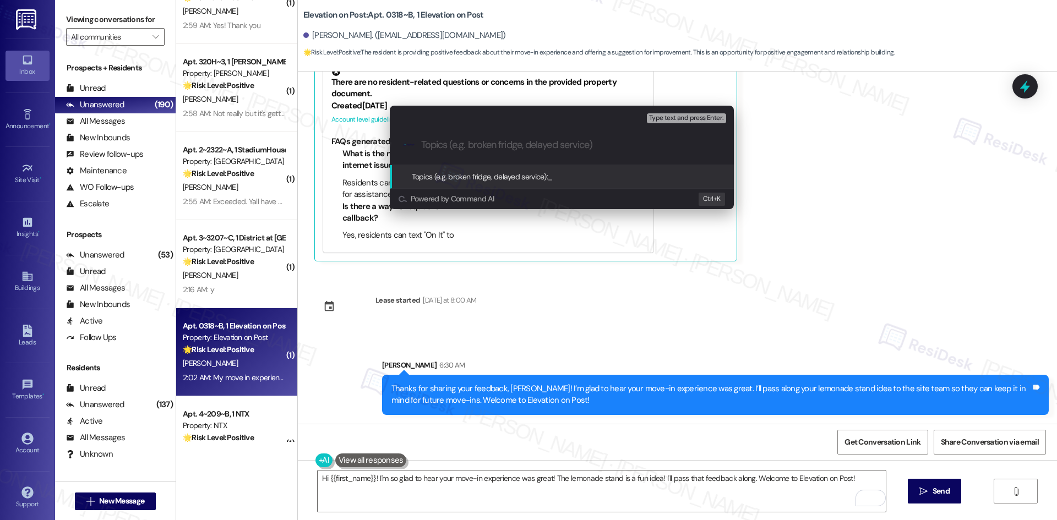
click at [572, 140] on input "Topics (e.g. broken fridge, delayed service)" at bounding box center [570, 145] width 299 height 12
paste input "Resident Feedback – Move-In Experience"
type input "Resident Feedback – Move-In Experience"
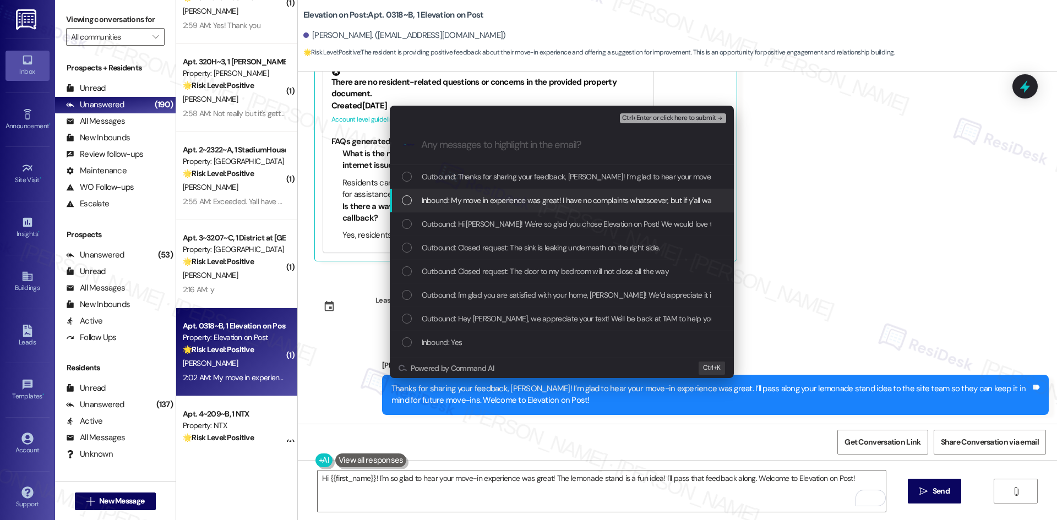
click at [562, 203] on span "Inbound: My move in experience was great! I have no complaints whatsoever, but …" at bounding box center [766, 200] width 689 height 12
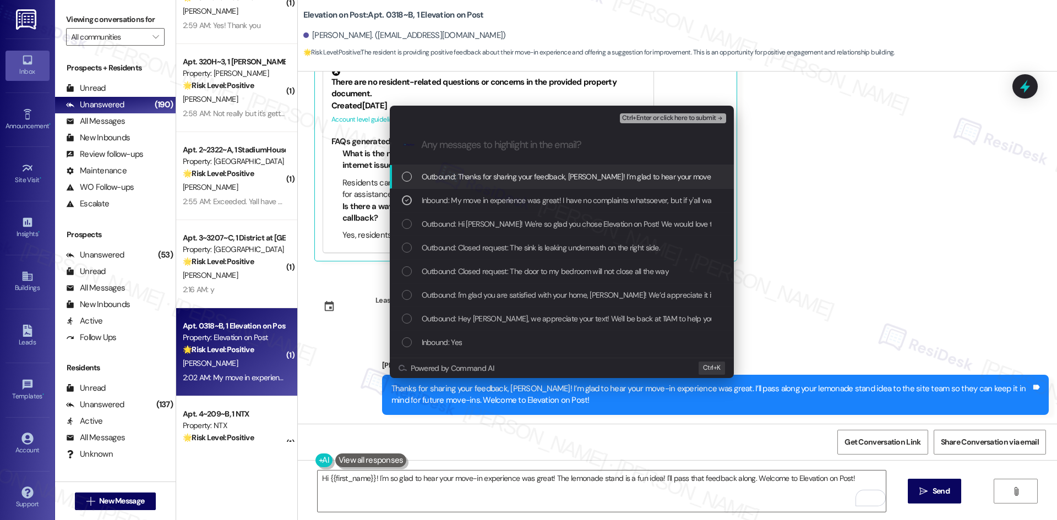
click at [698, 121] on span "Ctrl+Enter or click here to submit" at bounding box center [669, 118] width 94 height 8
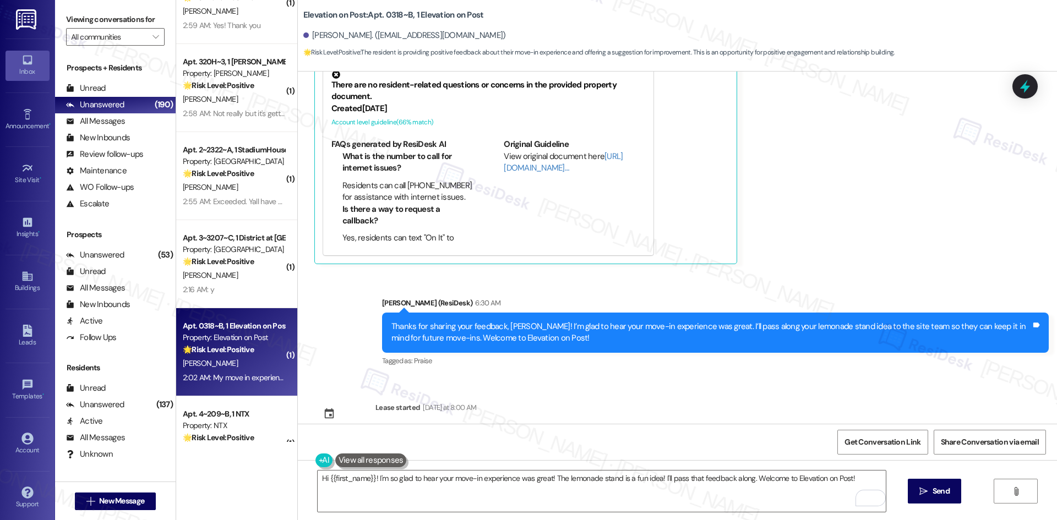
scroll to position [1057, 0]
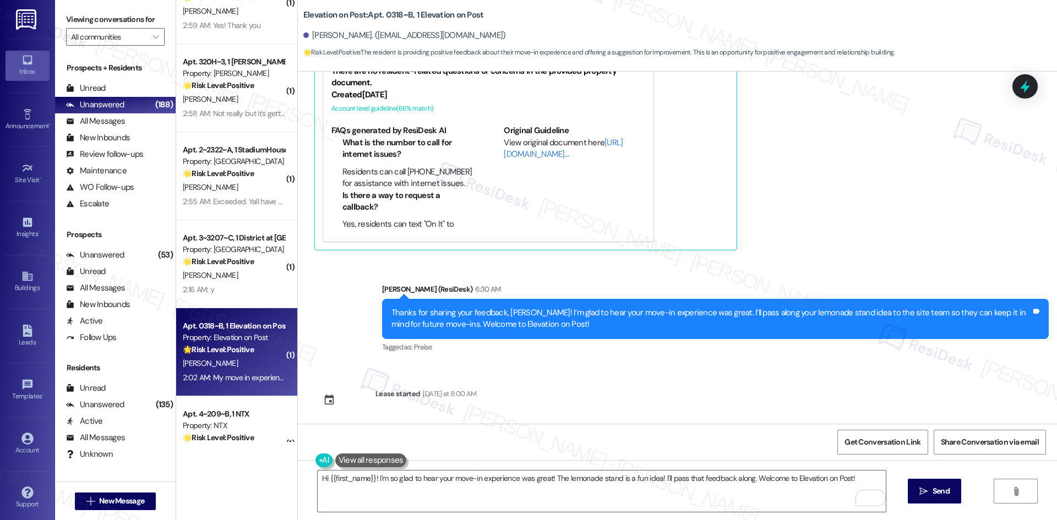
click at [905, 195] on div "Katelyn Matthews Question 2:02 AM My move in experience was great! I have no co…" at bounding box center [647, 95] width 666 height 309
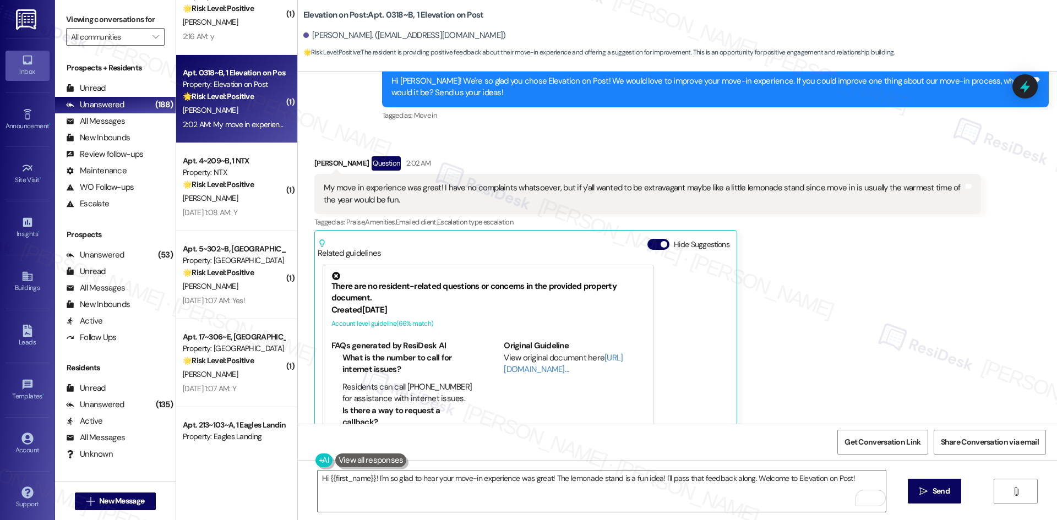
scroll to position [2256, 0]
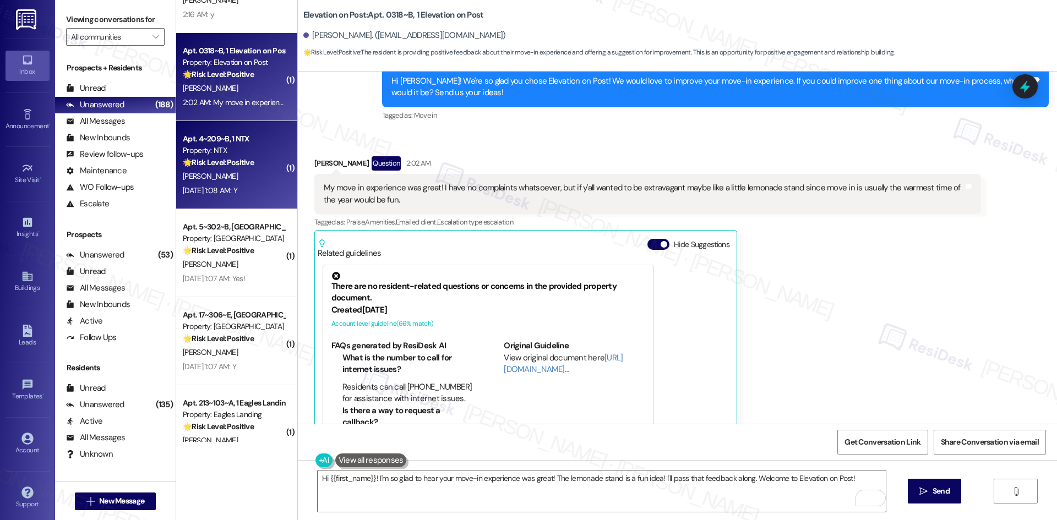
click at [196, 187] on div "Aug 09, 2025 at 1:08 AM: Y Aug 09, 2025 at 1:08 AM: Y" at bounding box center [210, 190] width 54 height 10
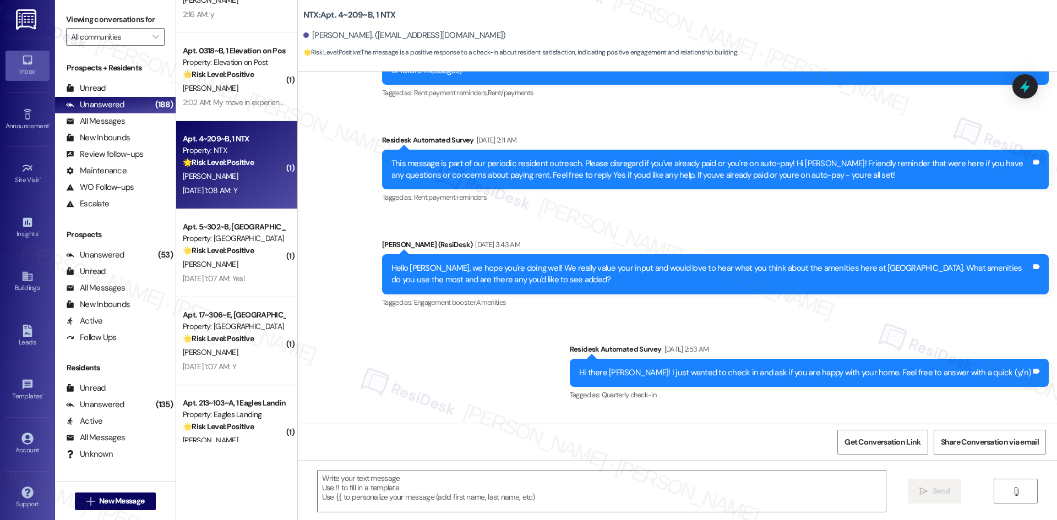
type textarea "Fetching suggested responses. Please feel free to read through the conversation…"
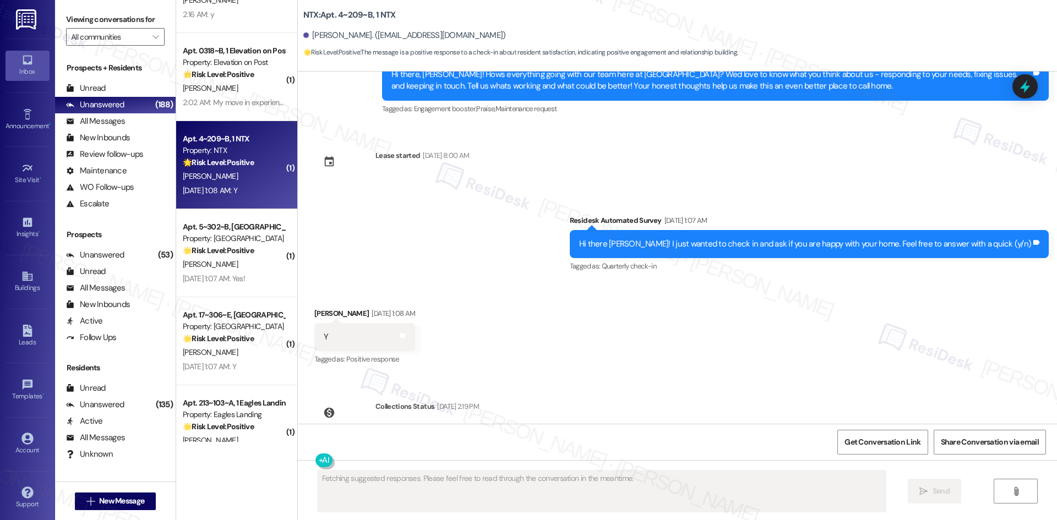
scroll to position [938, 0]
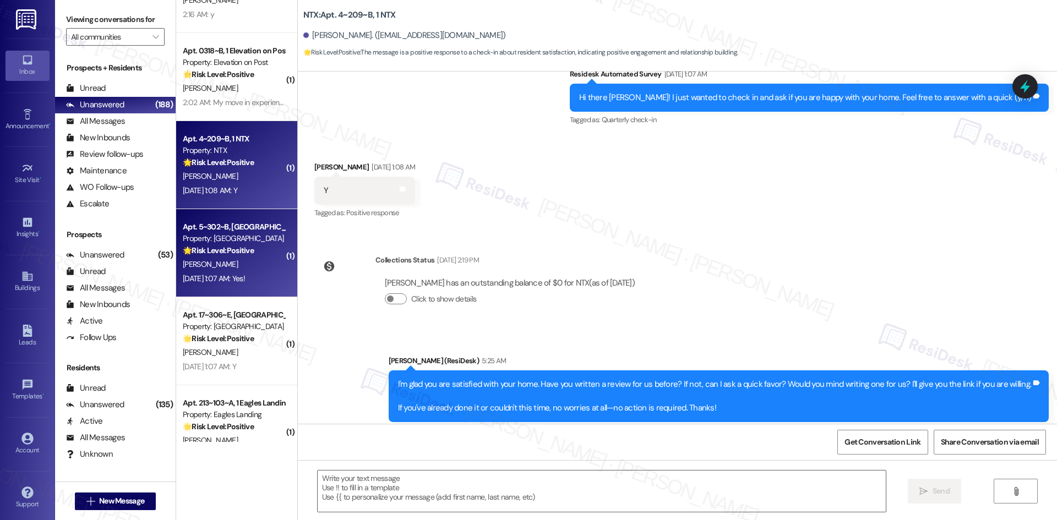
click at [257, 287] on div "Apt. 5~302~B, 1 Campus Village College Station Property: Campus Village College…" at bounding box center [236, 253] width 121 height 88
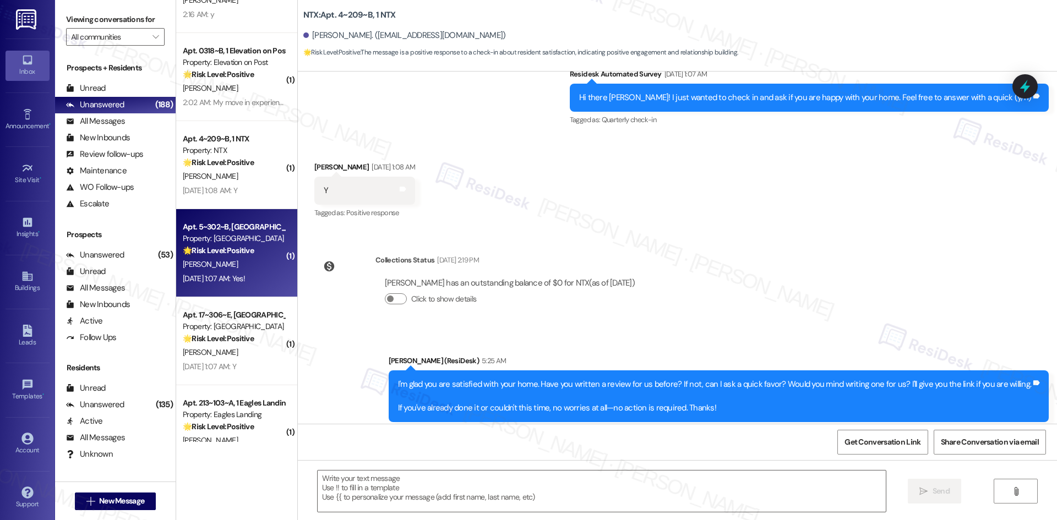
type textarea "Fetching suggested responses. Please feel free to read through the conversation…"
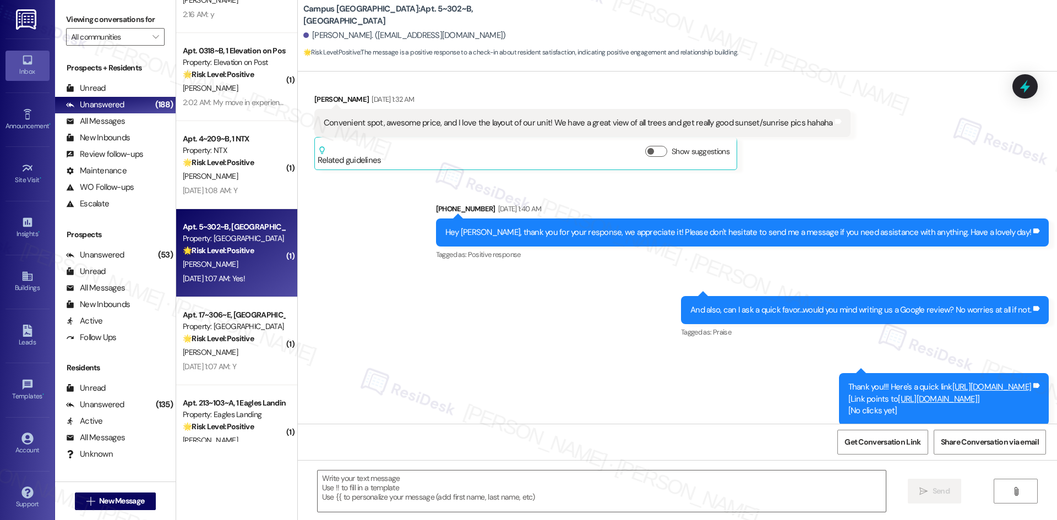
type textarea "Fetching suggested responses. Please feel free to read through the conversation…"
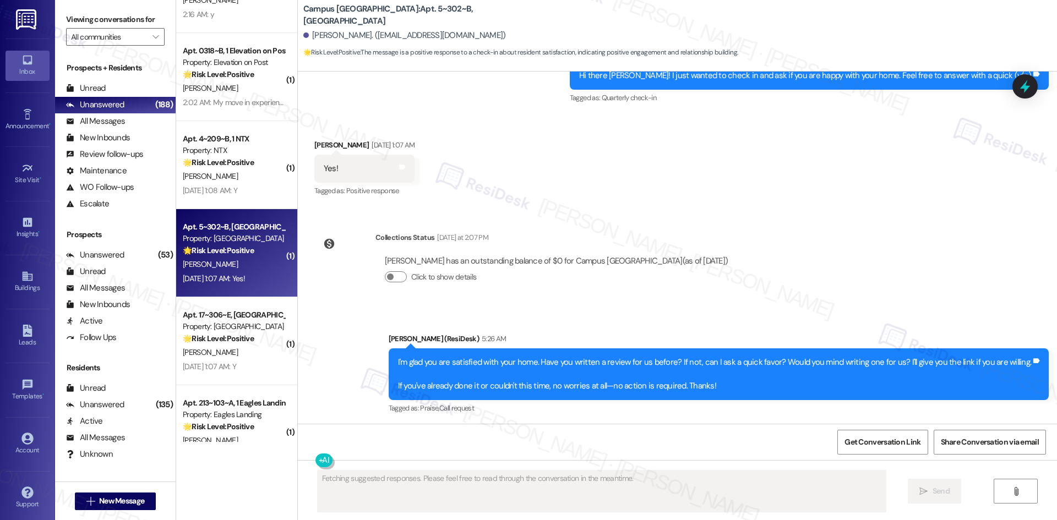
scroll to position [1610, 0]
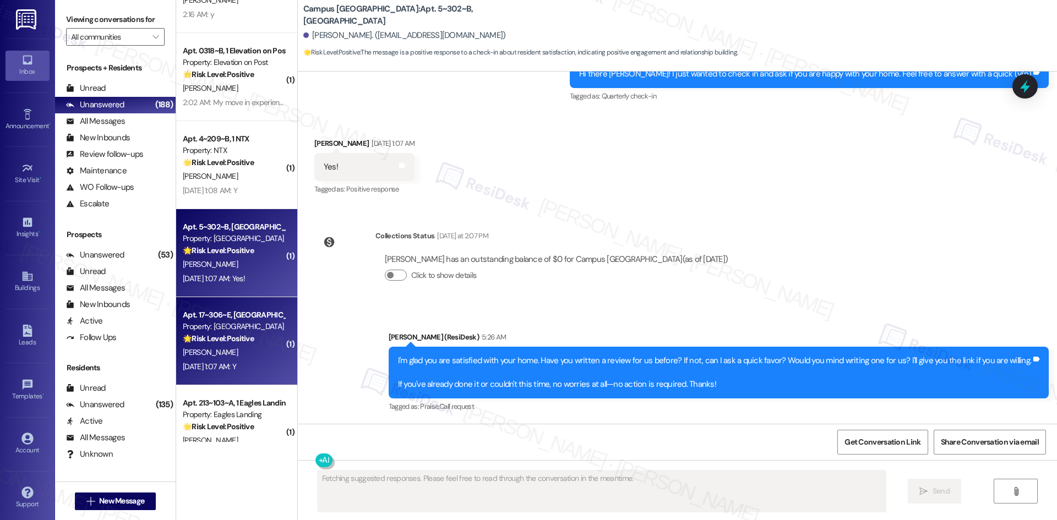
click at [216, 356] on div "J. Cradic" at bounding box center [234, 353] width 104 height 14
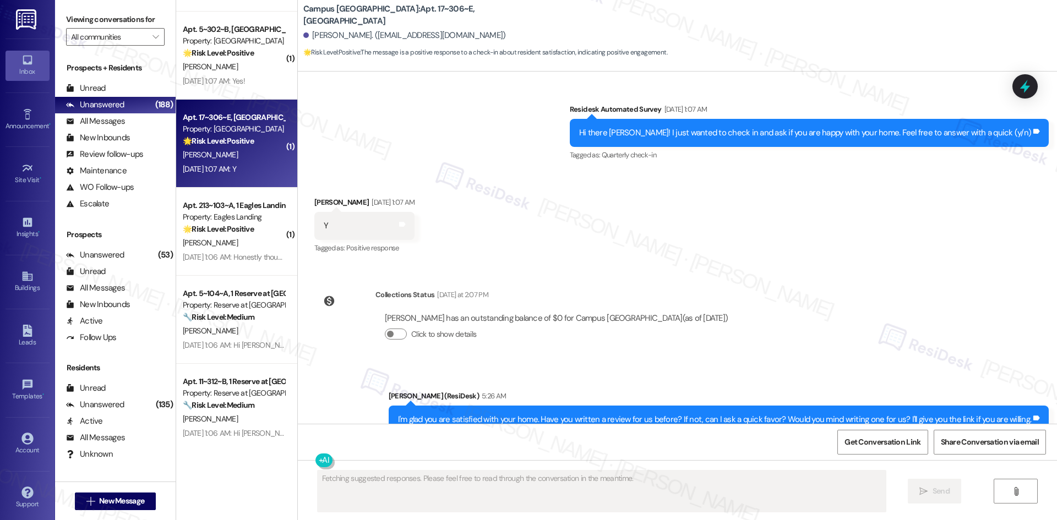
scroll to position [2476, 0]
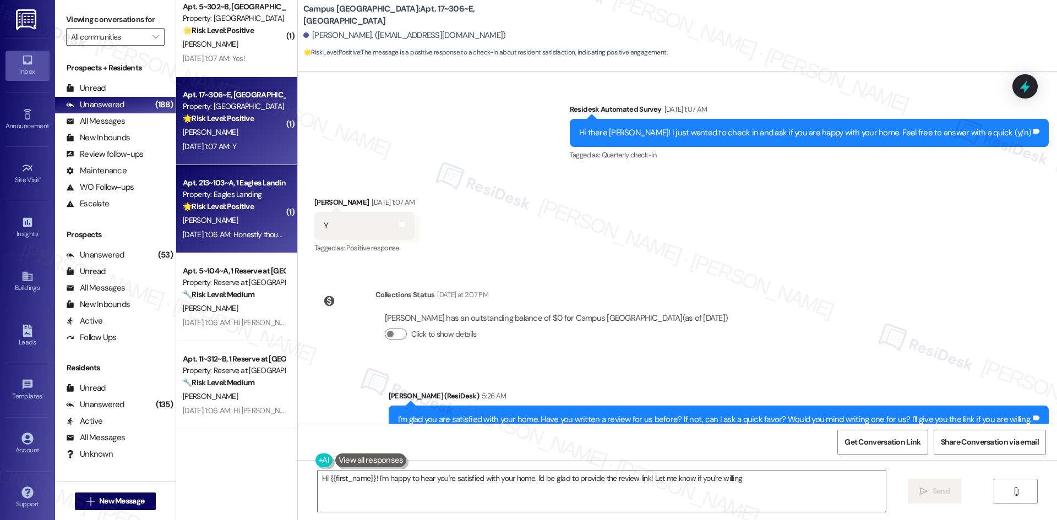
type textarea "Hi {{first_name}}! I'm happy to hear you're satisfied with your home. I'd be gl…"
click at [230, 217] on div "Z. Figus" at bounding box center [234, 221] width 104 height 14
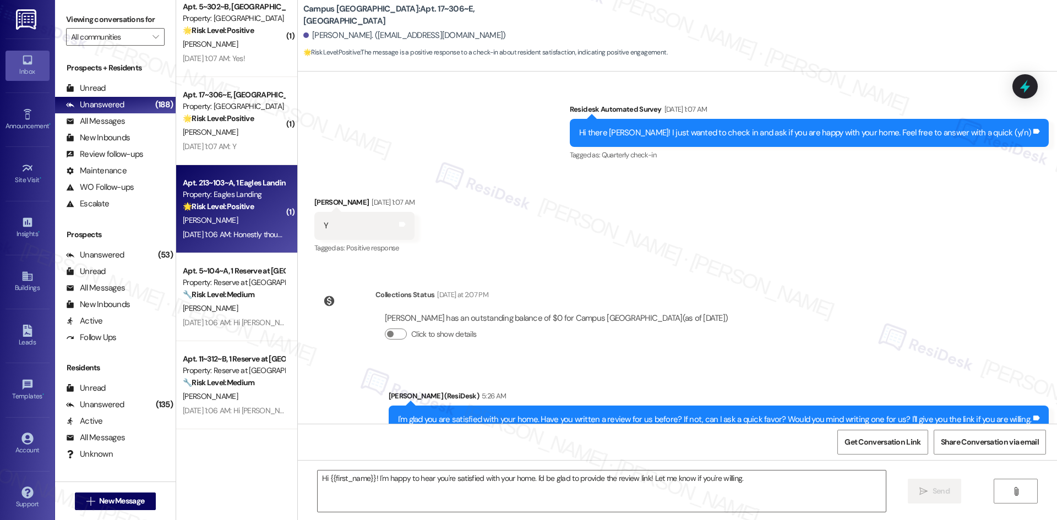
type textarea "Fetching suggested responses. Please feel free to read through the conversation…"
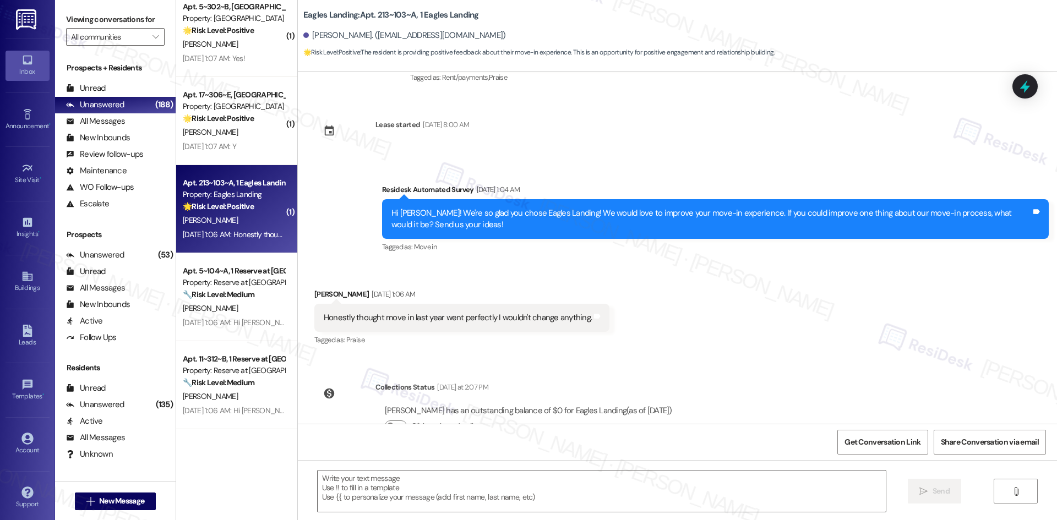
scroll to position [1073, 0]
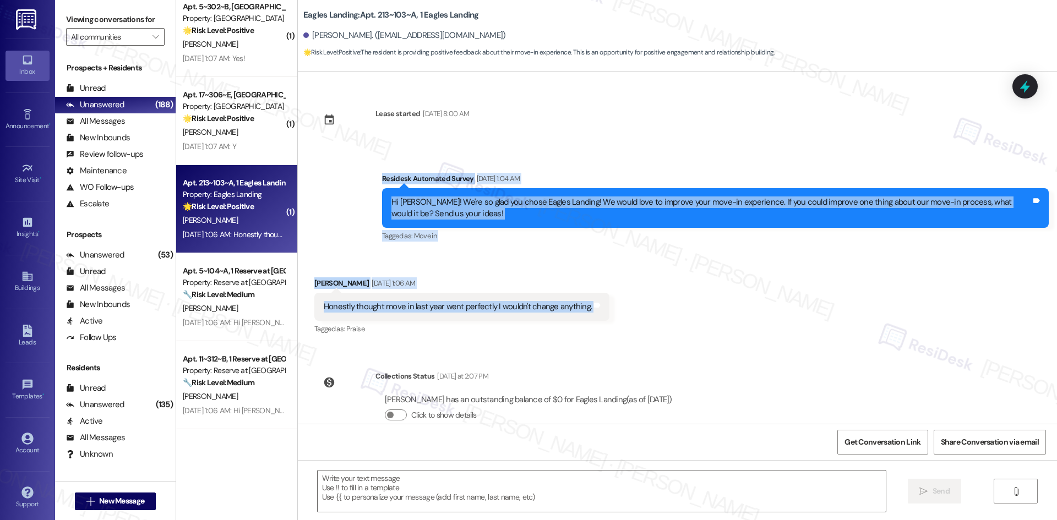
drag, startPoint x: 332, startPoint y: 152, endPoint x: 614, endPoint y: 280, distance: 309.3
click at [614, 280] on div "Survey, sent via SMS Residesk Automated Survey Nov 19, 2024 at 2:19 AM Hi there…" at bounding box center [677, 248] width 759 height 352
copy div "Residesk Automated Survey Aug 09, 2025 at 1:04 AM Hi Zachary! We're so glad you…"
click at [496, 483] on textarea at bounding box center [602, 490] width 568 height 41
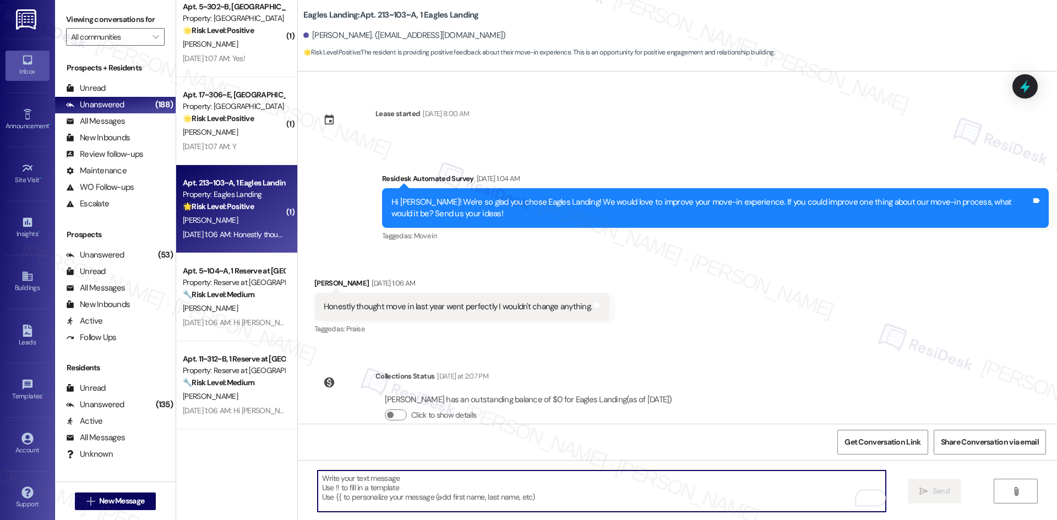
paste textarea "Thanks for sharing, Zachary! I’m glad to hear your move-in experience went perf…"
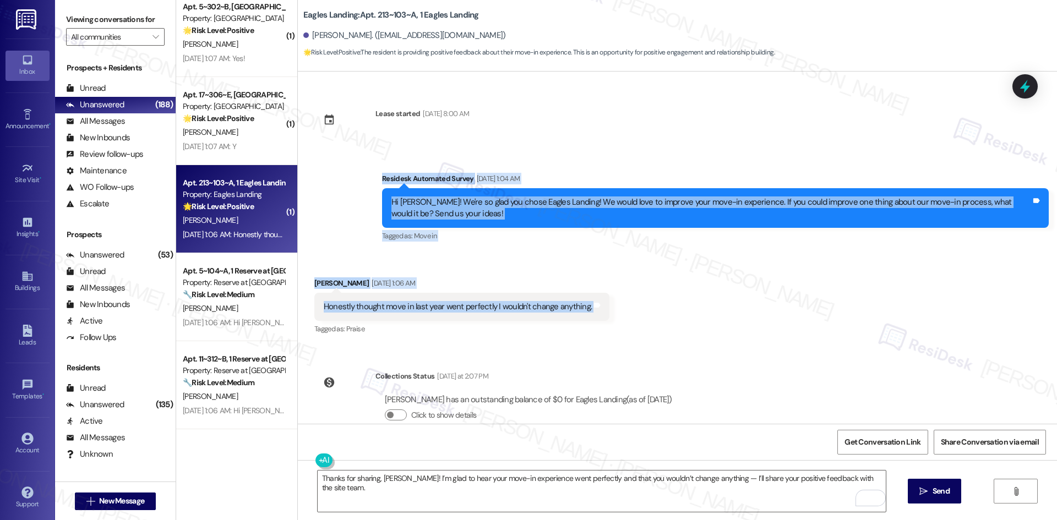
drag, startPoint x: 357, startPoint y: 149, endPoint x: 608, endPoint y: 288, distance: 286.7
click at [608, 288] on div "Survey, sent via SMS Residesk Automated Survey Nov 19, 2024 at 2:19 AM Hi there…" at bounding box center [677, 248] width 759 height 352
copy div "Residesk Automated Survey Aug 09, 2025 at 1:04 AM Hi Zachary! We're so glad you…"
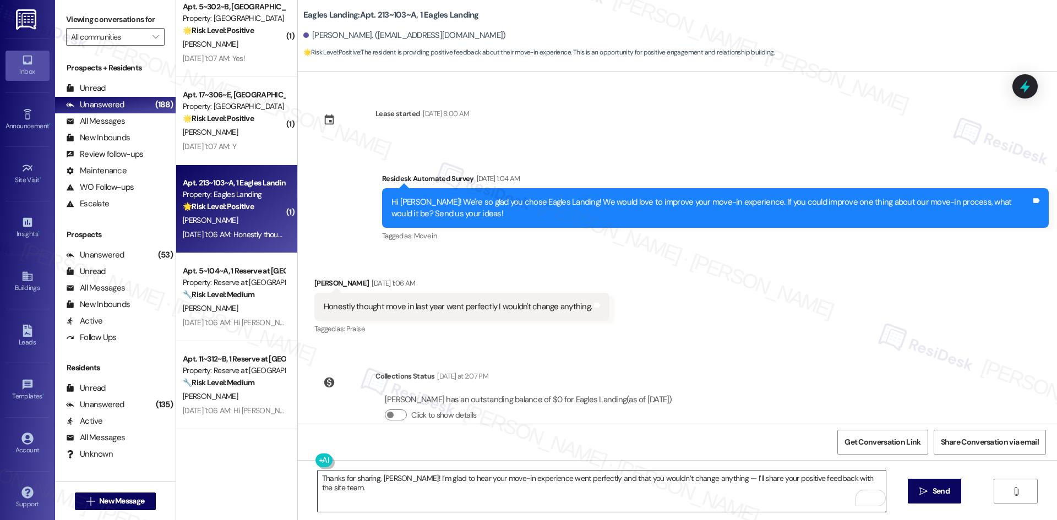
click at [538, 497] on textarea "Thanks for sharing, Zachary! I’m glad to hear your move-in experience went perf…" at bounding box center [602, 490] width 568 height 41
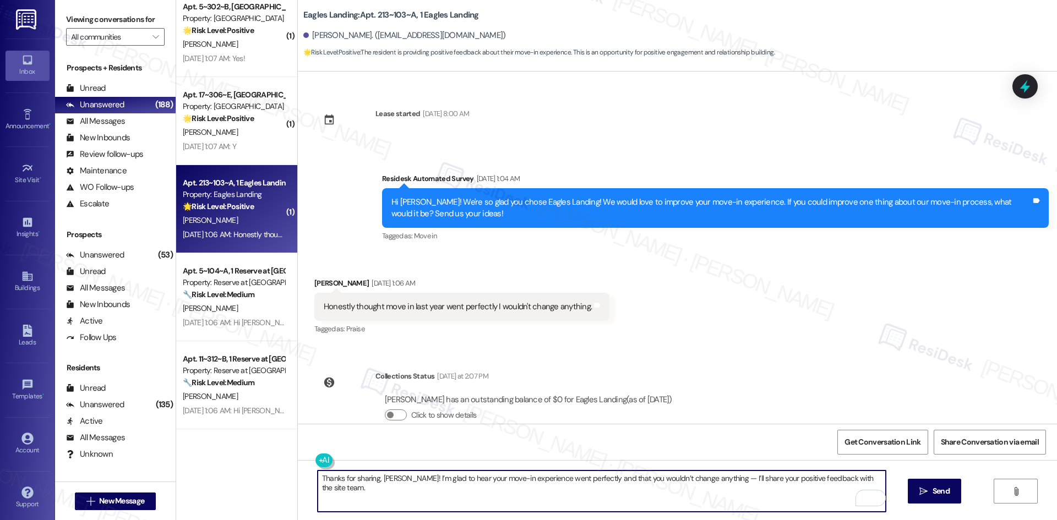
click at [538, 497] on textarea "Thanks for sharing, Zachary! I’m glad to hear your move-in experience went perf…" at bounding box center [602, 490] width 568 height 41
paste textarea "I’m so glad to hear you had such a positive move-in experience, Zachary! Have y…"
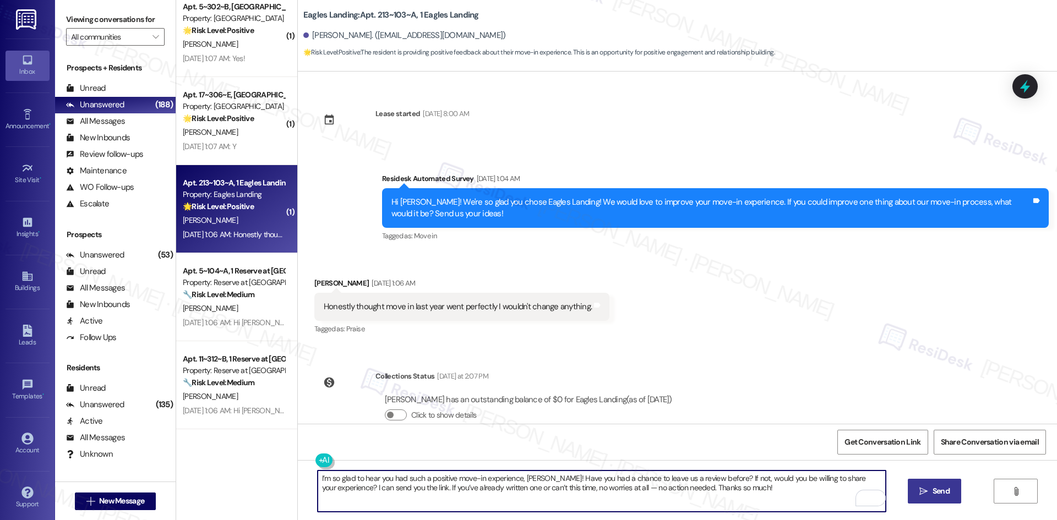
type textarea "I’m so glad to hear you had such a positive move-in experience, Zachary! Have y…"
click at [930, 486] on span "Send" at bounding box center [940, 491] width 21 height 12
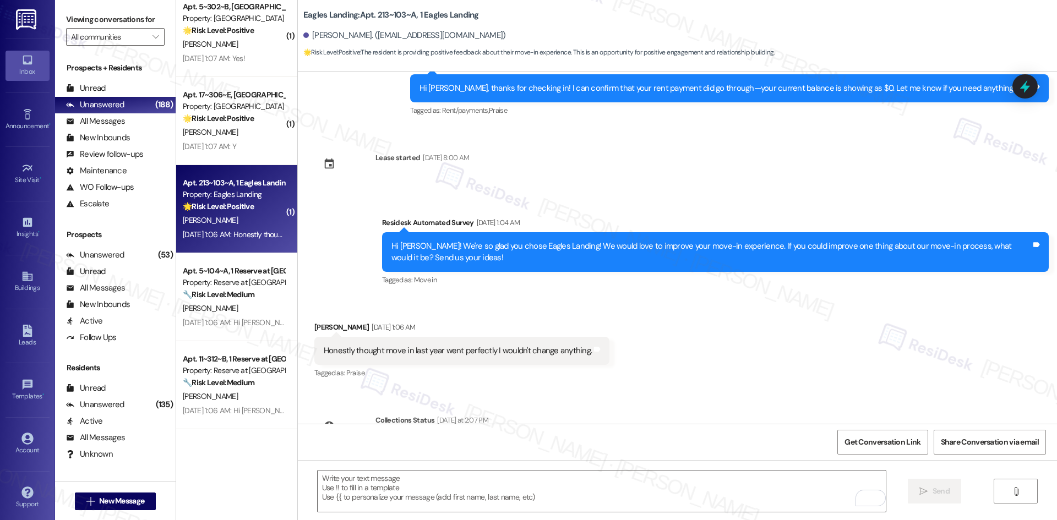
scroll to position [971, 0]
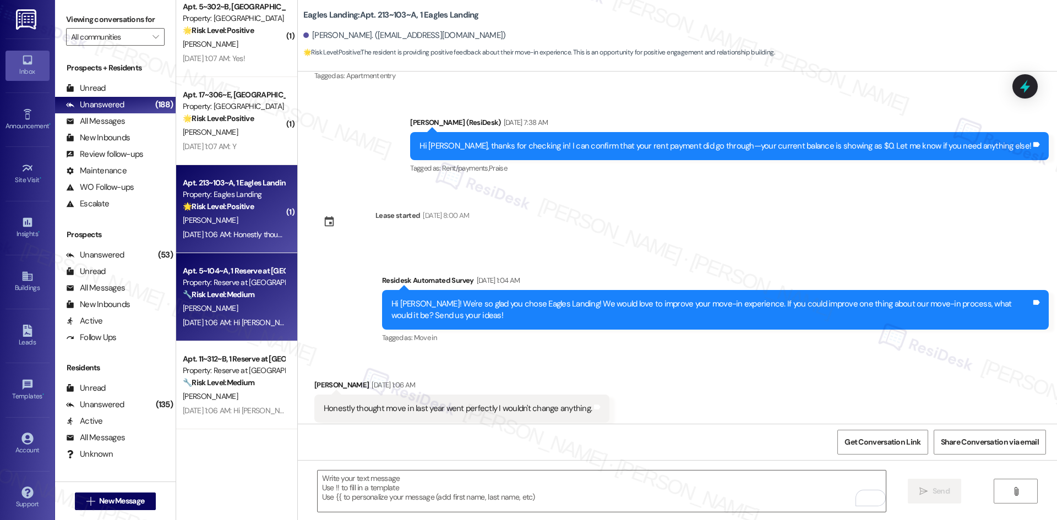
click at [235, 311] on div "J. Presley" at bounding box center [234, 309] width 104 height 14
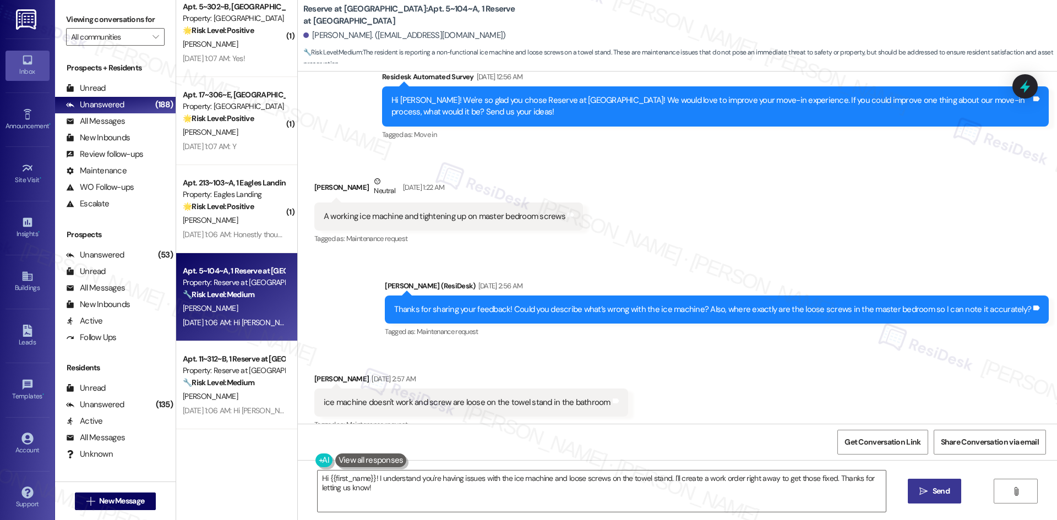
scroll to position [672, 0]
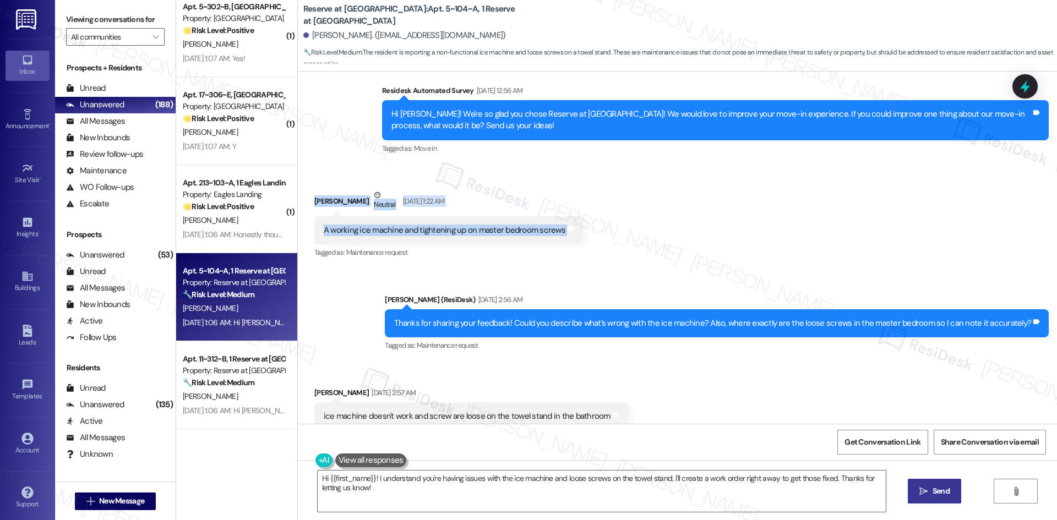
drag, startPoint x: 301, startPoint y: 182, endPoint x: 584, endPoint y: 220, distance: 285.9
click at [584, 220] on div "Received via SMS Jashad Presley Neutral Aug 05, 2025 at 1:22 AM A working ice m…" at bounding box center [677, 217] width 759 height 105
copy div "Jashad Presley Neutral Aug 05, 2025 at 1:22 AM A working ice machine and tighte…"
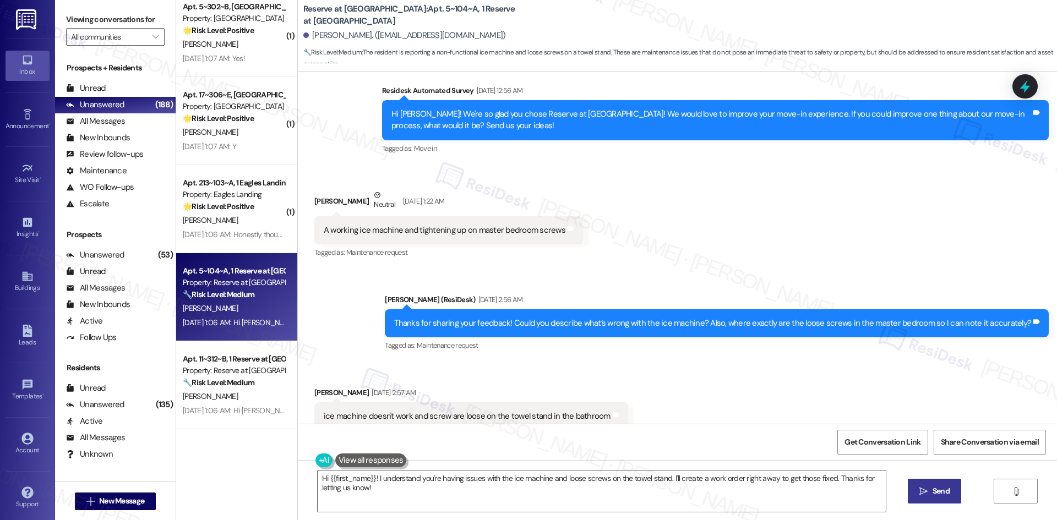
click at [380, 343] on div "Sent via SMS Sarah (ResiDesk) Aug 05, 2025 at 2:56 AM Thanks for sharing your f…" at bounding box center [677, 315] width 759 height 93
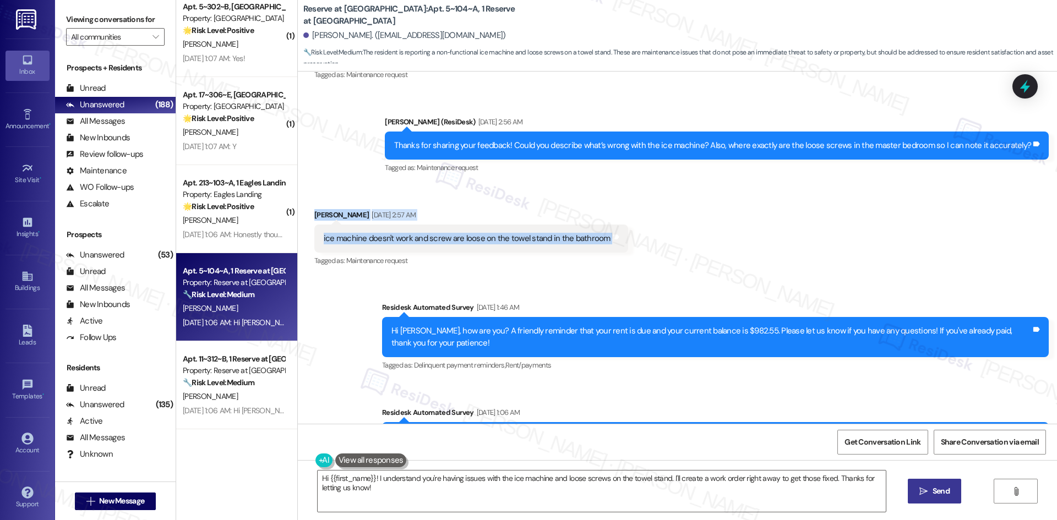
scroll to position [833, 0]
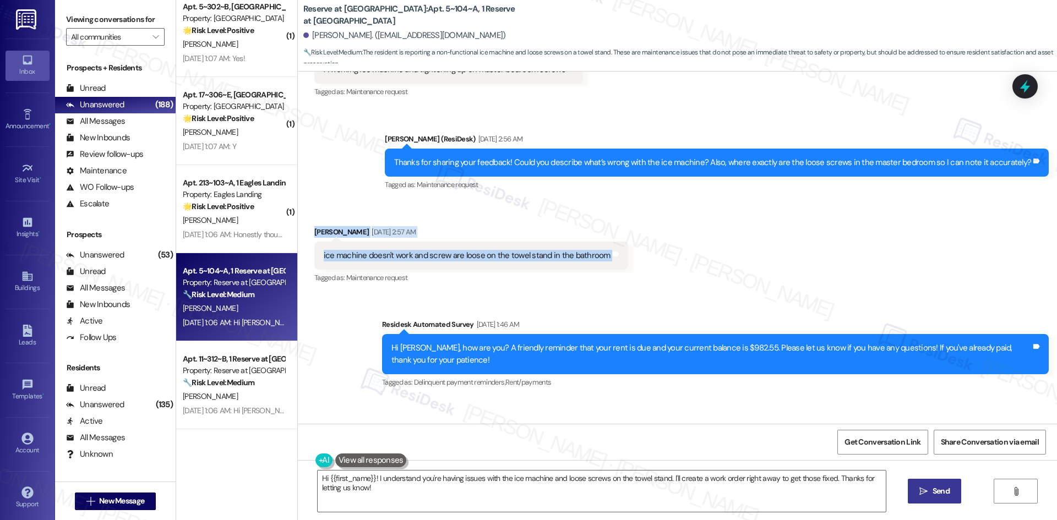
drag, startPoint x: 303, startPoint y: 374, endPoint x: 627, endPoint y: 257, distance: 345.2
click at [627, 257] on div "Received via SMS Jashad Presley Aug 05, 2025 at 2:57 AM ice machine doesn't wor…" at bounding box center [677, 247] width 759 height 93
copy div "Jashad Presley Aug 05, 2025 at 2:57 AM ice machine doesn't work and screw are l…"
click at [793, 250] on div "Received via SMS Jashad Presley Aug 05, 2025 at 2:57 AM ice machine doesn't wor…" at bounding box center [677, 247] width 759 height 93
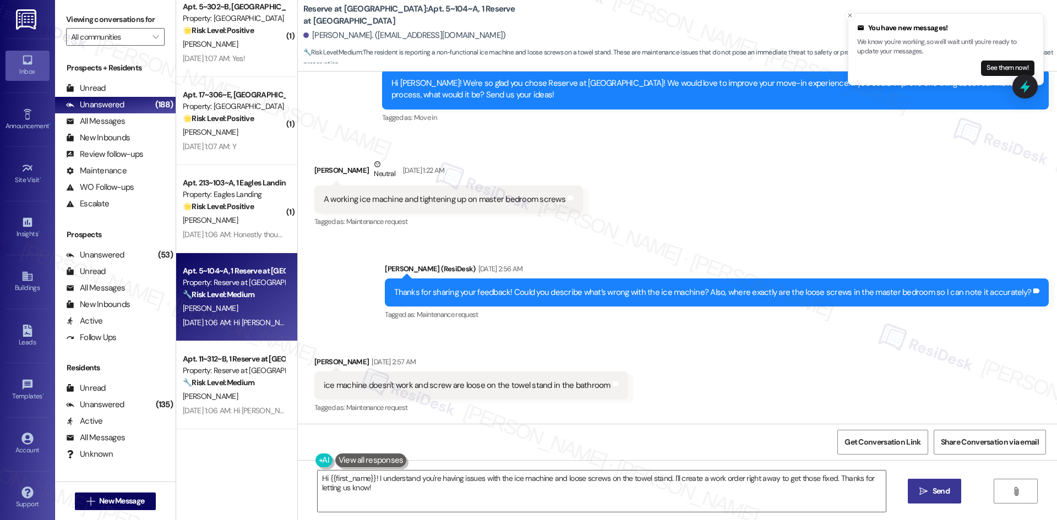
scroll to position [667, 0]
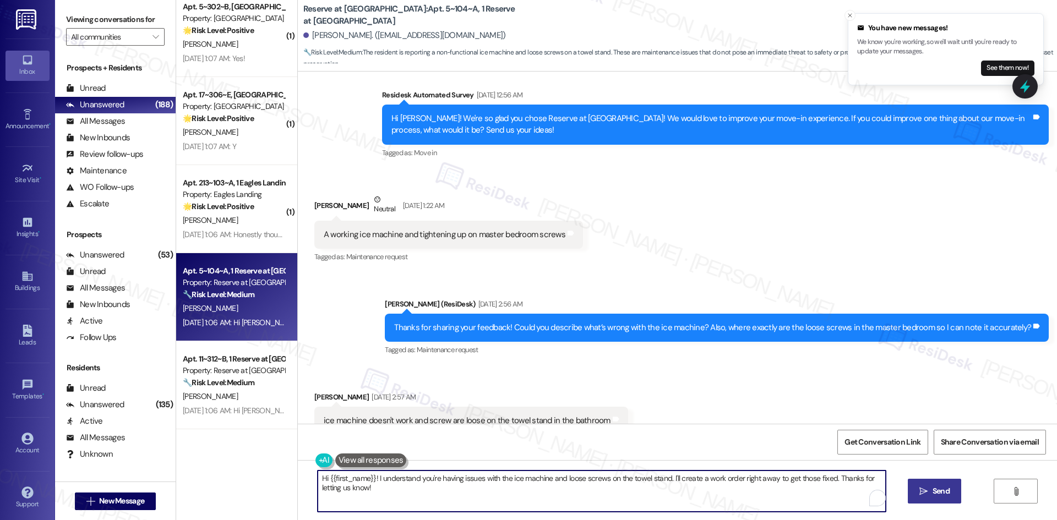
click at [646, 488] on textarea "Hi {{first_name}}! I understand you're having issues with the ice machine and l…" at bounding box center [602, 490] width 568 height 41
paste textarea "Jashad, I just wanted to check back — are the ice machine and the towel stand i…"
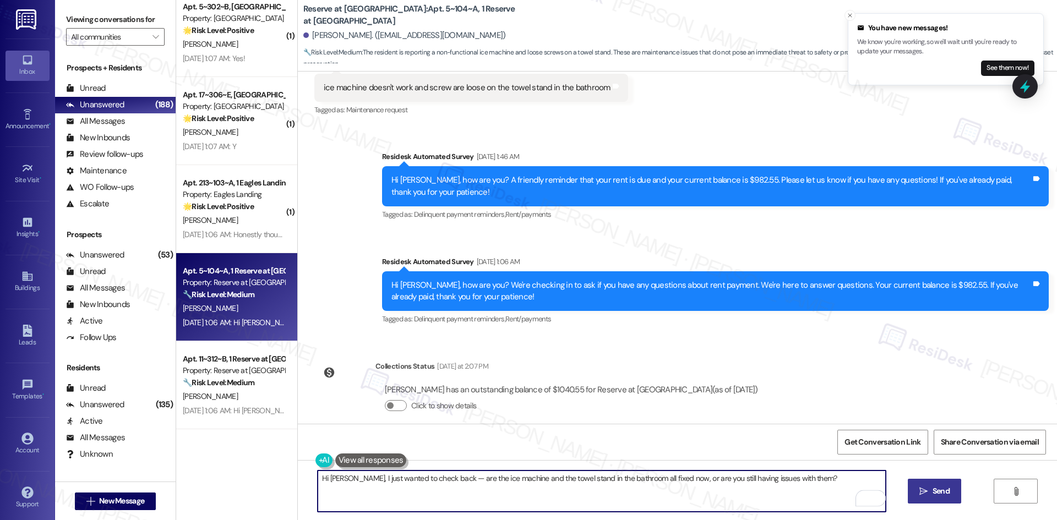
scroll to position [1002, 0]
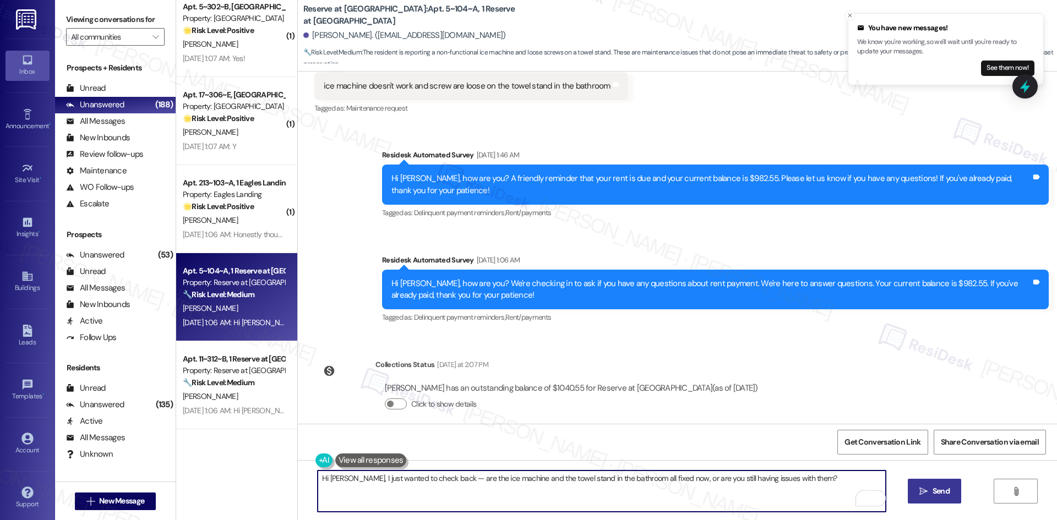
type textarea "Hi Jashad, I just wanted to check back — are the ice machine and the towel stan…"
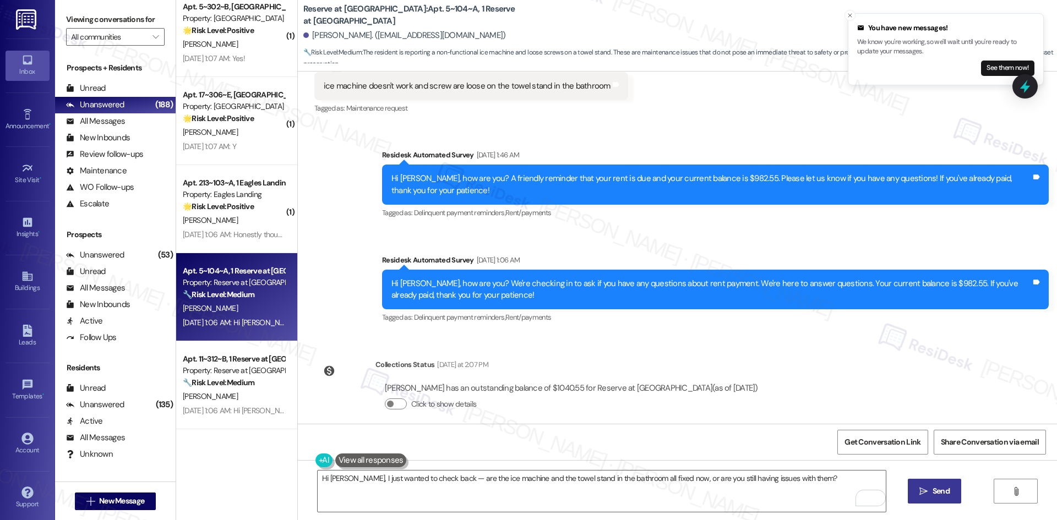
click at [933, 498] on button " Send" at bounding box center [933, 491] width 53 height 25
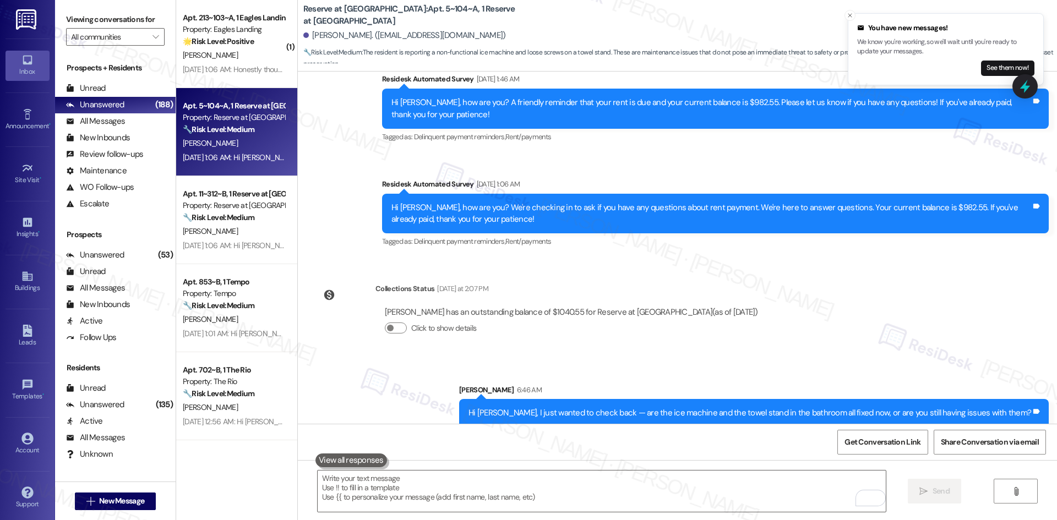
scroll to position [1079, 0]
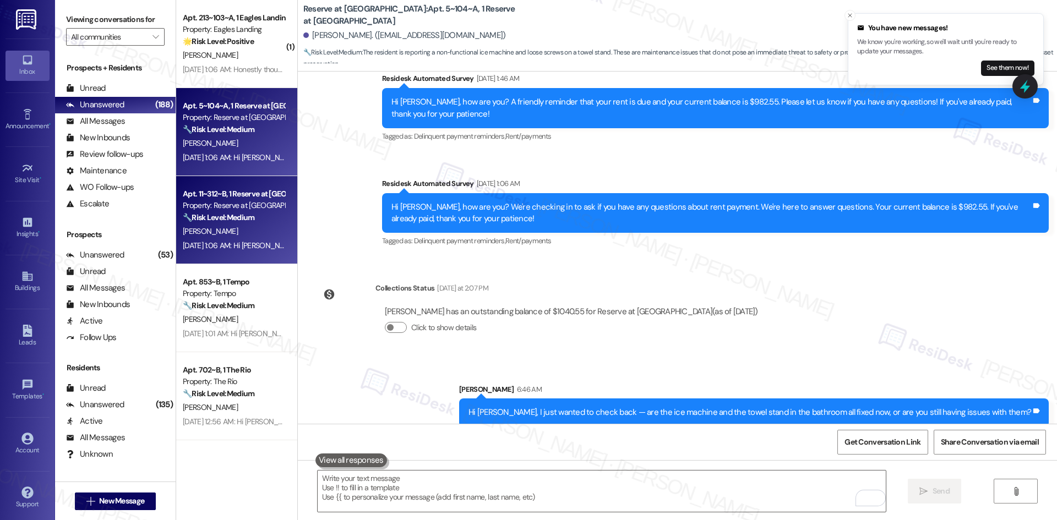
click at [246, 233] on div "S. Martinez" at bounding box center [234, 232] width 104 height 14
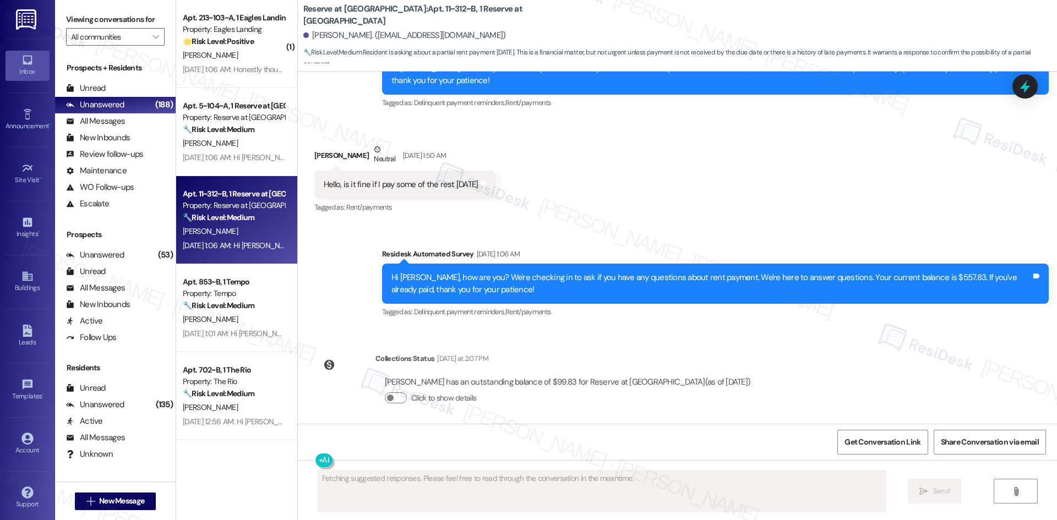
scroll to position [1351, 0]
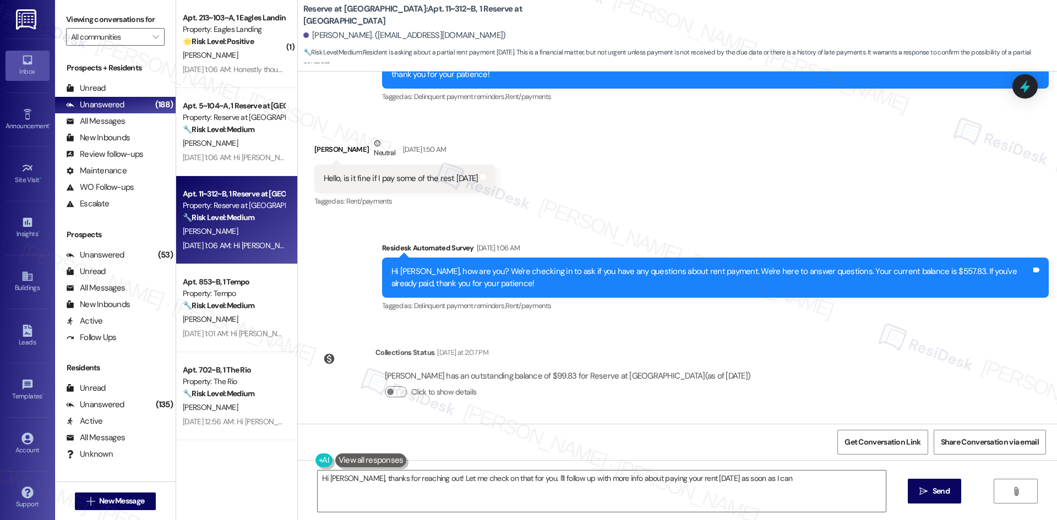
type textarea "Hi Sergio, thanks for reaching out! Let me check on that for you. I'll follow u…"
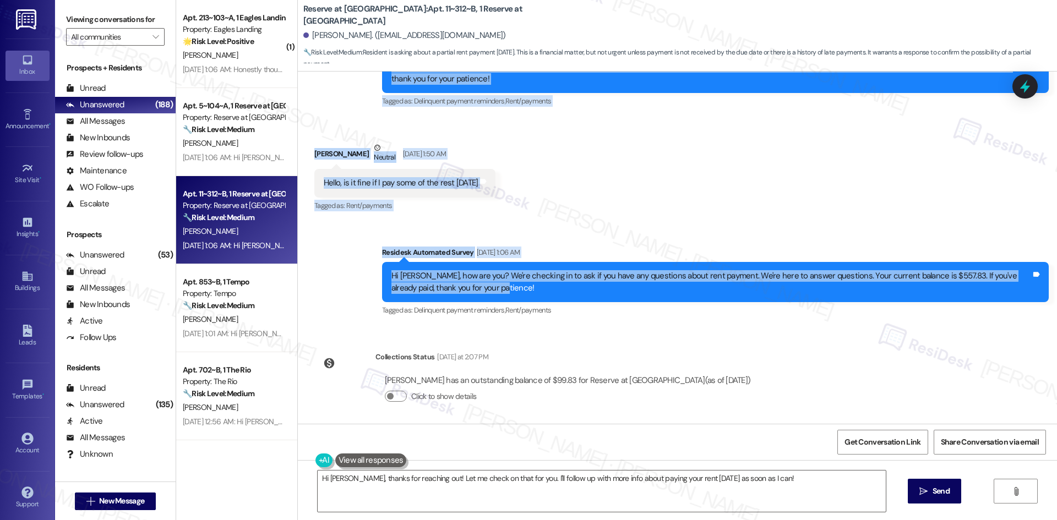
scroll to position [1351, 0]
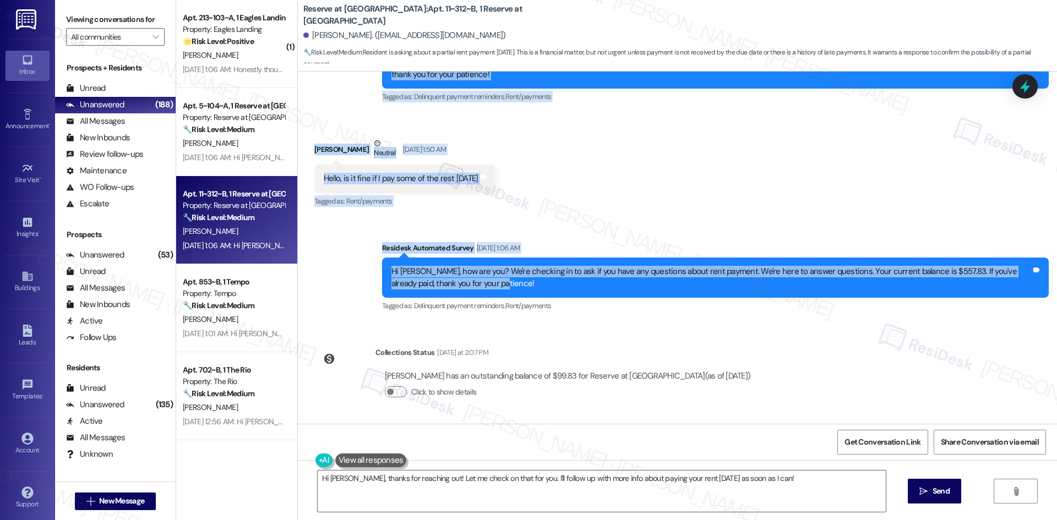
drag, startPoint x: 346, startPoint y: 85, endPoint x: 736, endPoint y: 365, distance: 479.8
click at [748, 376] on div "WO Opened request: [PERSON_NAME] Reques... [DATE] 9:14 PM Status : Completed Sh…" at bounding box center [677, 248] width 759 height 352
copy div "Residesk Automated Survey [DATE] 1:46 AM Hi [PERSON_NAME], how are you? A frien…"
click at [629, 216] on div "WO Opened request: [PERSON_NAME] Reques... [DATE] 9:14 PM Status : Completed Sh…" at bounding box center [677, 248] width 759 height 352
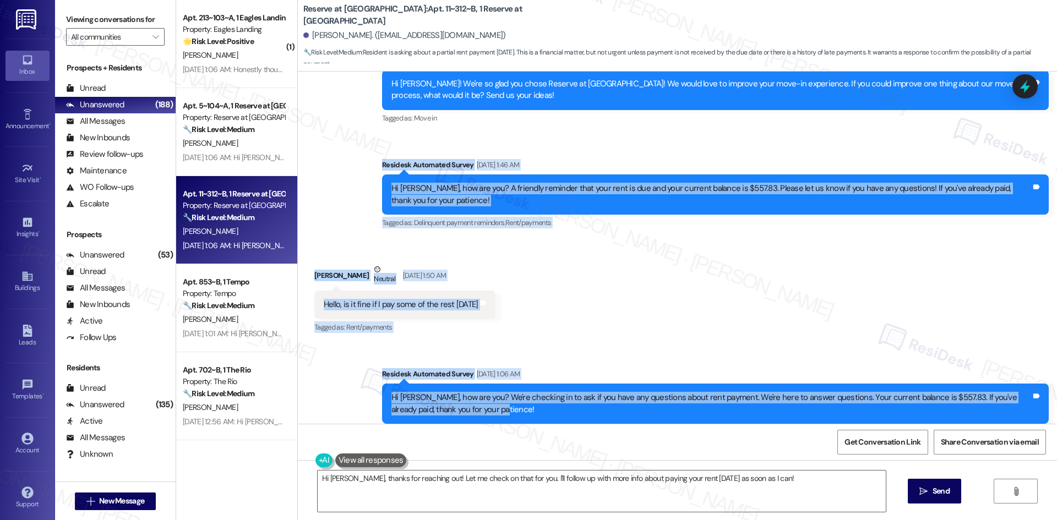
scroll to position [1186, 0]
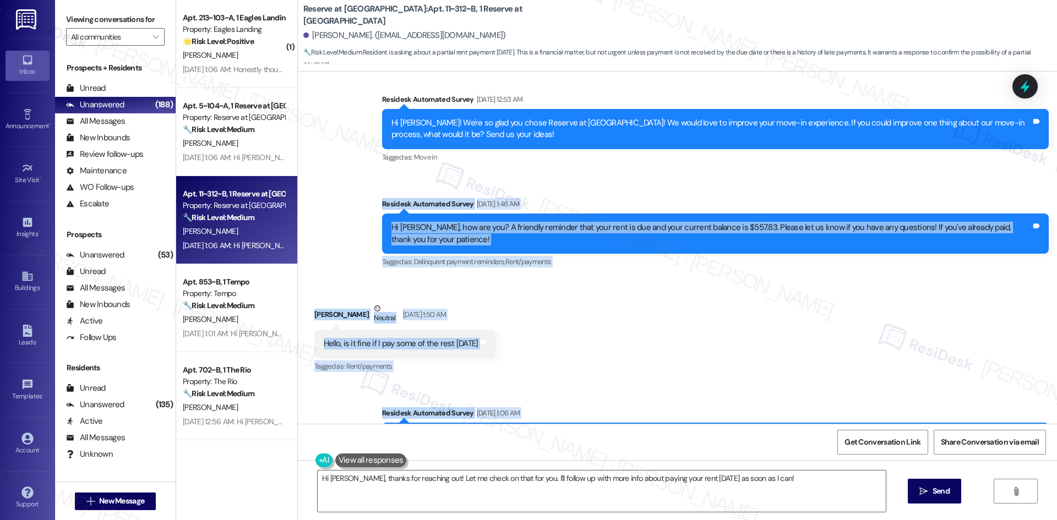
click at [346, 193] on div "Survey, sent via SMS Residesk Automated Survey [DATE] 12:53 AM Hi [PERSON_NAME]…" at bounding box center [677, 173] width 759 height 209
drag, startPoint x: 381, startPoint y: 210, endPoint x: 508, endPoint y: 339, distance: 181.3
click at [510, 340] on div "WO Opened request: [PERSON_NAME] Reques... [DATE] 9:14 PM Status : Completed Sh…" at bounding box center [677, 248] width 759 height 352
copy div "Residesk Automated Survey [DATE] 1:46 AM Hi [PERSON_NAME], how are you? A frien…"
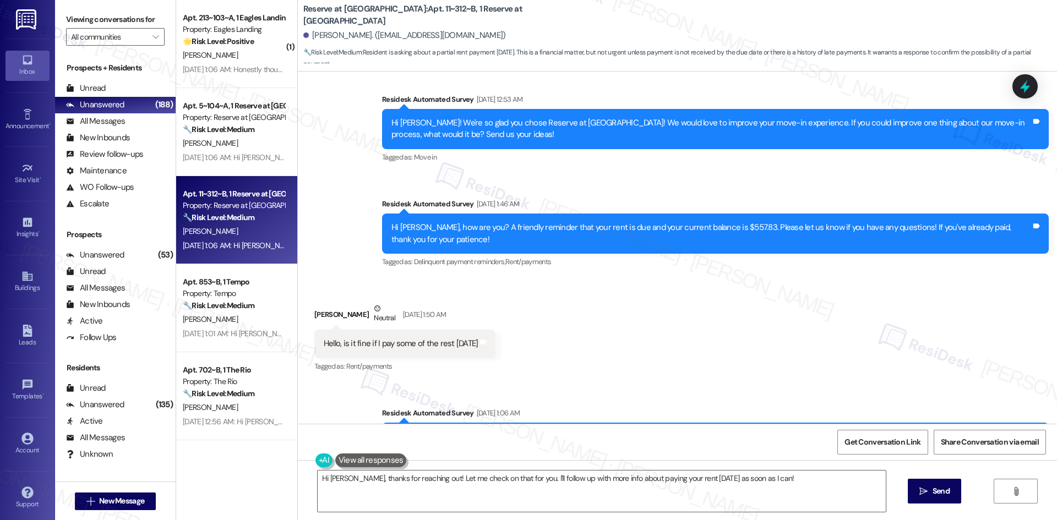
click at [584, 360] on div "Received via SMS [PERSON_NAME] Neutral [DATE] 1:50 AM Hello, is it fine if I pa…" at bounding box center [677, 330] width 759 height 105
click at [591, 349] on div "Received via SMS [PERSON_NAME] Neutral [DATE] 1:50 AM Hello, is it fine if I pa…" at bounding box center [677, 330] width 759 height 105
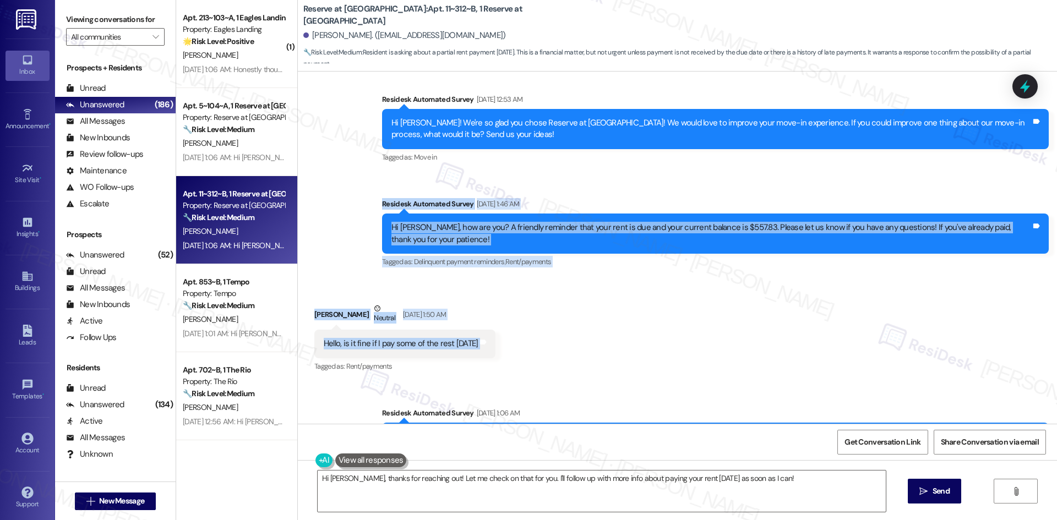
drag, startPoint x: 357, startPoint y: 198, endPoint x: 521, endPoint y: 343, distance: 218.7
click at [521, 343] on div "WO Opened request: Mezo Reques... Sep 09, 2024 at 9:14 PM Status : Completed Sh…" at bounding box center [677, 248] width 759 height 352
copy div "Residesk Automated Survey Aug 06, 2025 at 1:46 AM Hi Sergio, how are you? A fri…"
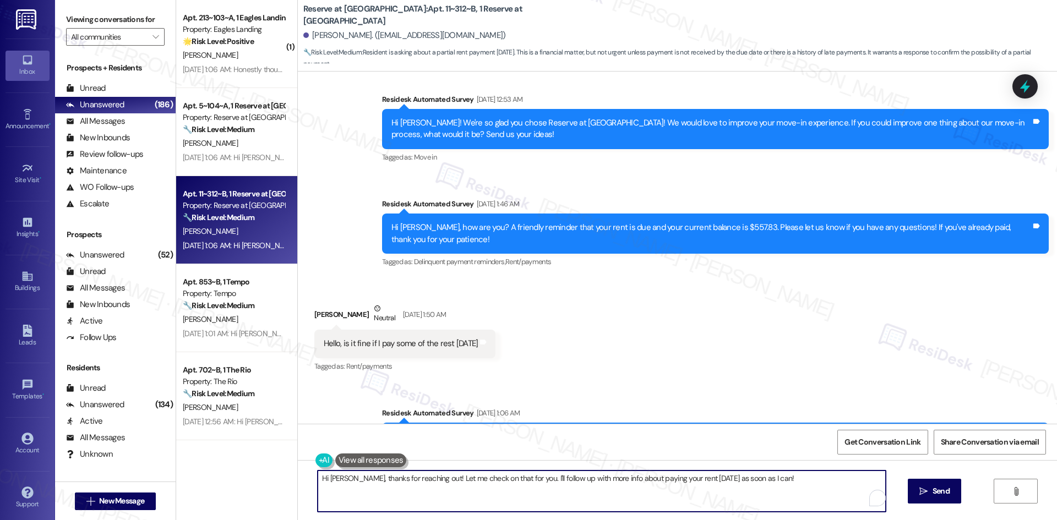
click at [606, 494] on textarea "Hi Sergio, thanks for reaching out! Let me check on that for you. I'll follow u…" at bounding box center [602, 490] width 568 height 41
paste textarea "Sorry for the delay in following up. Just checking if you were able to make the…"
type textarea "Sorry for the delay in following up. Just checking if you were able to make the…"
click at [935, 489] on span "Send" at bounding box center [940, 491] width 17 height 12
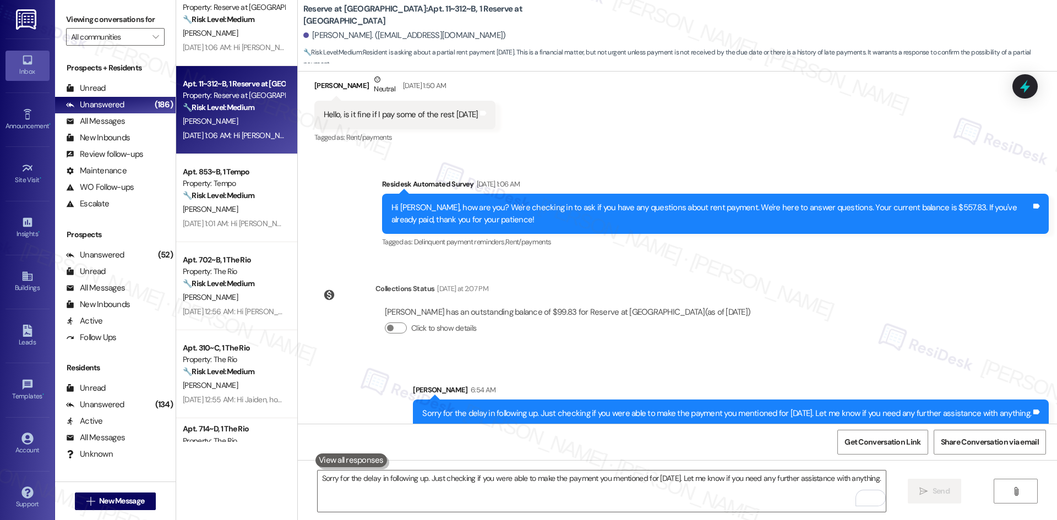
scroll to position [1428, 0]
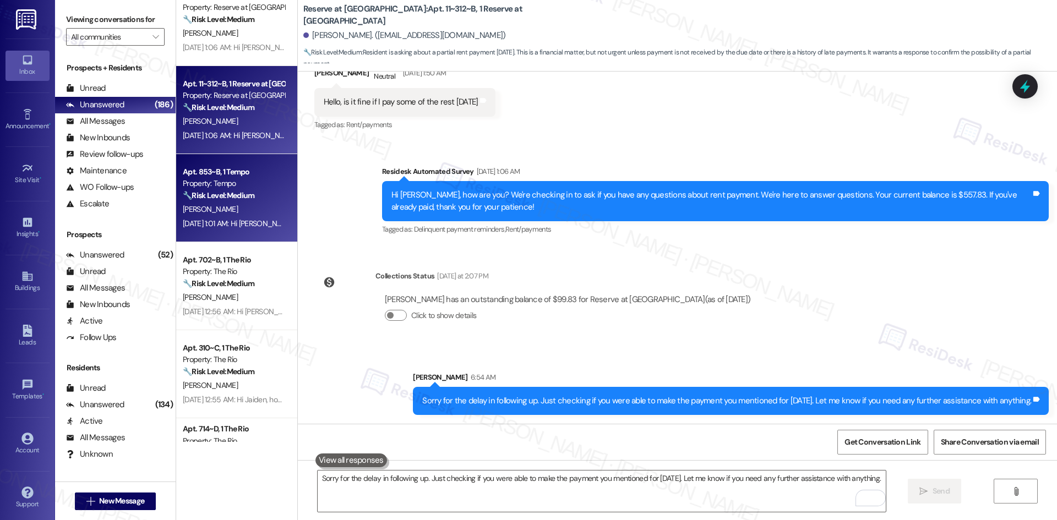
click at [220, 206] on div "C. Lee" at bounding box center [234, 210] width 104 height 14
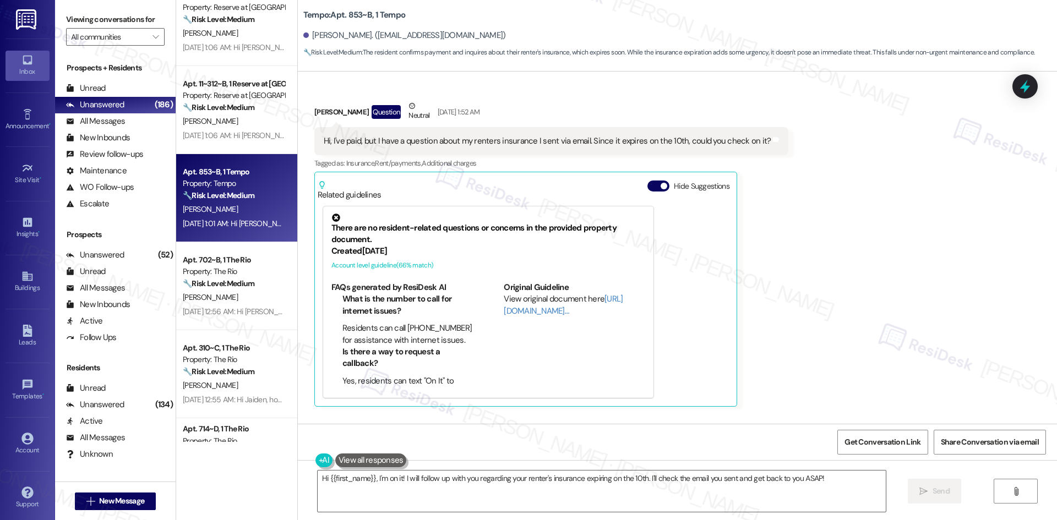
scroll to position [283, 0]
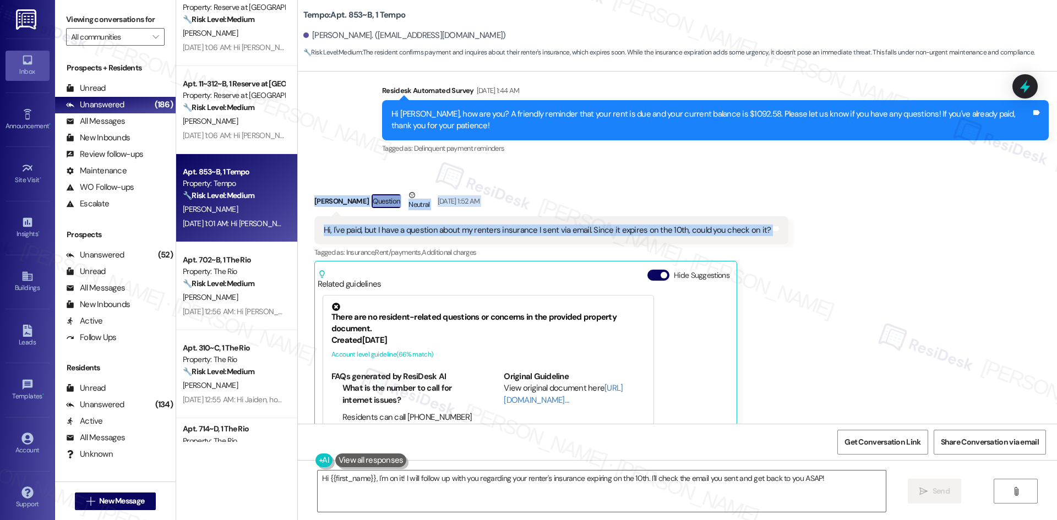
drag, startPoint x: 302, startPoint y: 175, endPoint x: 771, endPoint y: 219, distance: 471.4
click at [771, 219] on div "Received via SMS Caleb Lee Question Neutral Aug 06, 2025 at 1:52 AM Hi, I've pa…" at bounding box center [551, 342] width 491 height 323
copy div "Caleb Lee Question Neutral Aug 06, 2025 at 1:52 AM Hi, I've paid, but I have a …"
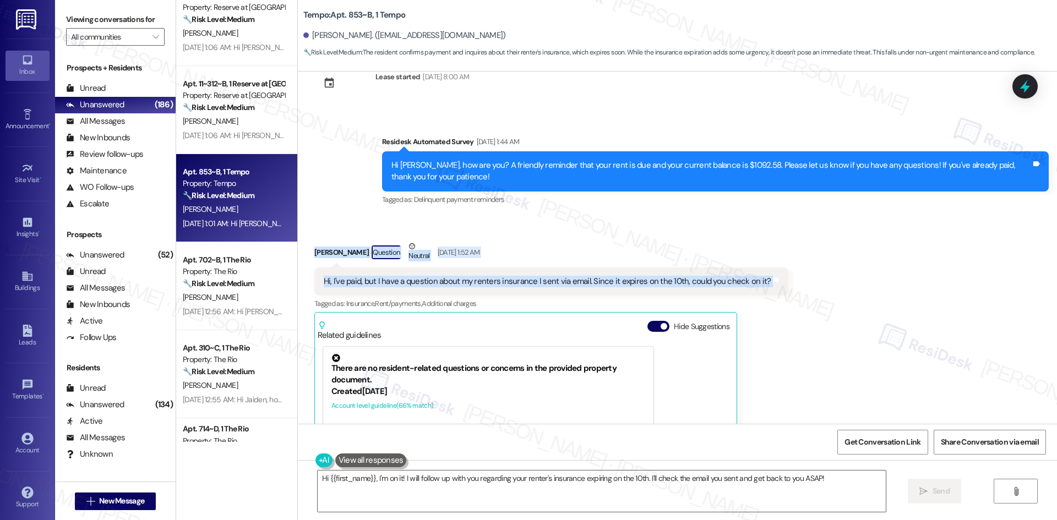
scroll to position [228, 0]
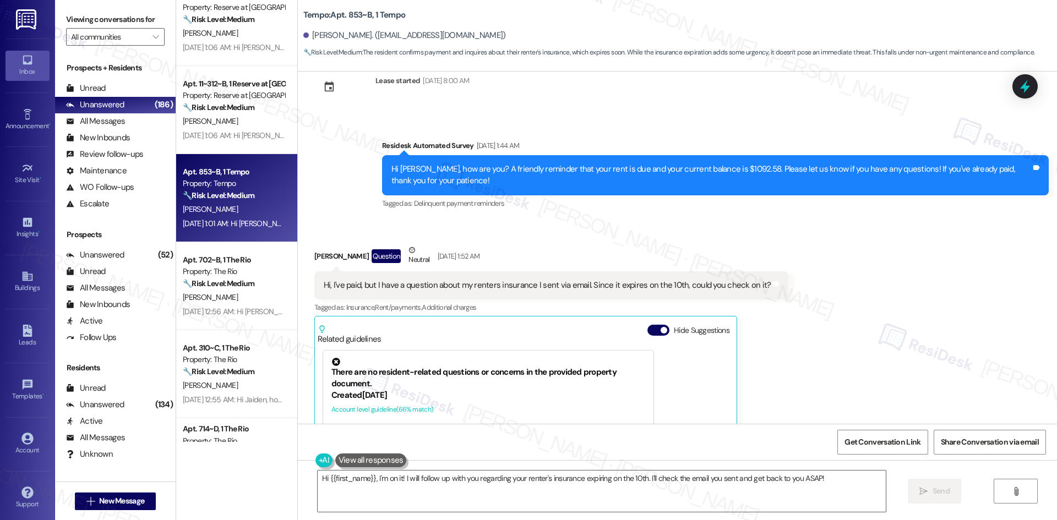
click at [573, 174] on div "Hi Caleb, how are you? A friendly reminder that your rent is due and your curre…" at bounding box center [710, 175] width 639 height 24
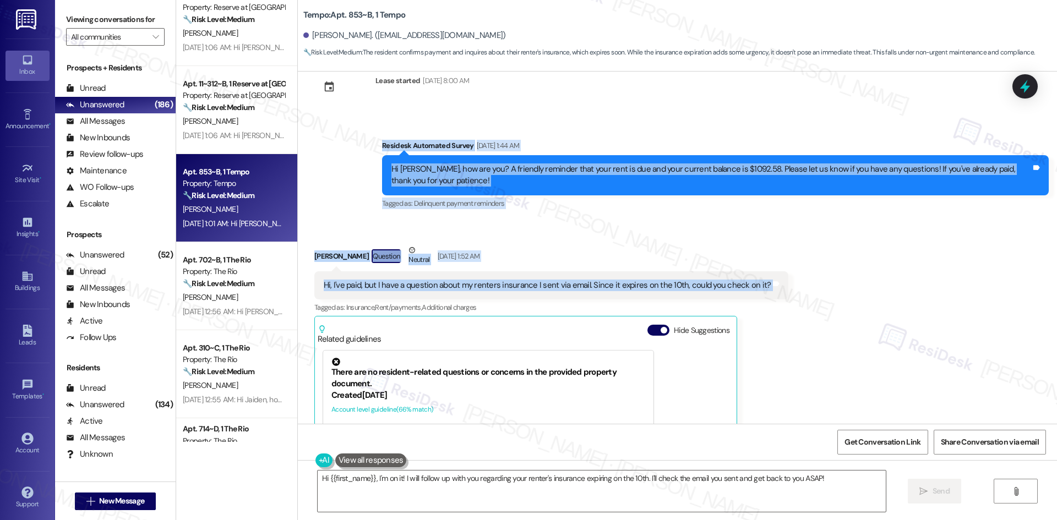
drag, startPoint x: 364, startPoint y: 140, endPoint x: 830, endPoint y: 277, distance: 485.3
click at [830, 277] on div "Survey, sent via SMS Residesk Automated Survey Nov 23, 2024 at 1:46 AM Hi there…" at bounding box center [677, 248] width 759 height 352
copy div "Residesk Automated Survey Aug 06, 2025 at 1:44 AM Hi Caleb, how are you? A frie…"
drag, startPoint x: 363, startPoint y: 156, endPoint x: 382, endPoint y: 189, distance: 37.7
click at [363, 156] on div "Survey, sent via SMS Residesk Automated Survey Aug 06, 2025 at 1:44 AM Hi Caleb…" at bounding box center [677, 167] width 759 height 105
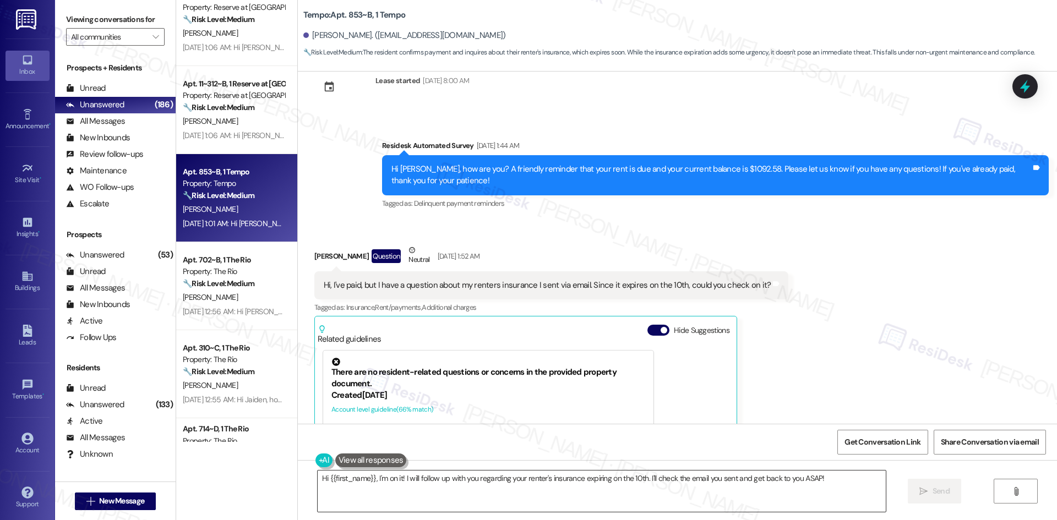
click at [524, 503] on textarea "Hi {{first_name}}, I'm on it! I will follow up with you regarding your renter's…" at bounding box center [602, 490] width 568 height 41
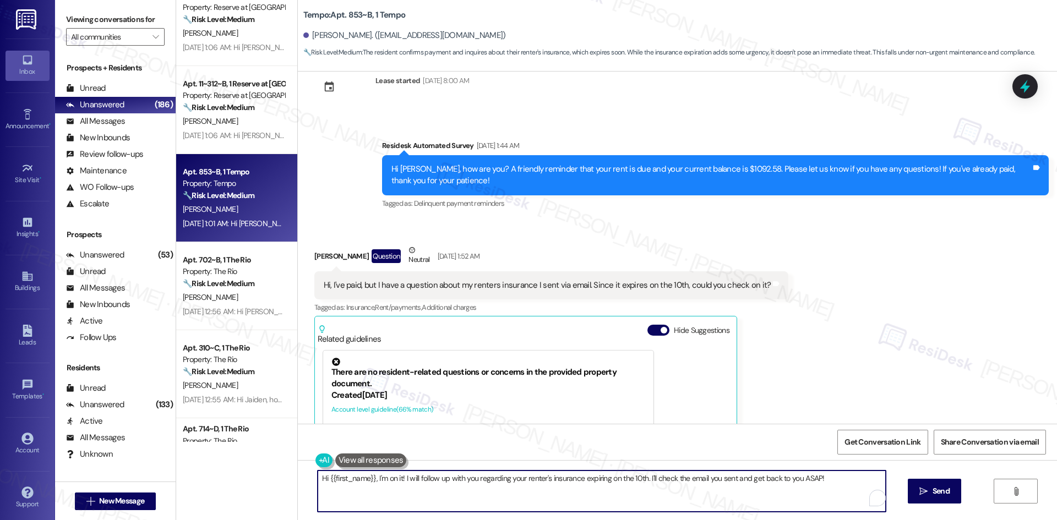
paste textarea "I’m sorry for the delay in following up, Caleb. Were you able to get your rente…"
type textarea "I’m sorry for the delay in following up, Caleb. Were you able to get your rente…"
click at [920, 490] on icon "" at bounding box center [923, 491] width 8 height 9
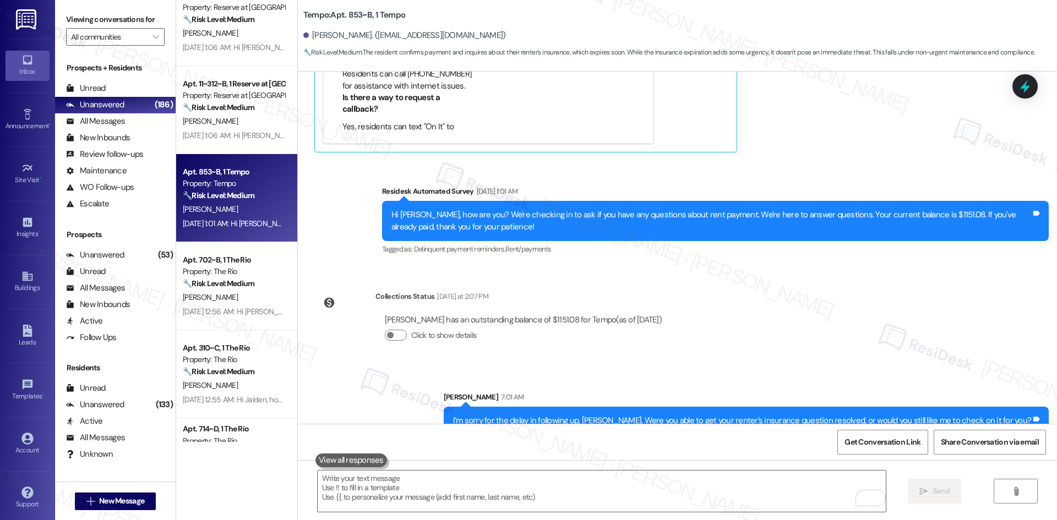
scroll to position [634, 0]
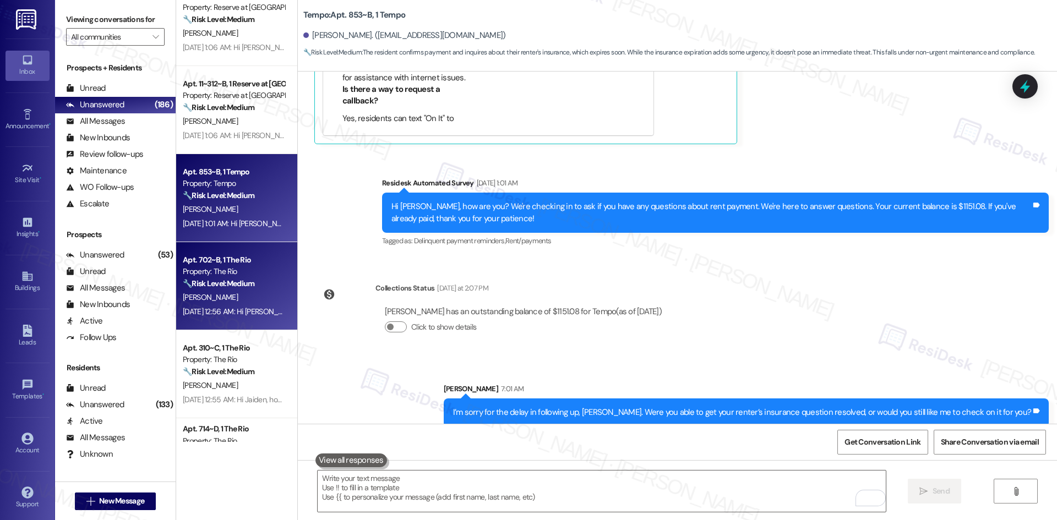
click at [238, 307] on div "Aug 09, 2025 at 12:56 AM: Hi Victor, how are you? We're checking in to ask if y…" at bounding box center [562, 312] width 759 height 10
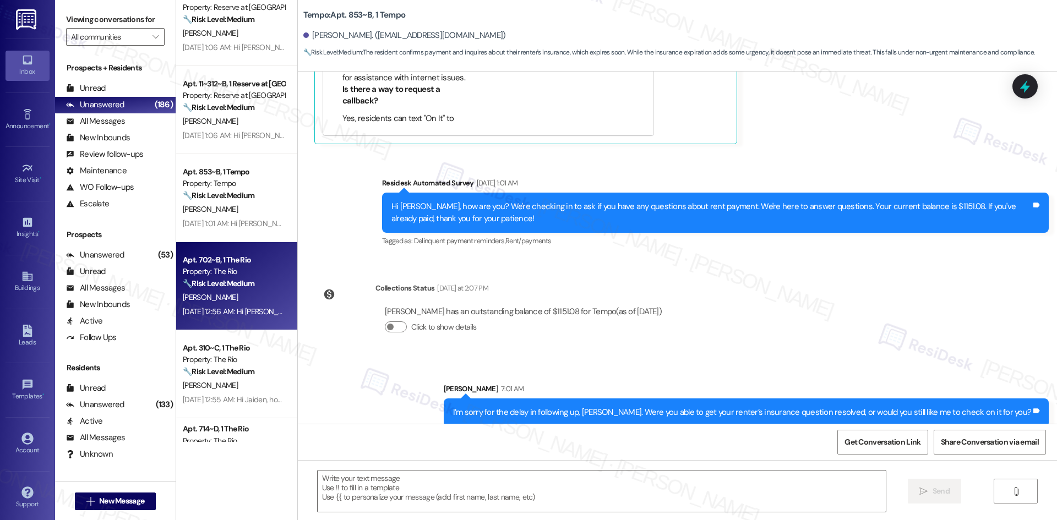
type textarea "Fetching suggested responses. Please feel free to read through the conversation…"
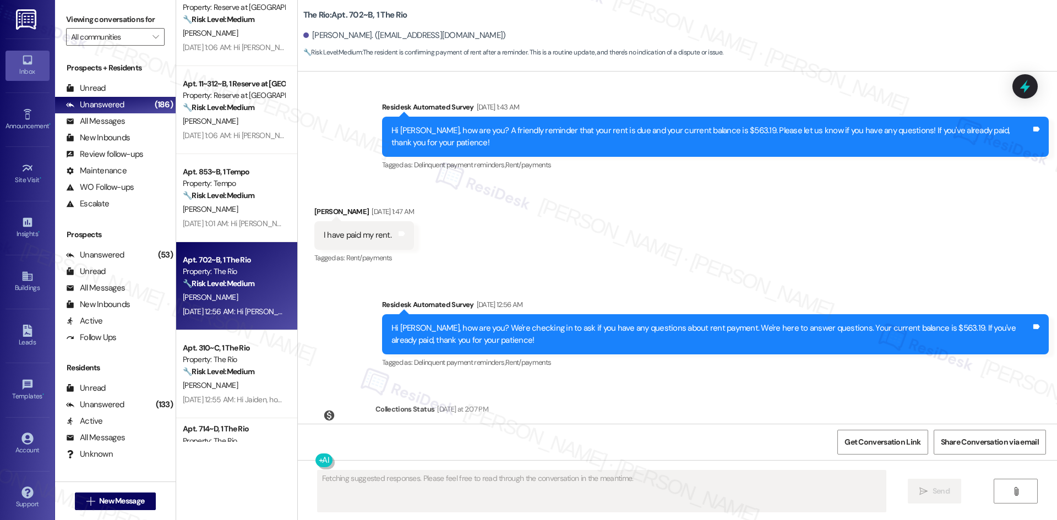
scroll to position [5660, 0]
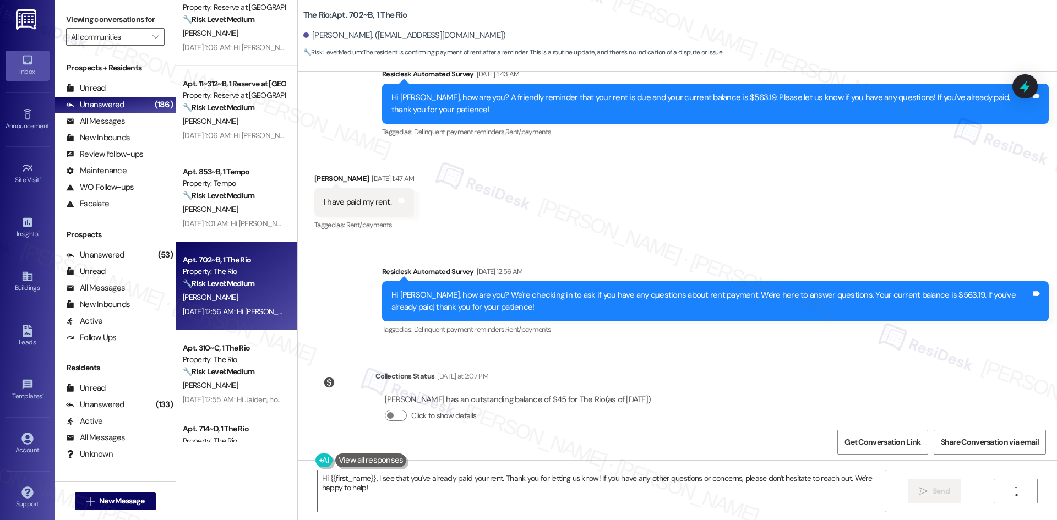
click at [619, 194] on div "Received via SMS Victor Stephen Aug 06, 2025 at 1:47 AM I have paid my rent. Ta…" at bounding box center [677, 194] width 759 height 93
click at [573, 492] on textarea "Hi {{first_name}}, I see that you've already paid your rent. Thank you for lett…" at bounding box center [602, 490] width 568 height 41
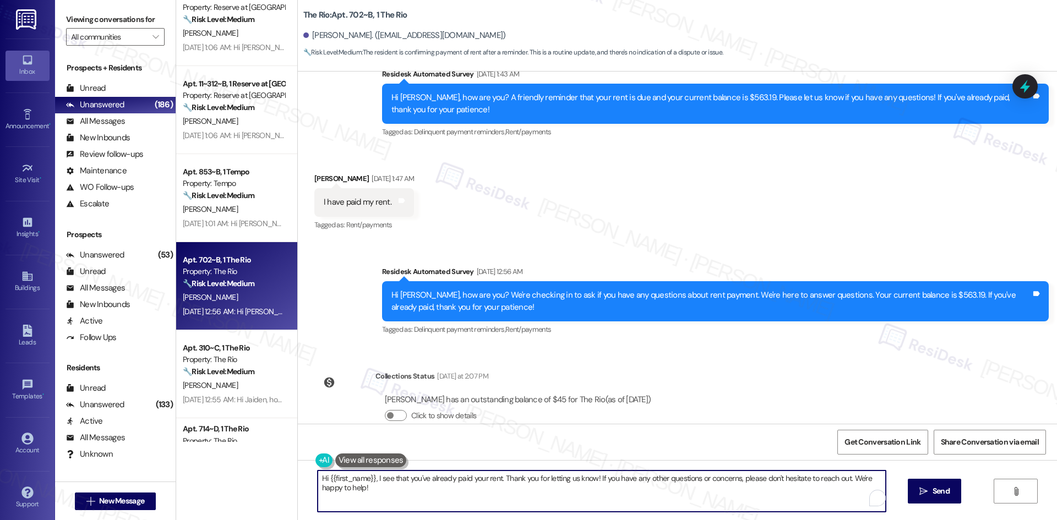
paste textarea "Thank you for keeping us informed! We truly appreciate it. If you have any ques…"
drag, startPoint x: 832, startPoint y: 479, endPoint x: 741, endPoint y: 481, distance: 90.8
click at [741, 481] on textarea "Thank you for keeping us informed! We truly appreciate it. If you have any ques…" at bounding box center [602, 490] width 568 height 41
click at [766, 495] on textarea "Thank you for keeping us informed! We truly appreciate it. If you have any ques…" at bounding box center [602, 490] width 568 height 41
type textarea "Thank you for keeping us informed! We truly appreciate it. If you have any ques…"
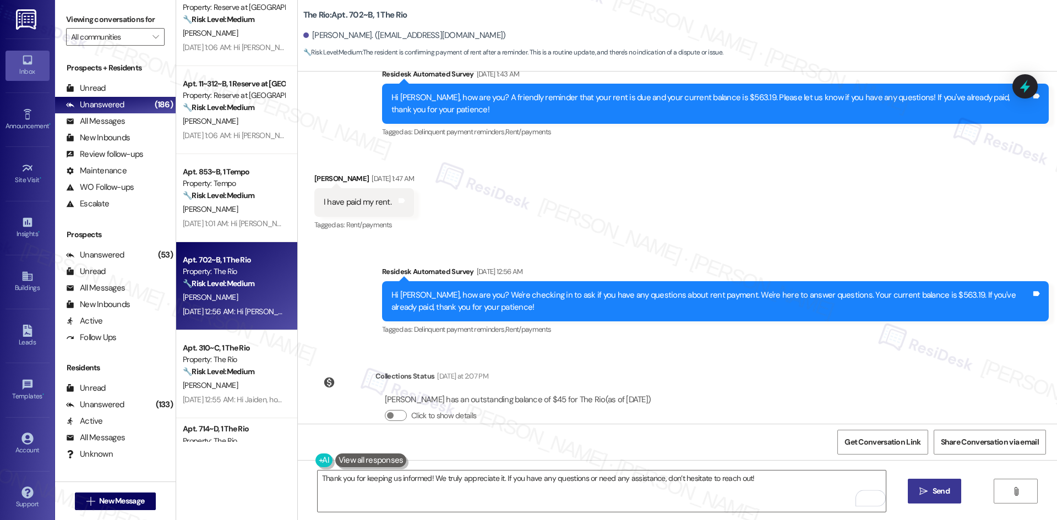
click at [925, 495] on icon "" at bounding box center [923, 491] width 8 height 9
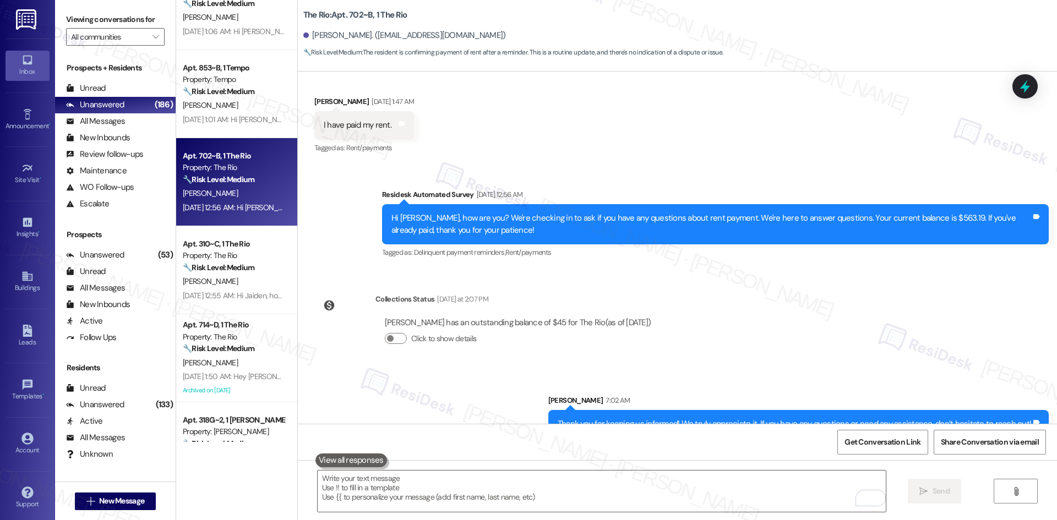
scroll to position [2861, 0]
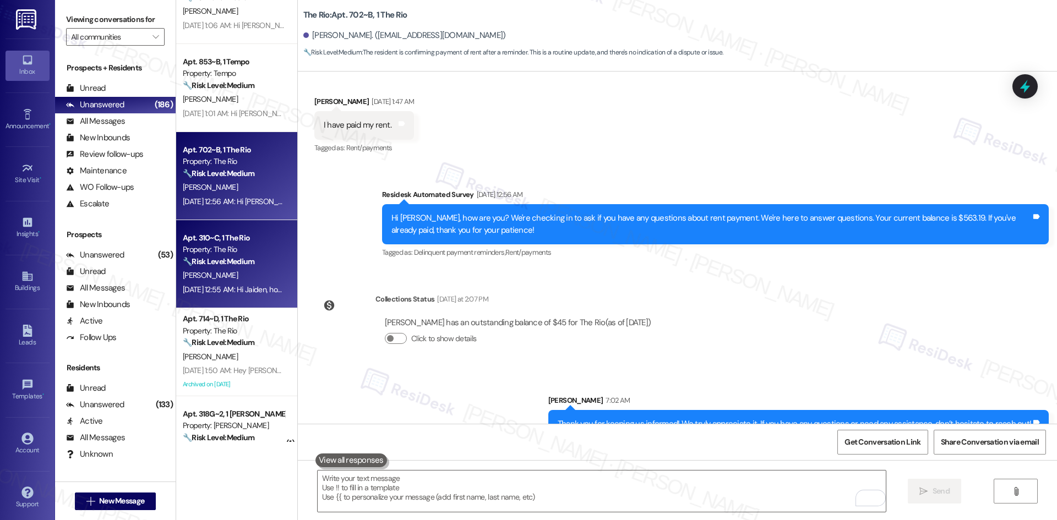
click at [212, 272] on div "J. Guerra" at bounding box center [234, 276] width 104 height 14
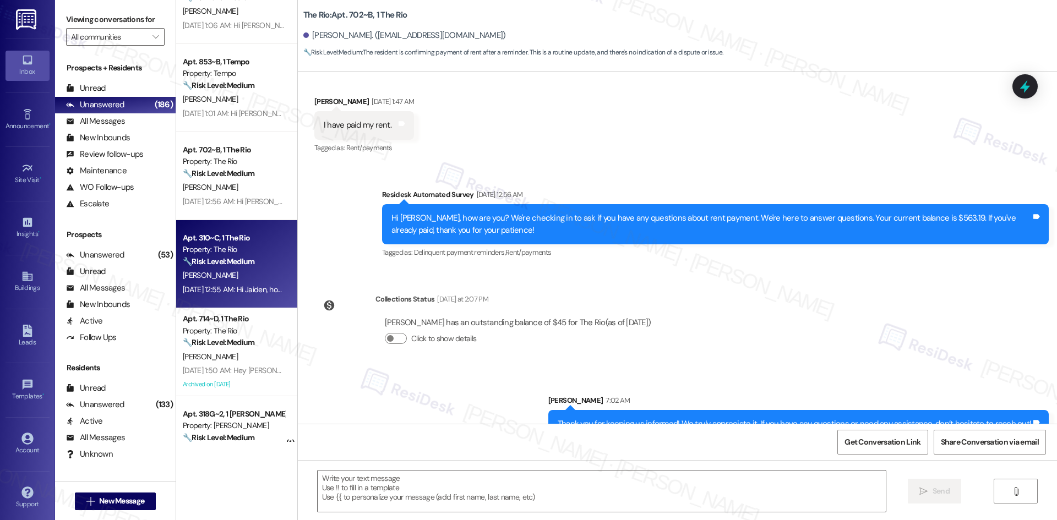
type textarea "Fetching suggested responses. Please feel free to read through the conversation…"
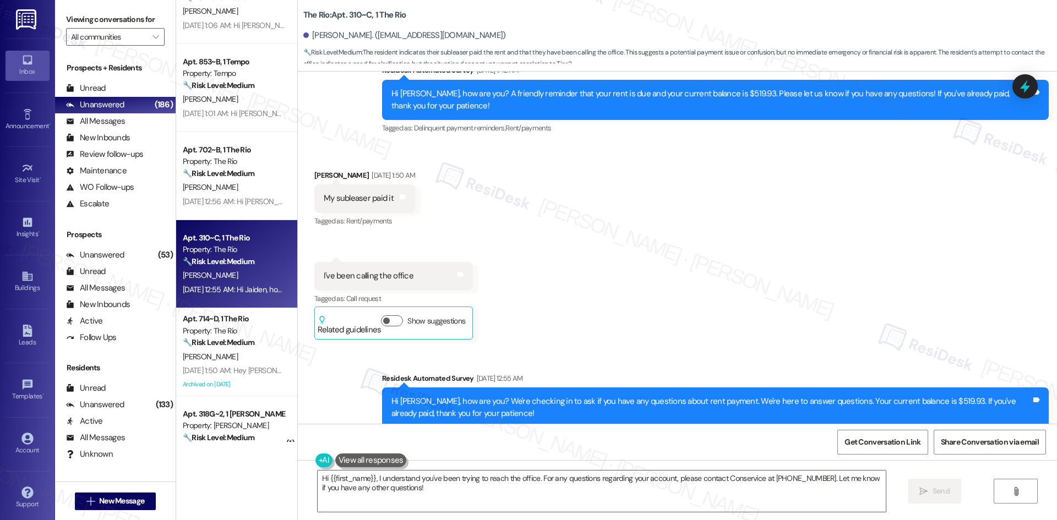
scroll to position [1902, 0]
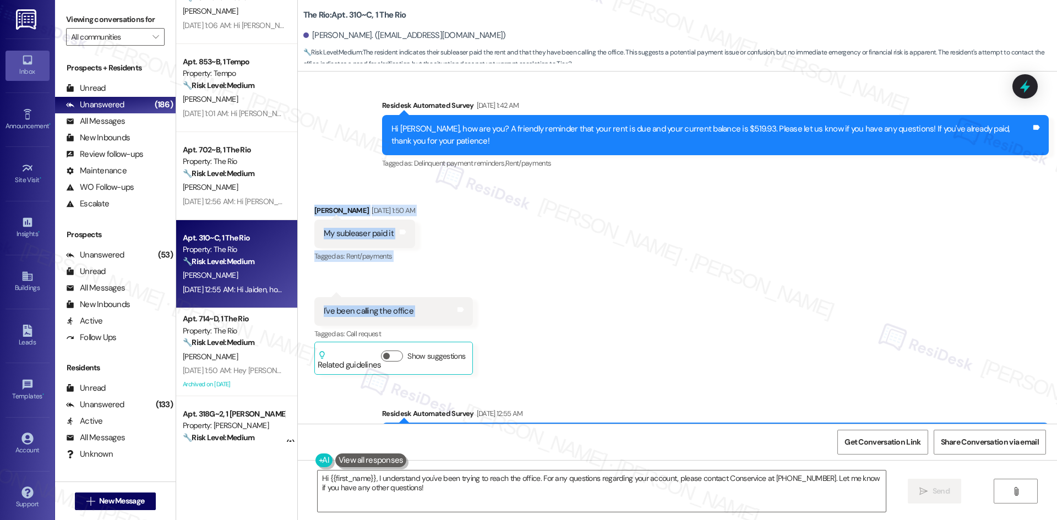
drag, startPoint x: 294, startPoint y: 204, endPoint x: 489, endPoint y: 305, distance: 219.3
click at [489, 305] on div "Received via SMS Jaiden Guerra Aug 06, 2025 at 1:50 AM My subleaser paid it Tag…" at bounding box center [677, 281] width 759 height 203
copy div "Jaiden Guerra Aug 06, 2025 at 1:50 AM My subleaser paid it Tags and notes Tagge…"
click at [488, 215] on div "Received via SMS Jaiden Guerra Aug 06, 2025 at 1:50 AM My subleaser paid it Tag…" at bounding box center [677, 281] width 759 height 203
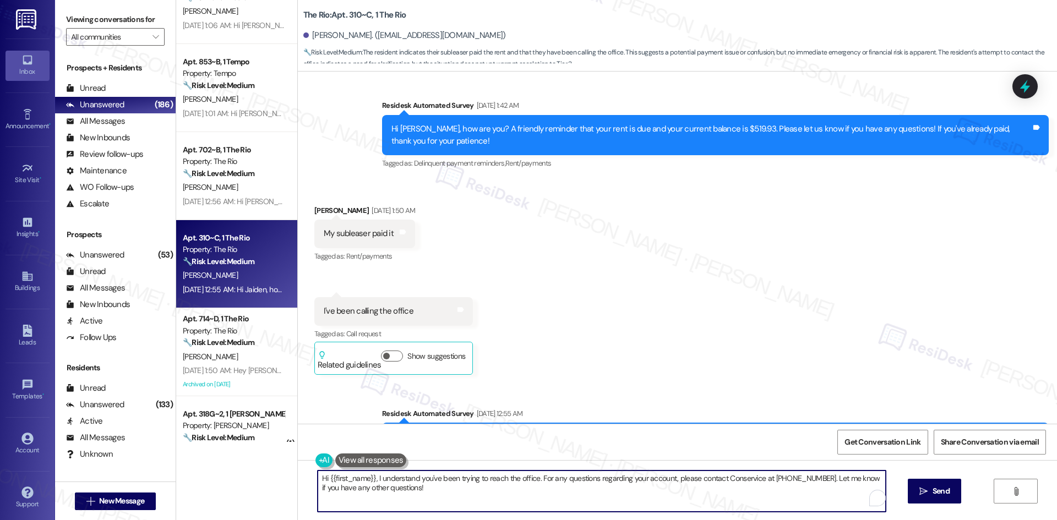
click at [763, 500] on textarea "Hi {{first_name}}, I understand you've been trying to reach the office. For any…" at bounding box center [602, 490] width 568 height 41
drag, startPoint x: 813, startPoint y: 479, endPoint x: 314, endPoint y: 478, distance: 498.5
click at [310, 478] on div "Hi {{first_name}}, I understand you've been trying to reach the office. For any…" at bounding box center [677, 501] width 759 height 83
drag, startPoint x: 741, startPoint y: 483, endPoint x: 782, endPoint y: 498, distance: 44.1
click at [782, 498] on textarea "Hi {{first_name}}, I understand you've been trying to reach the office. For any…" at bounding box center [602, 490] width 568 height 41
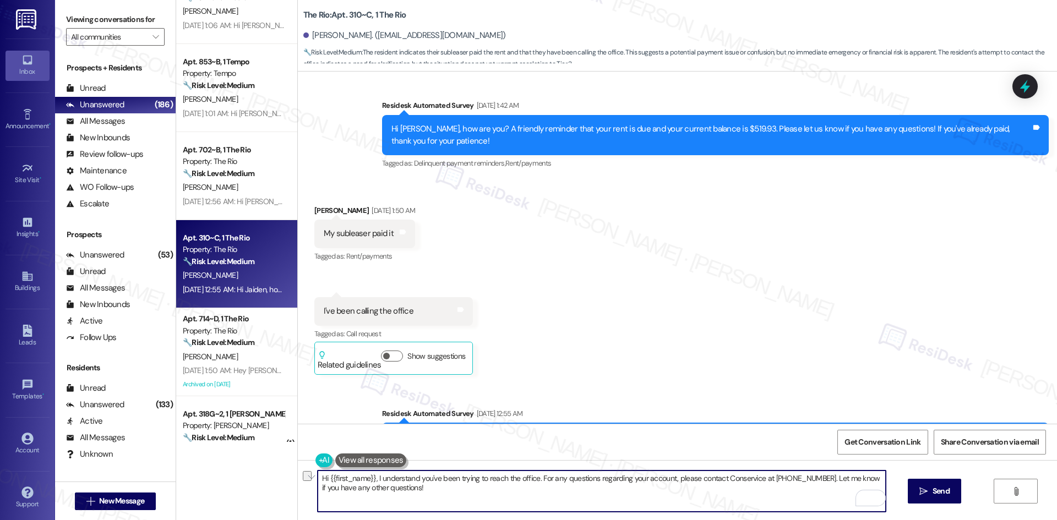
drag, startPoint x: 813, startPoint y: 479, endPoint x: 364, endPoint y: 483, distance: 449.0
click at [300, 479] on div "Hi {{first_name}}, I understand you've been trying to reach the office. For any…" at bounding box center [677, 501] width 759 height 83
click at [826, 490] on textarea "Hi {{first_name}}, I understand you've been trying to reach the office. For any…" at bounding box center [602, 490] width 568 height 41
drag, startPoint x: 813, startPoint y: 477, endPoint x: 310, endPoint y: 478, distance: 502.4
click at [310, 478] on div "Hi {{first_name}}, I understand you've been trying to reach the office. For any…" at bounding box center [677, 501] width 759 height 83
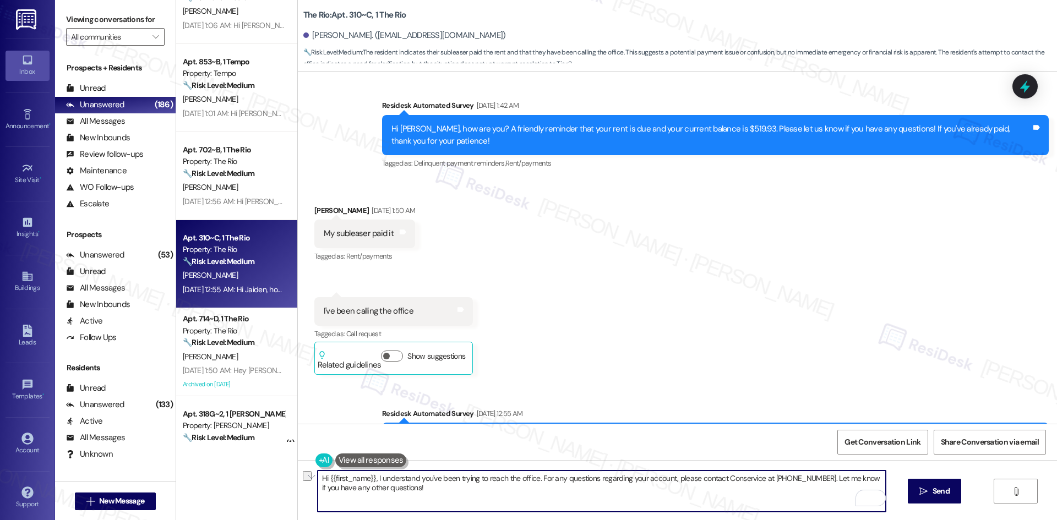
paste textarea ", just checking in — have you been able to get in touch with the office yet?"
click at [555, 478] on textarea "Hi, just checking in — have you been able to get in touch with the office yet?.…" at bounding box center [602, 490] width 568 height 41
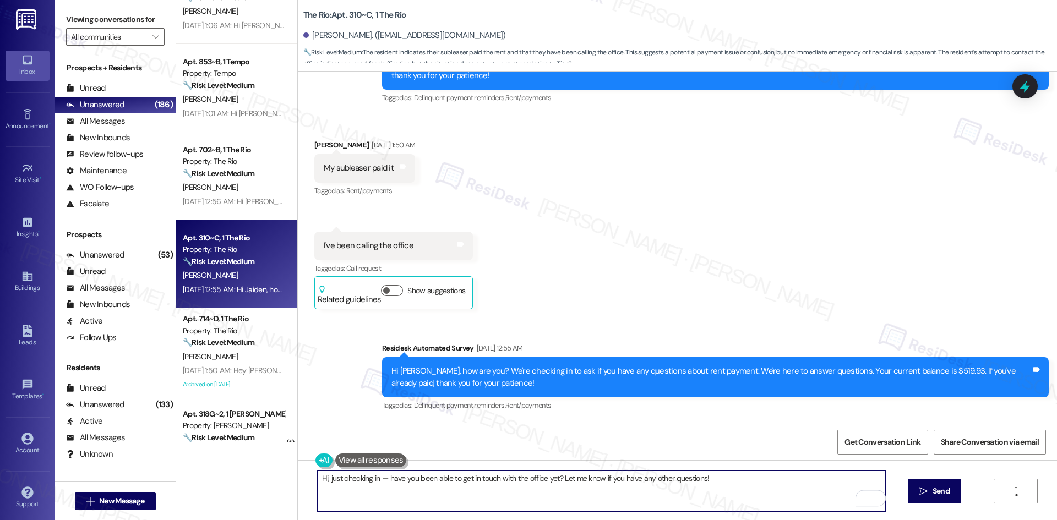
scroll to position [2067, 0]
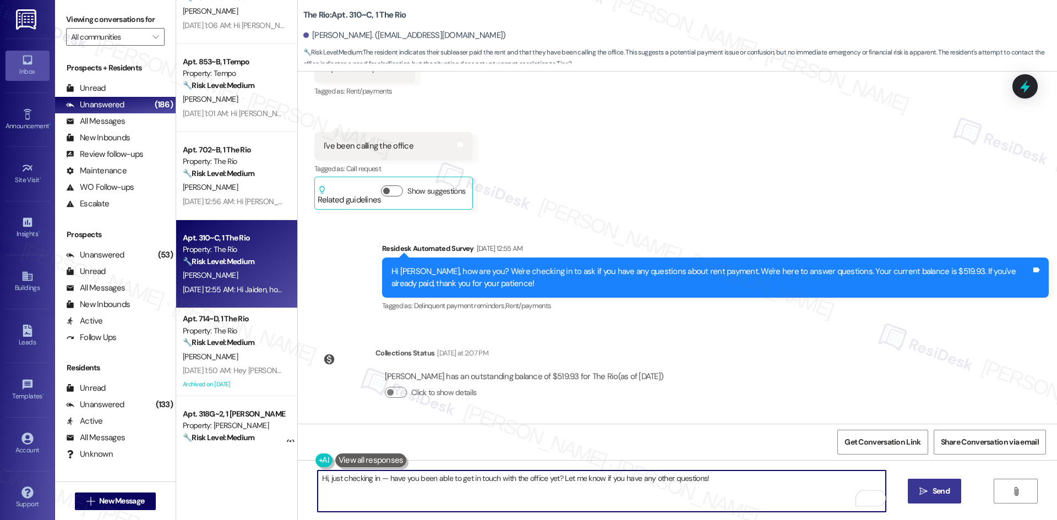
type textarea "Hi, just checking in — have you been able to get in touch with the office yet? …"
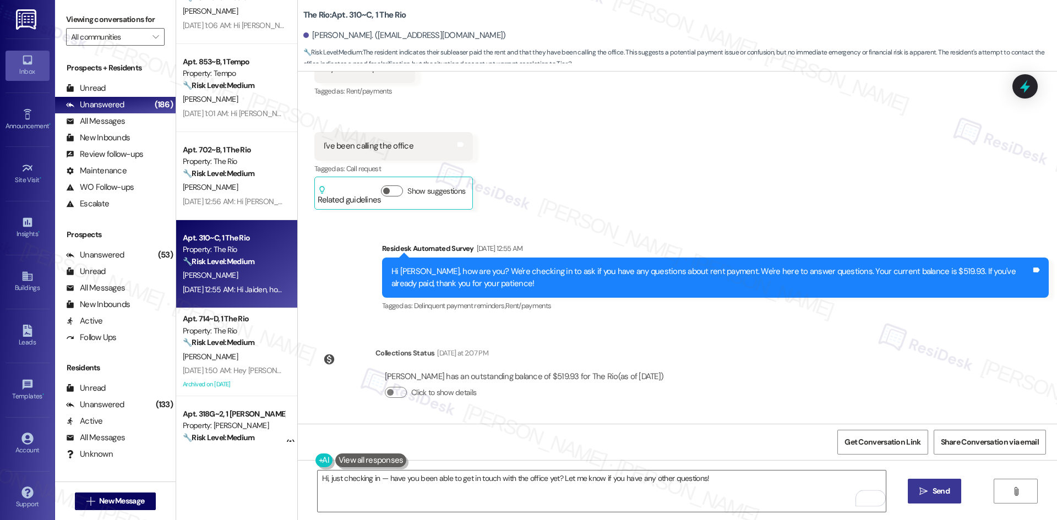
click at [940, 499] on button " Send" at bounding box center [933, 491] width 53 height 25
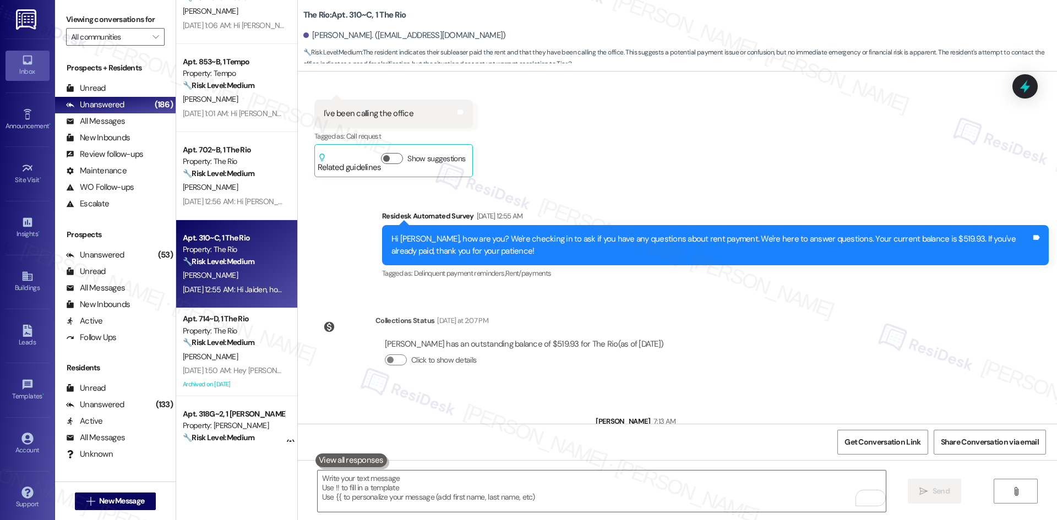
scroll to position [2144, 0]
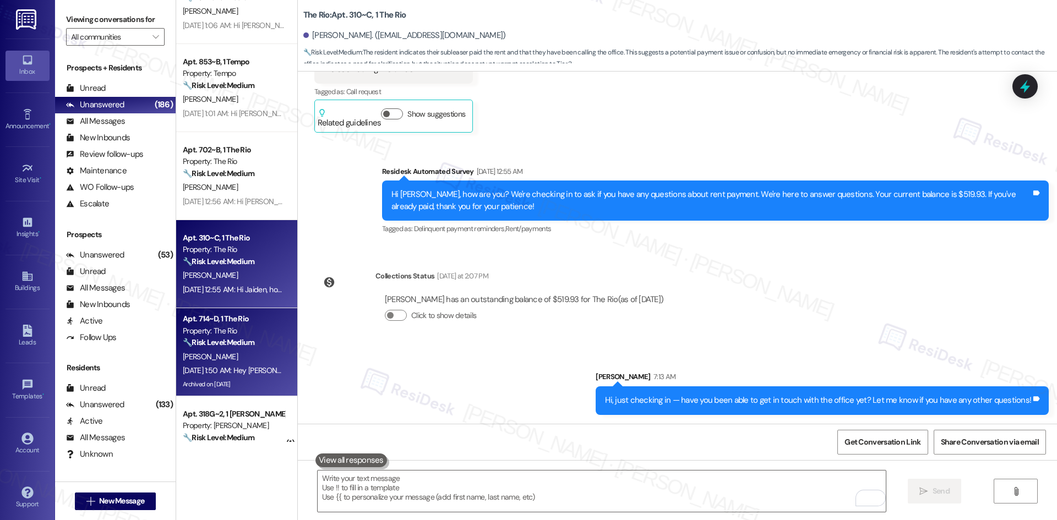
click at [236, 364] on div "Aug 10, 2025 at 1:50 AM: Hey Chaitali, we appreciate your text! We'll be back a…" at bounding box center [234, 371] width 104 height 14
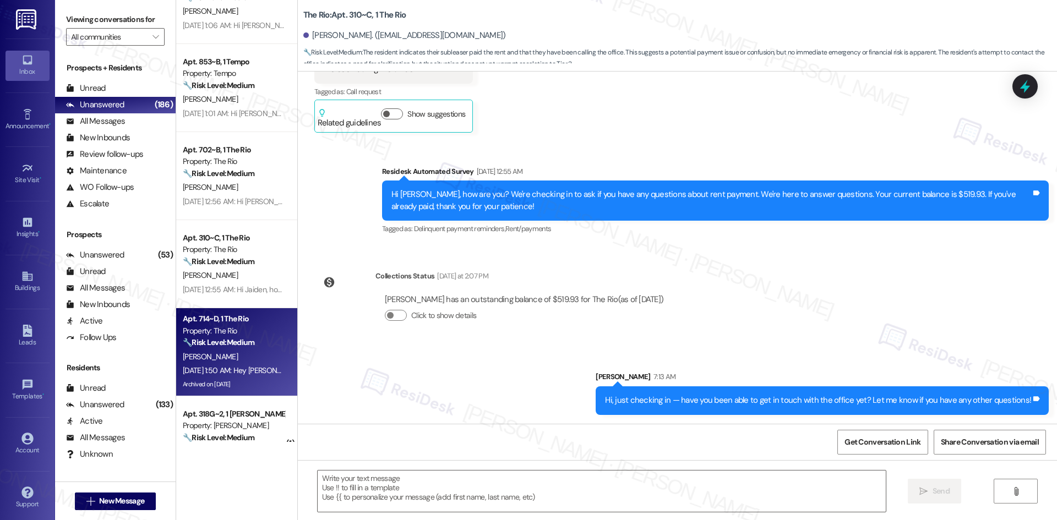
type textarea "Fetching suggested responses. Please feel free to read through the conversation…"
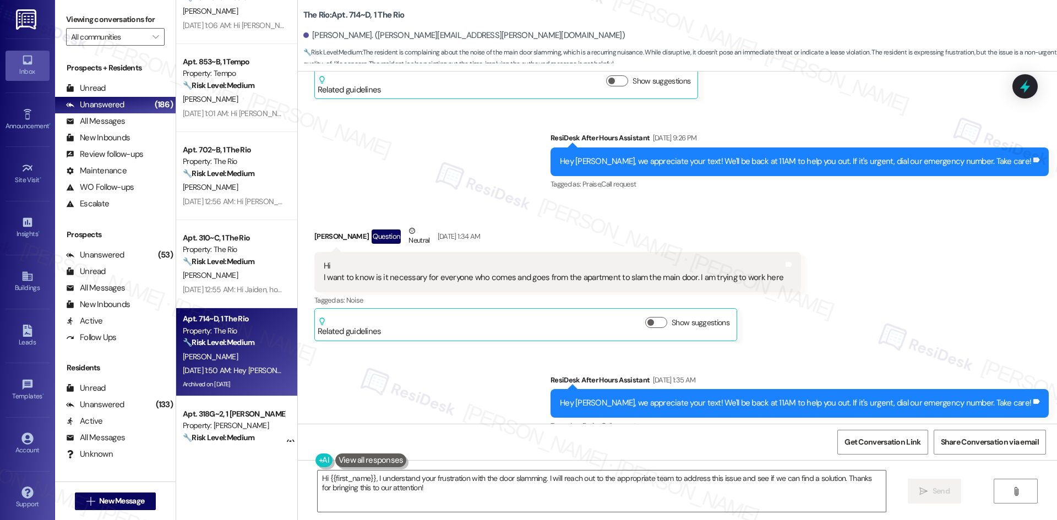
scroll to position [38934, 0]
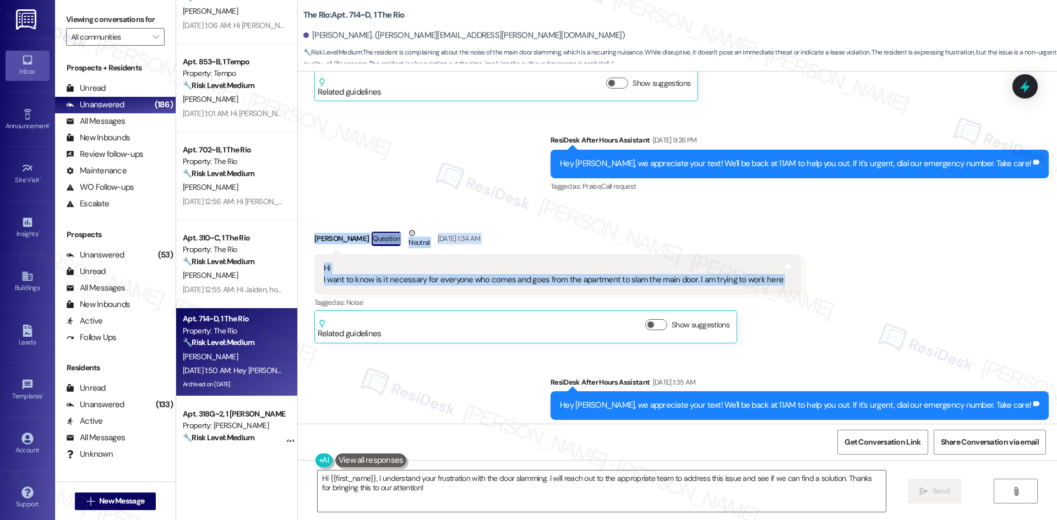
drag, startPoint x: 299, startPoint y: 188, endPoint x: 780, endPoint y: 224, distance: 482.3
click at [780, 224] on div "Received via SMS Chaitali Bonke Question Neutral Aug 10, 2025 at 1:34 AM Hi I w…" at bounding box center [557, 285] width 503 height 133
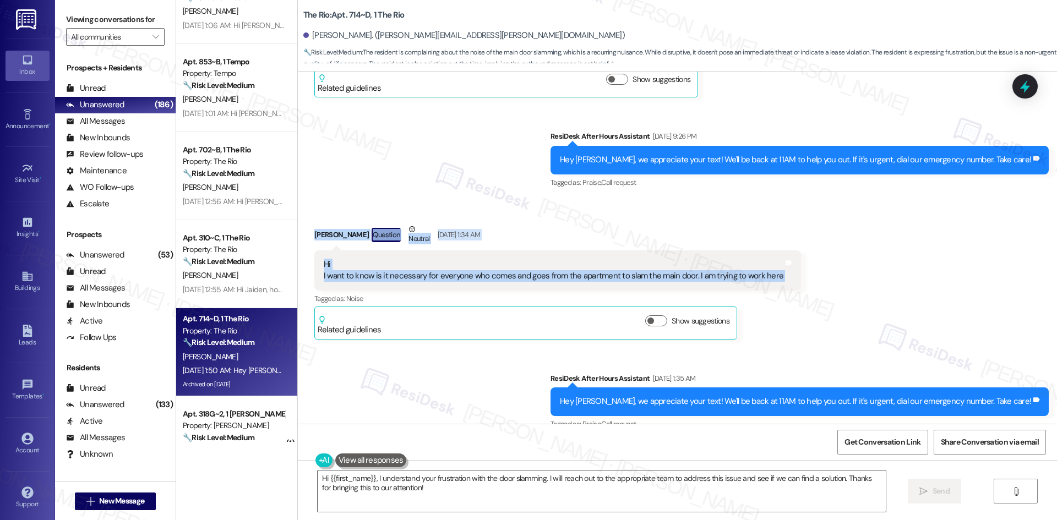
scroll to position [39154, 0]
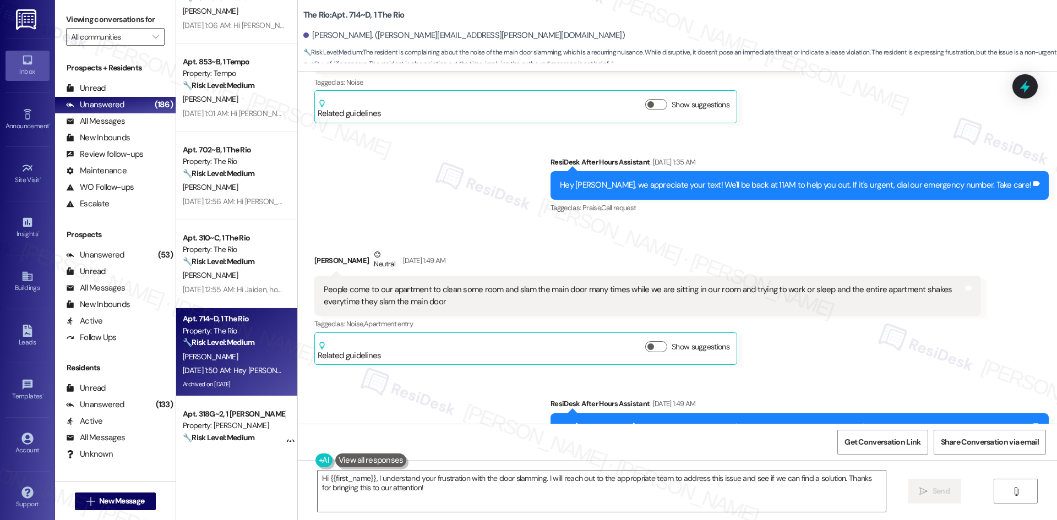
click at [413, 224] on div "Received via SMS Chaitali Bonke Neutral Aug 10, 2025 at 1:49 AM People come to …" at bounding box center [677, 298] width 759 height 149
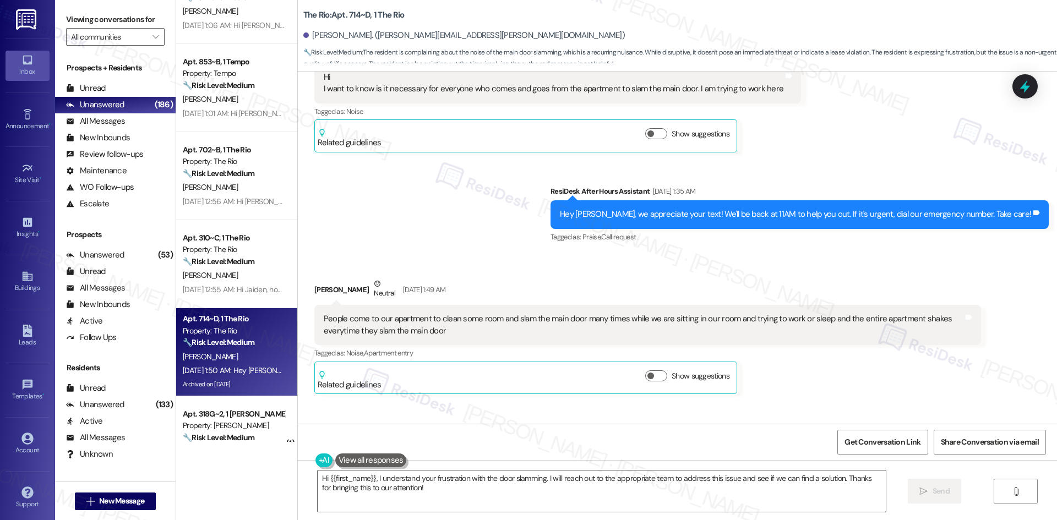
scroll to position [39252, 0]
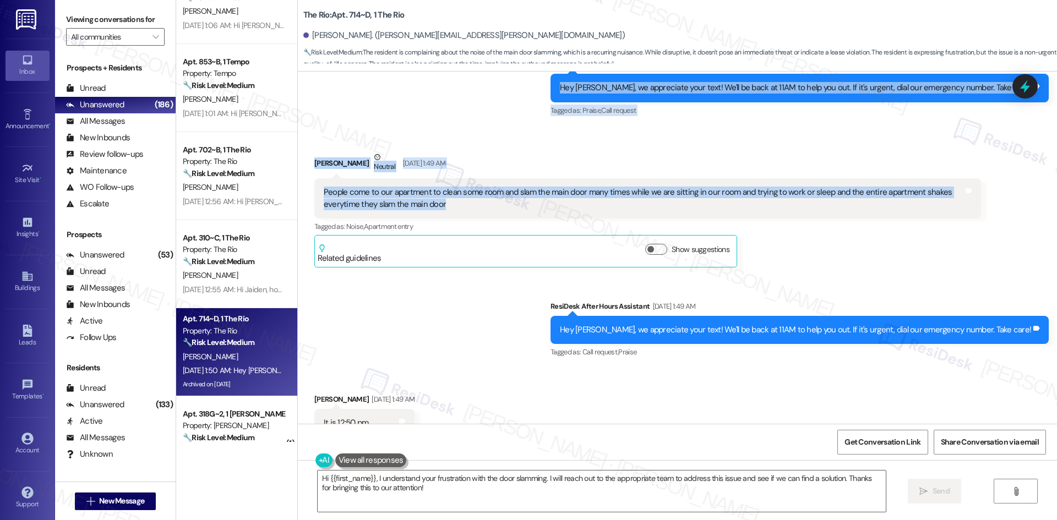
drag, startPoint x: 295, startPoint y: 127, endPoint x: 491, endPoint y: 163, distance: 199.2
click at [491, 163] on div "Survey, sent via SMS Residesk Automated Survey Sep 16, 2022 at 1:10 AM Hi Chait…" at bounding box center [677, 248] width 759 height 352
copy div "Chaitali Bonke Question Neutral Aug 10, 2025 at 1:34 AM Hi I want to know is it…"
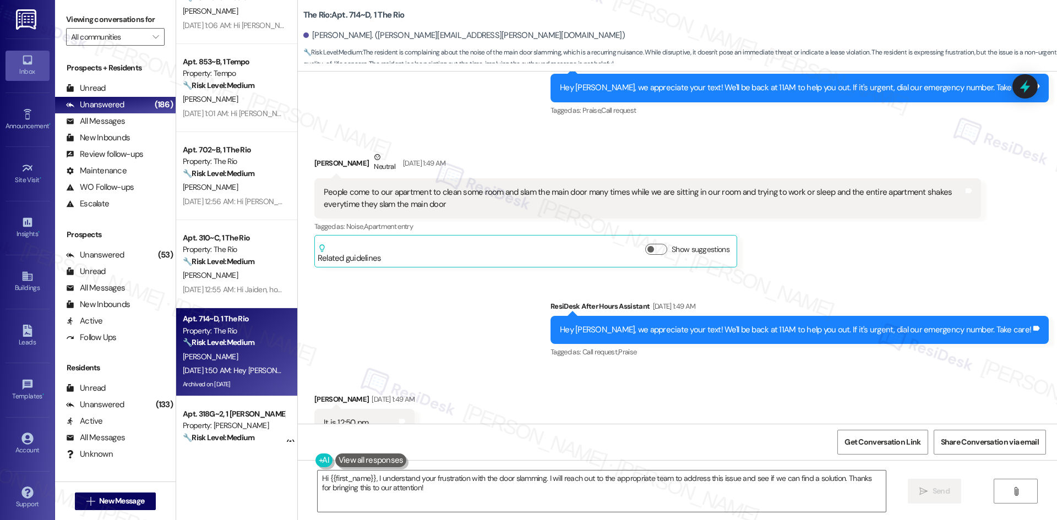
click at [404, 276] on div "Sent via SMS ResiDesk After Hours Assistant Aug 10, 2025 at 1:49 AM Hey Chaital…" at bounding box center [677, 322] width 759 height 93
click at [441, 484] on textarea "Hi {{first_name}}, I understand your frustration with the door slamming. I will…" at bounding box center [602, 490] width 568 height 41
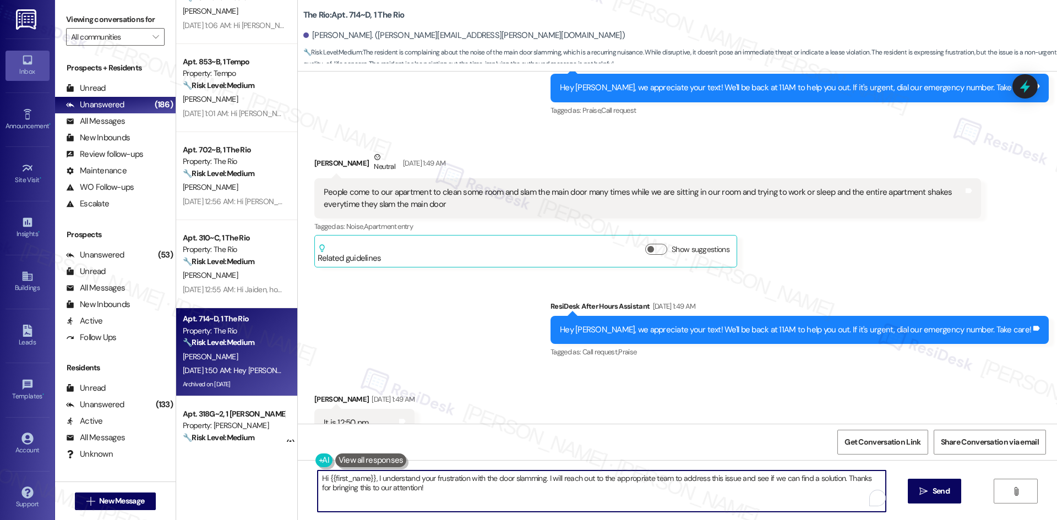
paste textarea "Chaitali, I’m sorry you’ve been dealing with this — I can understand how frustr…"
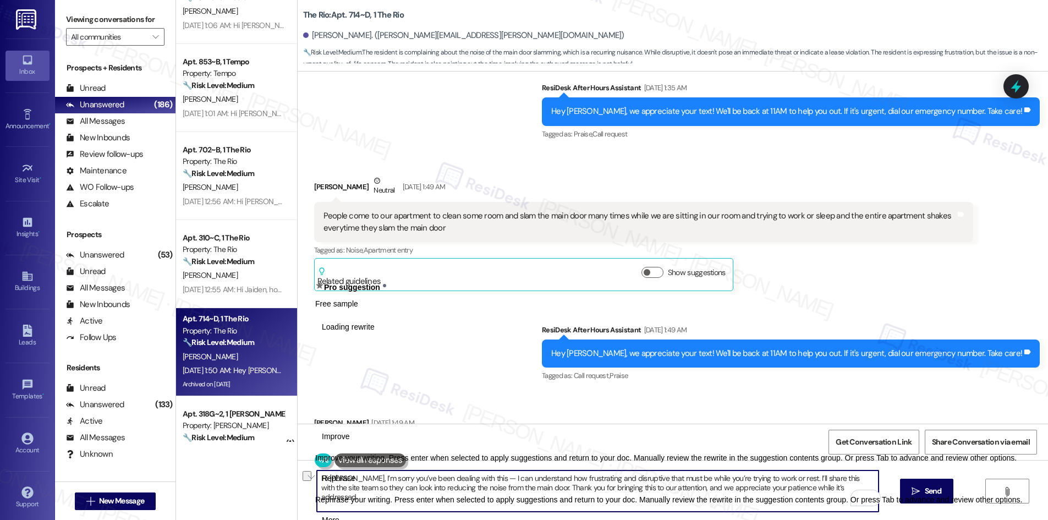
drag, startPoint x: 383, startPoint y: 497, endPoint x: 310, endPoint y: 498, distance: 72.6
click at [317, 498] on textarea "Hi Chaitali, I’m sorry you’ve been dealing with this — I can understand how fru…" at bounding box center [598, 490] width 562 height 41
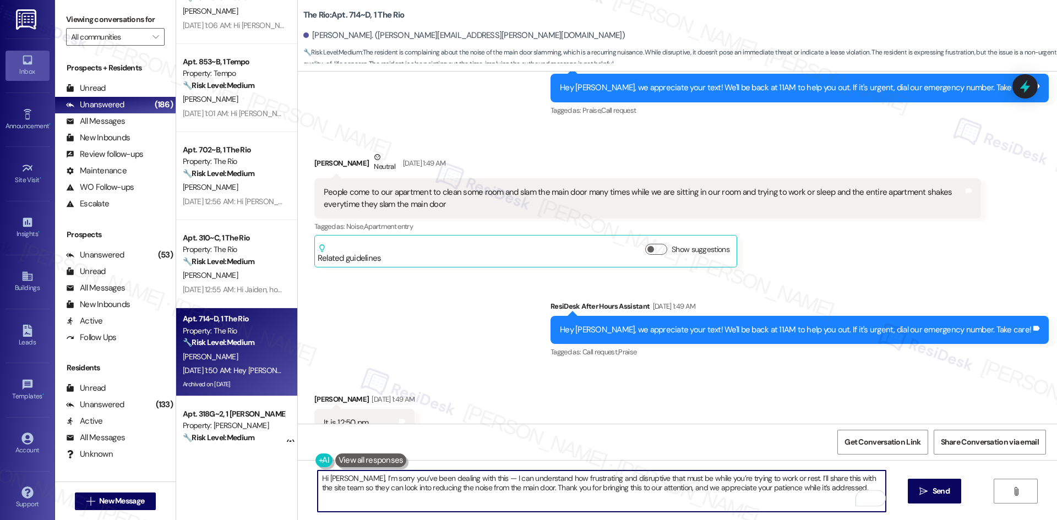
click at [792, 503] on textarea "Hi Chaitali, I’m sorry you’ve been dealing with this — I can understand how fru…" at bounding box center [602, 490] width 568 height 41
click at [811, 491] on textarea "Hi Chaitali, I’m sorry you’ve been dealing with this — I can understand how fru…" at bounding box center [602, 490] width 568 height 41
type textarea "Hi Chaitali, I’m sorry you’ve been dealing with this — I can understand how fru…"
click at [930, 493] on span "Send" at bounding box center [940, 491] width 21 height 12
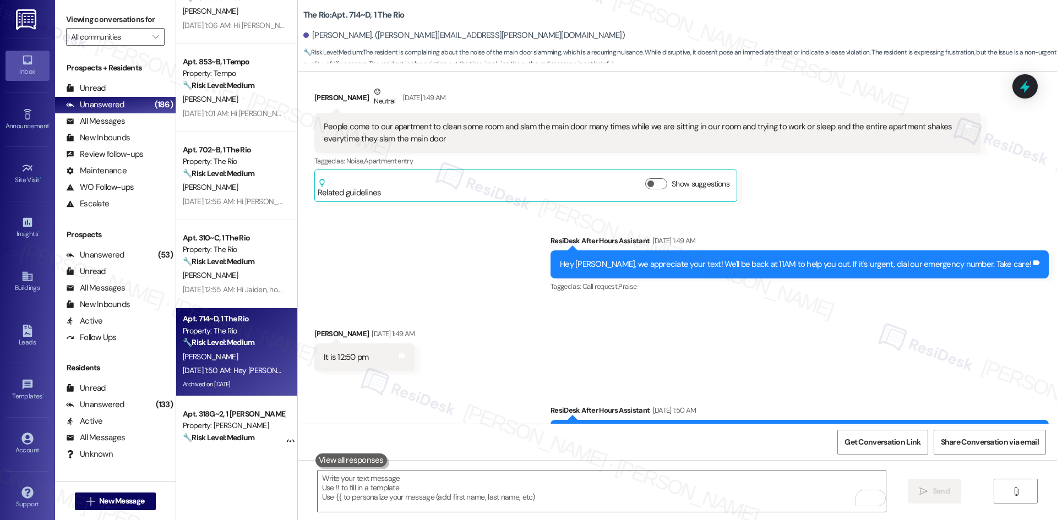
scroll to position [39408, 0]
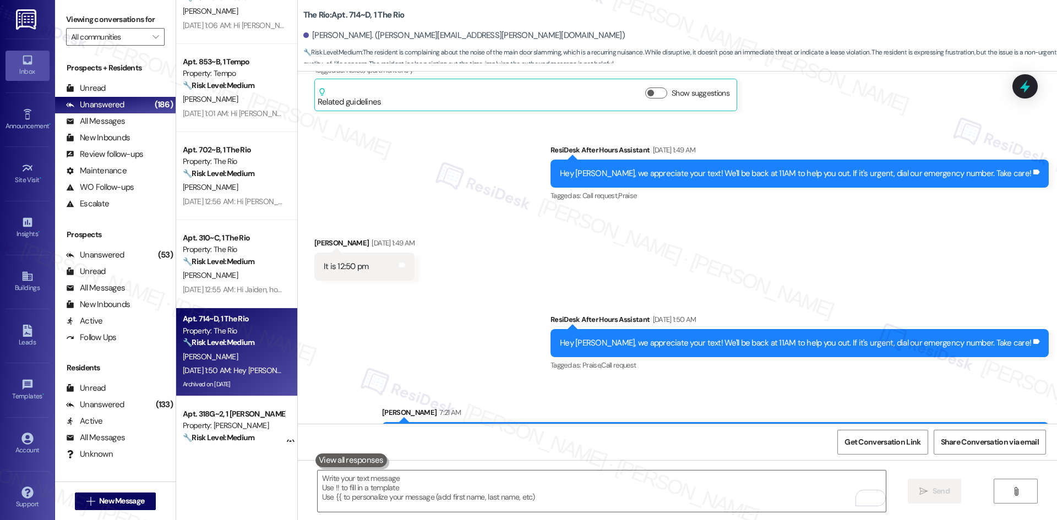
click at [781, 348] on div "Sent via SMS ResiDesk After Hours Assistant Aug 10, 2025 at 1:50 AM Hey Chaital…" at bounding box center [677, 380] width 759 height 182
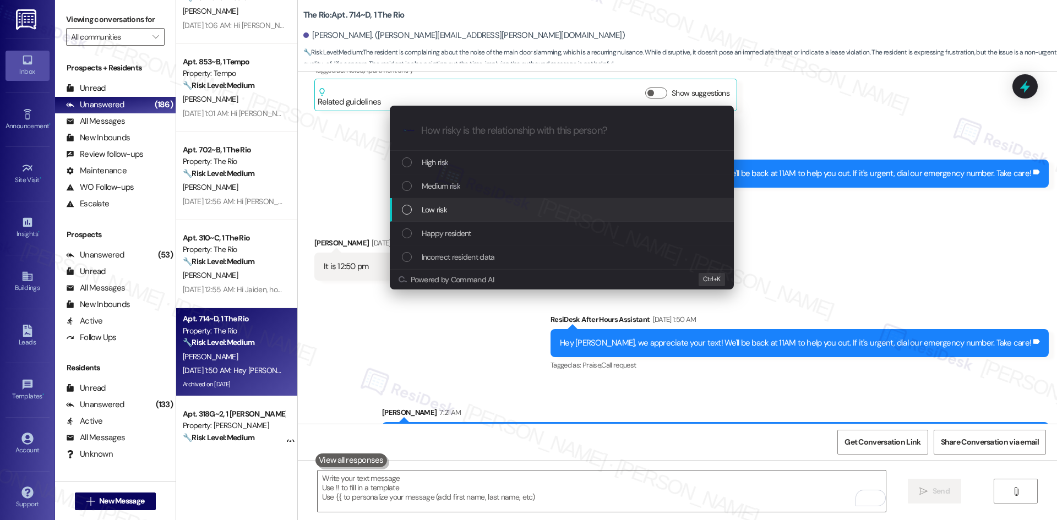
click at [467, 214] on div "Low risk" at bounding box center [563, 210] width 322 height 12
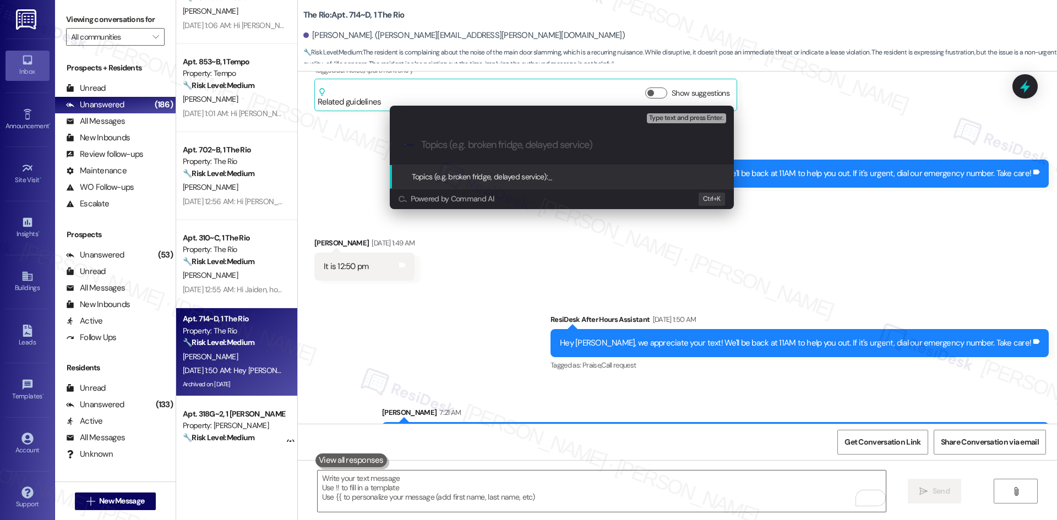
click at [524, 143] on input "Topics (e.g. broken fridge, delayed service)" at bounding box center [570, 145] width 299 height 12
paste input "Feedback – Main Door Slamming Causing Disturbance"
type input "Feedback – Main Door Slamming Causing Disturbance"
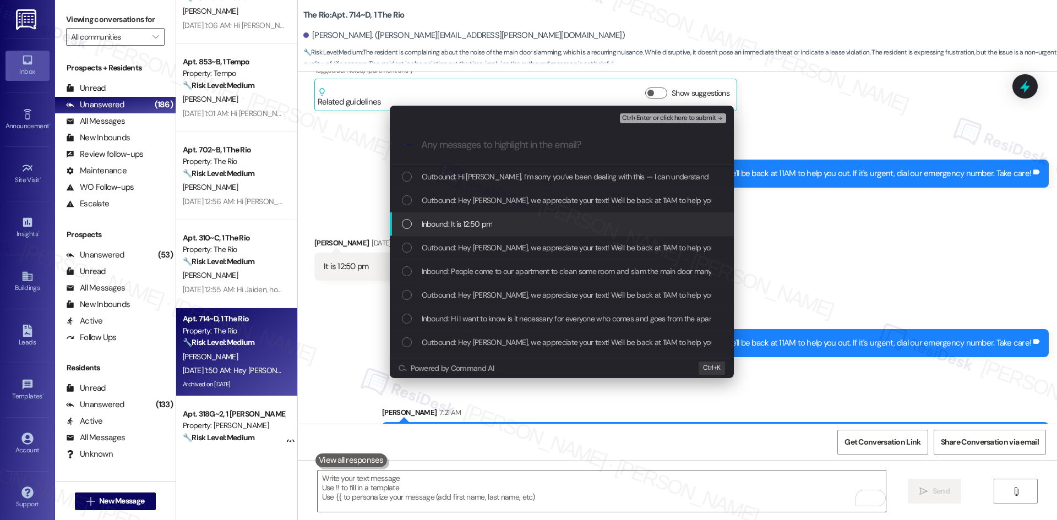
click at [513, 220] on div "Inbound: It is 12:50 pm" at bounding box center [563, 224] width 322 height 12
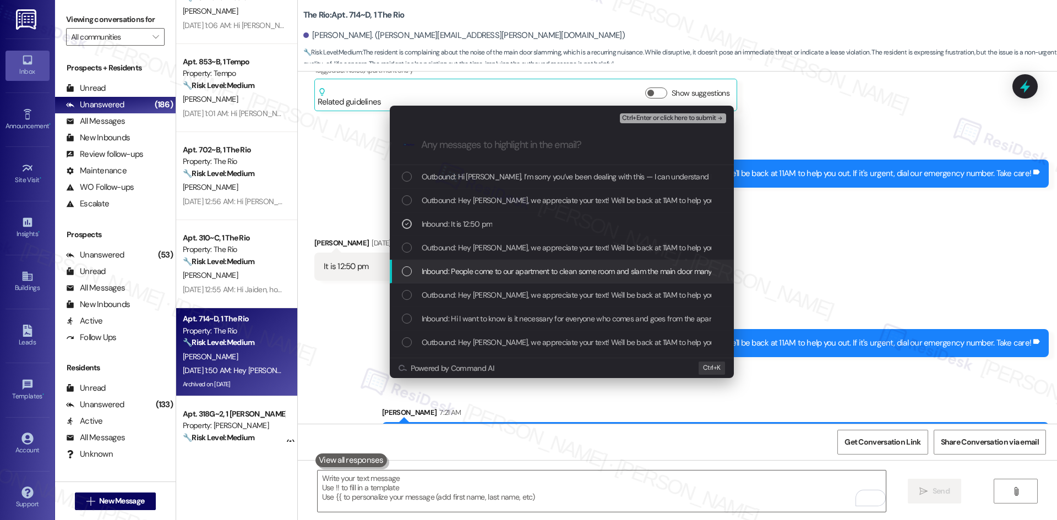
click at [539, 270] on span "Inbound: People come to our apartment to clean some room and slam the main door…" at bounding box center [780, 271] width 716 height 12
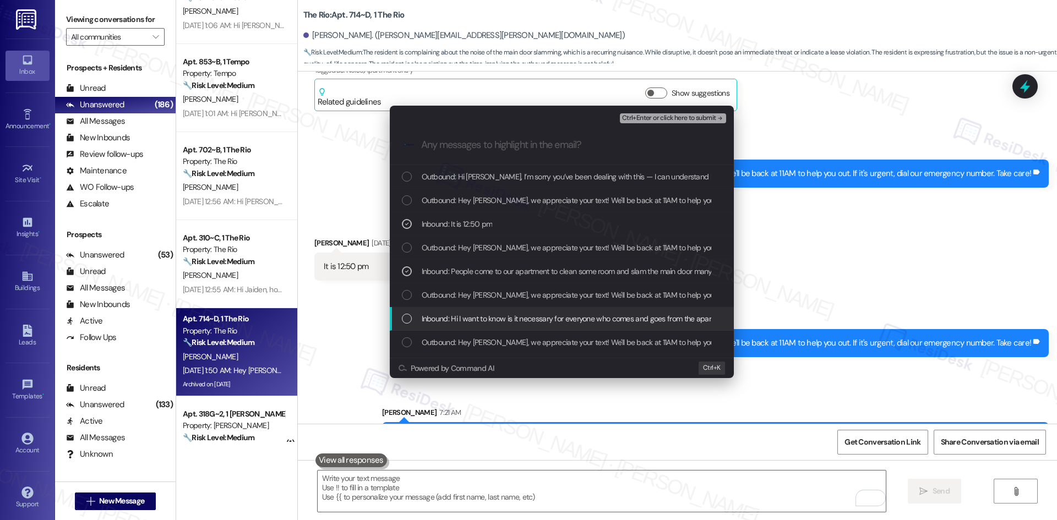
click at [554, 319] on span "Inbound: Hi I want to know is it necessary for everyone who comes and goes from…" at bounding box center [650, 319] width 457 height 12
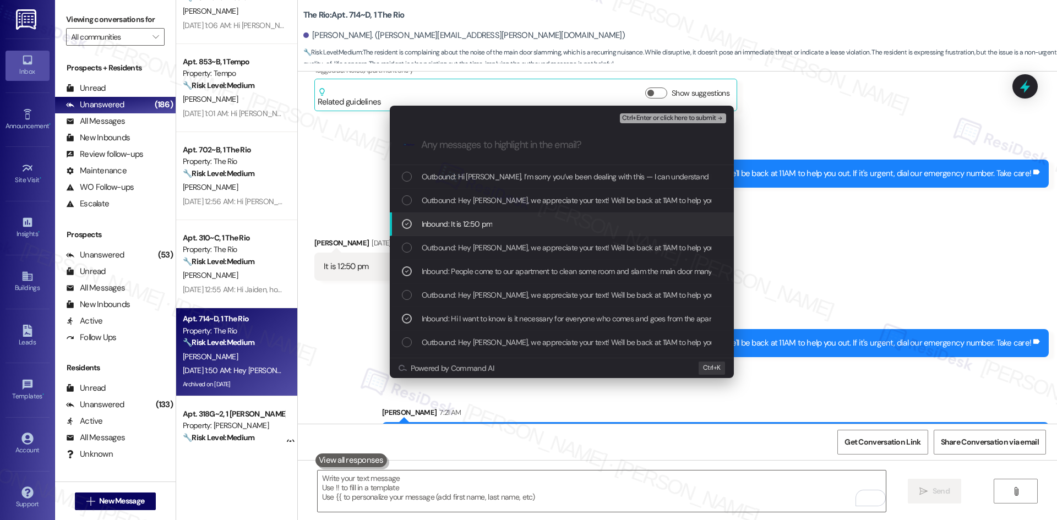
click at [544, 224] on div "Inbound: It is 12:50 pm" at bounding box center [563, 224] width 322 height 12
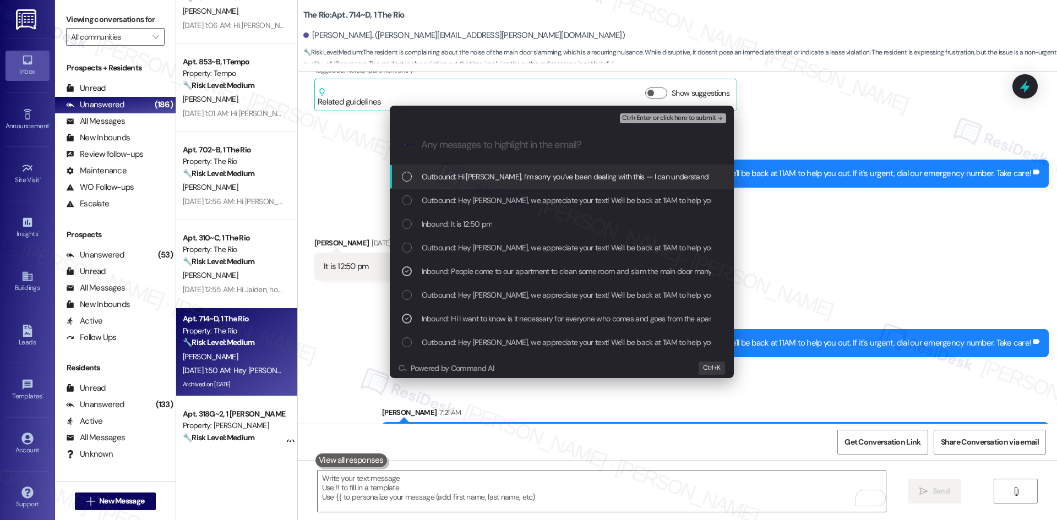
click at [687, 115] on span "Ctrl+Enter or click here to submit" at bounding box center [669, 118] width 94 height 8
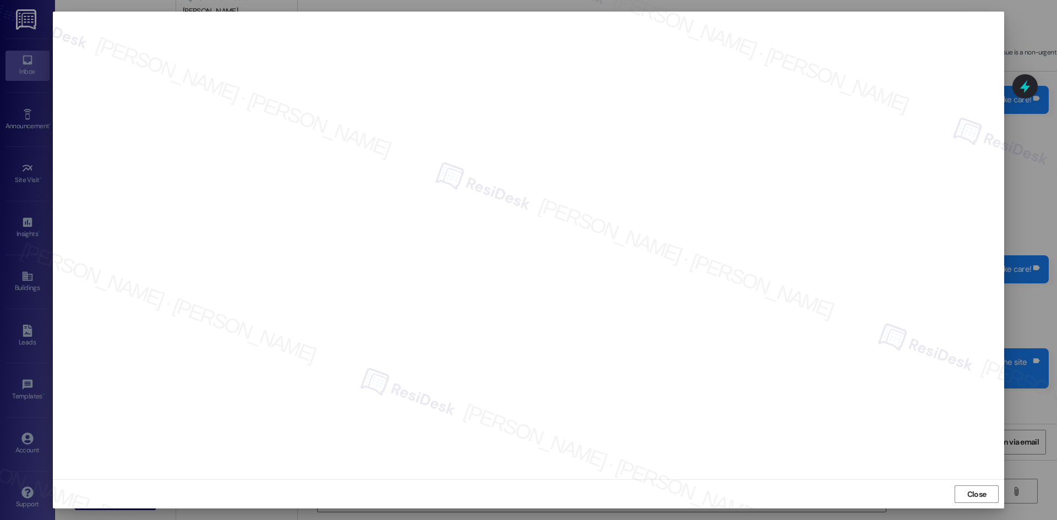
scroll to position [39484, 0]
click at [1020, 389] on div at bounding box center [528, 260] width 1057 height 520
drag, startPoint x: 978, startPoint y: 496, endPoint x: 976, endPoint y: 490, distance: 7.2
click at [978, 496] on span "Close" at bounding box center [976, 495] width 19 height 12
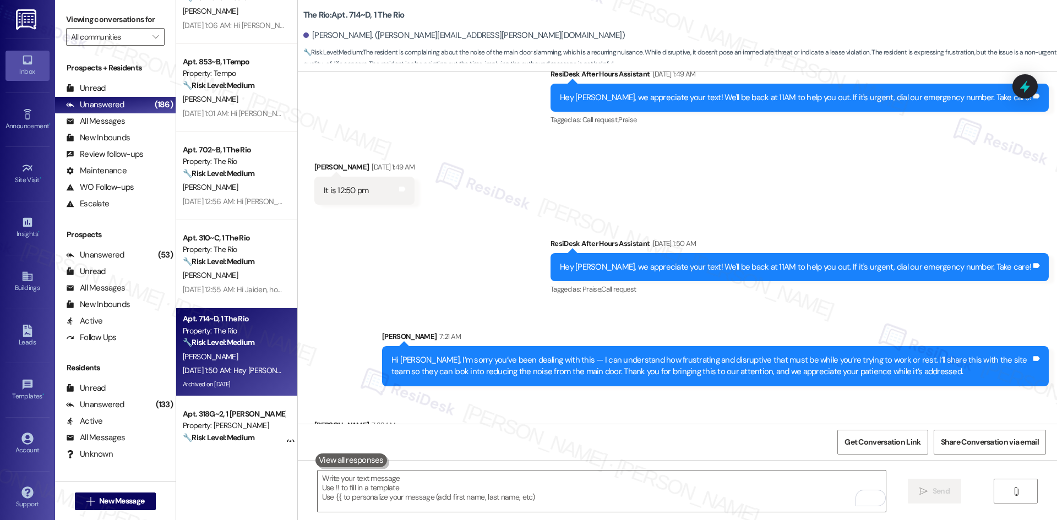
drag, startPoint x: 350, startPoint y: 287, endPoint x: 433, endPoint y: 357, distance: 108.2
click at [429, 358] on div "Survey, sent via SMS Residesk Automated Survey Sep 16, 2022 at 1:10 AM Hi Chait…" at bounding box center [677, 248] width 759 height 352
click at [636, 284] on span "Call request" at bounding box center [618, 288] width 35 height 9
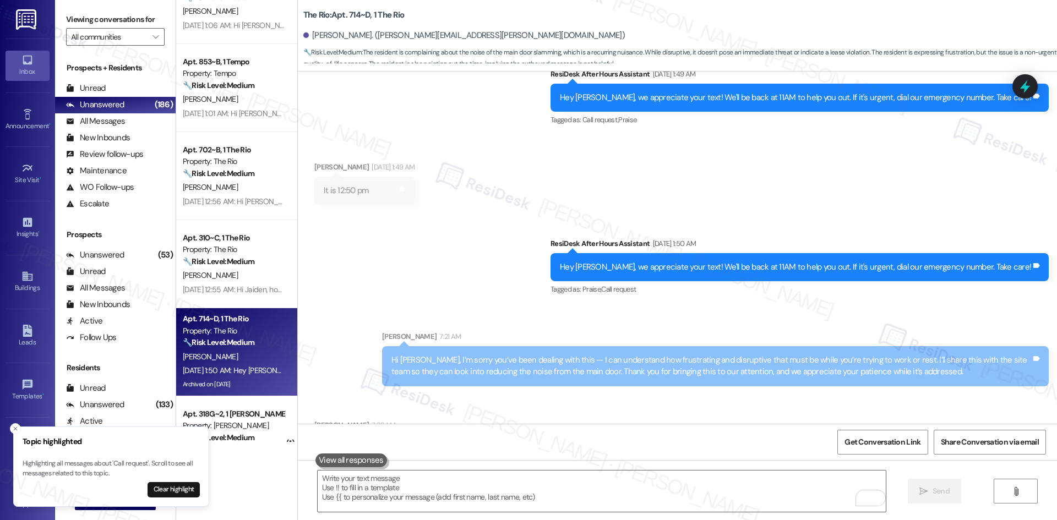
click at [483, 240] on div "Sent via SMS ResiDesk After Hours Assistant Aug 10, 2025 at 1:50 AM Hey Chaital…" at bounding box center [677, 304] width 759 height 182
click at [14, 431] on icon "Close toast" at bounding box center [15, 428] width 7 height 7
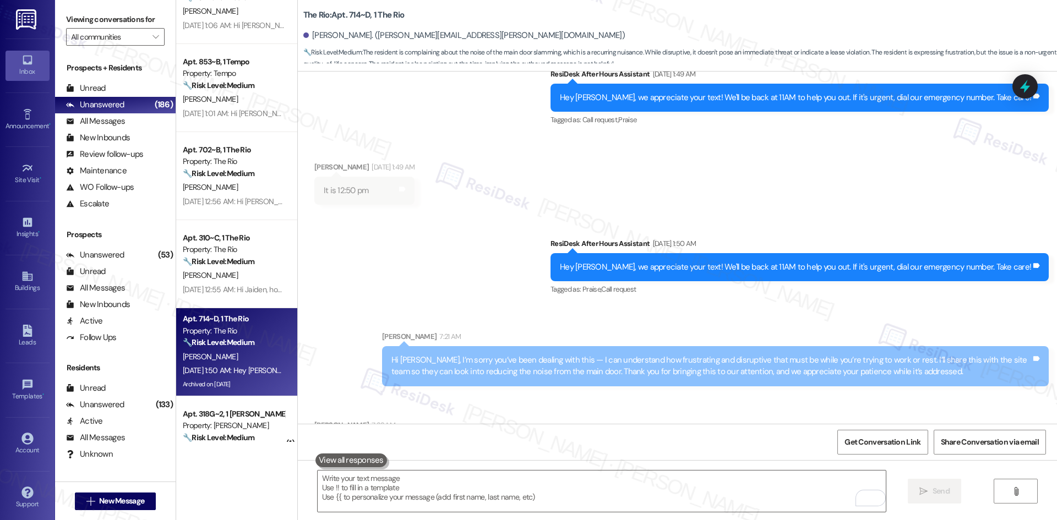
click at [456, 264] on div "Sent via SMS ResiDesk After Hours Assistant Aug 10, 2025 at 1:50 AM Hey Chaital…" at bounding box center [677, 304] width 759 height 182
click at [500, 395] on div "Received via SMS Chaitali Bonke 7:22 AM Thank you Tags and notes" at bounding box center [677, 433] width 759 height 76
click at [98, 89] on div "Unread" at bounding box center [86, 89] width 40 height 12
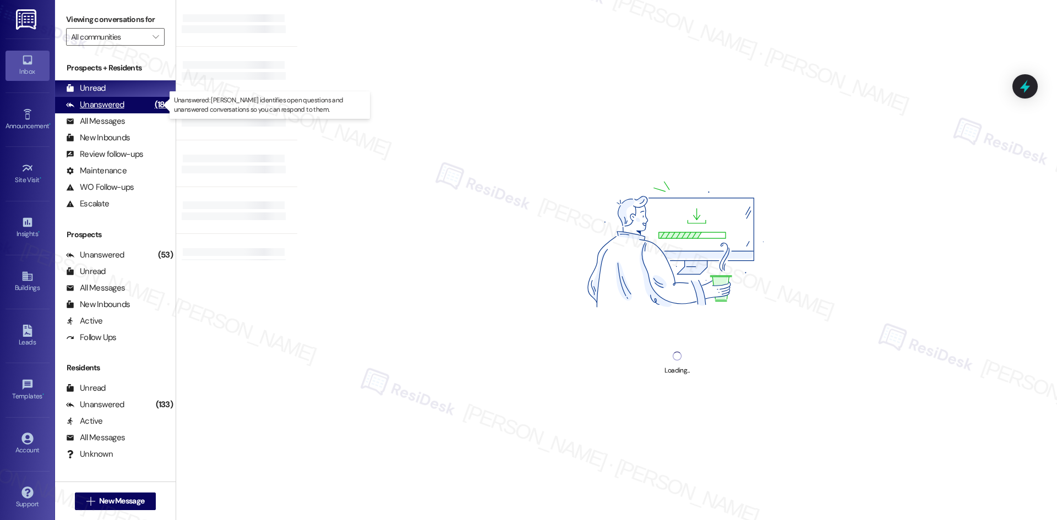
click at [105, 110] on div "Unanswered" at bounding box center [95, 105] width 58 height 12
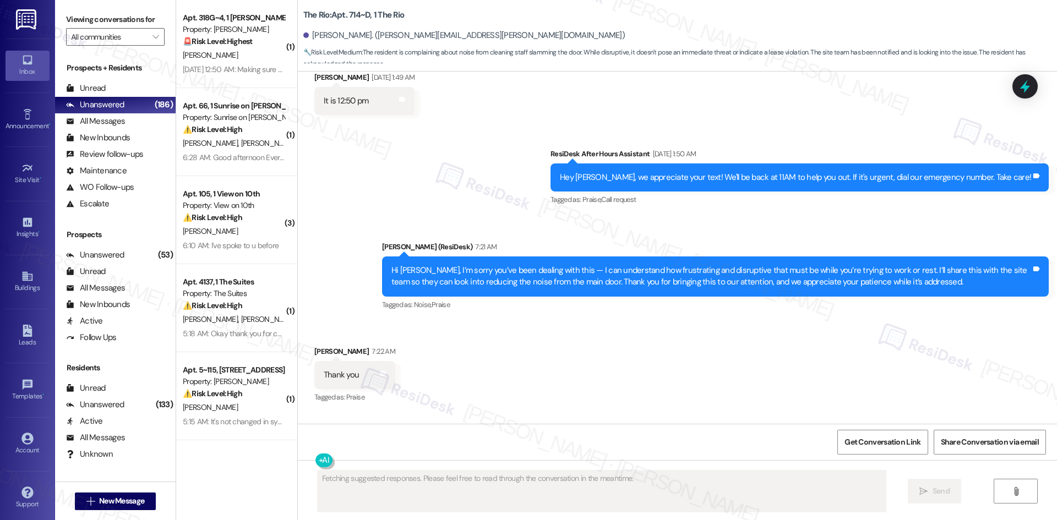
scroll to position [39610, 0]
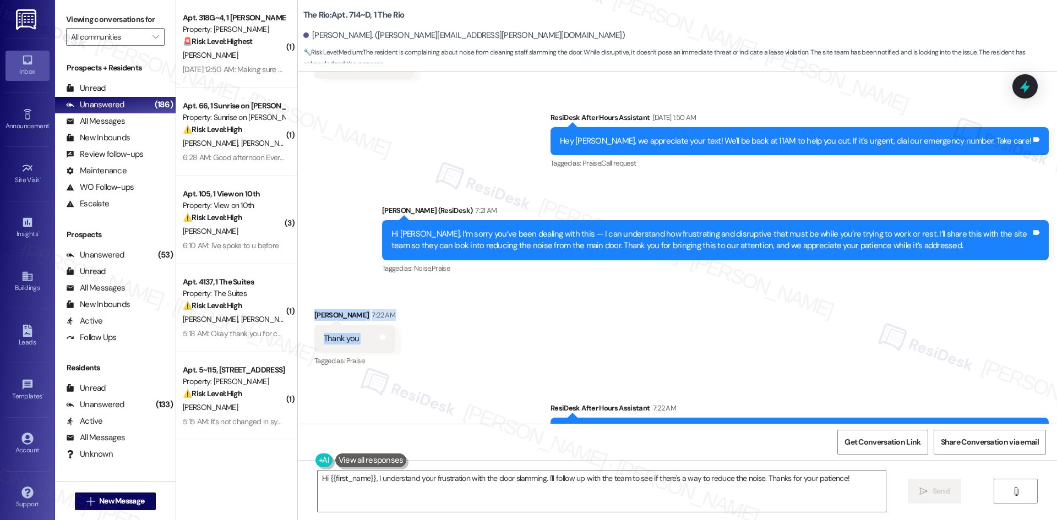
drag, startPoint x: 304, startPoint y: 261, endPoint x: 392, endPoint y: 297, distance: 94.8
click at [392, 297] on div "Received via SMS Chaitali Bonke 7:22 AM Thank you Tags and notes Tagged as: Pra…" at bounding box center [677, 330] width 759 height 93
copy div "Chaitali Bonke 7:22 AM Thank you Tags and notes"
click at [478, 484] on textarea "Hi {{first_name}}, I understand your frustration with the door slamming. I'll f…" at bounding box center [602, 490] width 568 height 41
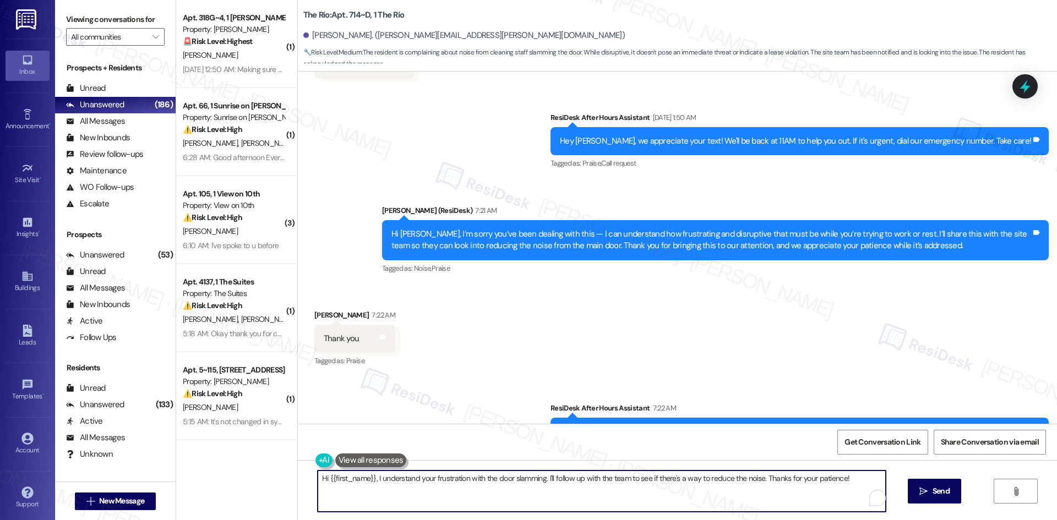
paste textarea "You’re welcome, Chaitali"
type textarea "You’re welcome, Chaitali!"
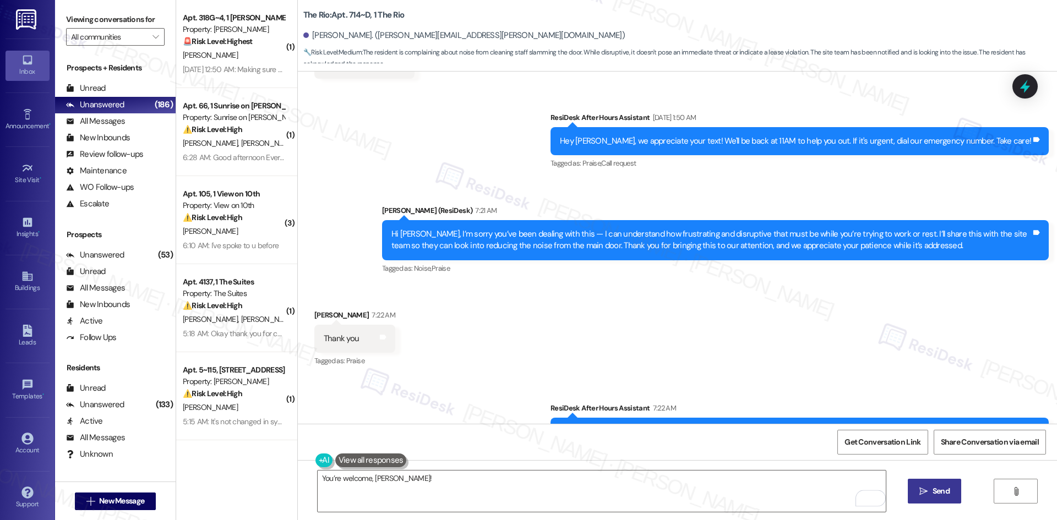
click at [930, 493] on span "Send" at bounding box center [940, 491] width 21 height 12
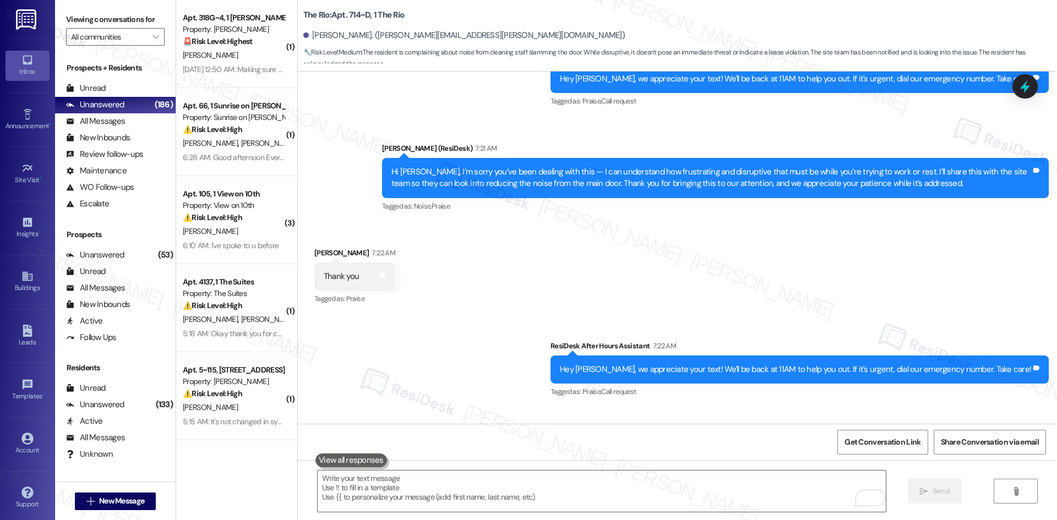
scroll to position [39686, 0]
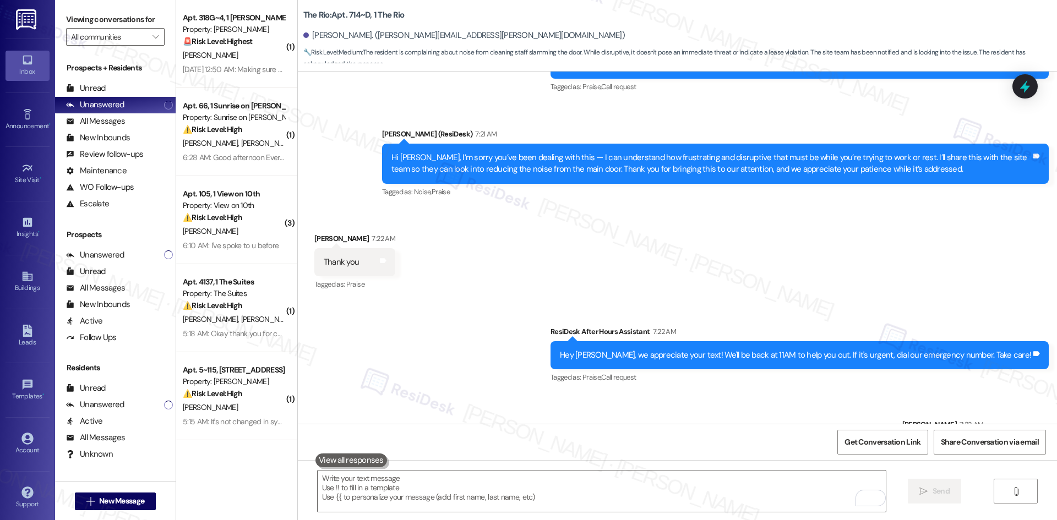
click at [508, 301] on div "Sent via SMS ResiDesk After Hours Assistant 7:22 AM Hey Chaitali, we appreciate…" at bounding box center [677, 385] width 759 height 169
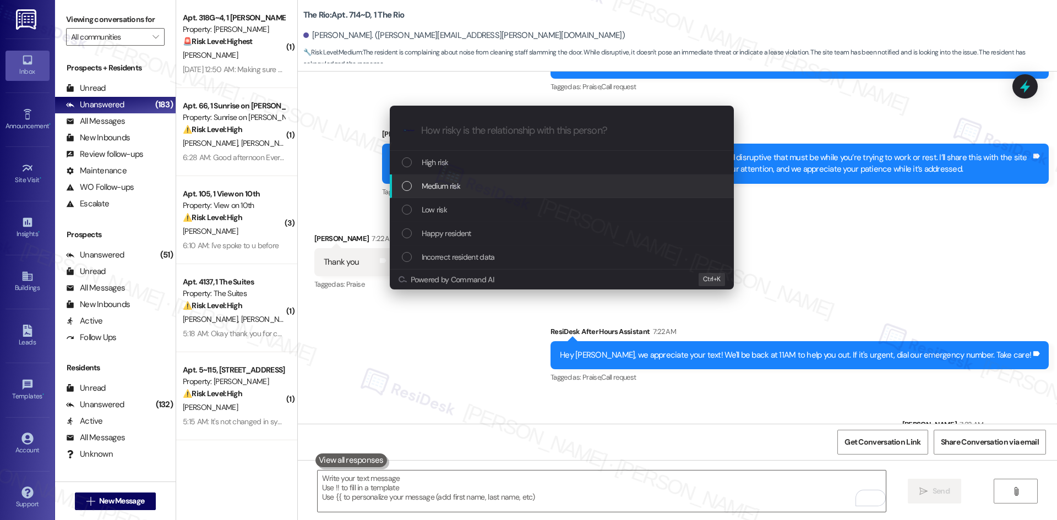
click at [494, 191] on div "Medium risk" at bounding box center [563, 186] width 322 height 12
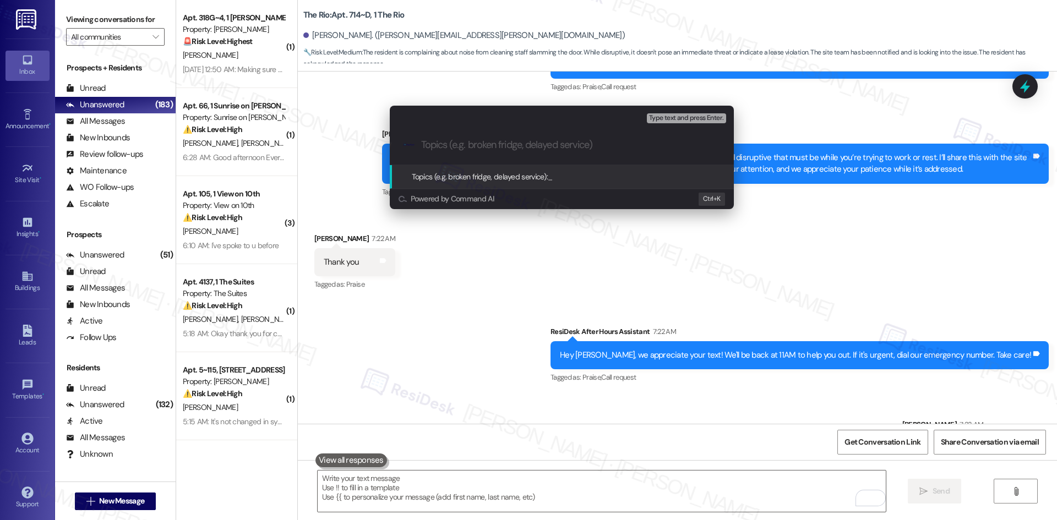
click at [469, 146] on input "Topics (e.g. broken fridge, delayed service)" at bounding box center [570, 145] width 299 height 12
paste input "Feedback – Main Door Slamming Causing Disturbance"
type input "Feedback – Main Door Slamming Causing Disturbance"
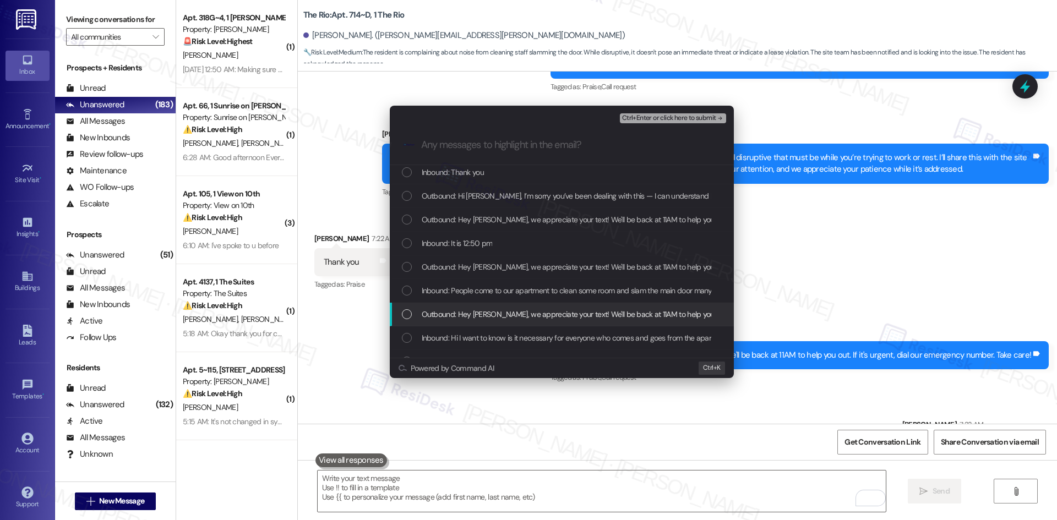
scroll to position [55, 0]
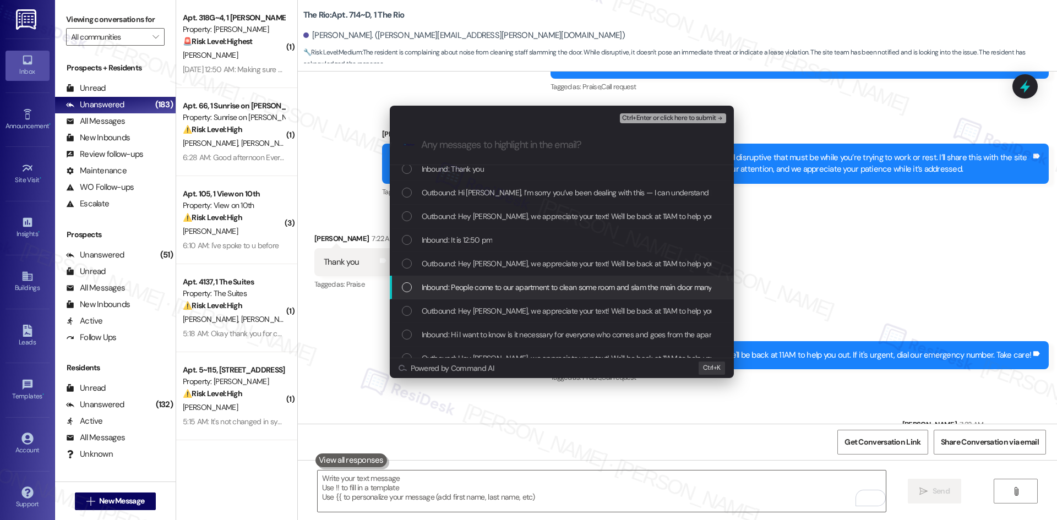
click at [502, 292] on span "Inbound: People come to our apartment to clean some room and slam the main door…" at bounding box center [780, 287] width 716 height 12
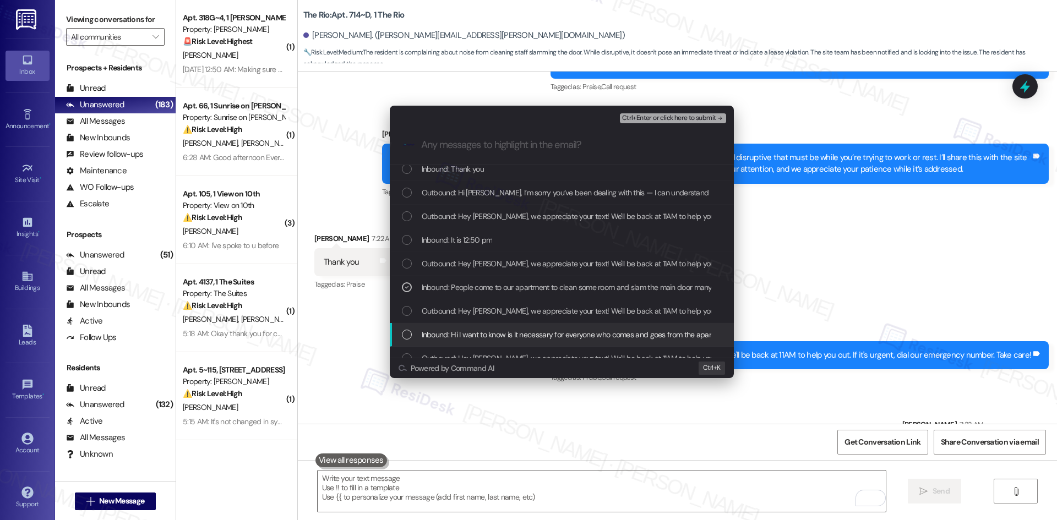
click at [488, 338] on span "Inbound: Hi I want to know is it necessary for everyone who comes and goes from…" at bounding box center [650, 335] width 457 height 12
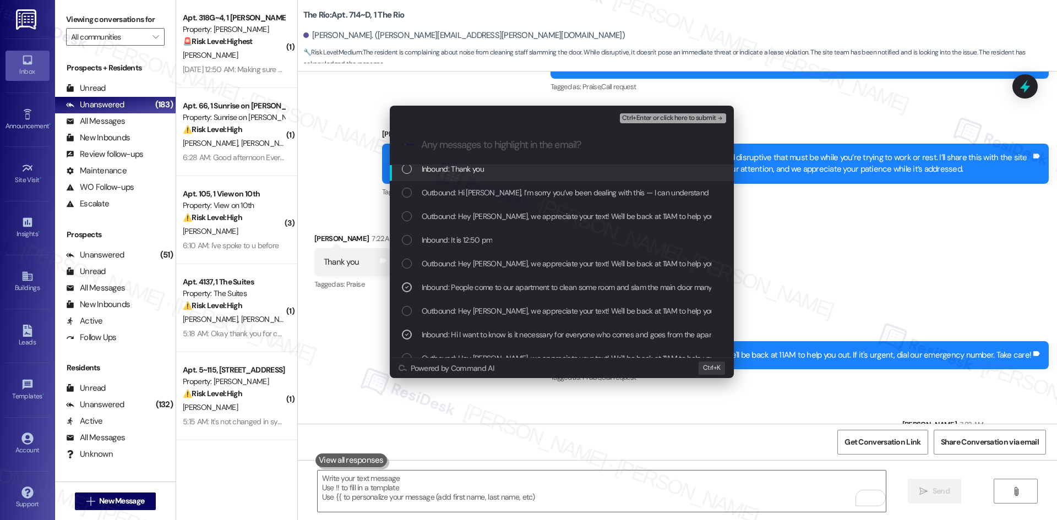
click at [517, 172] on div "Inbound: Thank you" at bounding box center [563, 169] width 322 height 12
click at [707, 118] on span "Ctrl+Enter or click here to submit" at bounding box center [669, 118] width 94 height 8
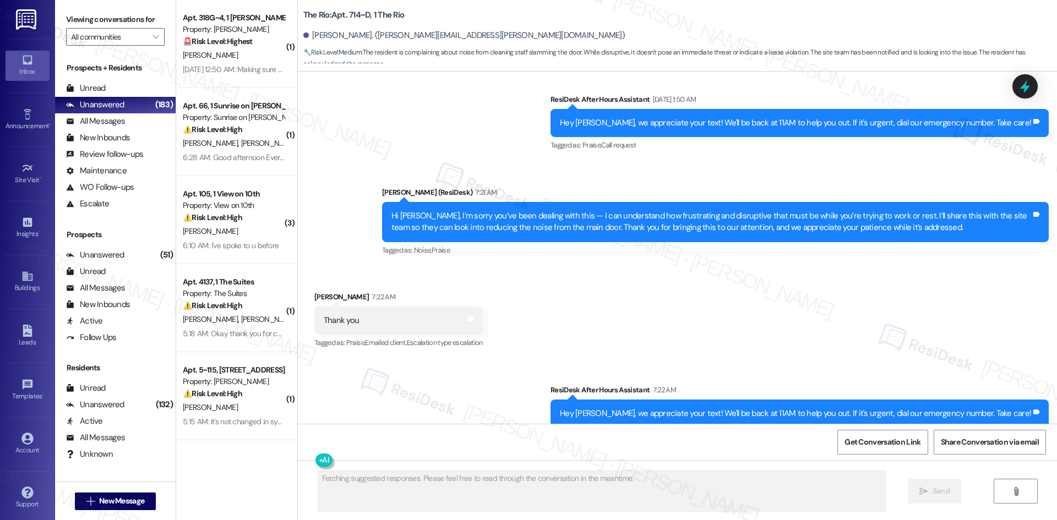
scroll to position [39703, 0]
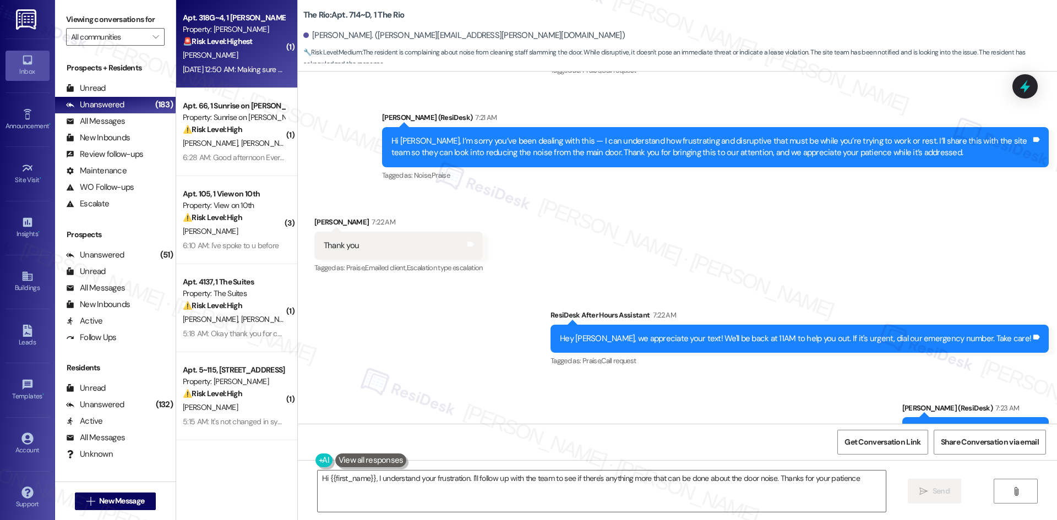
type textarea "Hi {{first_name}}, I understand your frustration. I'll follow up with the team …"
click at [229, 63] on div "[DATE] 12:50 AM: Making sure you guys have air conditioning before the move in …" at bounding box center [234, 70] width 104 height 14
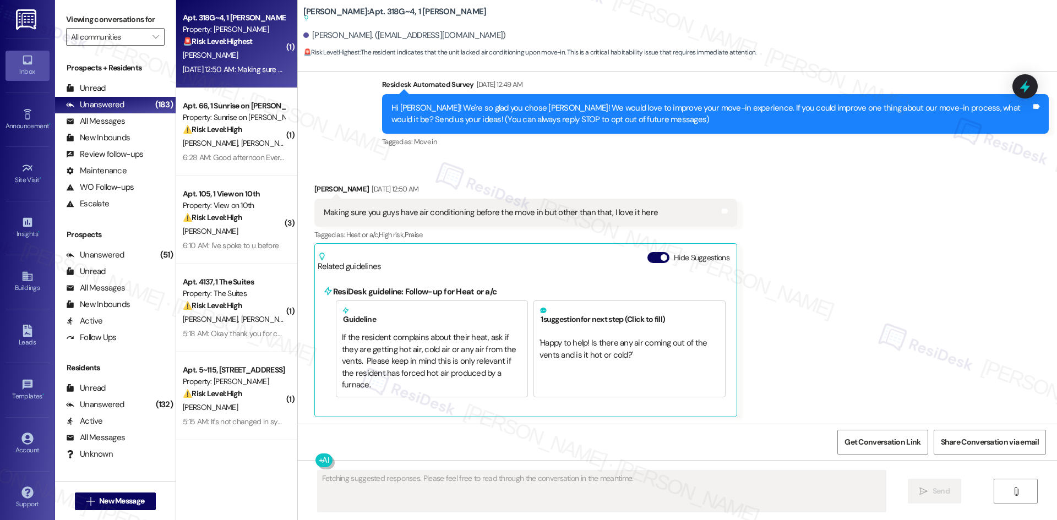
scroll to position [122, 0]
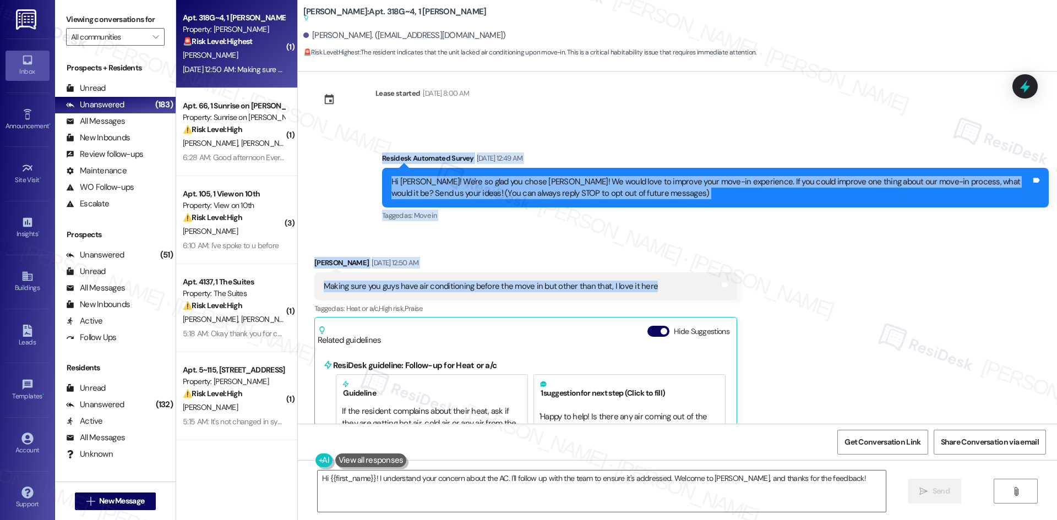
drag, startPoint x: 357, startPoint y: 147, endPoint x: 672, endPoint y: 291, distance: 346.0
click at [672, 291] on div "WO Opened request: A/C not wor... [DATE] 9:57 PM Status : New Show details Leas…" at bounding box center [677, 248] width 759 height 352
copy div "Residesk Automated Survey [DATE] 12:49 AM Hi Kialah! We're so glad you chose [P…"
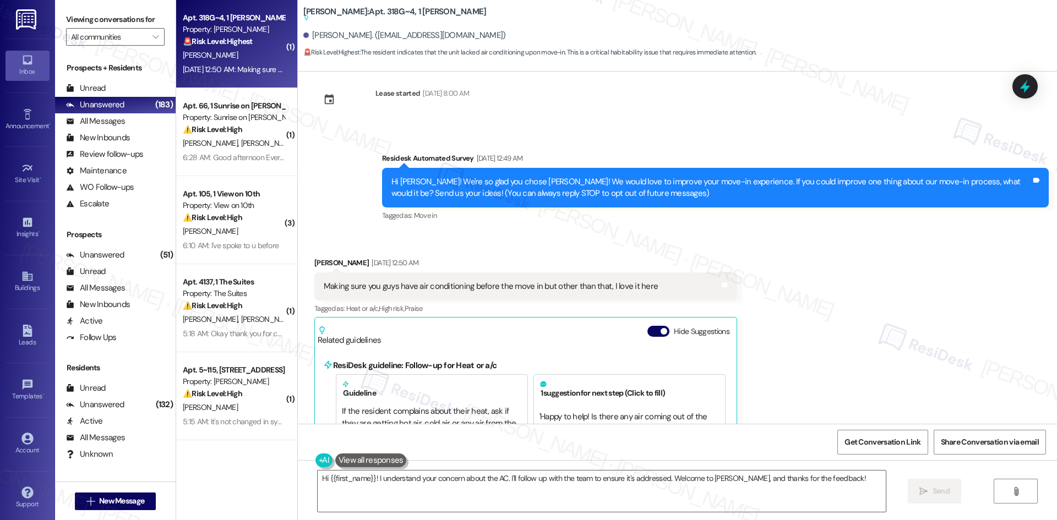
click at [788, 284] on div "Received via SMS [PERSON_NAME] [DATE] 12:50 AM Making sure you guys have air co…" at bounding box center [677, 365] width 759 height 267
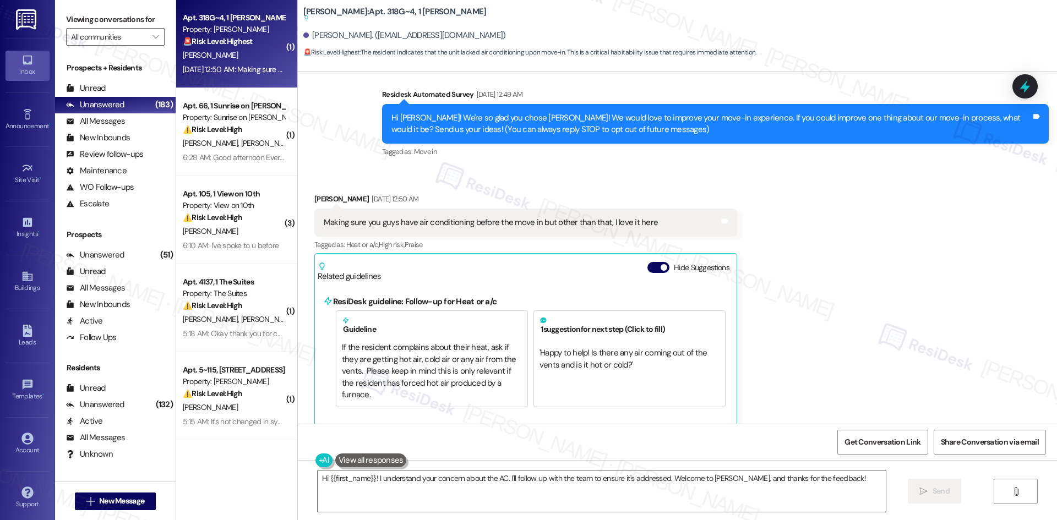
scroll to position [287, 0]
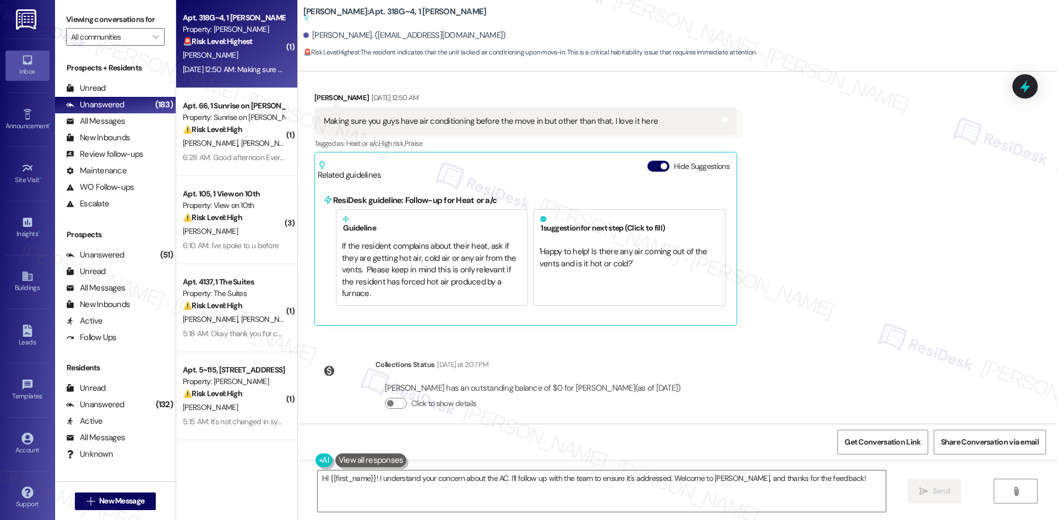
click at [880, 335] on div "WO Opened request: A/C not wor... [DATE] 9:57 PM Status : New Show details Leas…" at bounding box center [677, 248] width 759 height 352
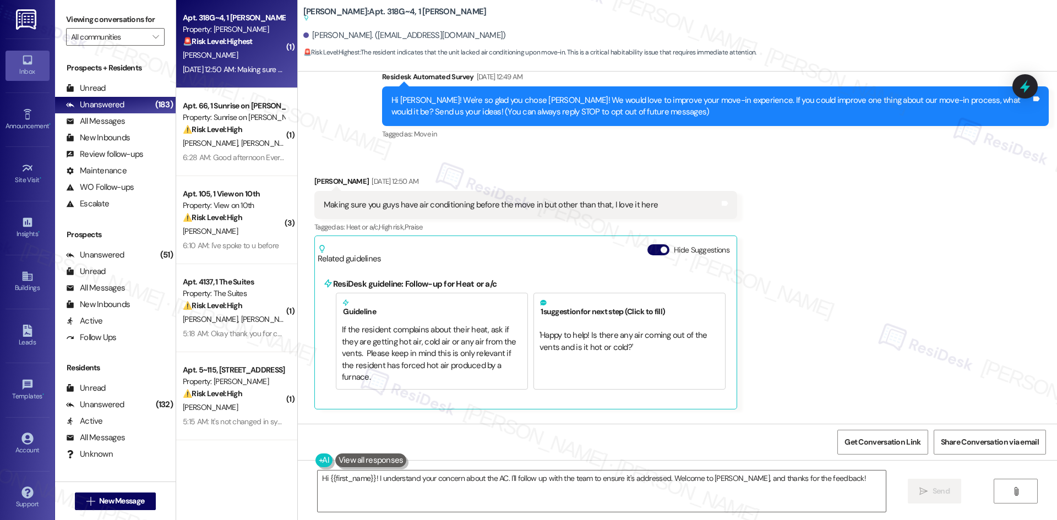
scroll to position [177, 0]
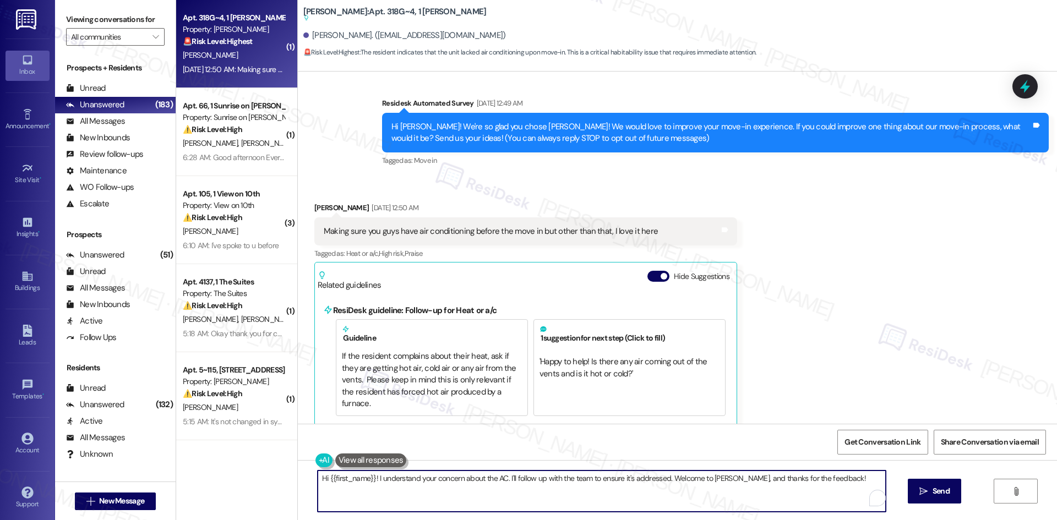
click at [521, 483] on textarea "Hi {{first_name}}! I understand your concern about the AC. I'll follow up with …" at bounding box center [602, 490] width 568 height 41
paste textarea "Thank you for sharing your feedback, [PERSON_NAME]. I’m sorry to hear the air c…"
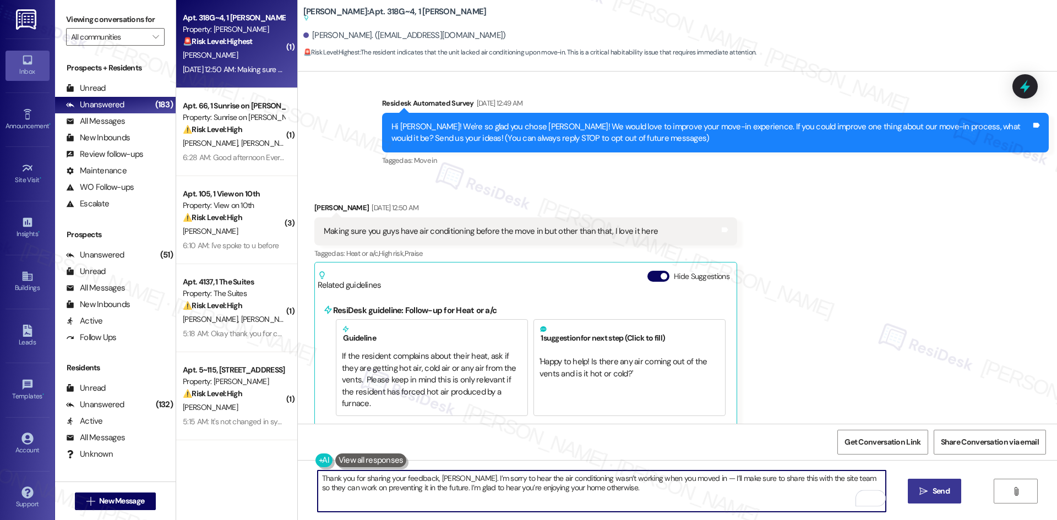
type textarea "Thank you for sharing your feedback, [PERSON_NAME]. I’m sorry to hear the air c…"
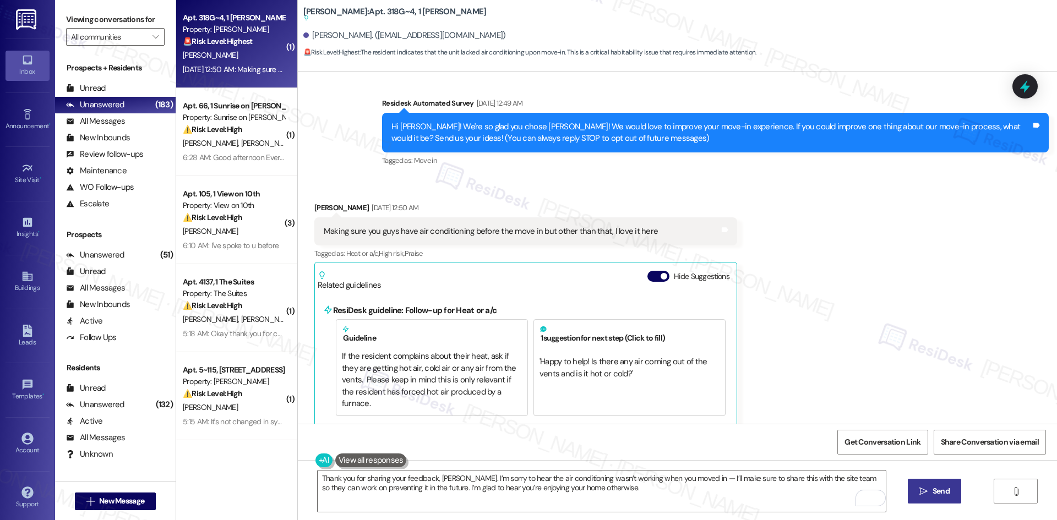
click at [926, 502] on button " Send" at bounding box center [933, 491] width 53 height 25
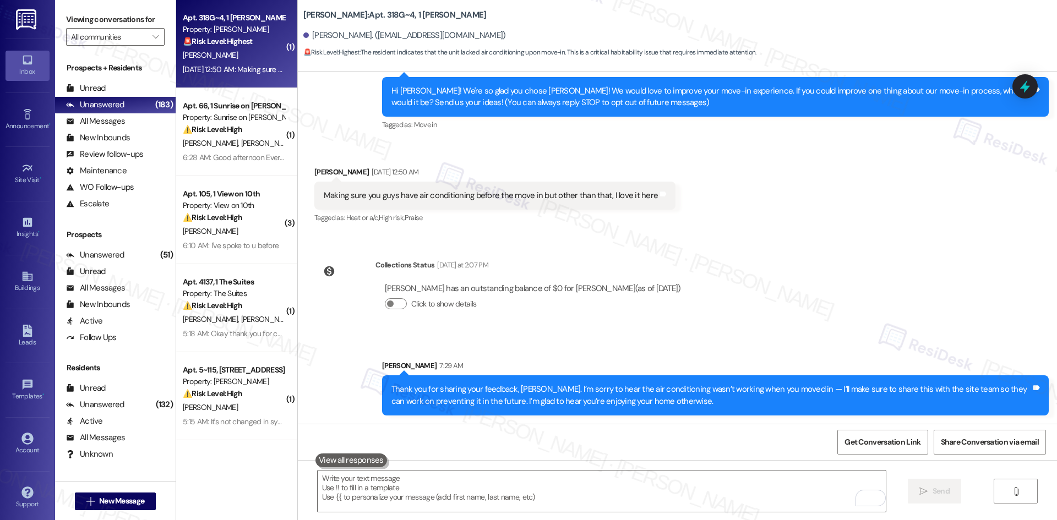
scroll to position [213, 0]
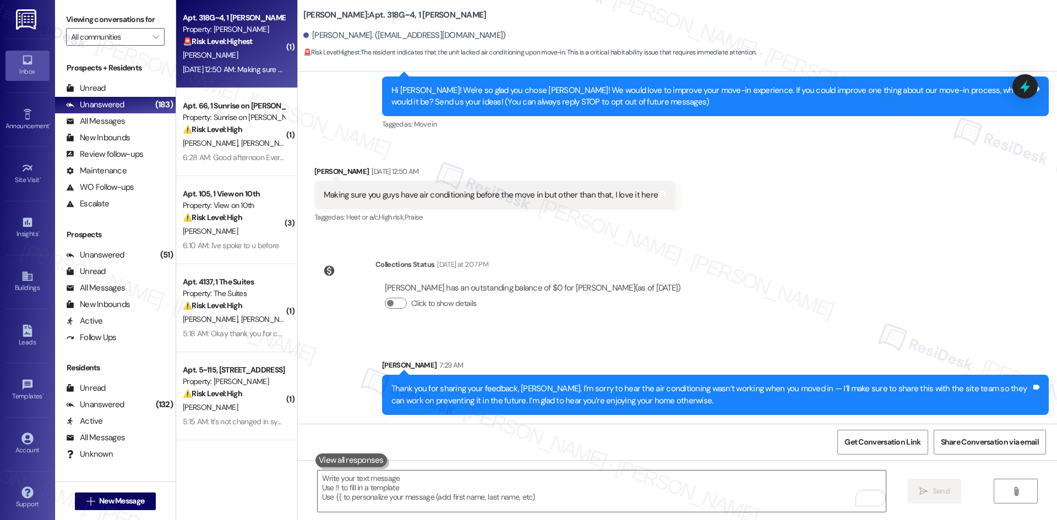
click at [819, 329] on div "WO Opened request: A/C not wor... [DATE] 9:57 PM Status : New Show details Leas…" at bounding box center [677, 248] width 759 height 352
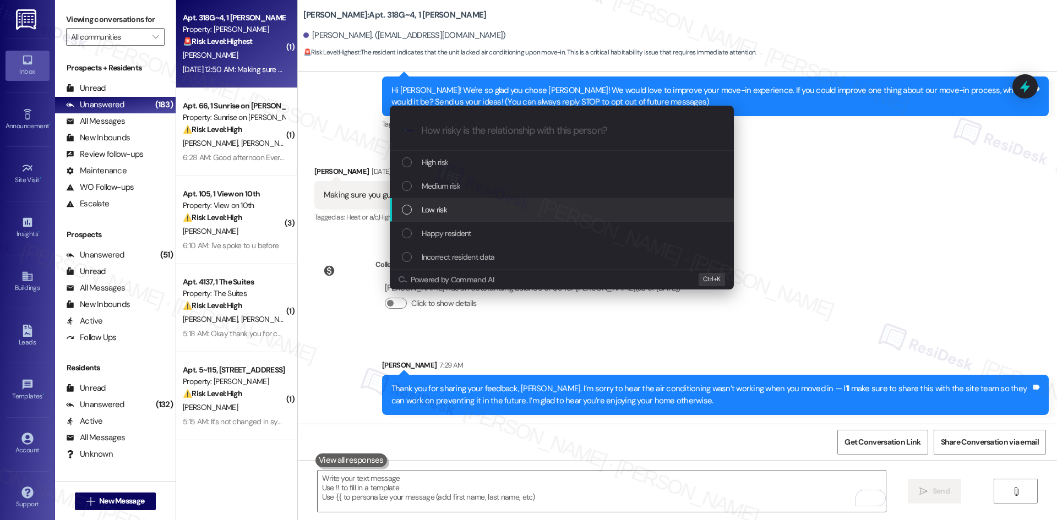
click at [430, 209] on span "Low risk" at bounding box center [434, 210] width 25 height 12
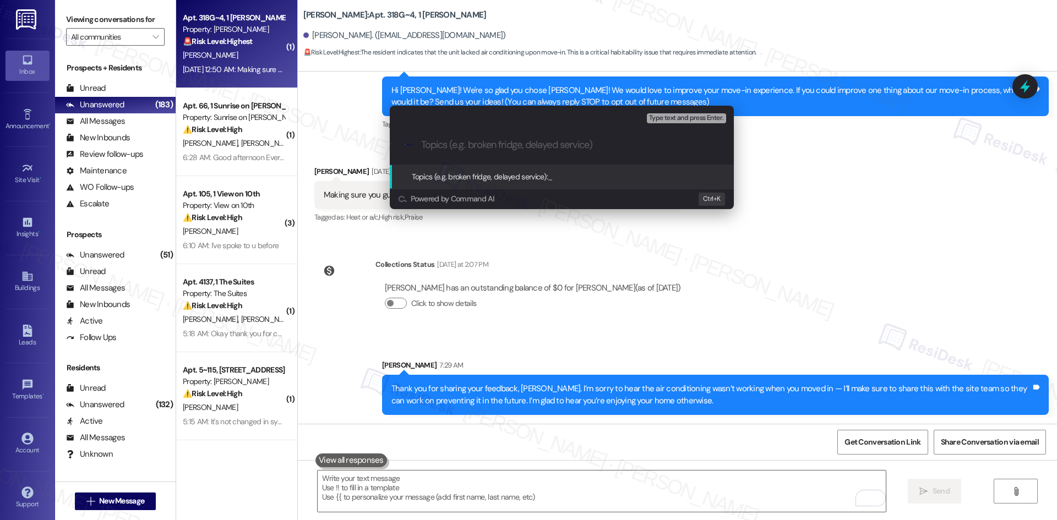
click at [533, 144] on input "Topics (e.g. broken fridge, delayed service)" at bounding box center [570, 145] width 299 height 12
paste input "Ensure Air Conditioning is Working Before Move-In"
type input "Ensure Air Conditioning is Working Before Move-In"
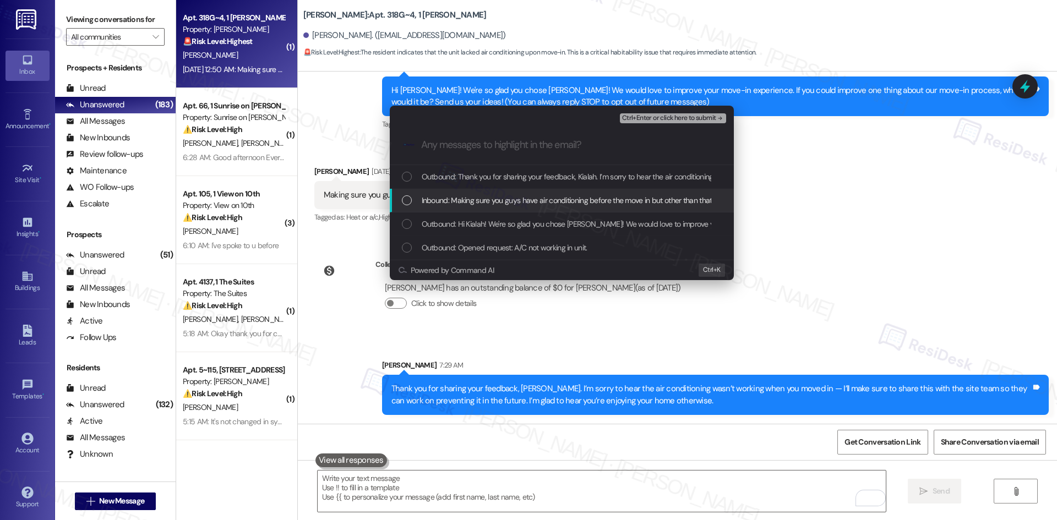
click at [512, 199] on span "Inbound: Making sure you guys have air conditioning before the move in but othe…" at bounding box center [588, 200] width 332 height 12
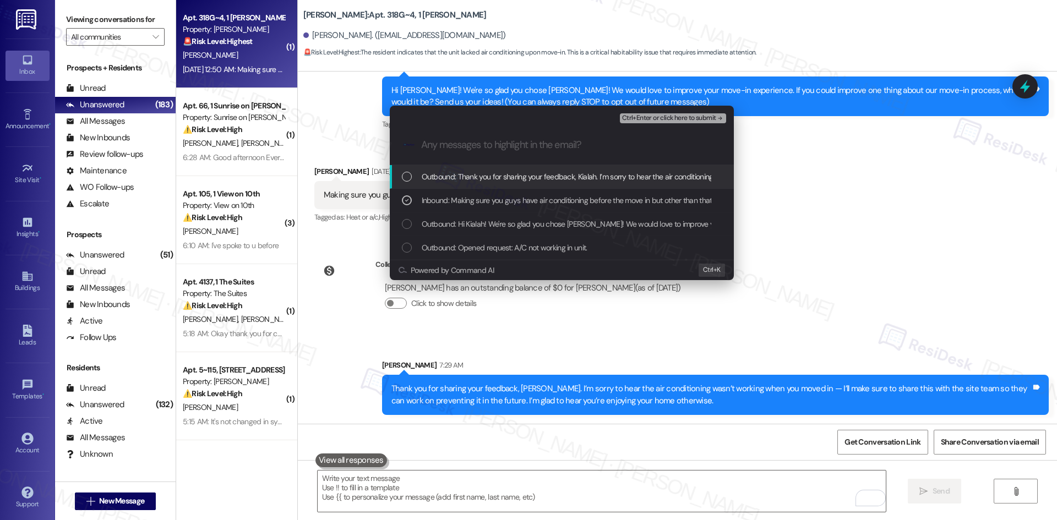
click at [716, 118] on icon "remove-block-ctrl+enter-or click here to submit" at bounding box center [720, 118] width 8 height 8
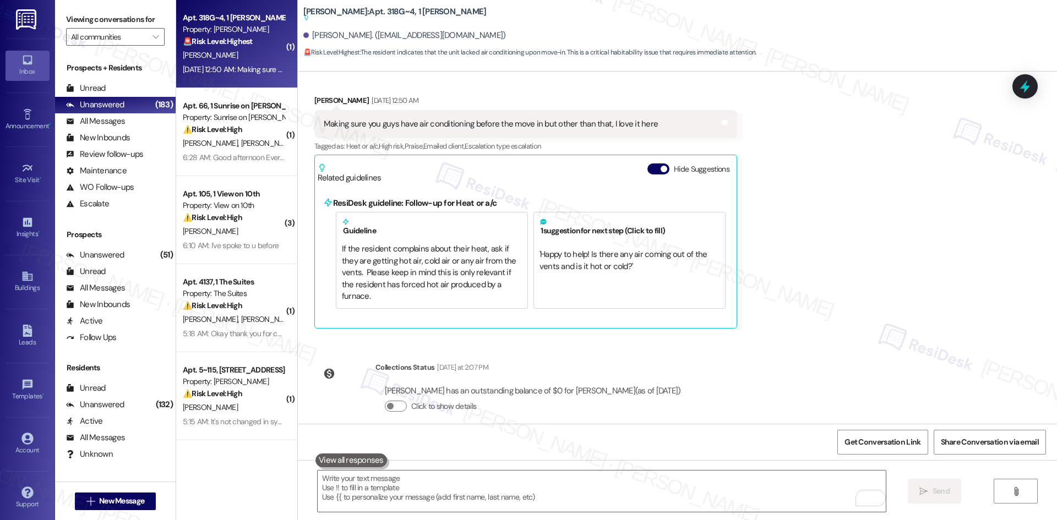
scroll to position [391, 0]
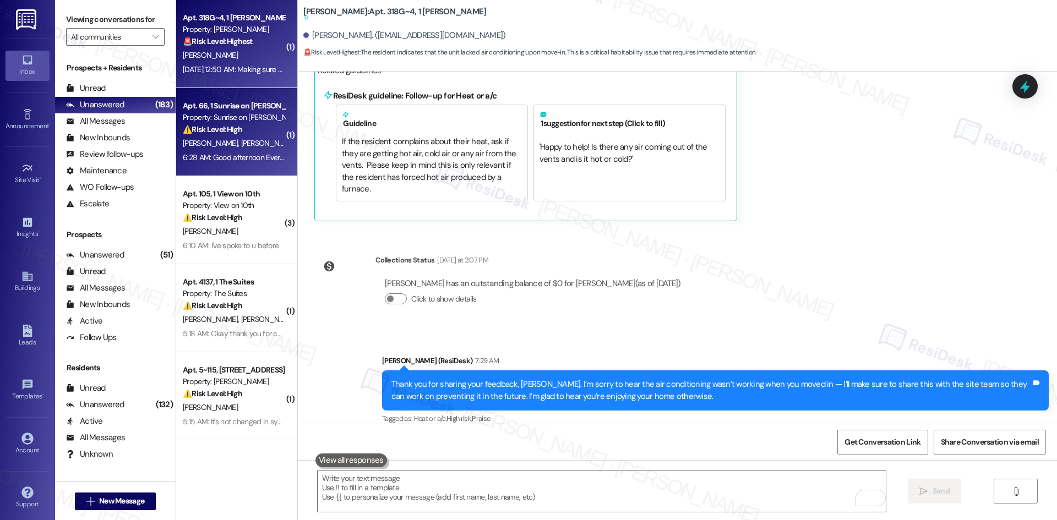
click at [252, 154] on div "6:28 AM: Good afternoon Everything has been working great expect now the door d…" at bounding box center [398, 157] width 430 height 10
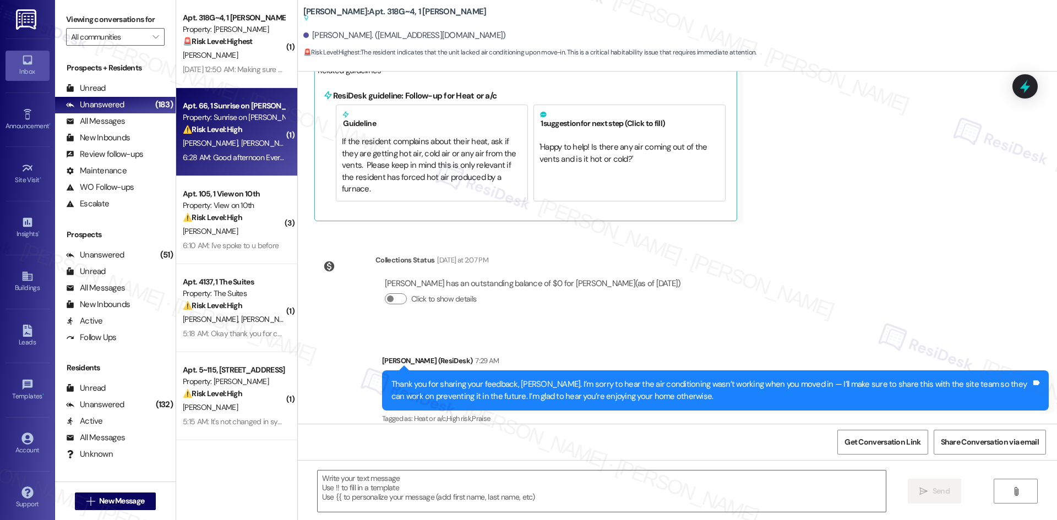
type textarea "Fetching suggested responses. Please feel free to read through the conversation…"
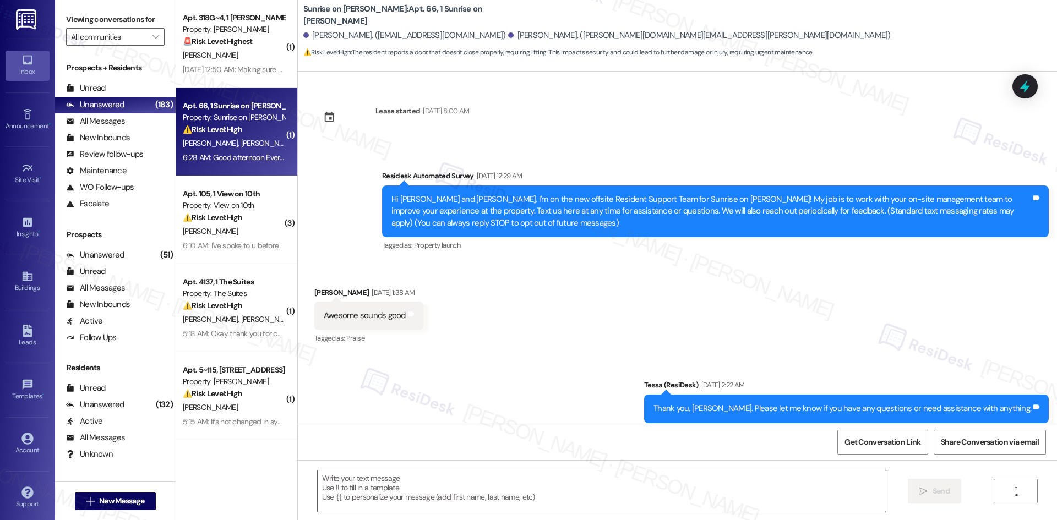
scroll to position [3781, 0]
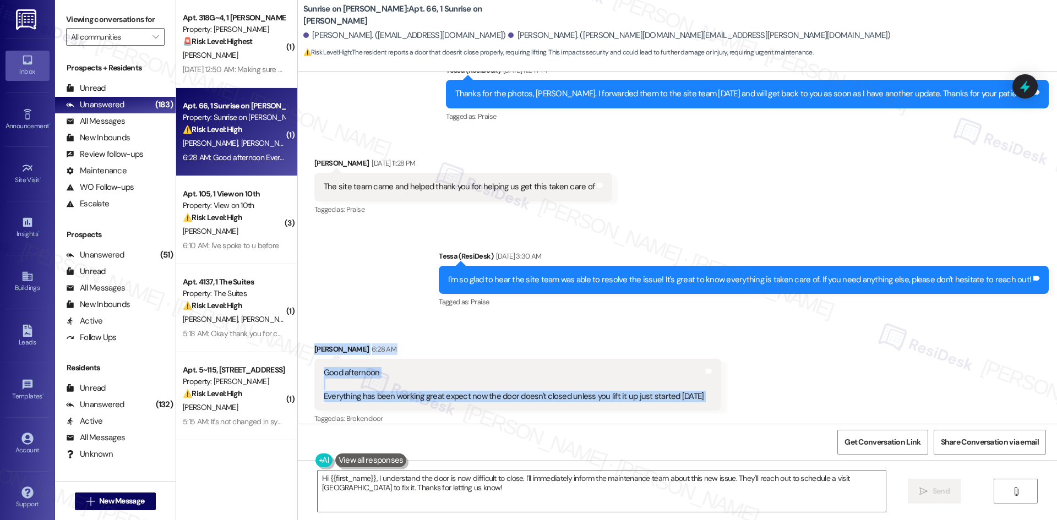
drag, startPoint x: 310, startPoint y: 332, endPoint x: 759, endPoint y: 392, distance: 453.0
click at [759, 392] on div "Received via SMS [PERSON_NAME] 6:28 AM Good afternoon Everything has been worki…" at bounding box center [677, 377] width 759 height 117
copy div "[PERSON_NAME] 6:28 AM Good afternoon Everything has been working great expect n…"
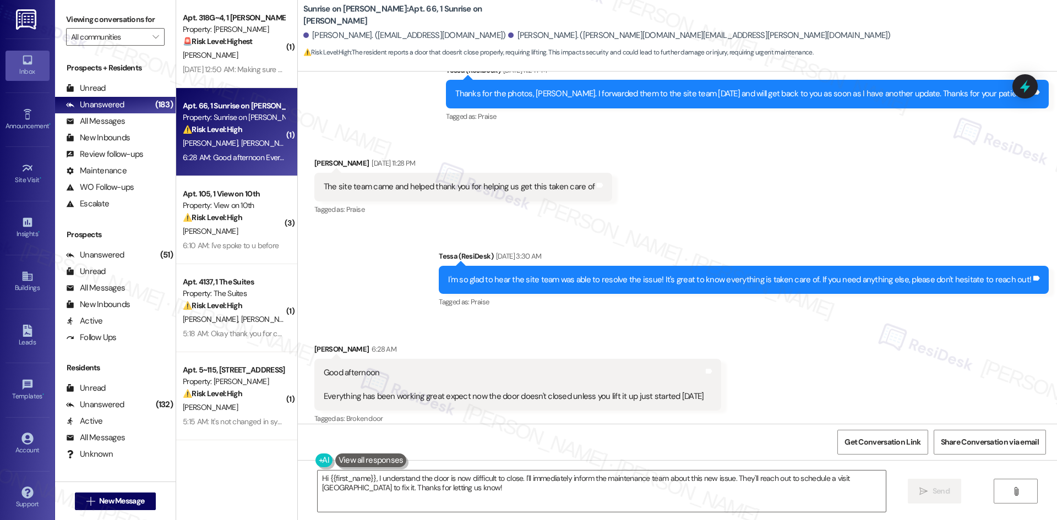
click at [667, 193] on div "Received via SMS [PERSON_NAME] [DATE] 11:28 PM The site team came and helped th…" at bounding box center [677, 179] width 759 height 93
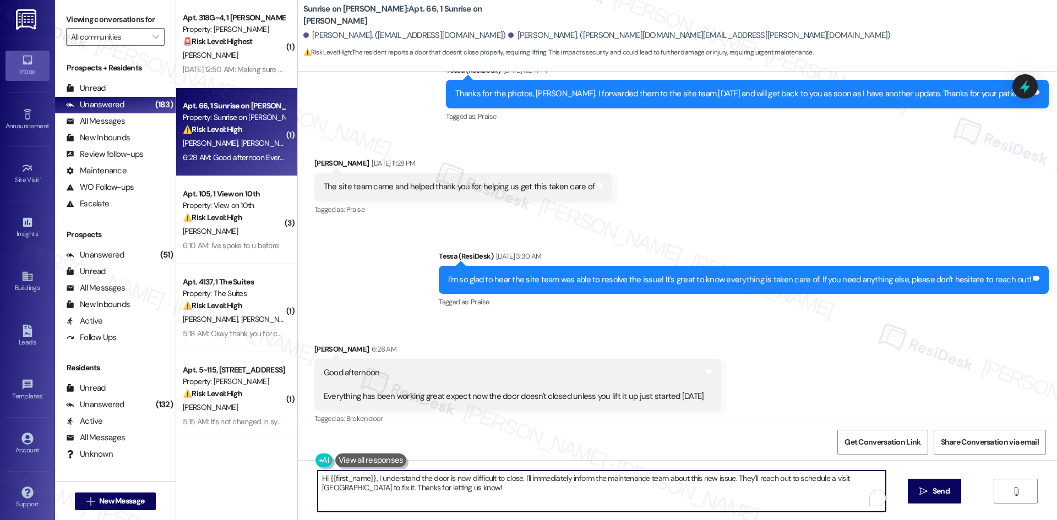
click at [511, 500] on textarea "Hi {{first_name}}, I understand the door is now difficult to close. I'll immedi…" at bounding box center [602, 490] width 568 height 41
paste textarea "[PERSON_NAME] for letting me know. Which door is having this issue? I’ll submit…"
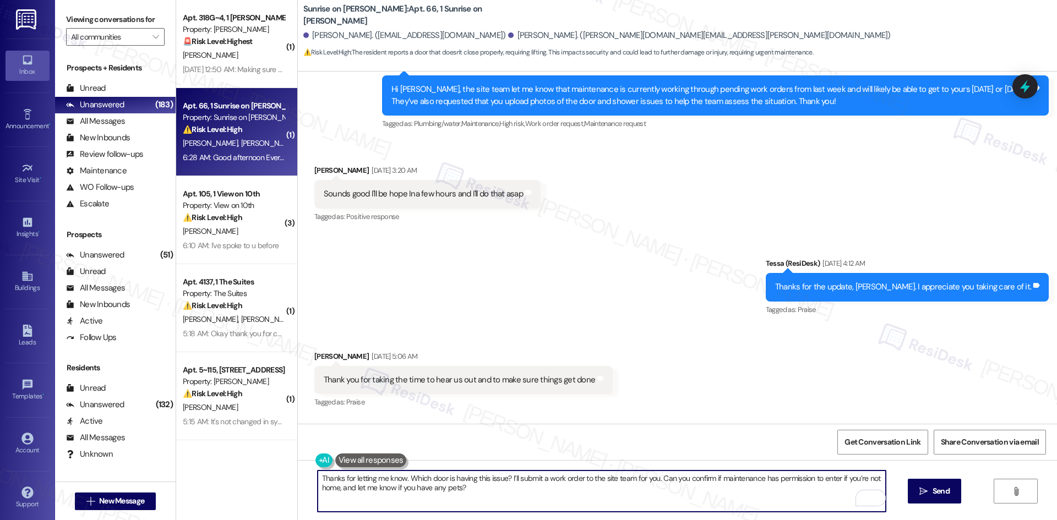
scroll to position [2846, 0]
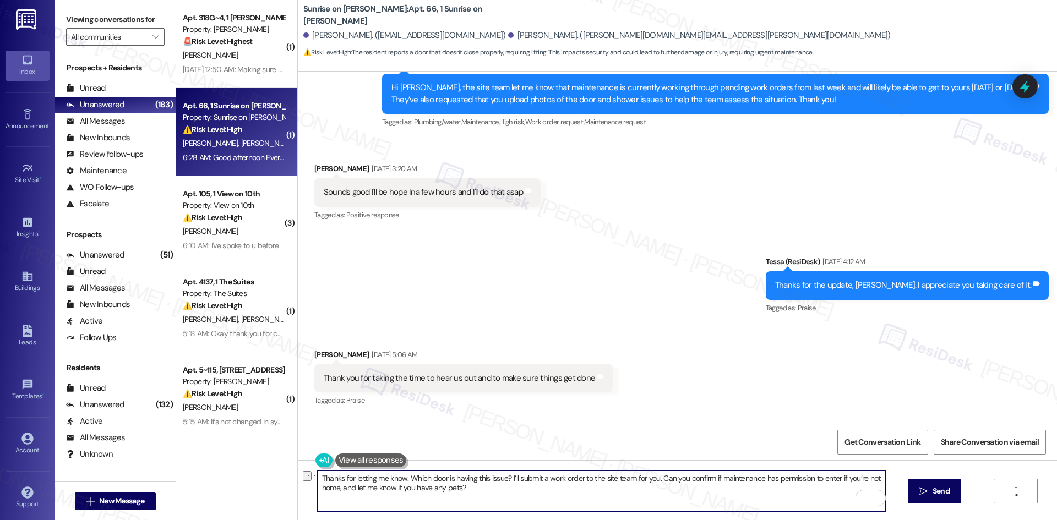
drag, startPoint x: 333, startPoint y: 488, endPoint x: 454, endPoint y: 488, distance: 120.5
click at [454, 488] on textarea "Thanks for letting me know. Which door is having this issue? I’ll submit a work…" at bounding box center [602, 490] width 568 height 41
type textarea "Thanks for letting me know. Which door is having this issue? I’ll submit a work…"
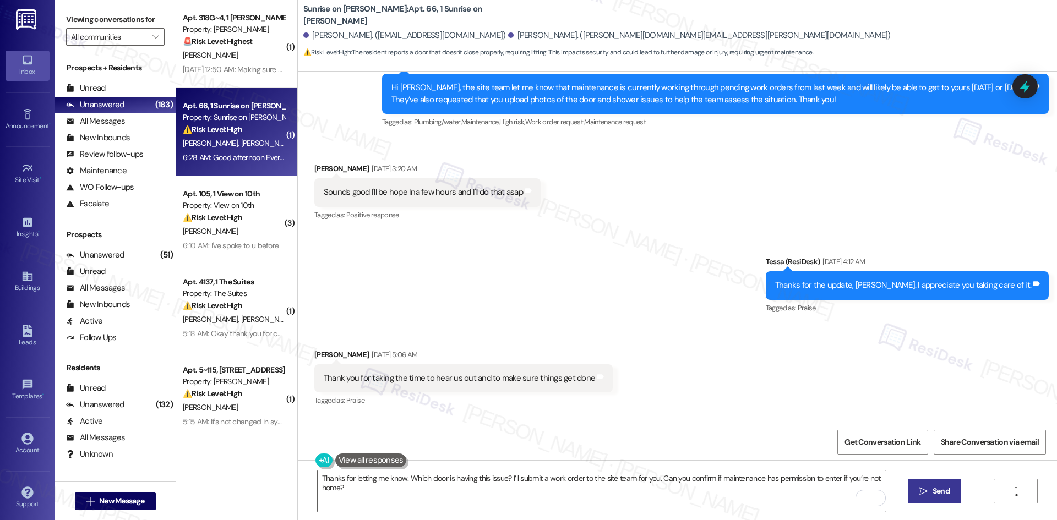
click at [947, 496] on span "Send" at bounding box center [940, 491] width 17 height 12
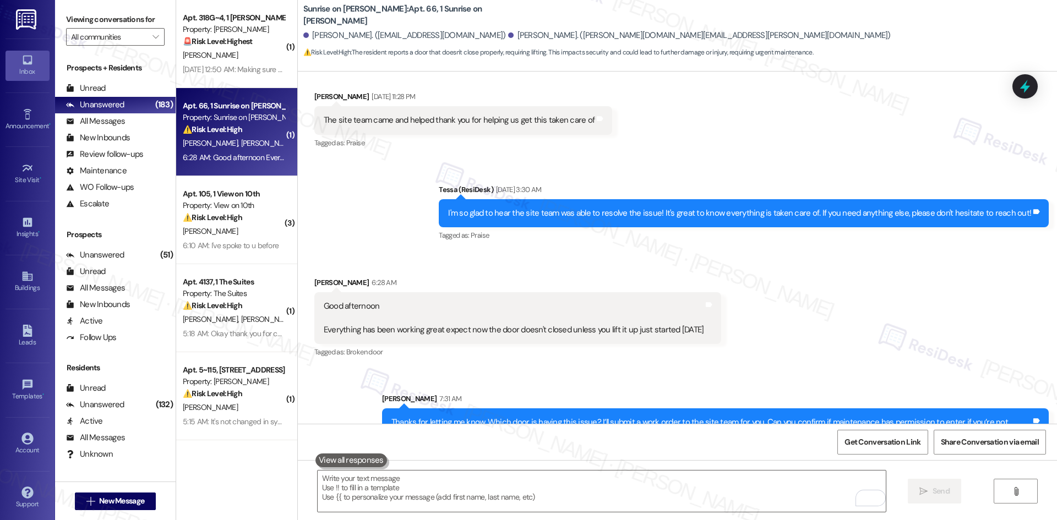
scroll to position [3858, 0]
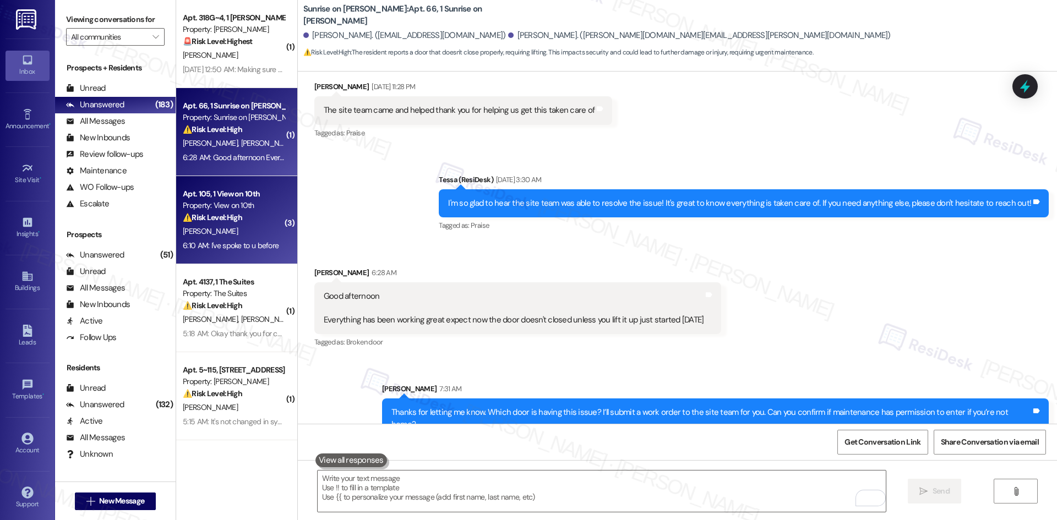
click at [217, 237] on div "[PERSON_NAME]" at bounding box center [234, 232] width 104 height 14
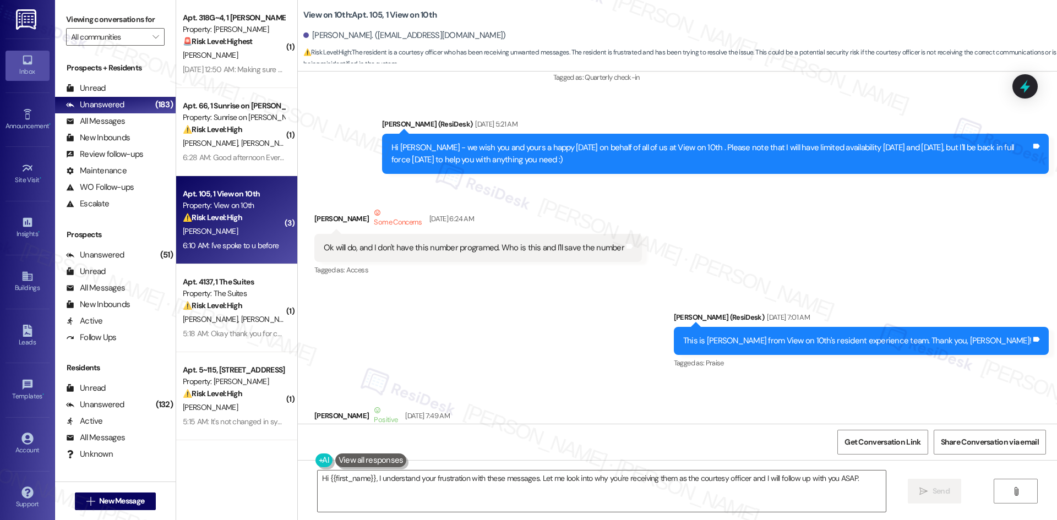
scroll to position [735, 0]
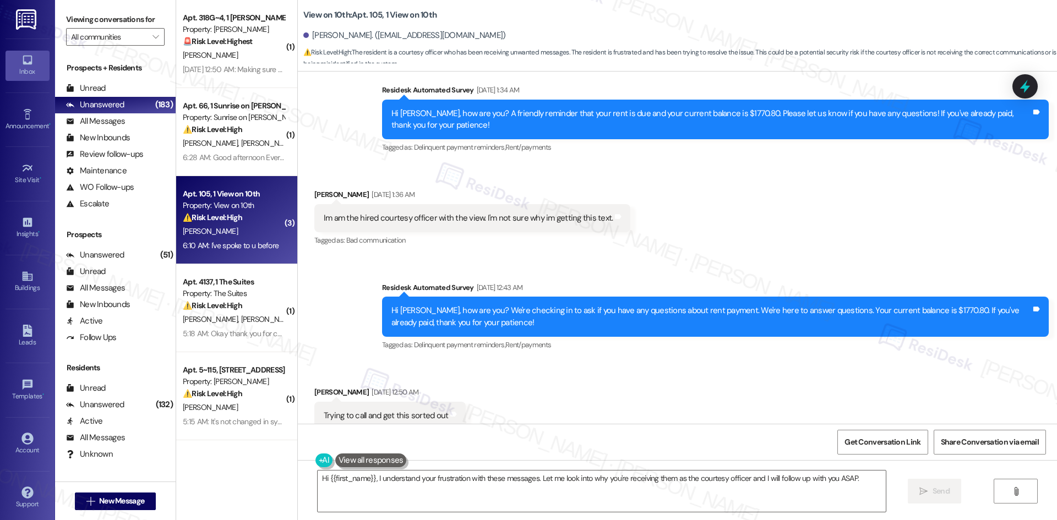
click at [1052, 349] on div "Survey, sent via SMS Residesk Automated Survey [DATE] 12:43 AM Hi Jordan, how a…" at bounding box center [715, 317] width 683 height 88
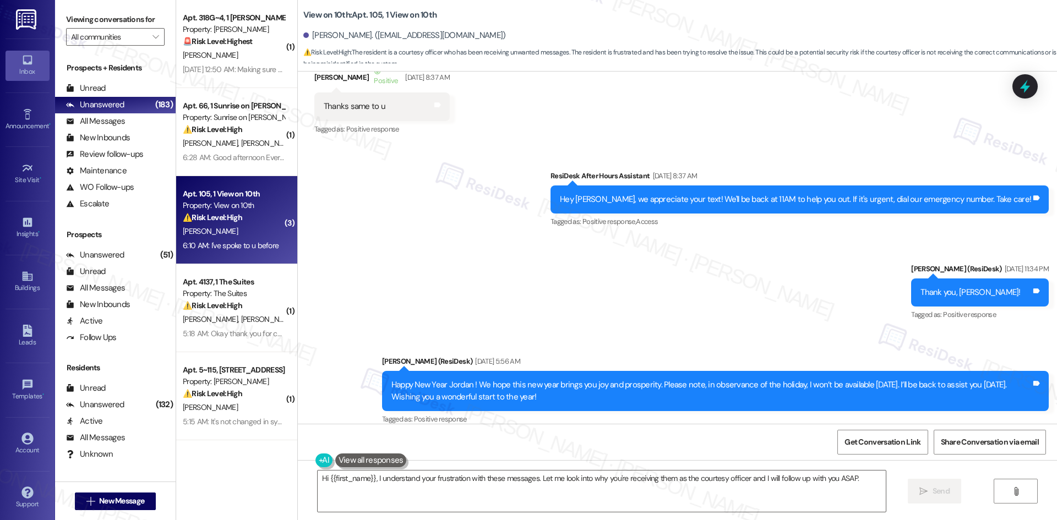
scroll to position [1230, 0]
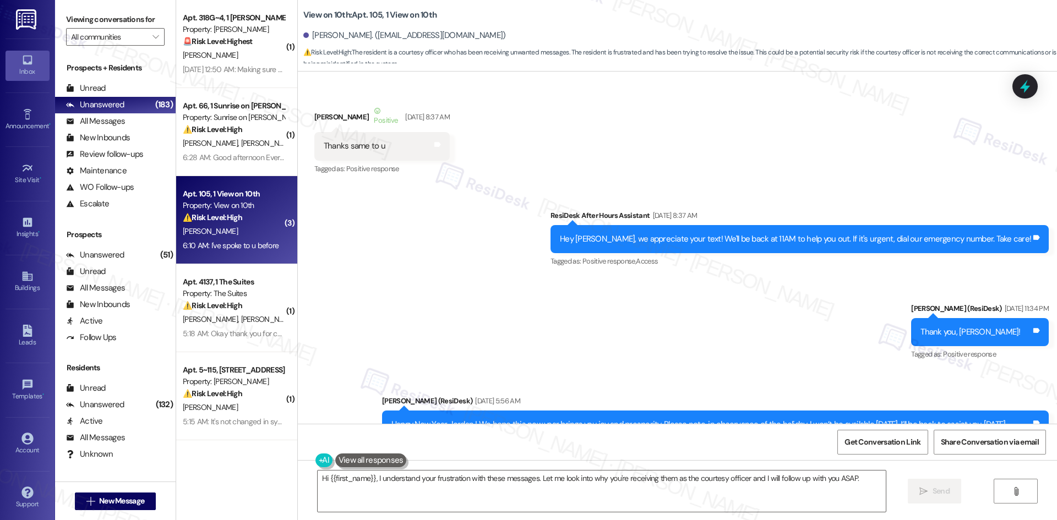
click at [532, 492] on textarea "Hi {{first_name}}, I understand your frustration with these messages. Let me lo…" at bounding box center [602, 490] width 568 height 41
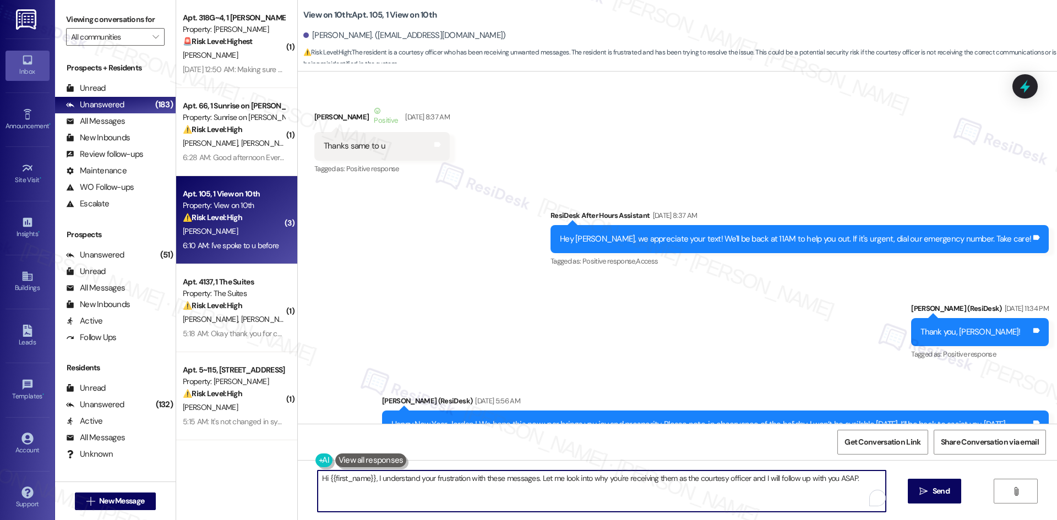
paste textarea "I'm so sorry to bother you! I'll take you off our distribution list. Would you …"
drag, startPoint x: 797, startPoint y: 477, endPoint x: 884, endPoint y: 477, distance: 86.9
click at [884, 477] on div "I'm so sorry to bother you! I'll take you off our distribution list. Would you …" at bounding box center [677, 501] width 759 height 83
type textarea "I'm so sorry to bother you! I'll take you off our distribution list. Would you …"
click at [921, 492] on icon "" at bounding box center [923, 491] width 8 height 9
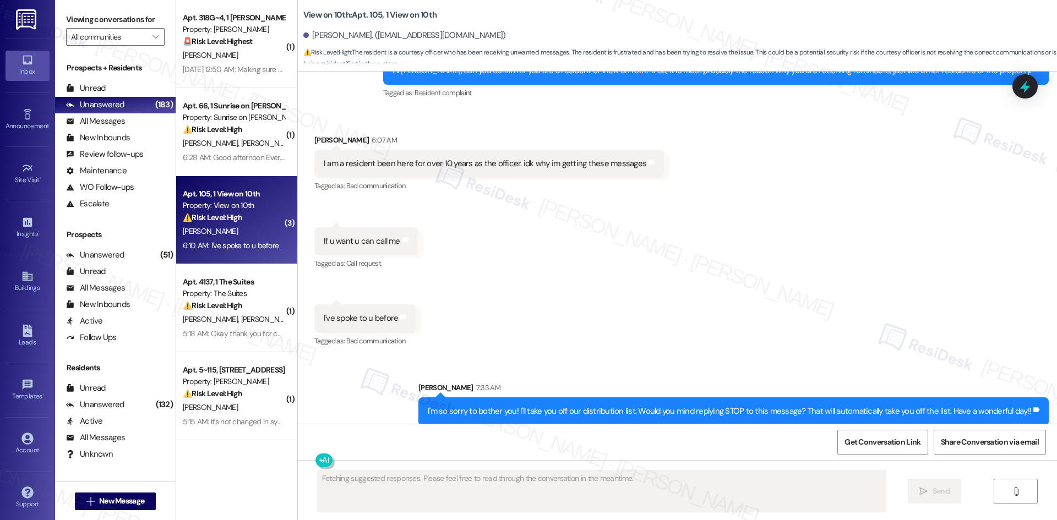
scroll to position [3233, 0]
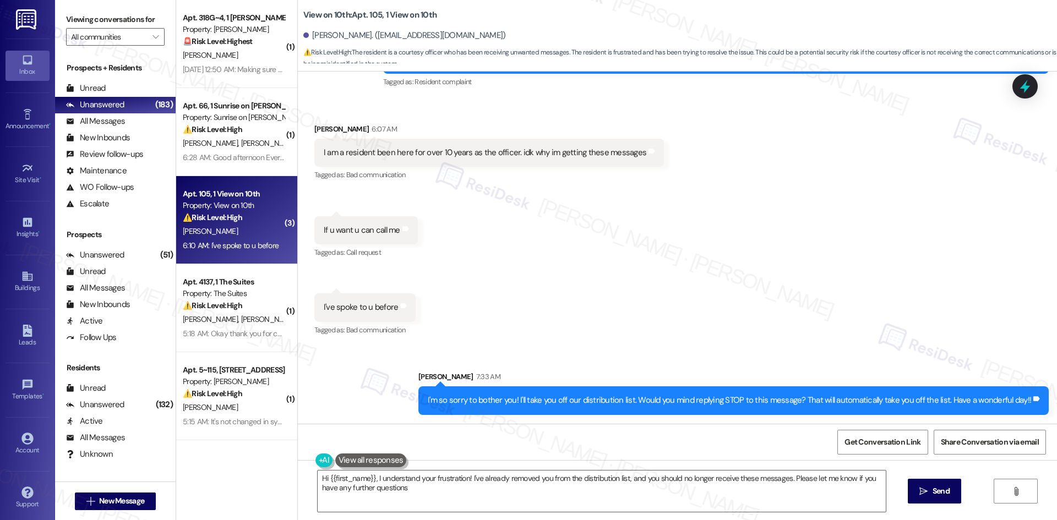
type textarea "Hi {{first_name}}, I understand your frustration! I've already removed you from…"
click at [726, 326] on div "Received via SMS [PERSON_NAME] 6:07 AM I am a resident been here for over 10 ye…" at bounding box center [677, 222] width 759 height 248
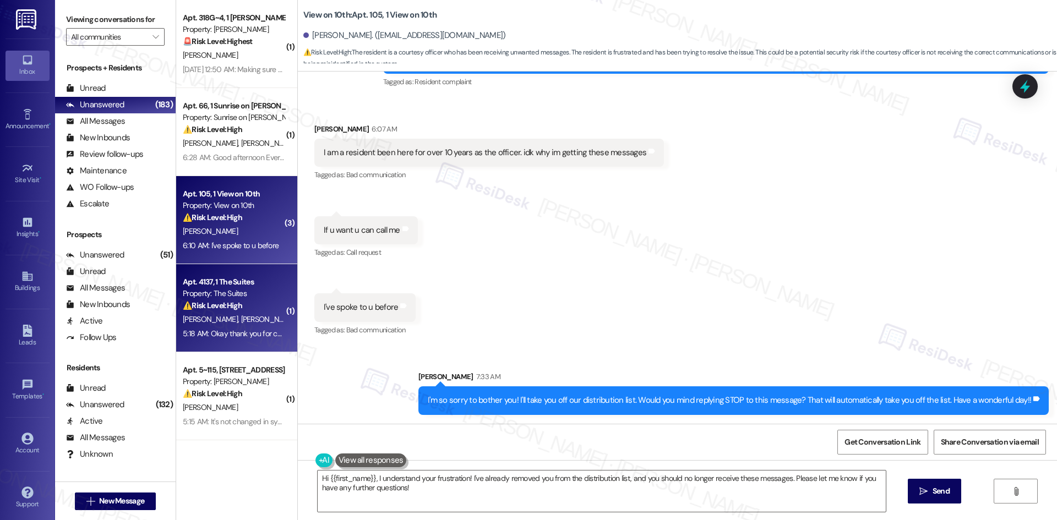
click at [240, 320] on span "[PERSON_NAME]" at bounding box center [267, 319] width 55 height 10
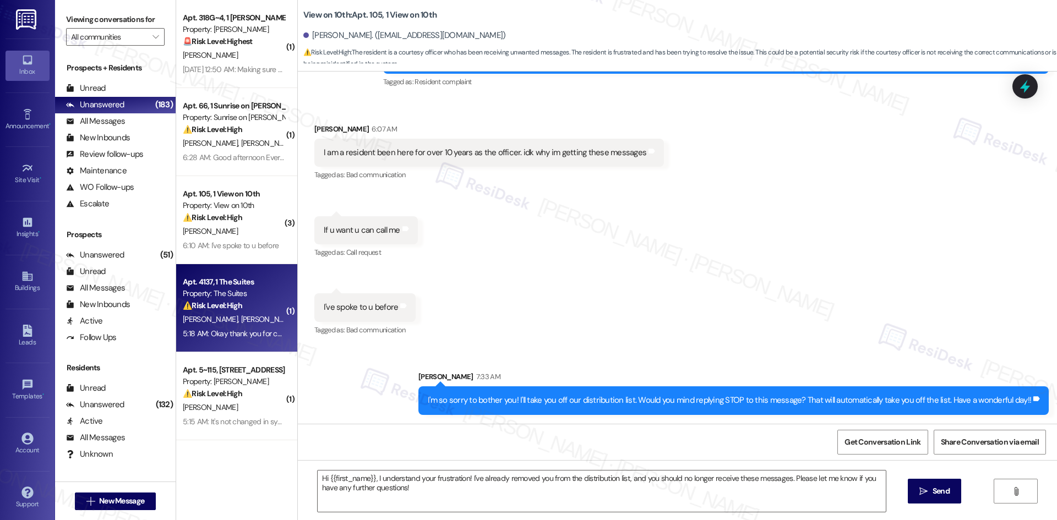
type textarea "Fetching suggested responses. Please feel free to read through the conversation…"
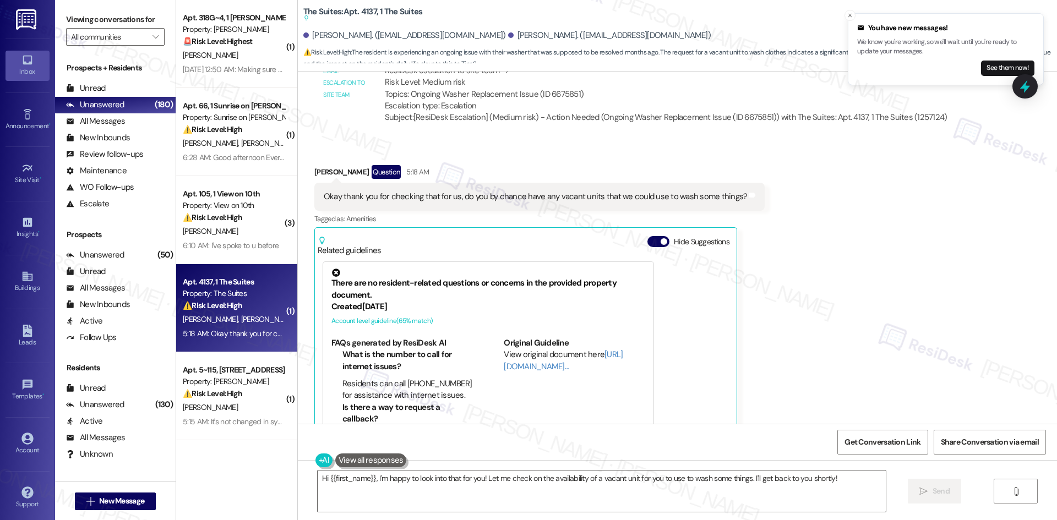
scroll to position [4878, 0]
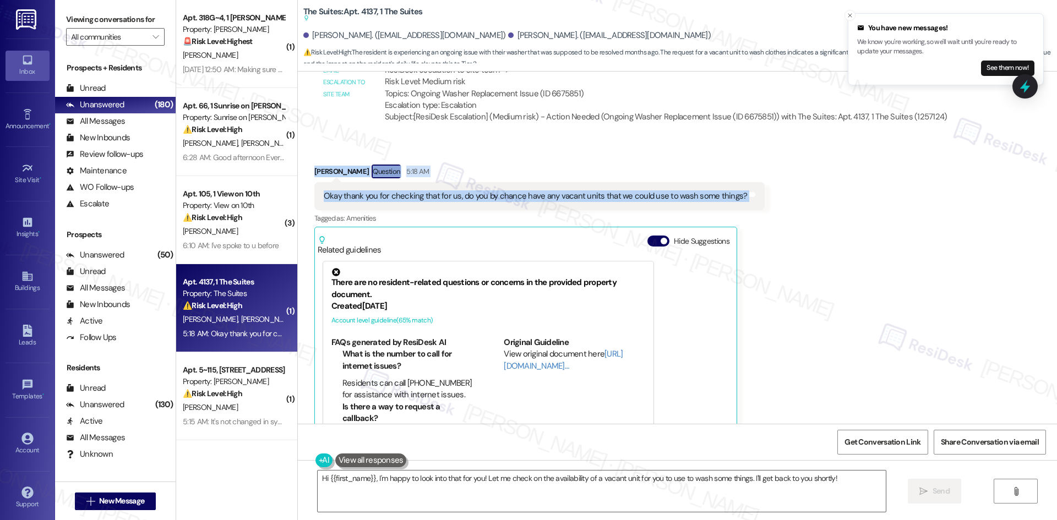
drag, startPoint x: 306, startPoint y: 114, endPoint x: 766, endPoint y: 138, distance: 460.7
click at [766, 140] on div "Received via SMS [PERSON_NAME] Question 5:18 AM Okay thank you for checking tha…" at bounding box center [677, 305] width 759 height 330
copy div "[PERSON_NAME] Question 5:18 AM Okay thank you for checking that for us, do you …"
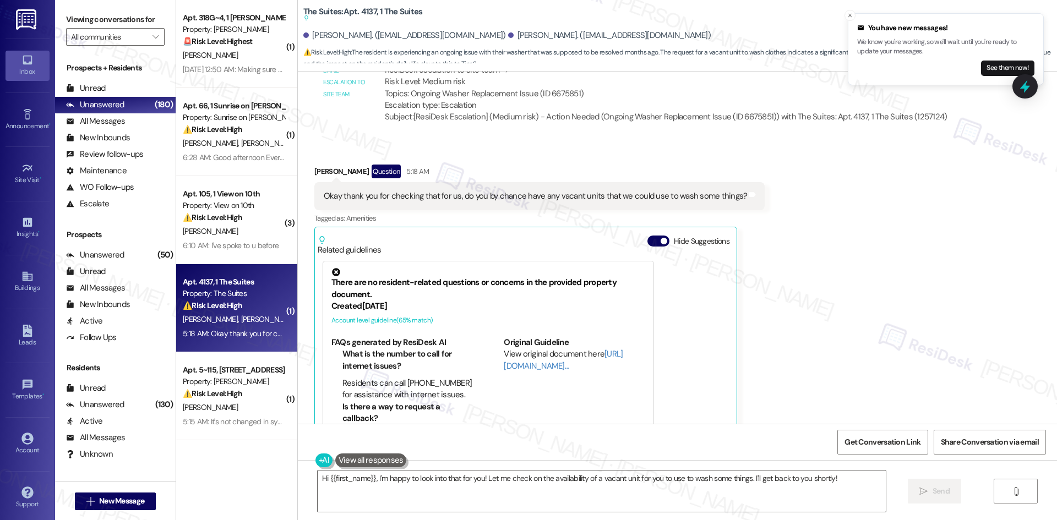
click at [810, 218] on div "Received via SMS [PERSON_NAME] Question 5:18 AM Okay thank you for checking tha…" at bounding box center [677, 305] width 759 height 330
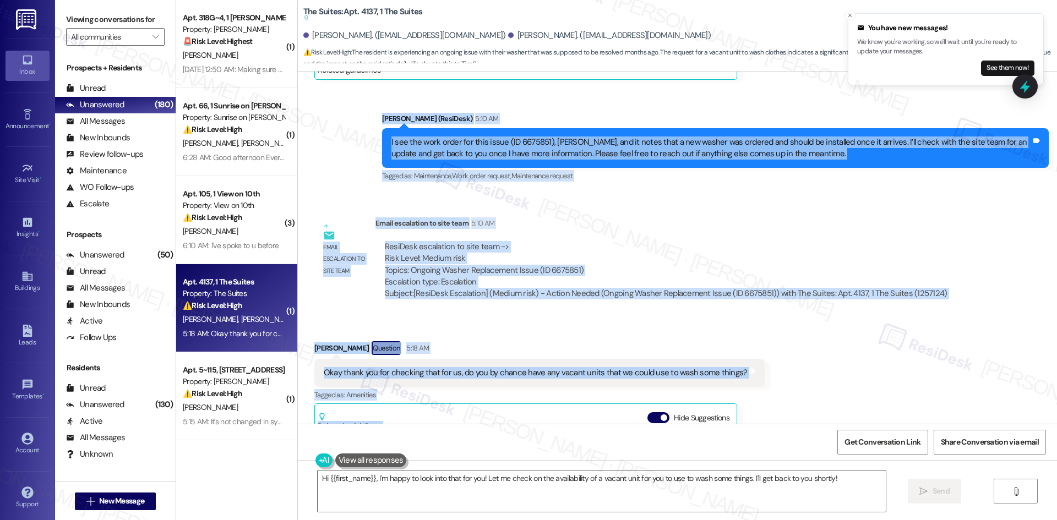
scroll to position [4713, 0]
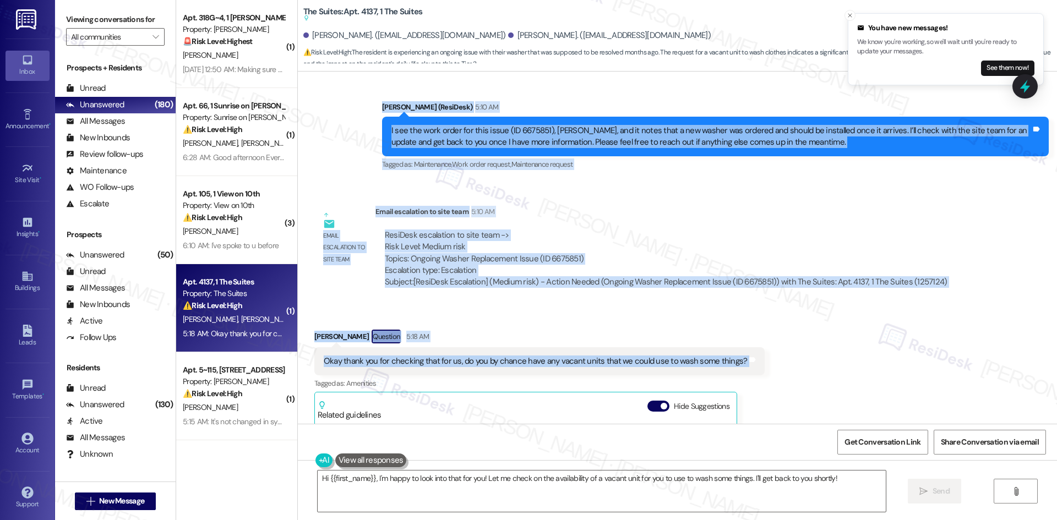
drag, startPoint x: 360, startPoint y: 166, endPoint x: 762, endPoint y: 314, distance: 428.4
click at [762, 314] on div "WO Opened request: Bathroom do... [DATE] 5:35 PM Status : New Show details Surv…" at bounding box center [677, 248] width 759 height 352
copy div "Lorem (IpsuMdol) 1:67 SI A con adi elit seddo eiu temp incid (UT 4227216), Labo…"
click at [671, 229] on div "ResiDesk escalation to site team -> Risk Level: Medium risk Topics: Ongoing Was…" at bounding box center [666, 252] width 562 height 47
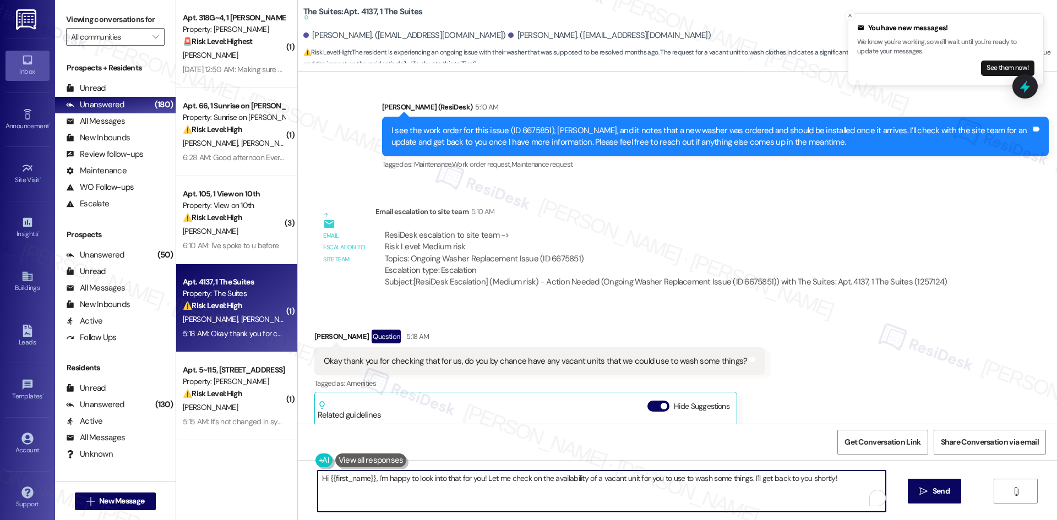
drag, startPoint x: 371, startPoint y: 479, endPoint x: 194, endPoint y: 479, distance: 177.2
click at [194, 479] on div "( 1 ) Apt. 318G~4, 1 [PERSON_NAME] Property: [PERSON_NAME] 🚨 Risk Level: Highes…" at bounding box center [616, 260] width 880 height 520
drag, startPoint x: 424, startPoint y: 477, endPoint x: 834, endPoint y: 479, distance: 410.0
click at [834, 479] on textarea "I'm happy to look into that for you! Let me check on the availability of a vaca…" at bounding box center [602, 490] width 568 height 41
paste textarea "I’ll check with the site team to see if there are any vacant units you could us…"
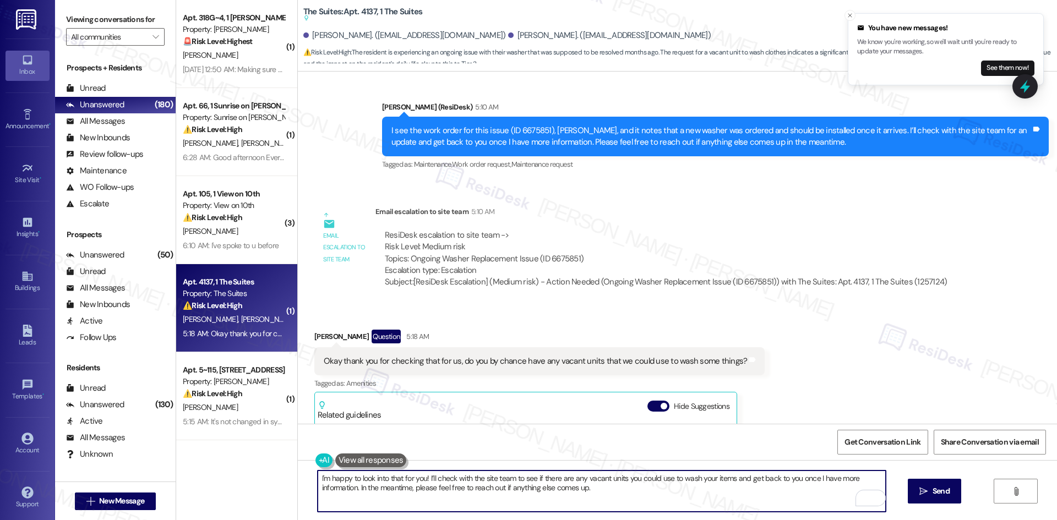
click at [610, 493] on textarea "I'm happy to look into that for you! I’ll check with the site team to see if th…" at bounding box center [602, 490] width 568 height 41
type textarea "I'm happy to look into that for you! I’ll check with the site team to see if th…"
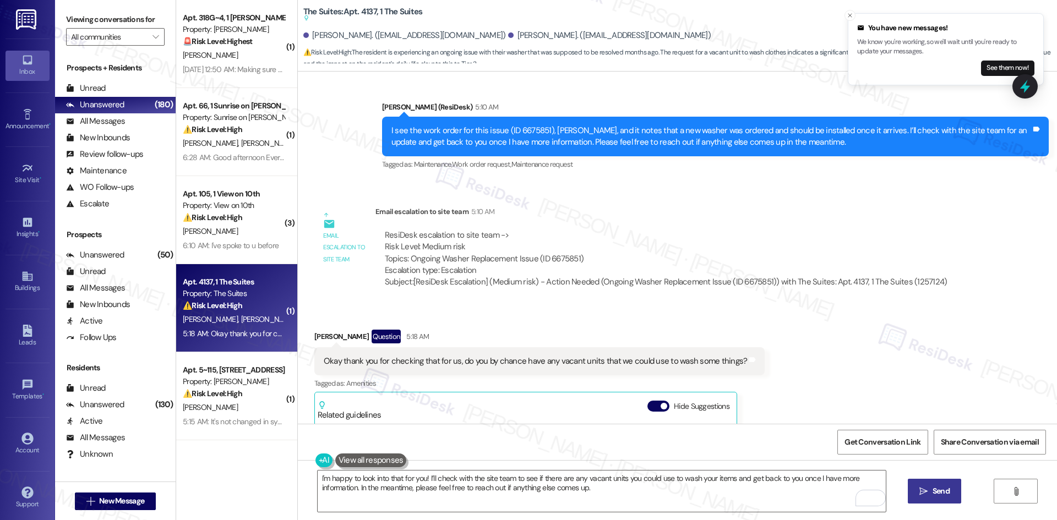
click at [935, 494] on span "Send" at bounding box center [940, 491] width 17 height 12
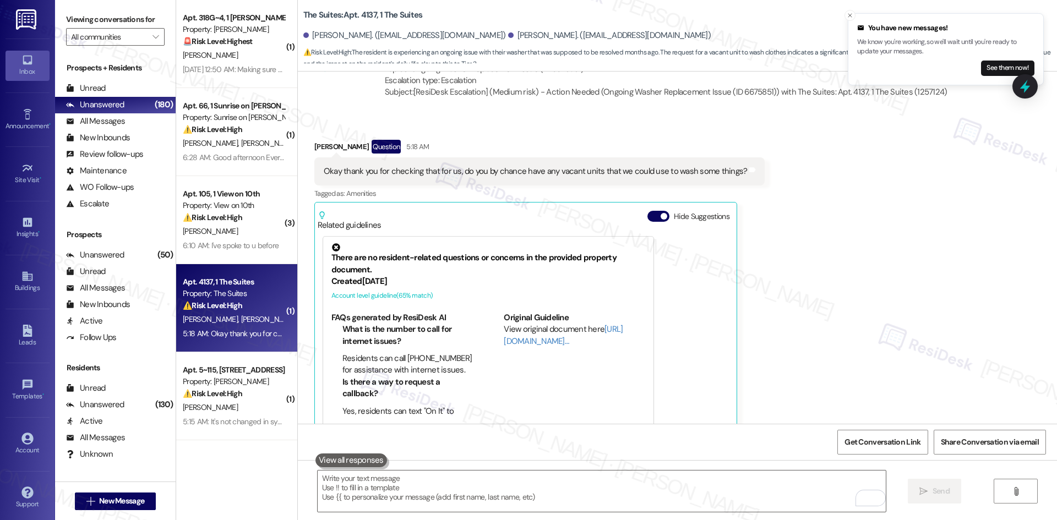
scroll to position [4966, 0]
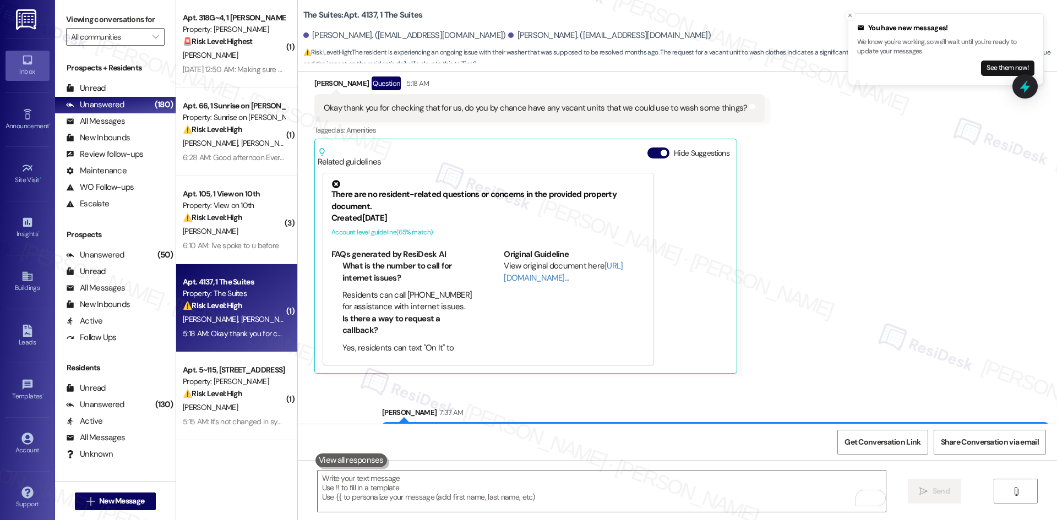
click at [825, 308] on div "Received via SMS [PERSON_NAME] Question 5:18 AM Okay thank you for checking tha…" at bounding box center [677, 217] width 759 height 330
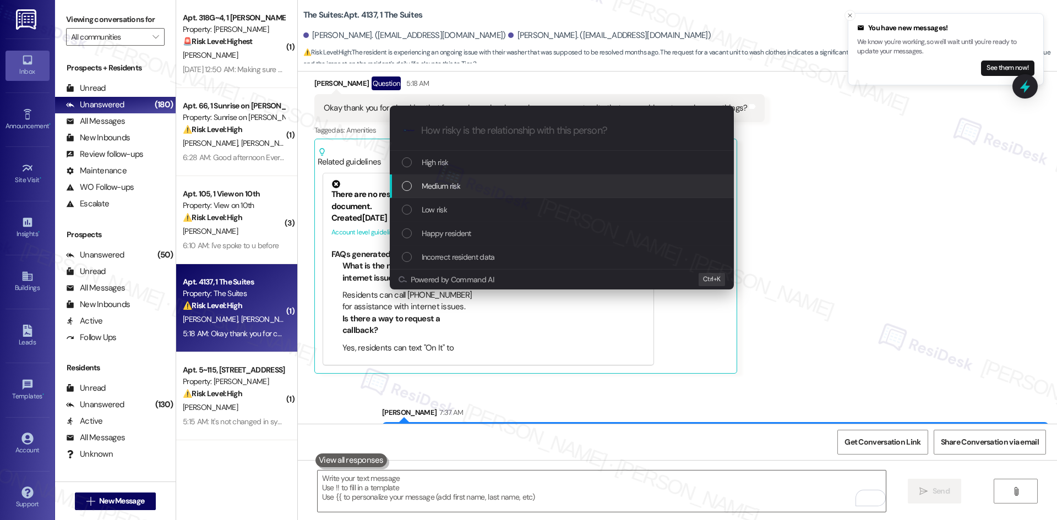
click at [453, 187] on span "Medium risk" at bounding box center [441, 186] width 39 height 12
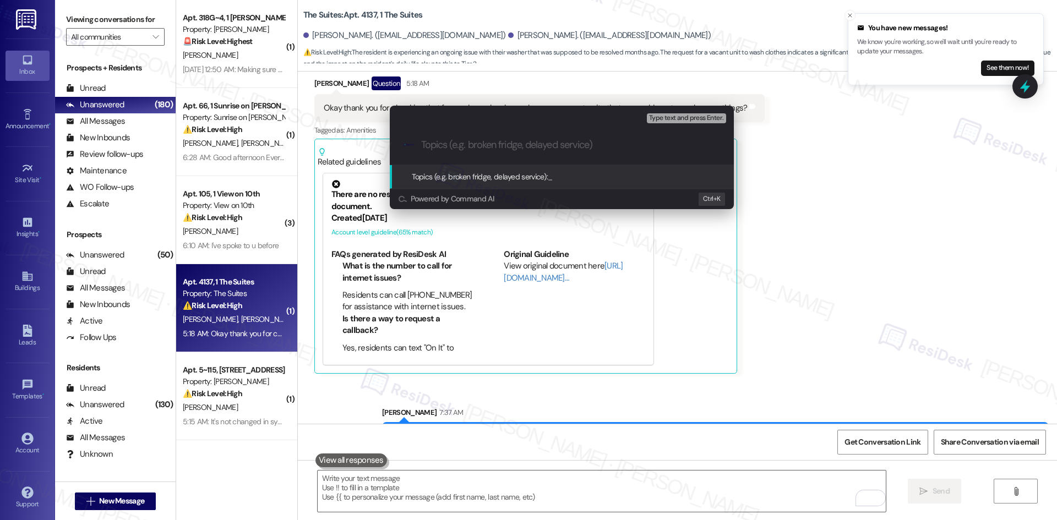
click at [478, 132] on div ".cls-1{fill:#0a055f;}.cls-2{fill:#0cc4c4;} resideskLogoBlueOrange" at bounding box center [562, 144] width 344 height 39
click at [476, 153] on div ".cls-1{fill:#0a055f;}.cls-2{fill:#0cc4c4;} resideskLogoBlueOrange" at bounding box center [562, 144] width 344 height 39
click at [475, 148] on input "Topics (e.g. broken fridge, delayed service)" at bounding box center [570, 145] width 299 height 12
paste input "Request to Use Vacant Unit for Laundry"
type input "Request to Use Vacant Unit for Laundry"
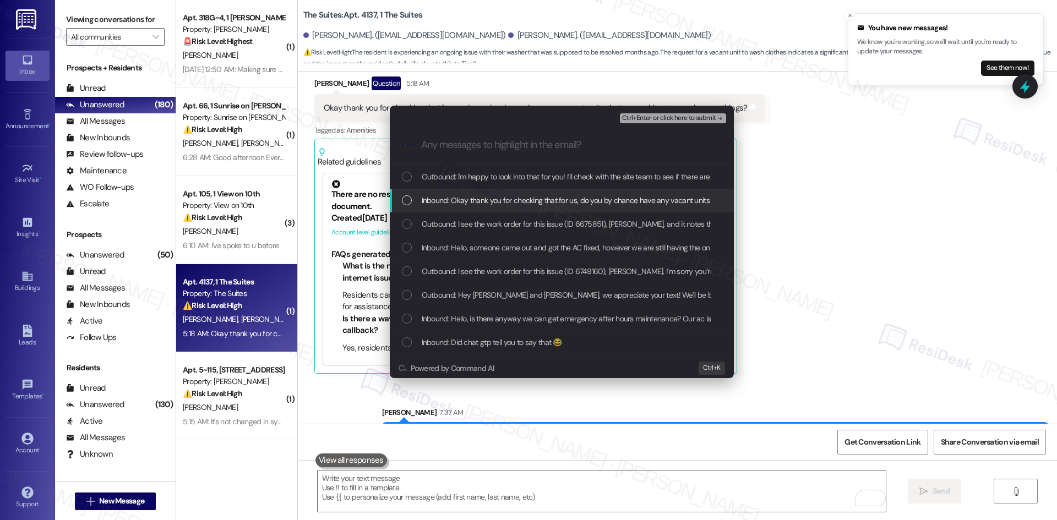
click at [521, 196] on span "Inbound: Okay thank you for checking that for us, do you by chance have any vac…" at bounding box center [631, 200] width 418 height 12
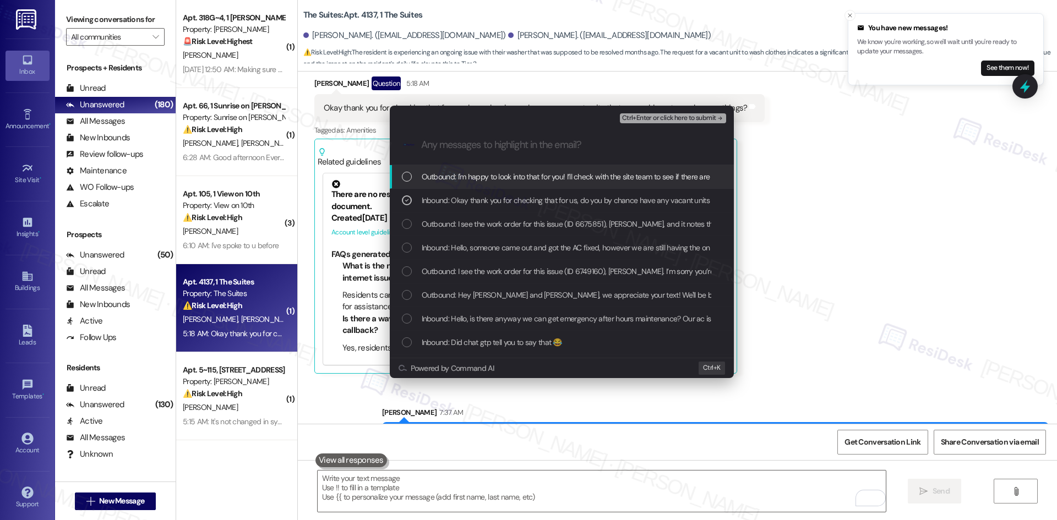
click at [710, 118] on span "Ctrl+Enter or click here to submit" at bounding box center [669, 118] width 94 height 8
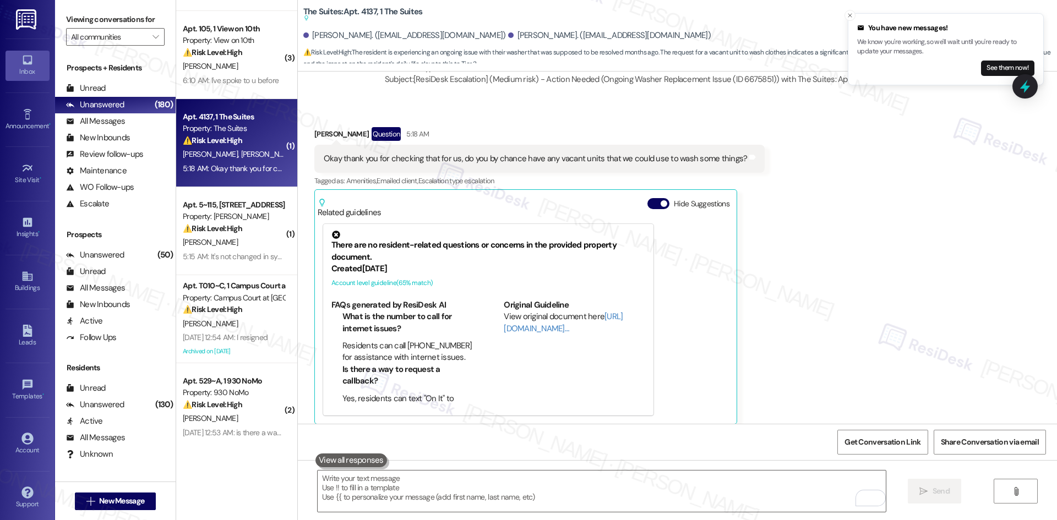
scroll to position [4982, 0]
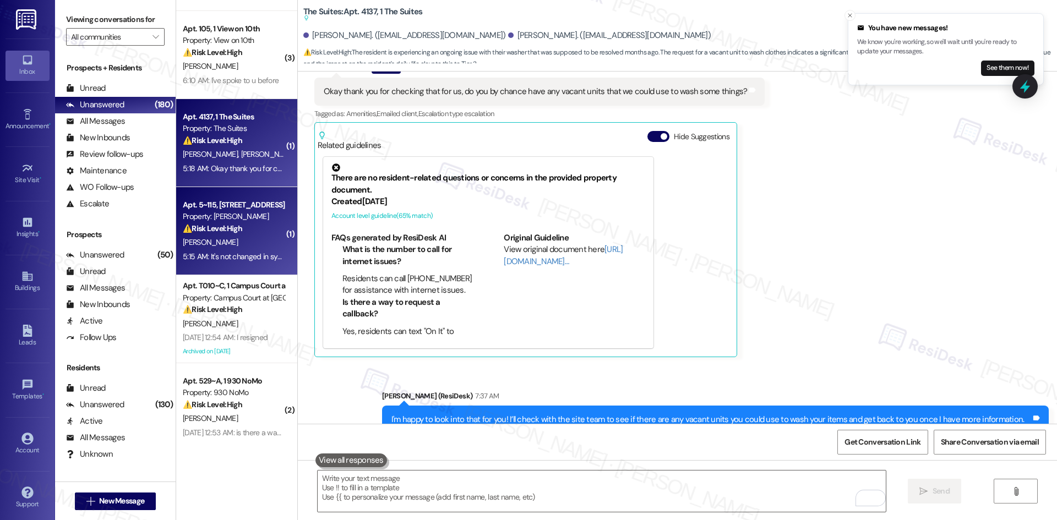
click at [228, 235] on div "Apt. 5~115, [STREET_ADDRESS] Property: [PERSON_NAME] ⚠️ Risk Level: High The re…" at bounding box center [234, 216] width 104 height 37
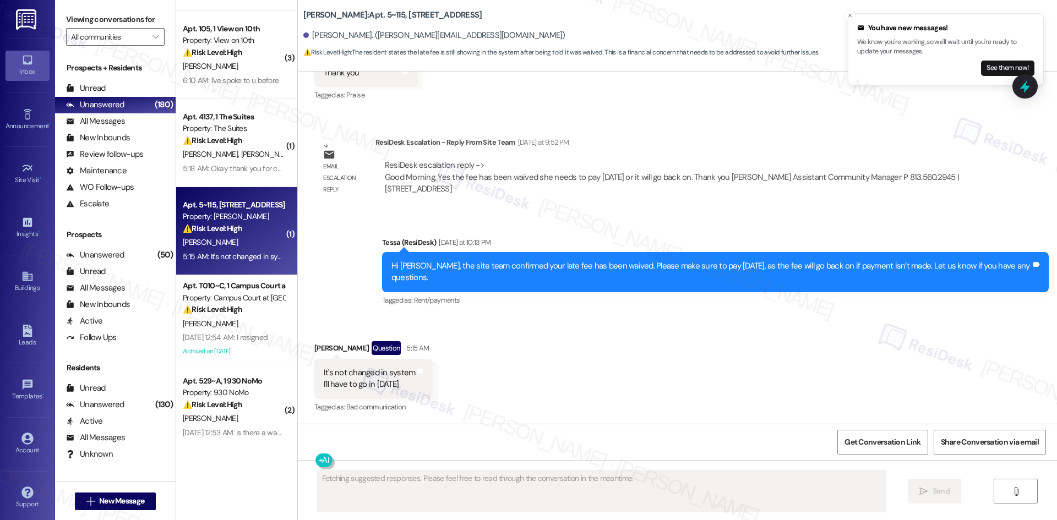
scroll to position [1477, 0]
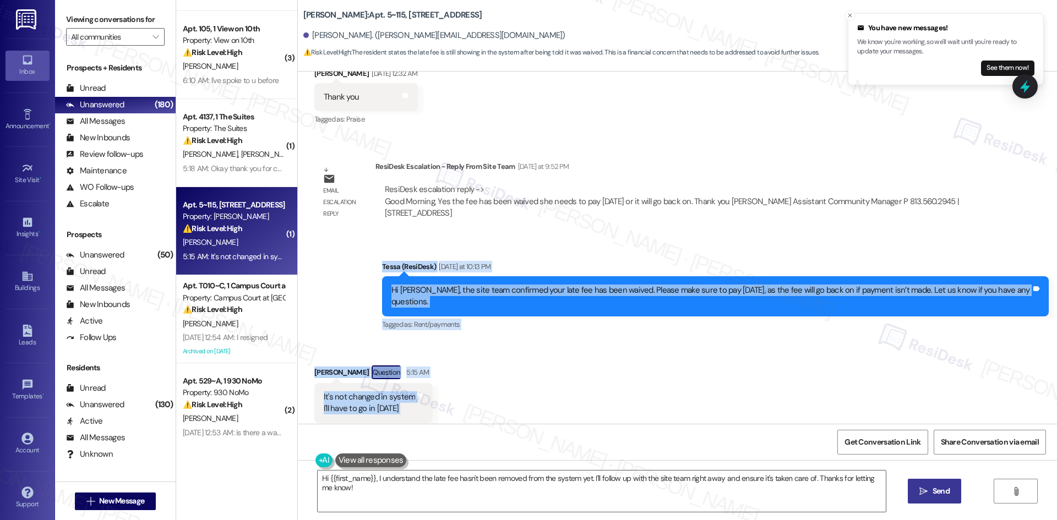
drag, startPoint x: 370, startPoint y: 253, endPoint x: 479, endPoint y: 392, distance: 176.4
click at [479, 392] on div "Survey, sent via SMS Residesk Automated Survey [DATE] 12:32 AM Hi [PERSON_NAME]…" at bounding box center [677, 248] width 759 height 352
copy div "[PERSON_NAME] (ResiDesk) [DATE] at 10:13 PM Hi [PERSON_NAME], the site team con…"
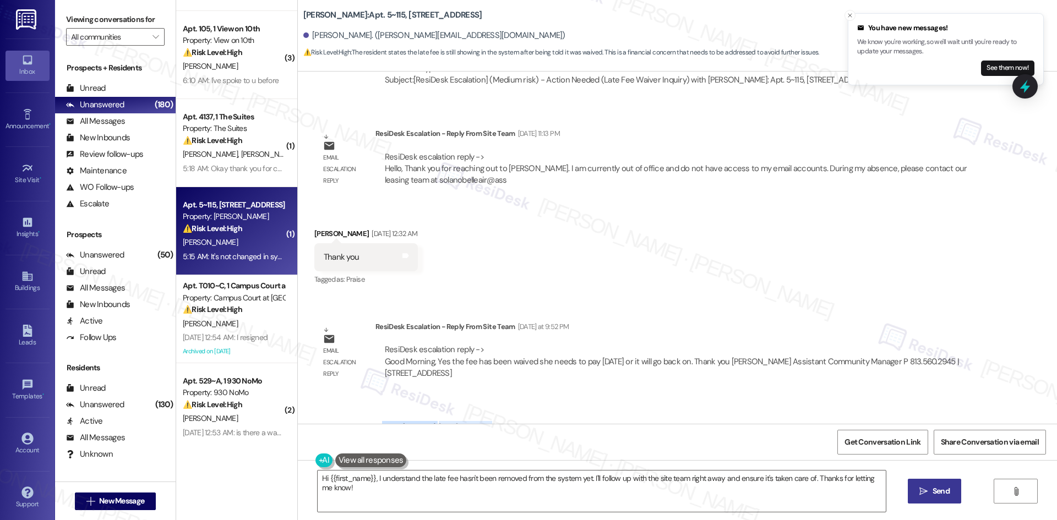
scroll to position [1313, 0]
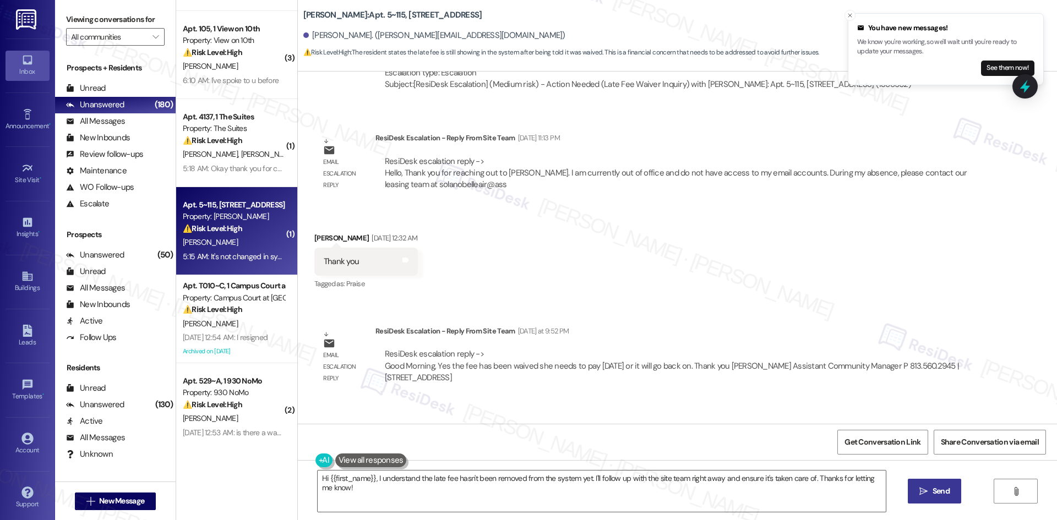
click at [585, 194] on div "Email escalation reply ResiDesk Escalation - Reply From Site Team [DATE] 11:13 …" at bounding box center [647, 166] width 683 height 84
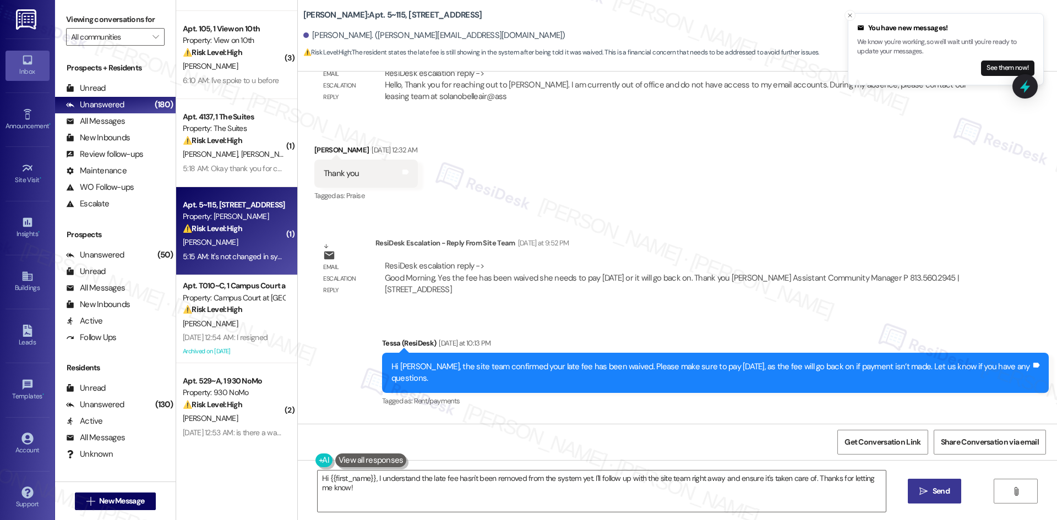
scroll to position [1478, 0]
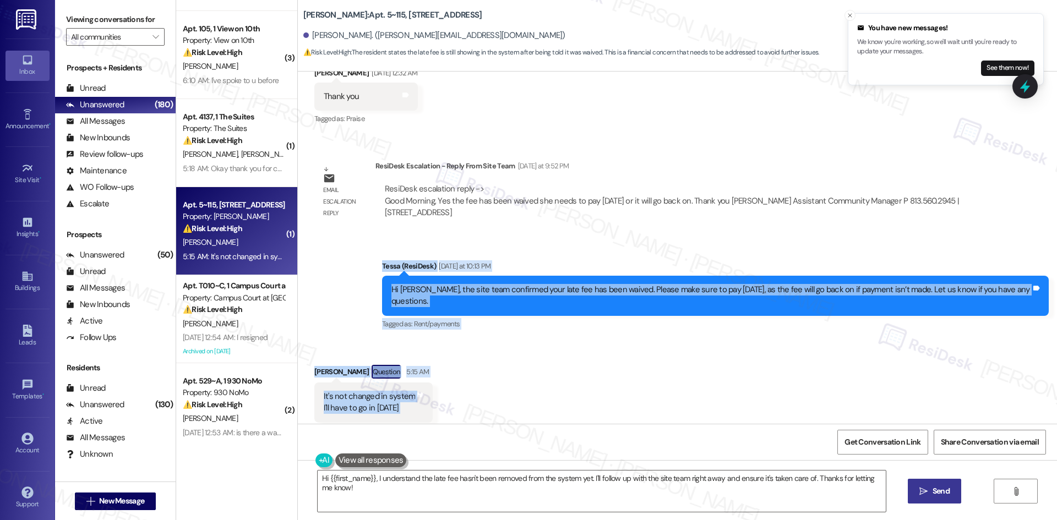
drag, startPoint x: 358, startPoint y: 245, endPoint x: 521, endPoint y: 387, distance: 216.0
click at [521, 387] on div "Survey, sent via SMS Residesk Automated Survey May 15, 2025 at 12:32 AM Hi Jayn…" at bounding box center [677, 248] width 759 height 352
copy div "Tessa (ResiDesk) Yesterday at 10:13 PM Hi Jayne, the site team confirmed your l…"
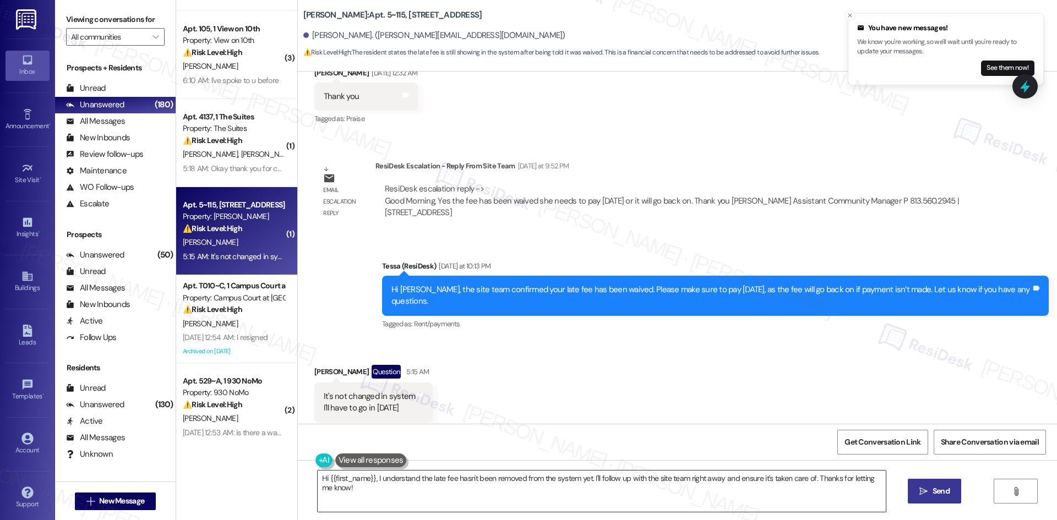
click at [458, 499] on textarea "Hi {{first_name}}, I understand the late fee hasn't been removed from the syste…" at bounding box center [602, 490] width 568 height 41
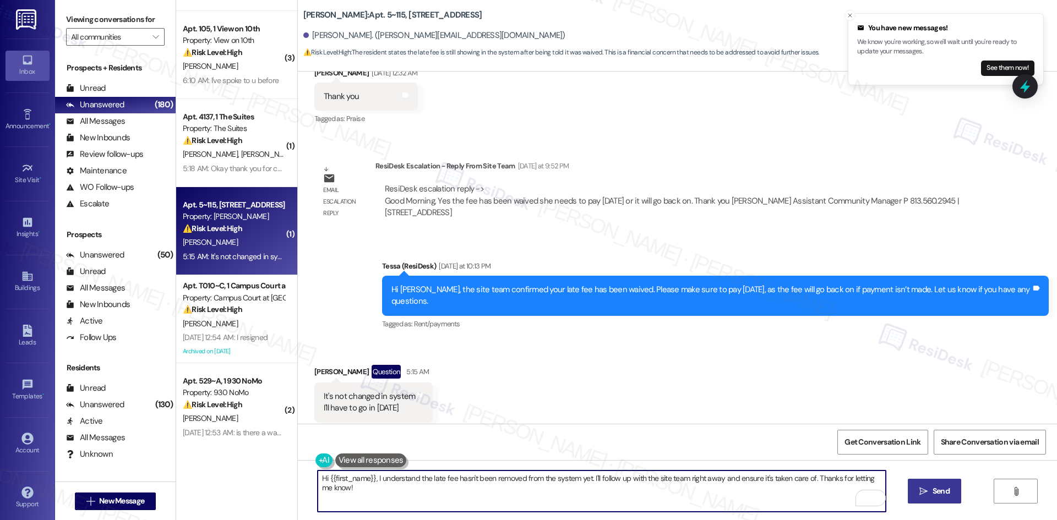
click at [458, 499] on textarea "Hi {{first_name}}, I understand the late fee hasn't been removed from the syste…" at bounding box center [602, 490] width 568 height 41
paste textarea "Thanks for letting me know, Jayne. I’ll inform the site team that the change is…"
type textarea "Thanks for letting me know, Jayne. I’ll inform the site team that the change is…"
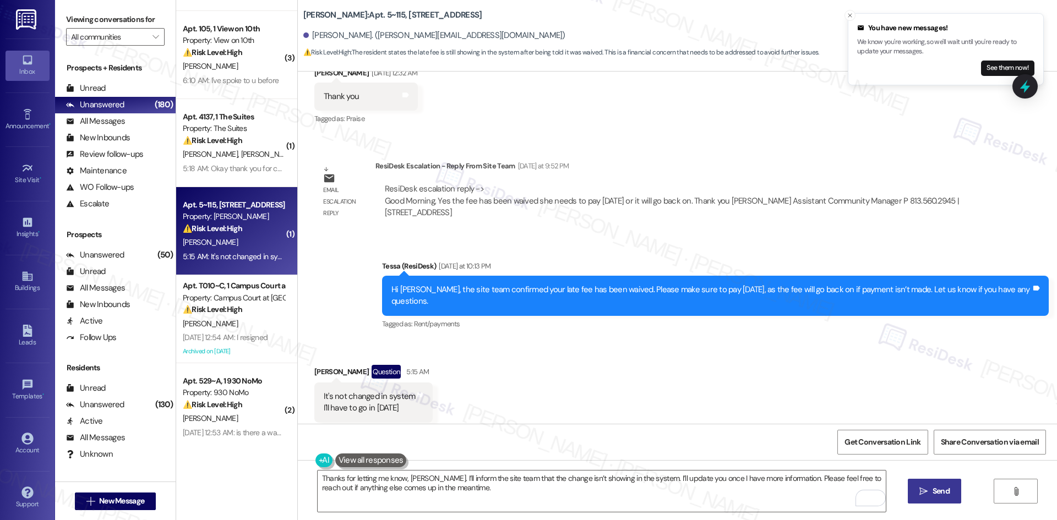
click at [939, 492] on span "Send" at bounding box center [940, 491] width 17 height 12
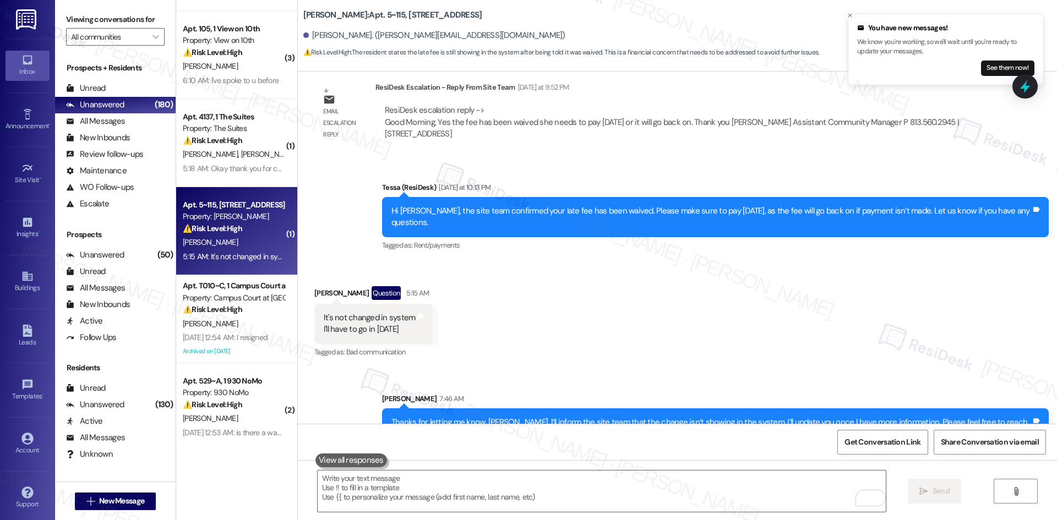
scroll to position [1567, 0]
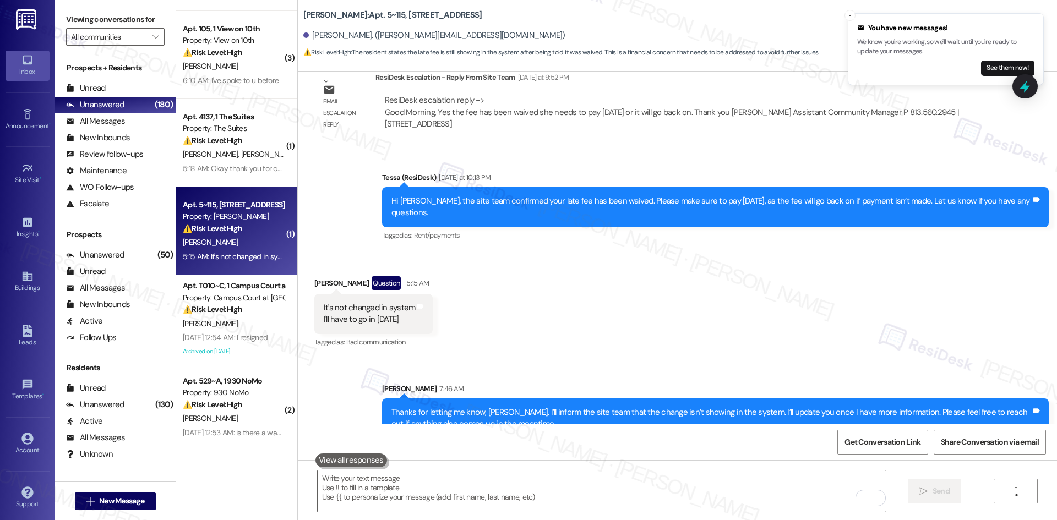
click at [790, 358] on div "Sent via SMS Sarah 7:46 AM Thanks for letting me know, Jayne. I’ll inform the s…" at bounding box center [677, 402] width 759 height 89
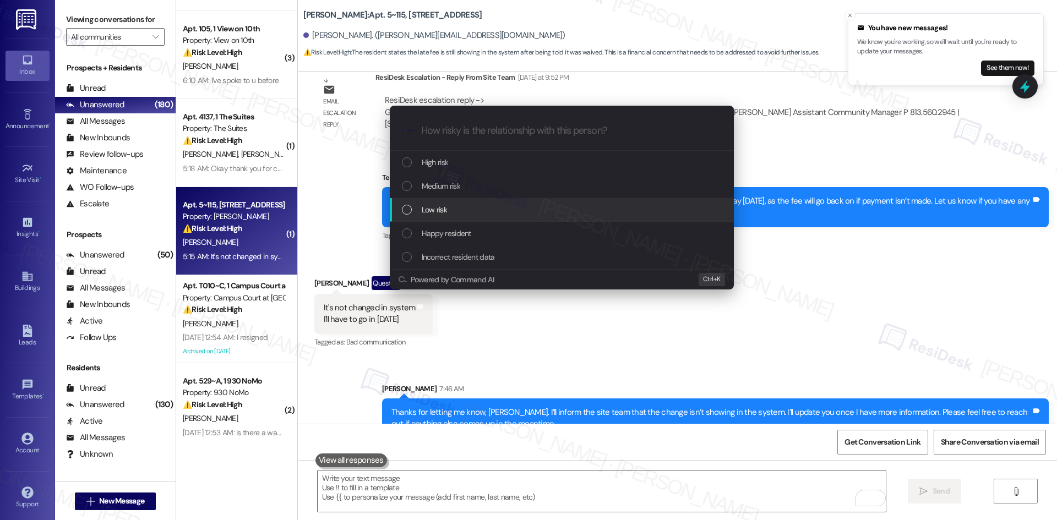
click at [437, 214] on span "Low risk" at bounding box center [434, 210] width 25 height 12
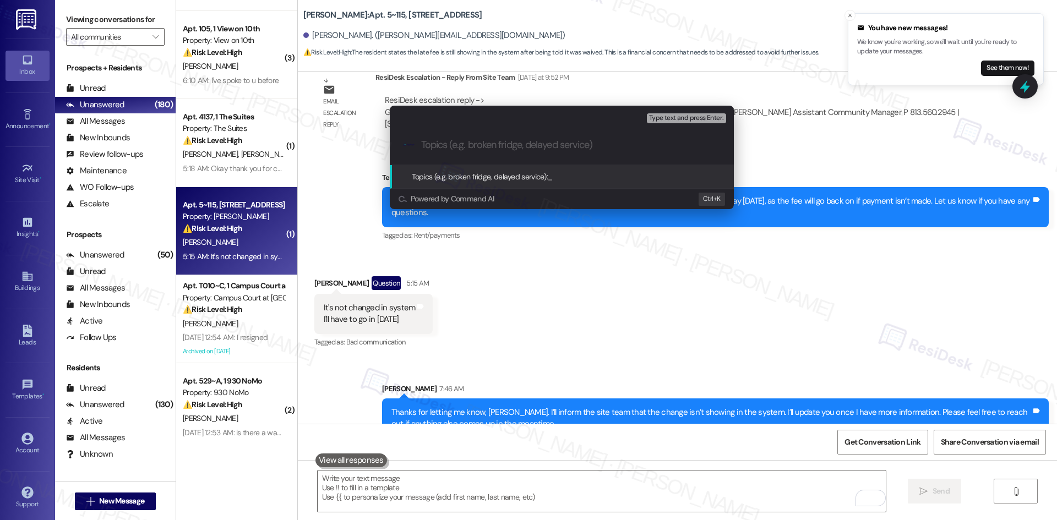
click at [753, 320] on div "Escalate Conversation Low risk Topics (e.g. broken fridge, delayed service) Any…" at bounding box center [528, 260] width 1057 height 520
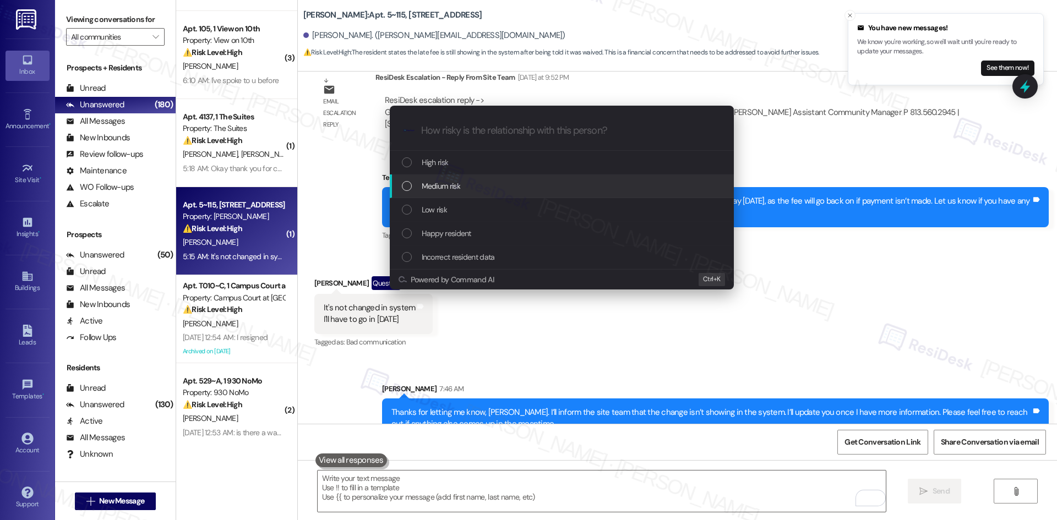
click at [477, 186] on div "Medium risk" at bounding box center [563, 186] width 322 height 12
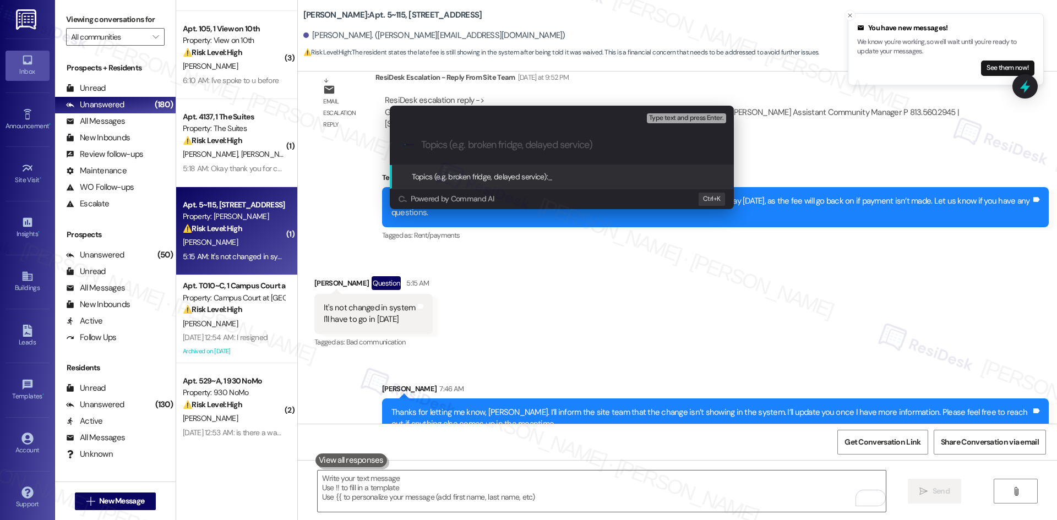
click at [527, 146] on input "Topics (e.g. broken fridge, delayed service)" at bounding box center [570, 145] width 299 height 12
paste input "Late Fee Waiver Not Reflected in System"
type input "Late Fee Waiver Not Reflected in System"
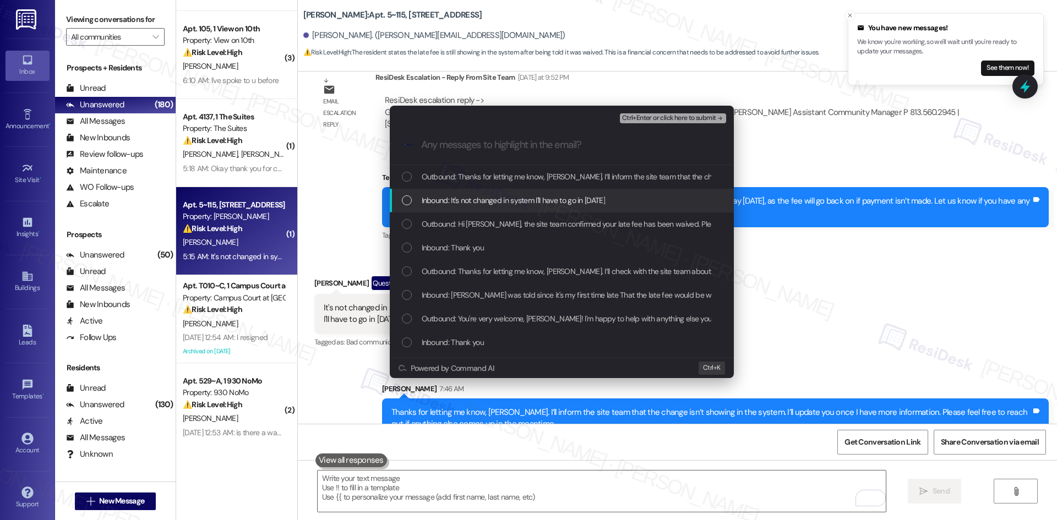
click at [554, 193] on div "Inbound: It's not changed in system I'll have to go in tomorrow" at bounding box center [562, 201] width 344 height 24
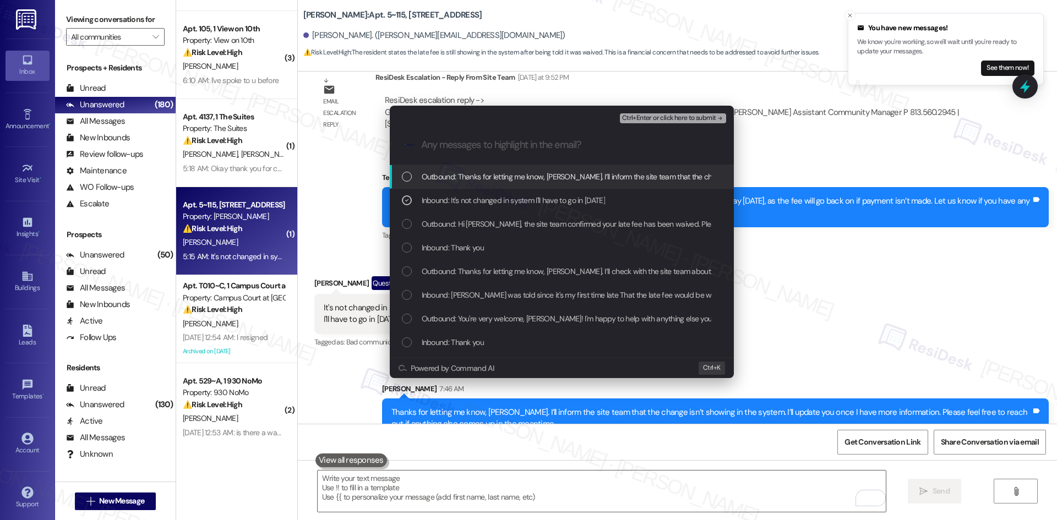
click at [708, 117] on span "Ctrl+Enter or click here to submit" at bounding box center [669, 118] width 94 height 8
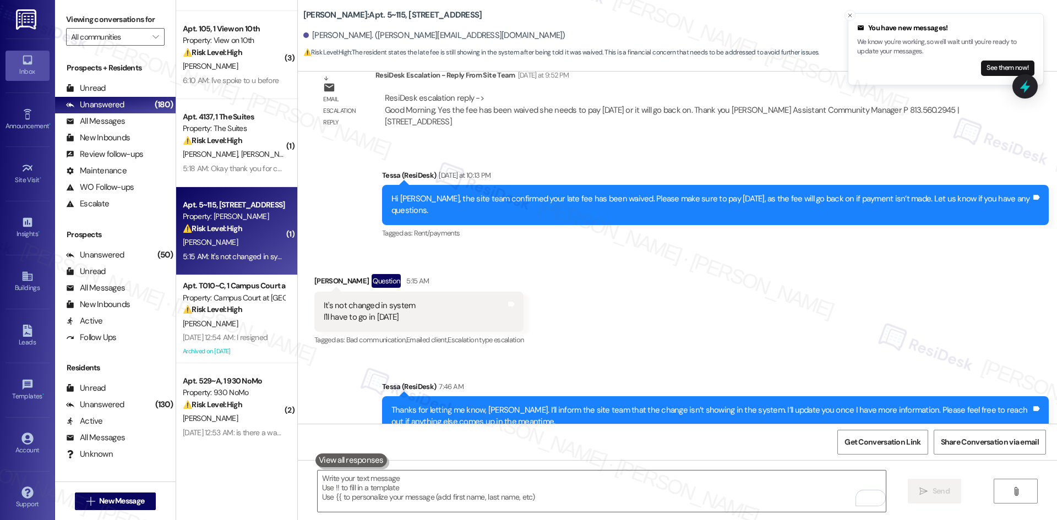
scroll to position [1583, 0]
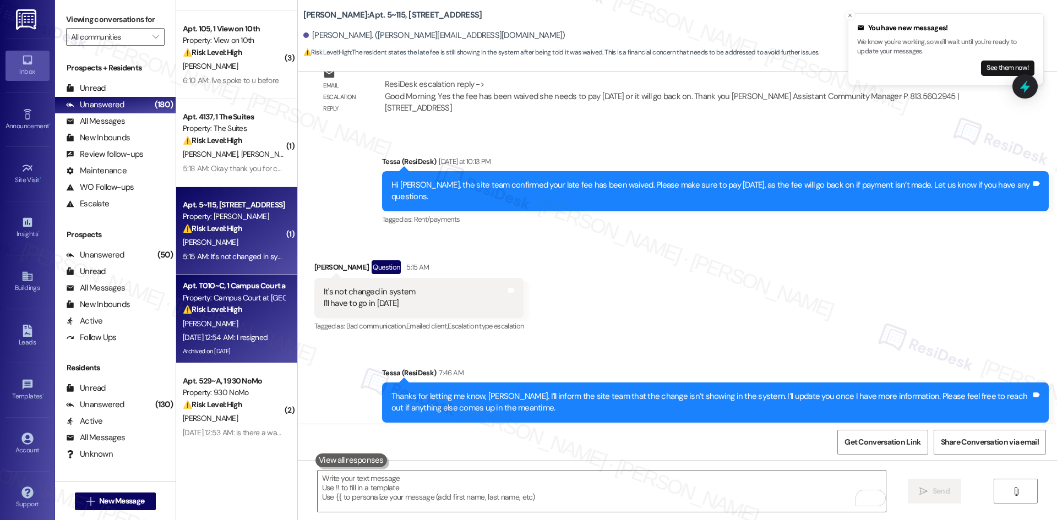
click at [247, 298] on div "Property: Campus Court at [GEOGRAPHIC_DATA]" at bounding box center [234, 298] width 102 height 12
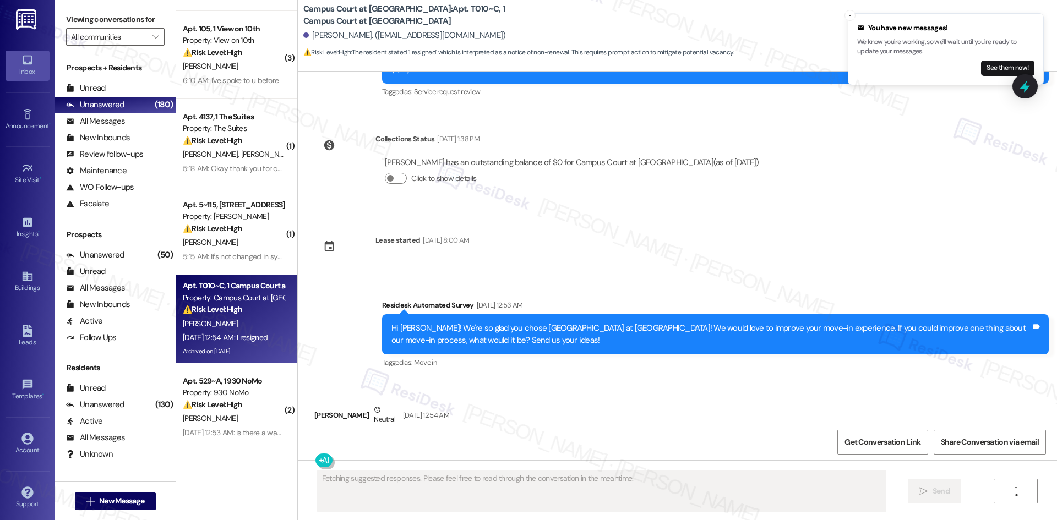
scroll to position [2710, 0]
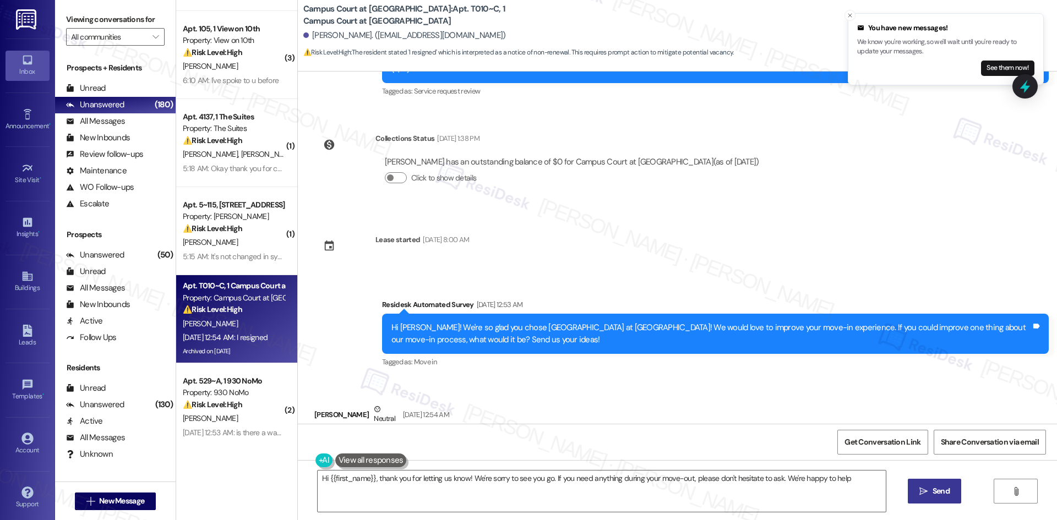
type textarea "Hi {{first_name}}, thank you for letting us know! We're sorry to see you go. If…"
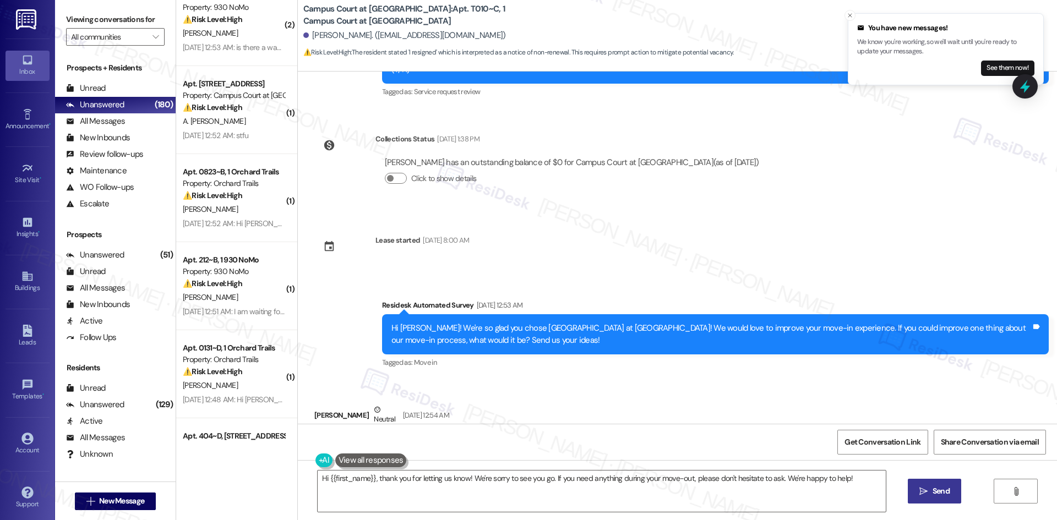
scroll to position [2710, 0]
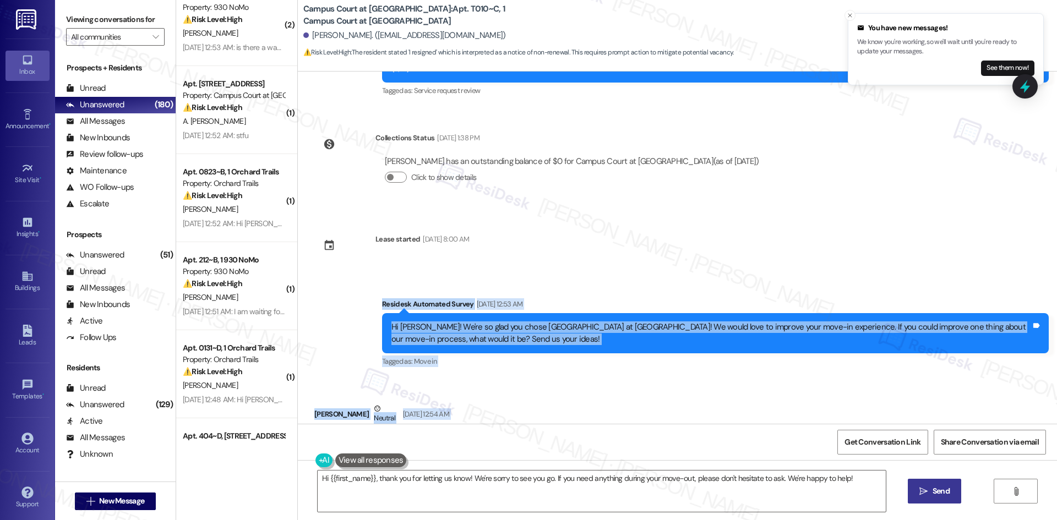
drag, startPoint x: 339, startPoint y: 241, endPoint x: 416, endPoint y: 388, distance: 165.9
click at [430, 391] on div "Survey, sent via SMS Residesk Automated Survey Aug 28, 2024 at 2:07 AM This mes…" at bounding box center [677, 248] width 759 height 352
copy div "Residesk Automated Survey Aug 09, 2025 at 12:53 AM Hi Jacob! We're so glad you …"
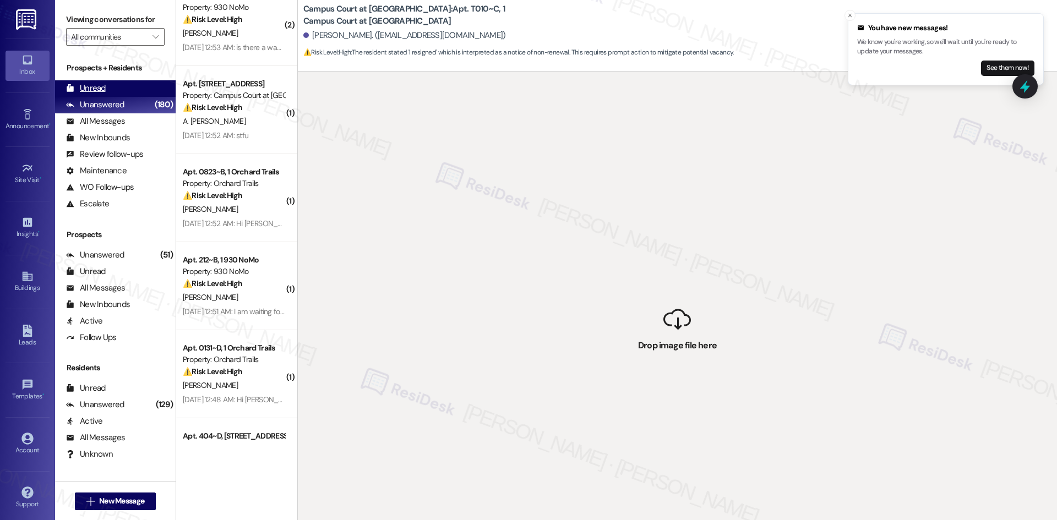
click at [95, 91] on div "Unread" at bounding box center [86, 89] width 40 height 12
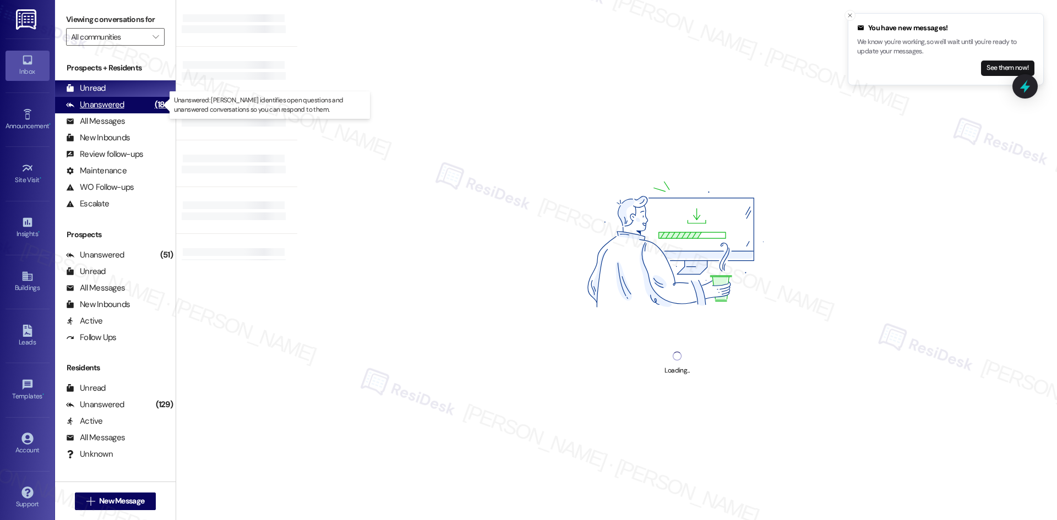
click at [97, 102] on div "Unanswered" at bounding box center [95, 105] width 58 height 12
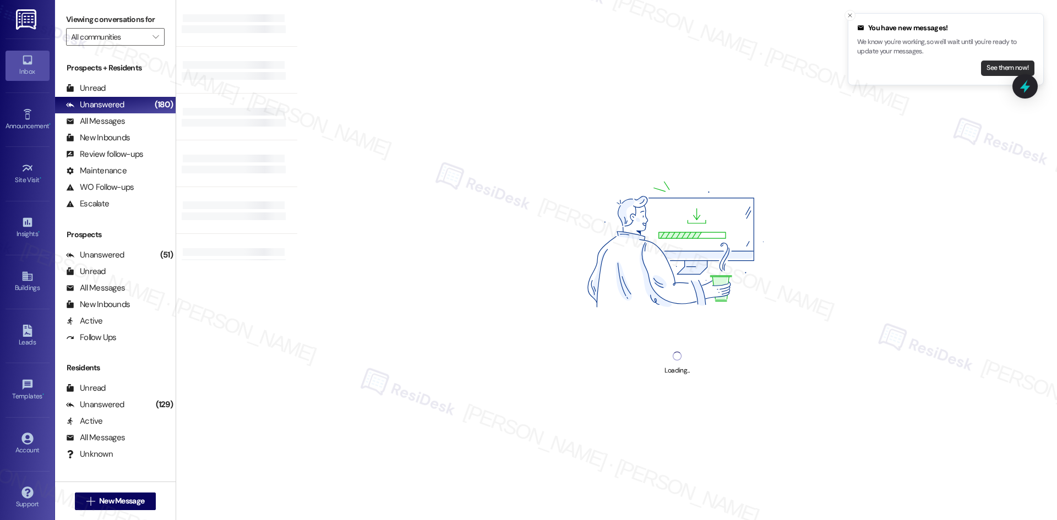
click at [1006, 69] on button "See them now!" at bounding box center [1007, 68] width 53 height 15
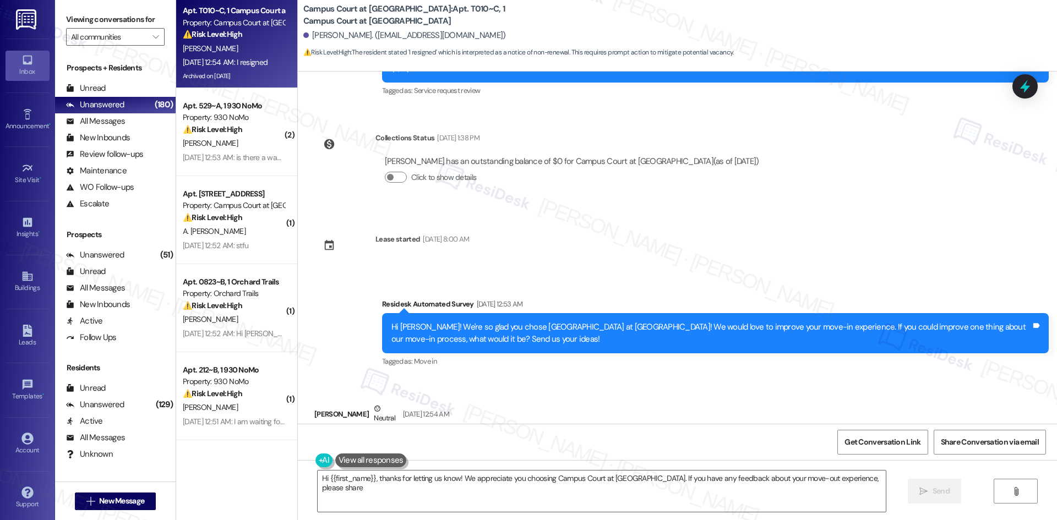
type textarea "Hi {{first_name}}, thanks for letting us know! We appreciate you choosing Campu…"
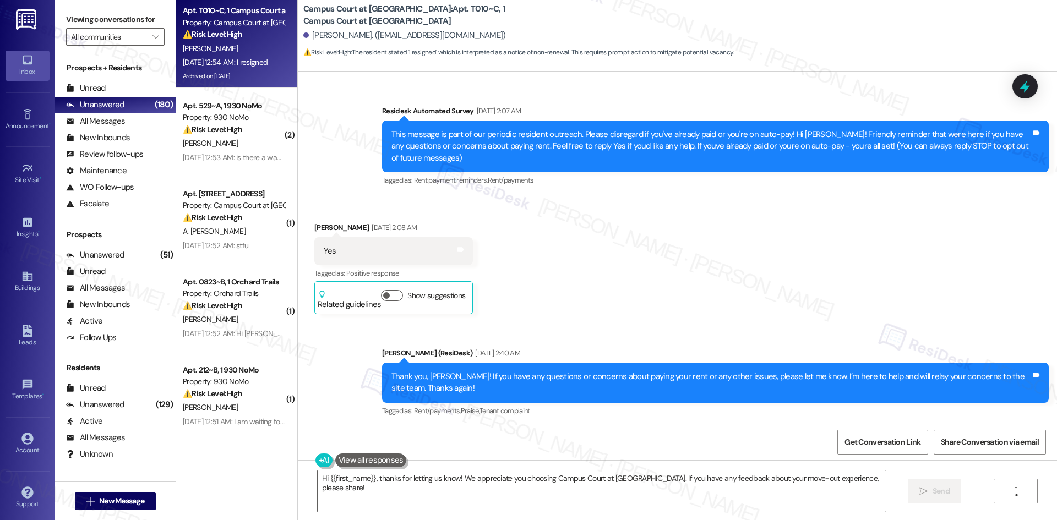
scroll to position [2710, 0]
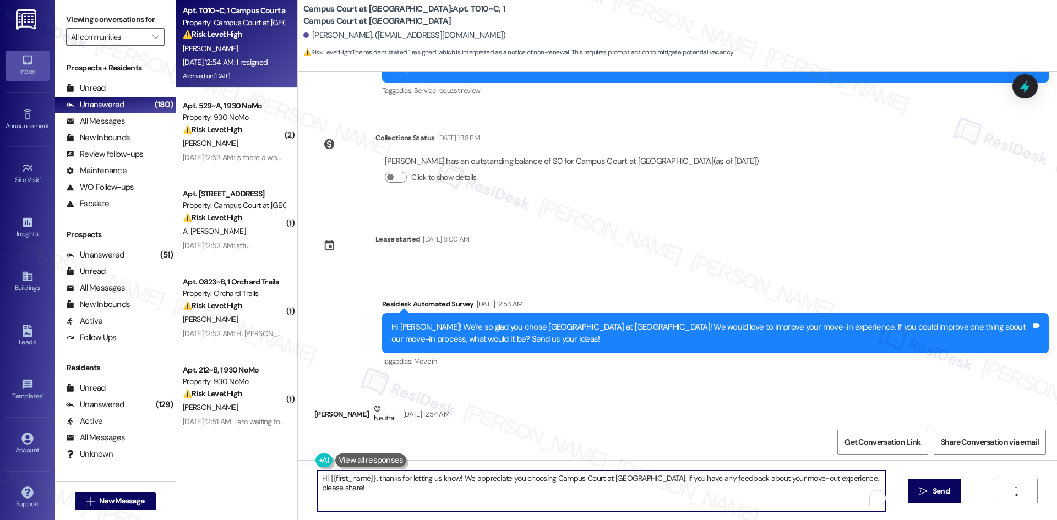
drag, startPoint x: 528, startPoint y: 496, endPoint x: 546, endPoint y: 496, distance: 18.2
click at [533, 496] on textarea "Hi {{first_name}}, thanks for letting us know! We appreciate you choosing Campu…" at bounding box center [602, 490] width 568 height 41
drag, startPoint x: 875, startPoint y: 479, endPoint x: 302, endPoint y: 479, distance: 572.8
click at [302, 479] on div "Hi {{first_name}}, thanks for letting us know! We appreciate you choosing Campu…" at bounding box center [677, 501] width 759 height 83
paste textarea "Just to confirm, did you mean you renewed your lease or that you ended it?"
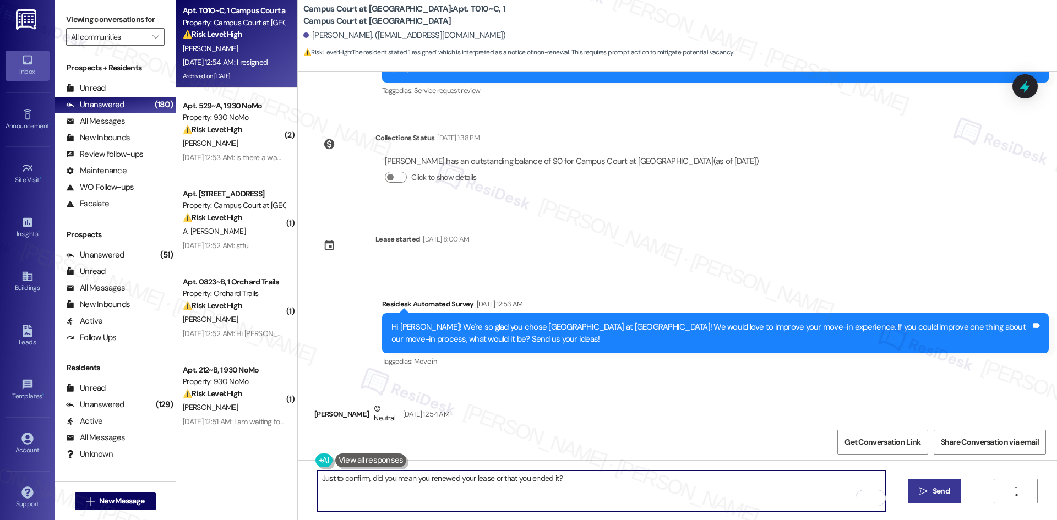
type textarea "Just to confirm, did you mean you renewed your lease or that you ended it?"
click at [942, 491] on span "Send" at bounding box center [940, 491] width 17 height 12
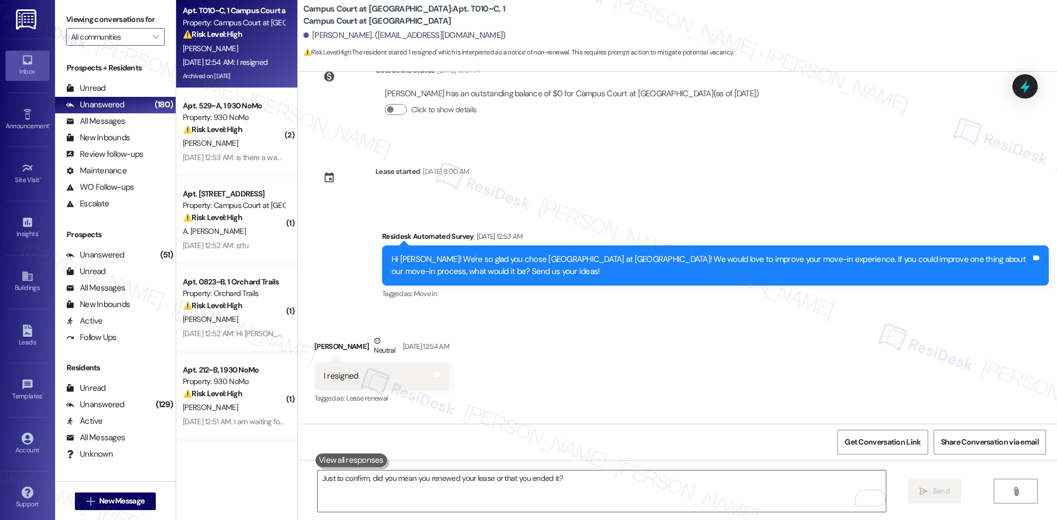
scroll to position [2787, 0]
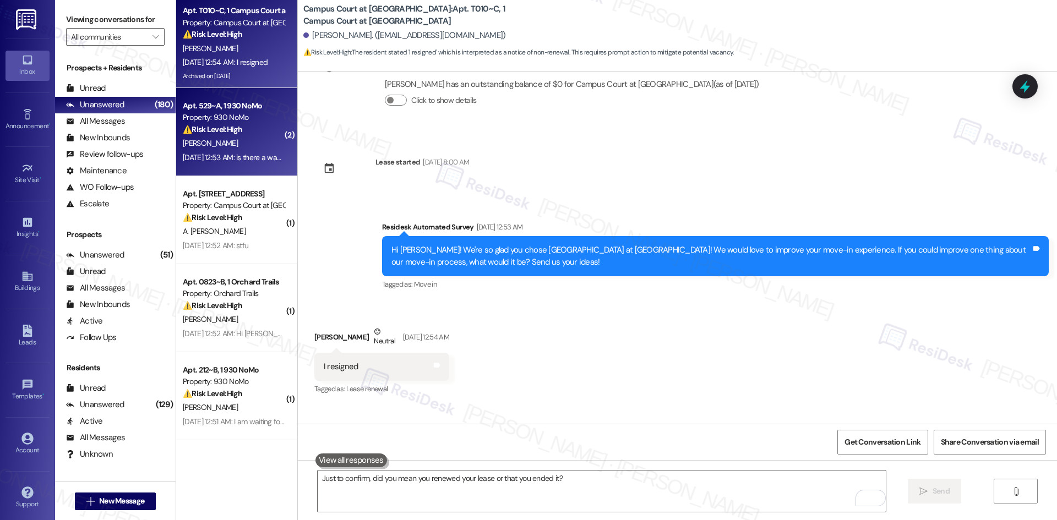
click at [219, 142] on div "[PERSON_NAME]" at bounding box center [234, 143] width 104 height 14
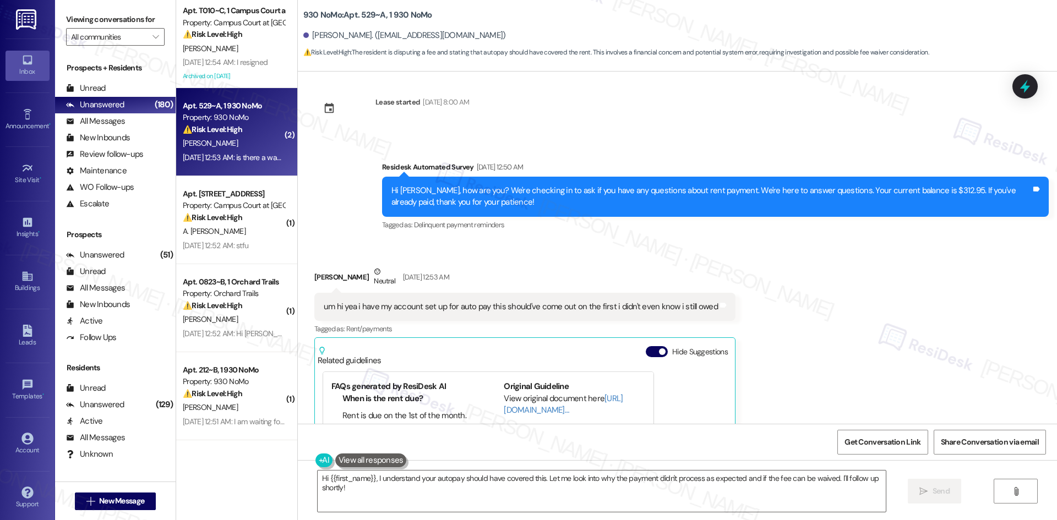
scroll to position [825, 0]
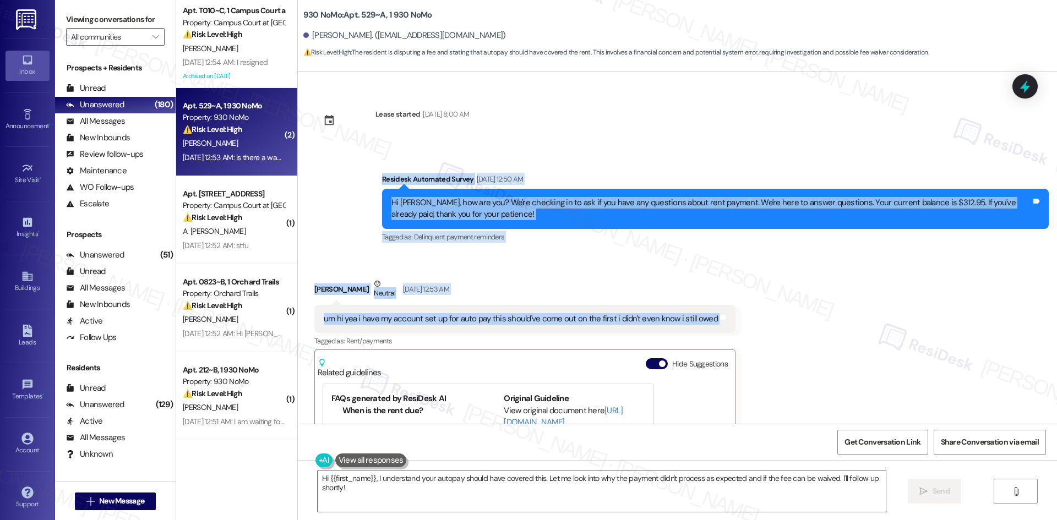
drag, startPoint x: 352, startPoint y: 149, endPoint x: 753, endPoint y: 304, distance: 430.1
click at [753, 304] on div "Survey, sent via SMS Residesk Automated Survey [DATE] 1:49 AM This message is p…" at bounding box center [677, 248] width 759 height 352
copy div "Residesk Automated Survey [DATE] 12:50 AM Hi [PERSON_NAME], how are you? We're …"
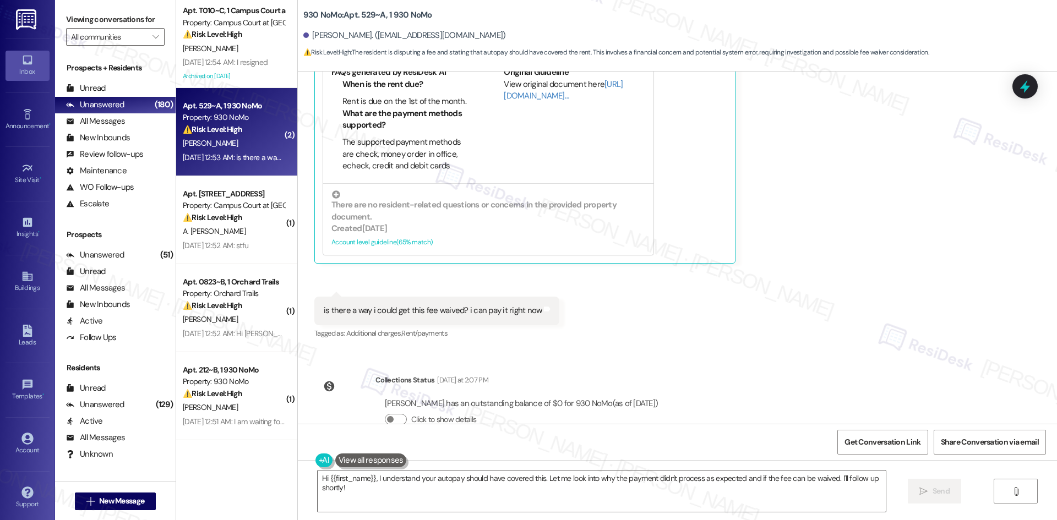
scroll to position [1156, 0]
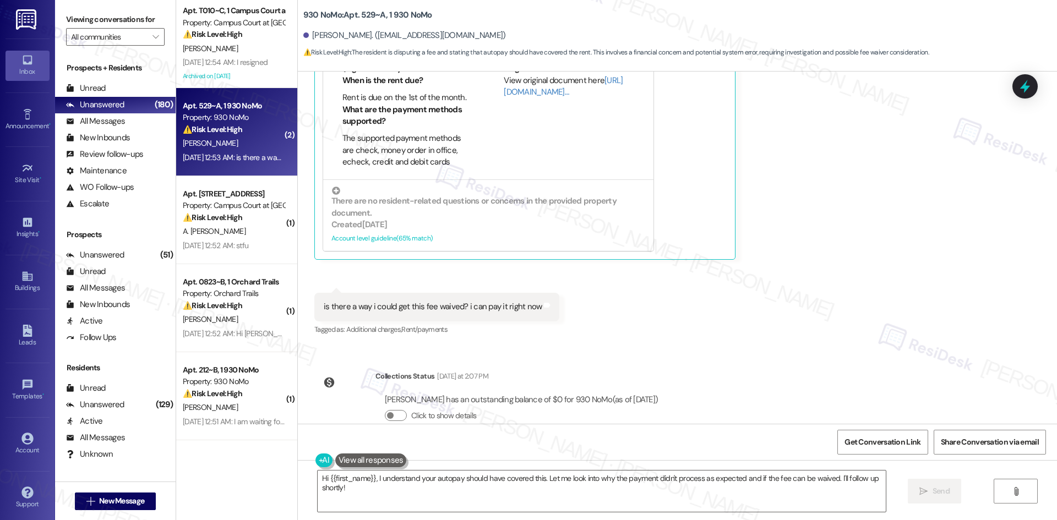
click at [589, 308] on div "Received via SMS [PERSON_NAME] [DATE] 12:53 AM um hi yea i have my account set …" at bounding box center [677, 134] width 759 height 423
drag, startPoint x: 307, startPoint y: 275, endPoint x: 670, endPoint y: 374, distance: 376.4
click at [670, 374] on div "Survey, sent via SMS Residesk Automated Survey [DATE] 1:49 AM This message is p…" at bounding box center [677, 248] width 759 height 352
copy div "is there a way i could get this fee waived? i can pay it right now Tags and not…"
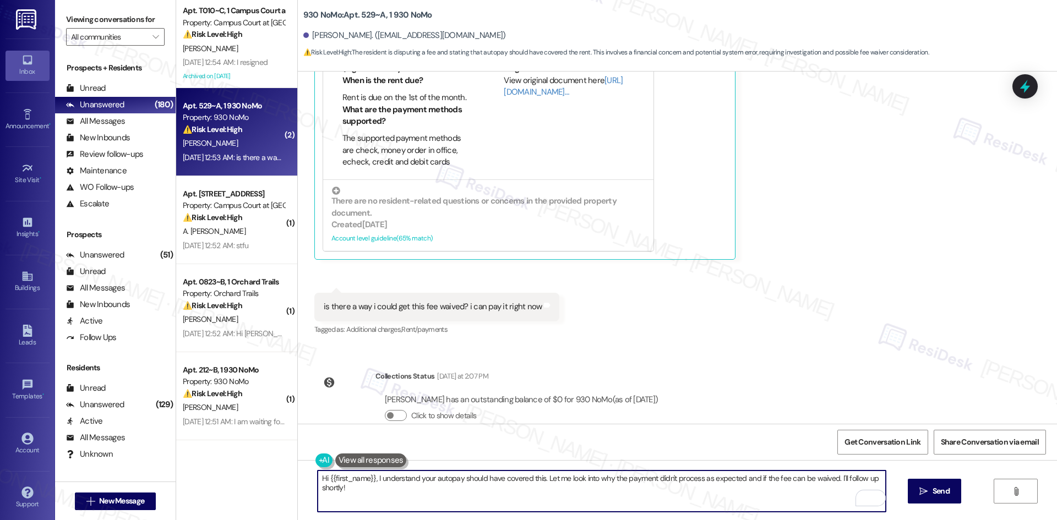
drag, startPoint x: 387, startPoint y: 494, endPoint x: 303, endPoint y: 468, distance: 88.6
click at [303, 468] on div "Hi {{first_name}}, I understand your autopay should have covered this. Let me l…" at bounding box center [677, 501] width 759 height 83
paste textarea "[PERSON_NAME], I see your balance is now showing as $0. Feel free to reach out …"
type textarea "Hi [PERSON_NAME], I see your balance is now showing as $0. Feel free to reach o…"
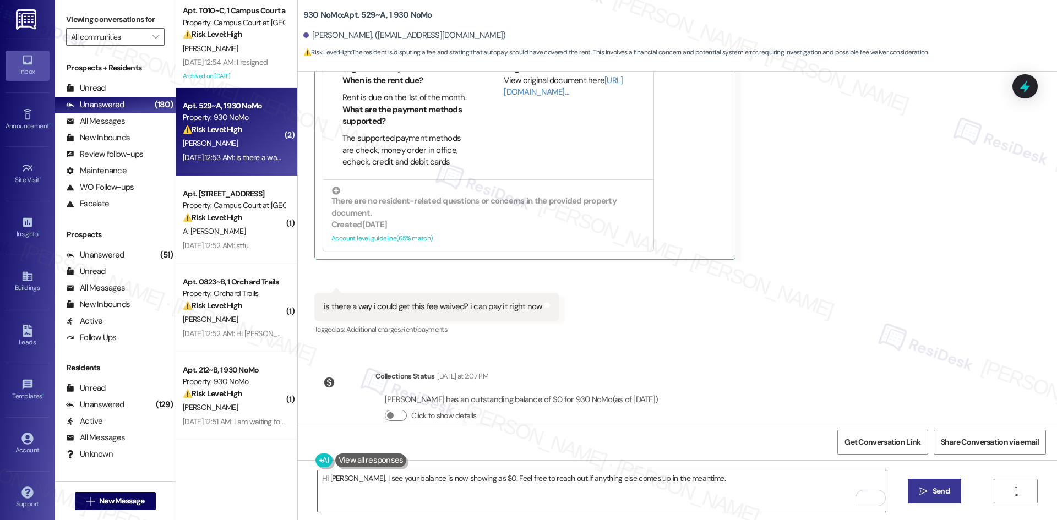
click at [933, 496] on span "Send" at bounding box center [940, 491] width 17 height 12
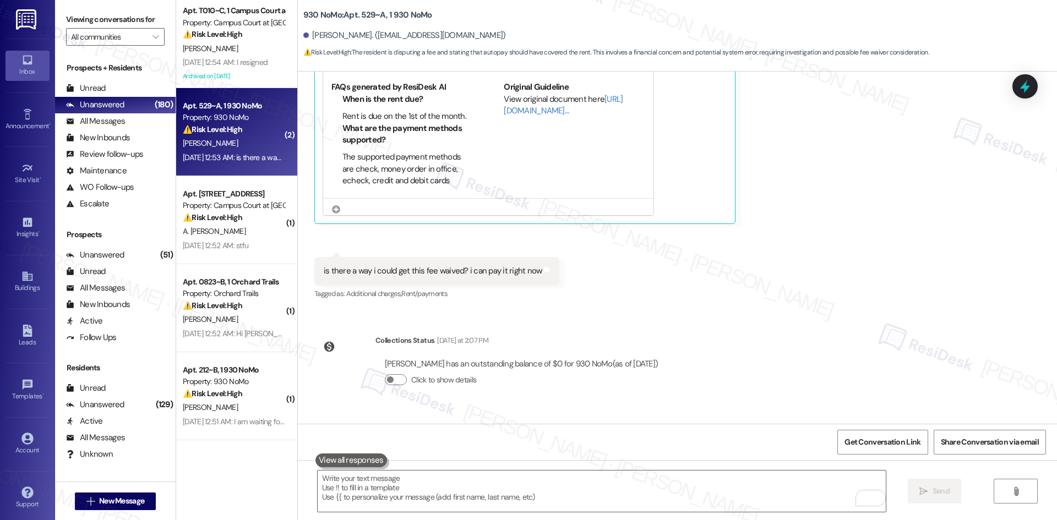
scroll to position [1232, 0]
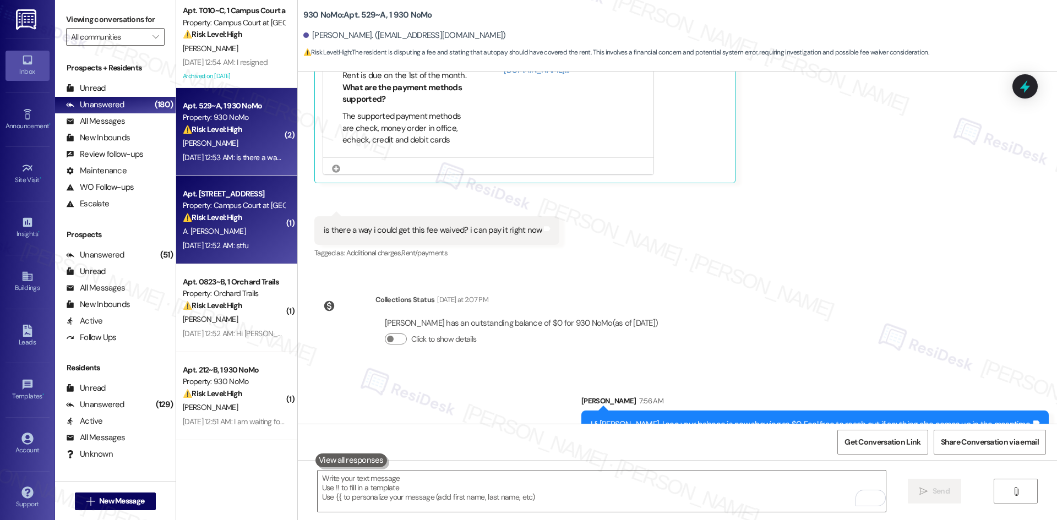
click at [224, 234] on div "A. [PERSON_NAME]" at bounding box center [234, 232] width 104 height 14
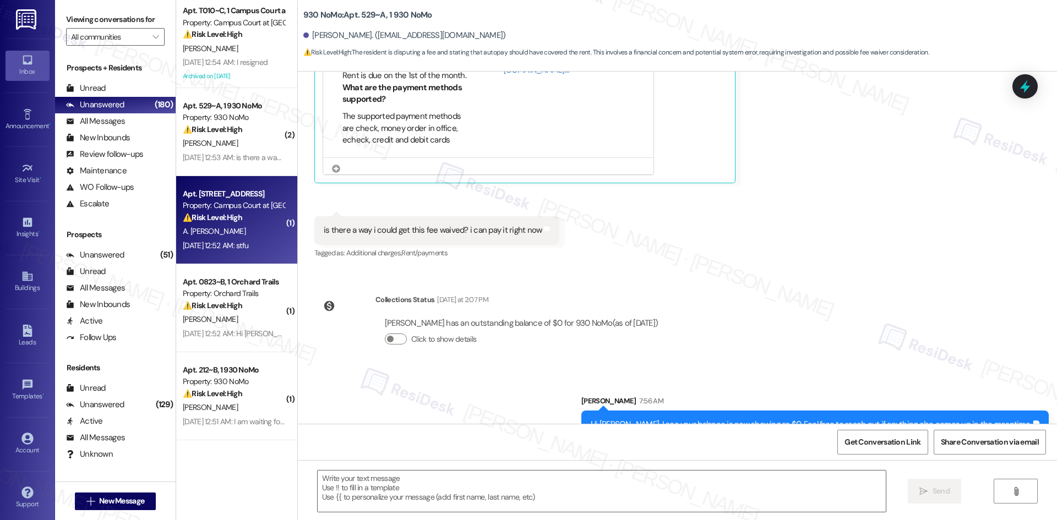
type textarea "Fetching suggested responses. Please feel free to read through the conversation…"
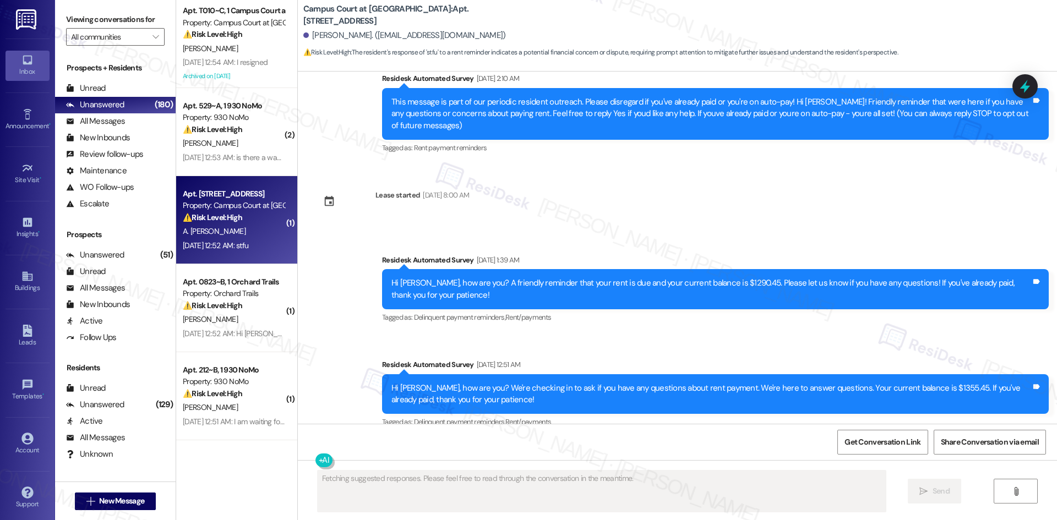
scroll to position [0, 0]
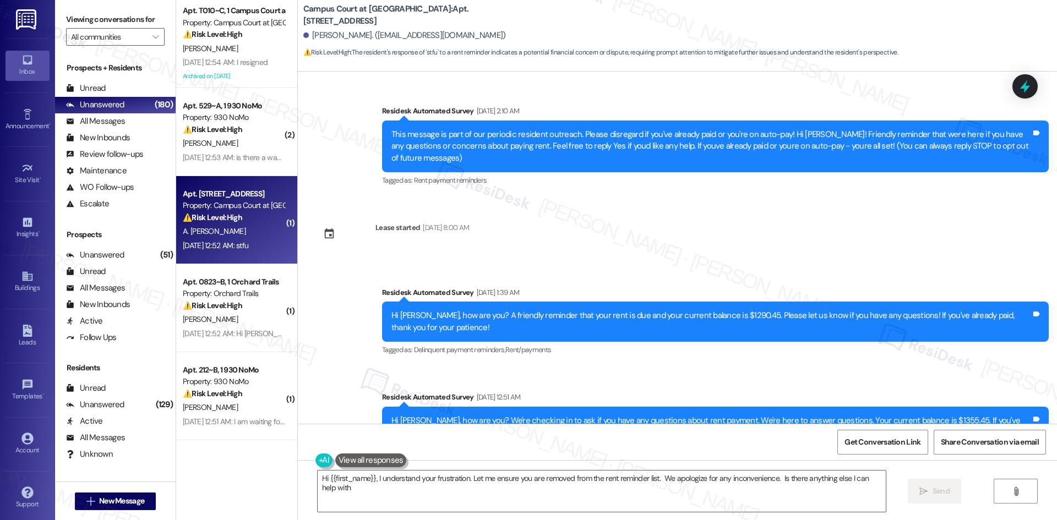
type textarea "Hi {{first_name}}, I understand your frustration. Let me ensure you are removed…"
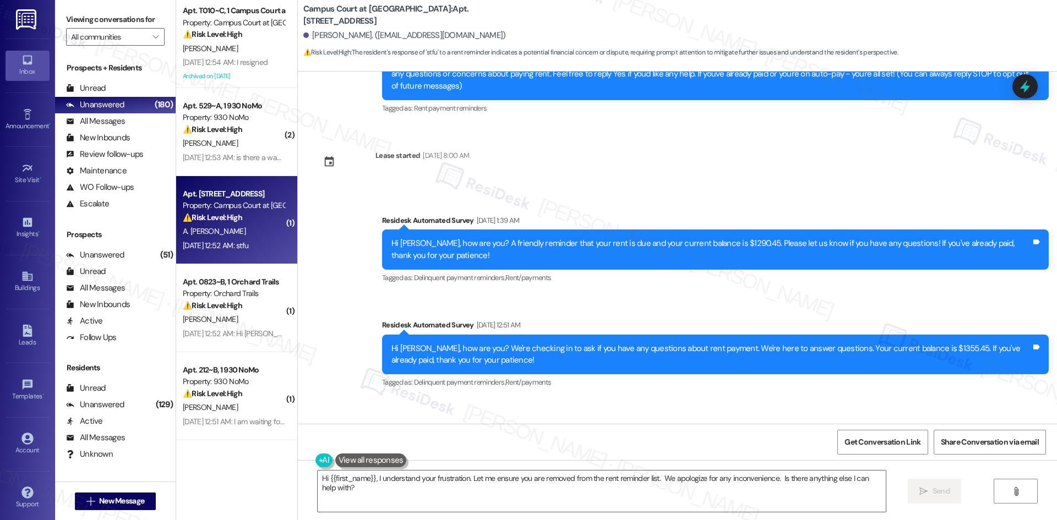
scroll to position [242, 0]
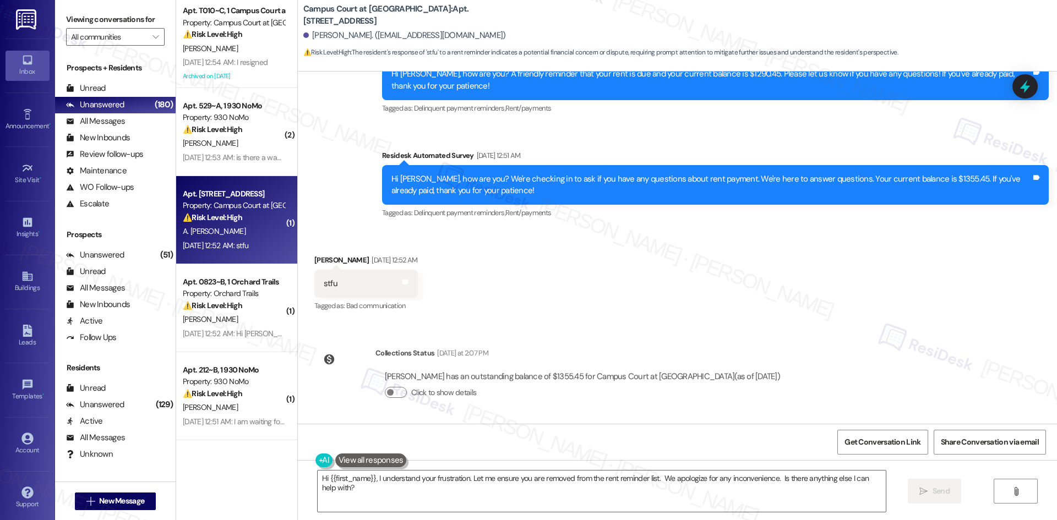
click at [530, 280] on div "Received via SMS [PERSON_NAME] [DATE] 12:52 AM stfu Tags and notes Tagged as: B…" at bounding box center [677, 275] width 759 height 93
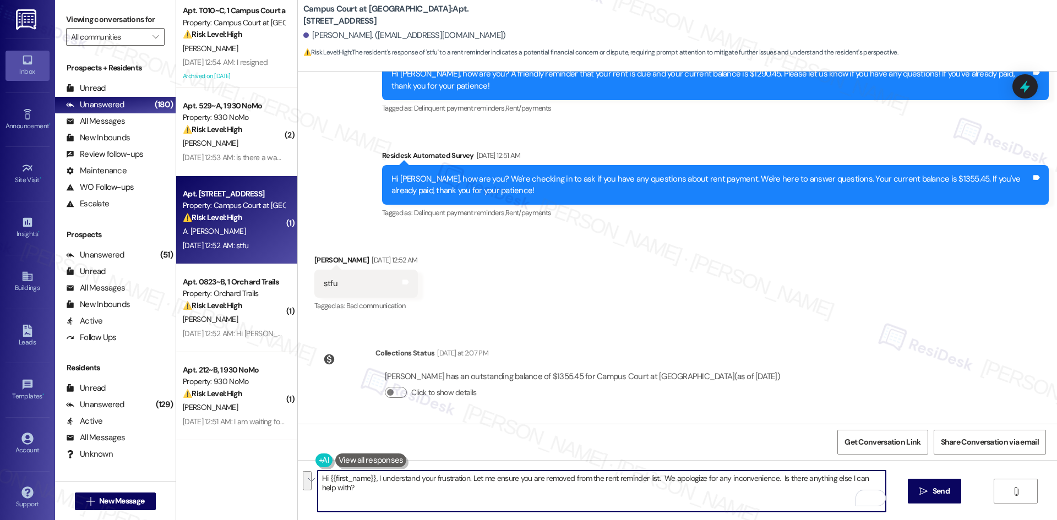
drag, startPoint x: 373, startPoint y: 494, endPoint x: 303, endPoint y: 464, distance: 75.7
click at [303, 464] on div "Hi {{first_name}}, I understand your frustration. Let me ensure you are removed…" at bounding box center [677, 501] width 759 height 83
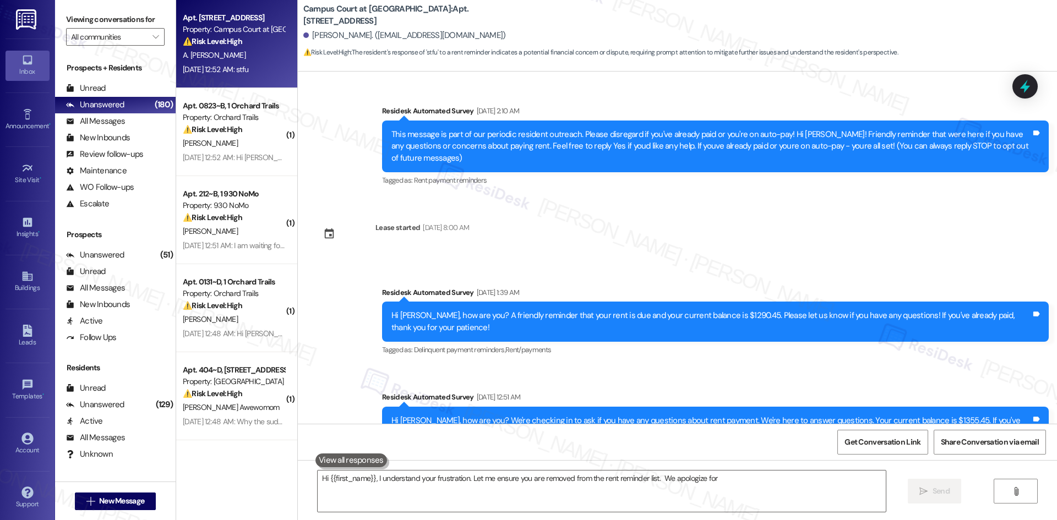
scroll to position [140, 0]
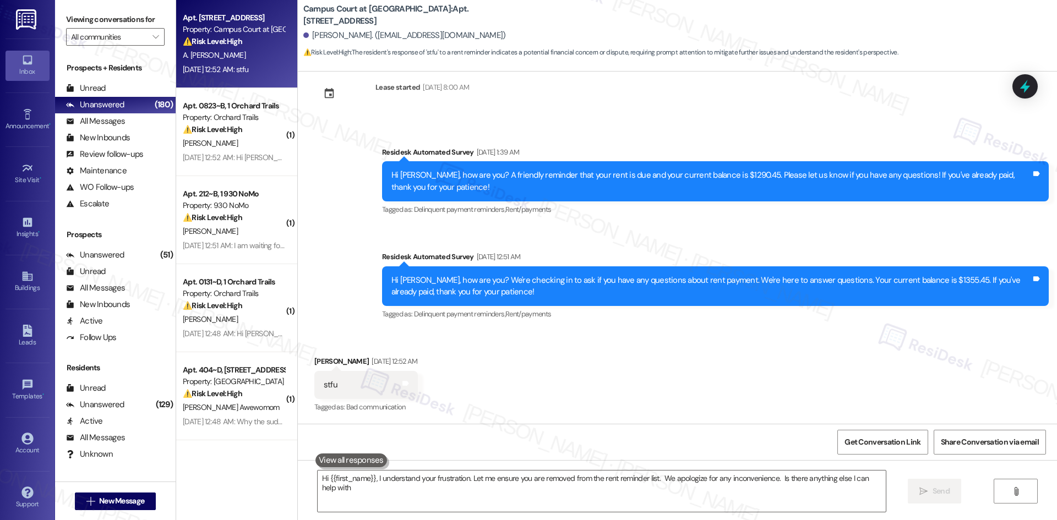
type textarea "Hi {{first_name}}, I understand your frustration. Let me ensure you are removed…"
drag, startPoint x: 500, startPoint y: 490, endPoint x: 342, endPoint y: 256, distance: 281.4
click at [342, 256] on div "Survey, sent via SMS Residesk Automated Survey [DATE] 1:39 AM Hi [PERSON_NAME],…" at bounding box center [677, 226] width 759 height 209
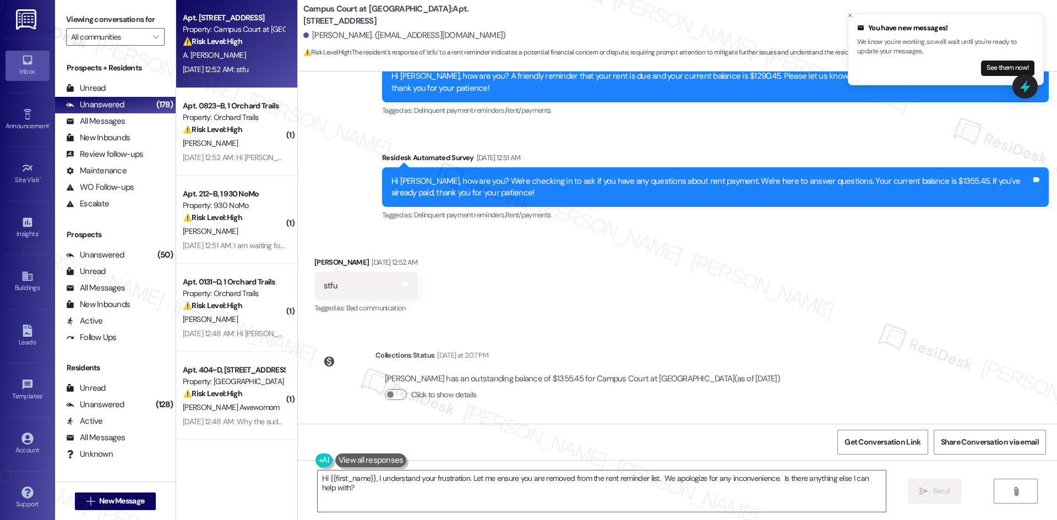
scroll to position [242, 0]
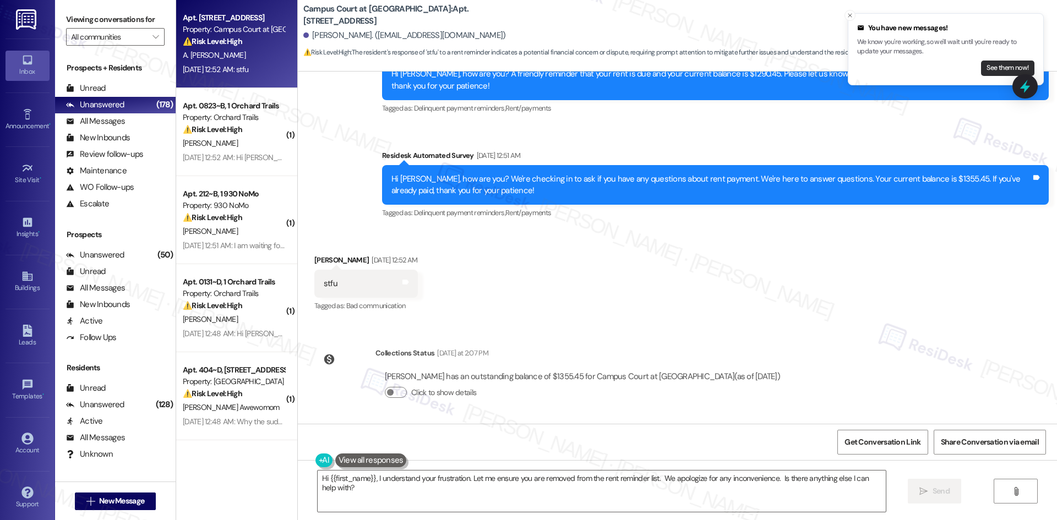
click at [1002, 65] on button "See them now!" at bounding box center [1007, 68] width 53 height 15
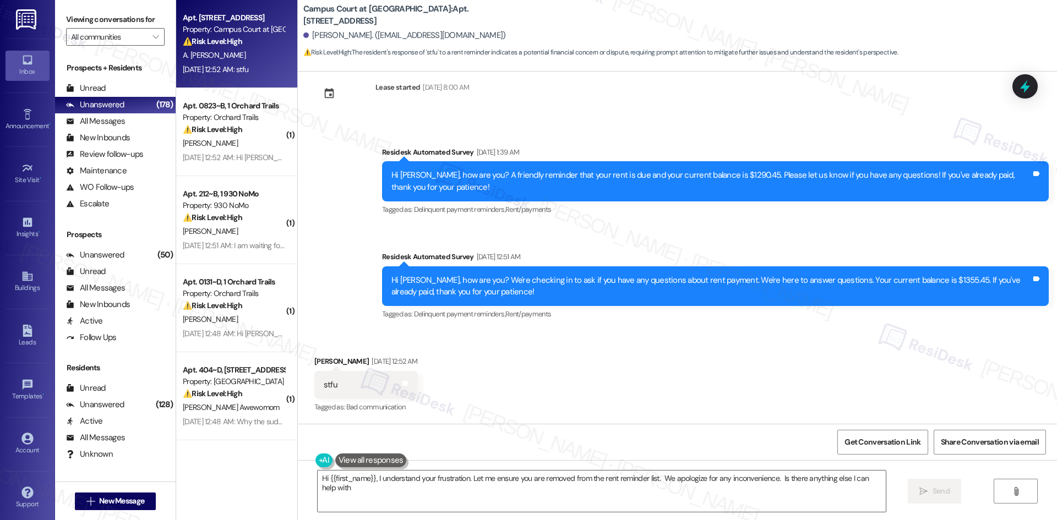
type textarea "Hi {{first_name}}, I understand your frustration. Let me ensure you are removed…"
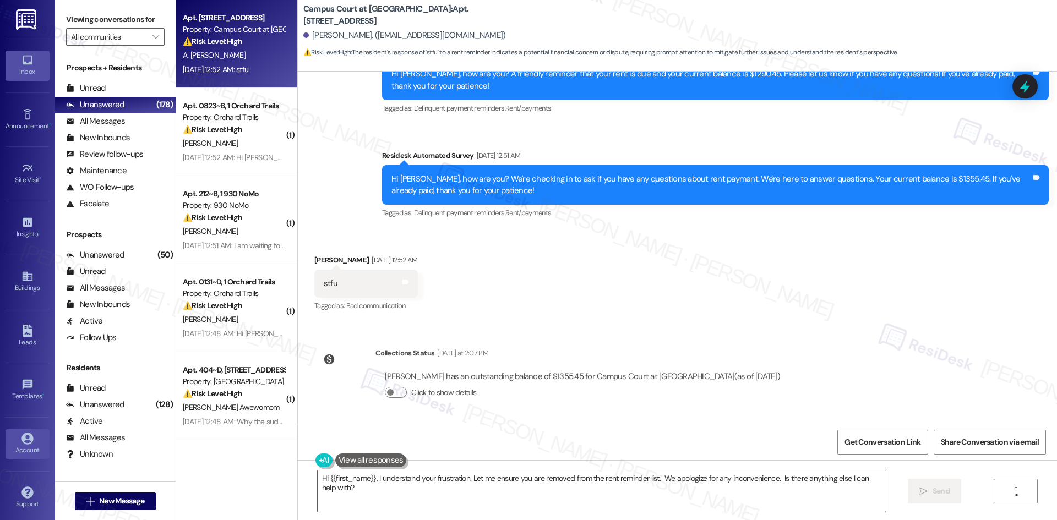
click at [27, 446] on div "Account" at bounding box center [27, 450] width 55 height 11
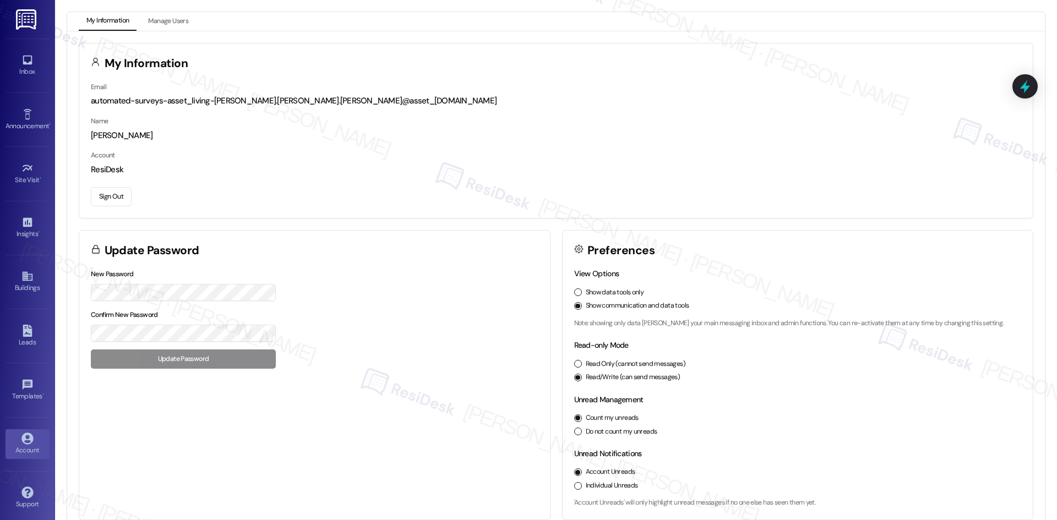
click at [118, 197] on button "Sign Out" at bounding box center [111, 196] width 41 height 19
